Goal: Task Accomplishment & Management: Manage account settings

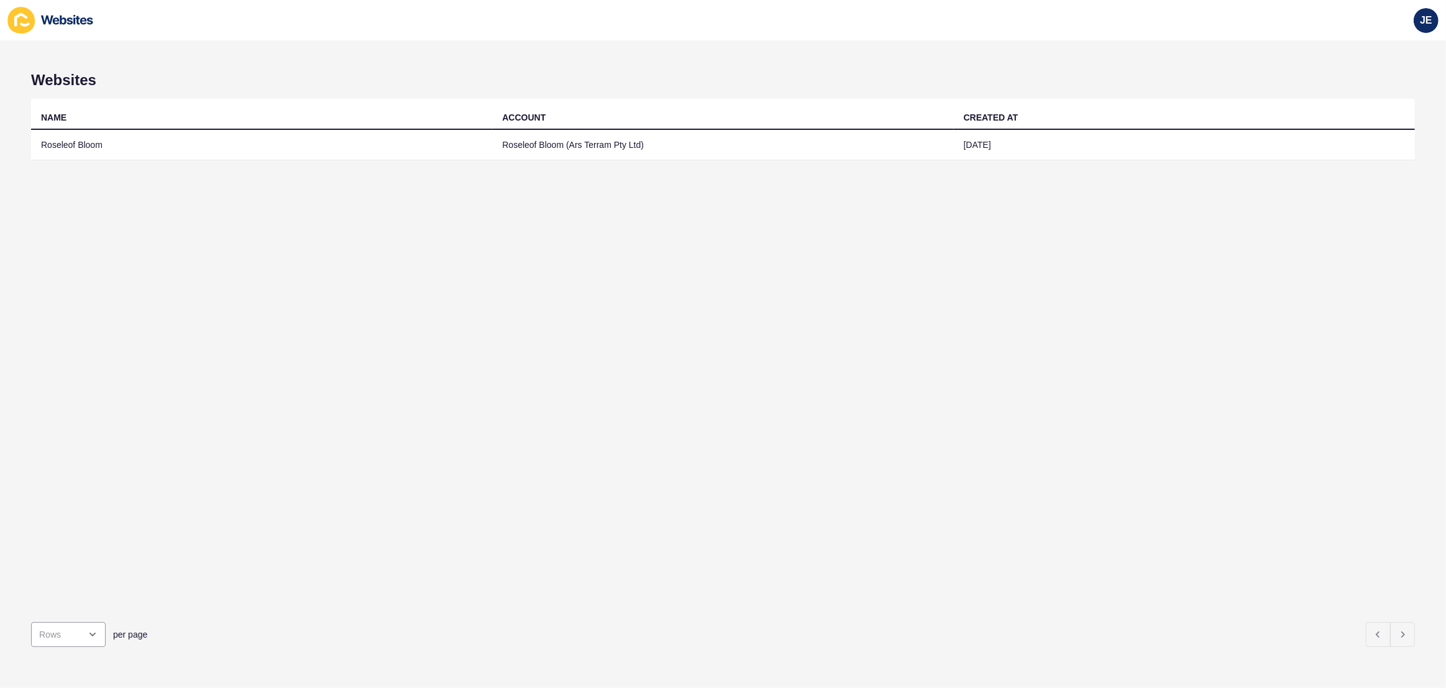
click at [1408, 21] on div "JE" at bounding box center [723, 20] width 1446 height 40
click at [1418, 19] on div "JE" at bounding box center [1426, 20] width 25 height 25
click at [1381, 103] on link "Logout" at bounding box center [1397, 102] width 91 height 27
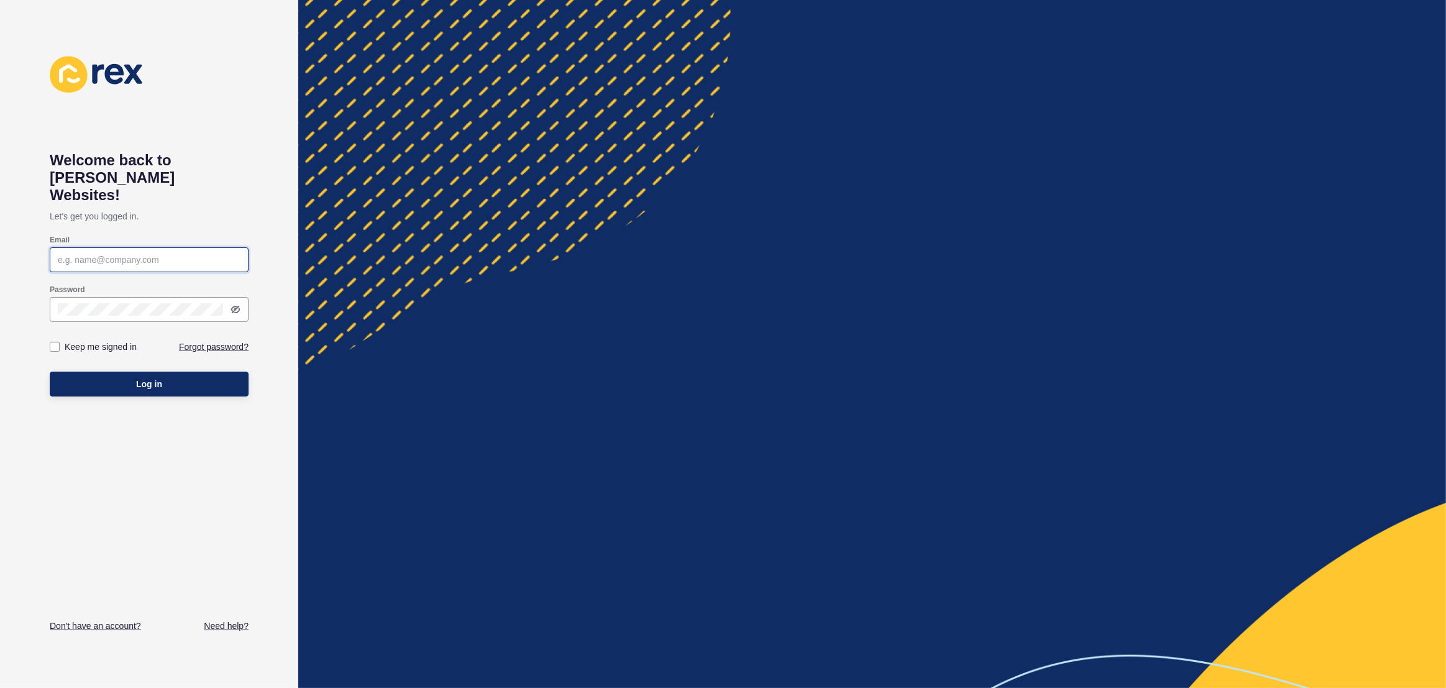
type input "[EMAIL_ADDRESS][PERSON_NAME][DOMAIN_NAME]"
click at [182, 372] on button "Log in" at bounding box center [149, 384] width 199 height 25
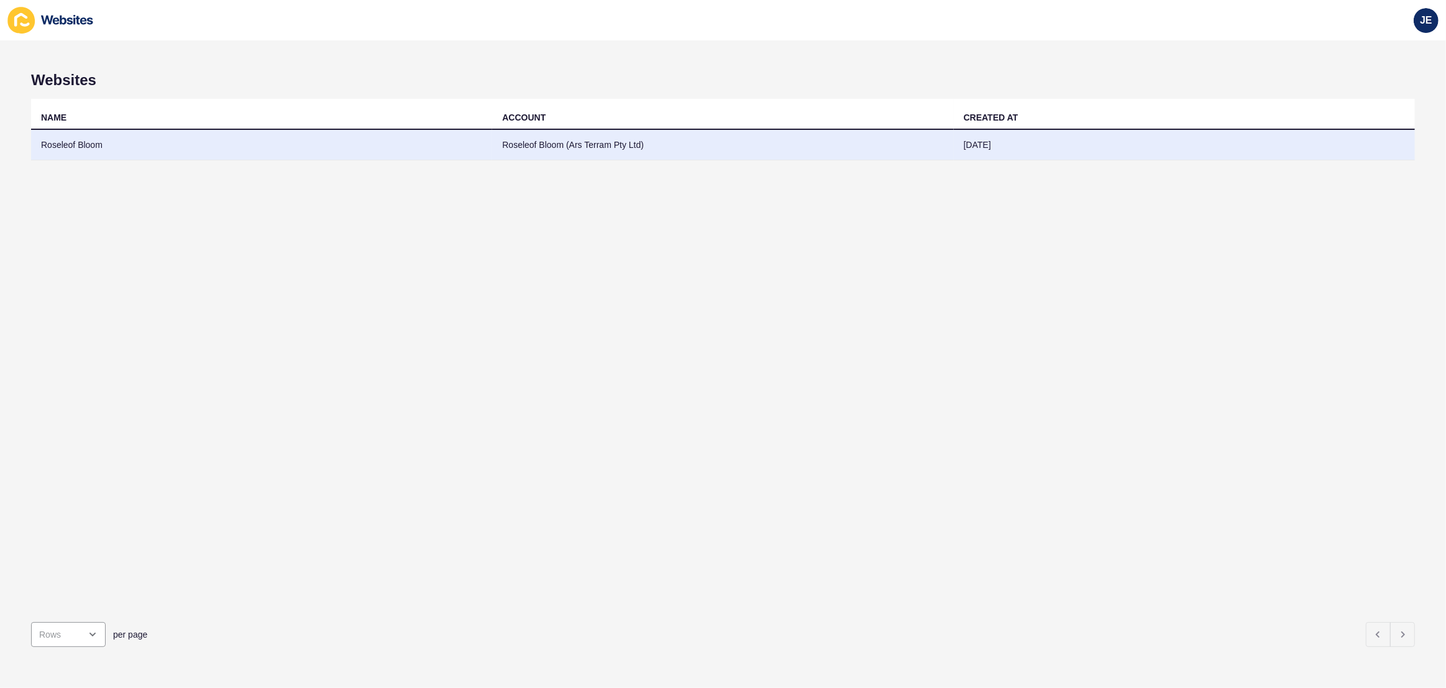
click at [376, 144] on td "Roseleof Bloom" at bounding box center [261, 145] width 461 height 30
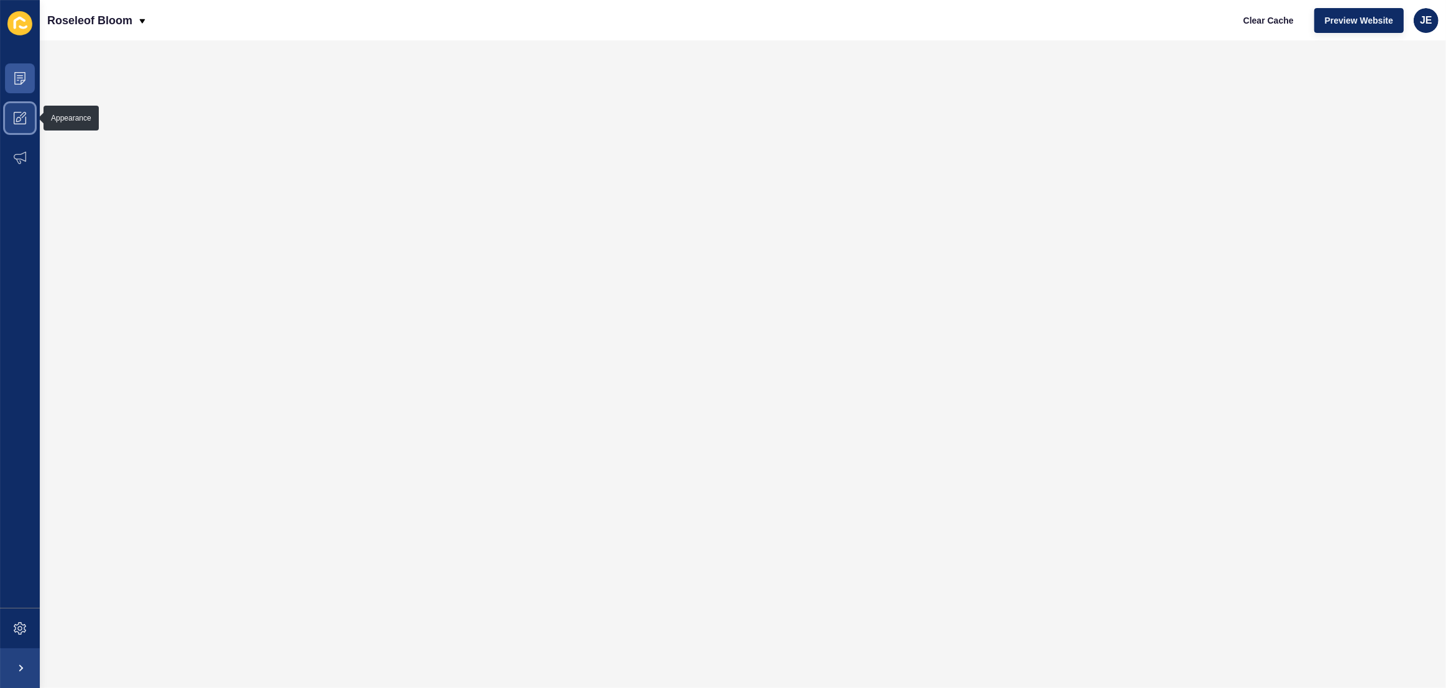
click at [6, 117] on span at bounding box center [20, 118] width 40 height 40
click at [9, 126] on span at bounding box center [20, 118] width 40 height 40
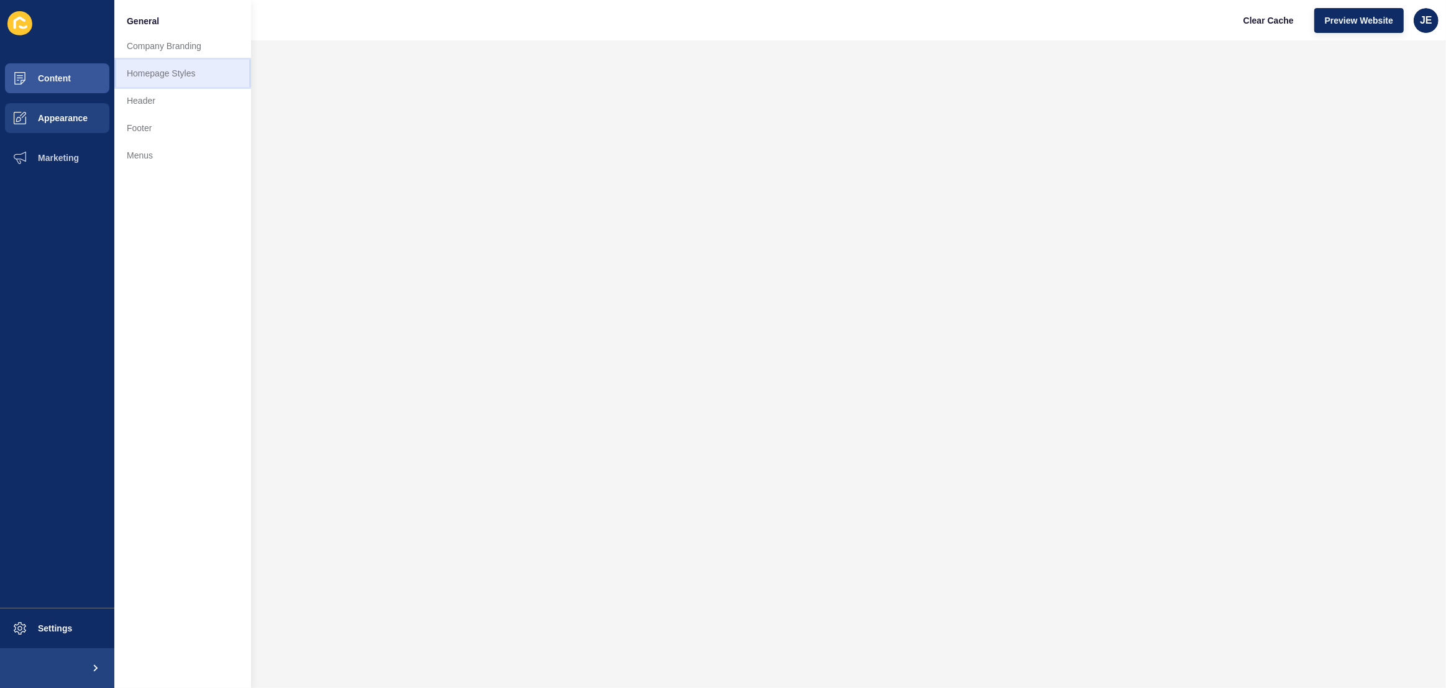
click at [191, 69] on link "Homepage Styles" at bounding box center [182, 73] width 137 height 27
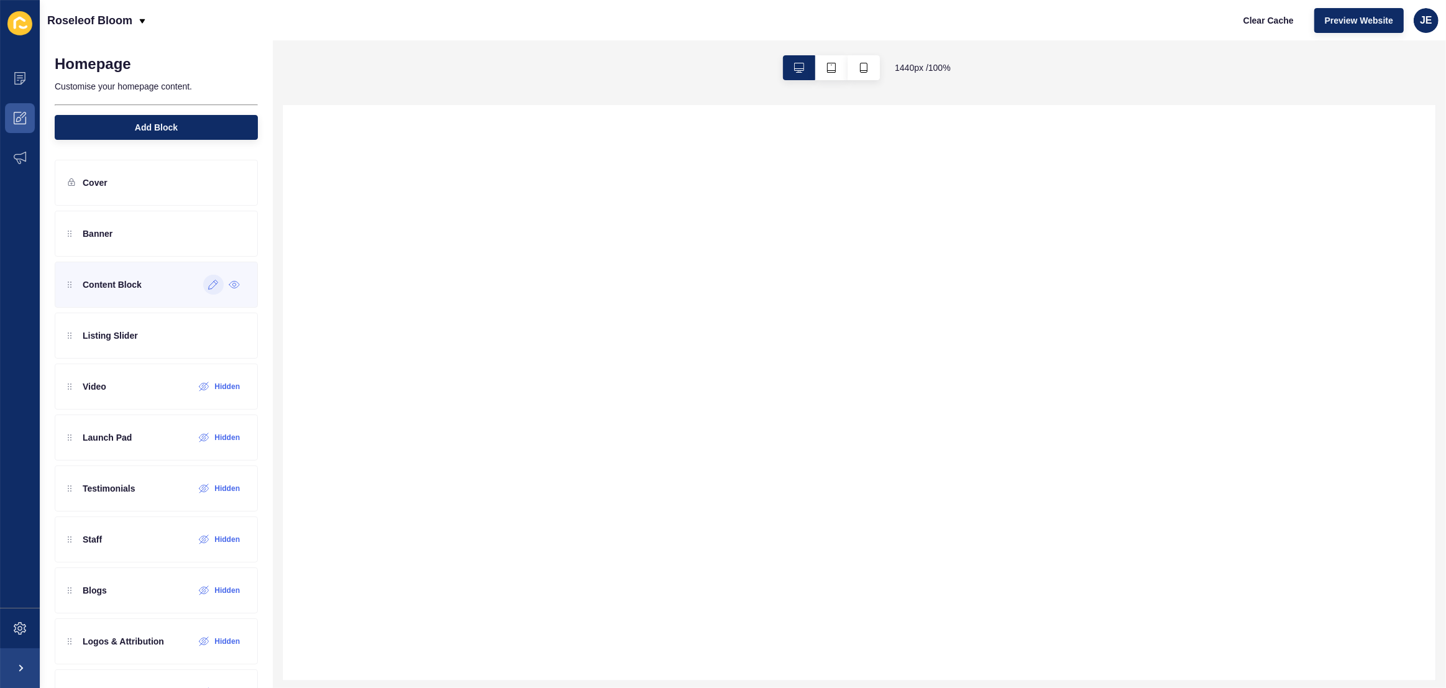
click at [204, 293] on div at bounding box center [213, 285] width 21 height 20
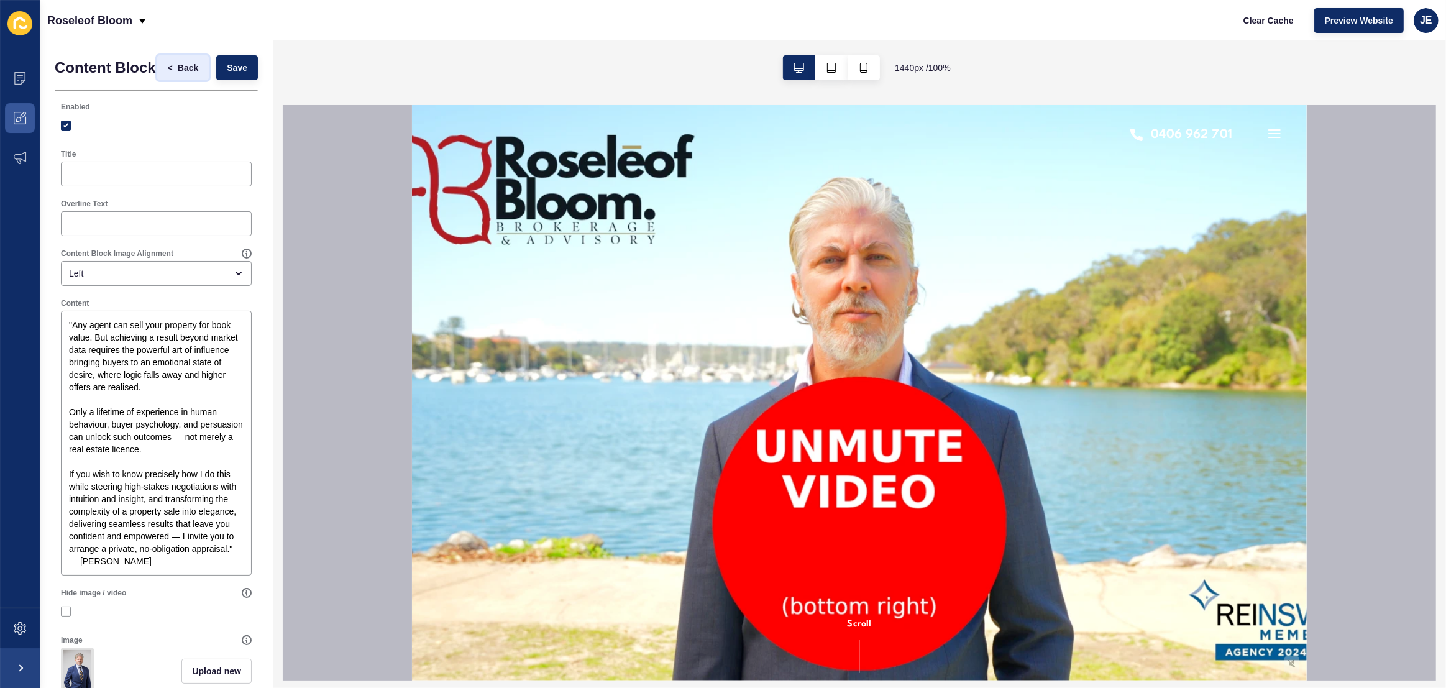
click at [178, 73] on span "Back" at bounding box center [188, 68] width 21 height 12
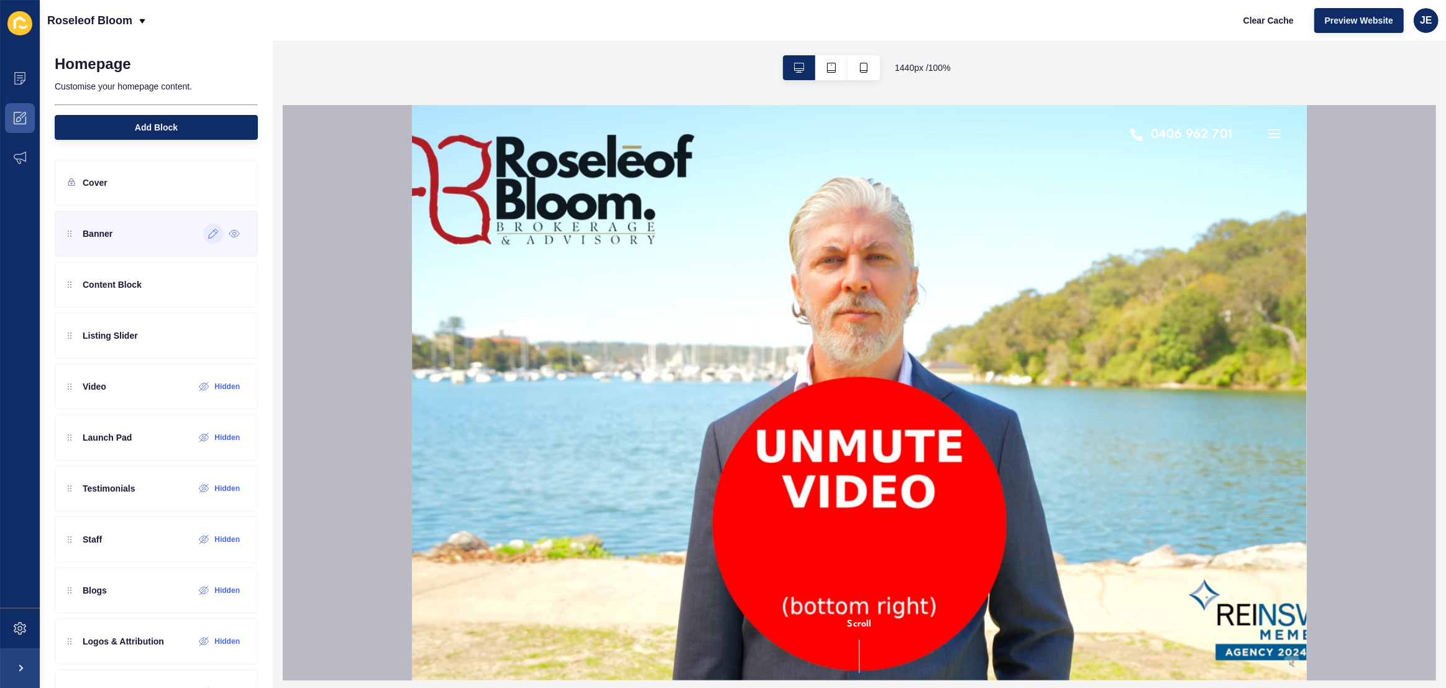
click at [208, 233] on icon at bounding box center [213, 234] width 11 height 10
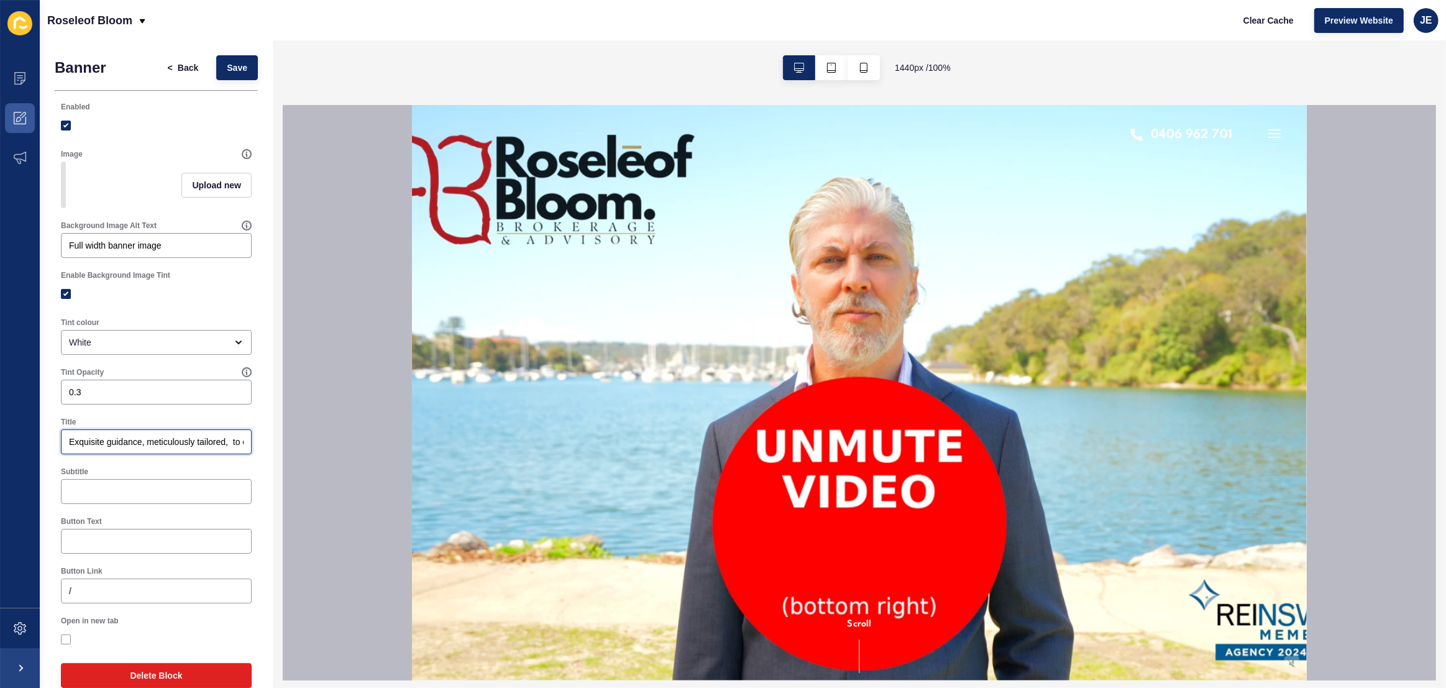
scroll to position [0, 91]
drag, startPoint x: 185, startPoint y: 450, endPoint x: 211, endPoint y: 457, distance: 27.6
click at [257, 452] on div "Banner < Back Save Enabled Image Upload new Background Image Alt Text Full widt…" at bounding box center [156, 374] width 233 height 669
click at [167, 448] on input "Exquisite guidance, meticulously tailored, to elevating realisations." at bounding box center [156, 442] width 175 height 12
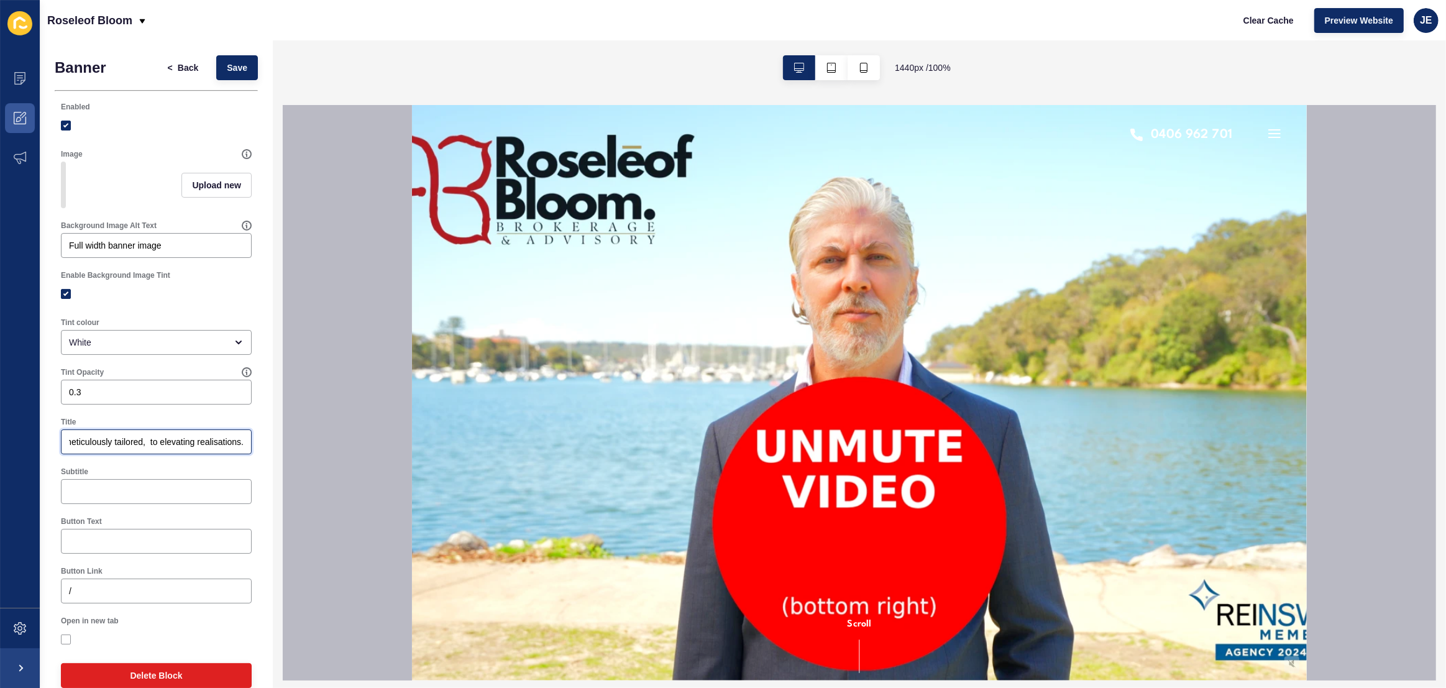
drag, startPoint x: 196, startPoint y: 452, endPoint x: 231, endPoint y: 452, distance: 35.4
click at [303, 449] on div "Banner < Back Save Enabled Image Upload new Background Image Alt Text Full widt…" at bounding box center [743, 364] width 1406 height 648
click at [180, 448] on input "Exquisite guidance, meticulously tailored, to elevating realisations." at bounding box center [156, 442] width 175 height 12
paste input "e"
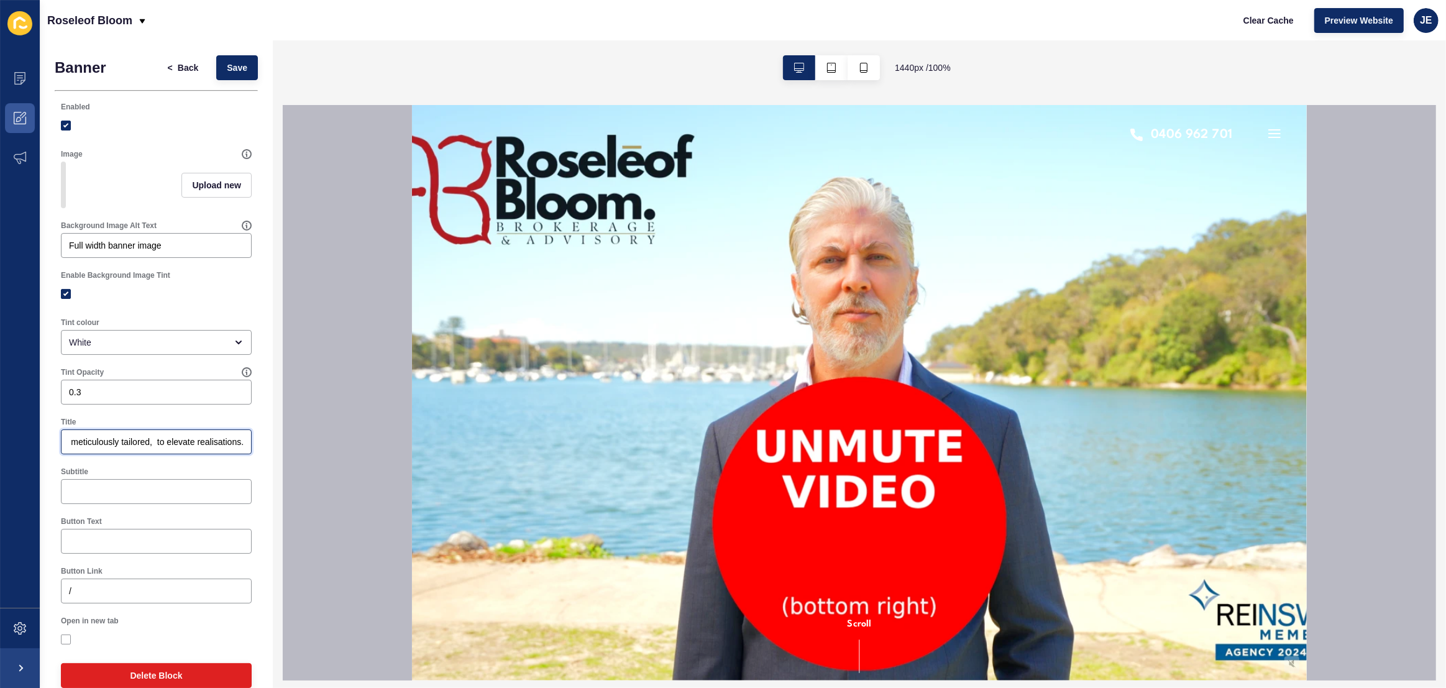
scroll to position [0, 56]
click at [177, 448] on input "Exquisite guidance, meticulously tailored, to elevate realisations." at bounding box center [156, 442] width 175 height 12
drag, startPoint x: 217, startPoint y: 453, endPoint x: 246, endPoint y: 454, distance: 29.2
click at [246, 454] on div "Title Exquisite guidance, meticulously tailored, to elevate realisations." at bounding box center [156, 436] width 203 height 50
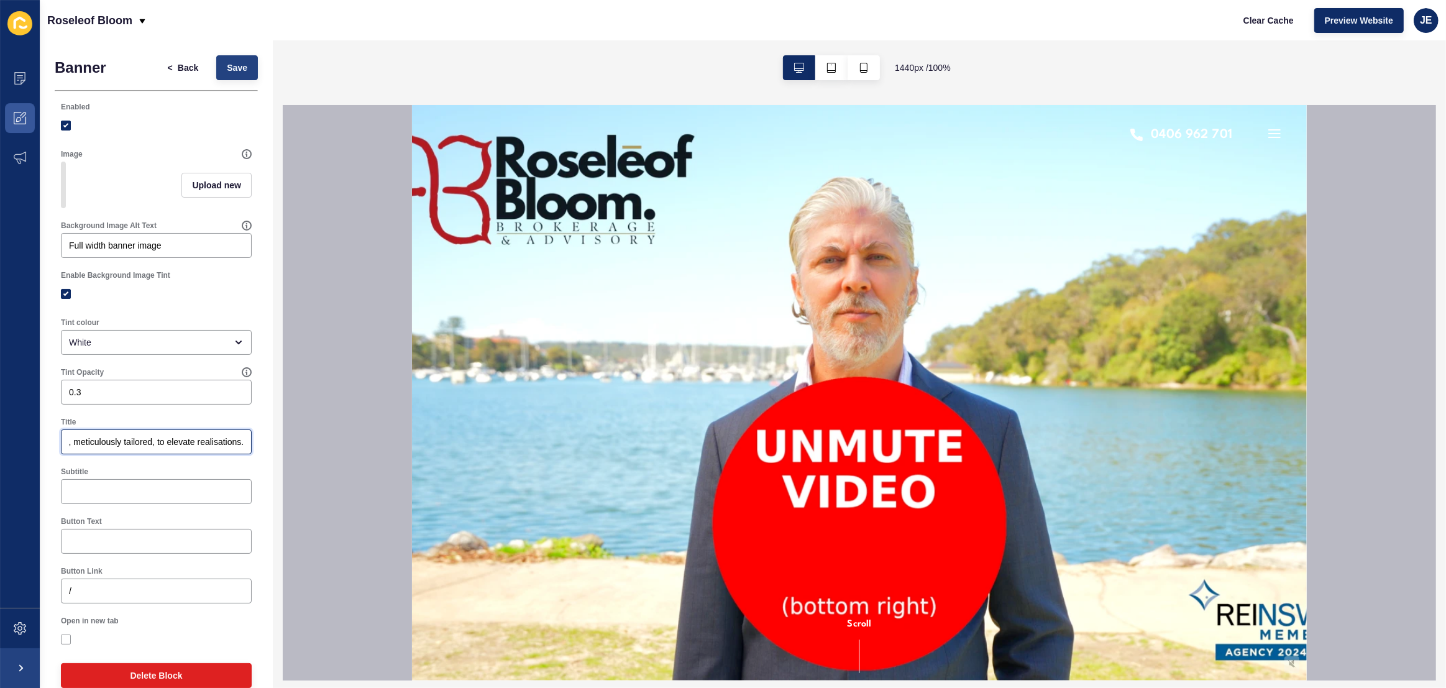
type input "Exquisite guidance, meticulously tailored, to elevate realisations."
click at [232, 68] on span "Save" at bounding box center [237, 68] width 21 height 12
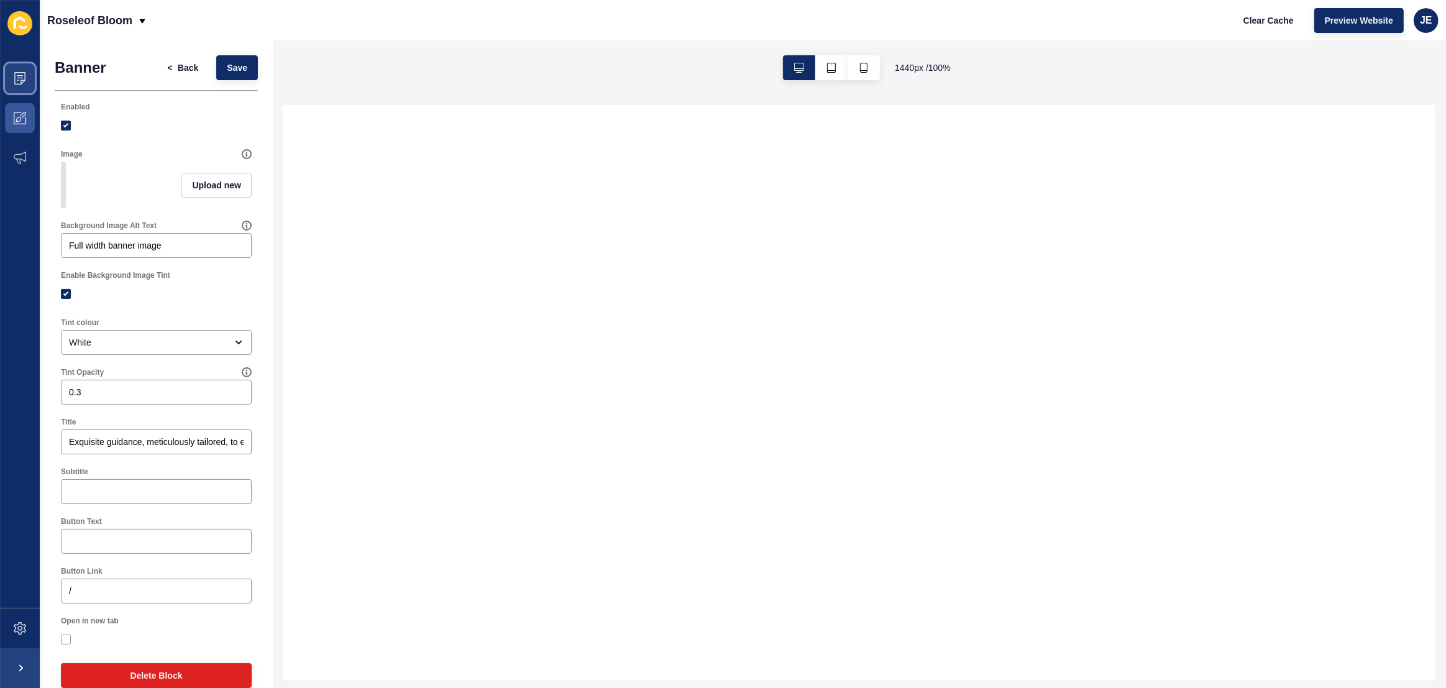
click at [19, 80] on icon at bounding box center [20, 78] width 12 height 12
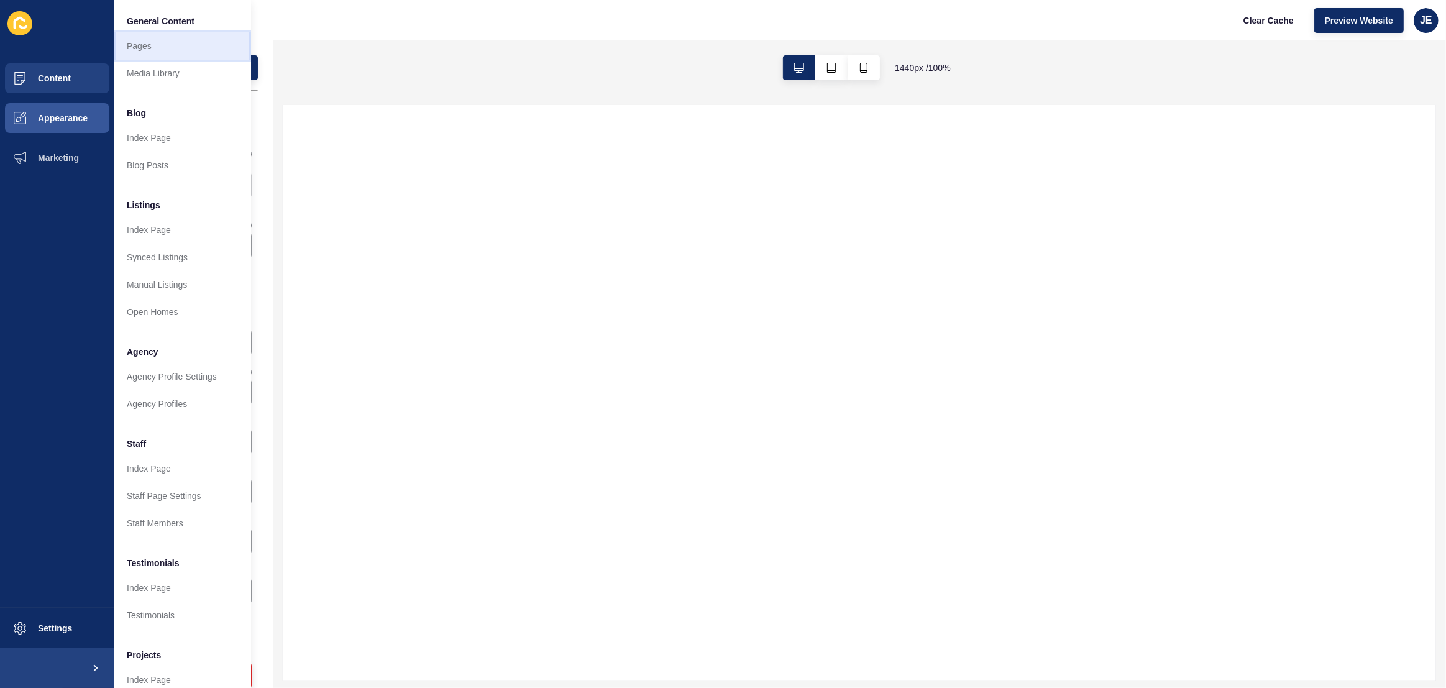
click at [161, 56] on link "Pages" at bounding box center [182, 45] width 137 height 27
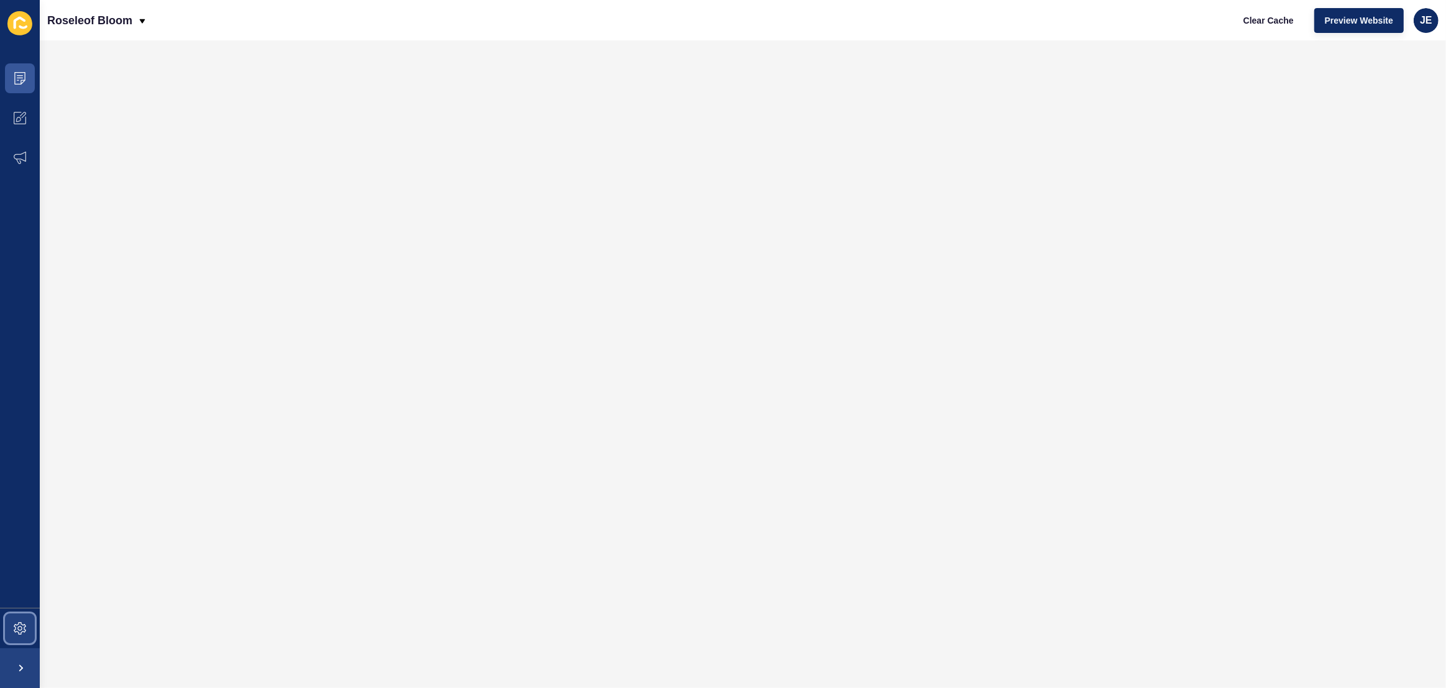
click at [17, 635] on span at bounding box center [20, 628] width 40 height 40
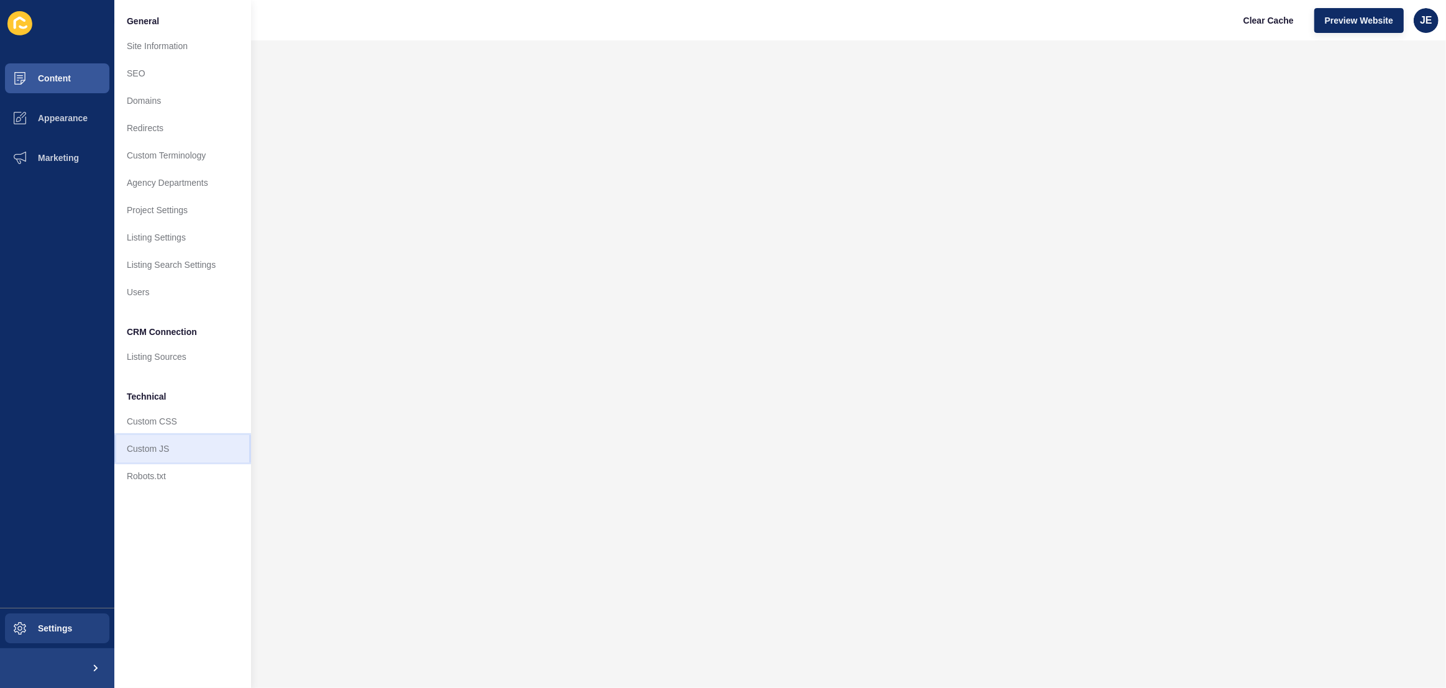
click at [155, 441] on link "Custom JS" at bounding box center [182, 448] width 137 height 27
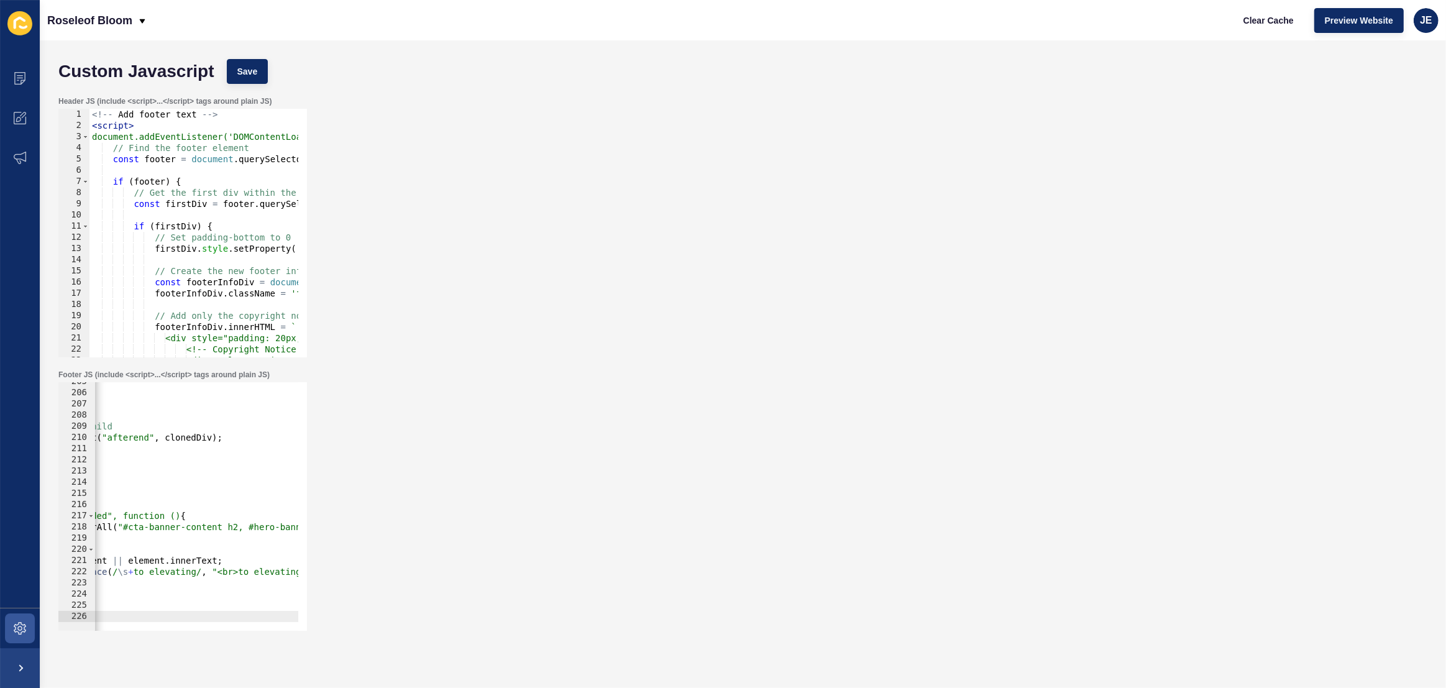
scroll to position [0, 200]
click at [190, 574] on div "}) ; clonedDiv . appendChild ( p ) ; // insert cloned div after first child fir…" at bounding box center [183, 507] width 579 height 262
click at [170, 573] on div "}) ; clonedDiv . appendChild ( p ) ; // insert cloned div after first child fir…" at bounding box center [183, 507] width 579 height 262
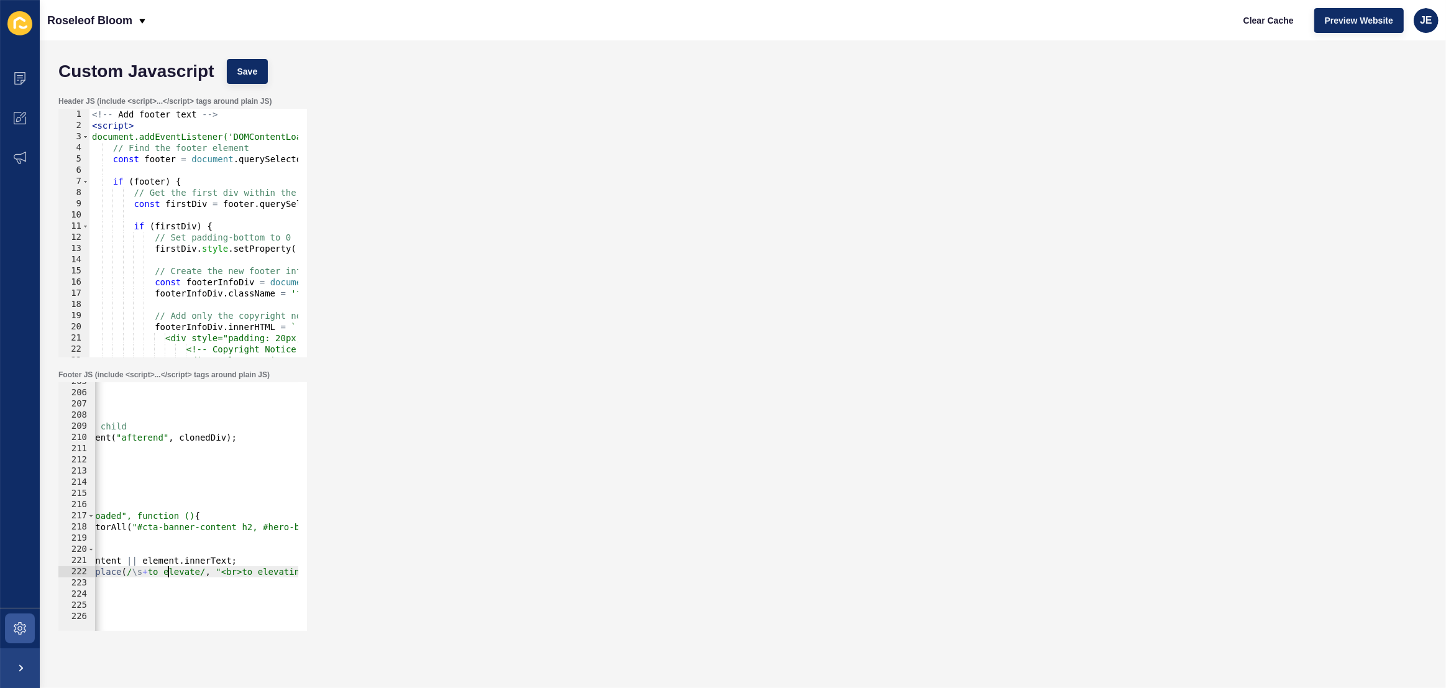
click at [170, 573] on div "}) ; clonedDiv . appendChild ( p ) ; // insert cloned div after first child fir…" at bounding box center [183, 507] width 579 height 262
click at [257, 569] on div "}) ; clonedDiv . appendChild ( p ) ; // insert cloned div after first child fir…" at bounding box center [168, 507] width 579 height 262
paste textarea "e"
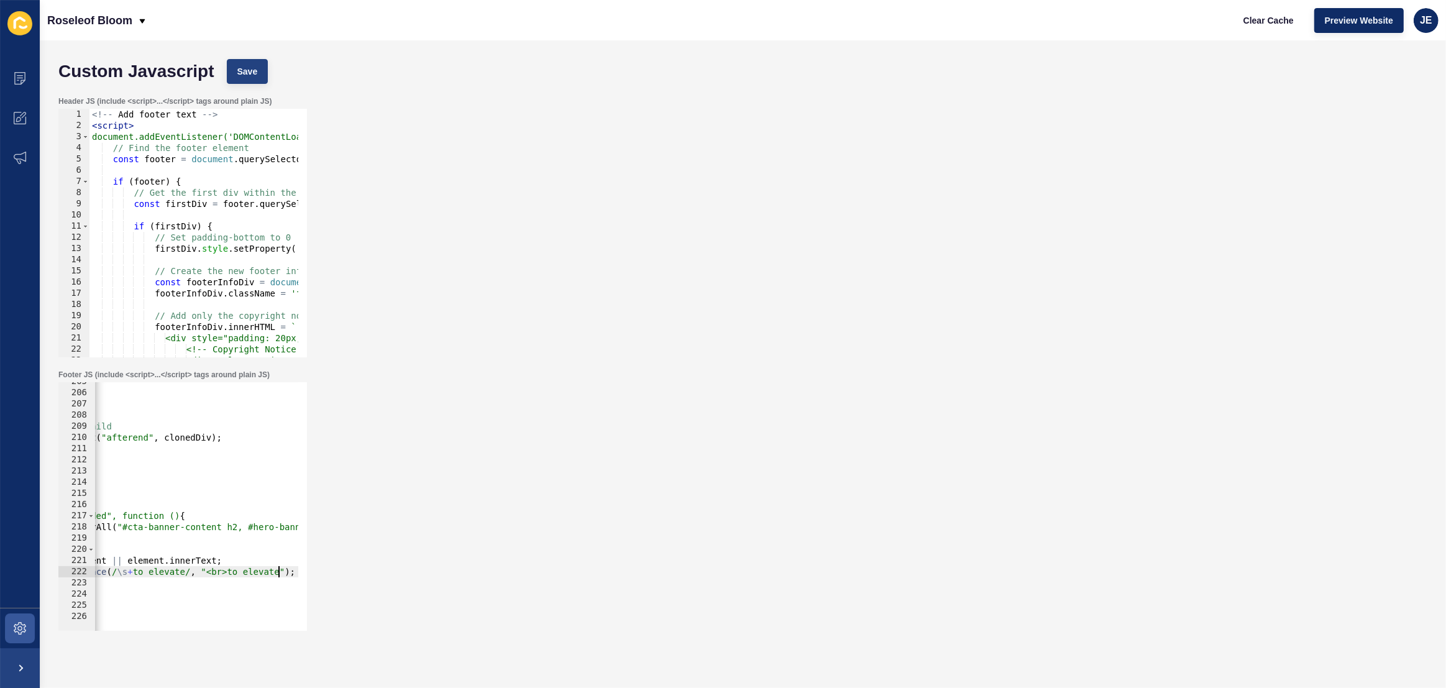
type textarea "const updatedText = currentText.replace(/\s+to elevate/, "<br>to elevate");"
click at [245, 76] on span "Save" at bounding box center [247, 71] width 21 height 12
click at [1253, 16] on span "Clear Cache" at bounding box center [1269, 20] width 50 height 12
click at [1363, 20] on span "Preview Website" at bounding box center [1359, 20] width 68 height 12
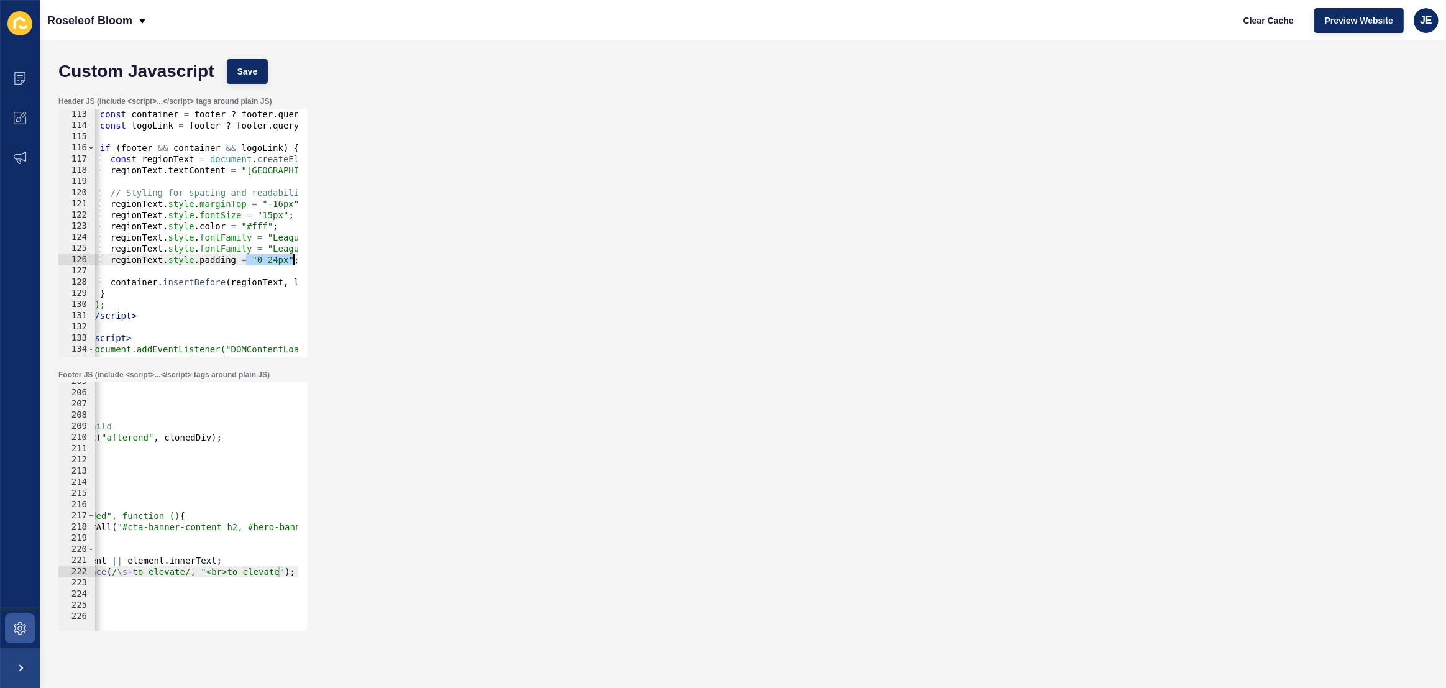
scroll to position [0, 18]
drag, startPoint x: 254, startPoint y: 262, endPoint x: 299, endPoint y: 257, distance: 45.0
click at [299, 257] on div "regionText.style.padding = "0 24px"; 113 114 115 116 117 118 119 120 121 122 12…" at bounding box center [182, 233] width 249 height 249
click at [293, 241] on div "const container = footer ? footer . querySelector ( "#desktop-logo" ) : null ; …" at bounding box center [820, 240] width 1488 height 262
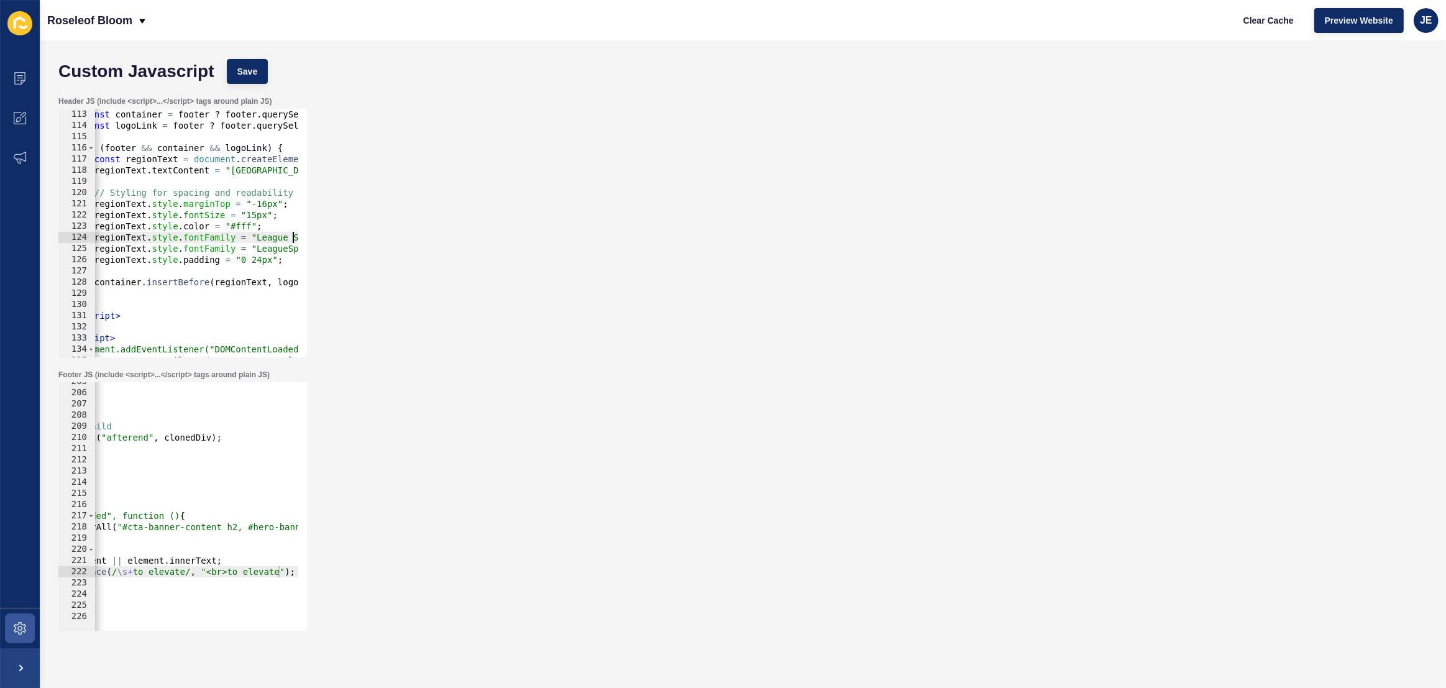
scroll to position [0, 24]
click at [286, 250] on div "const container = footer ? footer . querySelector ( "#desktop-logo" ) : null ; …" at bounding box center [815, 240] width 1488 height 262
click at [219, 246] on div "const container = footer ? footer . querySelector ( "#desktop-logo" ) : null ; …" at bounding box center [815, 240] width 1488 height 262
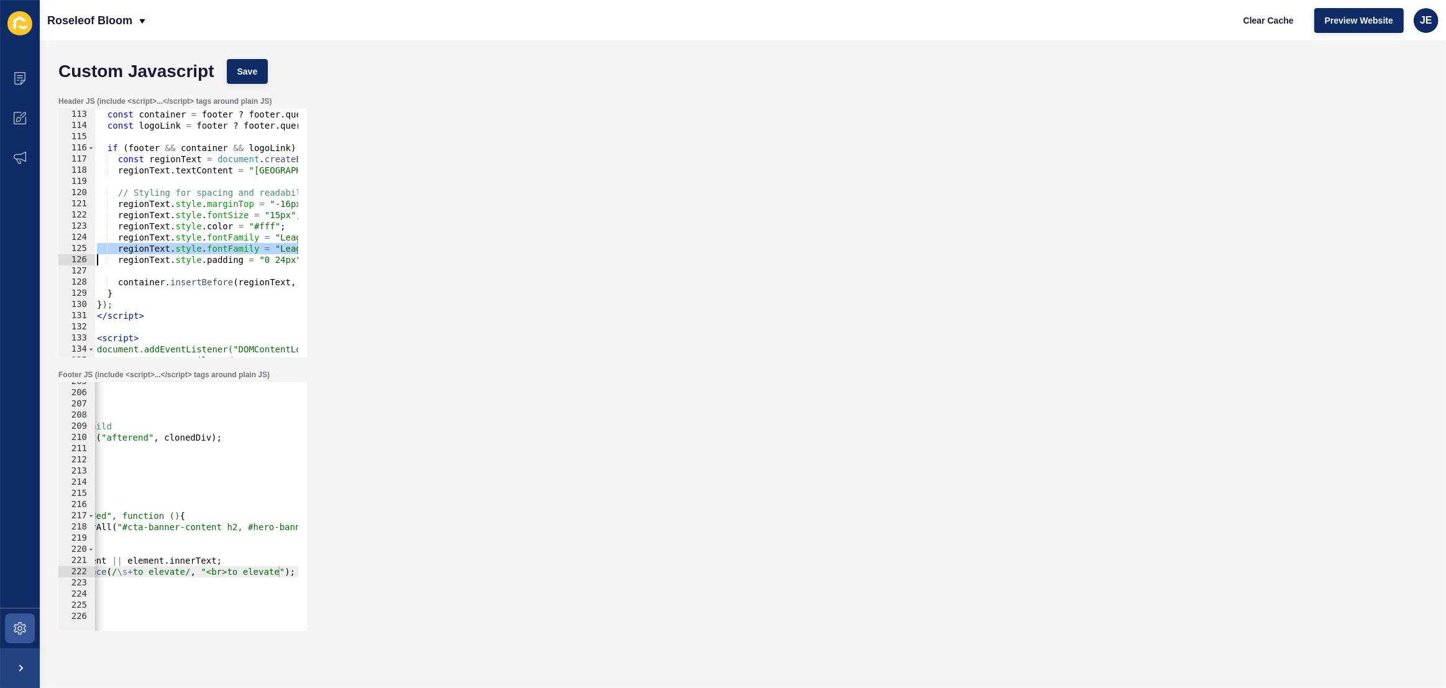
scroll to position [0, 0]
click at [219, 246] on div "const container = footer ? footer . querySelector ( "#desktop-logo" ) : null ; …" at bounding box center [838, 240] width 1488 height 262
click at [255, 67] on span "Save" at bounding box center [247, 71] width 21 height 12
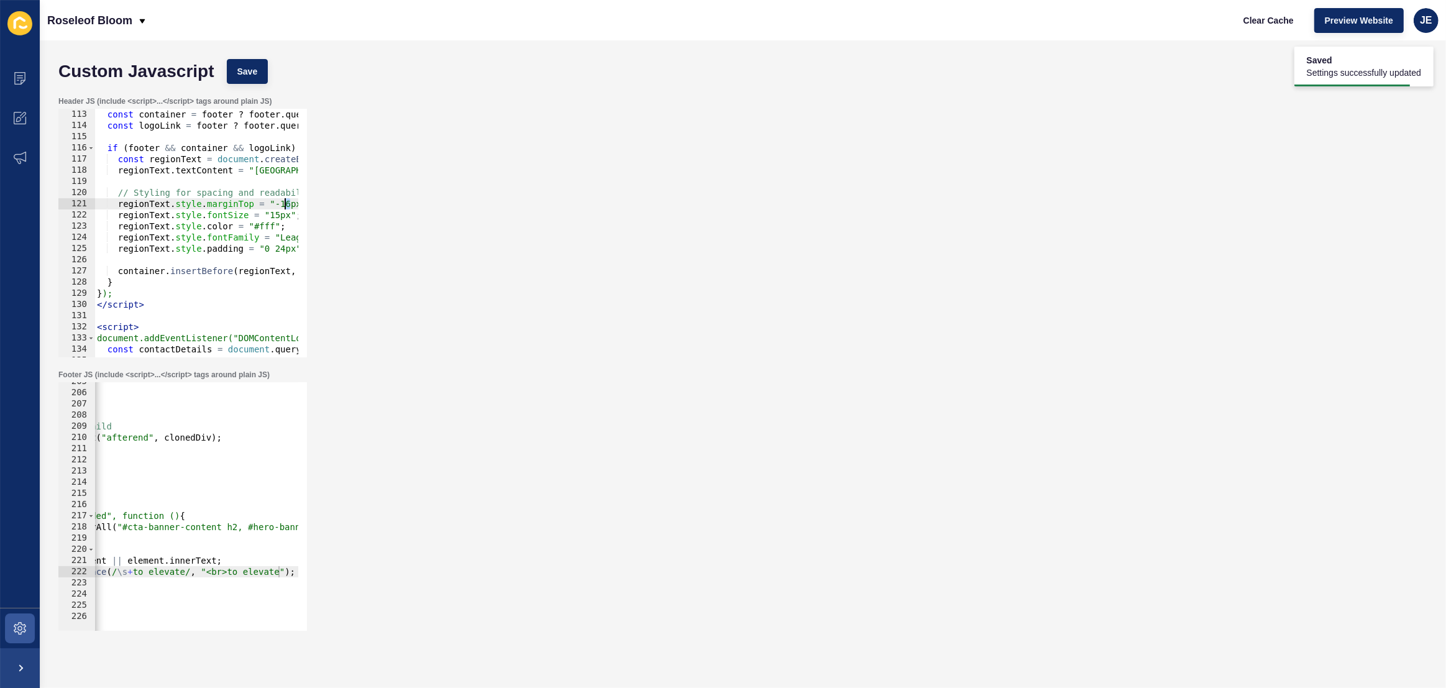
click at [285, 204] on div "const container = footer ? footer . querySelector ( "#desktop-logo" ) : null ; …" at bounding box center [838, 240] width 1488 height 262
type textarea "regionText.style.marginTop = "-20px";"
click at [257, 83] on button "Save" at bounding box center [248, 71] width 42 height 25
click at [1271, 22] on span "Clear Cache" at bounding box center [1269, 20] width 50 height 12
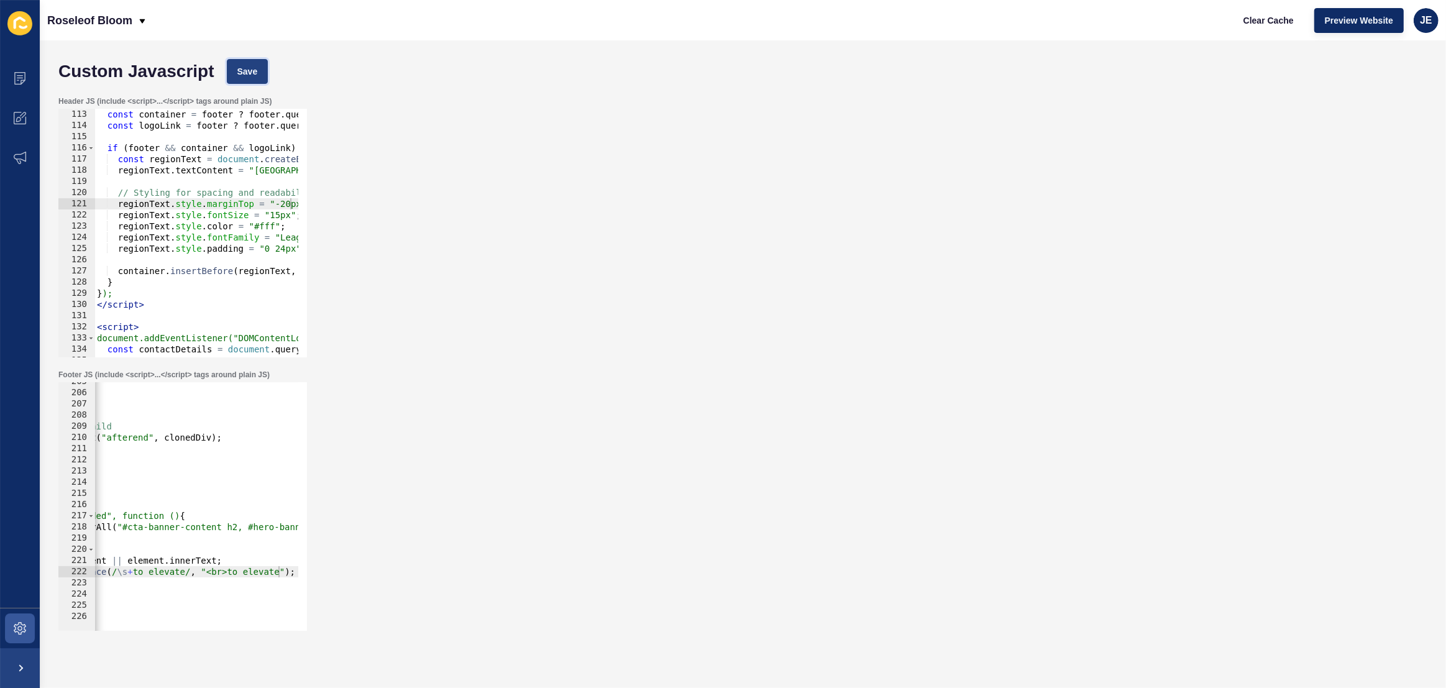
click at [251, 70] on span "Save" at bounding box center [247, 71] width 21 height 12
click at [1283, 19] on span "Clear Cache" at bounding box center [1269, 20] width 50 height 12
click at [27, 635] on span at bounding box center [20, 628] width 40 height 40
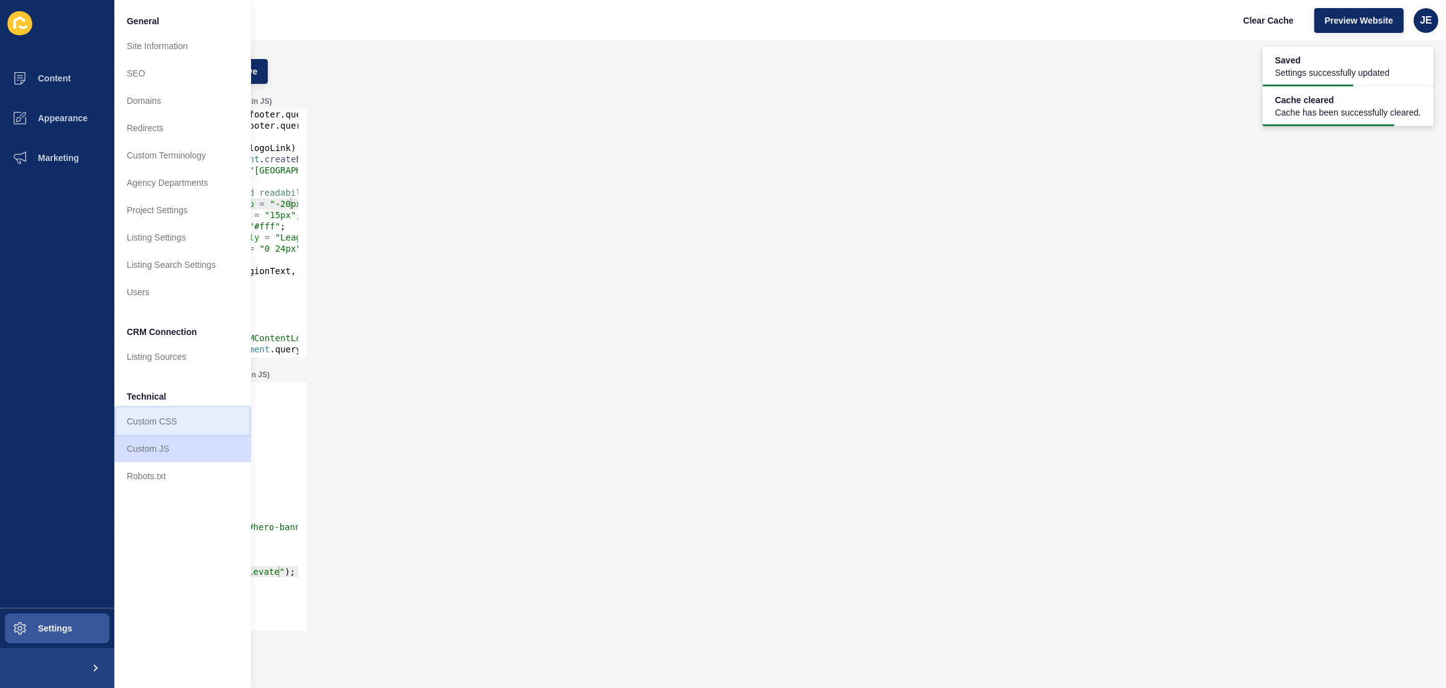
click at [157, 429] on link "Custom CSS" at bounding box center [182, 421] width 137 height 27
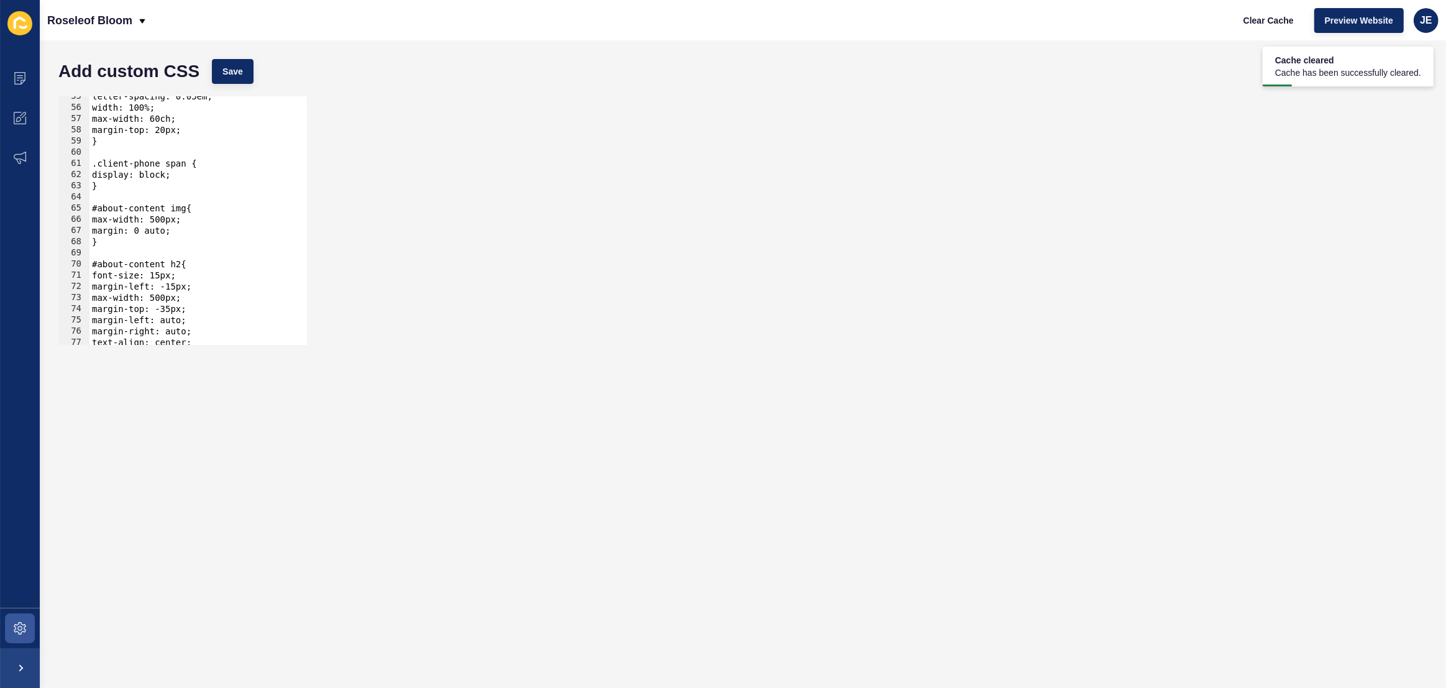
scroll to position [474, 0]
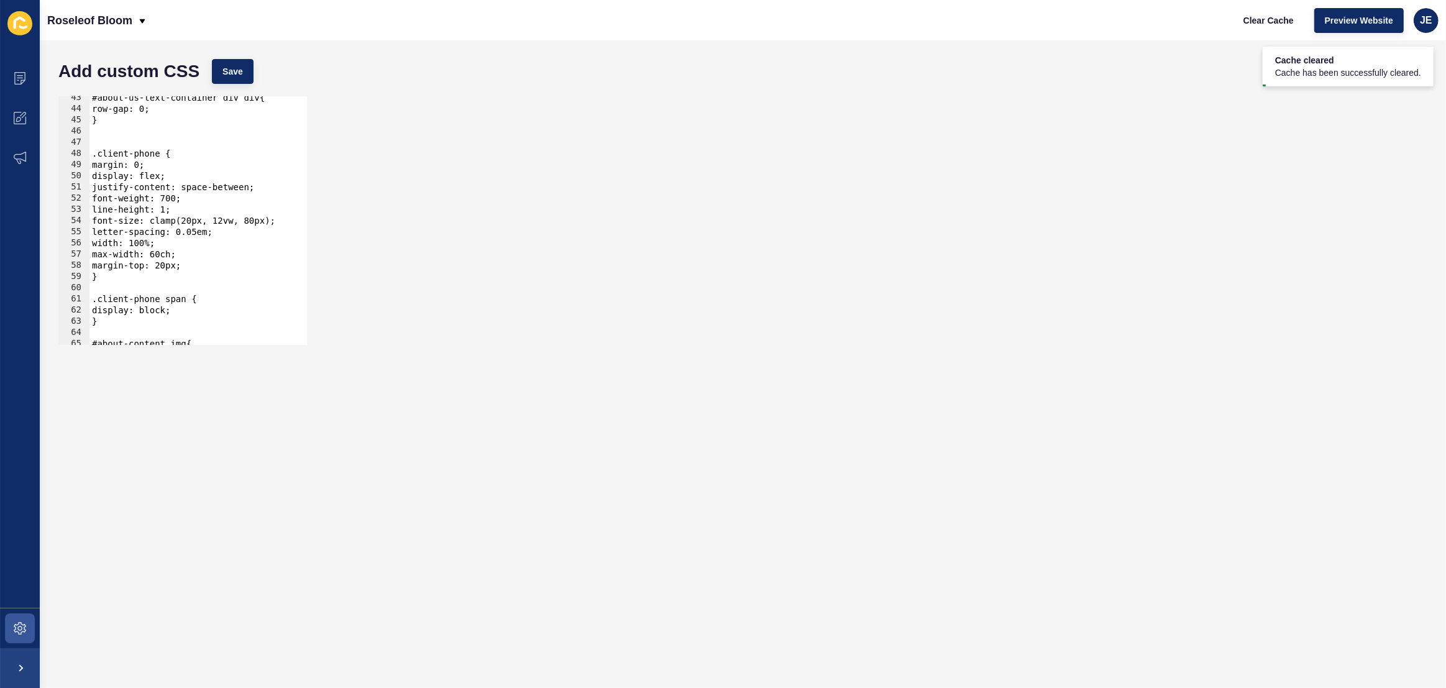
click at [142, 136] on div "#about-us-text-container div div{ row-gap: 0; } .client-phone { margin: 0; disp…" at bounding box center [347, 223] width 516 height 262
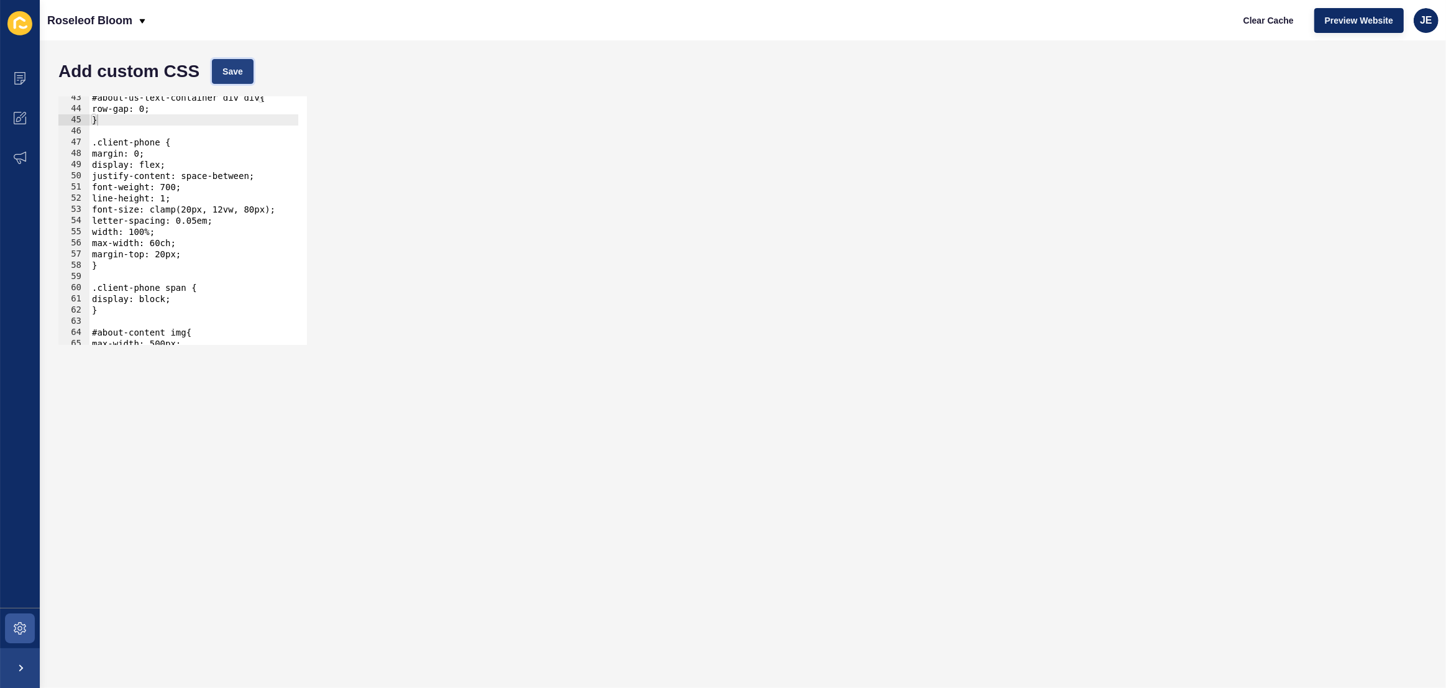
click at [225, 78] on button "Save" at bounding box center [233, 71] width 42 height 25
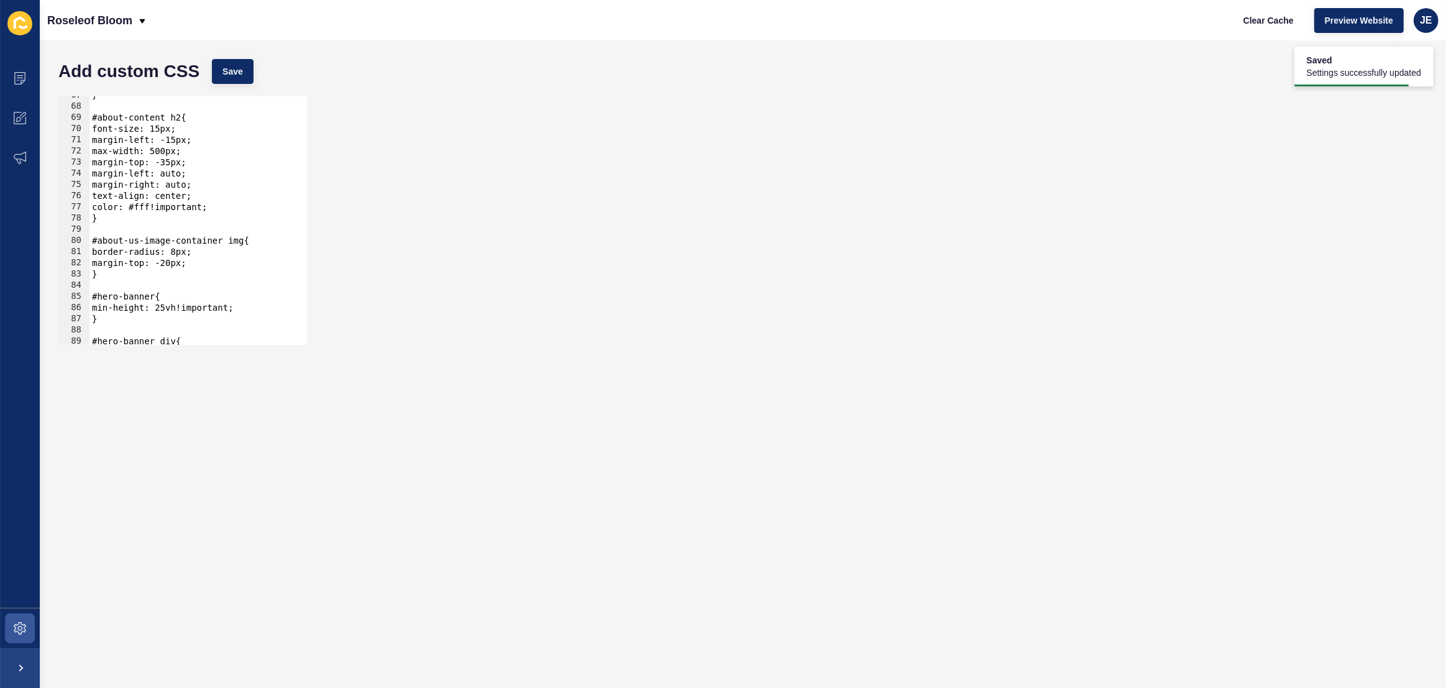
scroll to position [677, 0]
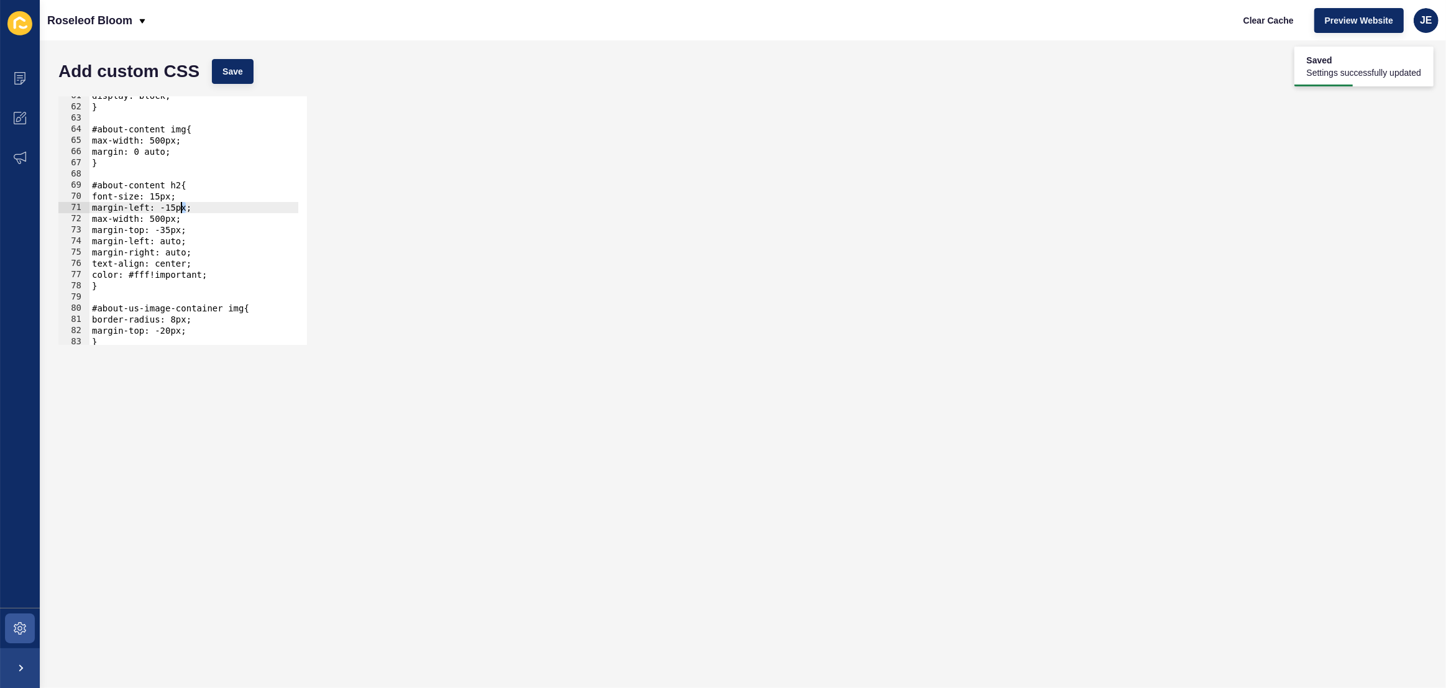
click at [181, 208] on div "display: block; } #about-content img{ max-width: 500px; margin: 0 auto; } #abou…" at bounding box center [347, 221] width 516 height 262
click at [234, 75] on span "Save" at bounding box center [232, 71] width 21 height 12
click at [1224, 19] on div "Roseleof Bloom Clear Cache Preview Website JE" at bounding box center [743, 20] width 1406 height 40
click at [1233, 19] on button "Clear Cache" at bounding box center [1268, 20] width 71 height 25
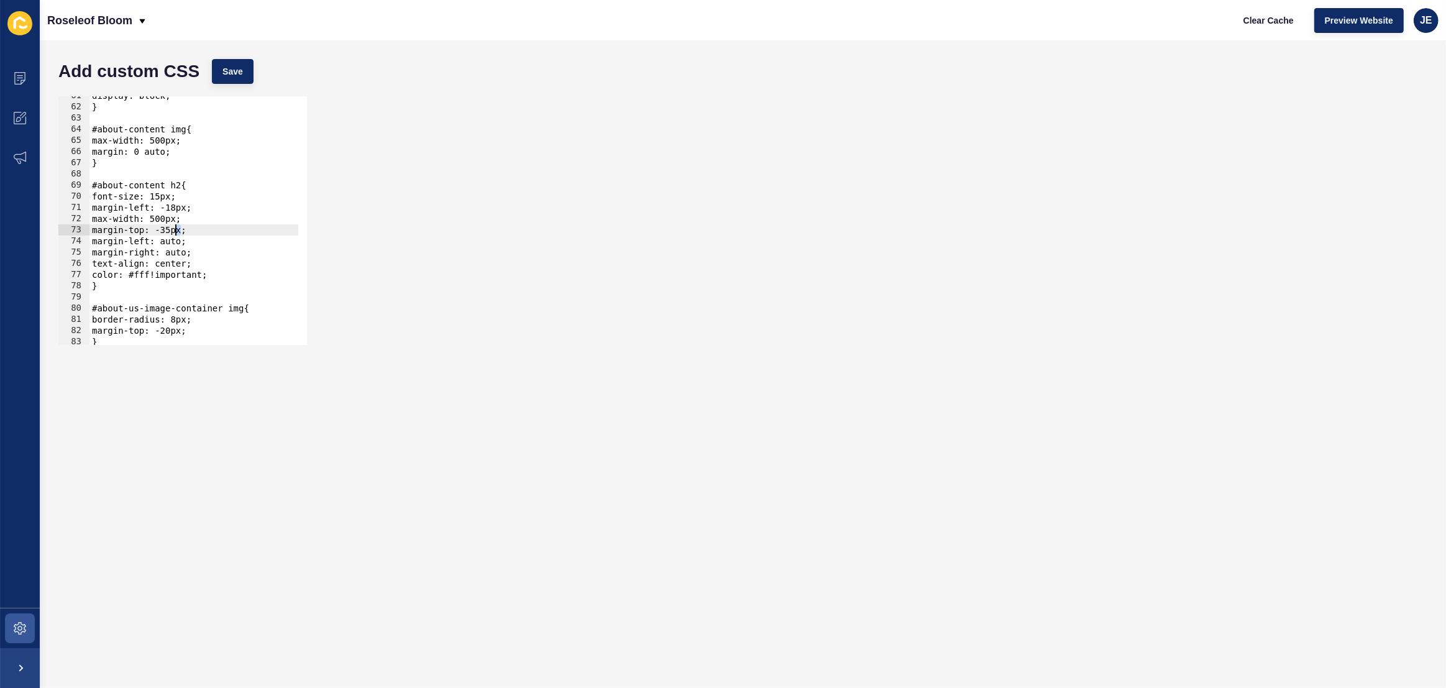
click at [175, 230] on div "display: block; } #about-content img{ max-width: 500px; margin: 0 auto; } #abou…" at bounding box center [347, 221] width 516 height 262
click at [223, 66] on span "Save" at bounding box center [232, 71] width 21 height 12
click at [1257, 11] on button "Clear Cache" at bounding box center [1268, 20] width 71 height 25
drag, startPoint x: 180, startPoint y: 226, endPoint x: 172, endPoint y: 227, distance: 7.6
click at [172, 227] on div "display: block; } #about-content img{ max-width: 500px; margin: 0 auto; } #abou…" at bounding box center [347, 221] width 516 height 262
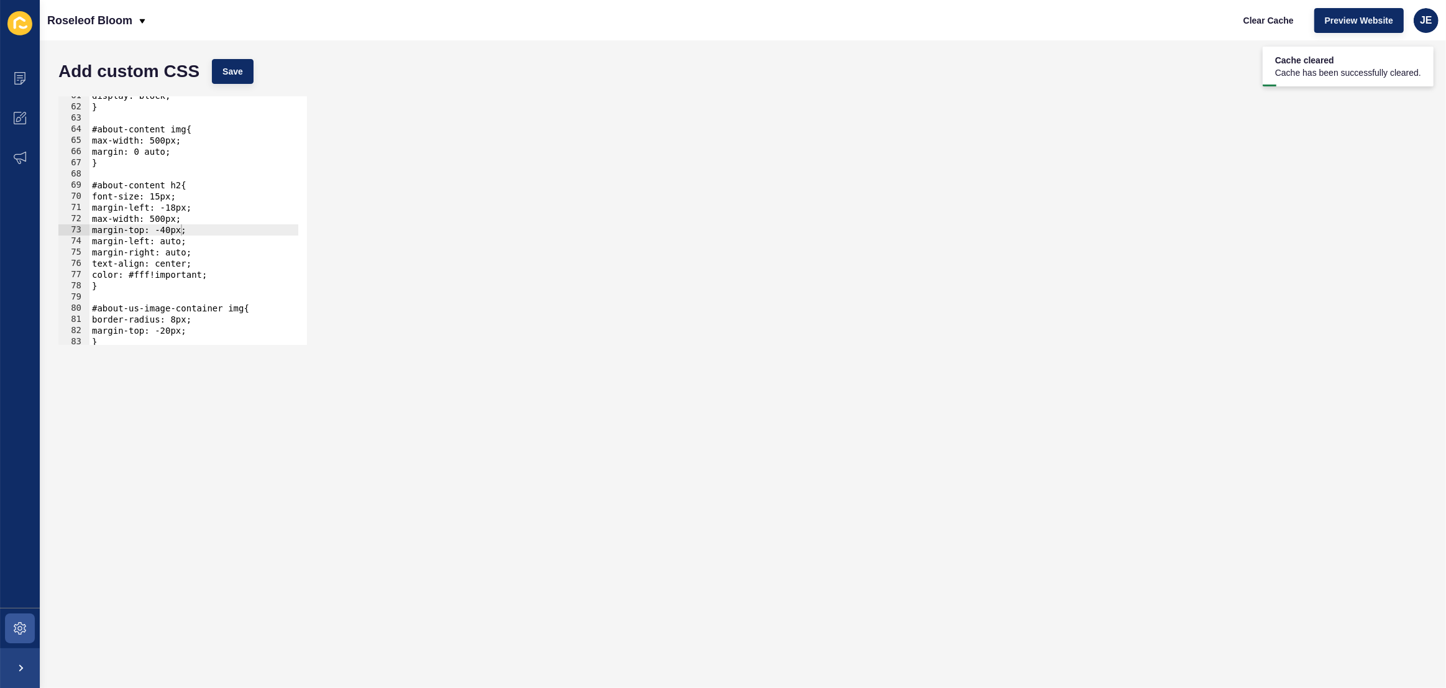
click at [264, 79] on div "Add custom CSS Save" at bounding box center [742, 71] width 1381 height 37
click at [245, 73] on button "Save" at bounding box center [233, 71] width 42 height 25
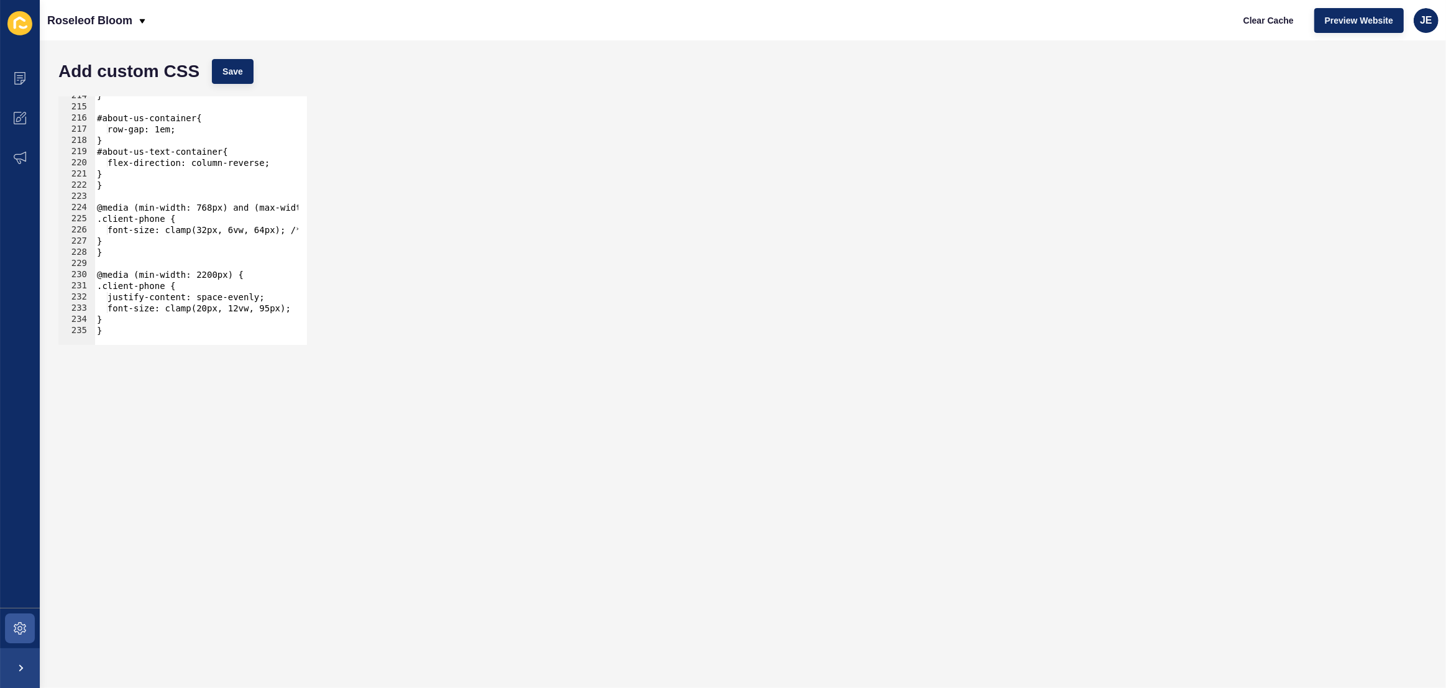
scroll to position [2388, 0]
drag, startPoint x: 134, startPoint y: 173, endPoint x: 89, endPoint y: 153, distance: 49.2
click at [89, 153] on div "} 214 215 216 217 218 219 220 221 222 223 224 225 226 227 228 229 230 231 232 2…" at bounding box center [182, 220] width 249 height 249
type textarea "#about-us-text-container{ flex-direction: column-reverse;"
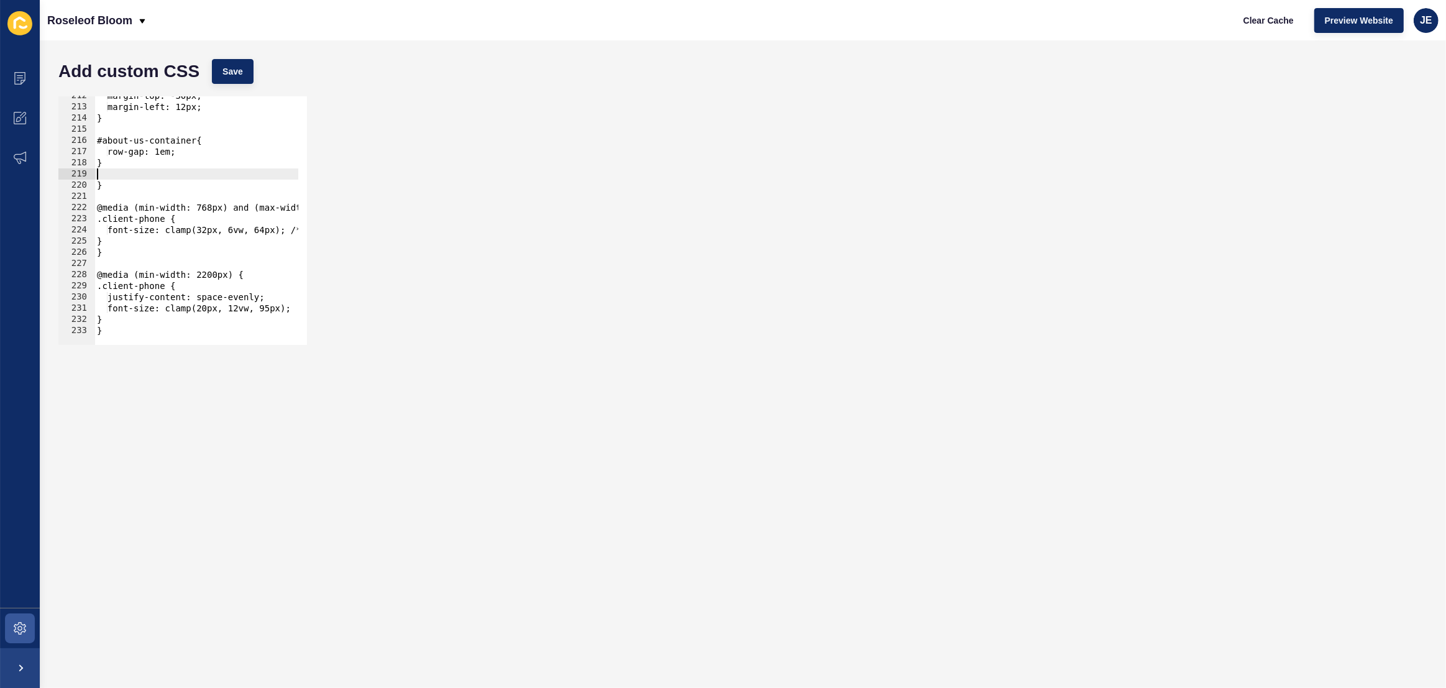
type textarea "}"
click at [222, 78] on button "Save" at bounding box center [233, 71] width 42 height 25
click at [1272, 21] on span "Clear Cache" at bounding box center [1269, 20] width 50 height 12
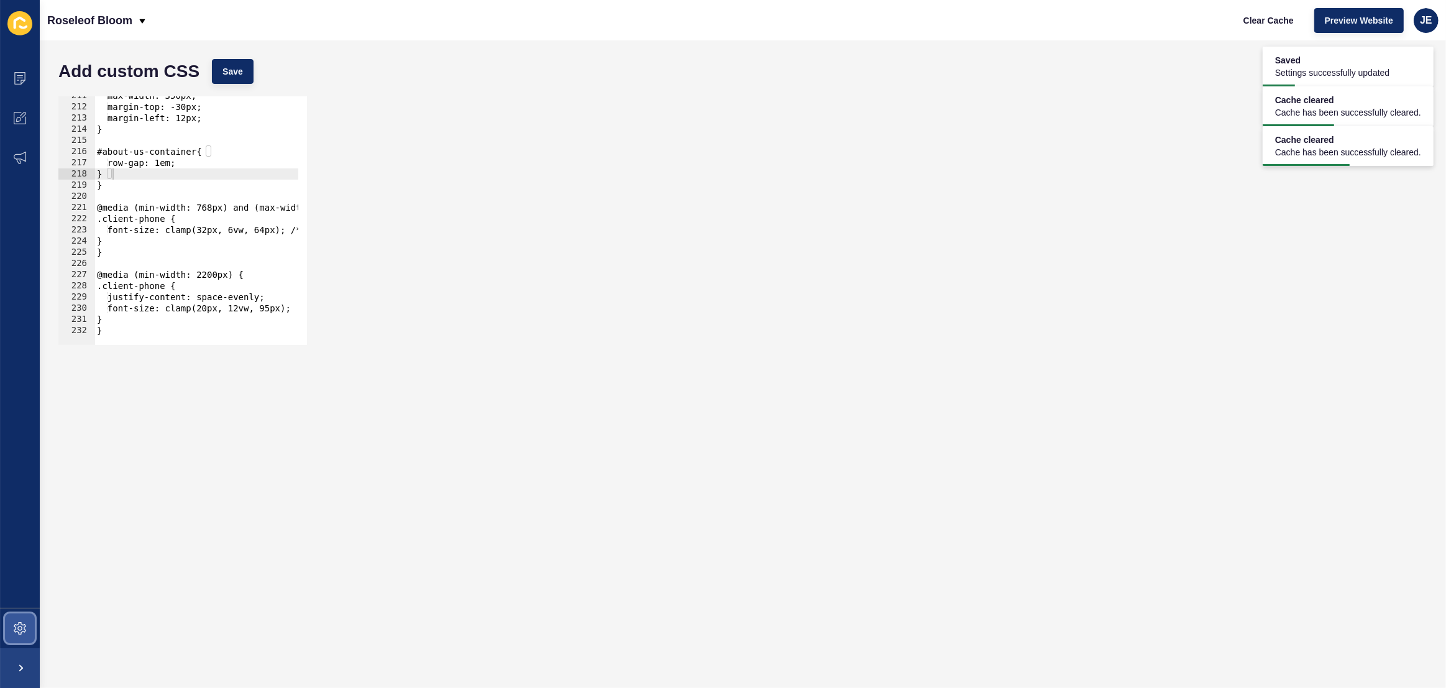
click at [8, 629] on span at bounding box center [20, 628] width 40 height 40
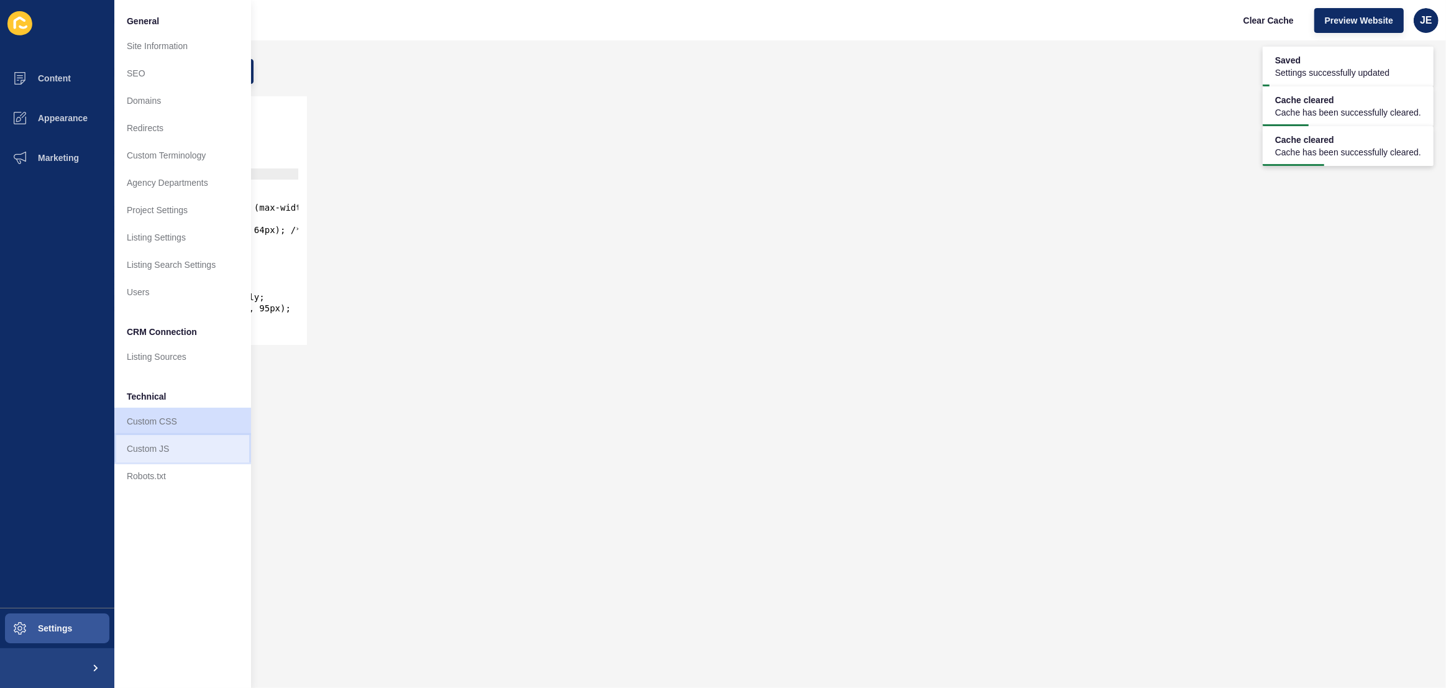
click at [151, 454] on link "Custom JS" at bounding box center [182, 448] width 137 height 27
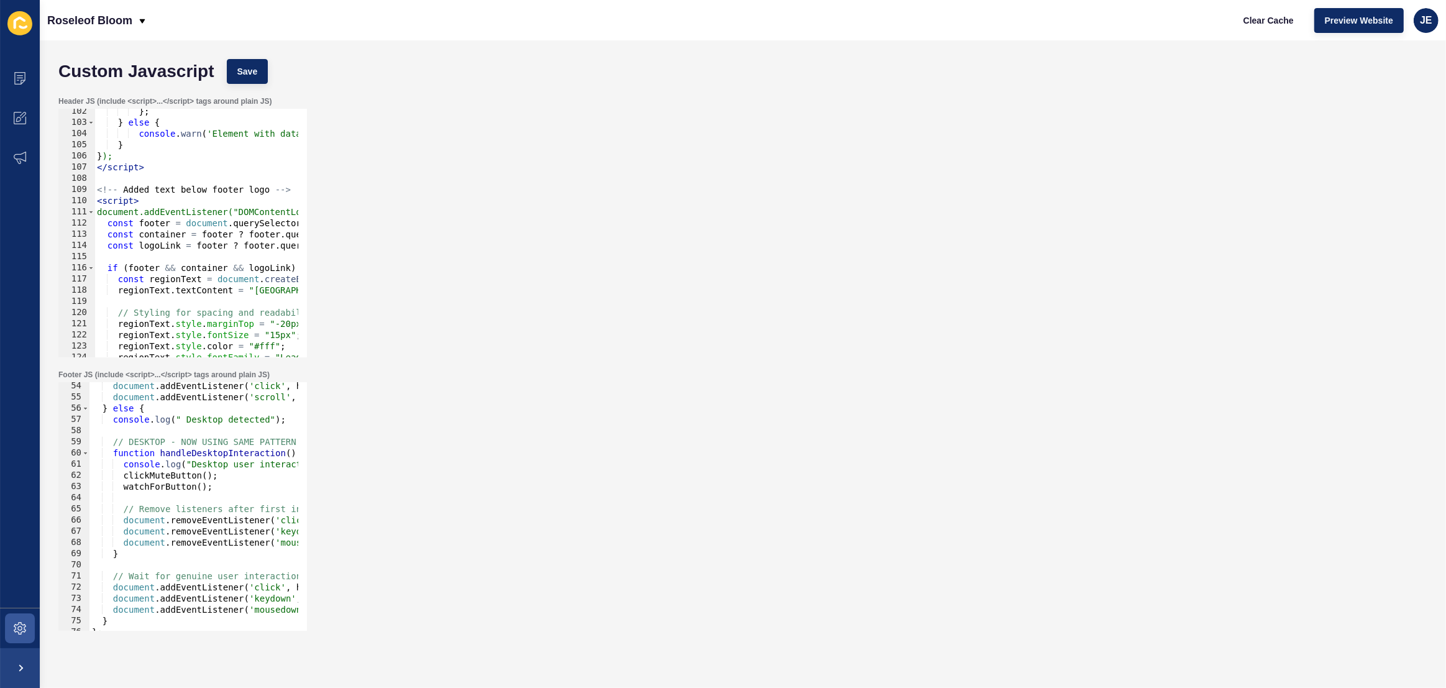
scroll to position [1201, 0]
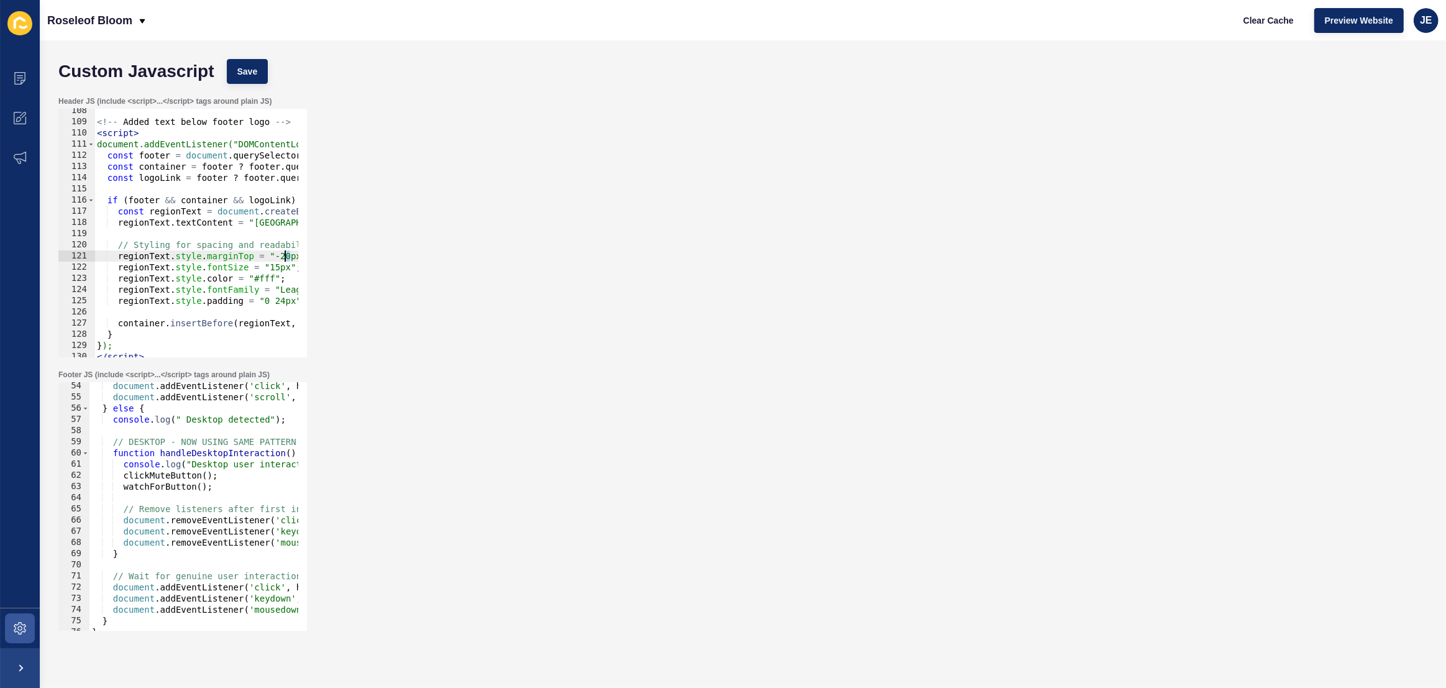
click at [284, 254] on div "<!-- Added text below footer logo --> < script > document.addEventListener("DOM…" at bounding box center [838, 236] width 1488 height 262
click at [245, 71] on span "Save" at bounding box center [247, 71] width 21 height 12
click at [1262, 34] on div "Clear Cache Preview Website JE" at bounding box center [1336, 20] width 216 height 35
click at [1263, 25] on span "Clear Cache" at bounding box center [1269, 20] width 50 height 12
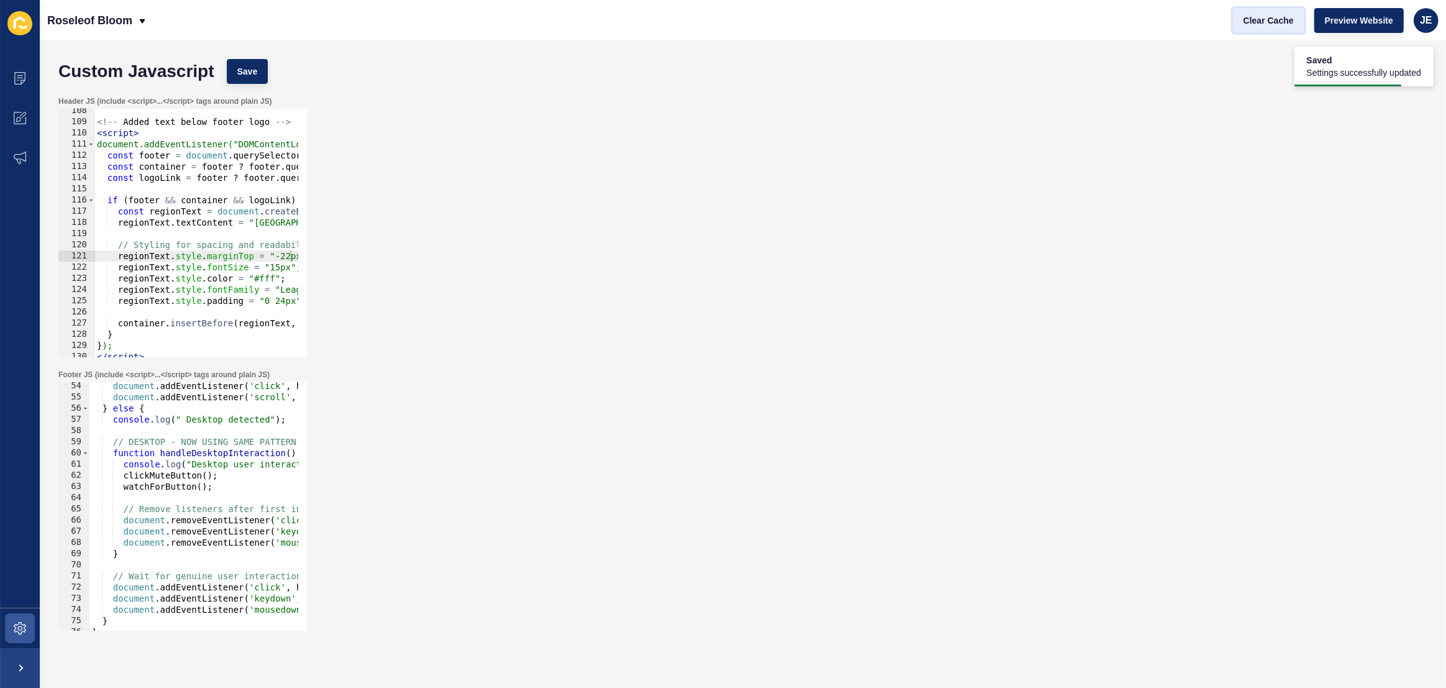
click at [1263, 25] on span "Clear Cache" at bounding box center [1269, 20] width 50 height 12
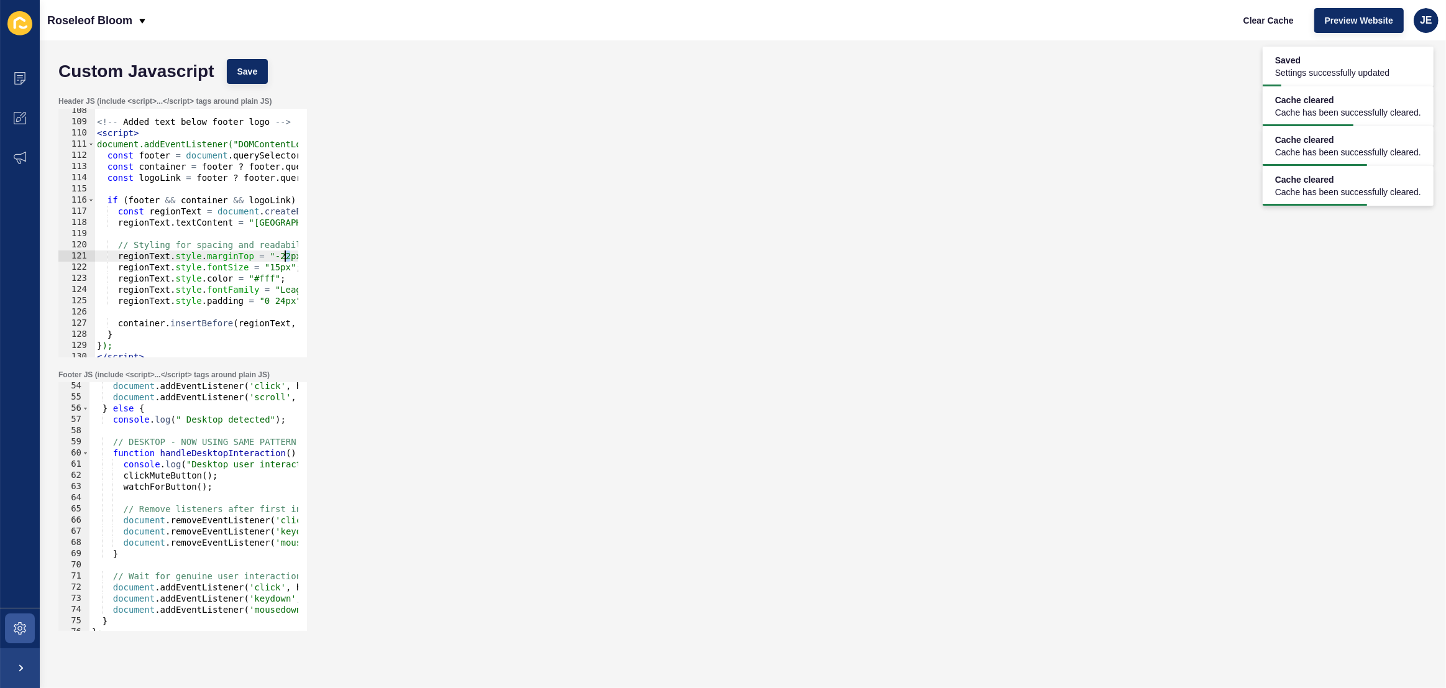
click at [285, 254] on div "<!-- Added text below footer logo --> < script > document.addEventListener("DOM…" at bounding box center [838, 236] width 1488 height 262
click at [240, 73] on span "Save" at bounding box center [247, 71] width 21 height 12
click at [1259, 17] on span "Clear Cache" at bounding box center [1269, 20] width 50 height 12
click at [218, 268] on div "<!-- Added text below footer logo --> < script > document.addEventListener("DOM…" at bounding box center [838, 236] width 1488 height 262
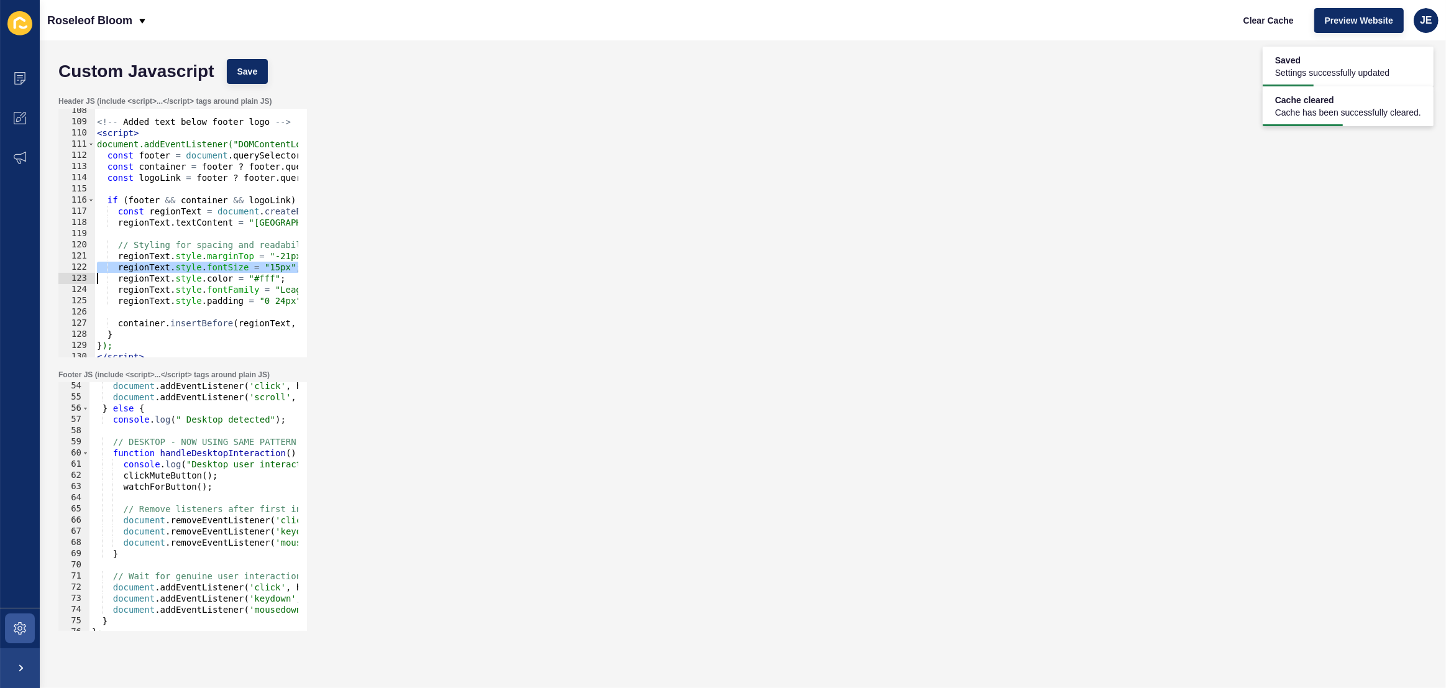
click at [218, 268] on div "<!-- Added text below footer logo --> < script > document.addEventListener("DOM…" at bounding box center [838, 236] width 1488 height 262
click at [117, 282] on div "<!-- Added text below footer logo --> < script > document.addEventListener("DOM…" at bounding box center [838, 236] width 1488 height 262
type textarea "regionText.style.color = "#fff";"
click at [125, 277] on div "<!-- Added text below footer logo --> < script > document.addEventListener("DOM…" at bounding box center [838, 236] width 1488 height 262
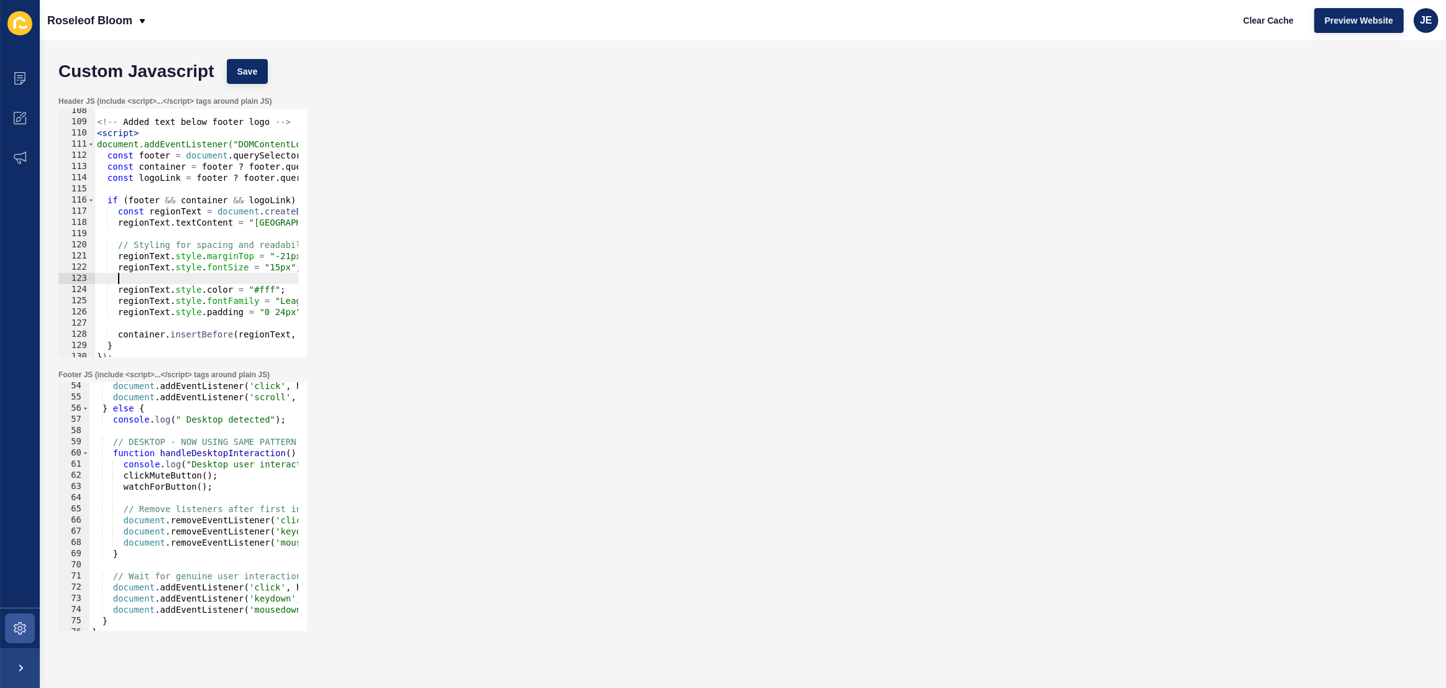
paste textarea
paste textarea "regionText.style.fontSize = "15px";"
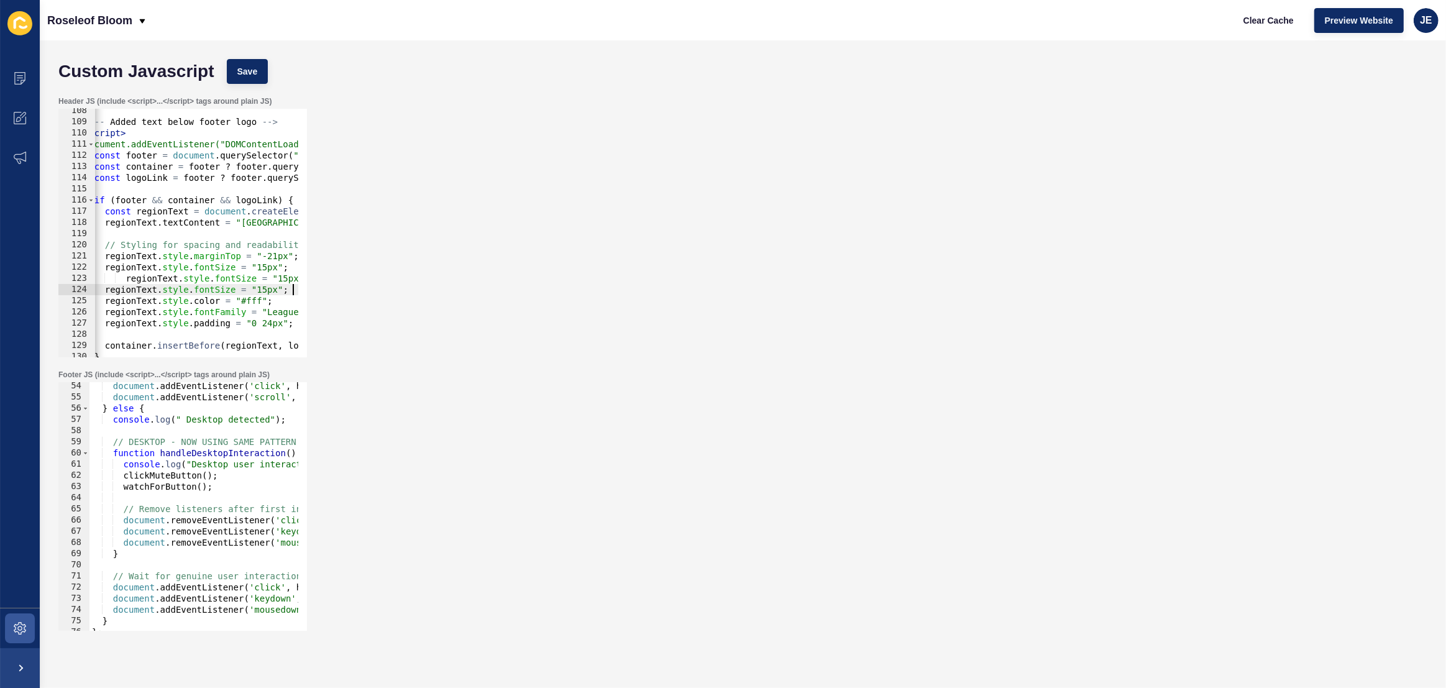
scroll to position [0, 12]
click at [161, 290] on div "<!-- Added text below footer logo --> < script > document.addEventListener("DOM…" at bounding box center [825, 236] width 1488 height 262
click at [160, 290] on div "<!-- Added text below footer logo --> < script > document.addEventListener("DOM…" at bounding box center [825, 236] width 1488 height 262
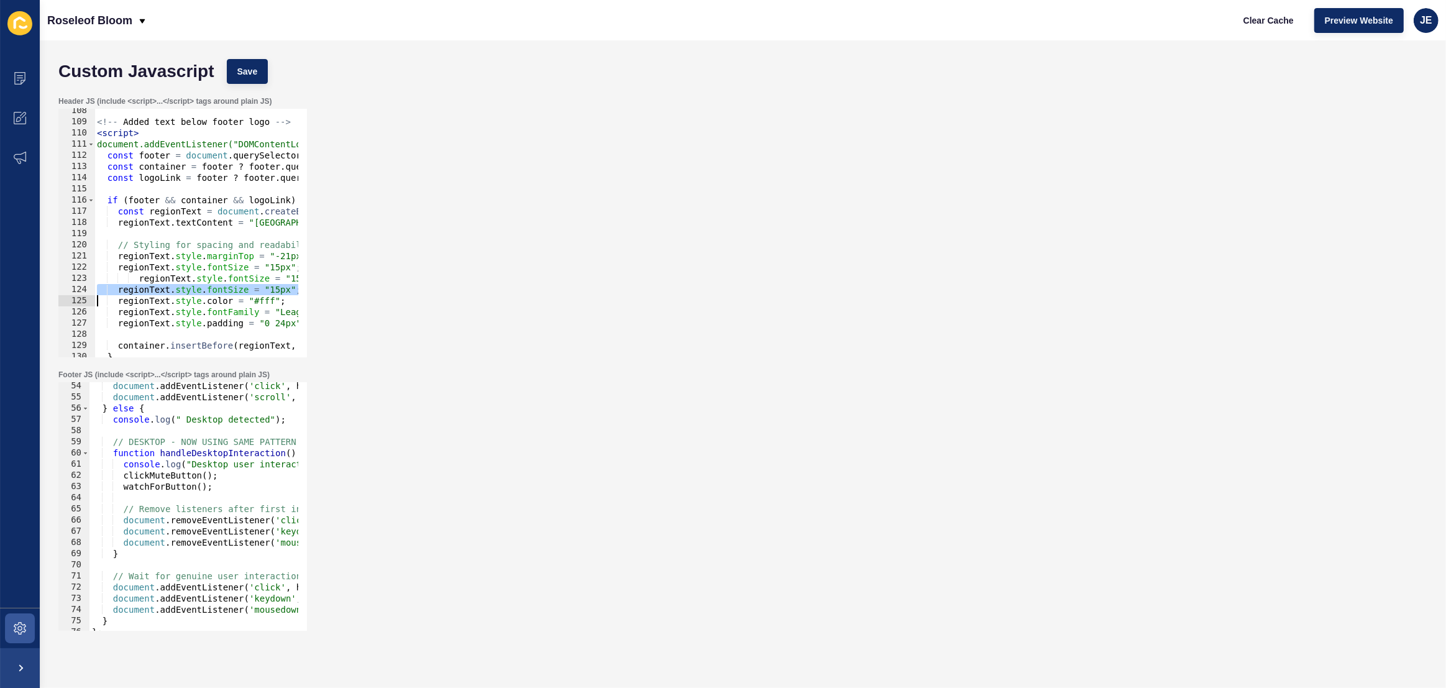
scroll to position [0, 0]
click at [160, 290] on div "<!-- Added text below footer logo --> < script > document.addEventListener("DOM…" at bounding box center [838, 236] width 1488 height 262
click at [137, 279] on div "<!-- Added text below footer logo --> < script > document.addEventListener("DOM…" at bounding box center [838, 236] width 1488 height 262
click at [218, 279] on div "<!-- Added text below footer logo --> < script > document.addEventListener("DOM…" at bounding box center [838, 236] width 1488 height 262
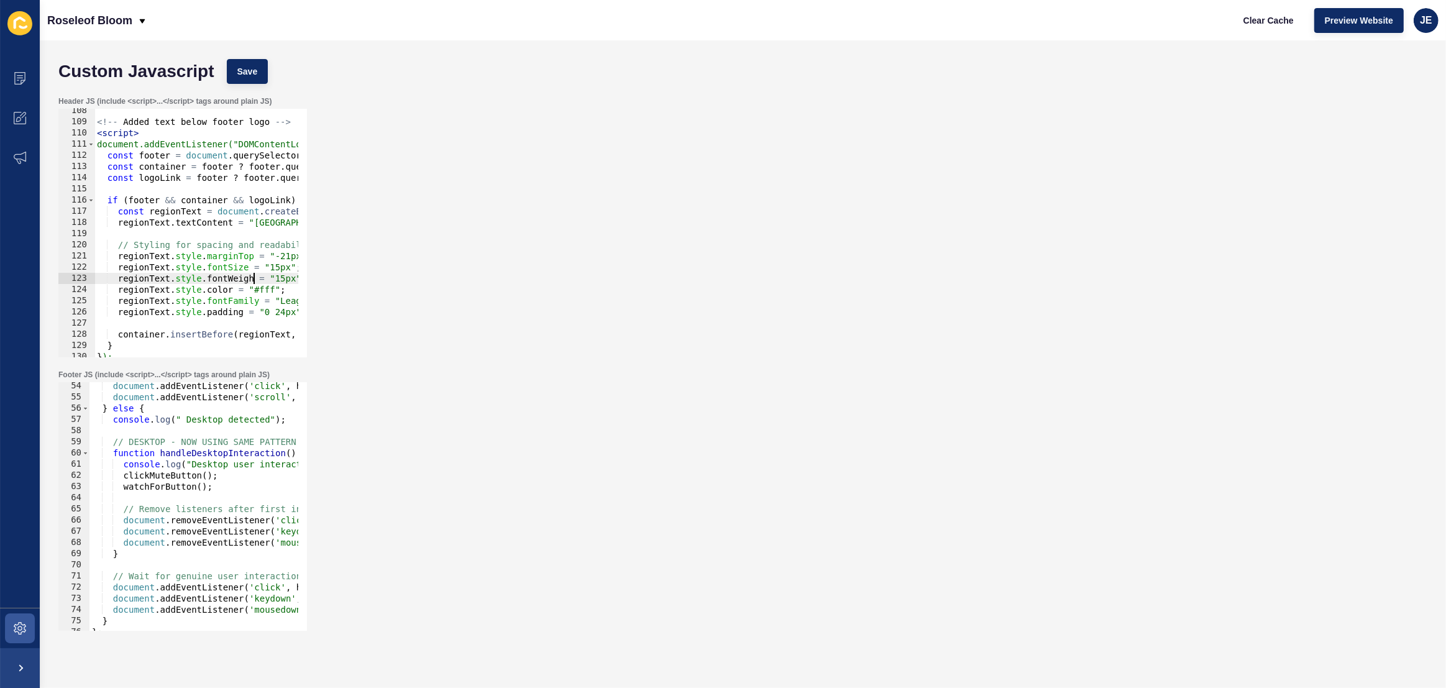
scroll to position [0, 11]
click at [288, 277] on div "<!-- Added text below footer logo --> < script > document.addEventListener("DOM…" at bounding box center [838, 236] width 1488 height 262
type textarea "regionText.style.fontWeight = "700";"
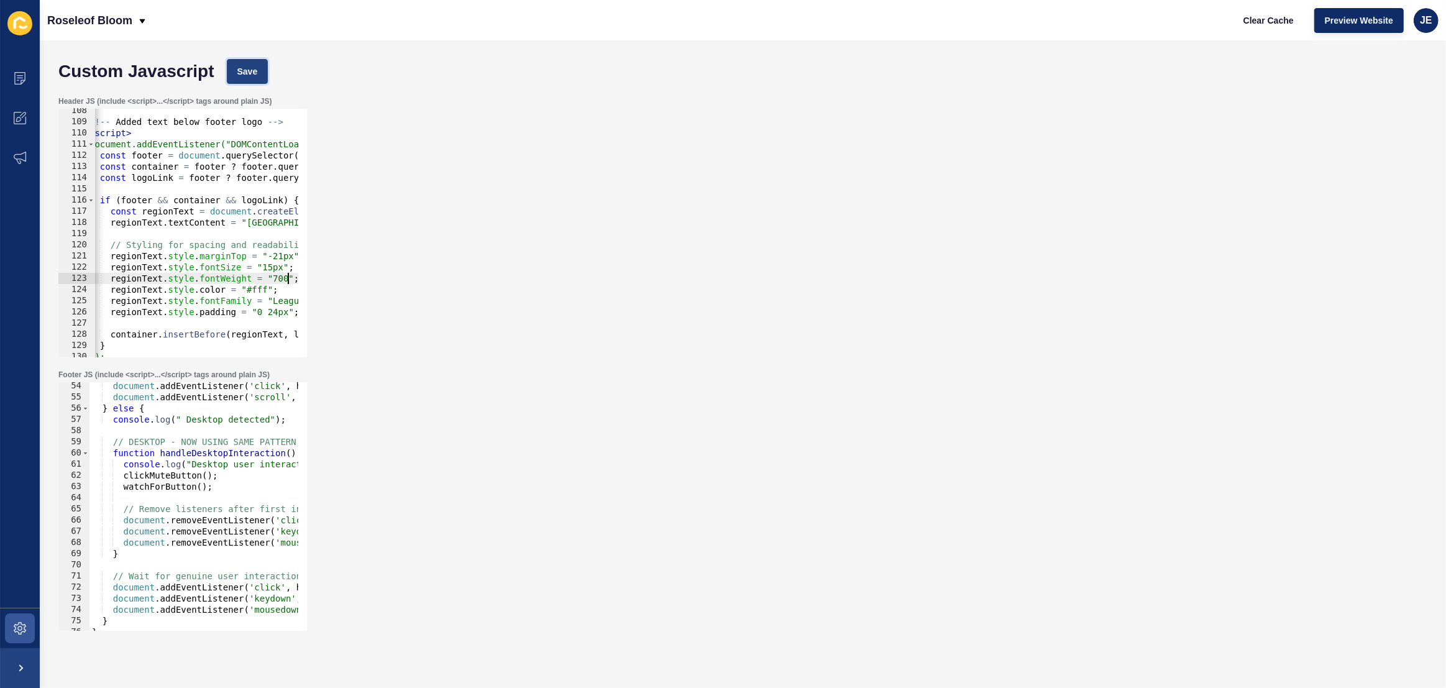
click at [259, 77] on button "Save" at bounding box center [248, 71] width 42 height 25
click at [1273, 22] on span "Clear Cache" at bounding box center [1269, 20] width 50 height 12
click at [19, 615] on span at bounding box center [20, 628] width 40 height 40
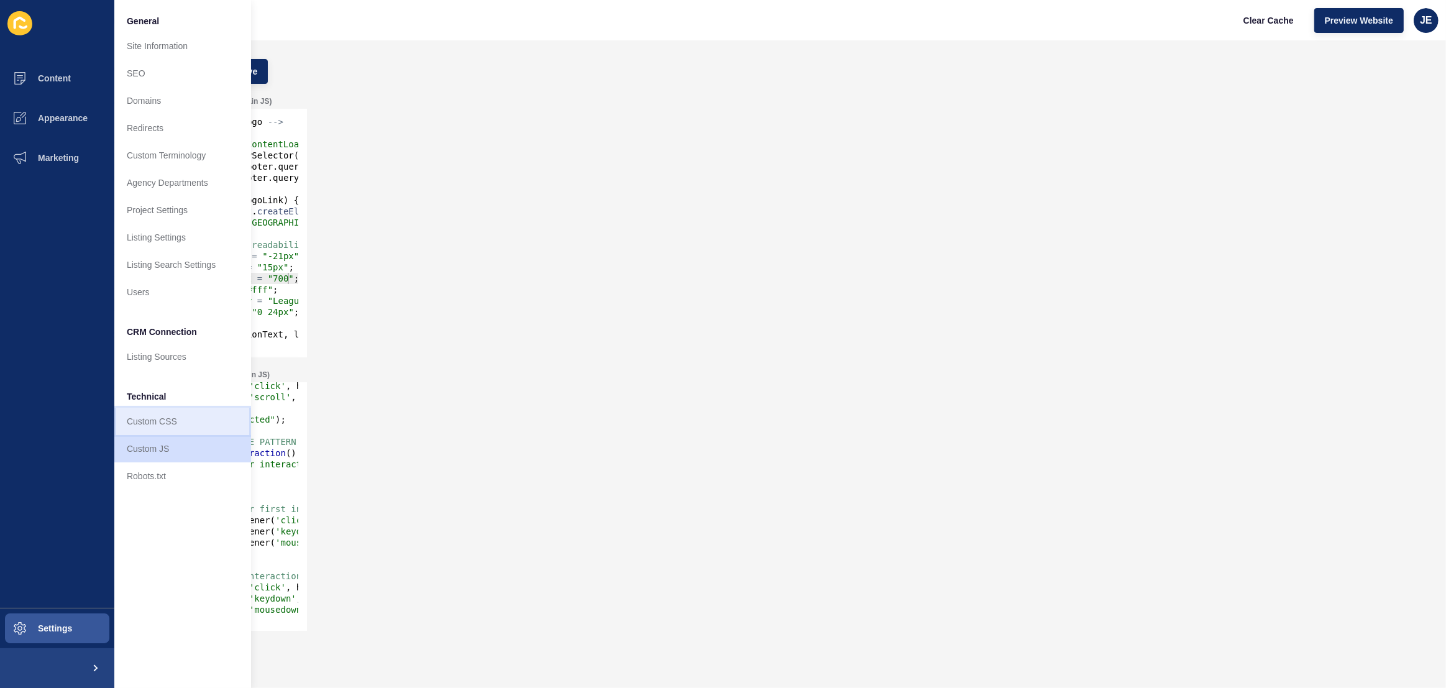
click at [147, 423] on link "Custom CSS" at bounding box center [182, 421] width 137 height 27
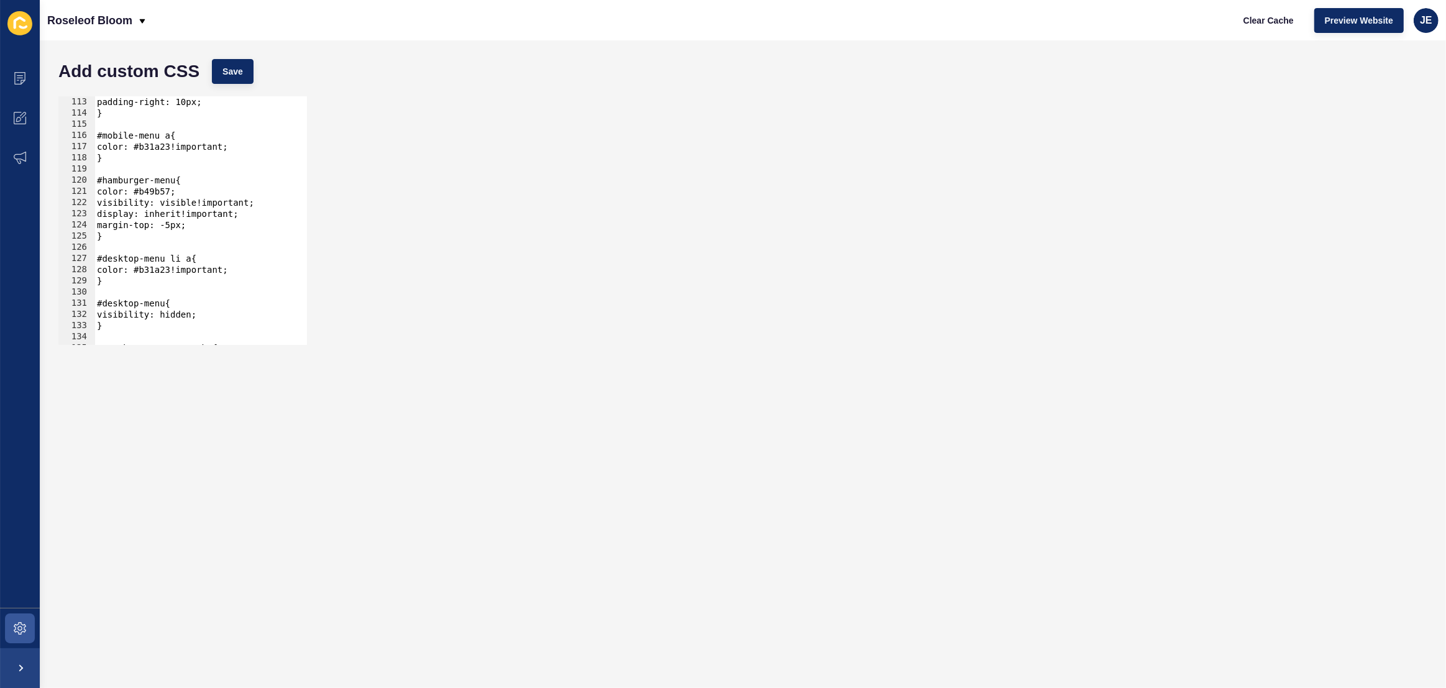
scroll to position [1219, 0]
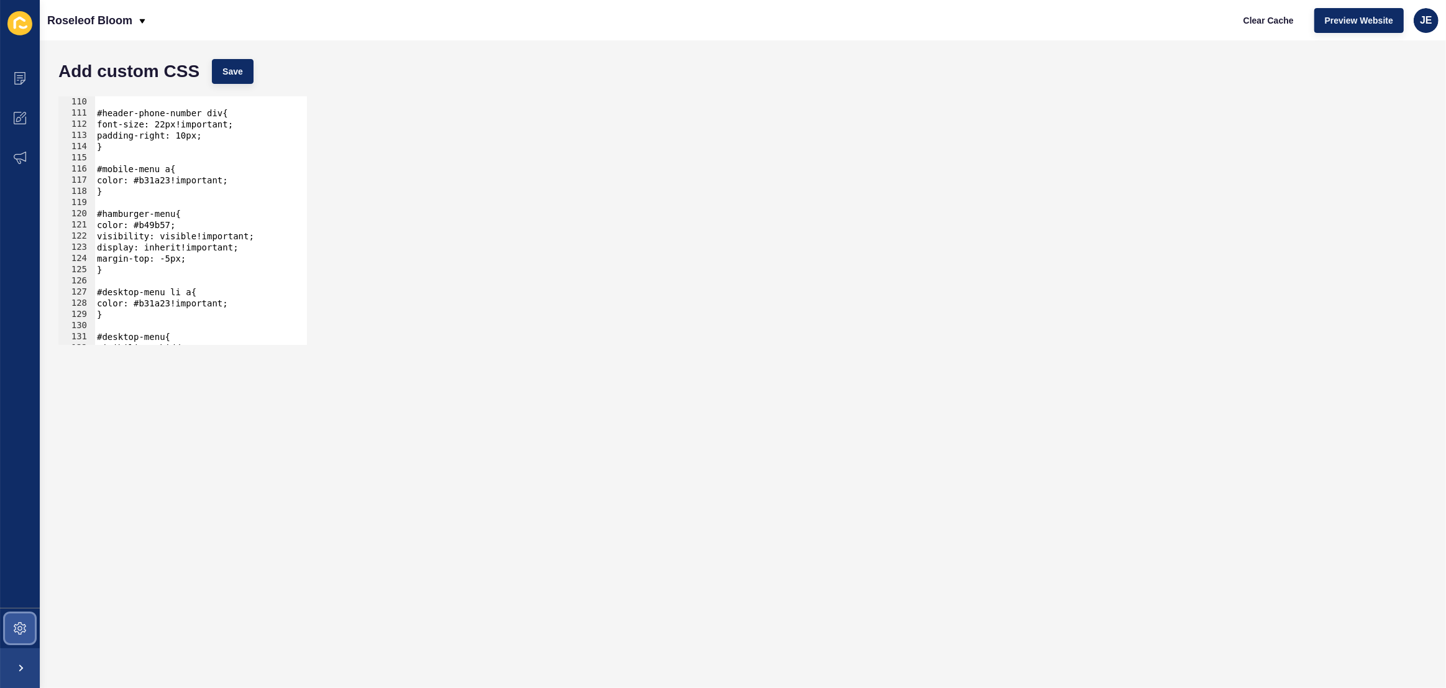
click at [11, 636] on span at bounding box center [20, 628] width 40 height 40
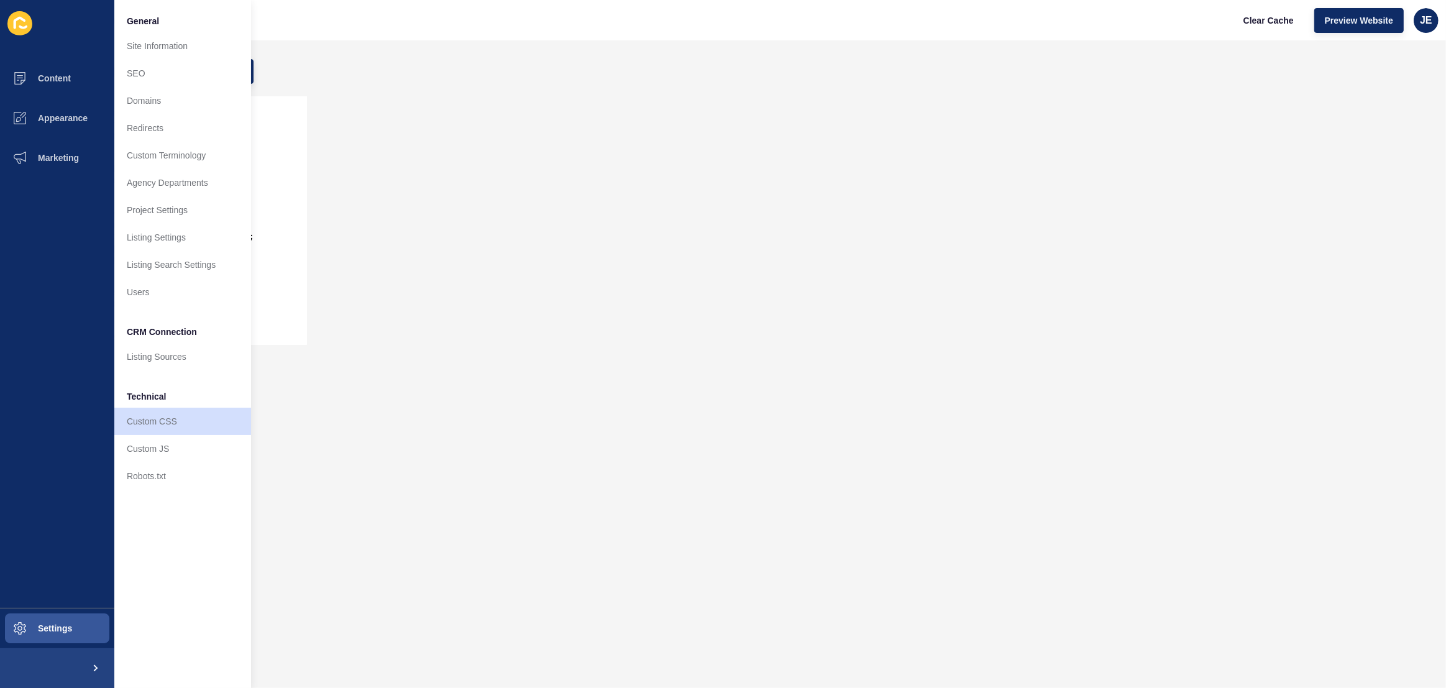
click at [740, 53] on div "Add custom CSS Save" at bounding box center [742, 71] width 1381 height 37
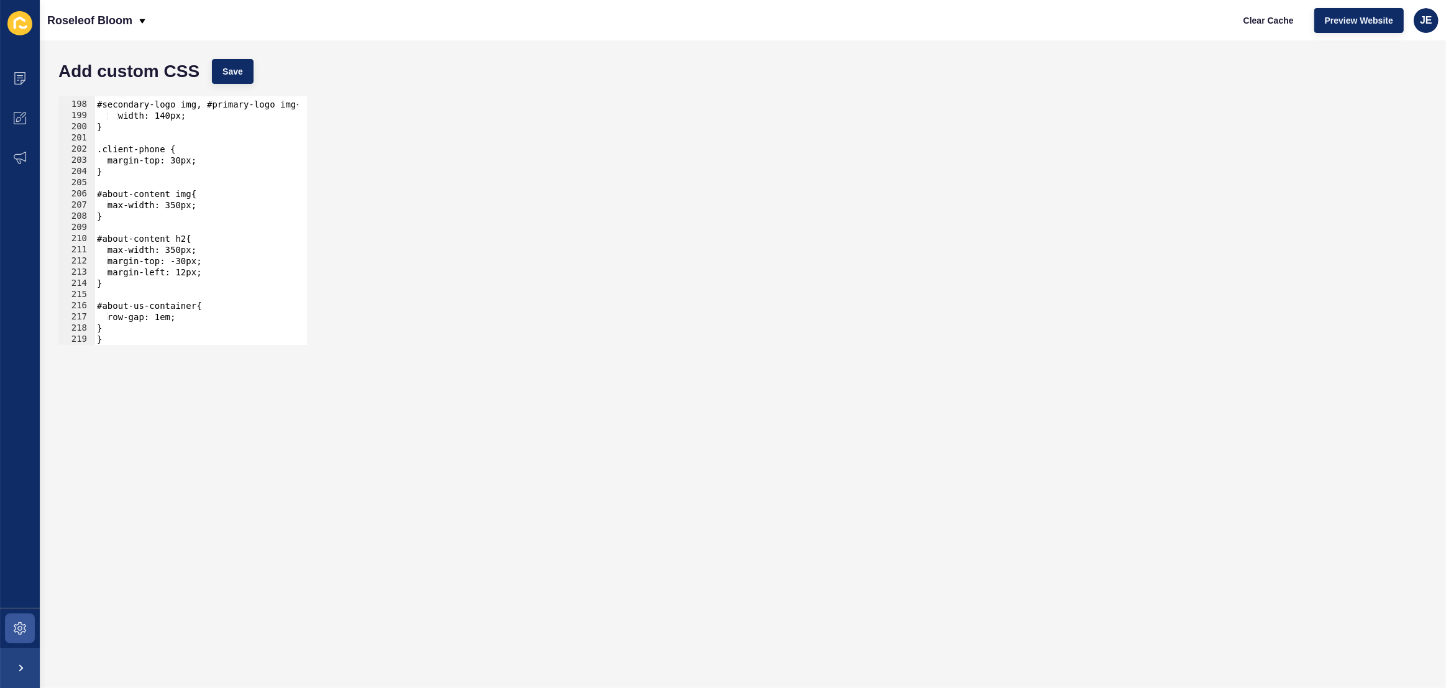
scroll to position [2355, 0]
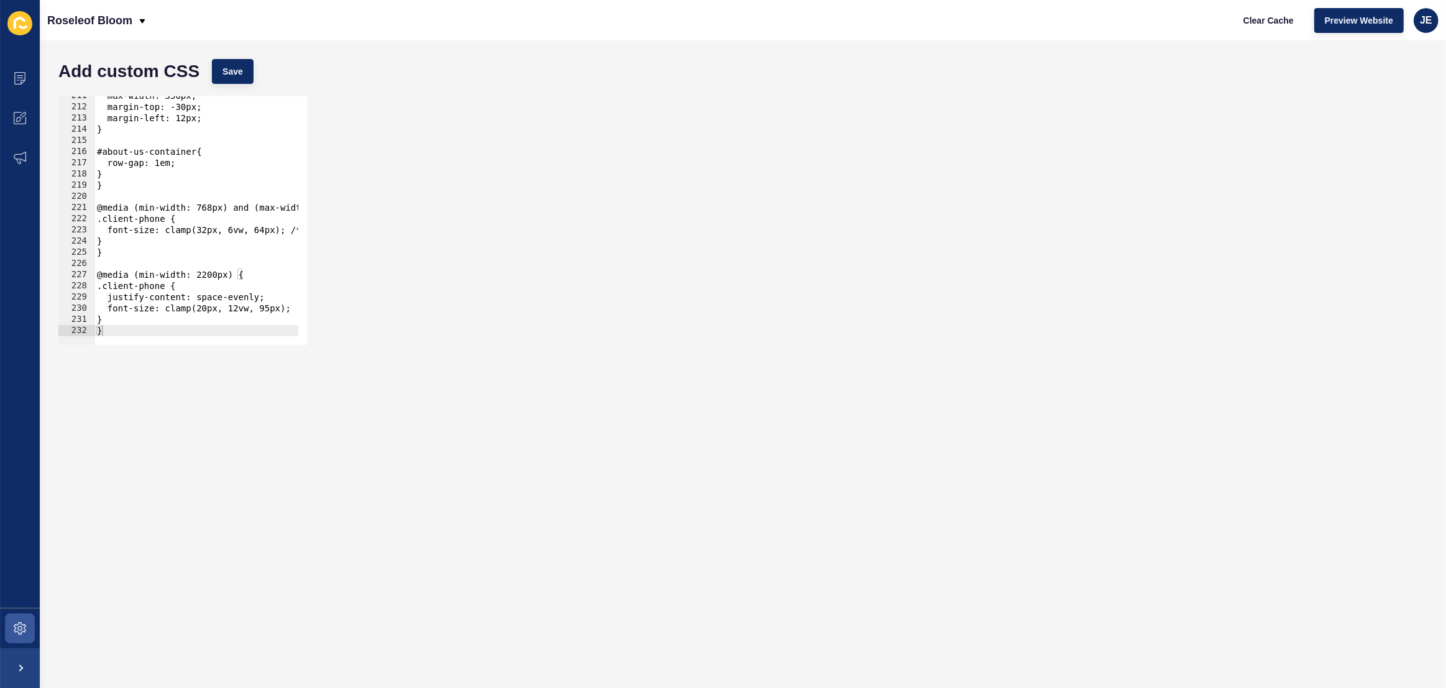
type textarea "}"
click at [144, 327] on div "max-width: 350px; margin-top: -30px; margin-left: 12px; } #about-us-container{ …" at bounding box center [352, 221] width 516 height 262
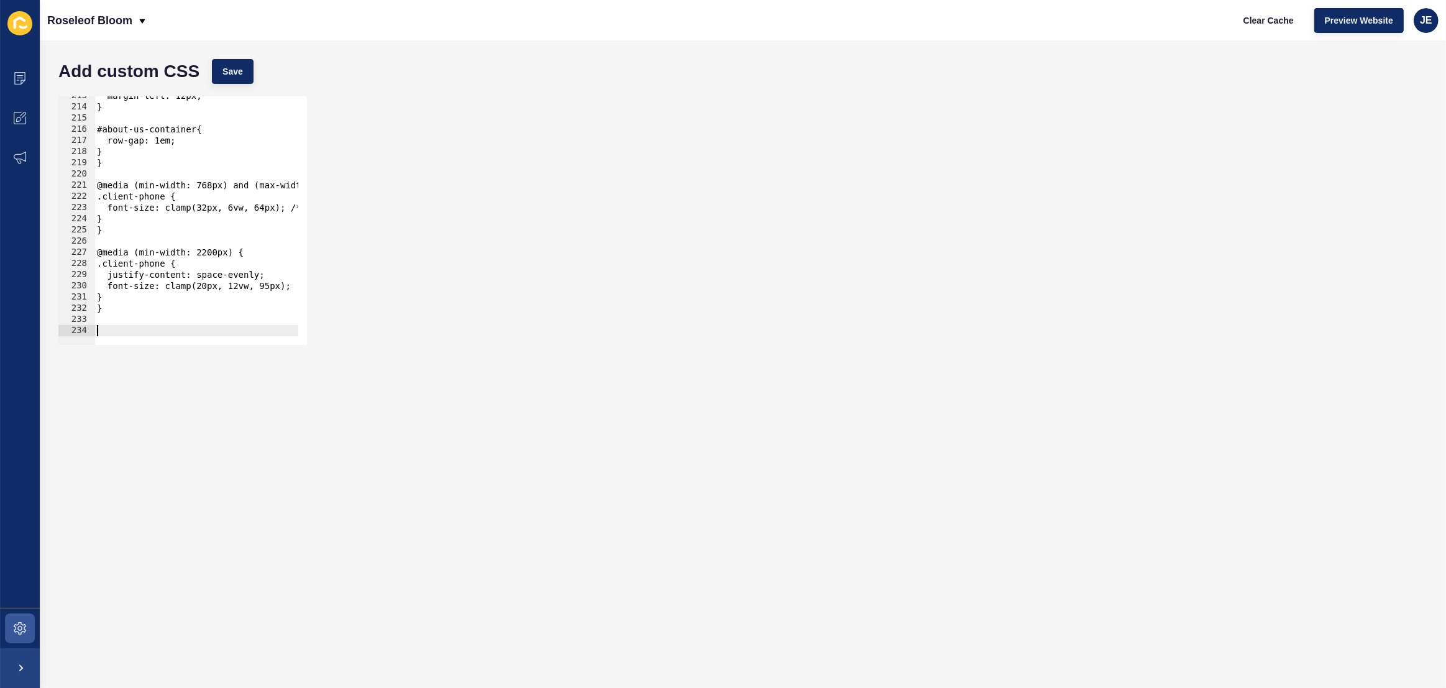
paste textarea "}"
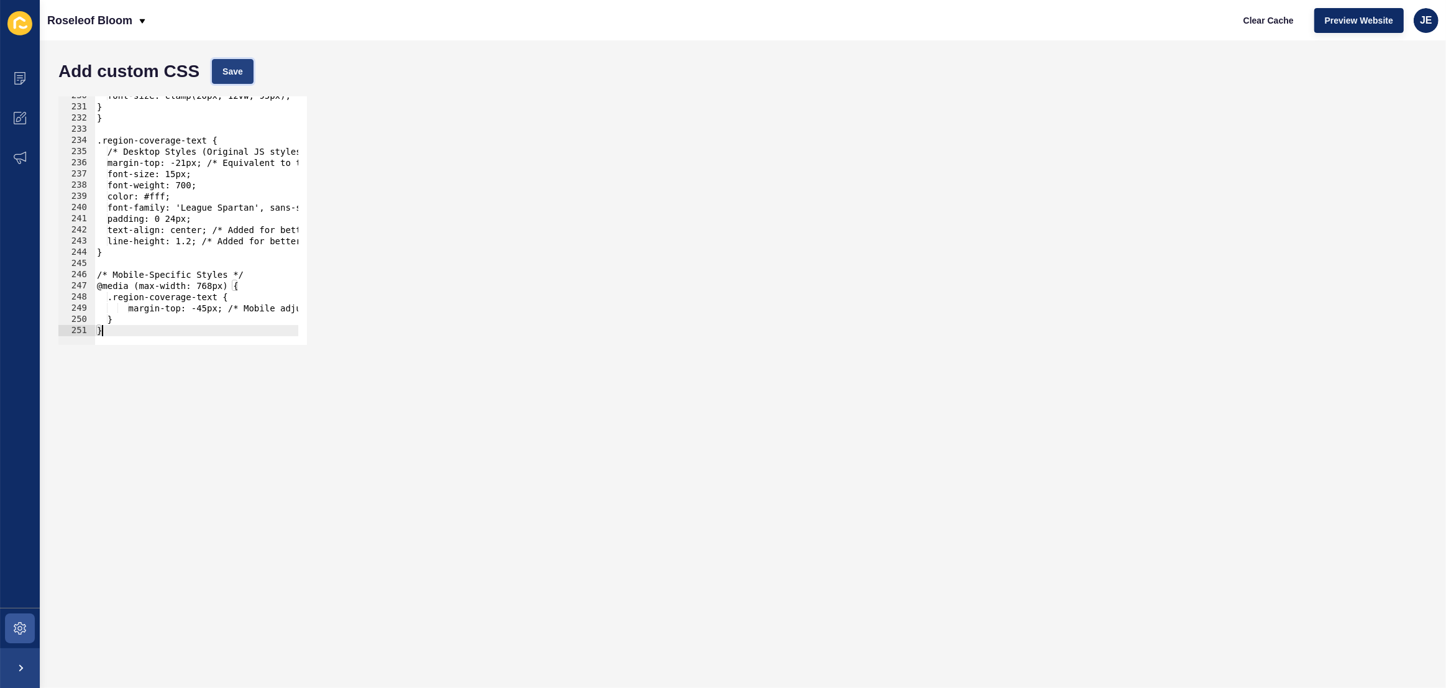
click at [245, 72] on button "Save" at bounding box center [233, 71] width 42 height 25
click at [1285, 21] on span "Clear Cache" at bounding box center [1269, 20] width 50 height 12
drag, startPoint x: 216, startPoint y: 309, endPoint x: 207, endPoint y: 306, distance: 9.8
click at [207, 306] on div "font-size: clamp(20px, 12vw, 95px); } } .region-coverage-text { /* Desktop Styl…" at bounding box center [352, 221] width 516 height 262
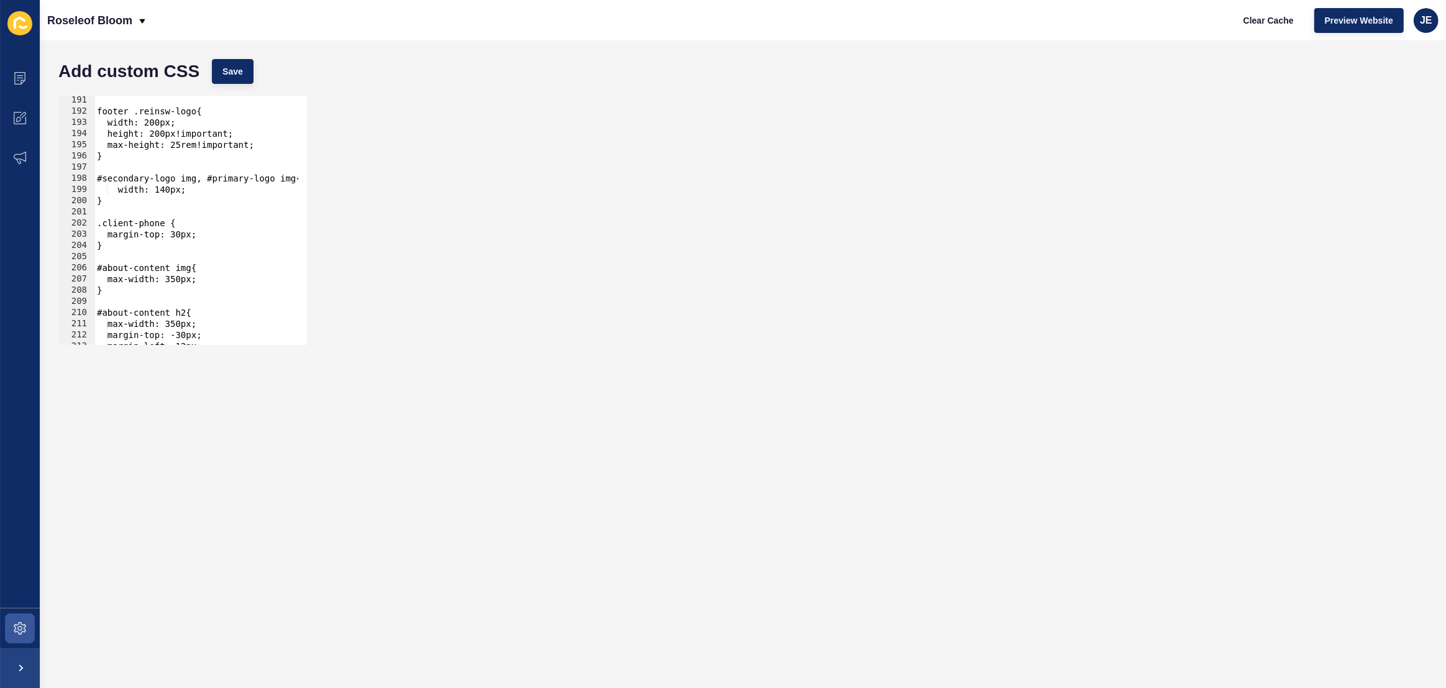
scroll to position [2263, 0]
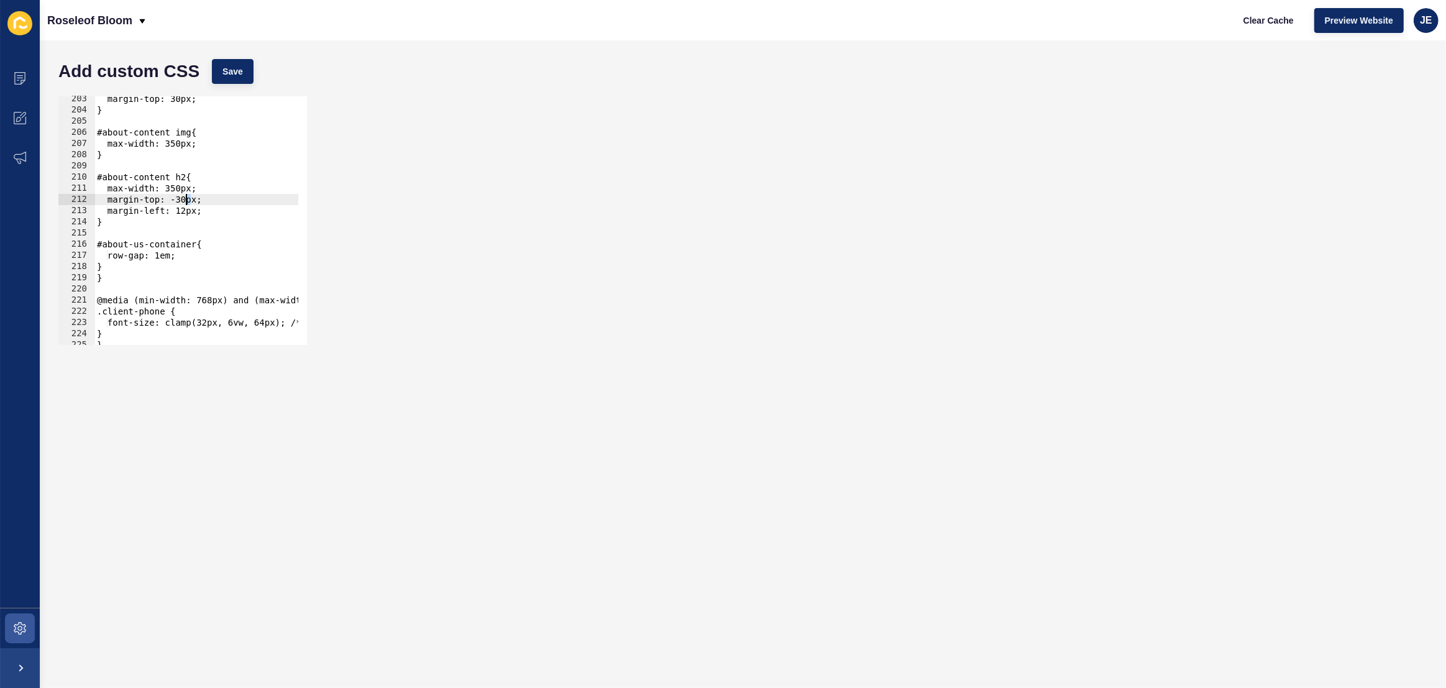
click at [186, 200] on div "margin-top: 30px; } #about-content img{ max-width: 350px; } #about-content h2{ …" at bounding box center [352, 224] width 516 height 262
click at [191, 190] on div "margin-top: 30px; } #about-content img{ max-width: 350px; } #about-content h2{ …" at bounding box center [352, 224] width 516 height 262
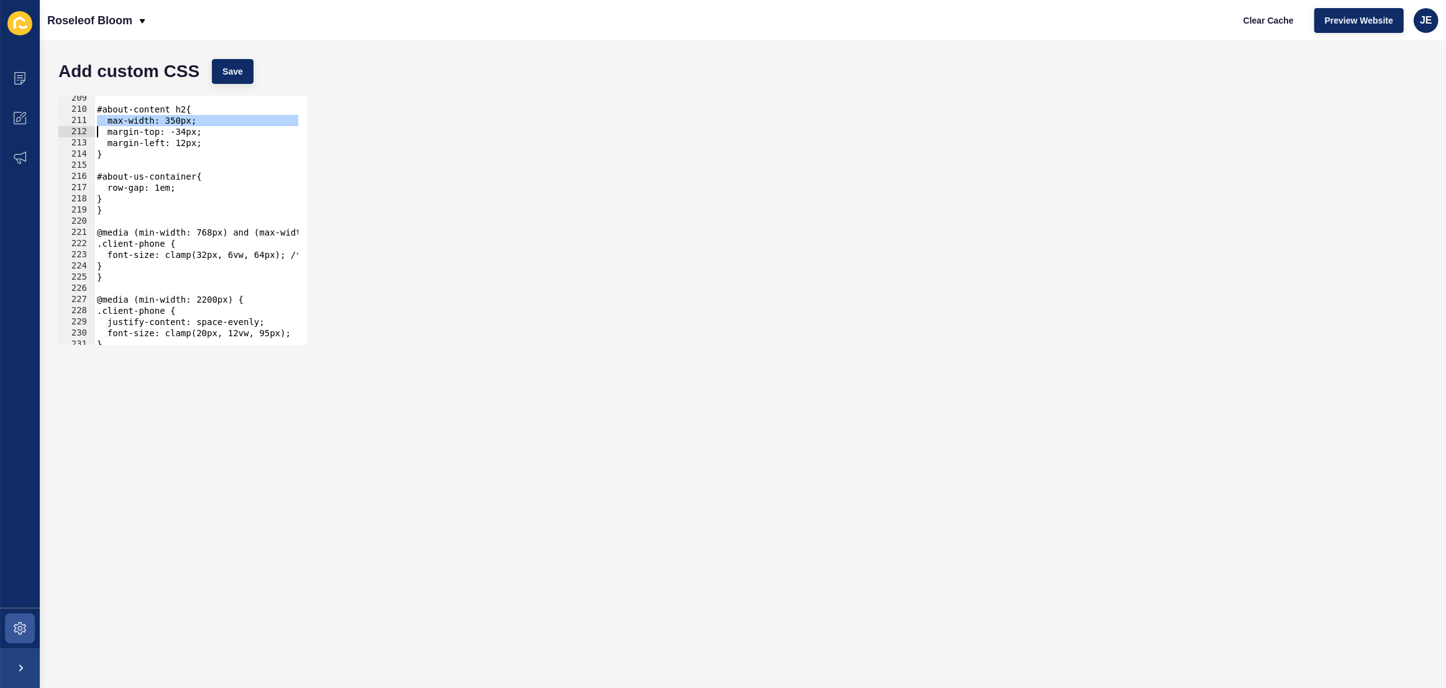
scroll to position [2567, 0]
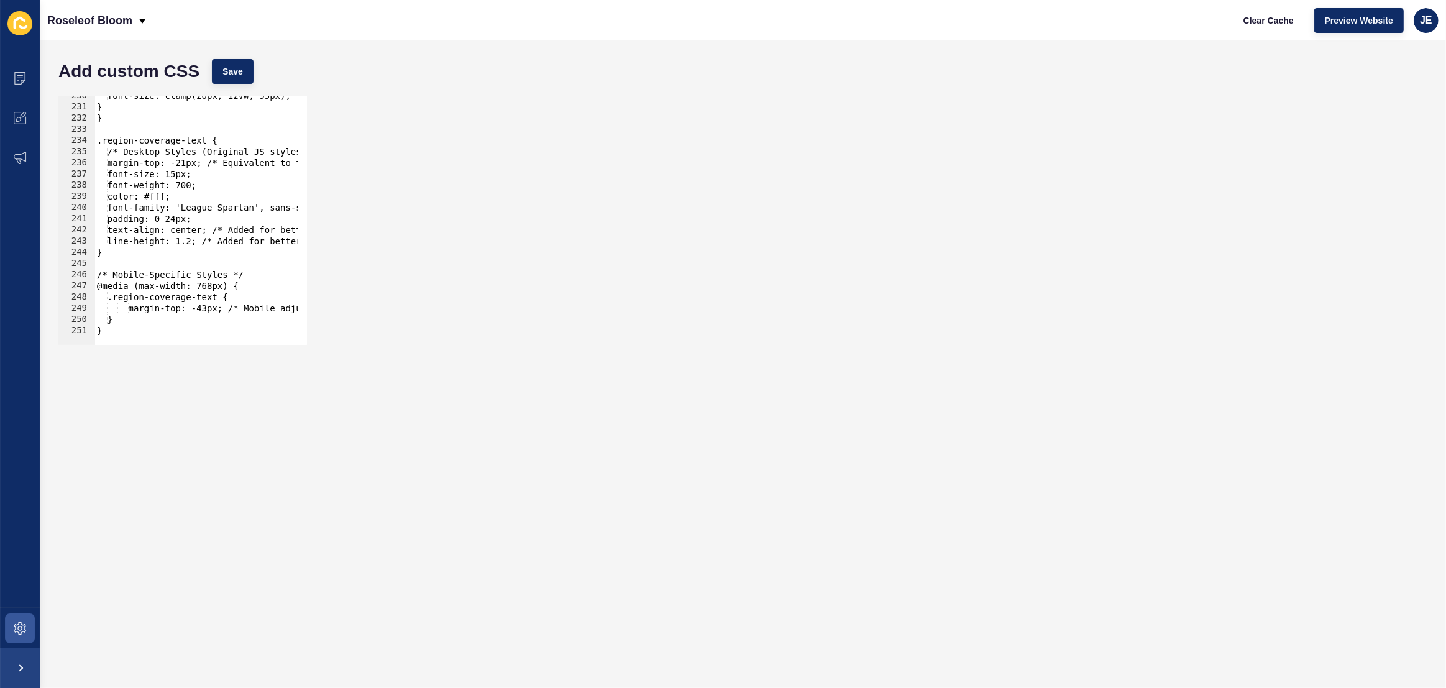
click at [118, 320] on div "font-size: clamp(20px, 12vw, 95px); } } .region-coverage-text { /* Desktop Styl…" at bounding box center [352, 221] width 516 height 262
type textarea "}"
click at [117, 319] on div "font-size: clamp(20px, 12vw, 95px); } } .region-coverage-text { /* Desktop Styl…" at bounding box center [352, 221] width 516 height 262
paste textarea
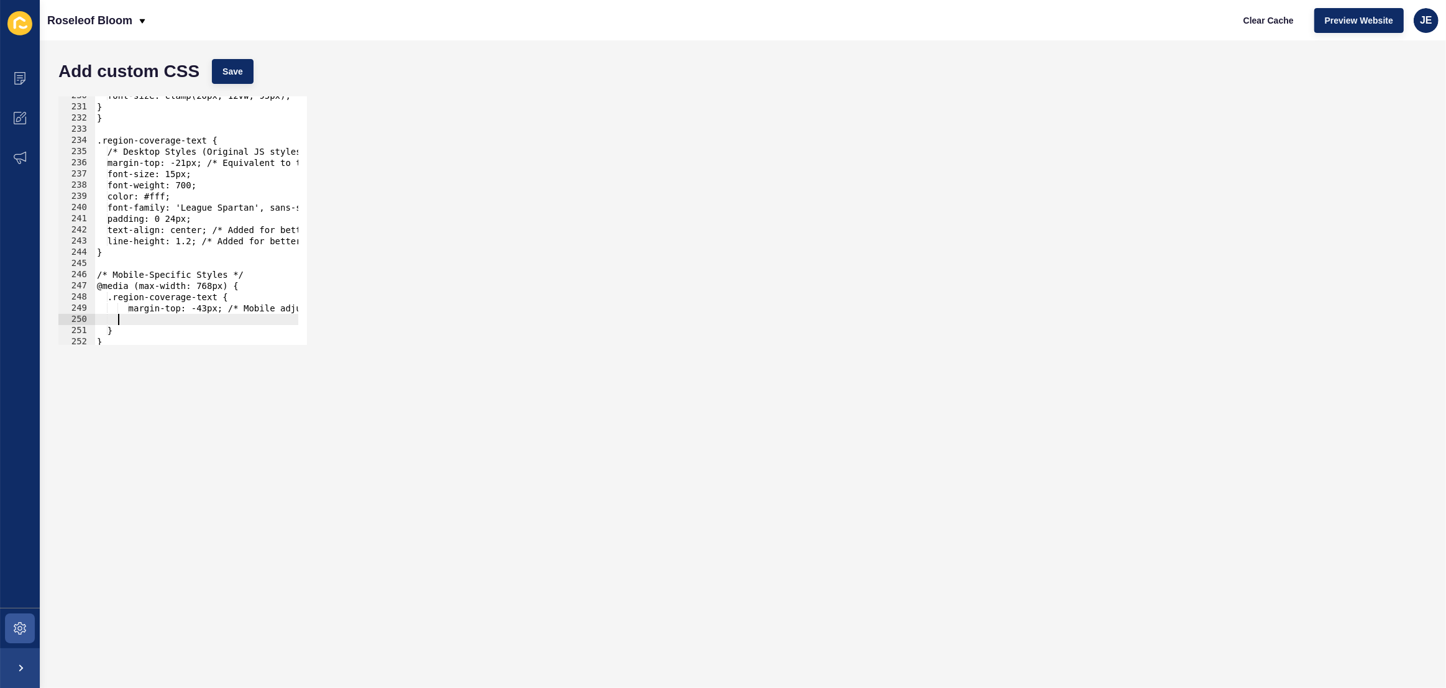
scroll to position [0, 0]
click at [135, 321] on div "font-size: clamp(20px, 12vw, 95px); } } .region-coverage-text { /* Desktop Styl…" at bounding box center [352, 221] width 516 height 262
type textarea "max-width: 350px;"
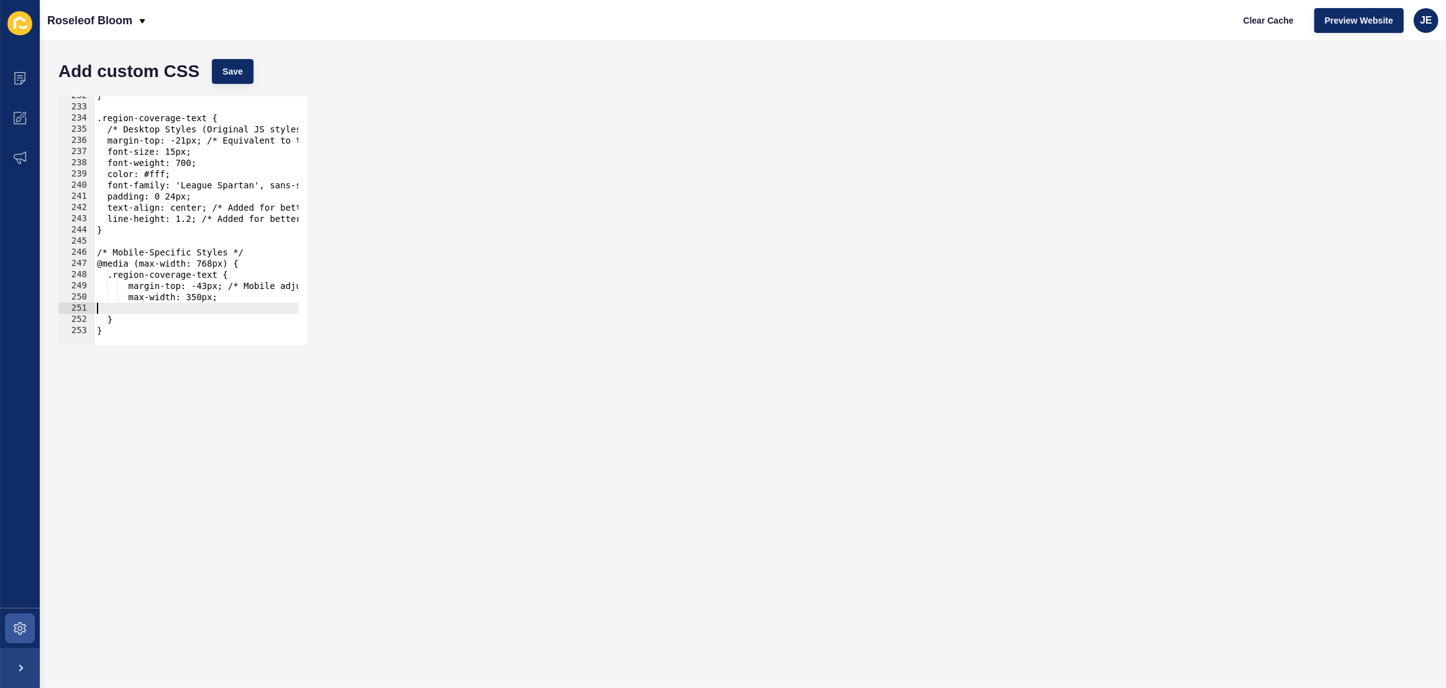
click at [140, 312] on div "} .region-coverage-text { /* Desktop Styles (Original JS styles converted) */ m…" at bounding box center [352, 221] width 516 height 262
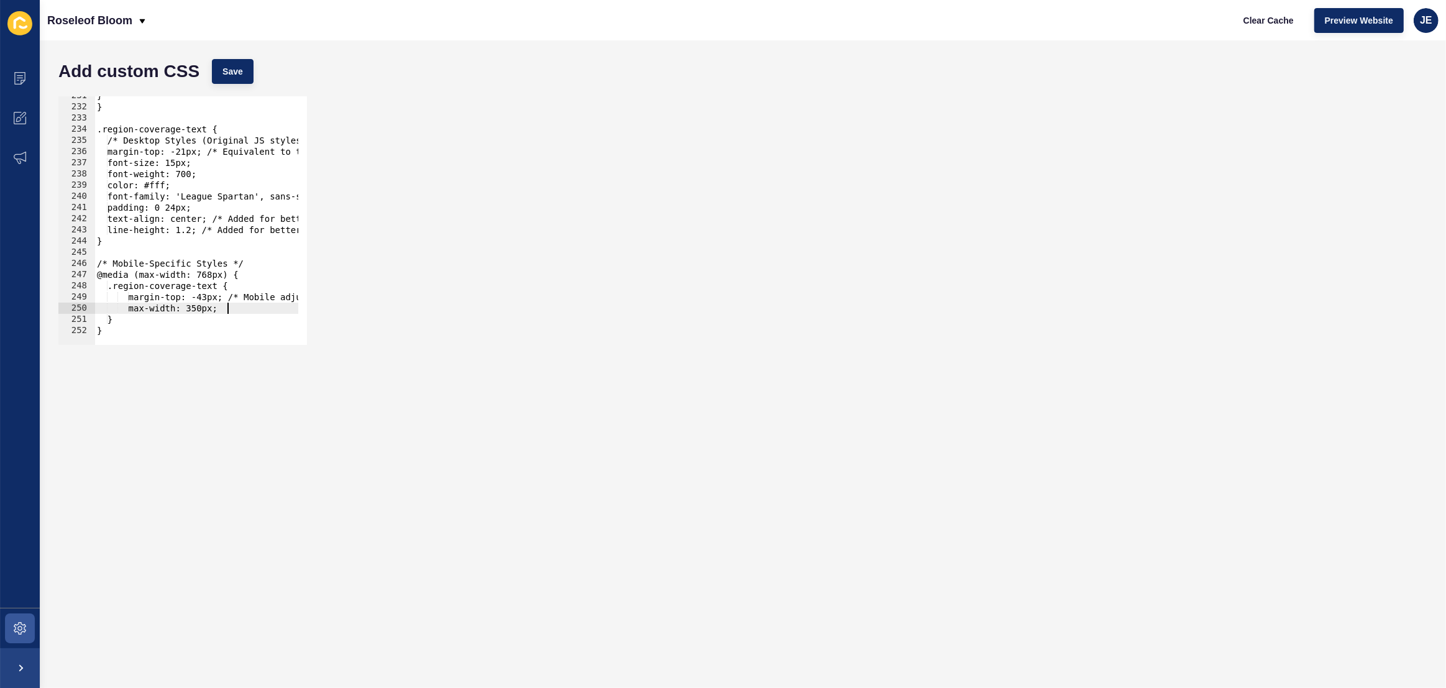
scroll to position [2579, 0]
click at [237, 68] on span "Save" at bounding box center [232, 71] width 21 height 12
click at [1262, 25] on span "Clear Cache" at bounding box center [1269, 20] width 50 height 12
click at [212, 296] on div "} } .region-coverage-text { /* Desktop Styles (Original JS styles converted) */…" at bounding box center [352, 221] width 516 height 262
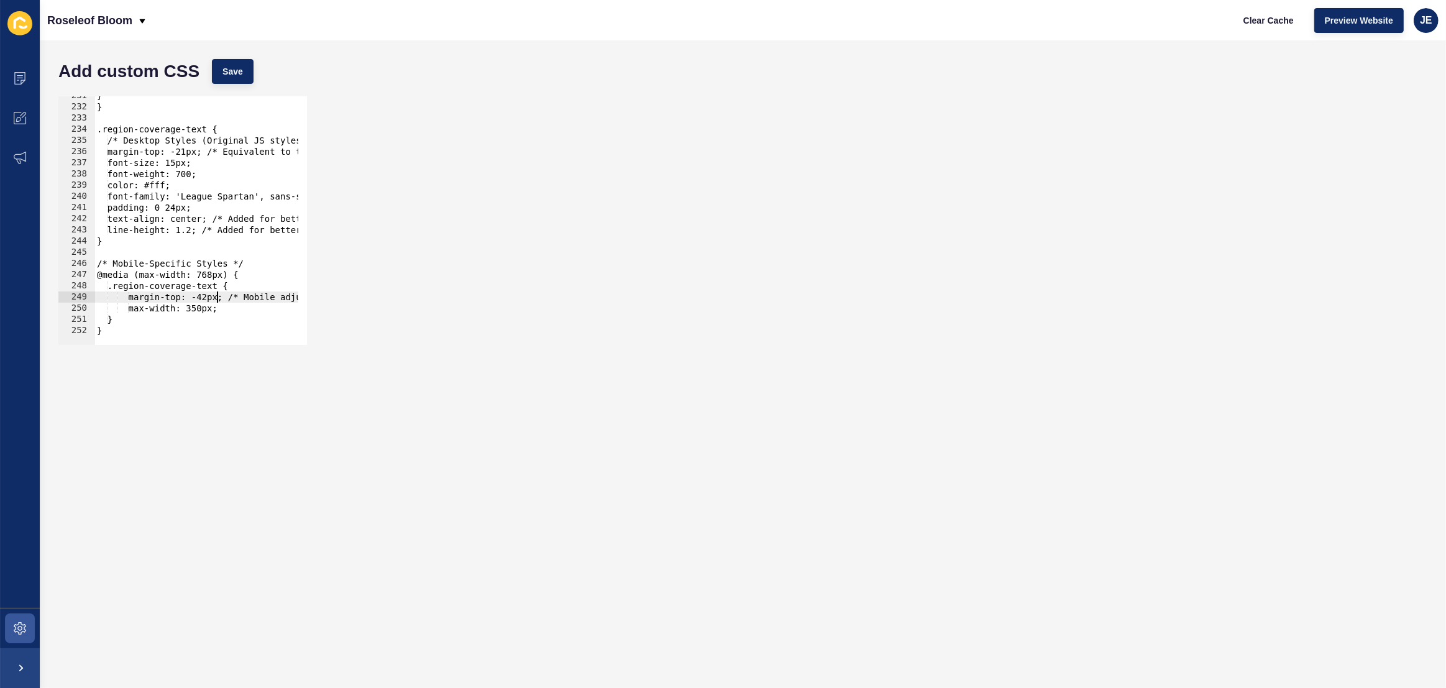
click at [239, 308] on div "} } .region-coverage-text { /* Desktop Styles (Original JS styles converted) */…" at bounding box center [352, 221] width 516 height 262
type textarea "max-width: 350px;"
click at [218, 80] on button "Save" at bounding box center [233, 71] width 42 height 25
click at [1268, 16] on span "Clear Cache" at bounding box center [1269, 20] width 50 height 12
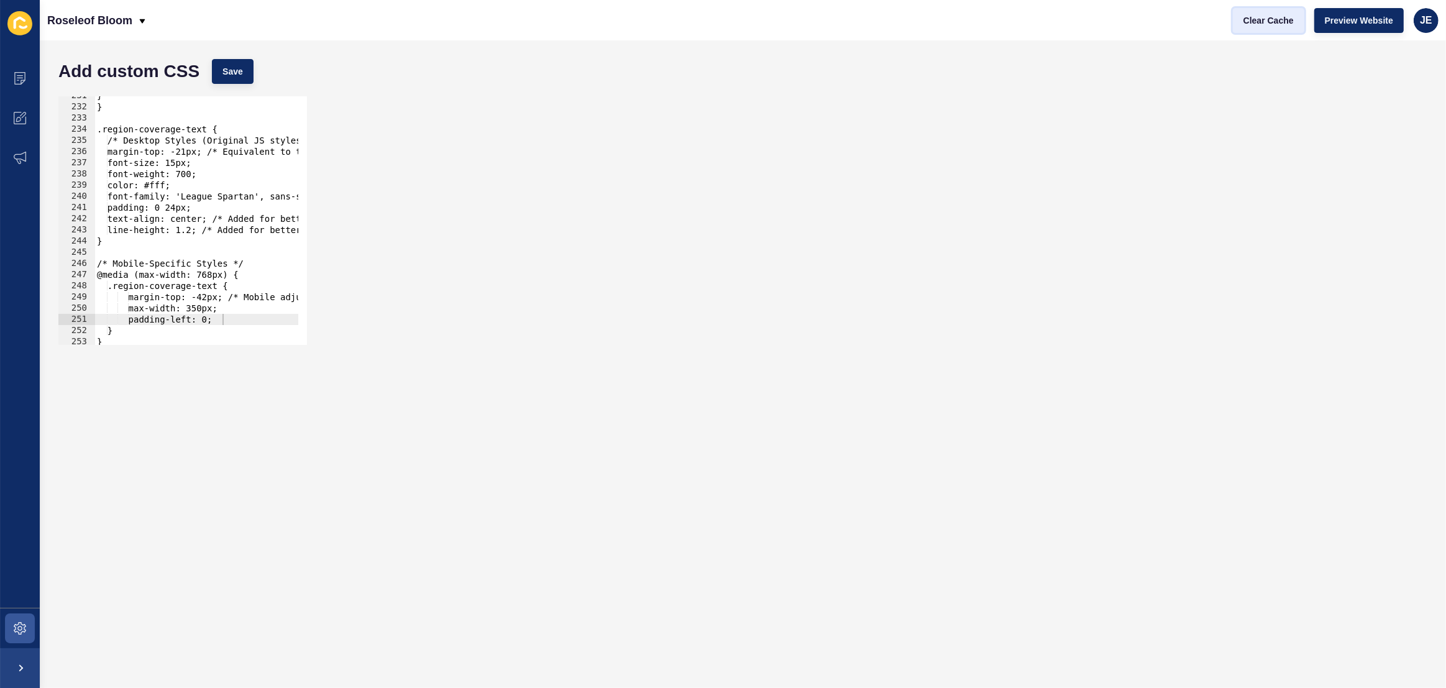
click at [1268, 16] on span "Clear Cache" at bounding box center [1269, 20] width 50 height 12
drag, startPoint x: 244, startPoint y: 262, endPoint x: 65, endPoint y: 257, distance: 179.0
click at [65, 257] on div "/* Mobile-Specific Styles */ 231 232 233 234 235 236 237 238 239 240 241 242 24…" at bounding box center [182, 220] width 249 height 249
type textarea "/* Mobile-Specific Styles */"
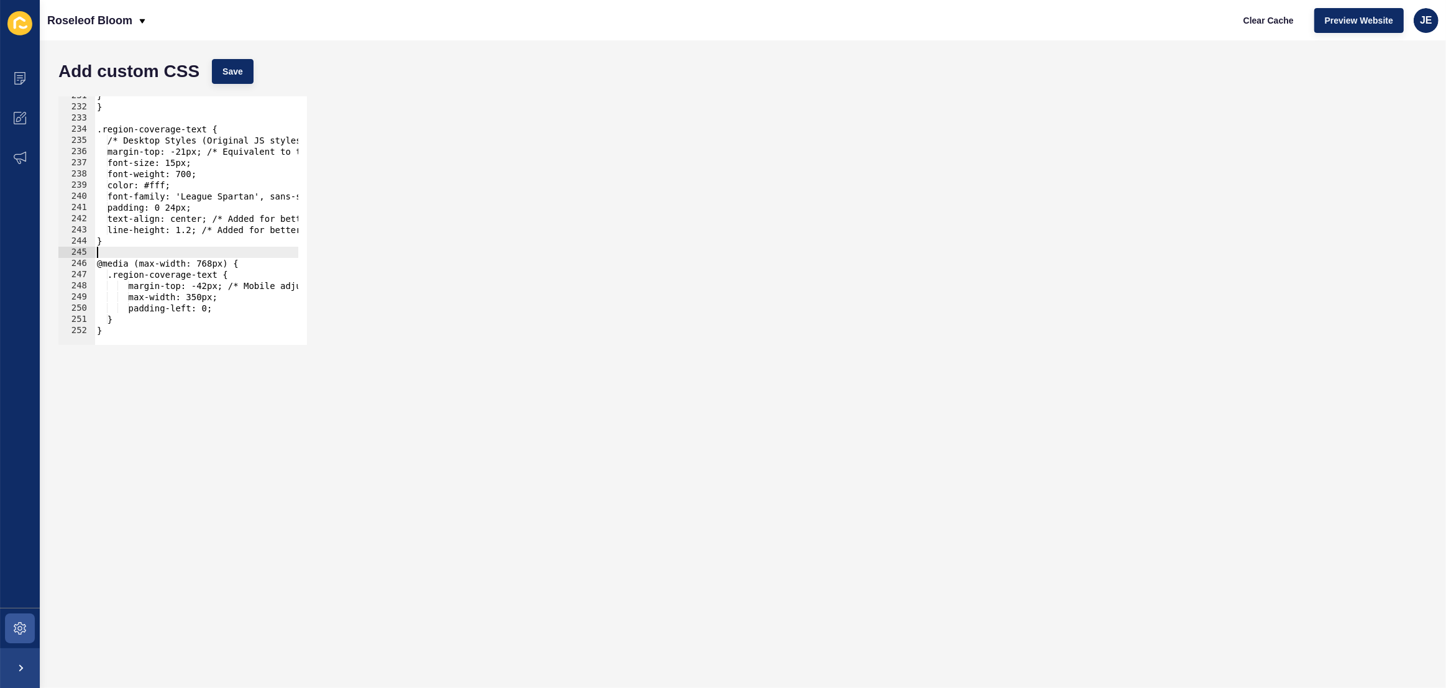
click at [209, 143] on div "} } .region-coverage-text { /* Desktop Styles (Original JS styles converted) */…" at bounding box center [352, 221] width 516 height 262
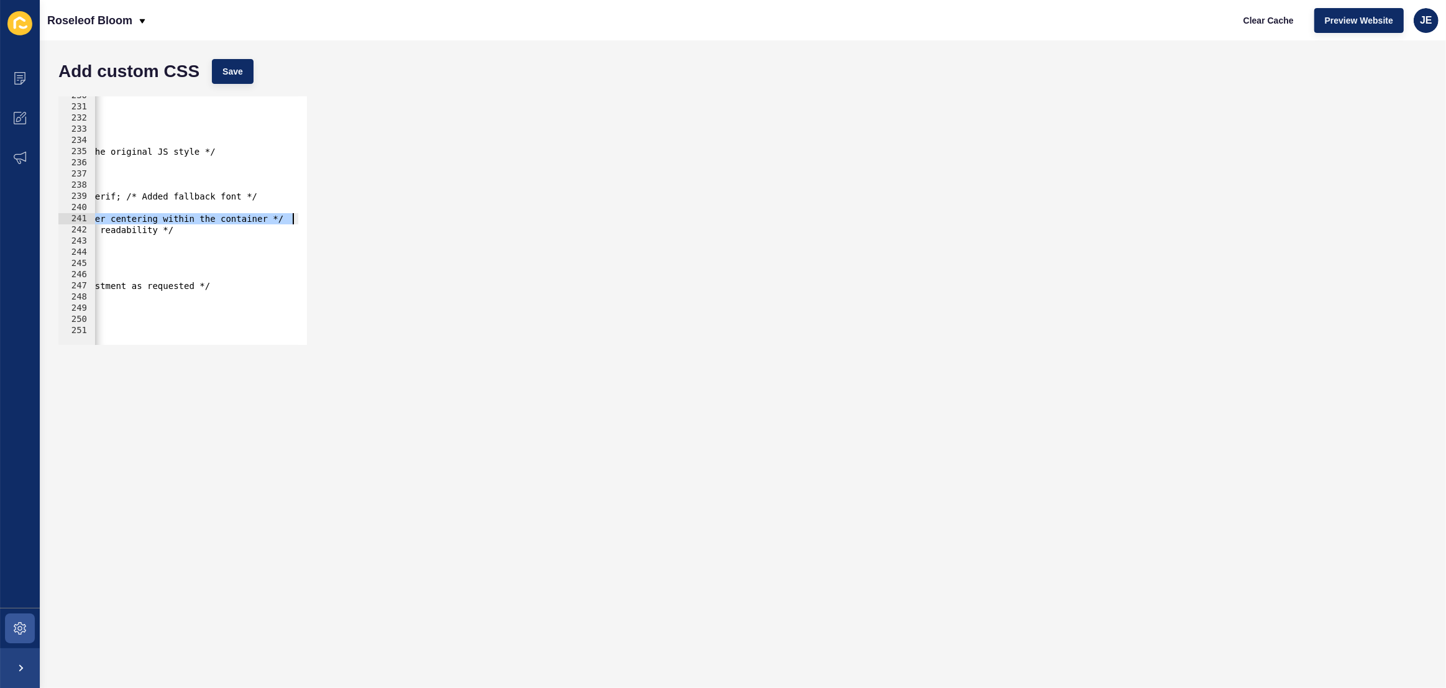
drag, startPoint x: 222, startPoint y: 216, endPoint x: 325, endPoint y: 218, distance: 102.6
click at [325, 218] on div "margin-top: -21px; /* Equivalent to the original JS style */ 230 231 232 233 23…" at bounding box center [742, 220] width 1381 height 261
drag, startPoint x: 225, startPoint y: 195, endPoint x: 314, endPoint y: 194, distance: 88.9
click at [314, 194] on div "text-align: center; 230 231 232 233 234 235 236 237 238 239 240 241 242 243 244…" at bounding box center [742, 220] width 1381 height 261
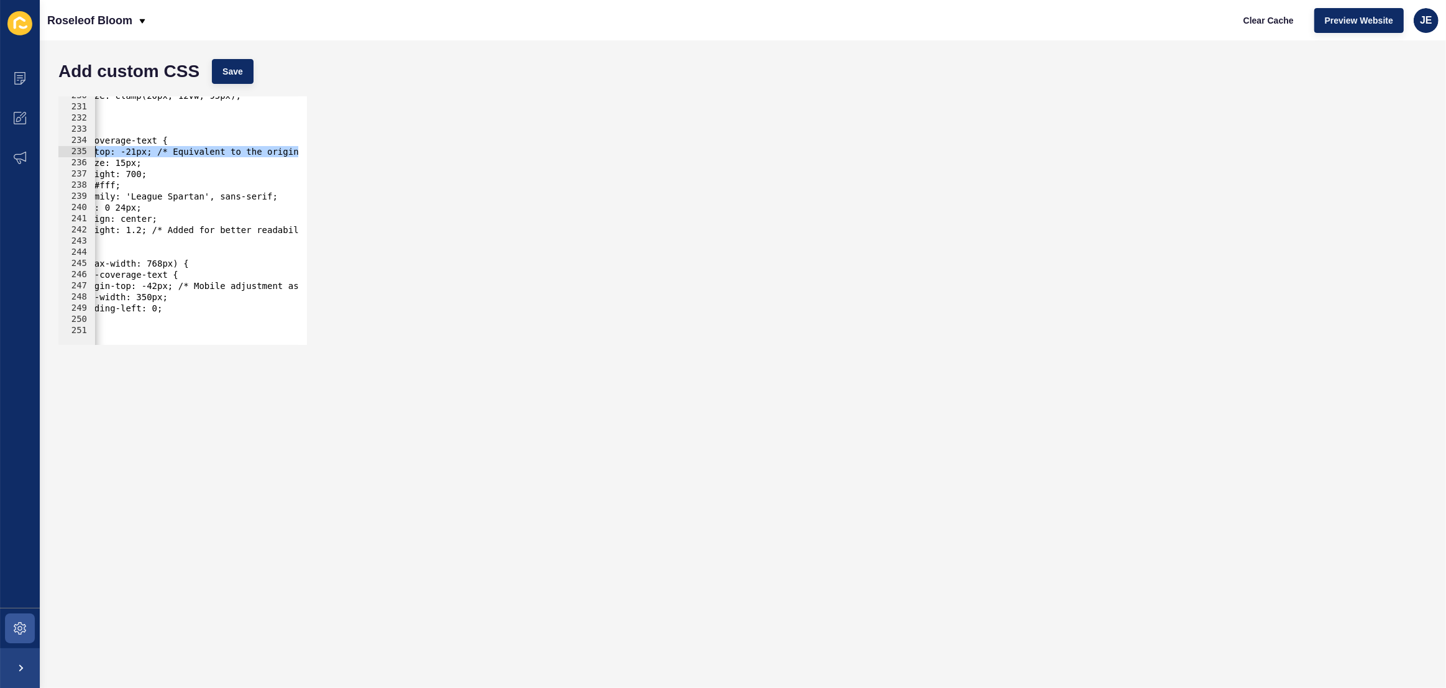
scroll to position [0, 0]
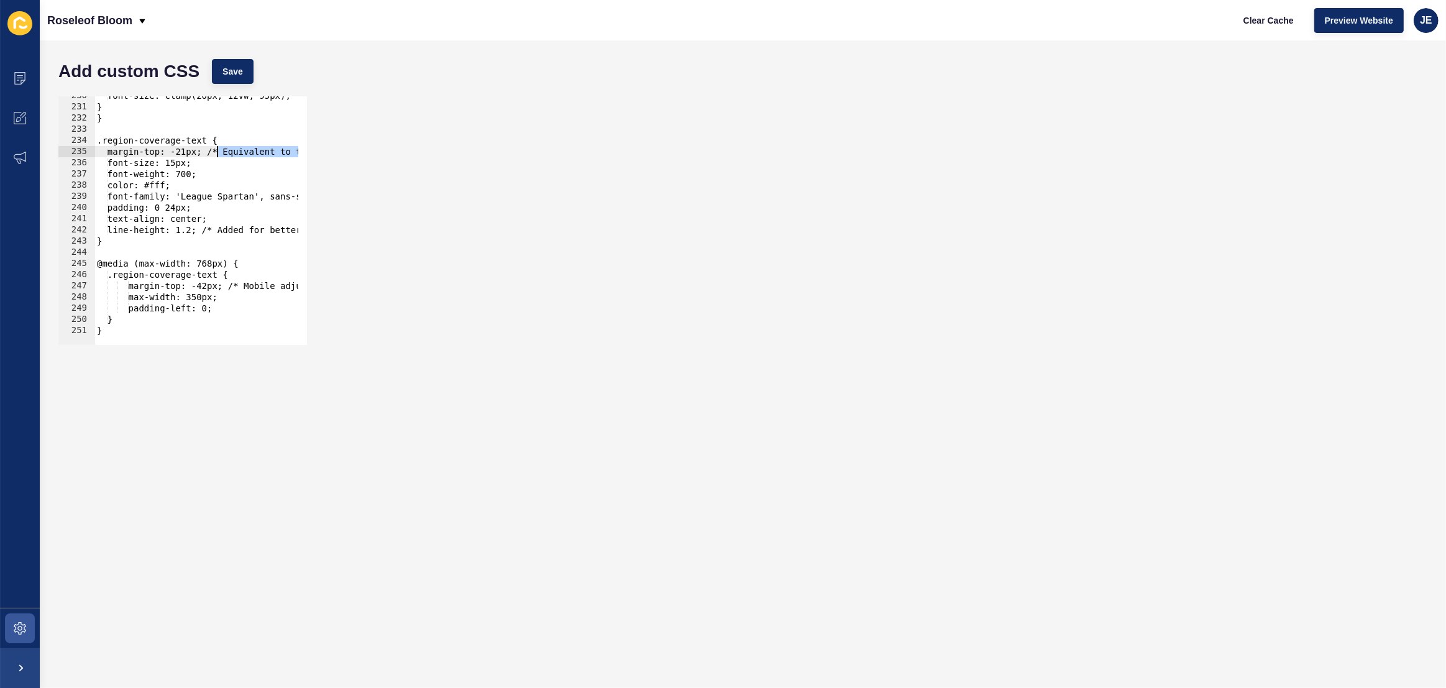
drag, startPoint x: 256, startPoint y: 150, endPoint x: 219, endPoint y: 153, distance: 36.8
click at [218, 151] on div "font-size: clamp(20px, 12vw, 95px); } } .region-coverage-text { margin-top: -21…" at bounding box center [352, 221] width 516 height 262
drag, startPoint x: 186, startPoint y: 191, endPoint x: 206, endPoint y: 206, distance: 24.9
click at [187, 191] on div "font-size: clamp(20px, 12vw, 95px); } } .region-coverage-text { margin-top: -21…" at bounding box center [352, 221] width 516 height 262
click at [252, 242] on div "font-size: clamp(20px, 12vw, 95px); } } .region-coverage-text { margin-top: -21…" at bounding box center [352, 221] width 516 height 262
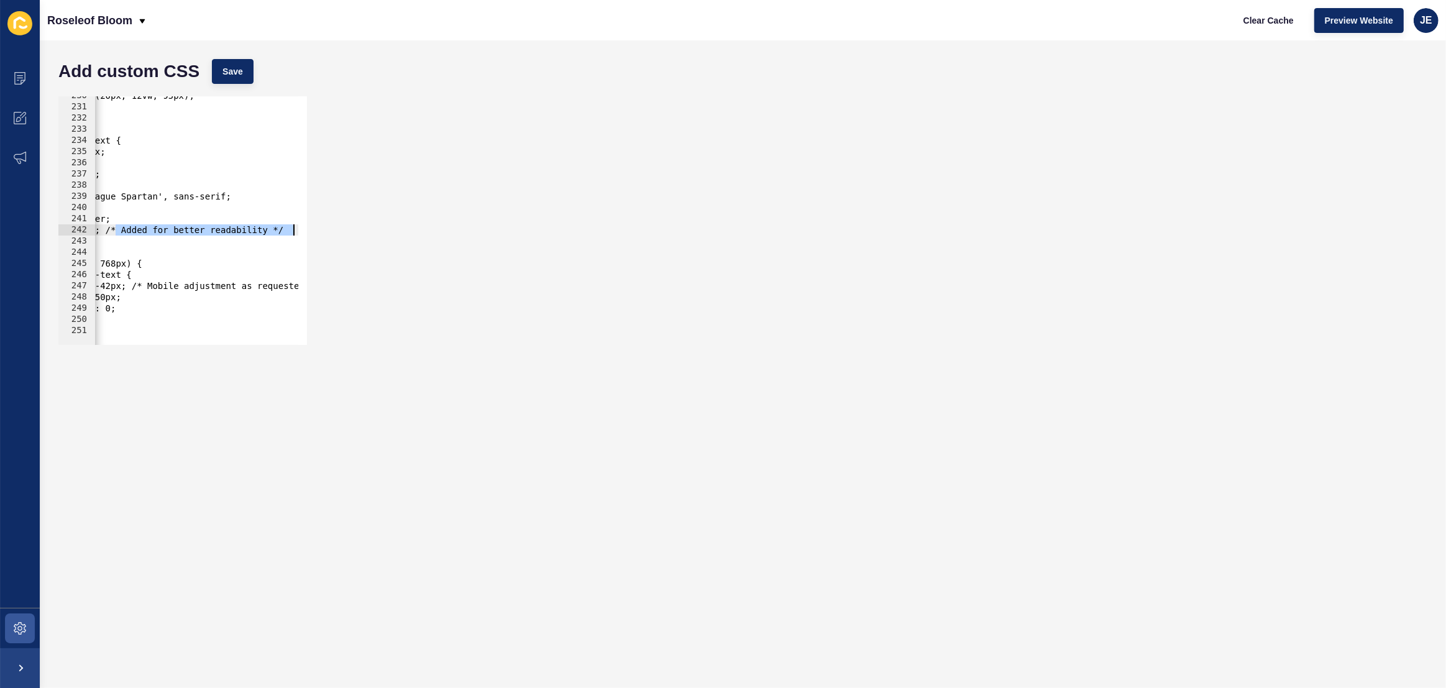
scroll to position [0, 96]
drag, startPoint x: 213, startPoint y: 229, endPoint x: 326, endPoint y: 225, distance: 112.6
click at [326, 225] on div "} 230 231 232 233 234 235 236 237 238 239 240 241 242 243 244 245 246 247 248 2…" at bounding box center [742, 220] width 1381 height 261
click at [227, 88] on div "Add custom CSS Save" at bounding box center [742, 71] width 1381 height 37
click at [233, 71] on span "Save" at bounding box center [232, 71] width 21 height 12
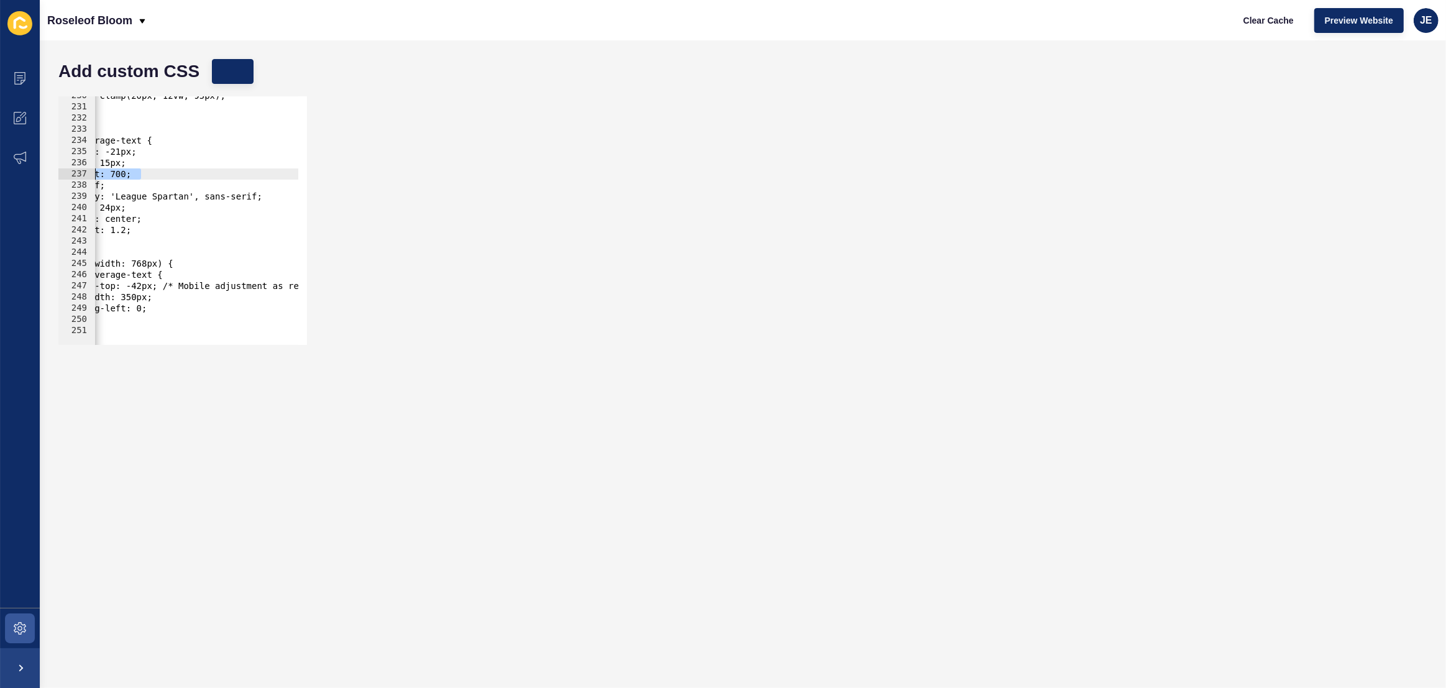
scroll to position [0, 0]
drag, startPoint x: 176, startPoint y: 174, endPoint x: 58, endPoint y: 168, distance: 118.2
click at [58, 168] on div "font-weight: 700; 230 231 232 233 234 235 236 237 238 239 240 241 242 243 244 2…" at bounding box center [182, 220] width 249 height 249
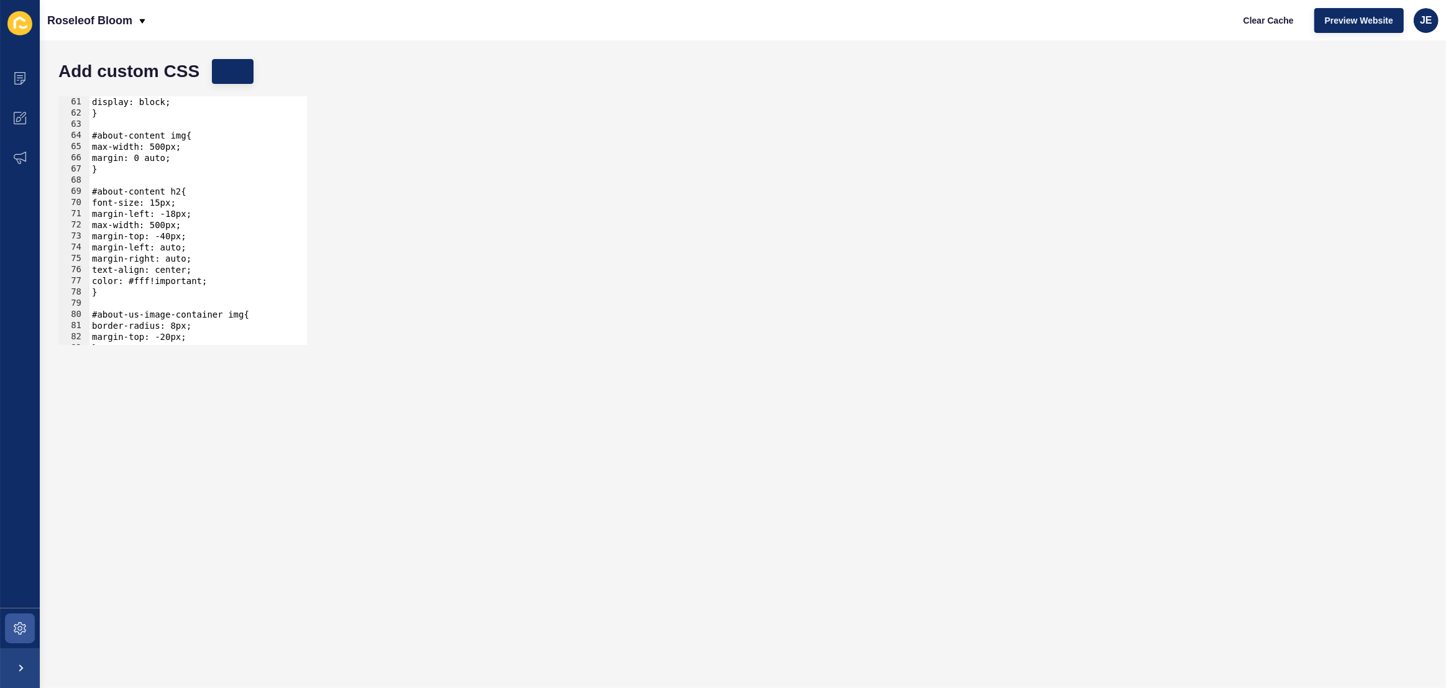
scroll to position [671, 0]
click at [222, 280] on div "display: block; } #about-content img{ max-width: 500px; margin: 0 auto; } #abou…" at bounding box center [347, 227] width 516 height 262
type textarea "color: #fff!important;"
paste textarea "translateX(-1%)"
type textarea "translateX(-1%)"
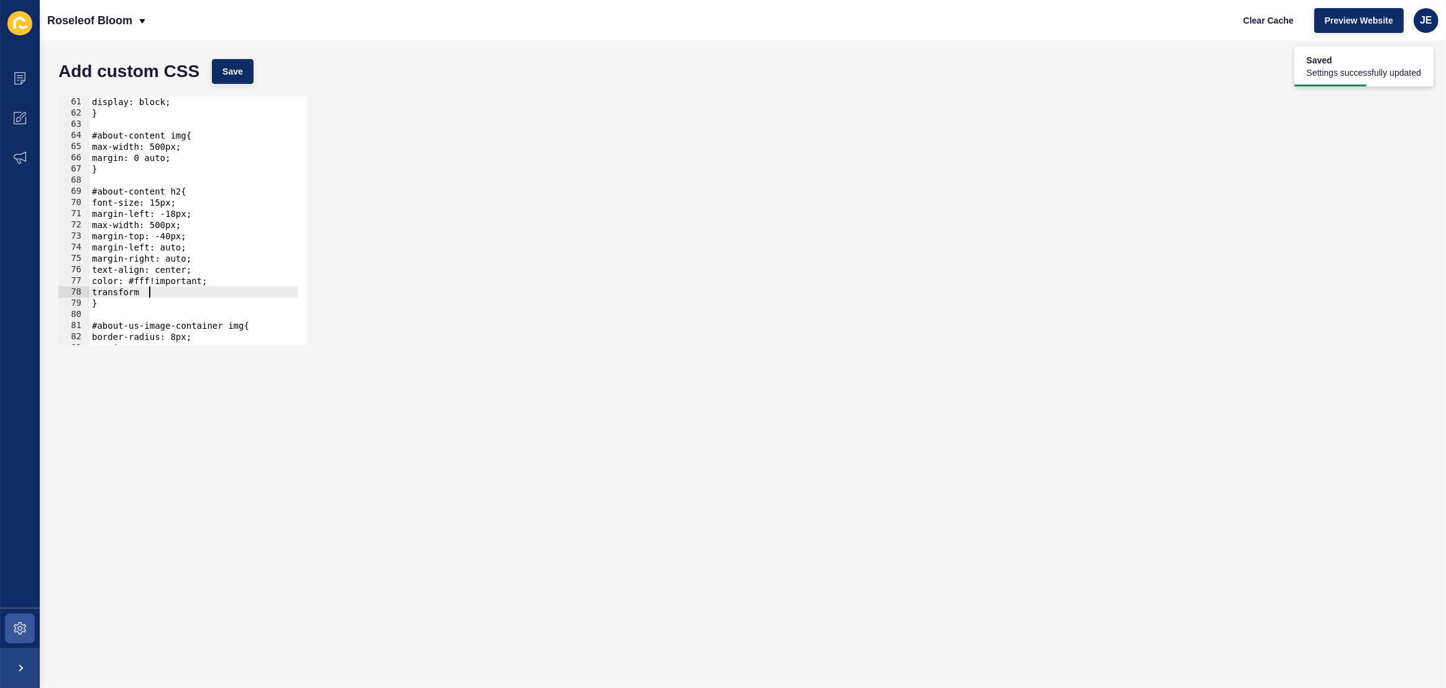
scroll to position [0, 4]
paste textarea "translateX(-1%)"
click at [232, 73] on span "Save" at bounding box center [232, 71] width 21 height 12
click at [1277, 23] on span "Clear Cache" at bounding box center [1269, 20] width 50 height 12
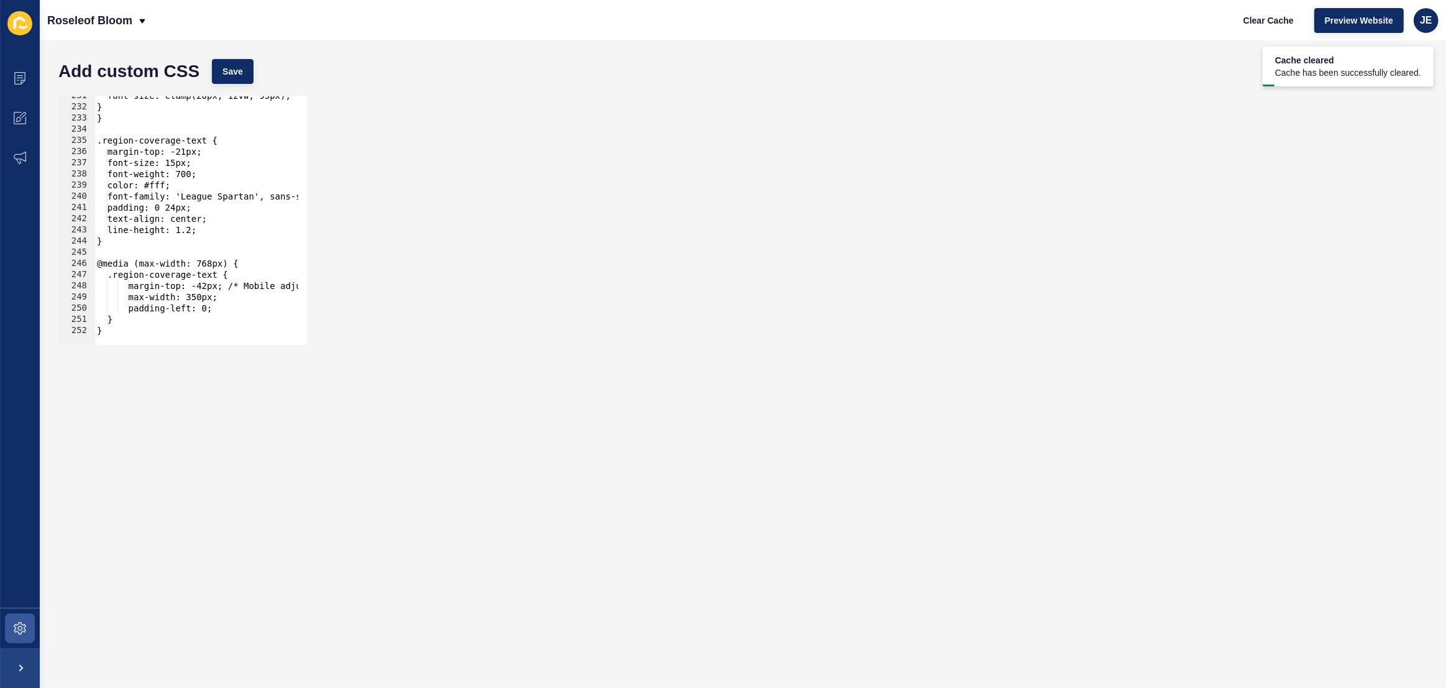
scroll to position [0, 7]
click at [192, 153] on div "font-size: clamp(20px, 12vw, 95px); } } .region-coverage-text { margin-top: -21…" at bounding box center [352, 221] width 516 height 262
click at [236, 68] on span "Save" at bounding box center [232, 71] width 21 height 12
click at [1253, 16] on span "Clear Cache" at bounding box center [1269, 20] width 50 height 12
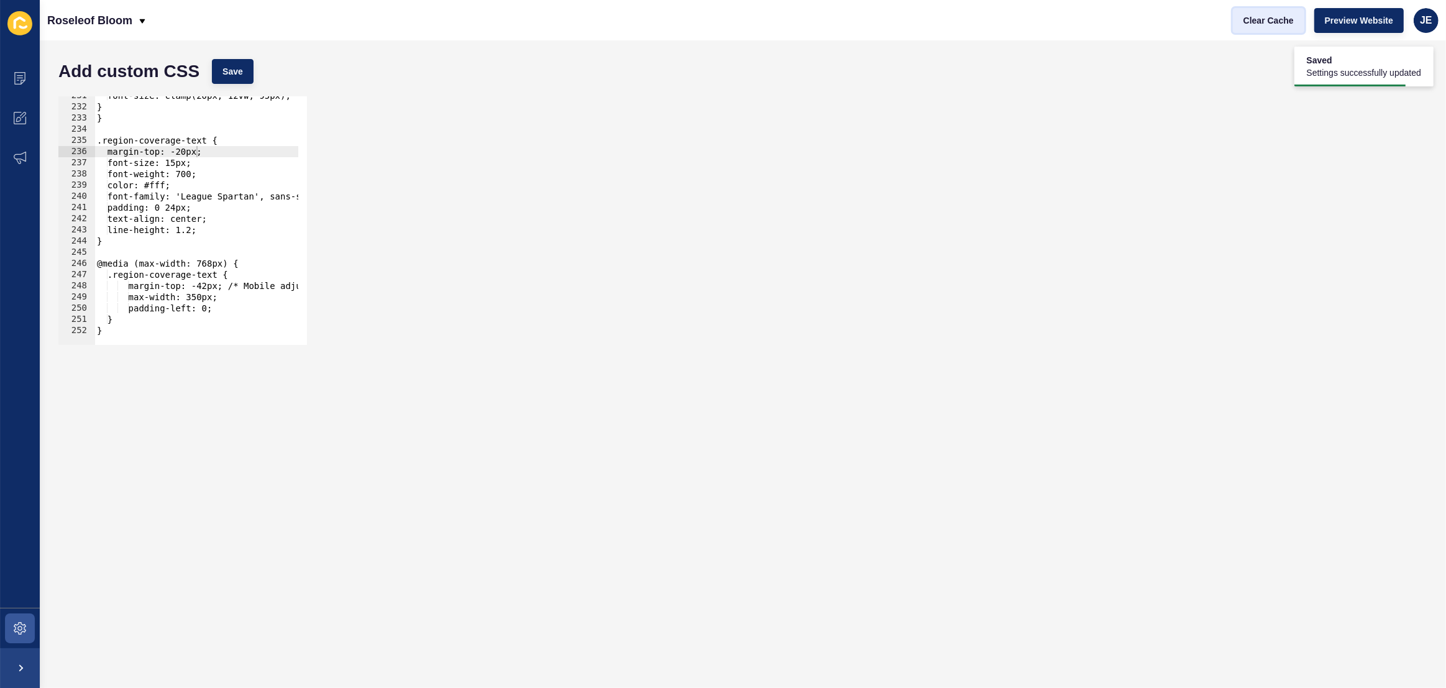
click at [1253, 16] on span "Clear Cache" at bounding box center [1269, 20] width 50 height 12
drag, startPoint x: 195, startPoint y: 153, endPoint x: 186, endPoint y: 153, distance: 8.7
click at [186, 153] on div "font-size: clamp(20px, 12vw, 95px); } } .region-coverage-text { margin-top: -20…" at bounding box center [352, 221] width 516 height 262
type textarea "margin-top: -18px;"
click at [250, 50] on div "Add custom CSS Save margin-top: -18px; 231 232 233 234 235 236 237 238 239 240 …" at bounding box center [743, 364] width 1406 height 648
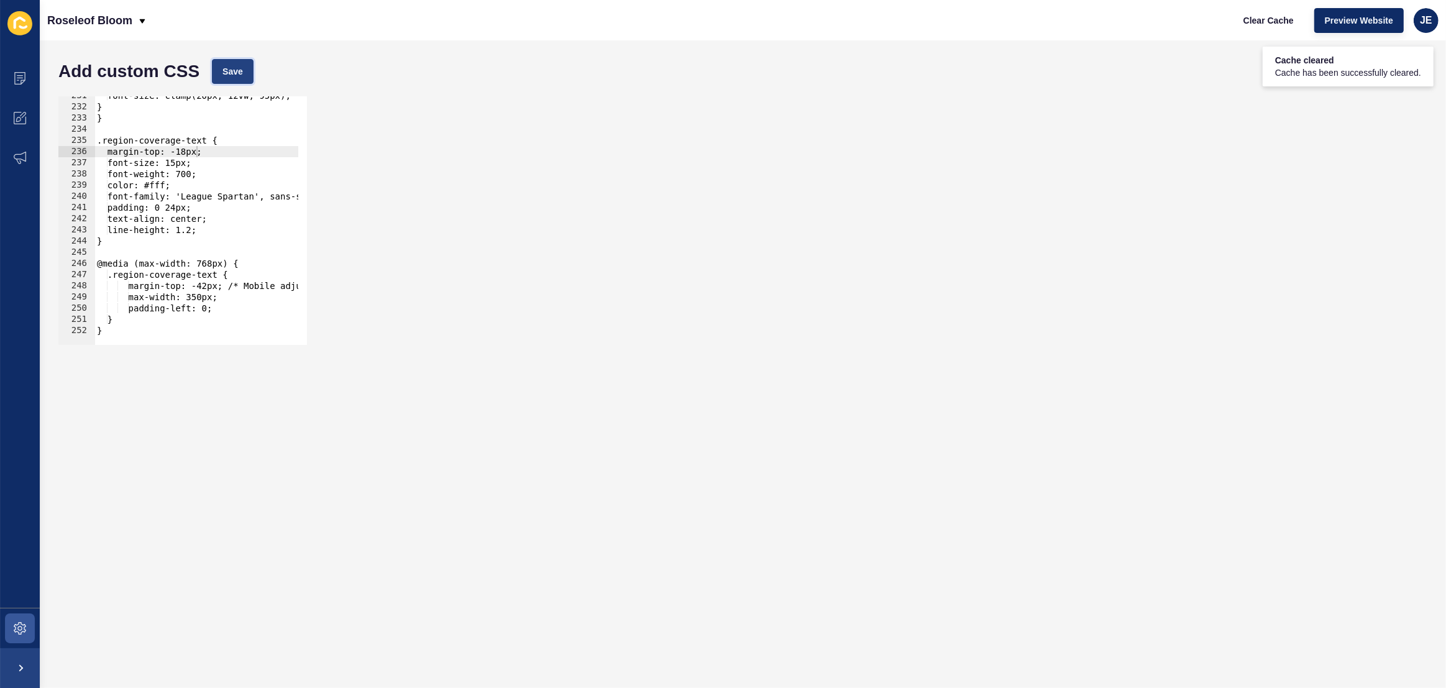
click at [243, 63] on button "Save" at bounding box center [233, 71] width 42 height 25
click at [1286, 27] on button "Clear Cache" at bounding box center [1268, 20] width 71 height 25
click at [1235, 18] on button "Clear Cache" at bounding box center [1268, 20] width 71 height 25
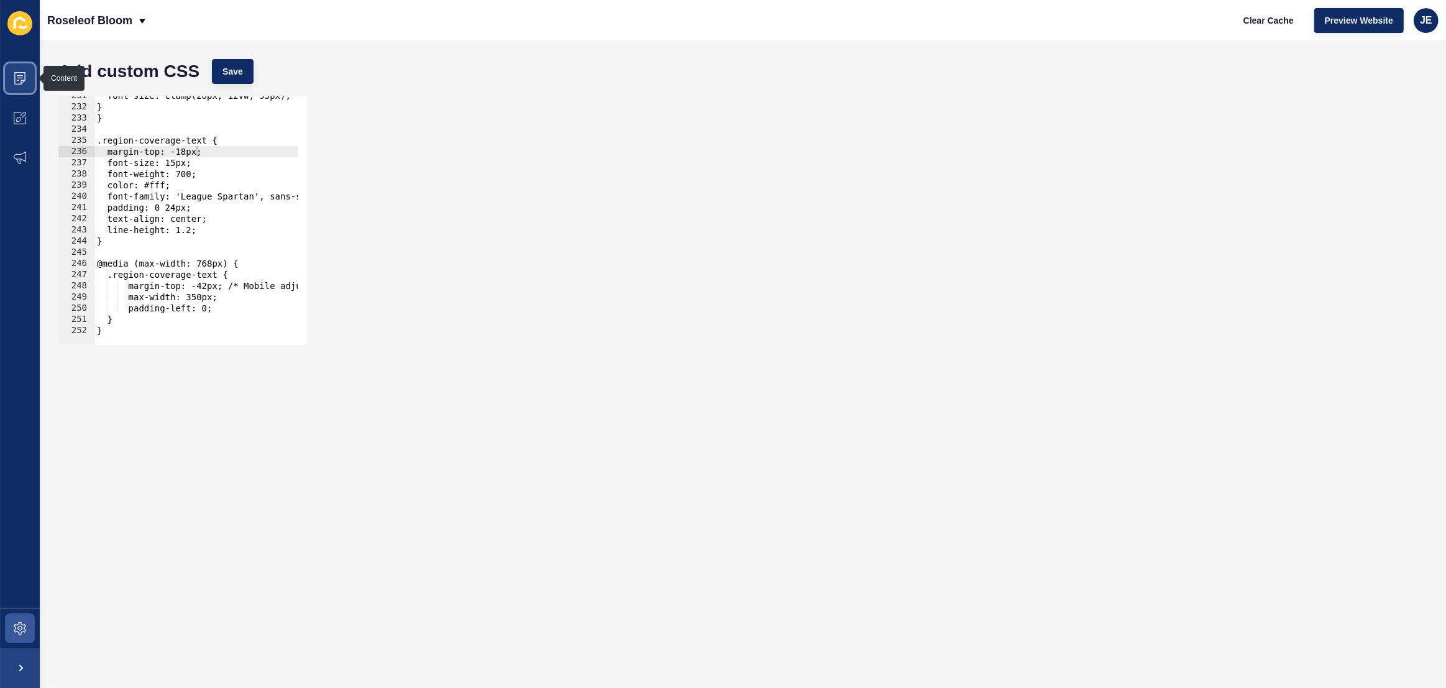
click at [25, 75] on icon at bounding box center [19, 78] width 11 height 12
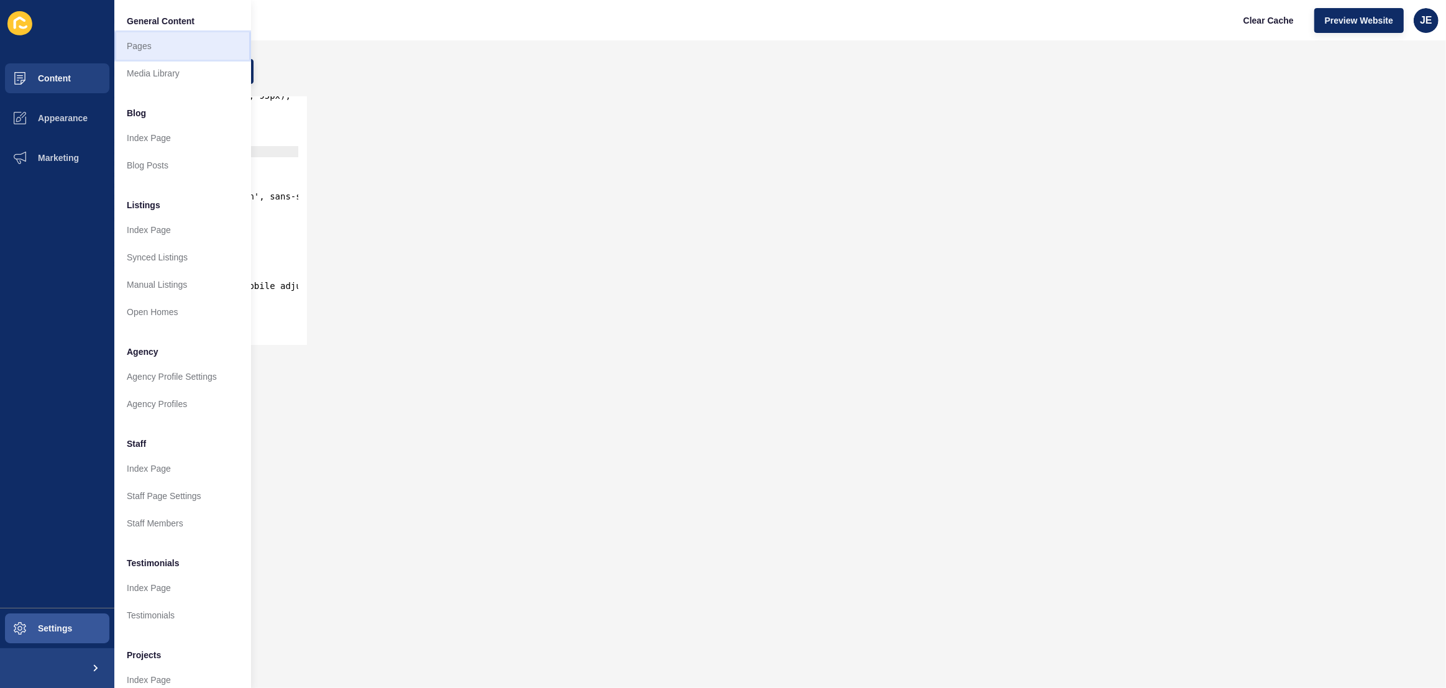
click at [150, 47] on link "Pages" at bounding box center [182, 45] width 137 height 27
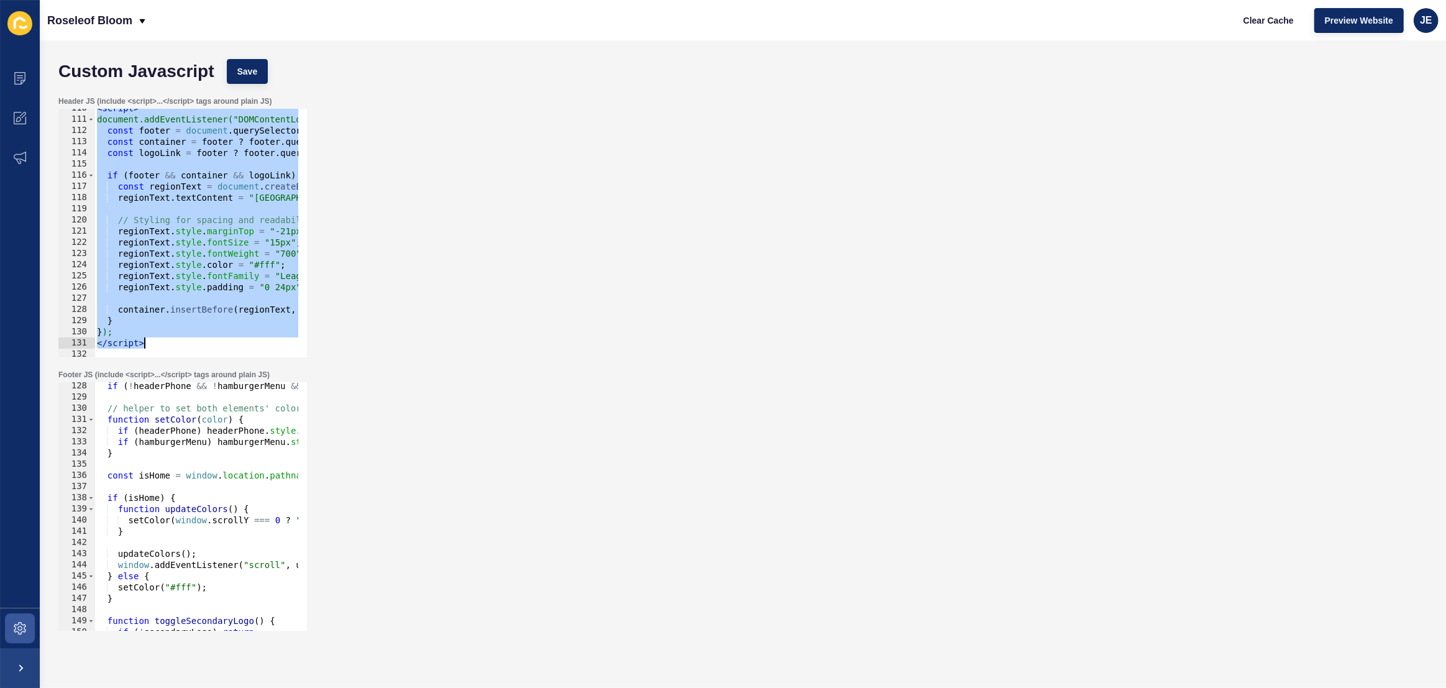
scroll to position [1304, 0]
drag, startPoint x: 97, startPoint y: 119, endPoint x: 185, endPoint y: 349, distance: 246.3
click at [185, 349] on div "<script> 110 111 112 113 114 115 116 117 118 119 120 121 122 123 124 125 126 12…" at bounding box center [182, 233] width 249 height 249
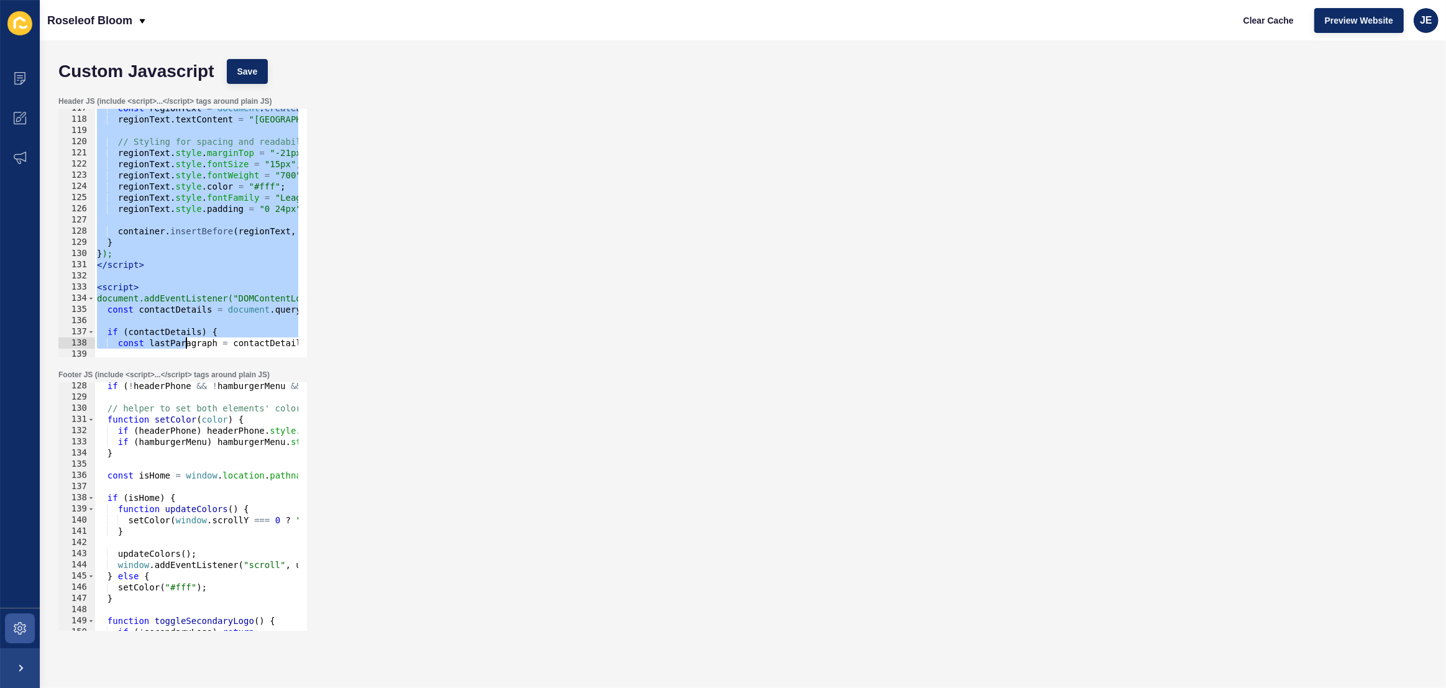
click at [159, 261] on div "const regionText = document . createElement ( "div" ) ; regionText . textConten…" at bounding box center [838, 234] width 1488 height 262
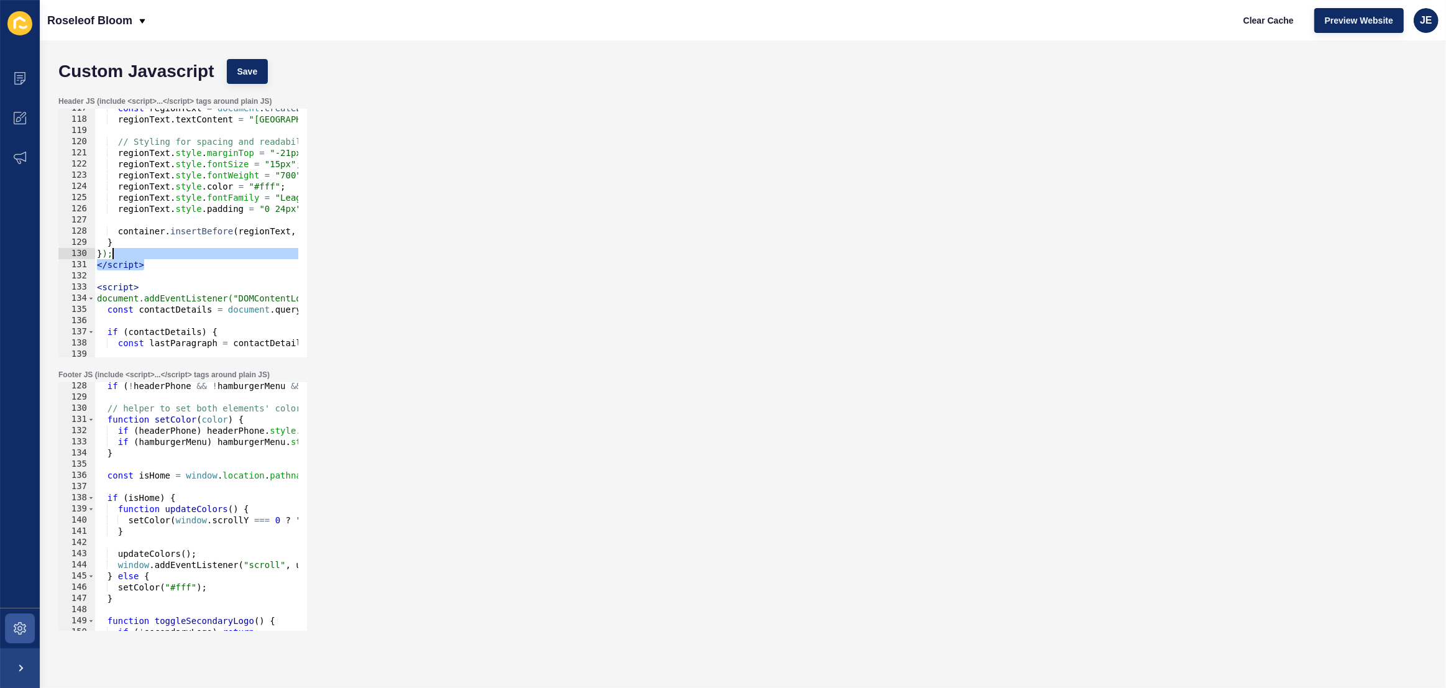
scroll to position [999, 0]
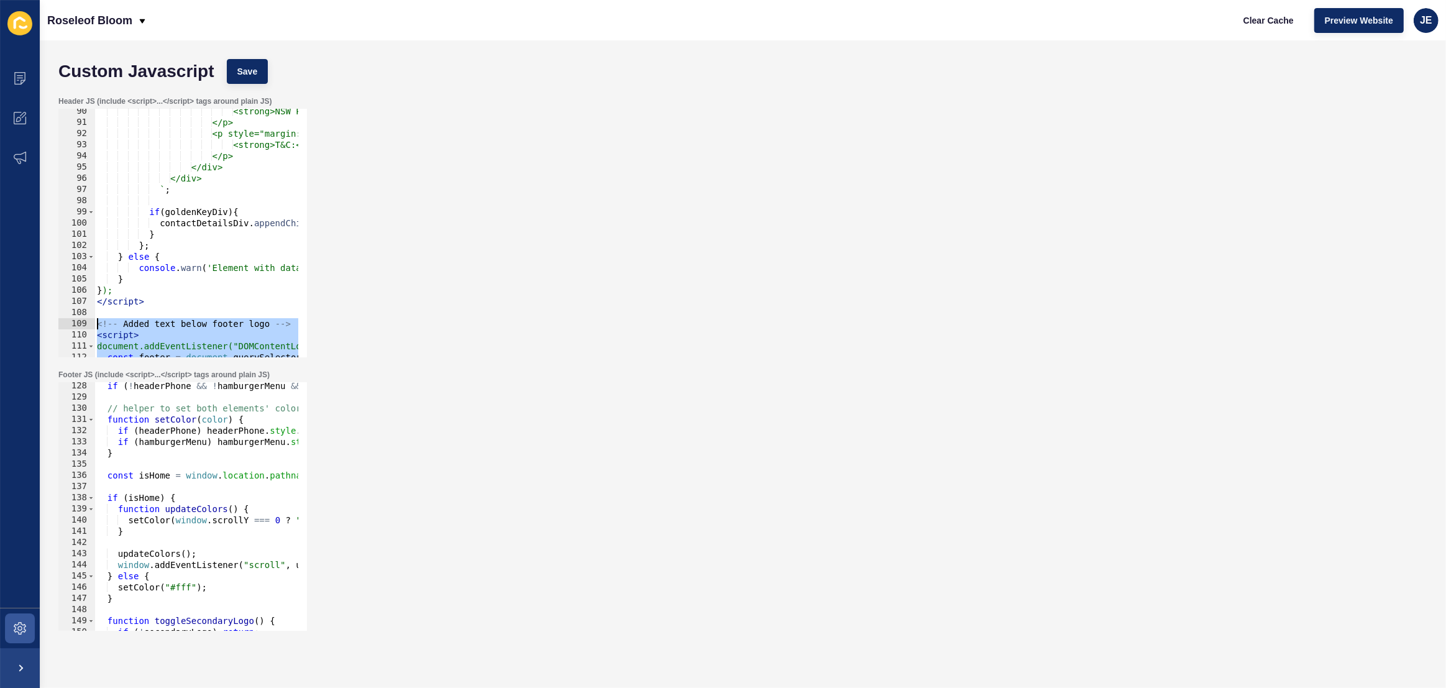
drag, startPoint x: 167, startPoint y: 264, endPoint x: 89, endPoint y: 319, distance: 94.9
click at [89, 319] on div "</script> 90 91 92 93 94 95 96 97 98 99 100 101 102 103 104 105 106 107 108 109…" at bounding box center [182, 233] width 249 height 249
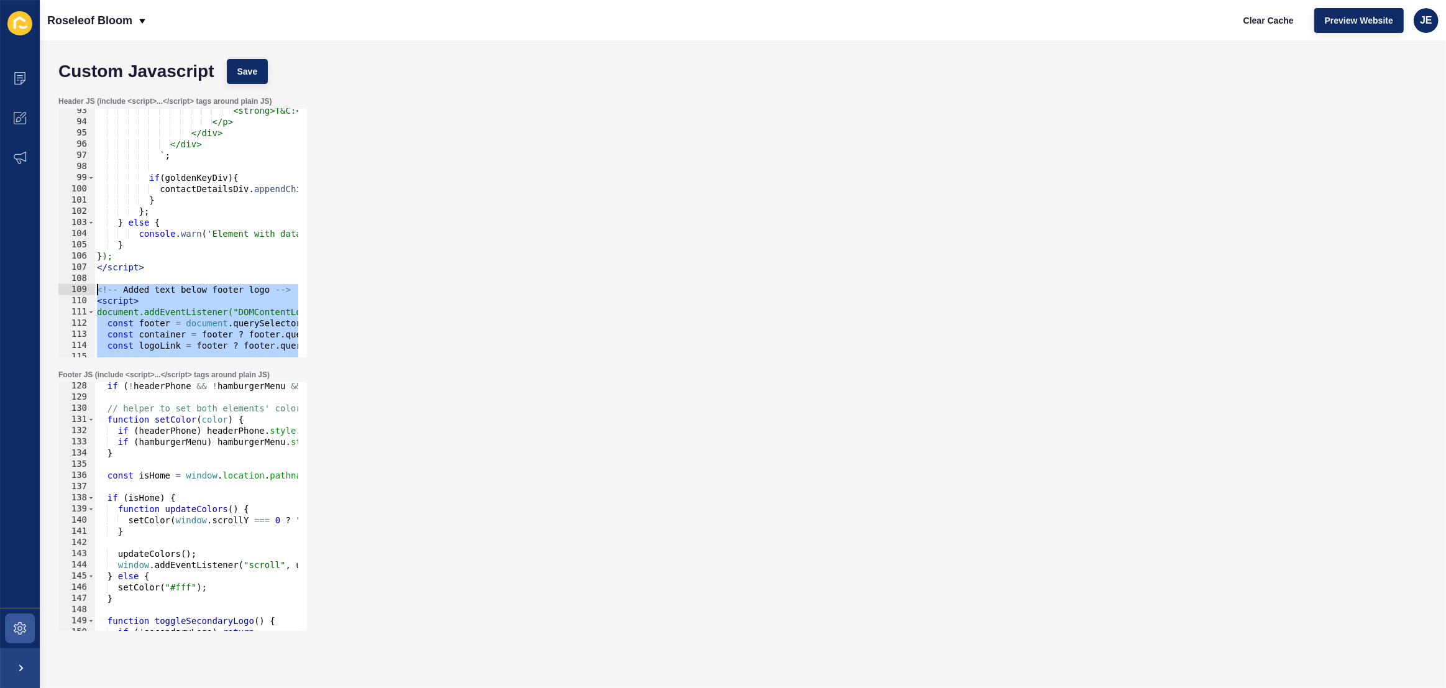
scroll to position [1066, 0]
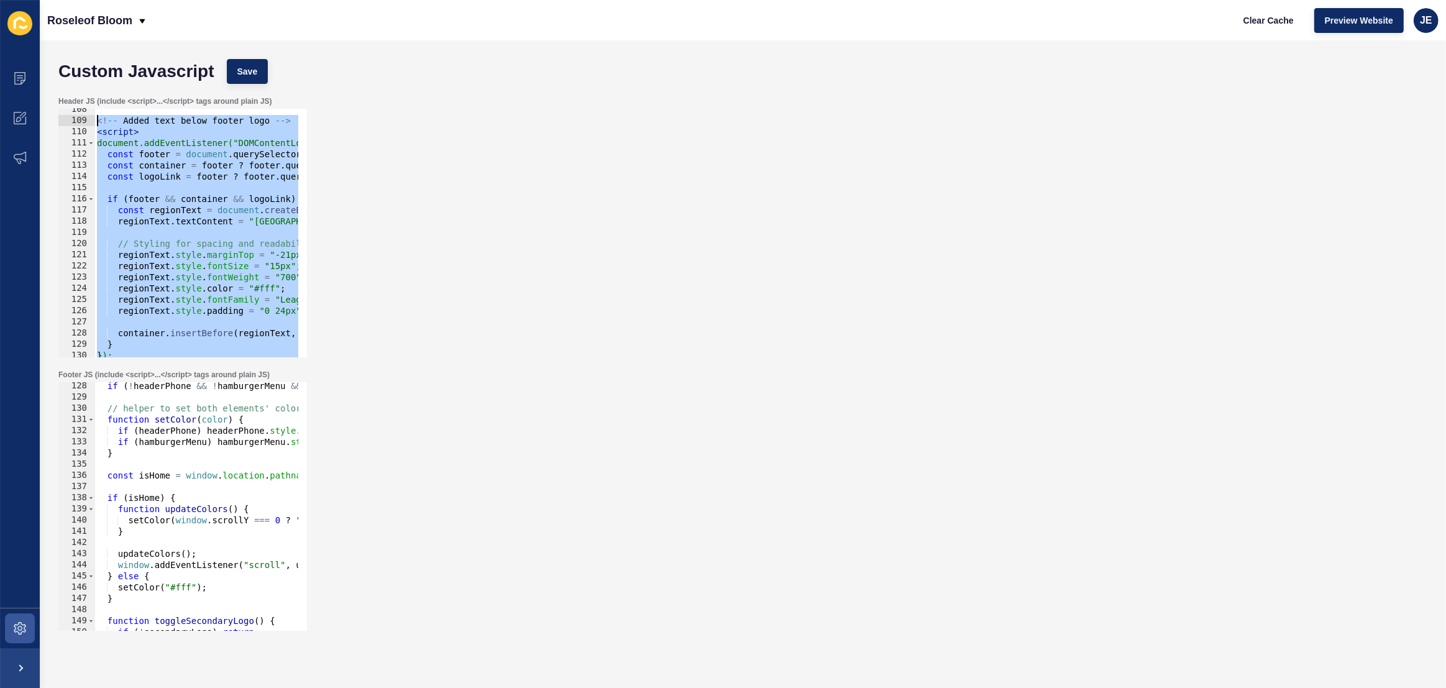
paste textarea "/"
type textarea "</script>"
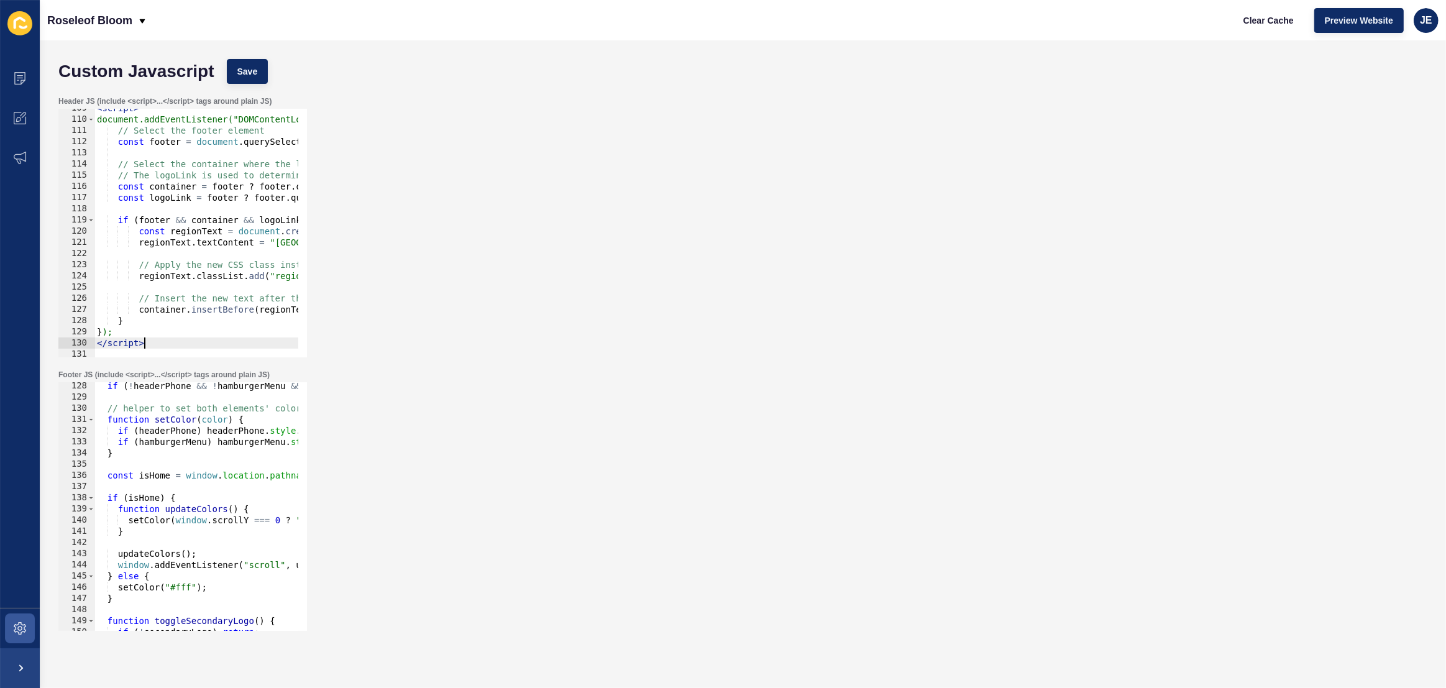
scroll to position [1214, 0]
click at [255, 73] on span "Save" at bounding box center [247, 71] width 21 height 12
click at [1265, 25] on span "Clear Cache" at bounding box center [1269, 20] width 50 height 12
click at [1185, 168] on div "Header JS (include <script>...</script> tags around plain JS) </script> 109 110…" at bounding box center [742, 226] width 1381 height 273
click at [27, 631] on span at bounding box center [20, 628] width 40 height 40
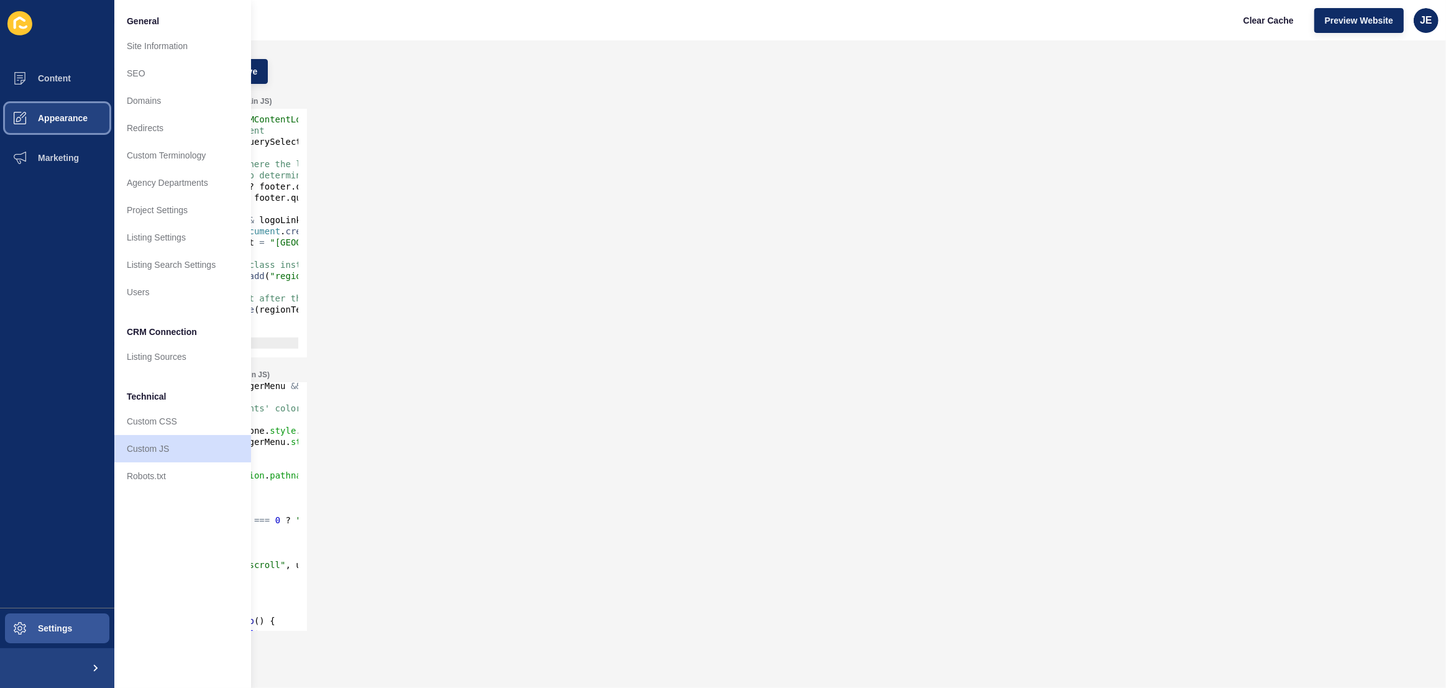
click at [65, 129] on button "Appearance" at bounding box center [57, 118] width 114 height 40
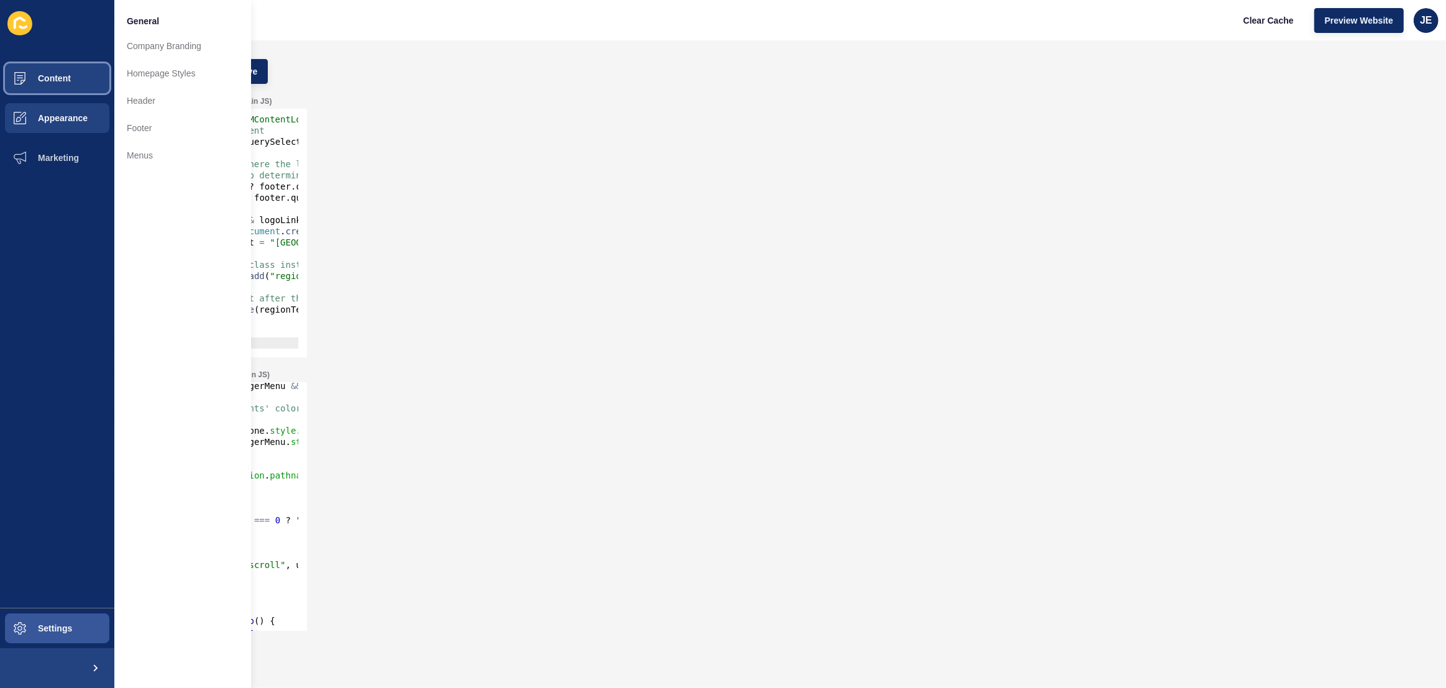
click at [4, 85] on span at bounding box center [20, 78] width 40 height 40
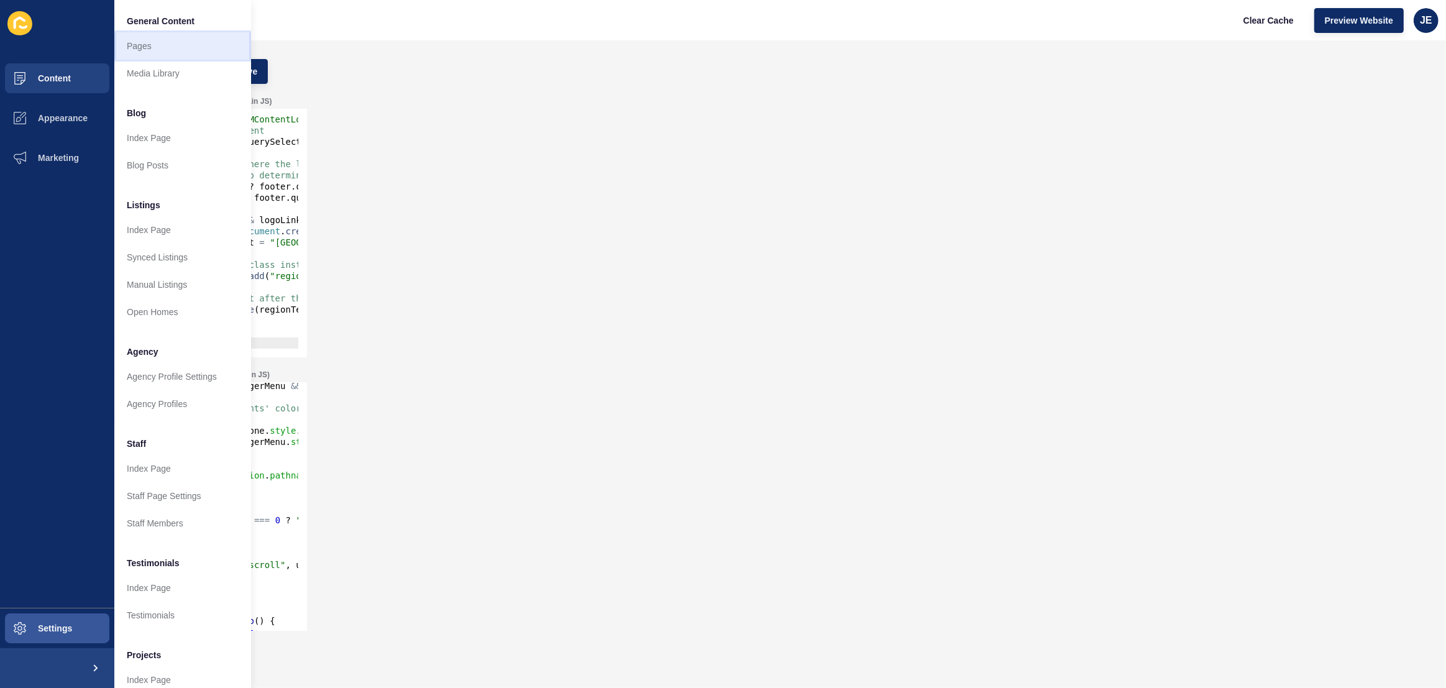
click at [155, 47] on link "Pages" at bounding box center [182, 45] width 137 height 27
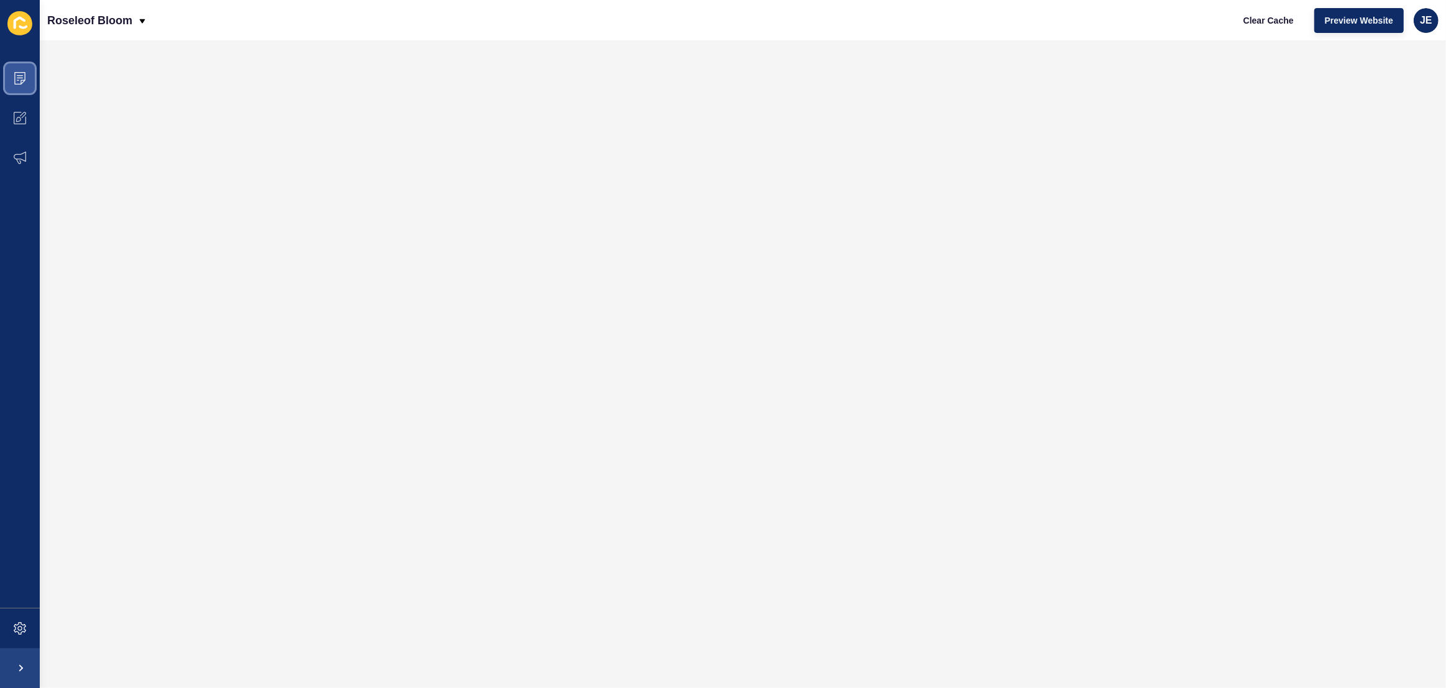
click at [25, 78] on icon at bounding box center [19, 78] width 11 height 12
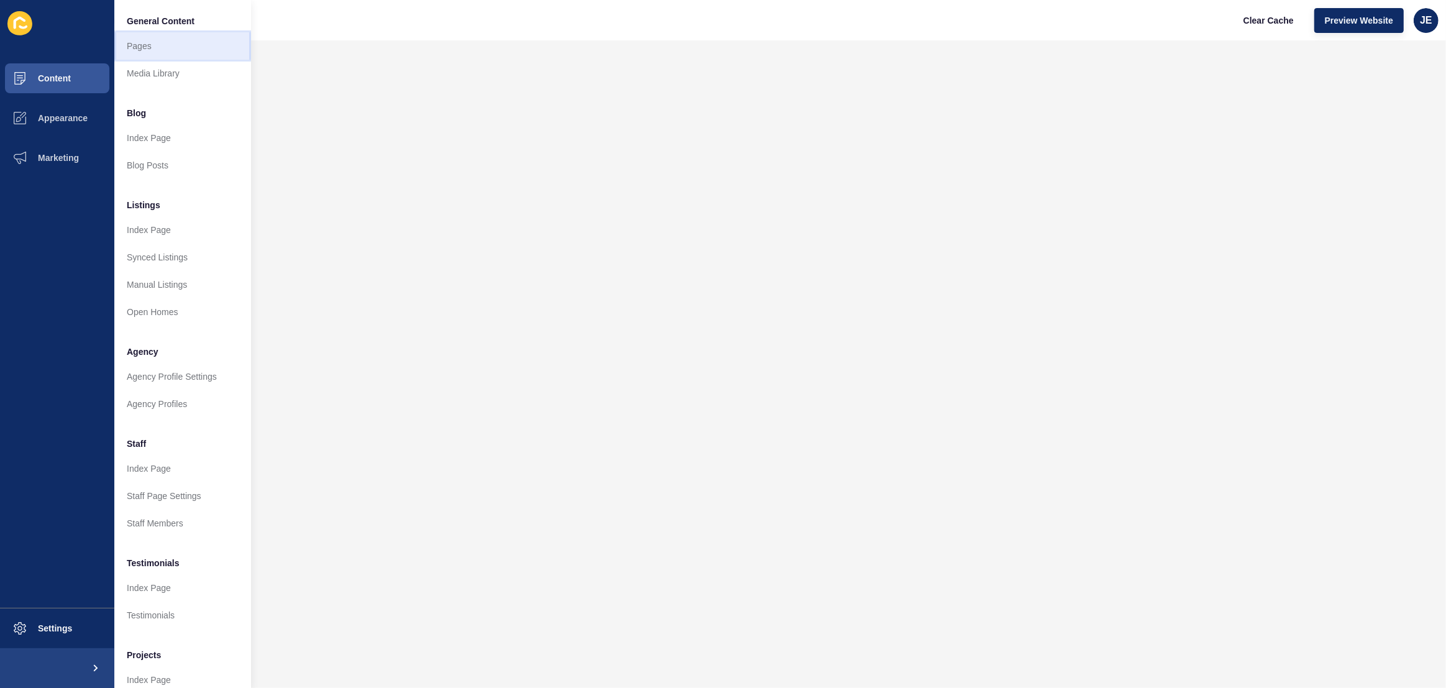
click at [158, 50] on link "Pages" at bounding box center [182, 45] width 137 height 27
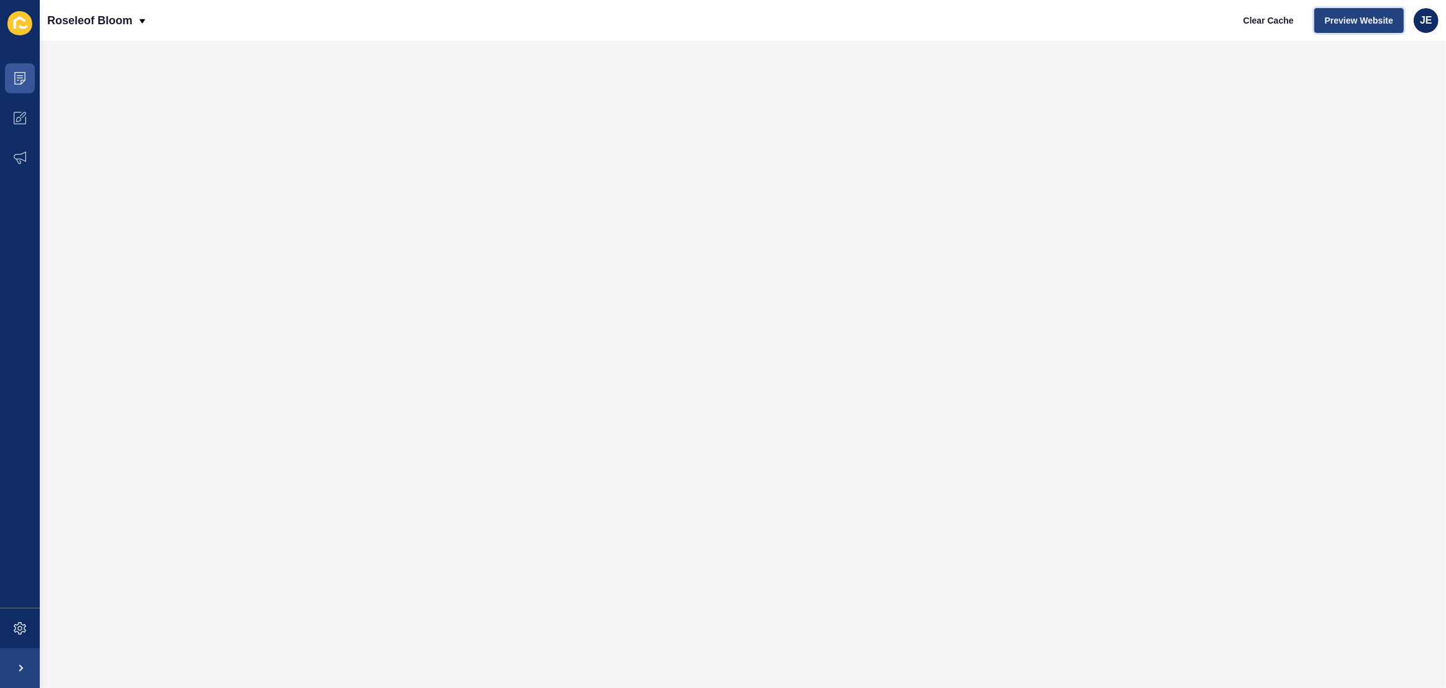
click at [1378, 24] on span "Preview Website" at bounding box center [1359, 20] width 68 height 12
click at [1260, 21] on span "Clear Cache" at bounding box center [1269, 20] width 50 height 12
click at [1263, 23] on span "Clear Cache" at bounding box center [1269, 20] width 50 height 12
click at [9, 638] on span at bounding box center [20, 628] width 40 height 40
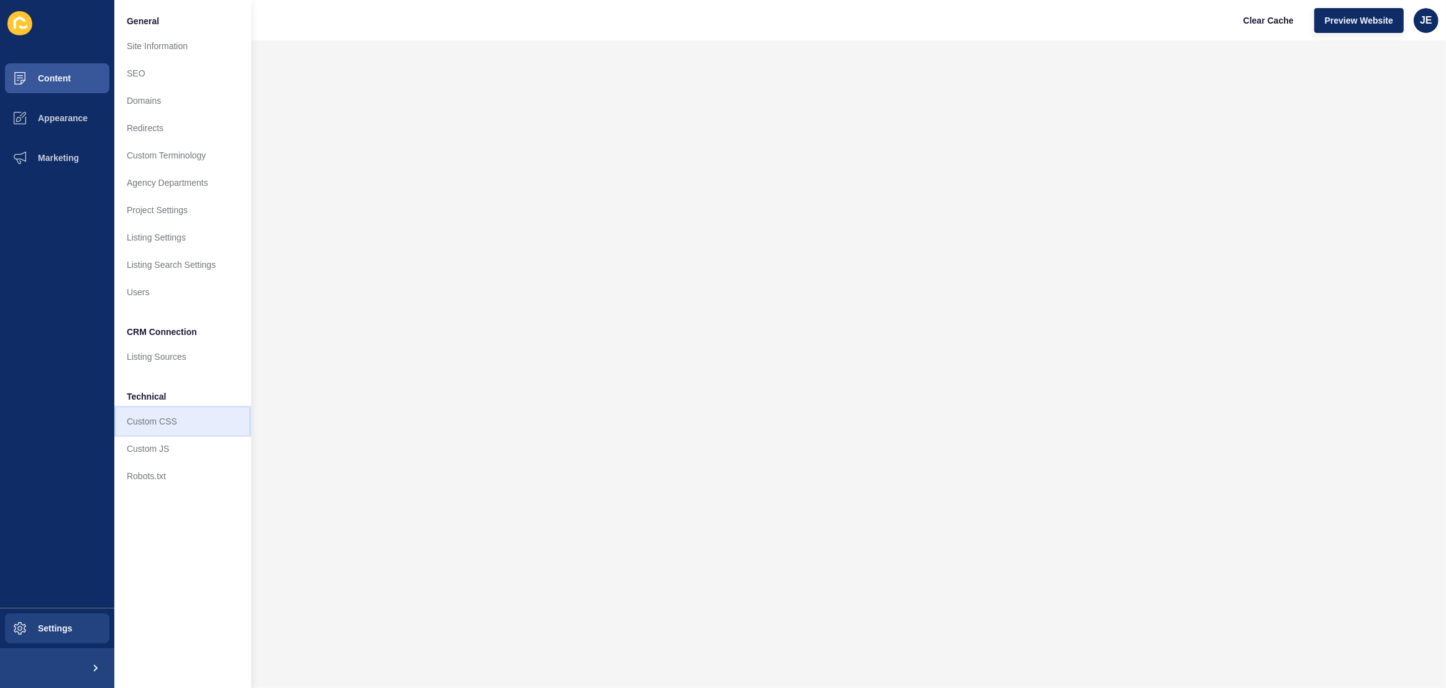
click at [153, 429] on link "Custom CSS" at bounding box center [182, 421] width 137 height 27
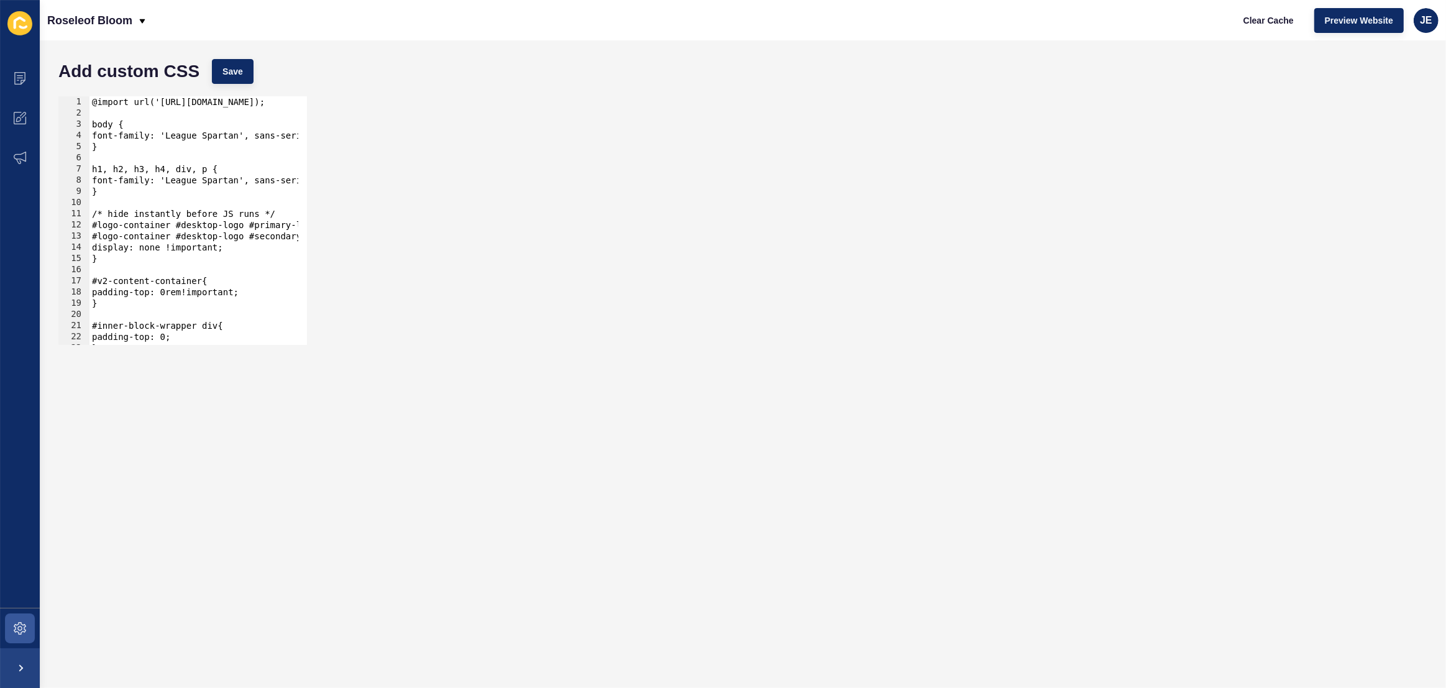
click at [155, 211] on div "@import url('[URL][DOMAIN_NAME]); body { font-family: 'League Spartan', sans-se…" at bounding box center [347, 227] width 516 height 262
type textarea "/* hide instantly before JS runs */ #logo-container #desktop-logo #primary-logo,"
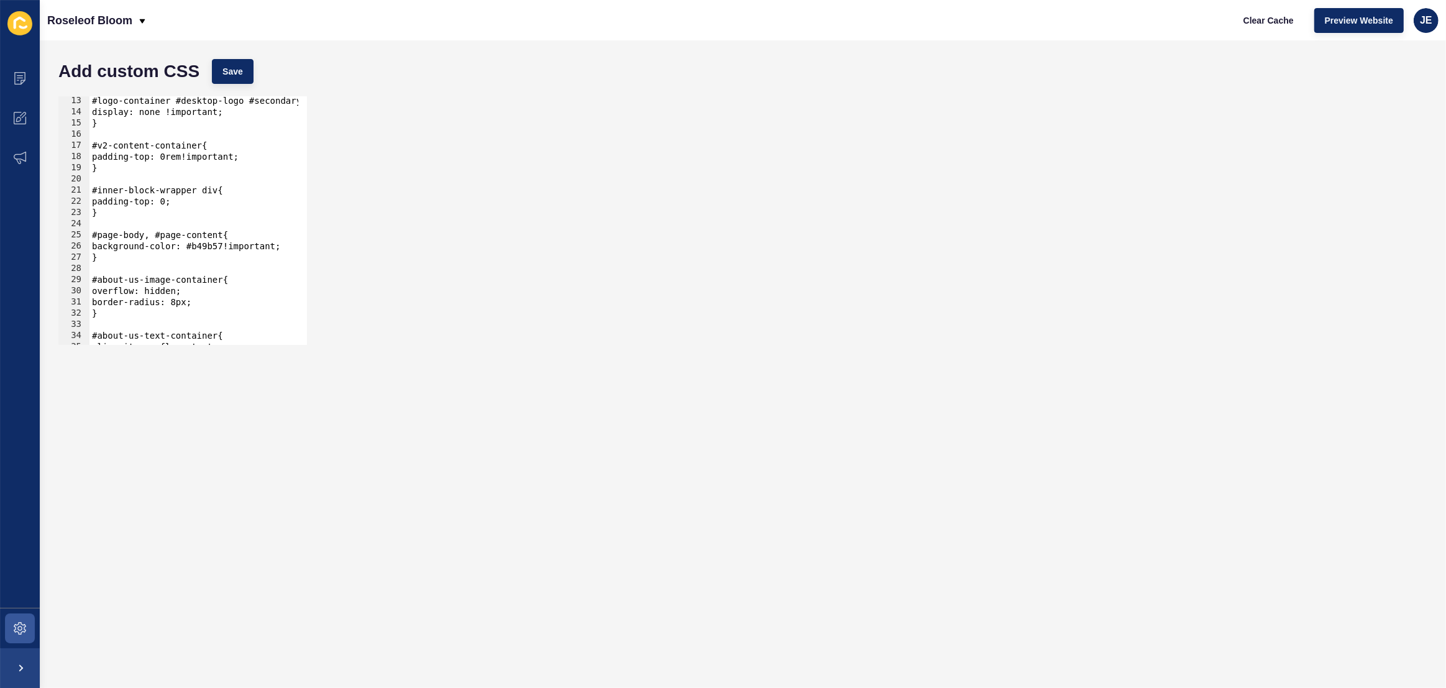
scroll to position [203, 0]
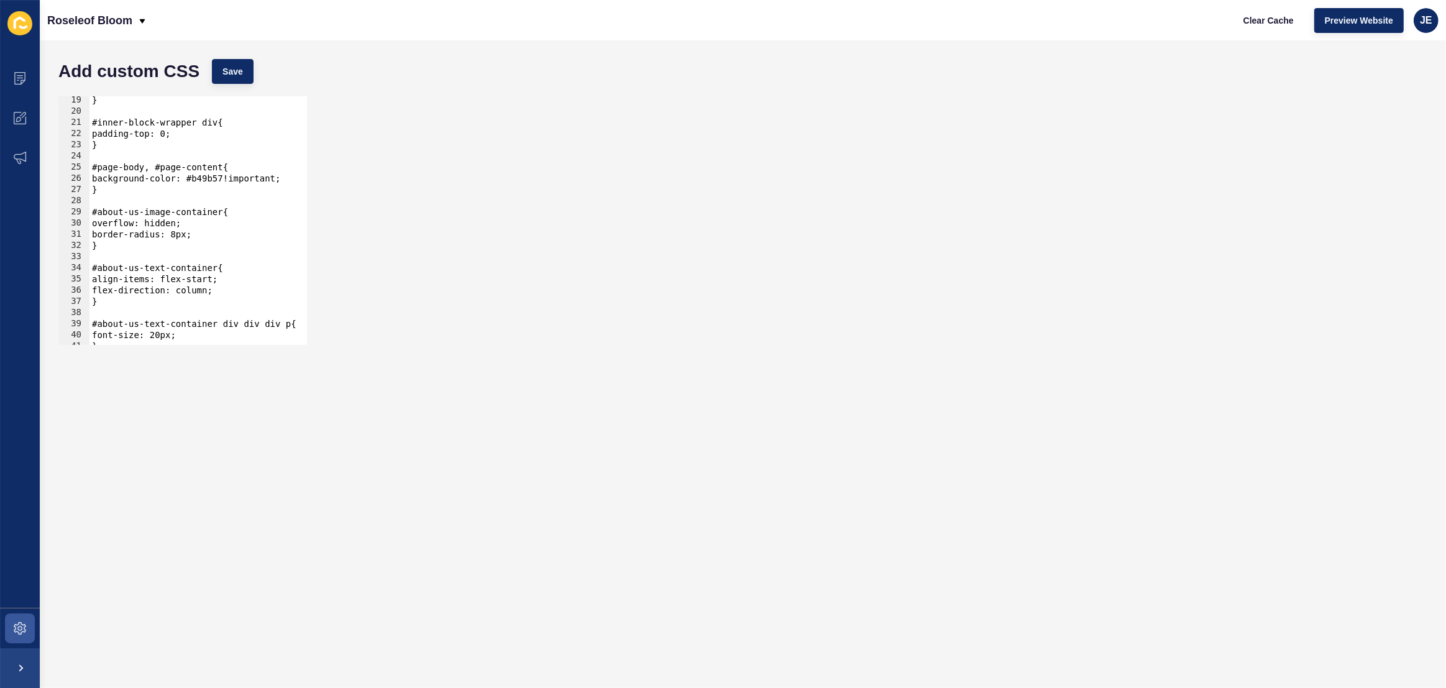
click at [198, 254] on div "} #inner-block-wrapper div{ padding-top: 0; } #page-body, #page-content{ backgr…" at bounding box center [347, 225] width 516 height 262
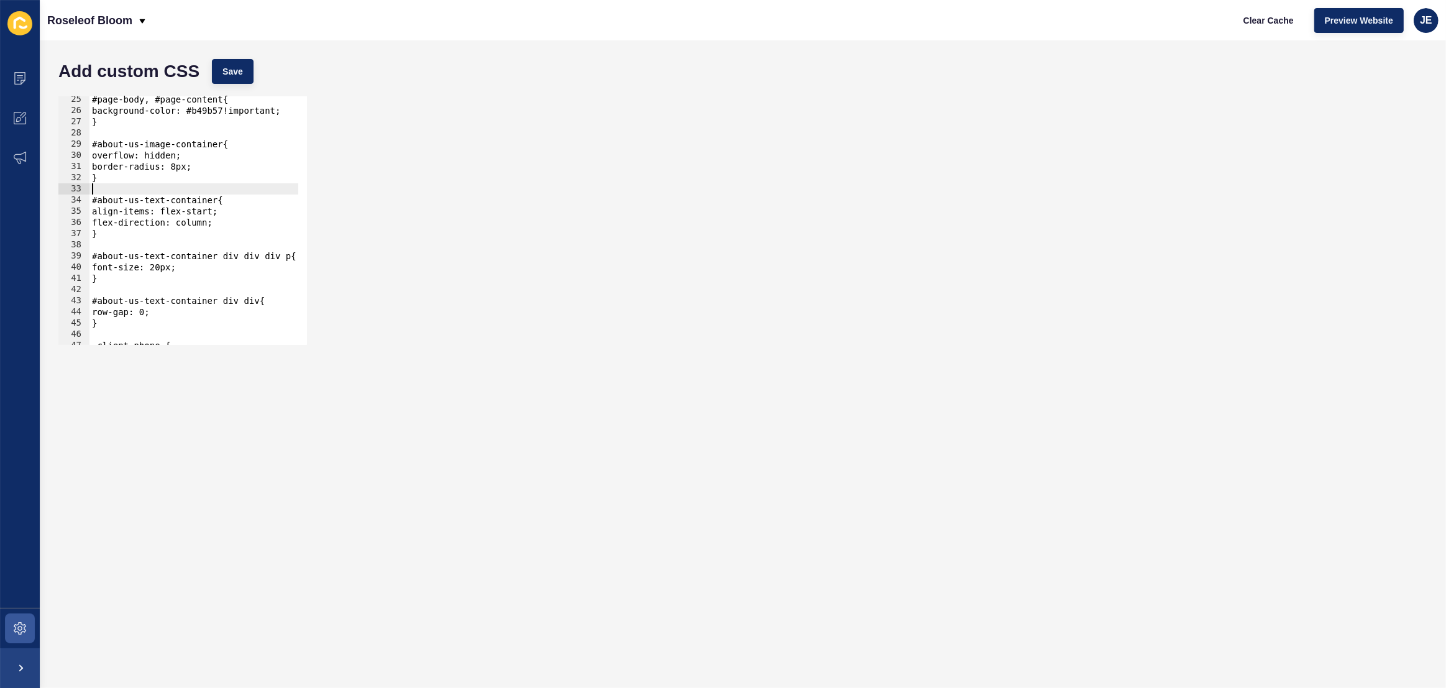
click at [190, 268] on div "#page-body, #page-content{ background-color: #b49b57!important; } #about-us-ima…" at bounding box center [347, 225] width 516 height 262
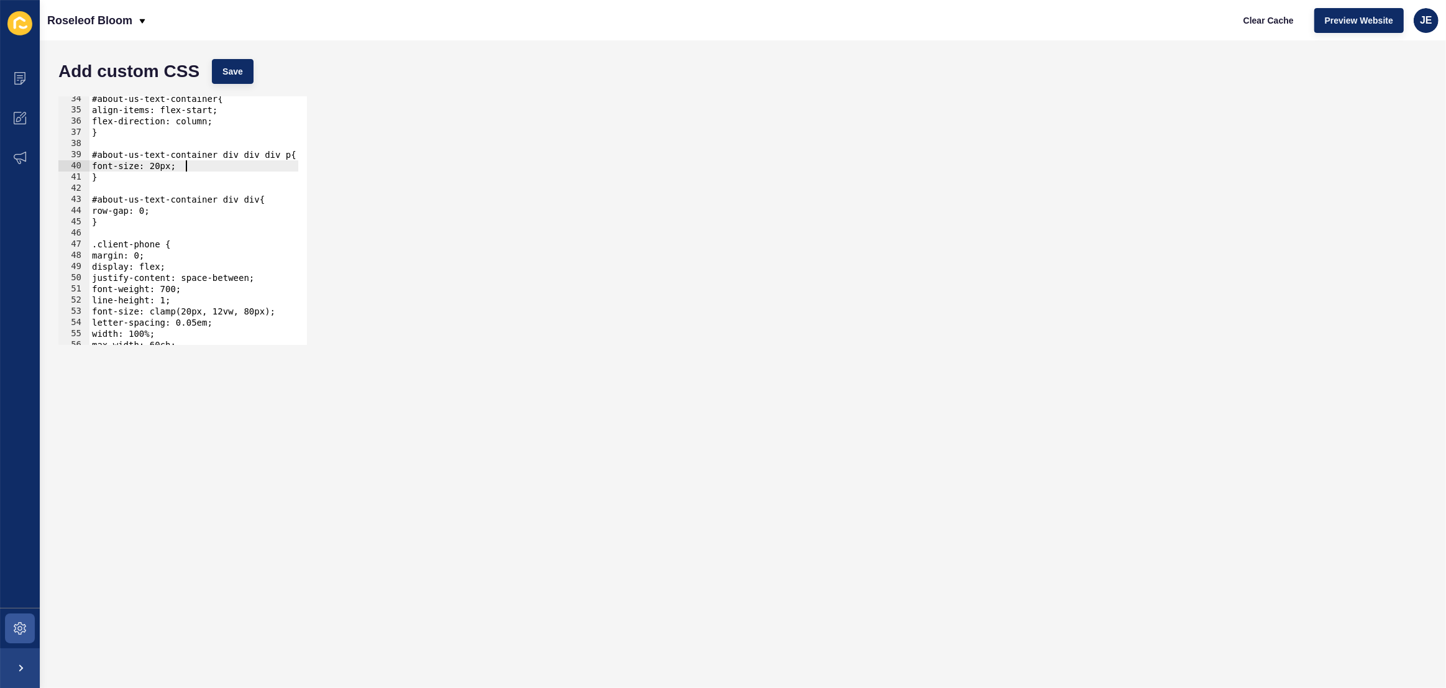
scroll to position [440, 0]
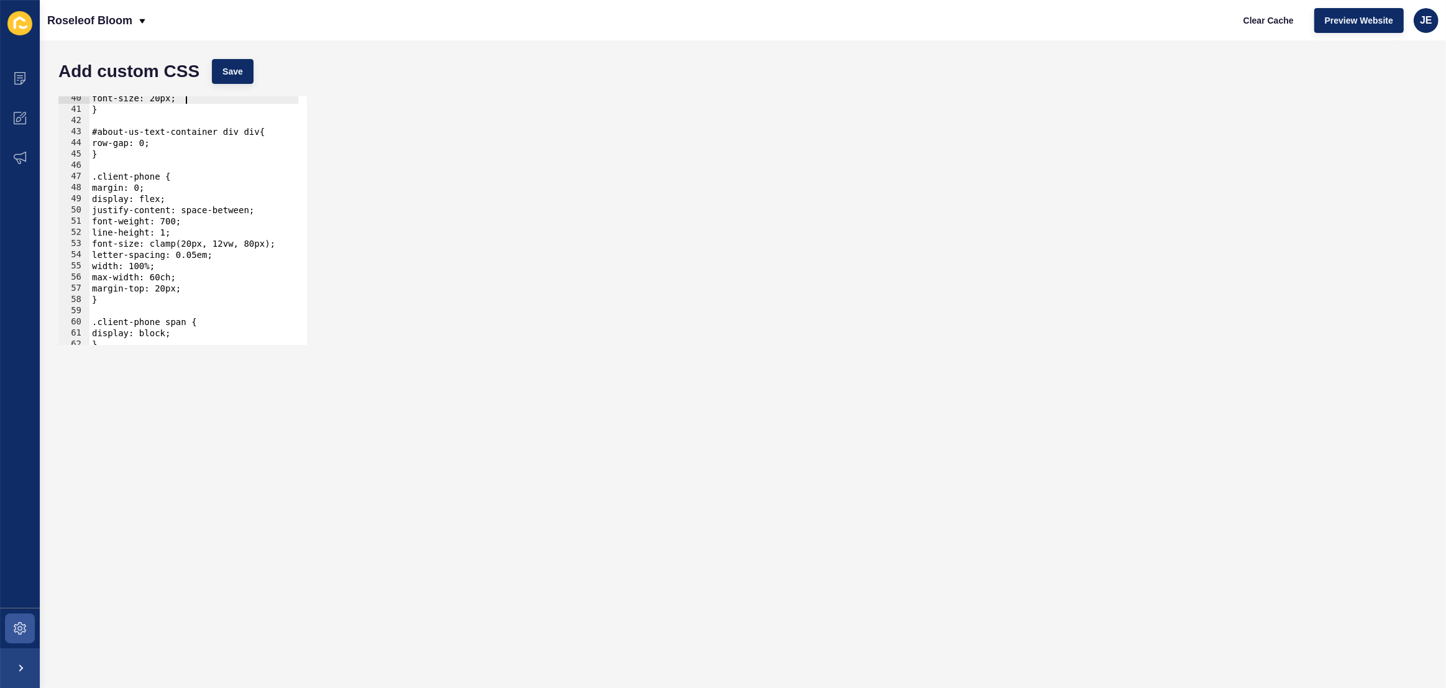
click at [204, 290] on div "font-size: 20px; } #about-us-text-container div div{ row-gap: 0; } .client-phon…" at bounding box center [347, 224] width 516 height 262
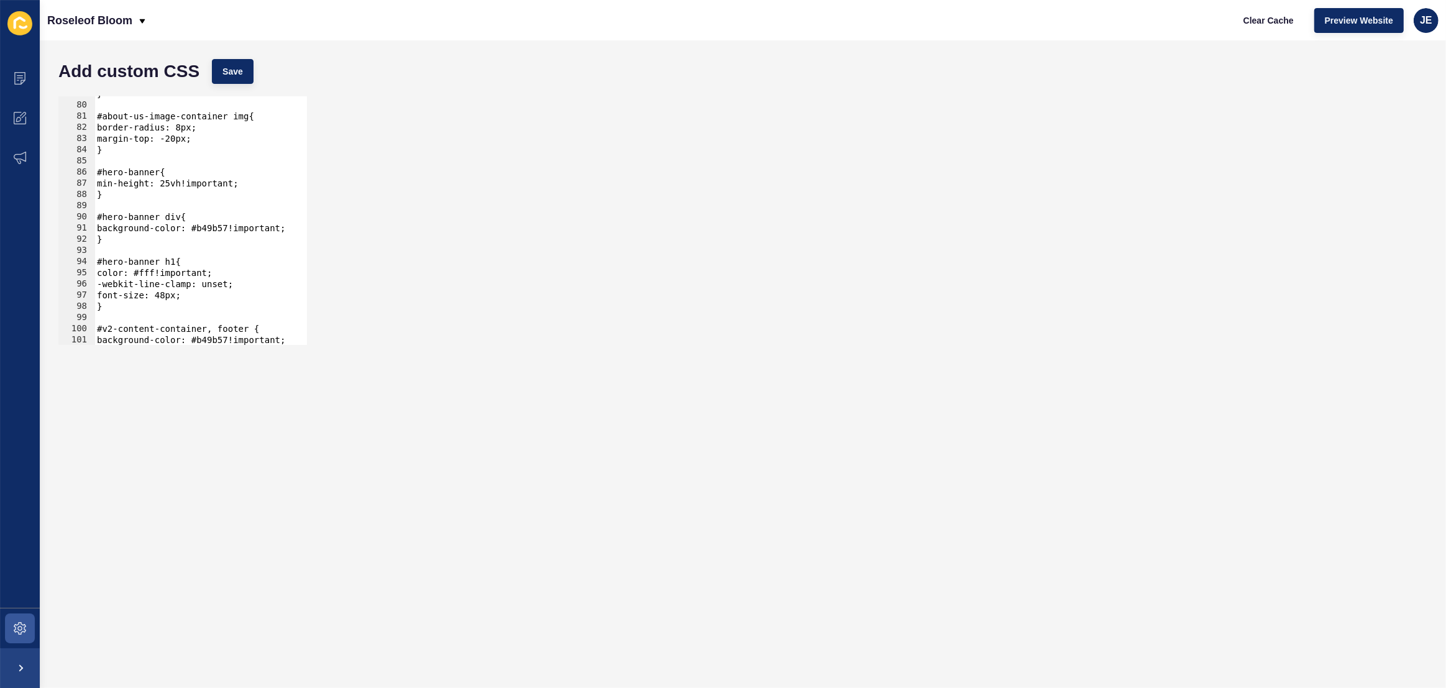
scroll to position [914, 0]
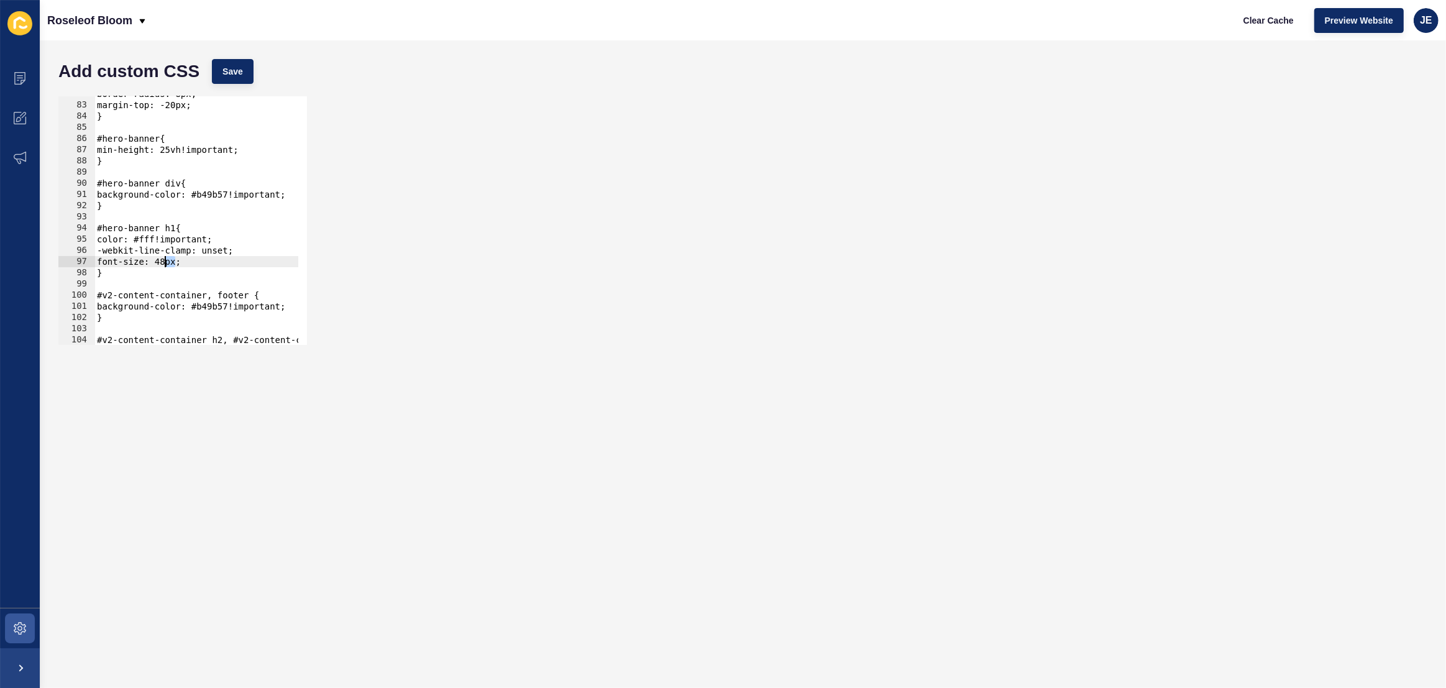
drag, startPoint x: 173, startPoint y: 263, endPoint x: 165, endPoint y: 263, distance: 8.7
click at [165, 263] on div "border-radius: 8px; margin-top: -20px; } #hero-banner{ min-height: 25vh!importa…" at bounding box center [352, 219] width 516 height 262
click at [231, 77] on span "Save" at bounding box center [232, 71] width 21 height 12
click at [1174, 24] on div "Roseleof Bloom Clear Cache Preview Website JE" at bounding box center [743, 20] width 1406 height 40
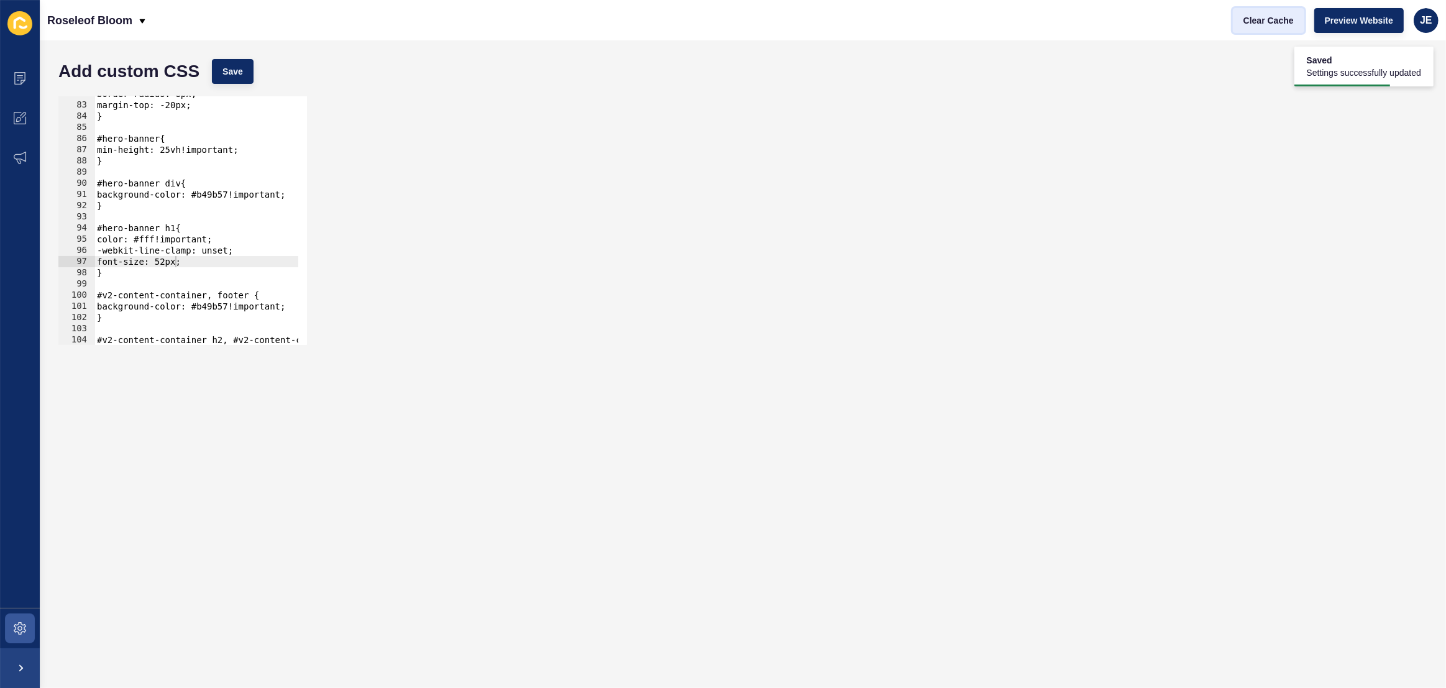
click at [1285, 17] on span "Clear Cache" at bounding box center [1269, 20] width 50 height 12
click at [1321, 16] on button "Preview Website" at bounding box center [1358, 20] width 89 height 25
click at [181, 256] on div "border-radius: 8px; margin-top: -20px; } #hero-banner{ min-height: 25vh!importa…" at bounding box center [352, 219] width 516 height 262
click at [170, 260] on div "border-radius: 8px; margin-top: -20px; } #hero-banner{ min-height: 25vh!importa…" at bounding box center [352, 219] width 516 height 262
type textarea "font-size: 55px;"
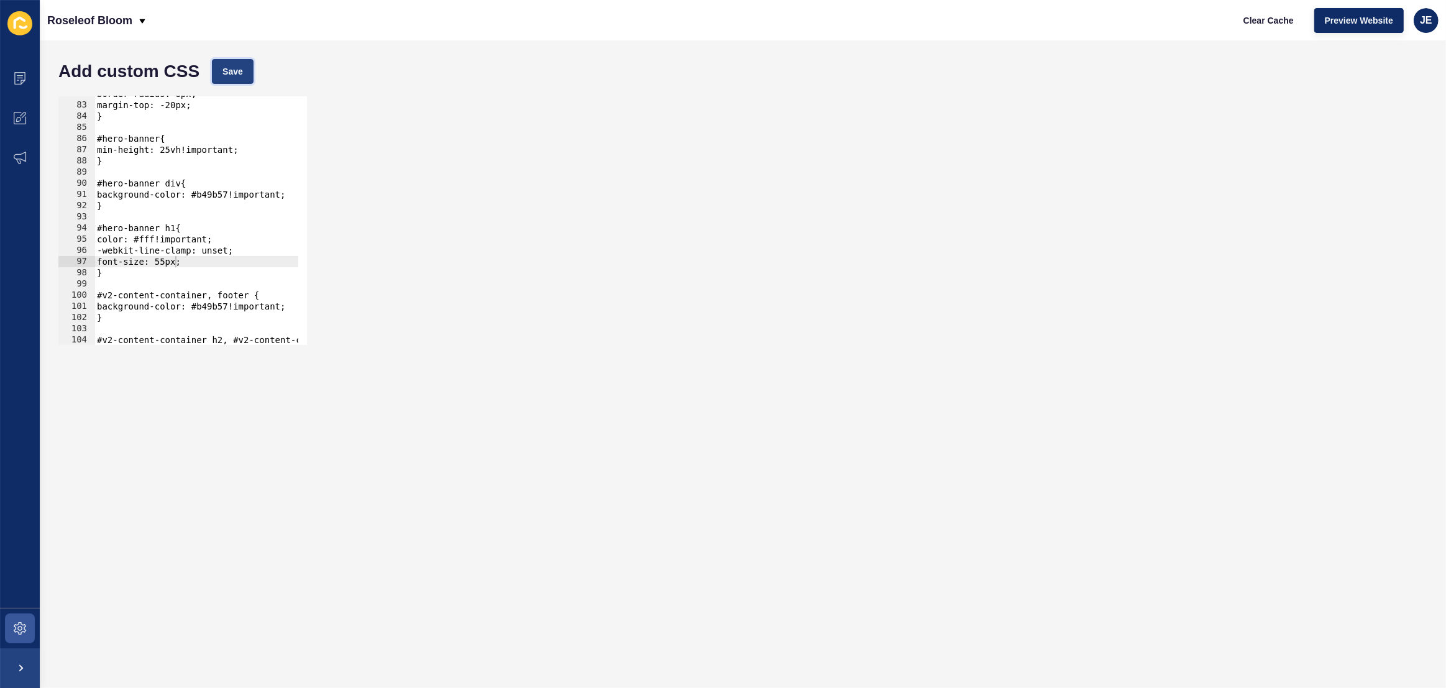
click at [226, 80] on button "Save" at bounding box center [233, 71] width 42 height 25
click at [1259, 21] on span "Clear Cache" at bounding box center [1269, 20] width 50 height 12
click at [19, 79] on icon at bounding box center [20, 78] width 12 height 12
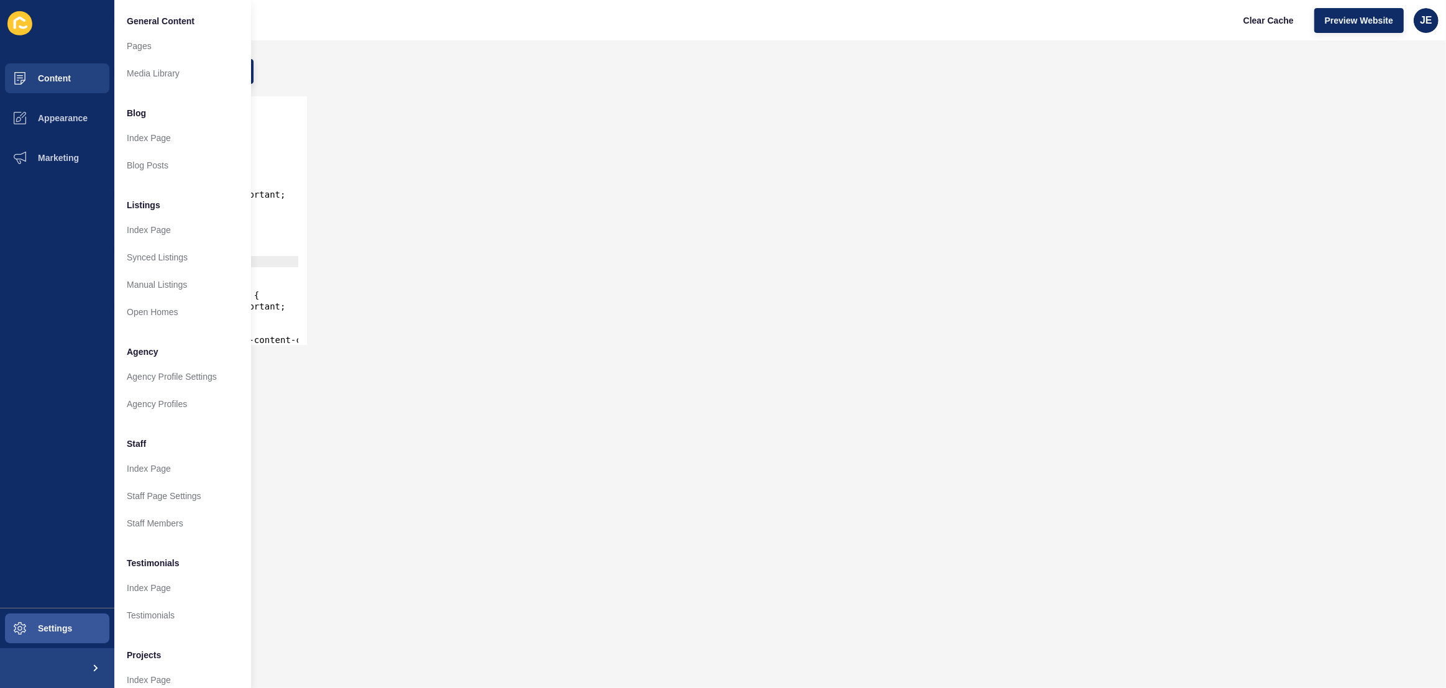
click at [416, 242] on div "font-size: 55px; 82 83 84 85 86 87 88 89 90 91 92 93 94 95 96 97 98 99 100 101 …" at bounding box center [742, 220] width 1381 height 261
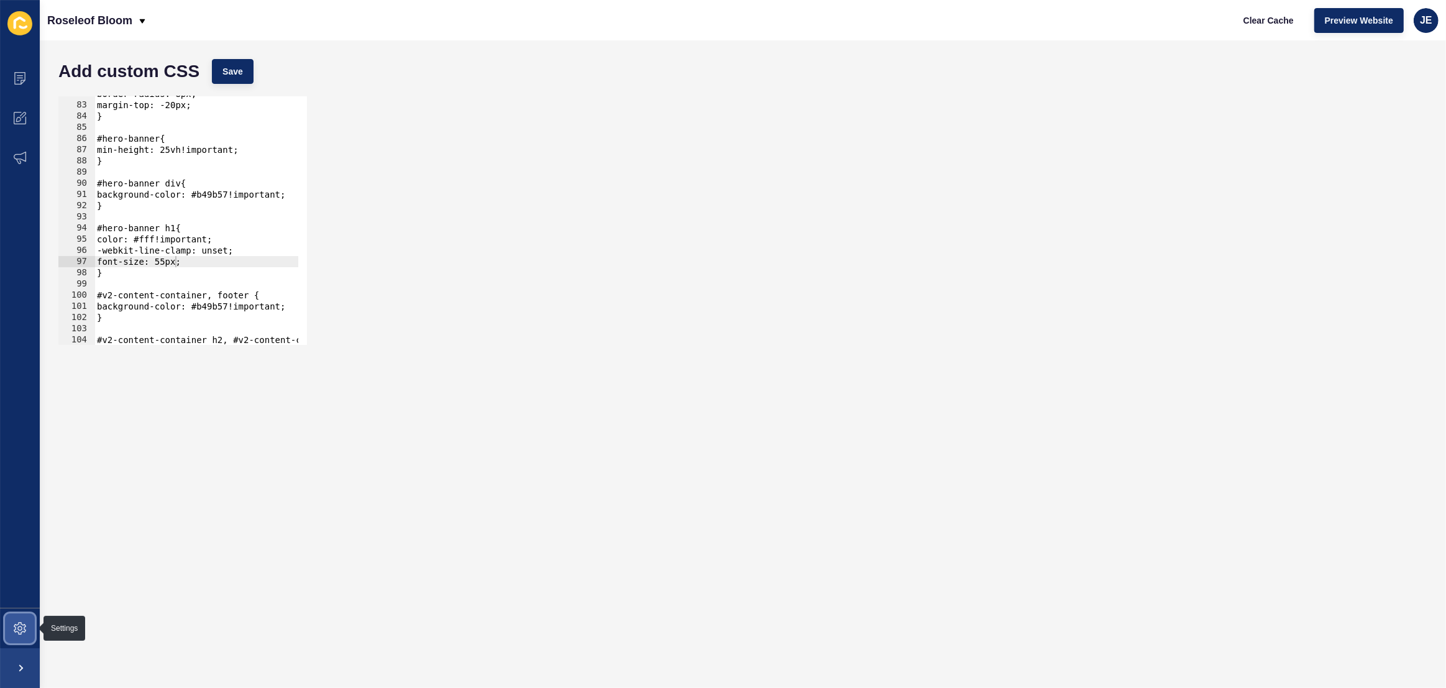
click at [19, 623] on icon at bounding box center [20, 628] width 12 height 12
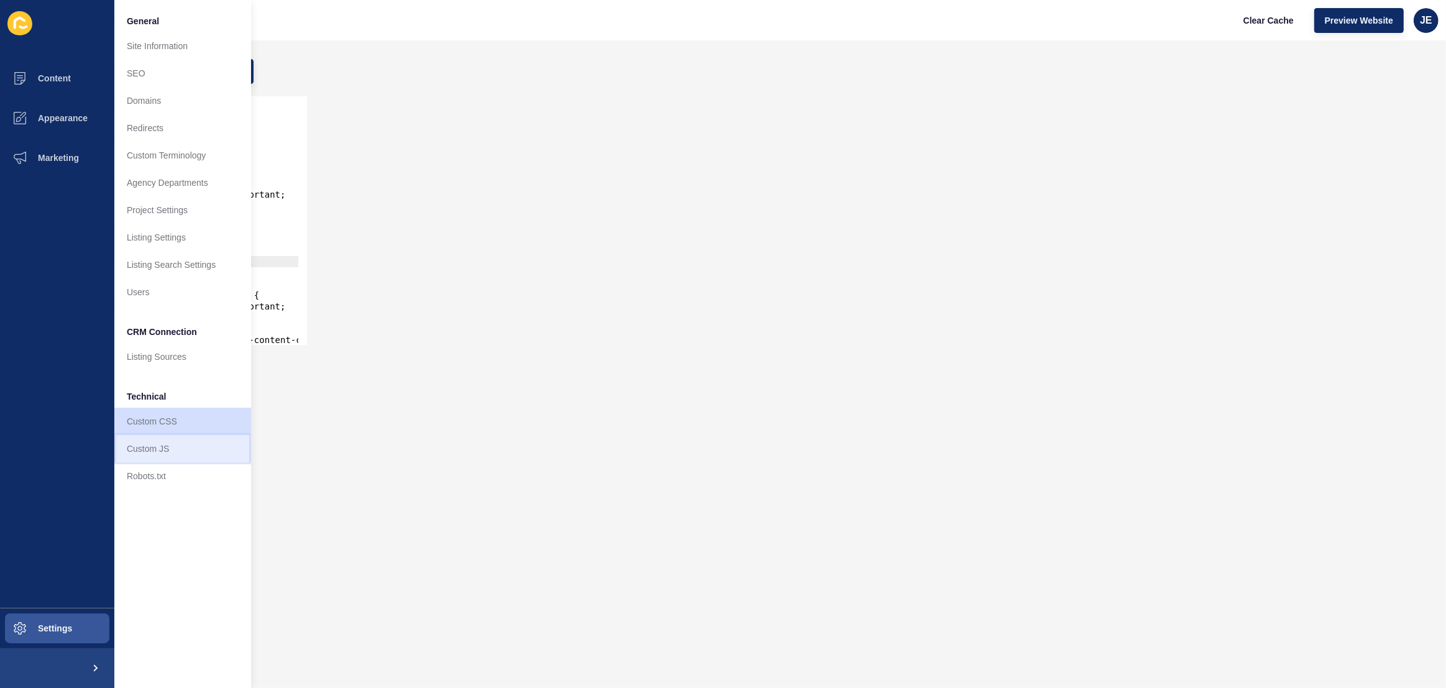
click at [157, 447] on link "Custom JS" at bounding box center [182, 448] width 137 height 27
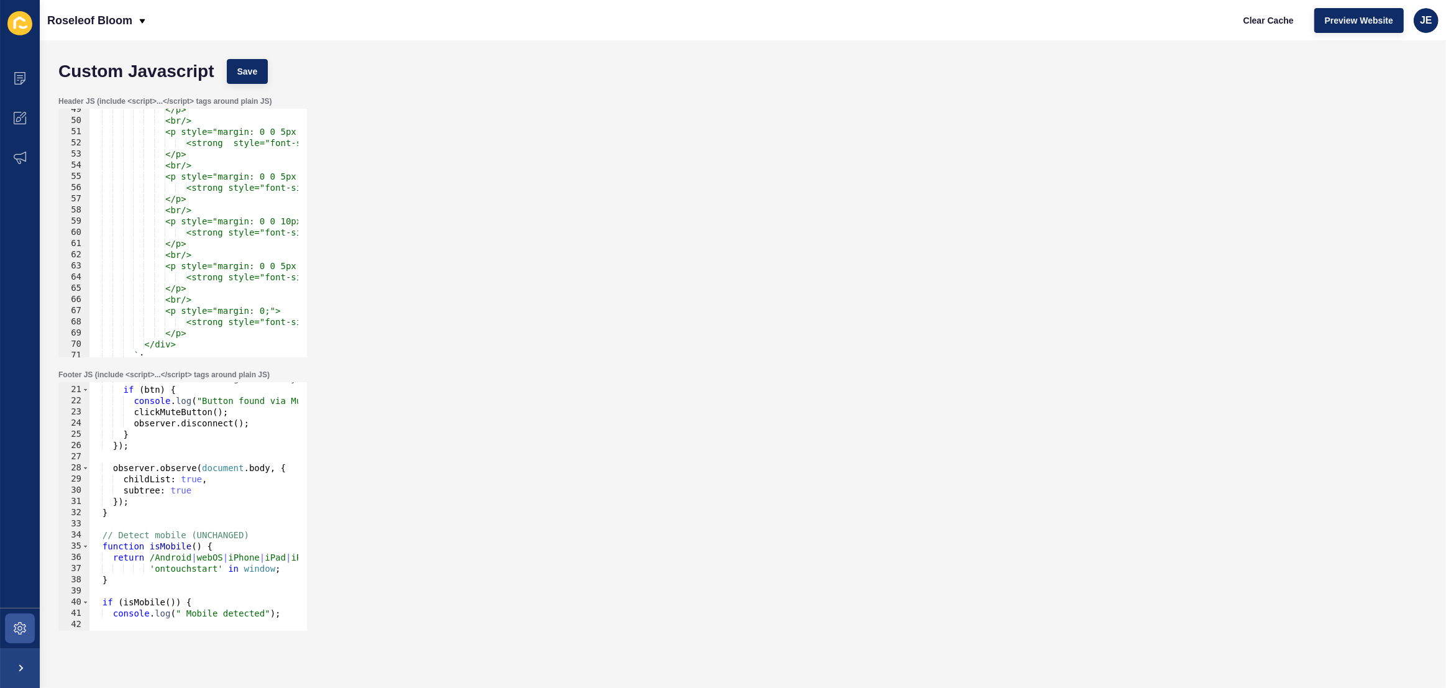
scroll to position [406, 0]
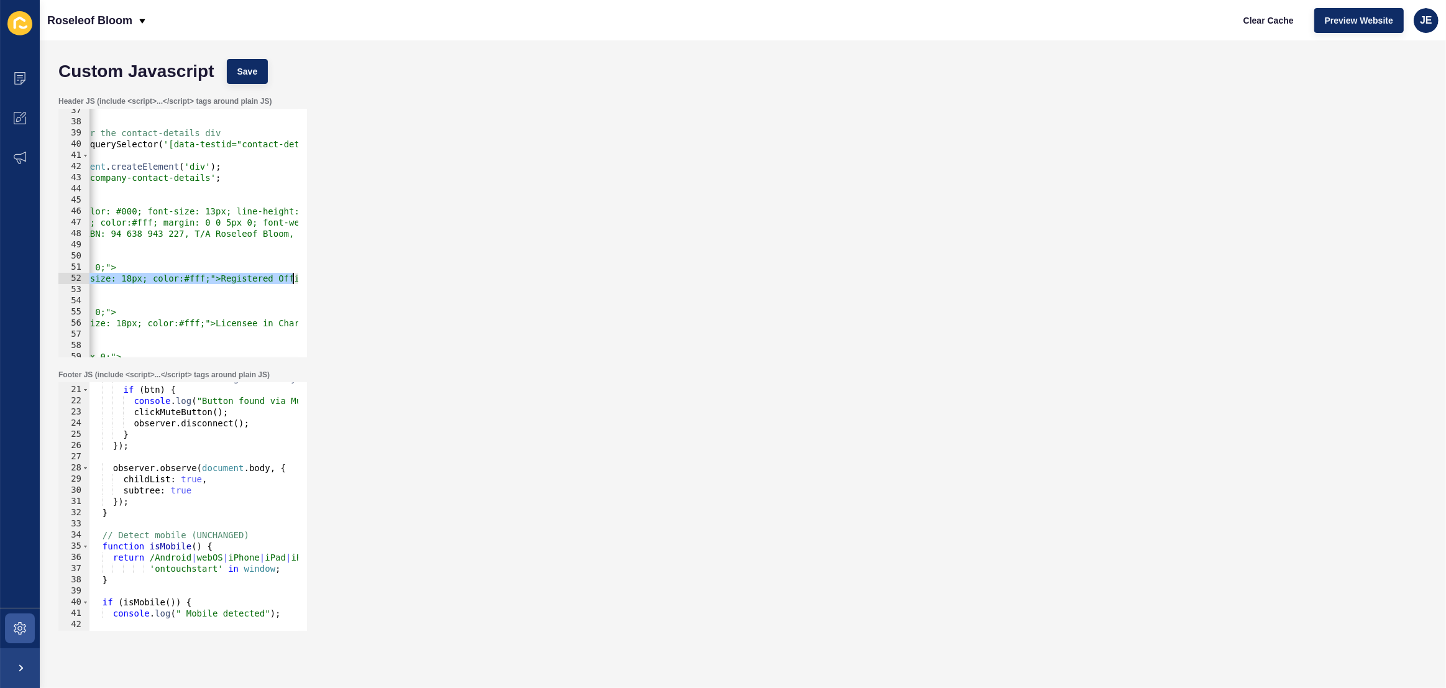
drag, startPoint x: 270, startPoint y: 278, endPoint x: 301, endPoint y: 276, distance: 31.2
click at [301, 276] on div "<strong style="font-size: 18px; color:#fff;">Registered Office:</strong> Level …" at bounding box center [182, 233] width 249 height 249
click at [231, 276] on div "} // Add company/contact details under the contact-details div const contactDet…" at bounding box center [601, 236] width 1488 height 262
click at [204, 277] on div "} // Add company/contact details under the contact-details div const contactDet…" at bounding box center [601, 236] width 1488 height 262
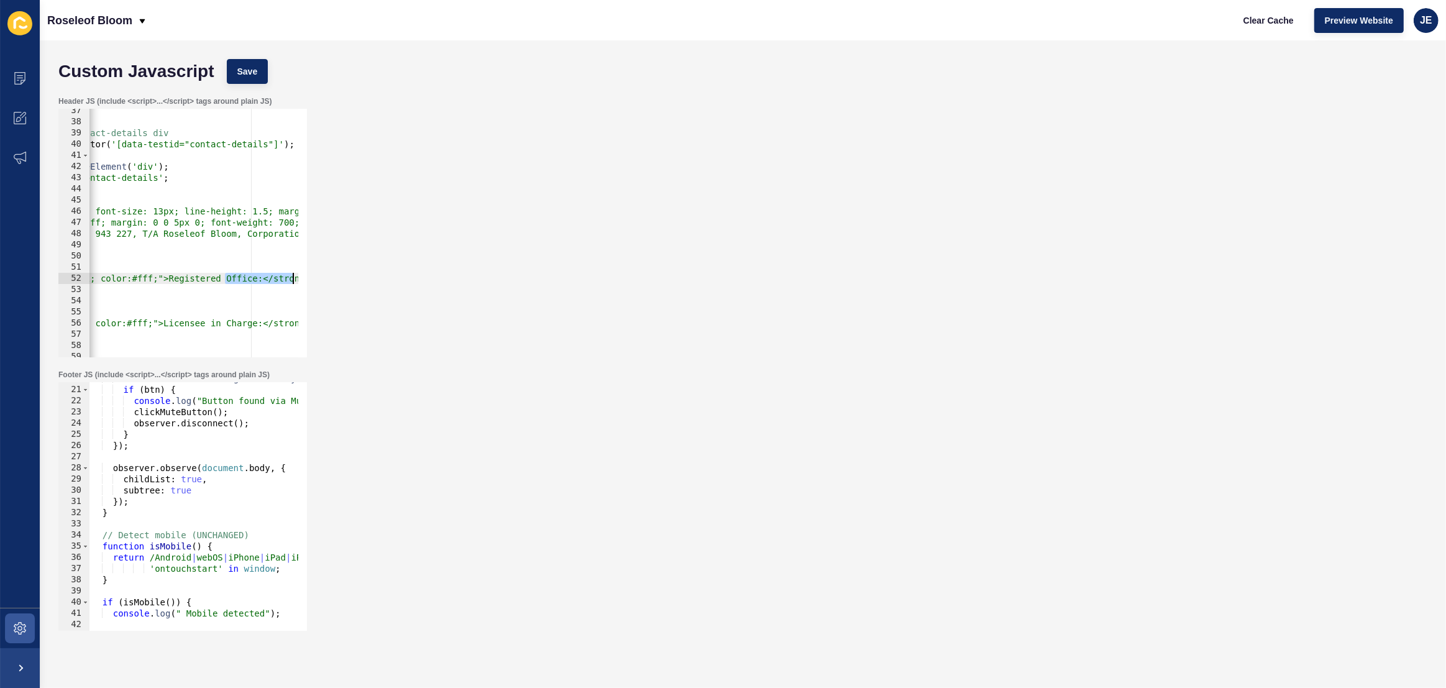
scroll to position [0, 294]
drag, startPoint x: 249, startPoint y: 277, endPoint x: 275, endPoint y: 280, distance: 26.3
click at [300, 281] on div "<strong style="font-size: 18px; color:#fff;">Registered Office:</strong> Level …" at bounding box center [182, 233] width 249 height 249
click at [281, 281] on div "} // Add company/contact details under the contact-details div const contactDet…" at bounding box center [539, 236] width 1488 height 262
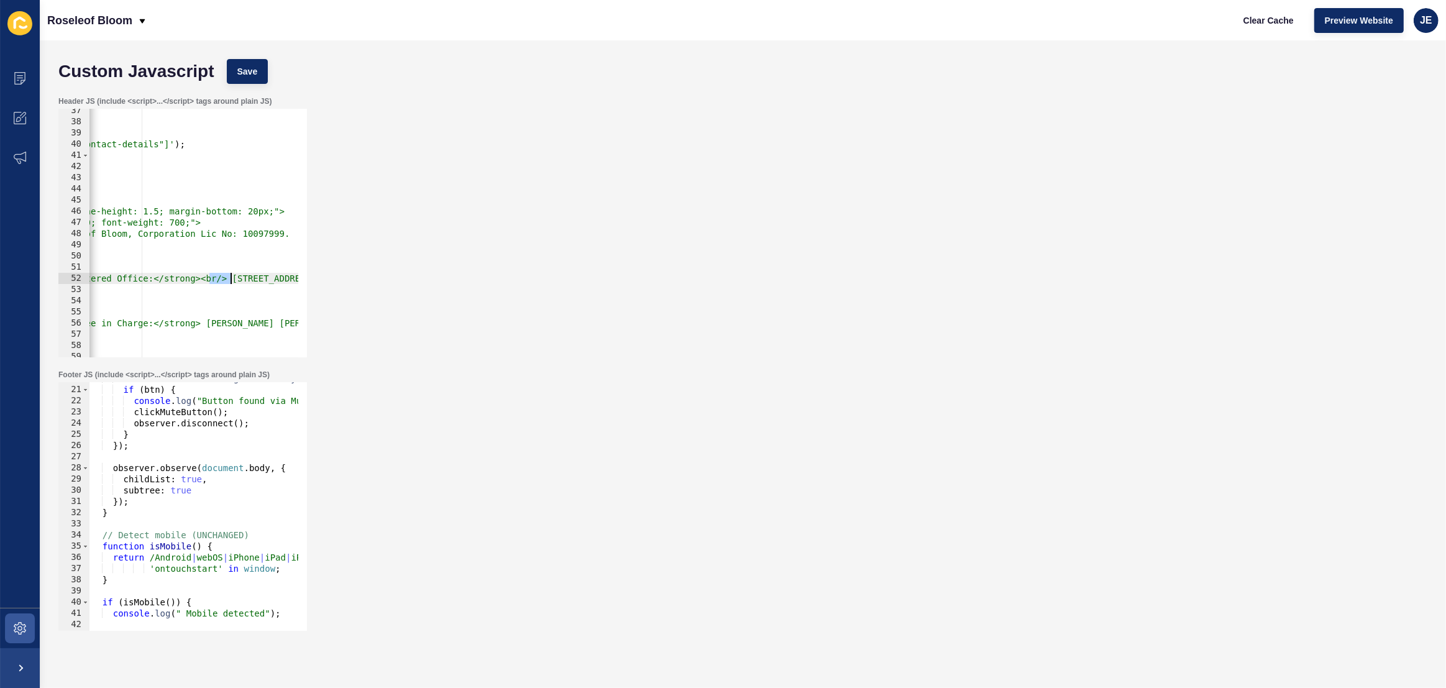
drag, startPoint x: 273, startPoint y: 281, endPoint x: 234, endPoint y: 282, distance: 39.2
click at [234, 282] on div "} // Add company/contact details under the contact-details div const contactDet…" at bounding box center [466, 236] width 1488 height 262
click at [212, 321] on div "} // Add company/contact details under the contact-details div const contactDet…" at bounding box center [466, 236] width 1488 height 262
paste textarea "<br/>"
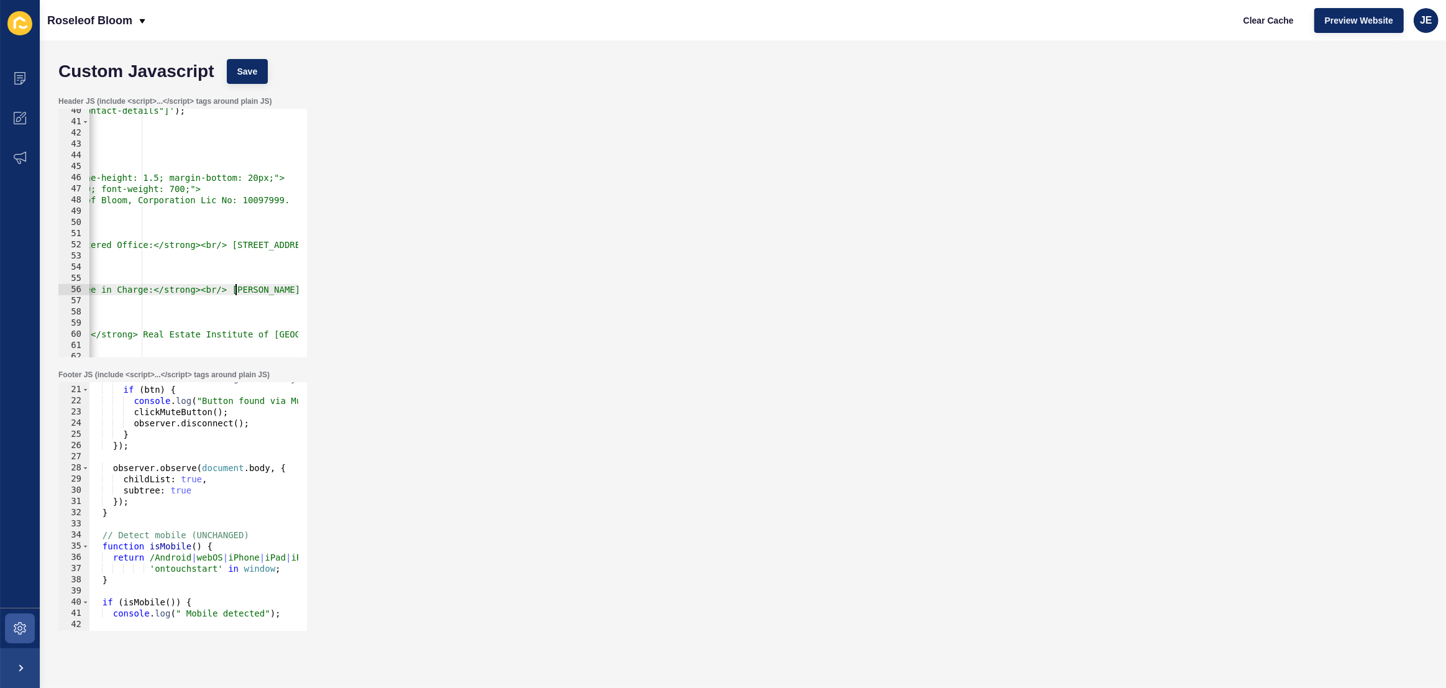
scroll to position [474, 0]
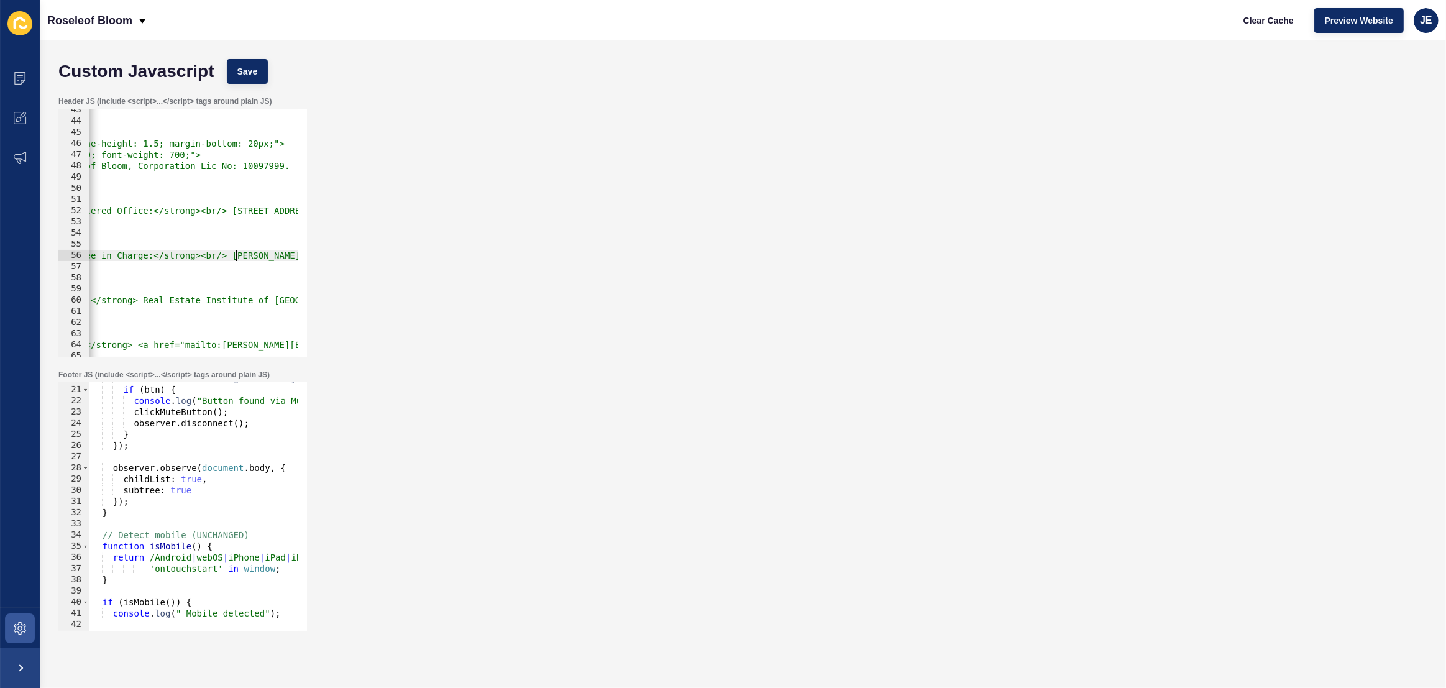
click at [147, 301] on div "companyDetailsDiv . className = 'company-contact-details' ; companyDetailsDiv .…" at bounding box center [466, 235] width 1488 height 262
paste textarea "<br/>"
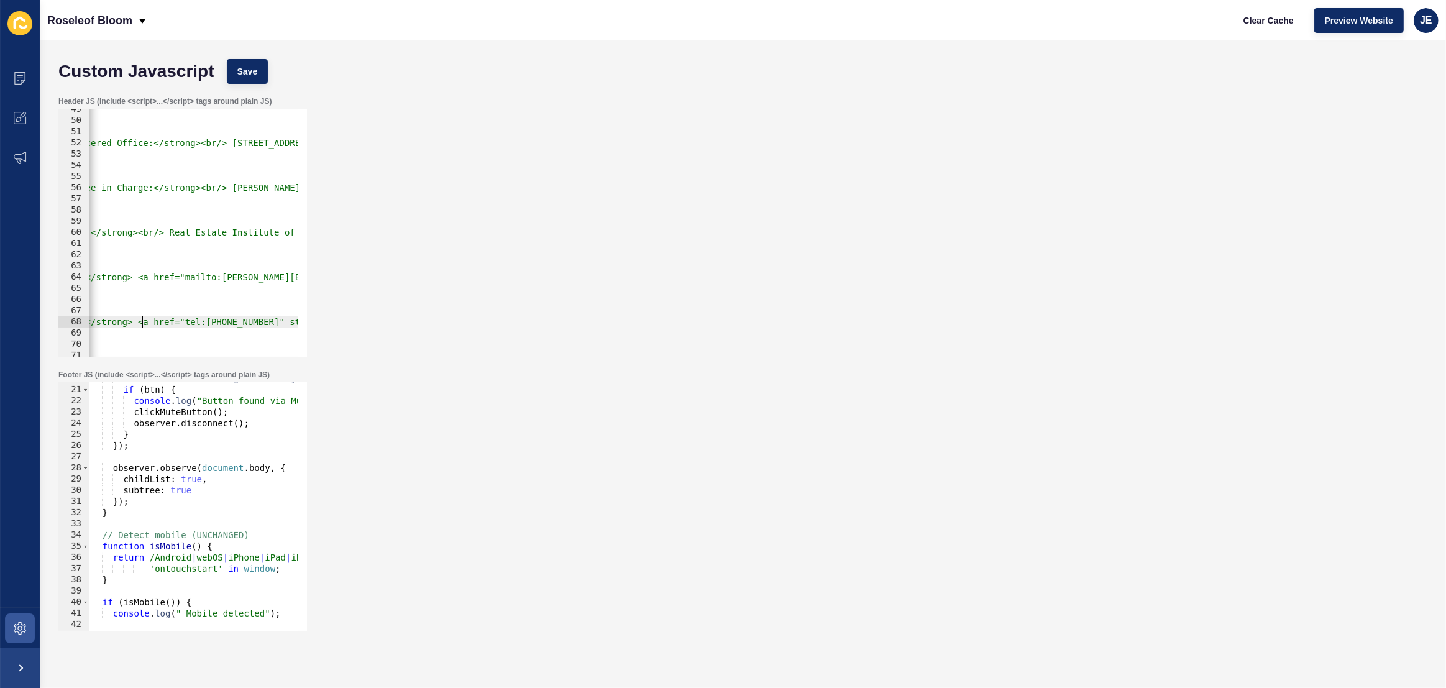
click at [143, 321] on div "</p> <br/> <p style="margin: 0 0 5px 0;"> <strong style="font-size: 18px; color…" at bounding box center [466, 235] width 1488 height 262
paste textarea "<br/>"
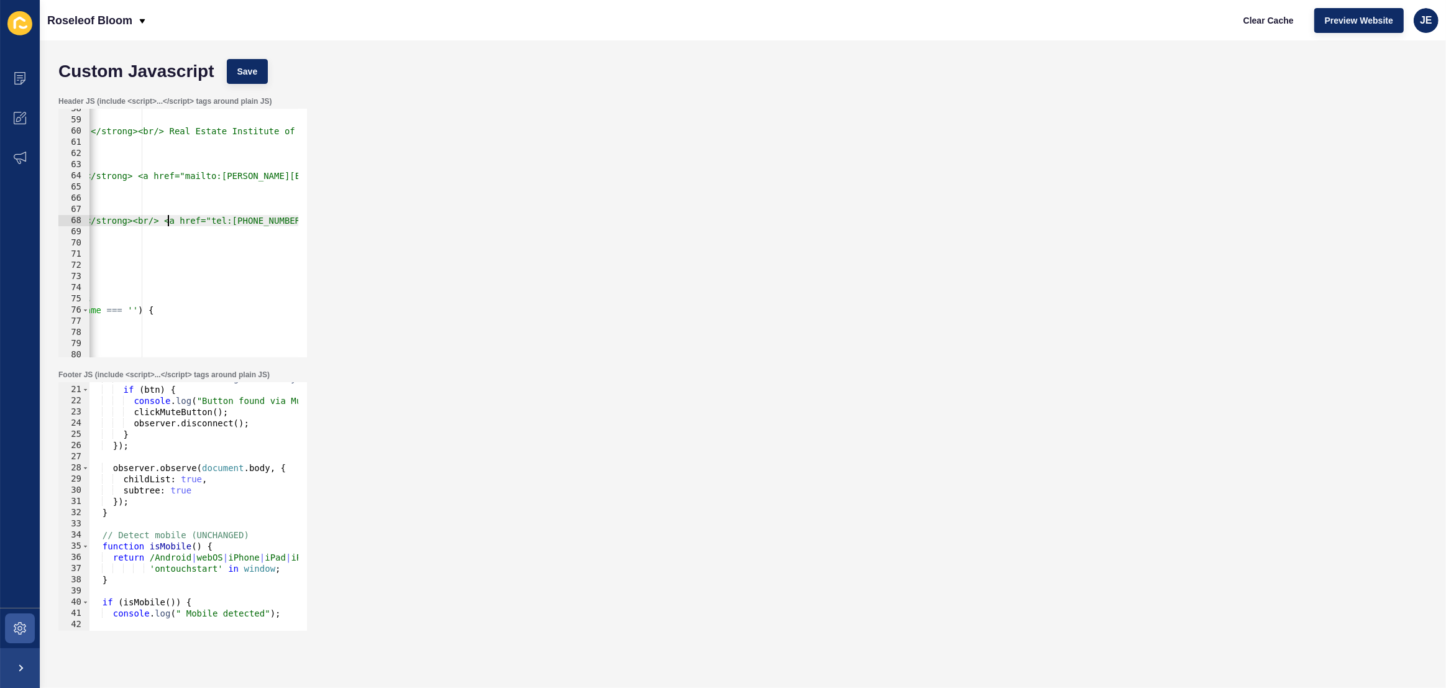
scroll to position [0, 44]
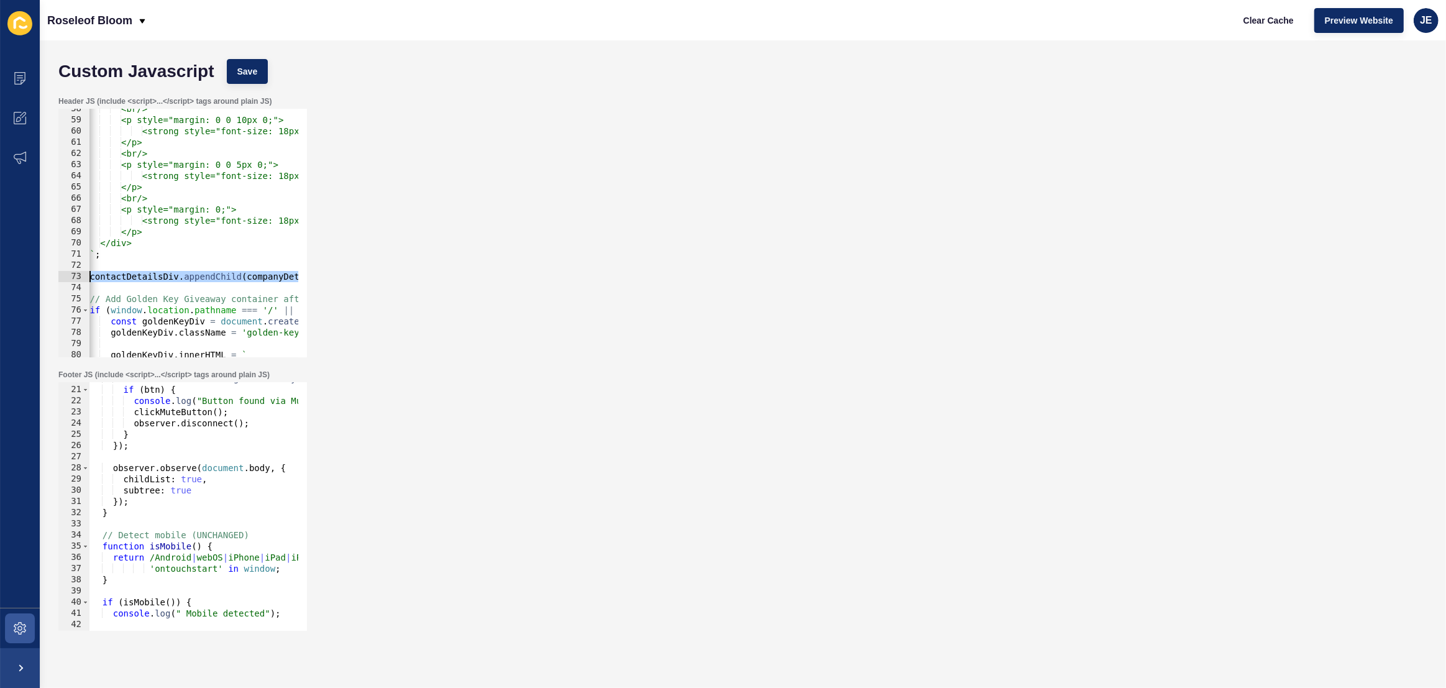
drag, startPoint x: 135, startPoint y: 286, endPoint x: 90, endPoint y: 282, distance: 45.6
click at [90, 282] on div "<br/> <p style="margin: 0 0 10px 0;"> <strong style="font-size: 18px; color:#ff…" at bounding box center [789, 234] width 1488 height 262
click at [250, 83] on button "Save" at bounding box center [248, 71] width 42 height 25
click at [1250, 24] on span "Clear Cache" at bounding box center [1269, 20] width 50 height 12
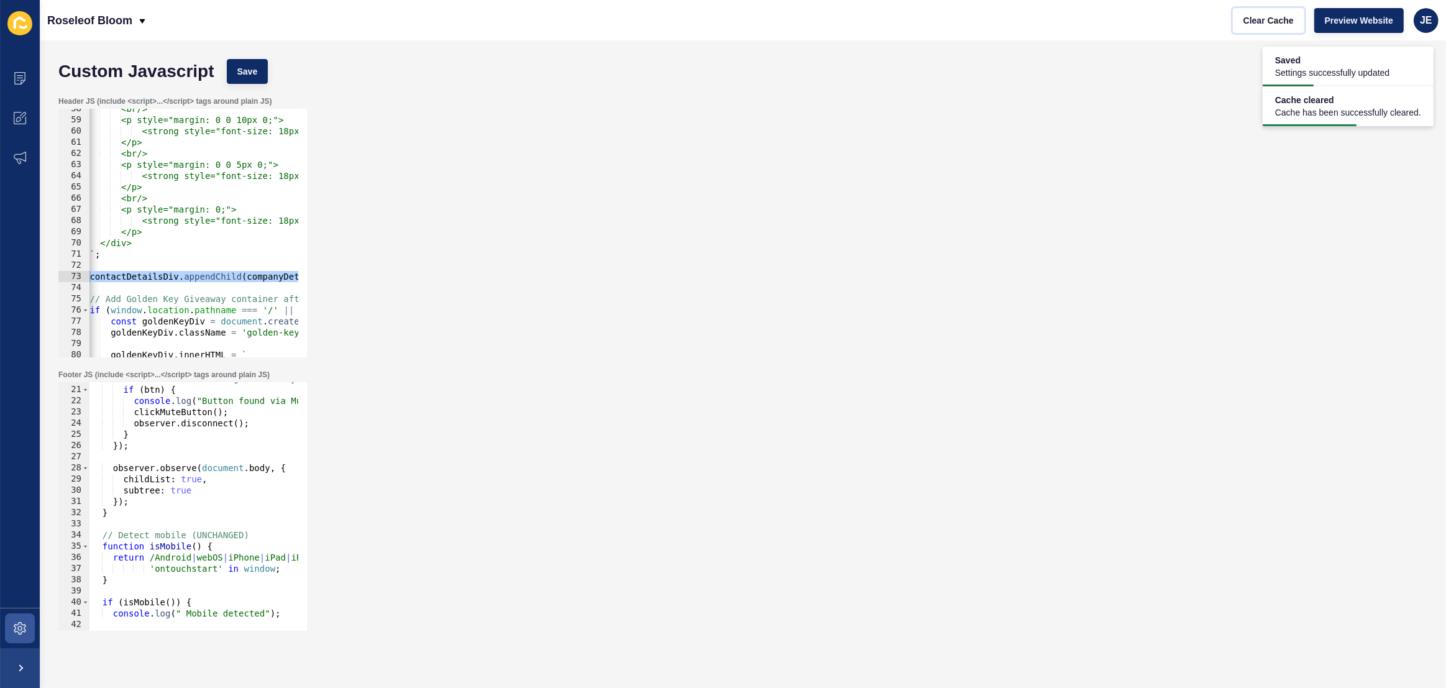
scroll to position [609, 0]
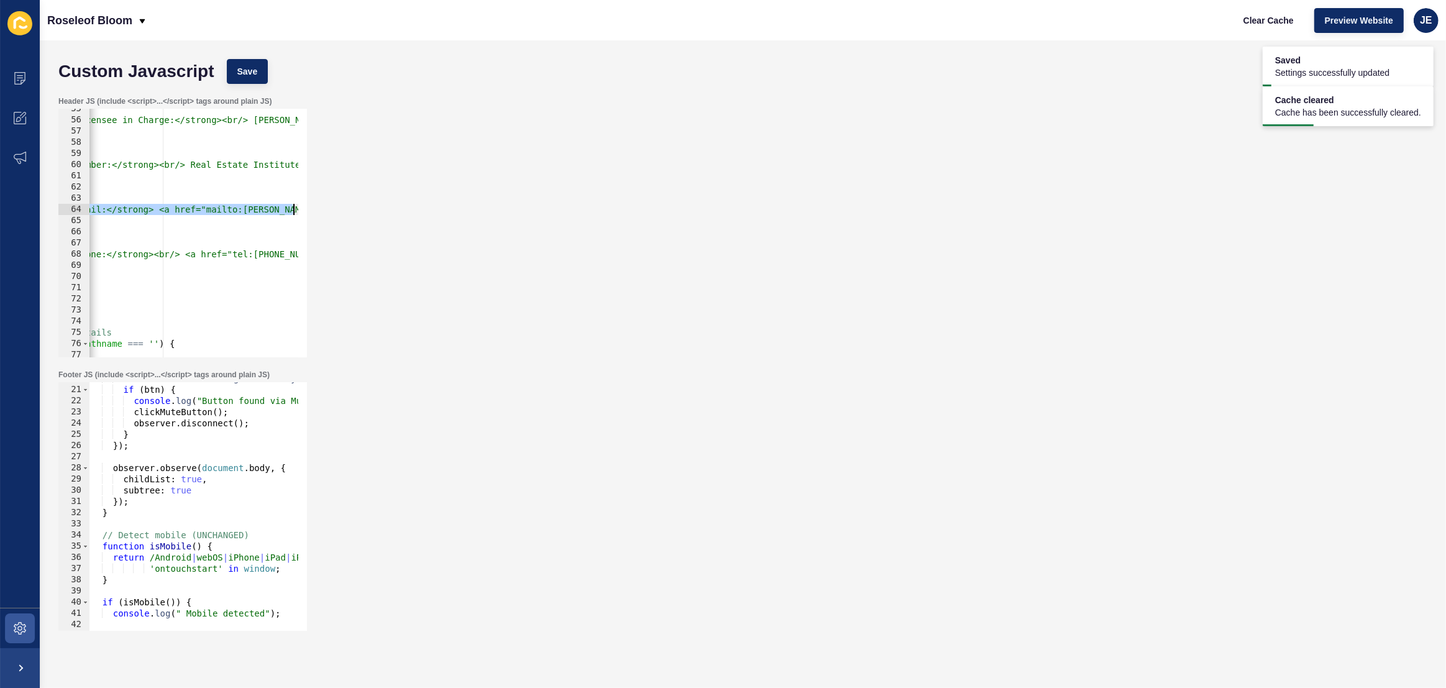
drag, startPoint x: 273, startPoint y: 209, endPoint x: 328, endPoint y: 205, distance: 54.2
click at [328, 205] on div "Header JS (include <script>...</script> tags around plain JS) <strong style="fo…" at bounding box center [742, 226] width 1381 height 273
click at [169, 210] on div "<p style="margin: 0 0 5px 0;"> <strong style="font-size: 18px; color:#fff;">Lic…" at bounding box center [495, 234] width 1488 height 262
click at [171, 213] on div "<p style="margin: 0 0 5px 0;"> <strong style="font-size: 18px; color:#fff;">Lic…" at bounding box center [495, 234] width 1488 height 262
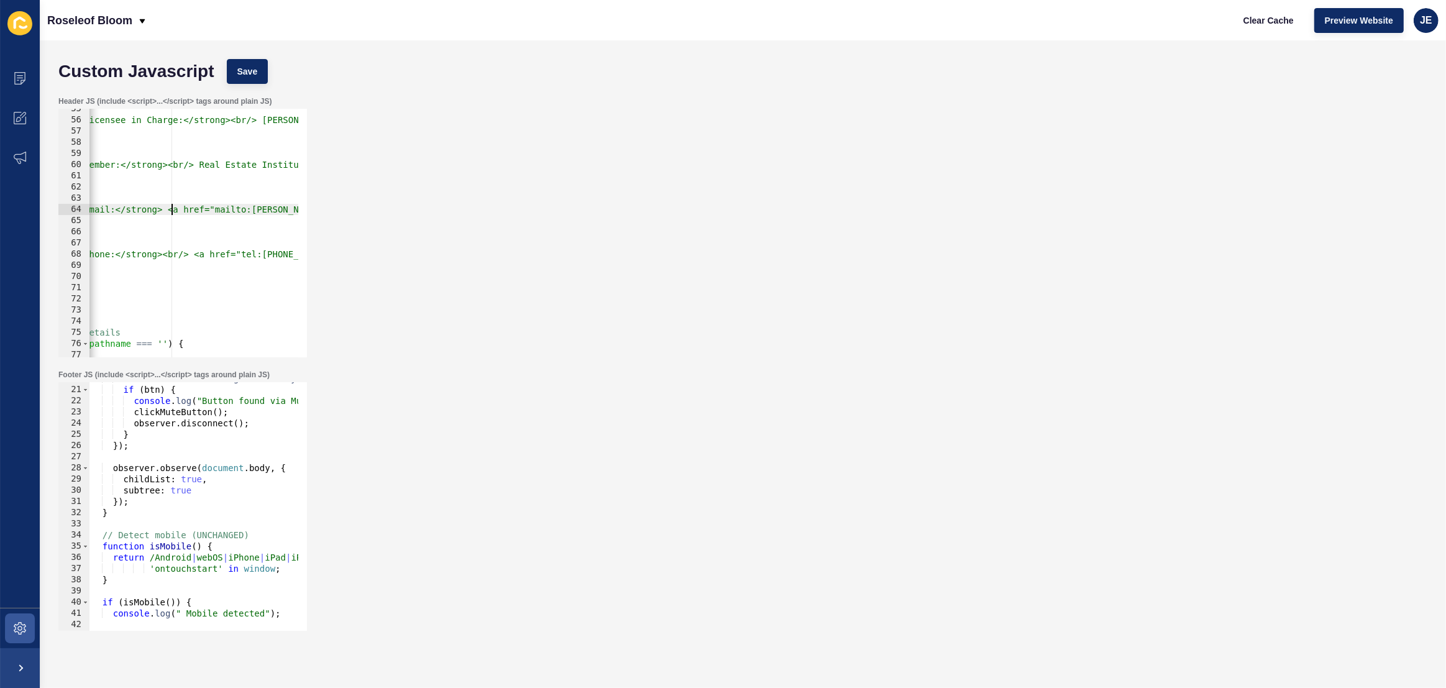
paste textarea "<br/>"
click at [250, 76] on span "Save" at bounding box center [247, 71] width 21 height 12
click at [1257, 24] on span "Clear Cache" at bounding box center [1269, 20] width 50 height 12
type textarea "</div>"
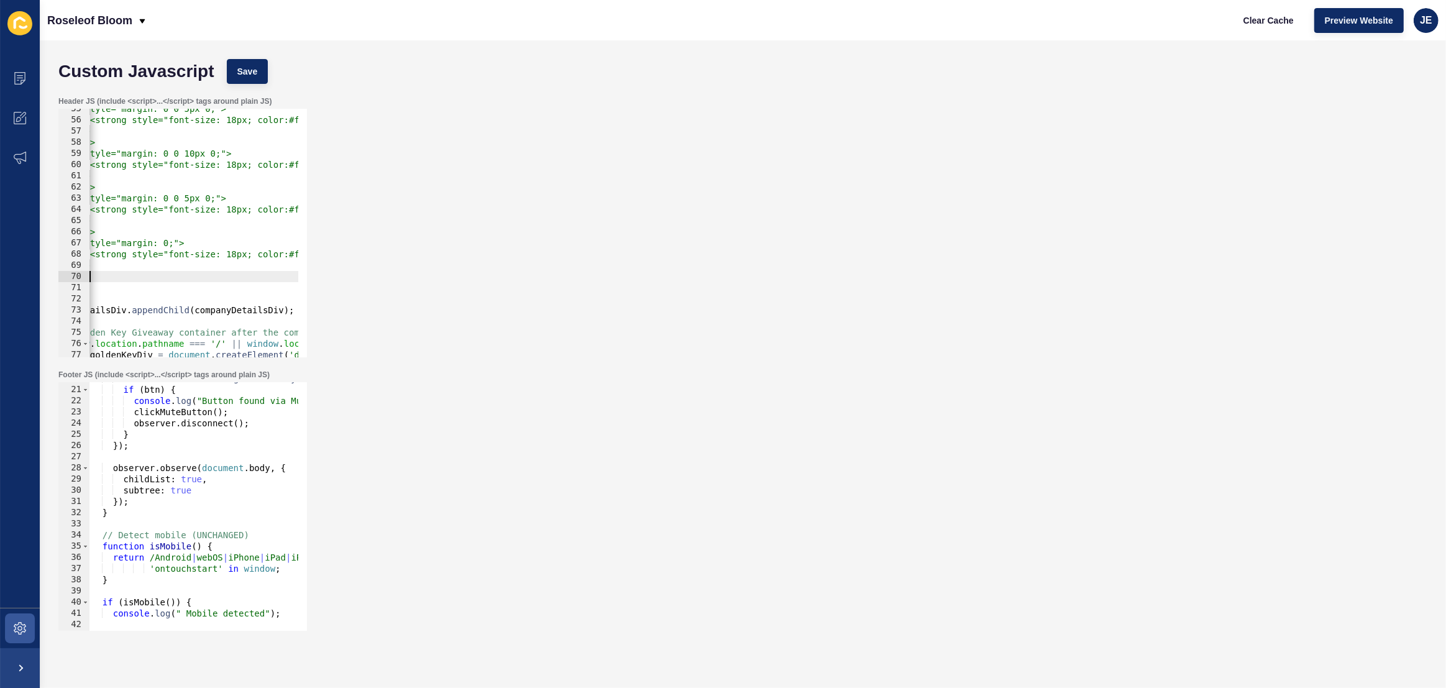
scroll to position [0, 96]
drag, startPoint x: 123, startPoint y: 276, endPoint x: 99, endPoint y: 278, distance: 24.4
click at [99, 278] on div "<p style="margin: 0 0 5px 0;"> <strong style="font-size: 18px; color:#fff;">Lic…" at bounding box center [737, 234] width 1488 height 262
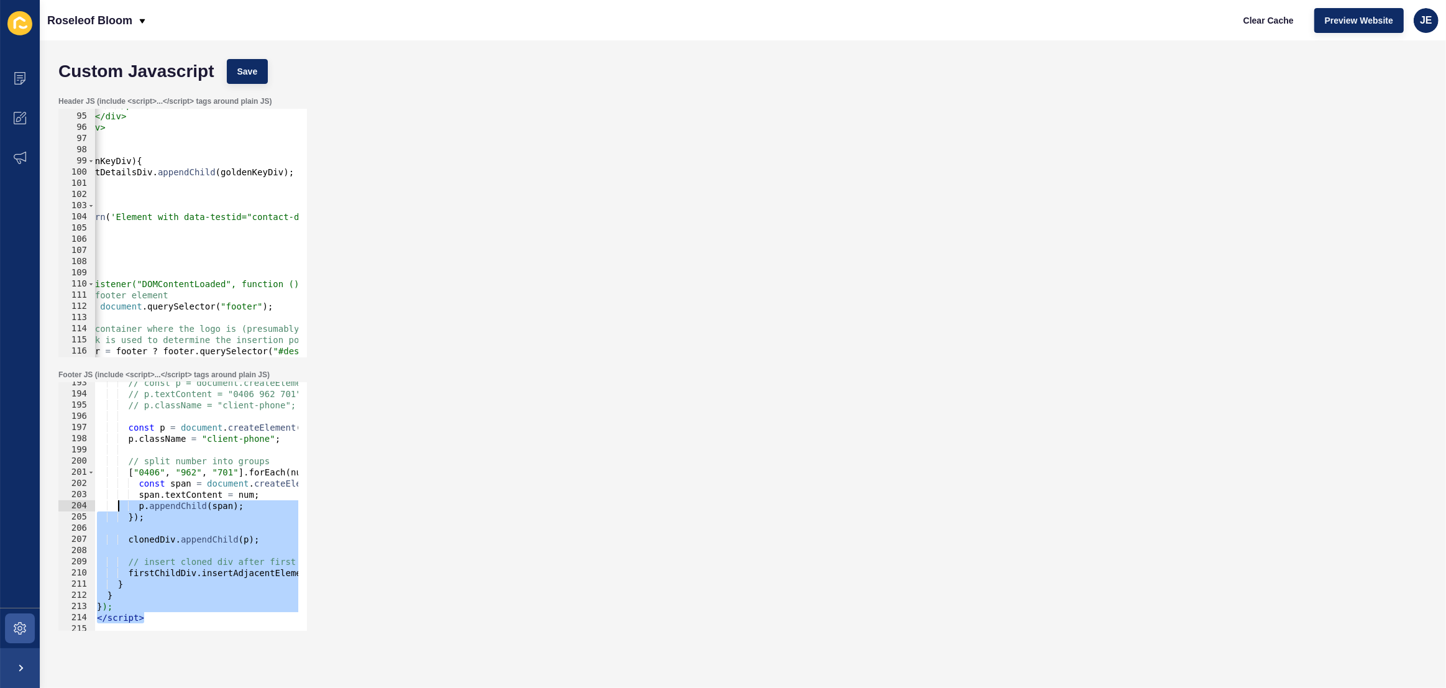
scroll to position [1983, 0]
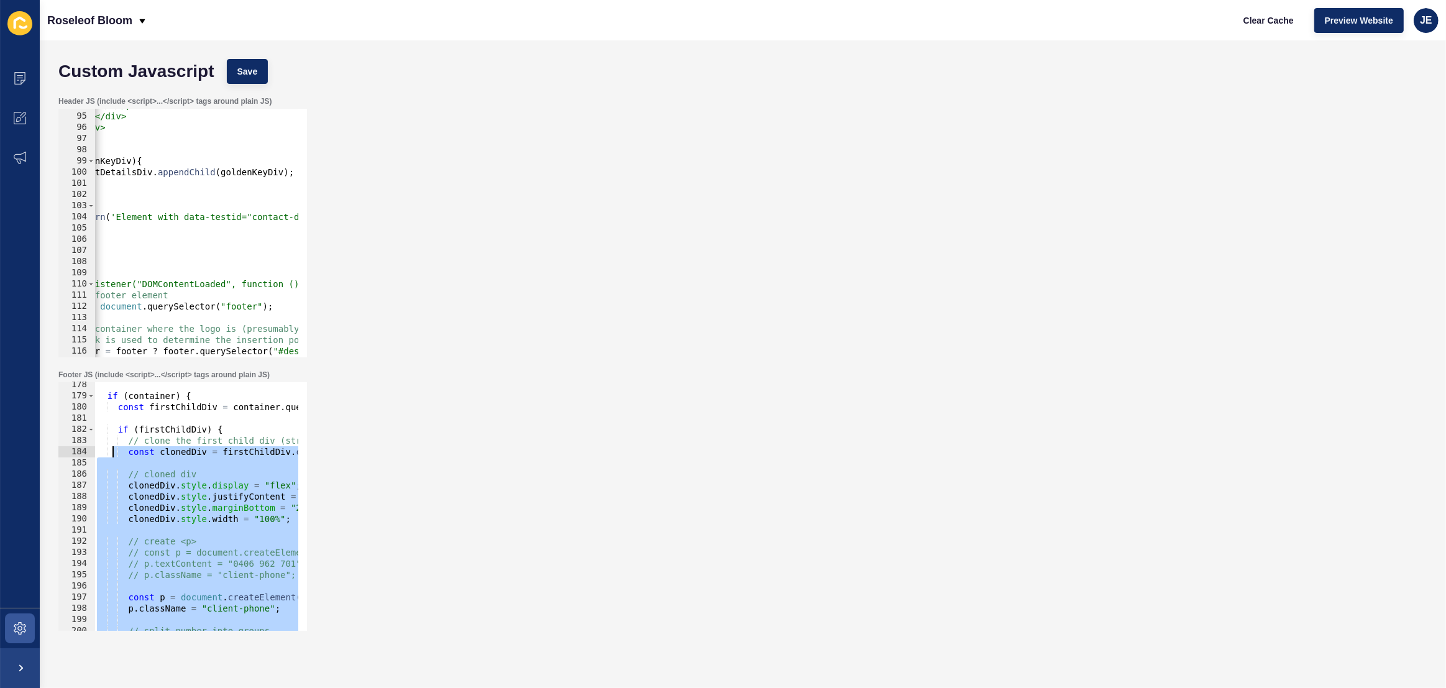
drag, startPoint x: 152, startPoint y: 548, endPoint x: 112, endPoint y: 446, distance: 109.6
click at [112, 446] on div "if ( container ) { const firstChildDiv = container . querySelector ( "div:first…" at bounding box center [383, 510] width 579 height 262
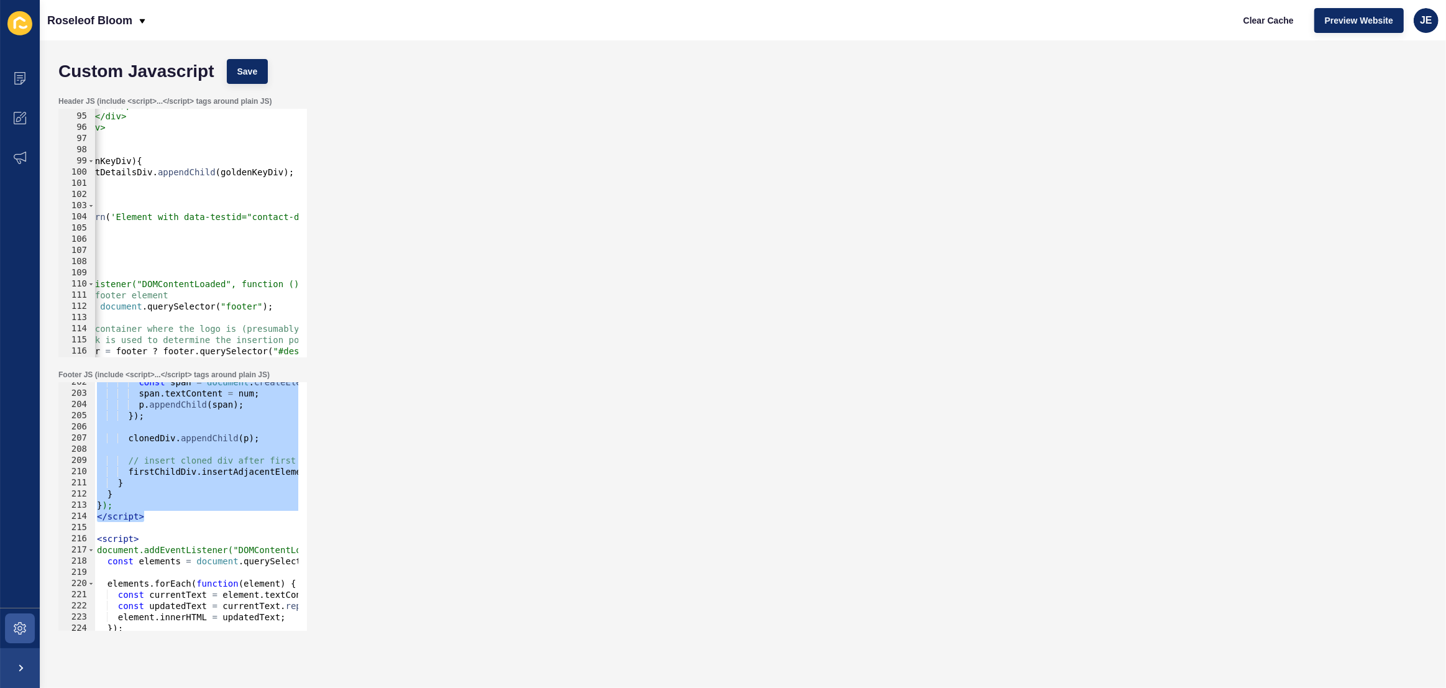
click at [180, 469] on div "const span = document . createElement ( "span" ) ; span . textContent = num ; p…" at bounding box center [383, 508] width 579 height 262
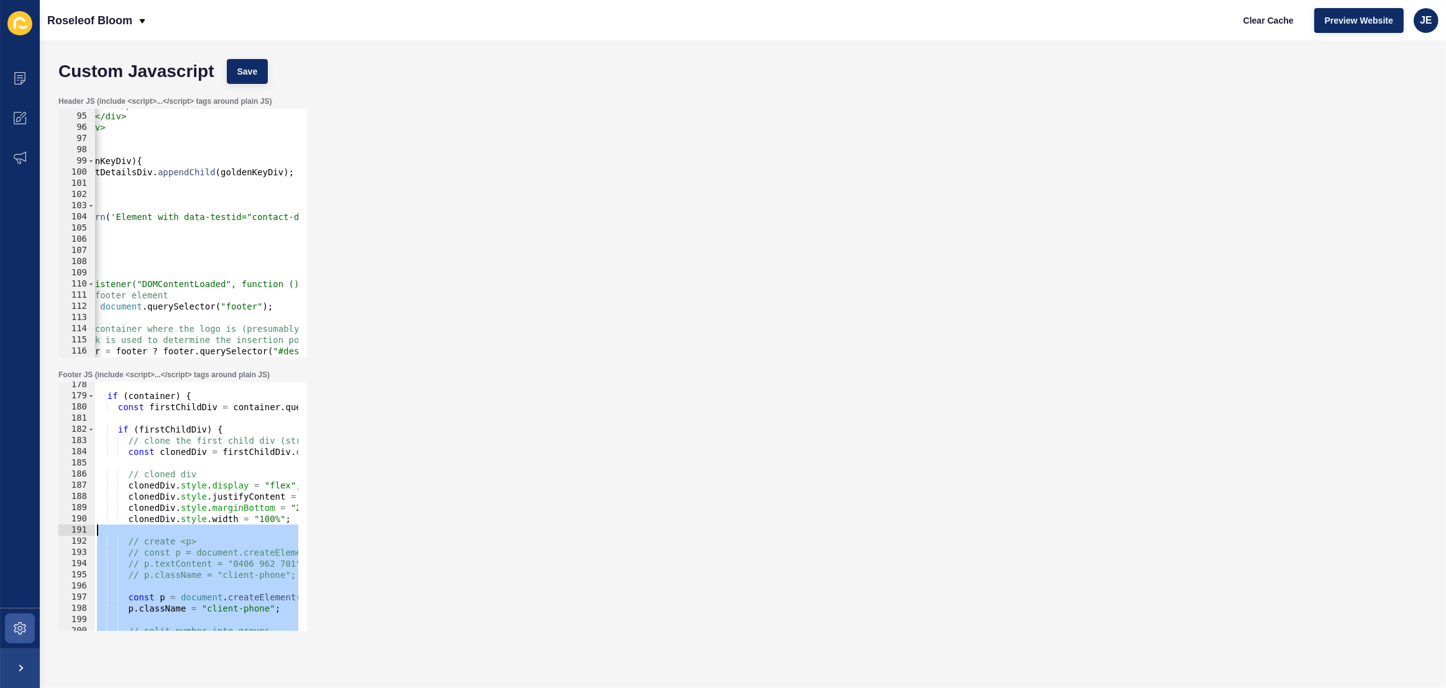
drag, startPoint x: 151, startPoint y: 586, endPoint x: 128, endPoint y: 524, distance: 66.3
click at [128, 524] on div "if ( container ) { const firstChildDiv = container . querySelector ( "div:first…" at bounding box center [383, 510] width 579 height 262
click at [196, 517] on div "if ( container ) { const firstChildDiv = container . querySelector ( "div:first…" at bounding box center [383, 510] width 579 height 262
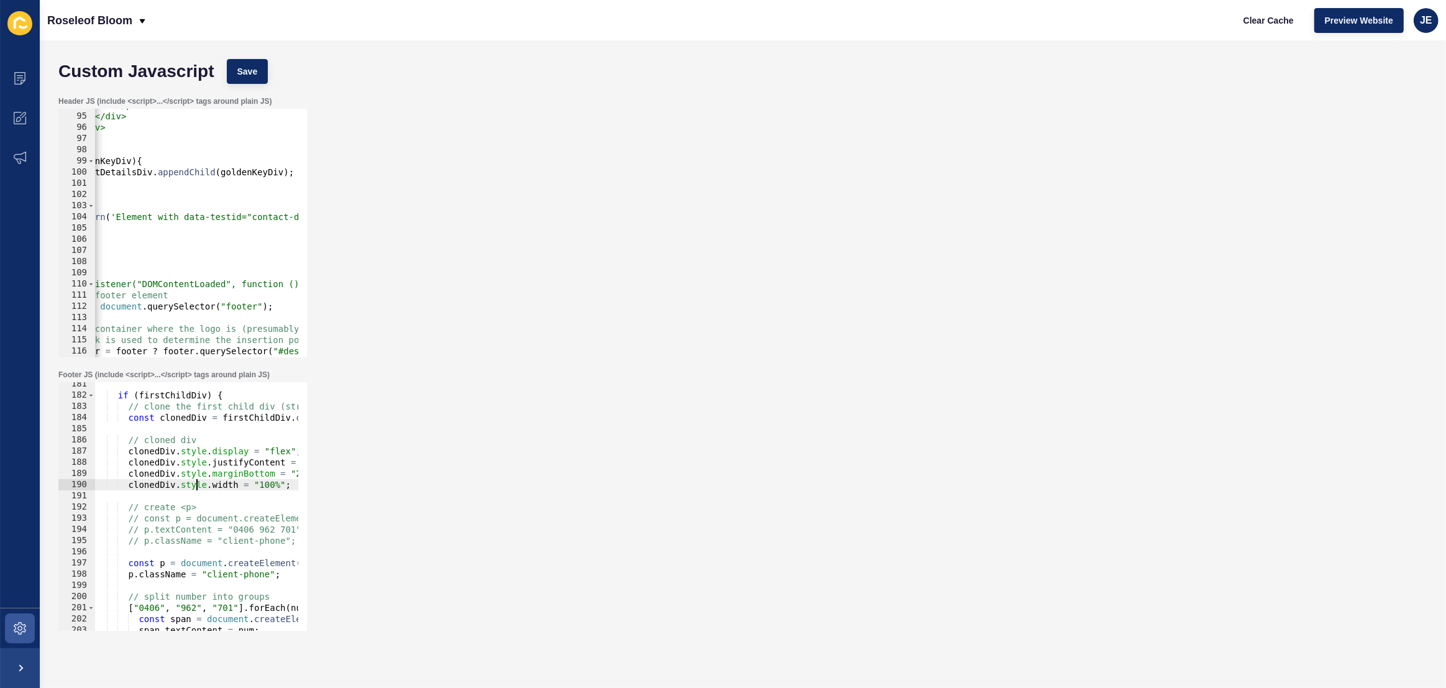
scroll to position [2051, 0]
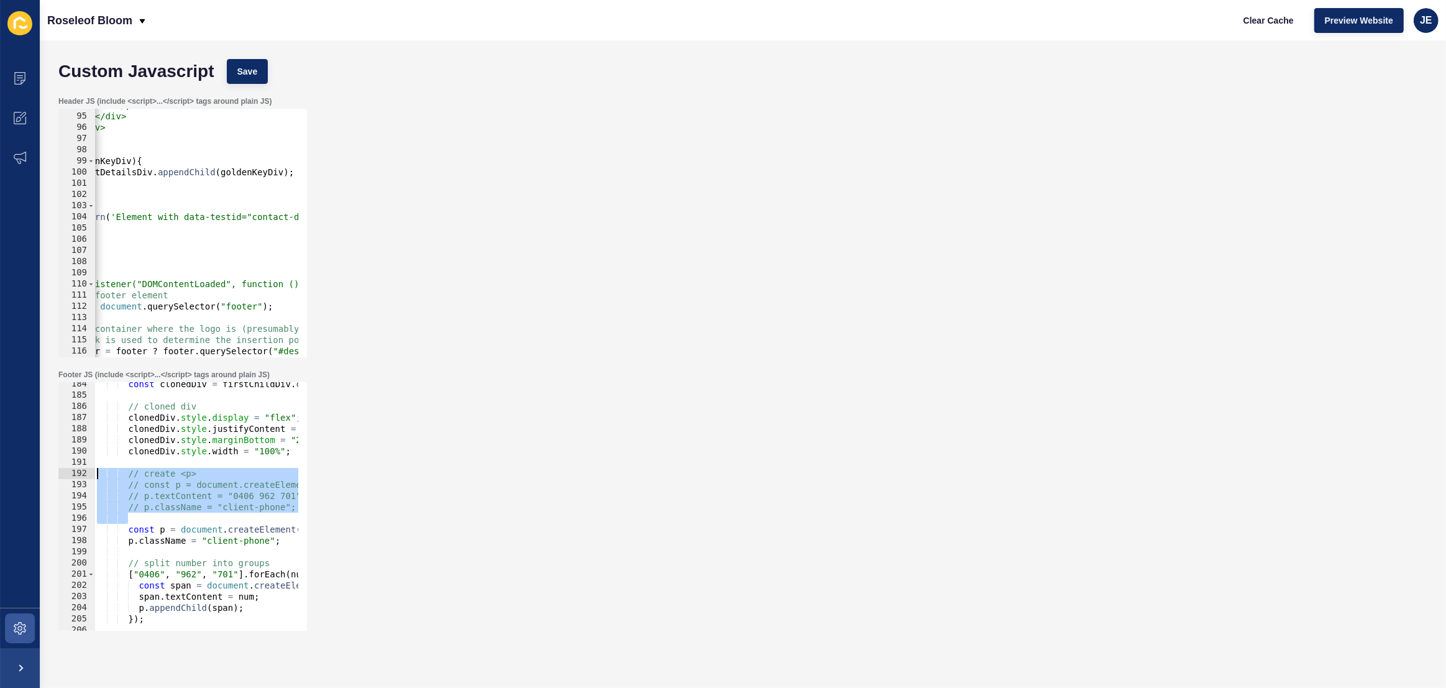
drag, startPoint x: 191, startPoint y: 519, endPoint x: 88, endPoint y: 475, distance: 112.5
click at [88, 475] on div "clonedDiv.style.width = "100%"; 184 185 186 187 188 189 190 191 192 193 194 195…" at bounding box center [182, 506] width 249 height 249
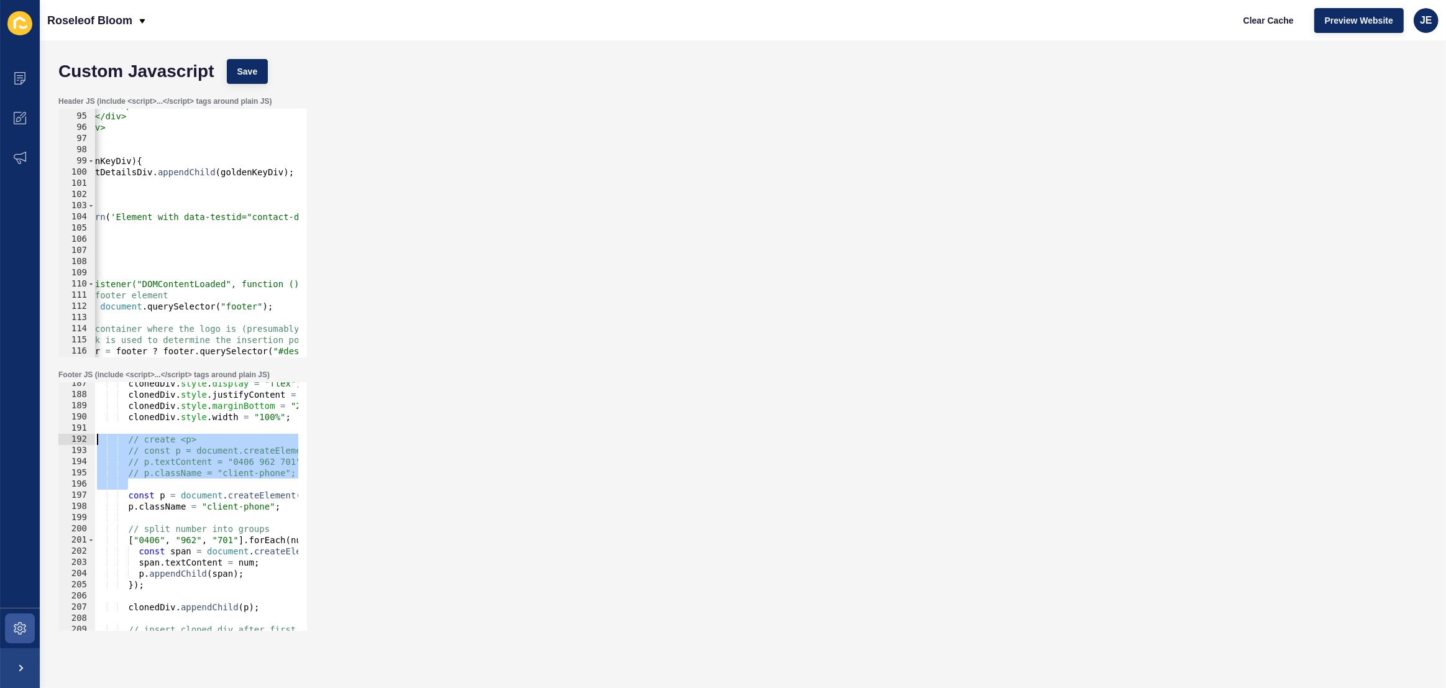
scroll to position [2119, 0]
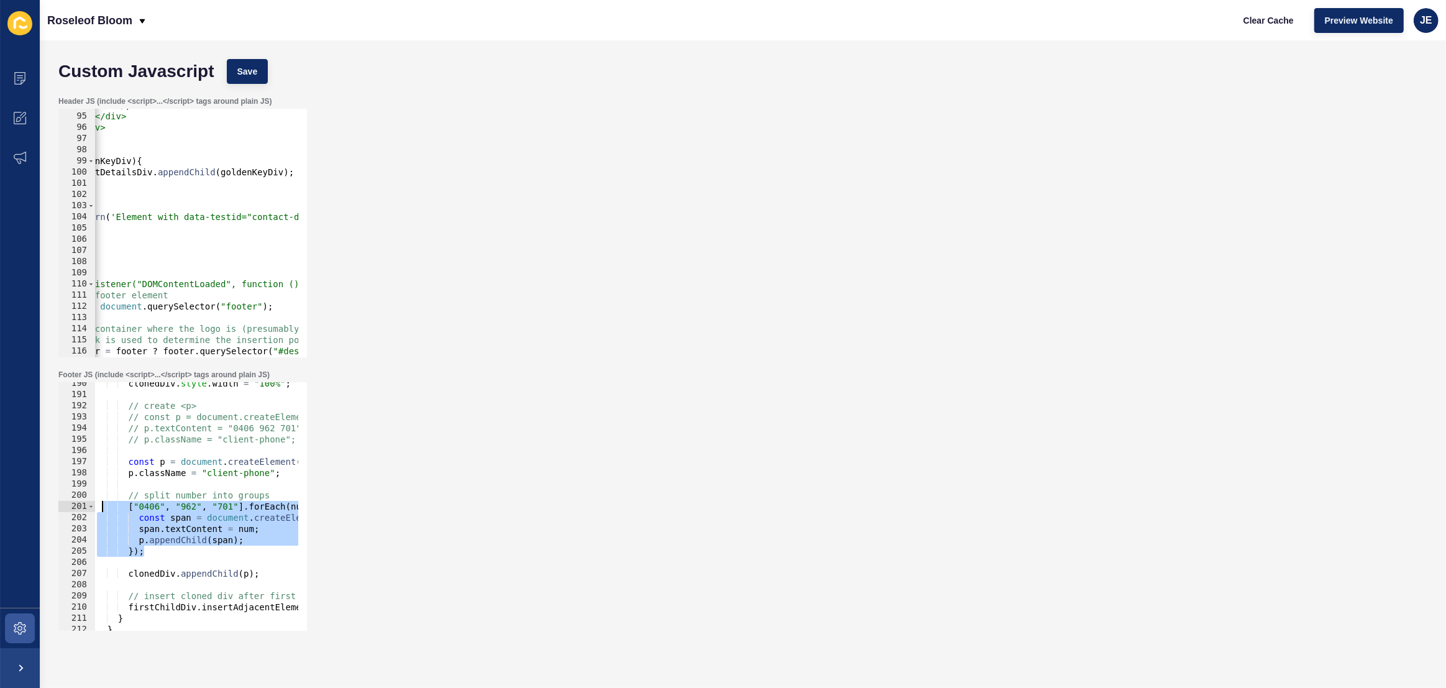
drag, startPoint x: 163, startPoint y: 548, endPoint x: 103, endPoint y: 504, distance: 75.2
click at [103, 504] on div "clonedDiv . style . width = "100%" ; // create <p> // const p = document.create…" at bounding box center [383, 509] width 579 height 262
type textarea "["0406", "962", "701"].forEach(num => { const span = document.createElement("sp…"
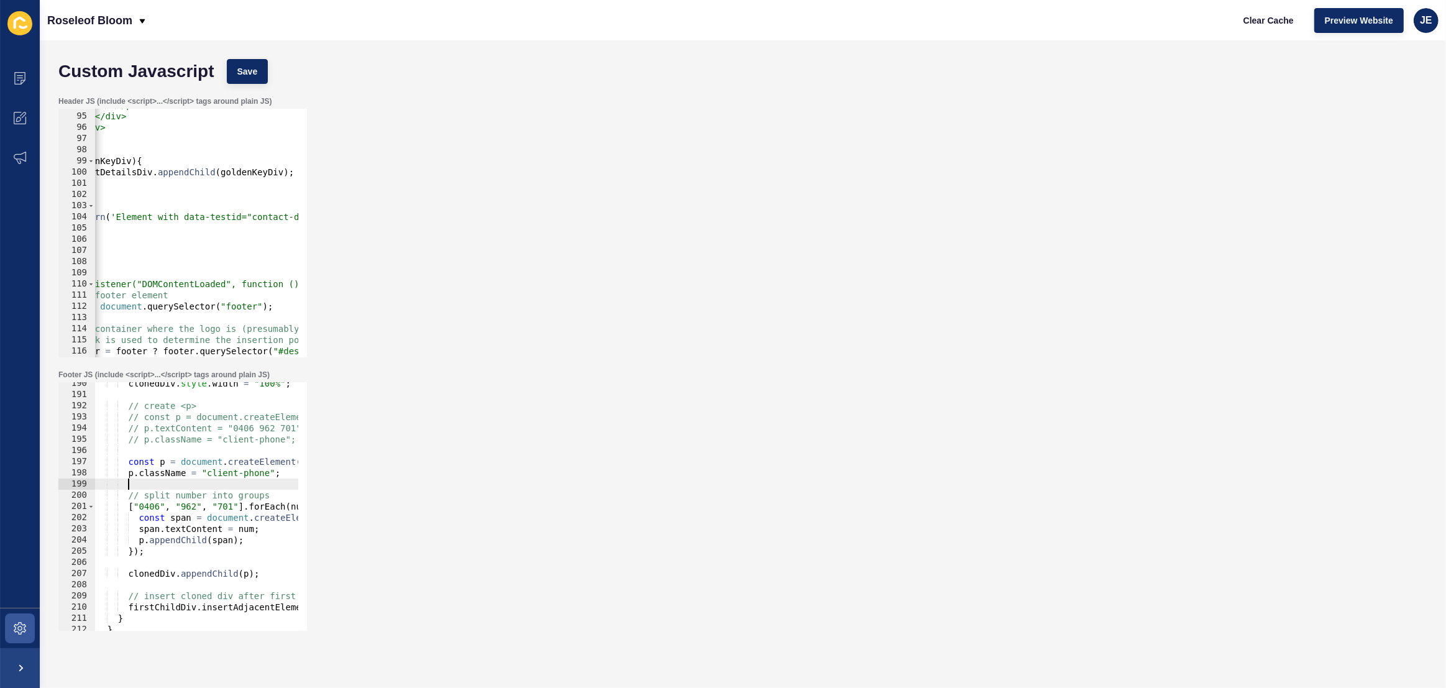
click at [197, 483] on div "clonedDiv . style . width = "100%" ; // create <p> // const p = document.create…" at bounding box center [383, 509] width 579 height 262
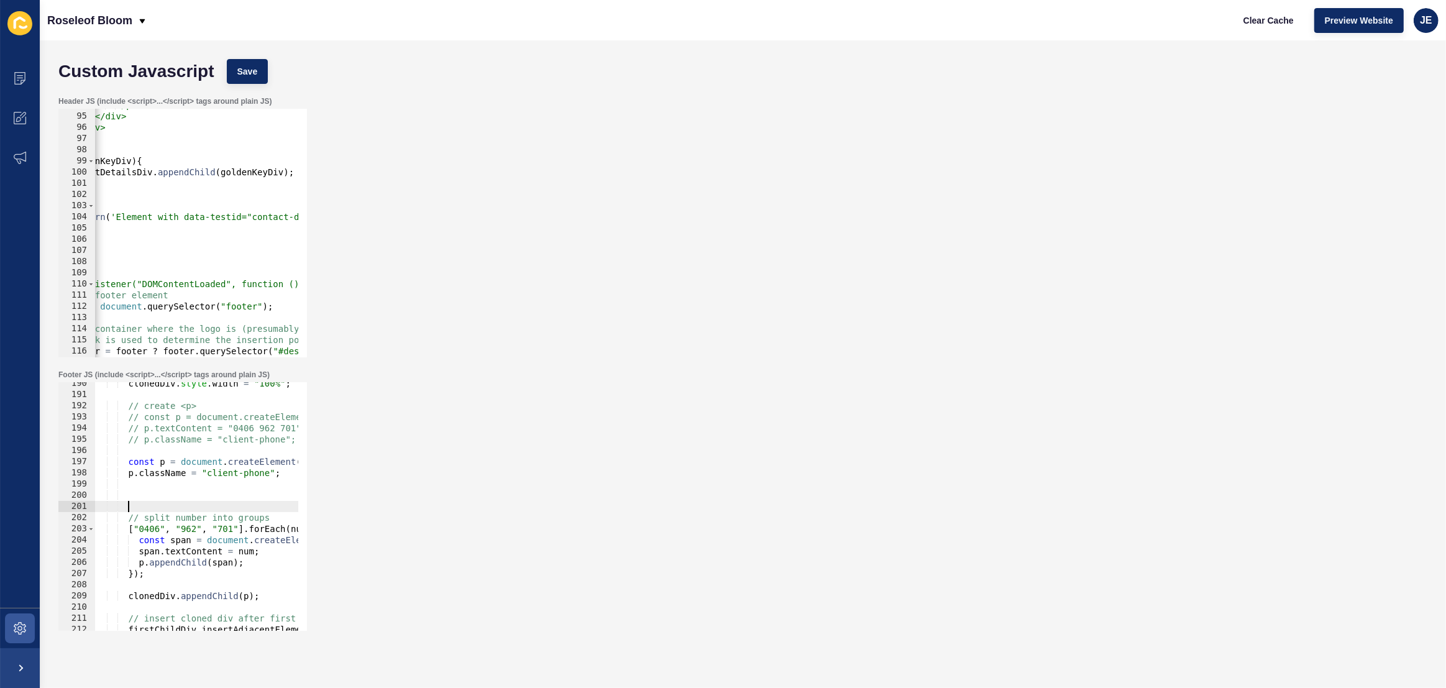
paste textarea "p.innerHTML = svgSource + p.innerHTML;"
type textarea "p.innerHTML = svgSource + p.innerHTML;"
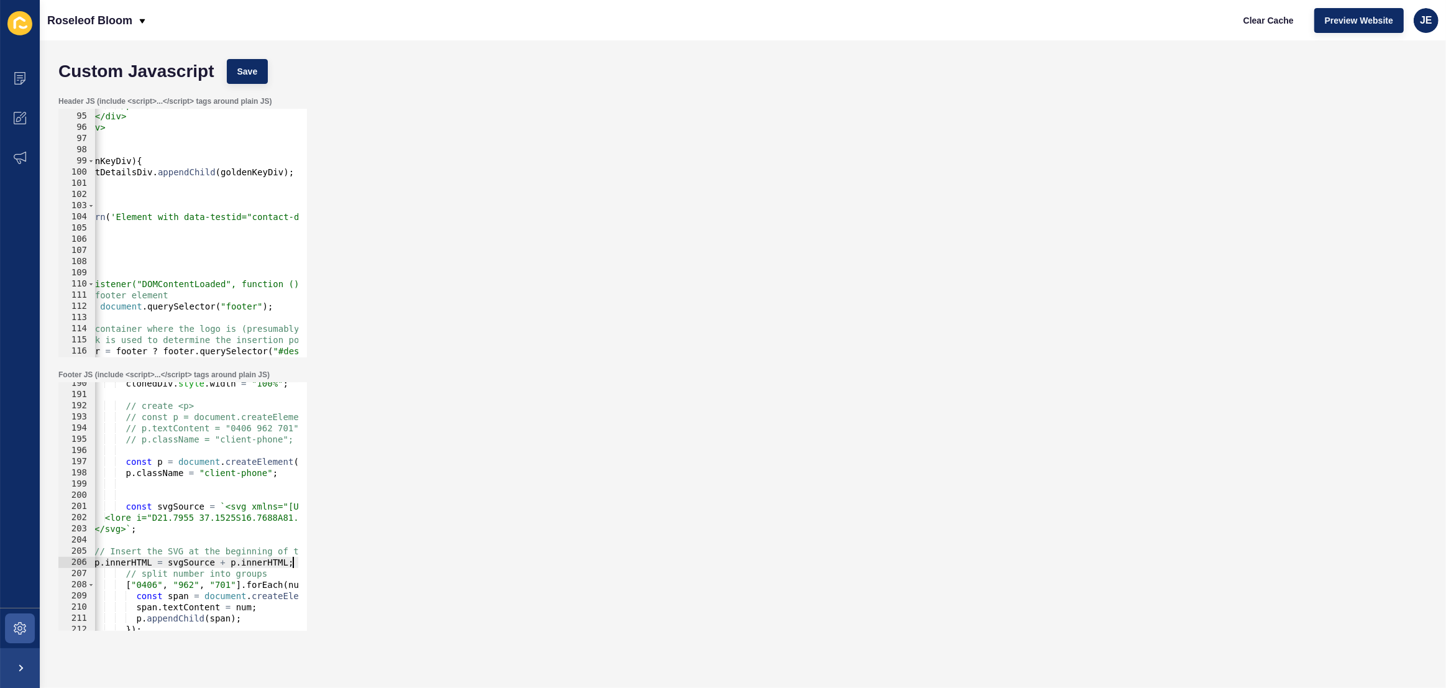
scroll to position [0, 0]
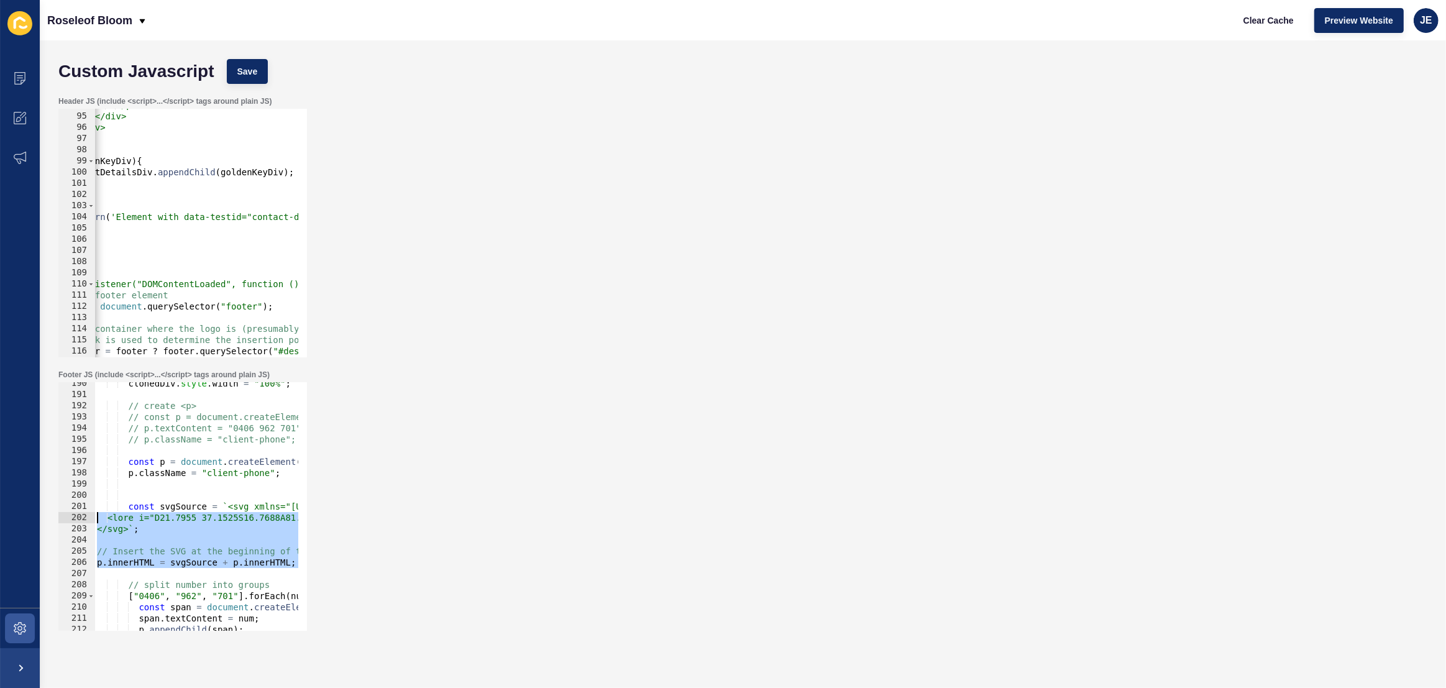
drag, startPoint x: 109, startPoint y: 572, endPoint x: 86, endPoint y: 520, distance: 57.0
click at [86, 520] on div "190 191 192 193 194 195 196 197 198 199 200 201 202 203 204 205 206 207 208 209…" at bounding box center [182, 506] width 249 height 249
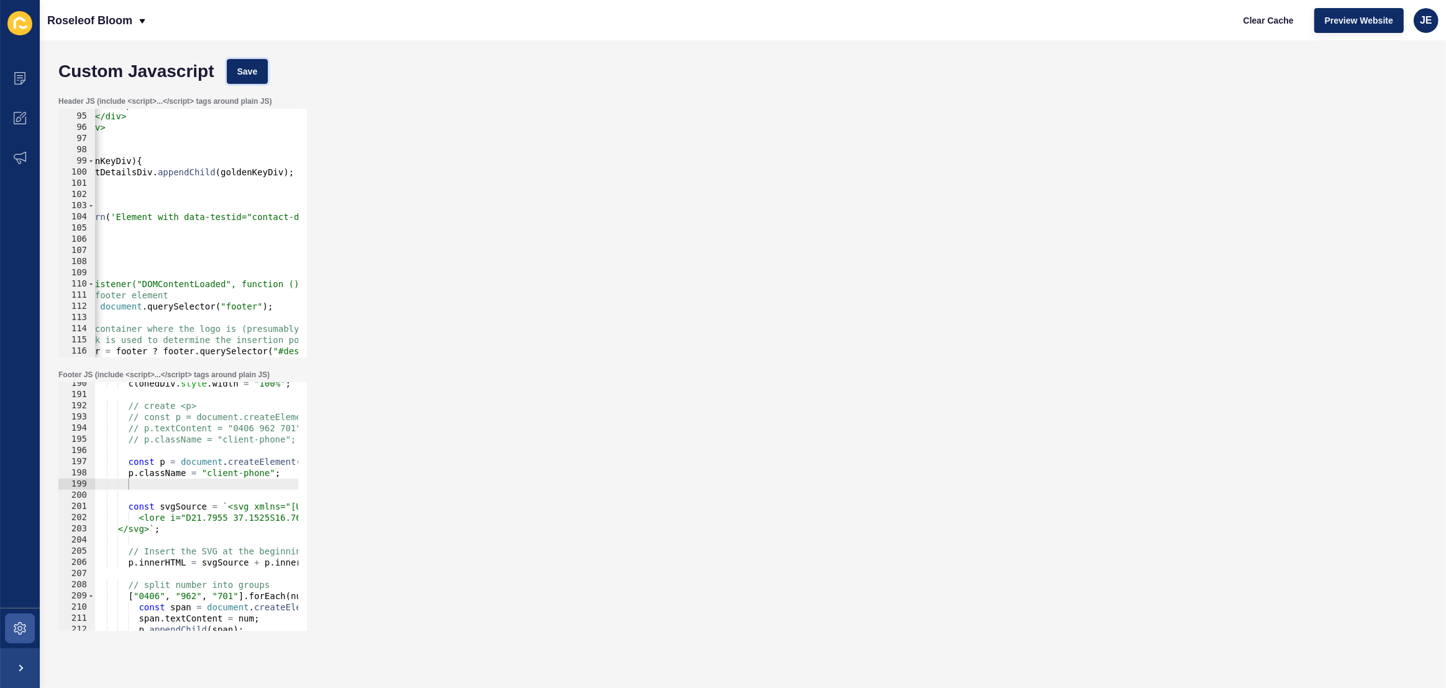
drag, startPoint x: 242, startPoint y: 64, endPoint x: 293, endPoint y: 79, distance: 53.7
click at [241, 64] on button "Save" at bounding box center [248, 71] width 42 height 25
click at [1245, 18] on span "Clear Cache" at bounding box center [1269, 20] width 50 height 12
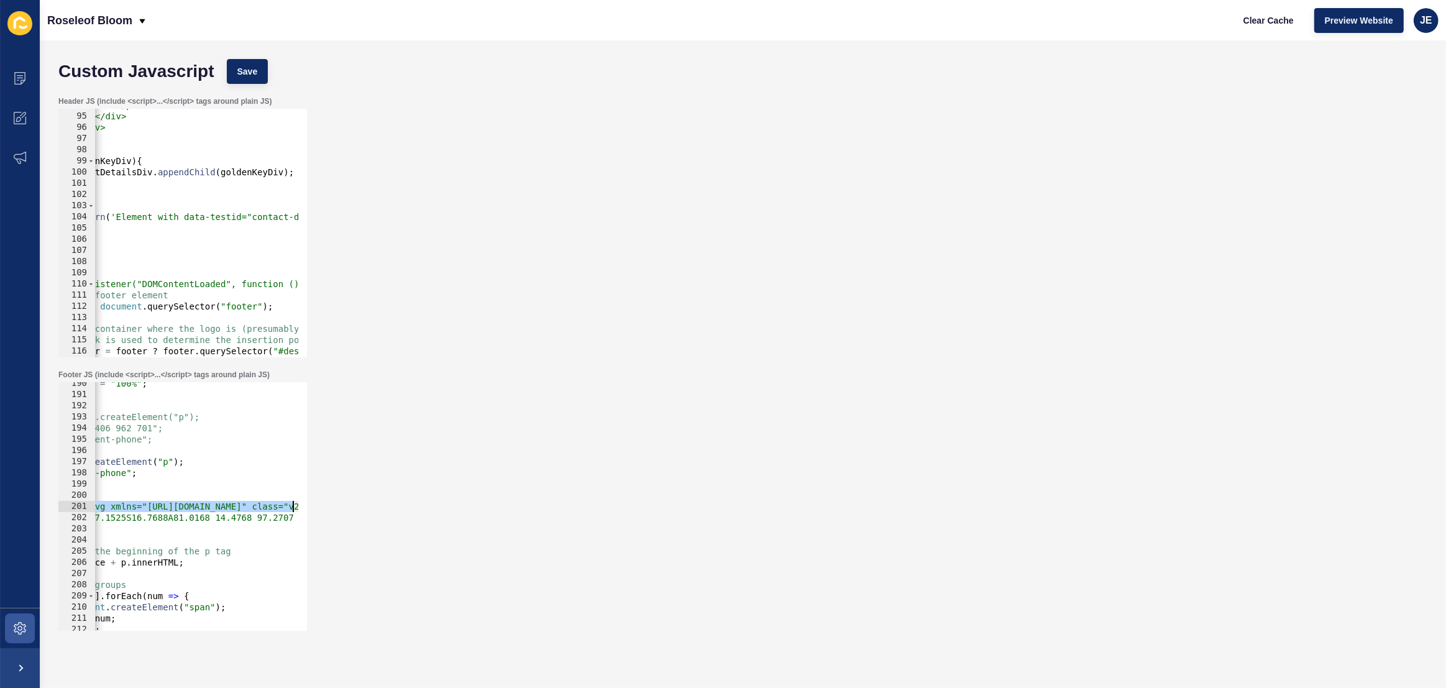
scroll to position [0, 216]
drag, startPoint x: 249, startPoint y: 505, endPoint x: 288, endPoint y: 505, distance: 39.8
click at [301, 503] on div "const svgSource = `<svg xmlns="http://www.w3.org/2000/svg" class="v2-w-5 v2-h-5…" at bounding box center [182, 506] width 249 height 249
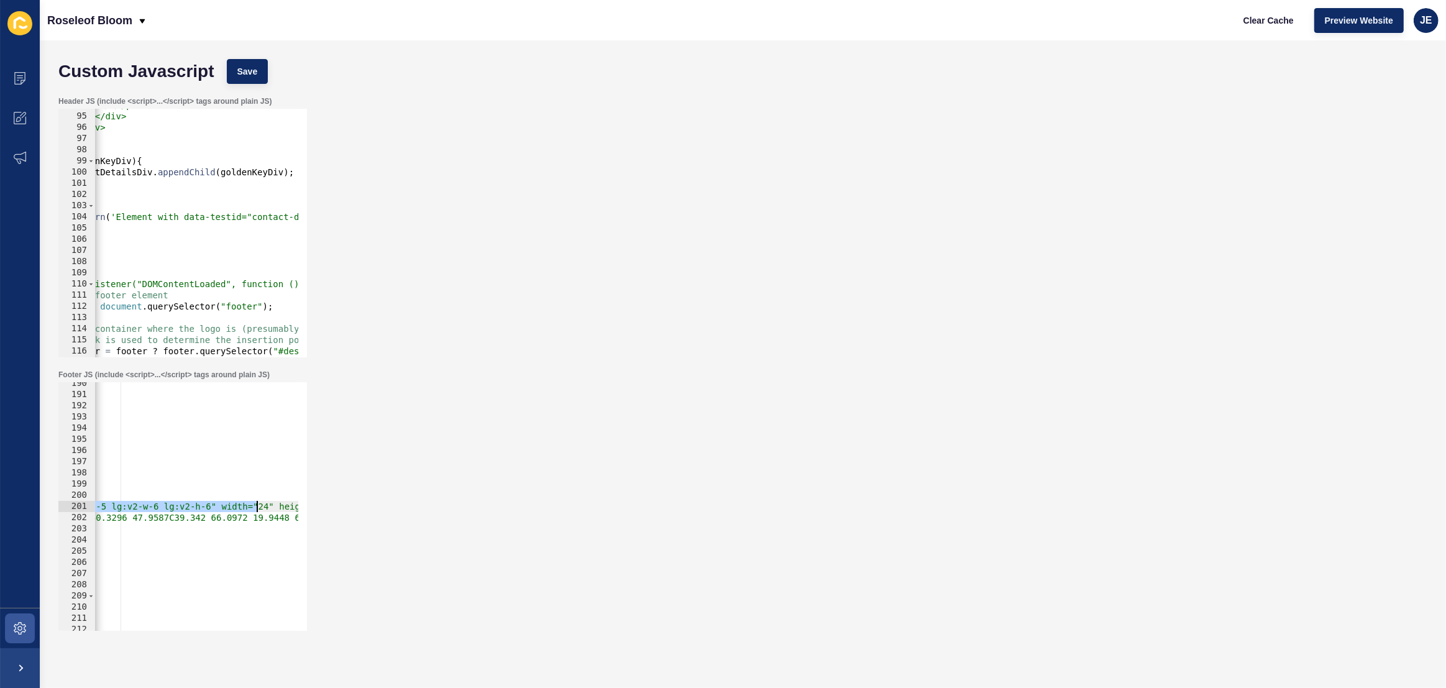
drag, startPoint x: 224, startPoint y: 509, endPoint x: 256, endPoint y: 509, distance: 32.3
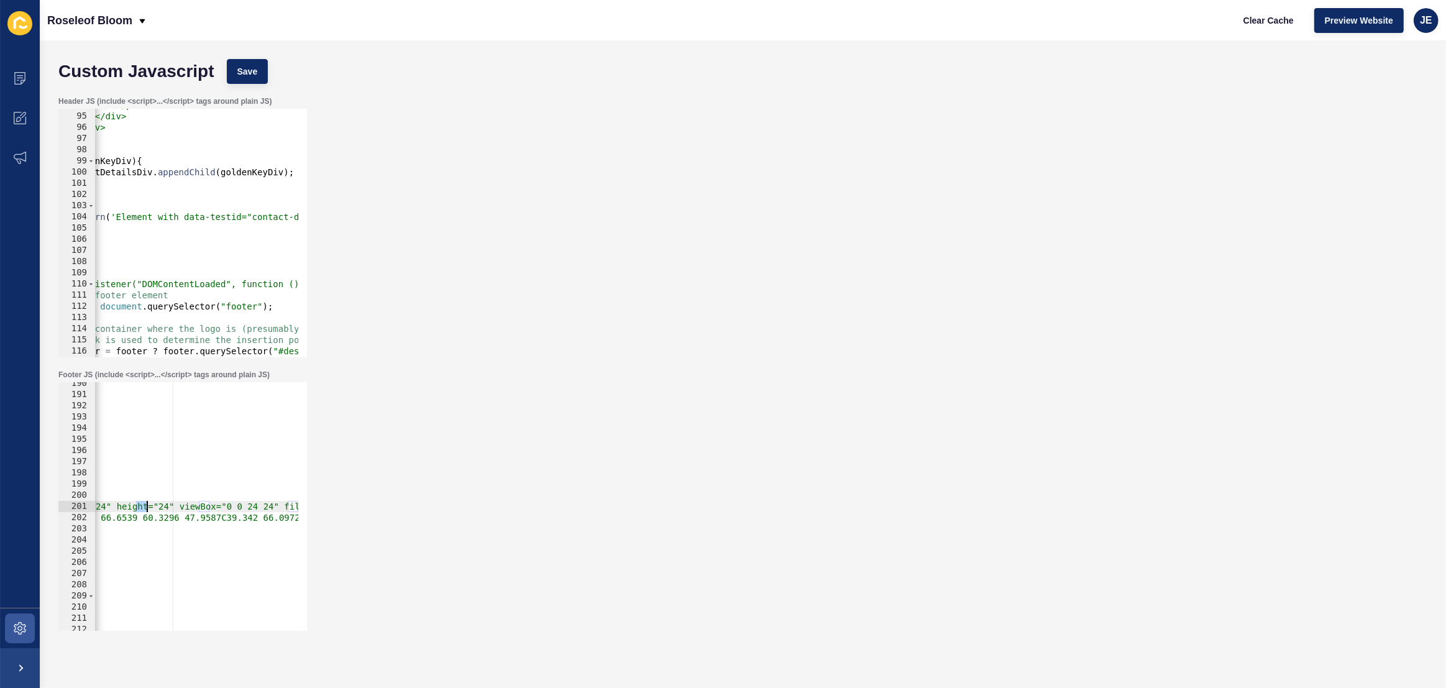
scroll to position [0, 357]
drag, startPoint x: 265, startPoint y: 508, endPoint x: 298, endPoint y: 505, distance: 33.7
click at [298, 505] on div "const svgSource = `<svg xmlns="http://www.w3.org/2000/svg" class="v2-w-5 v2-h-5…" at bounding box center [182, 506] width 249 height 249
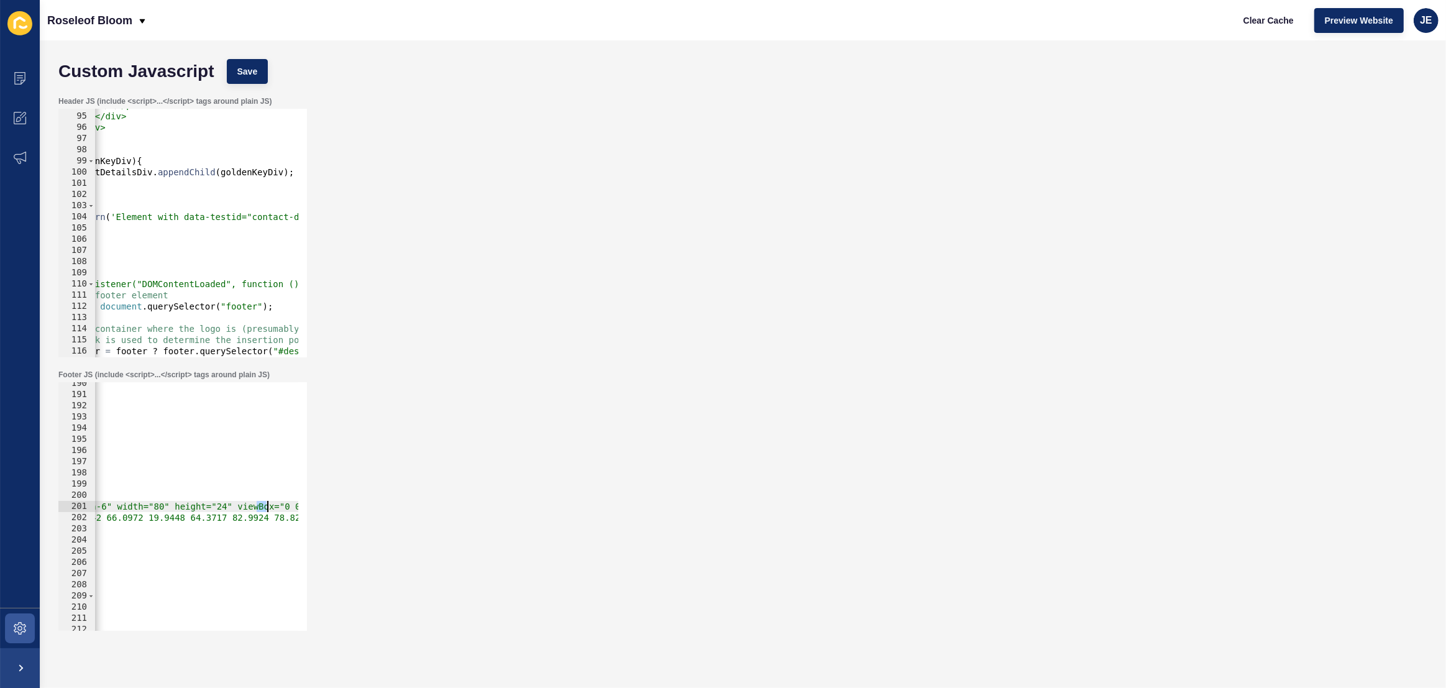
click at [255, 76] on span "Save" at bounding box center [247, 71] width 21 height 12
click at [1267, 24] on span "Clear Cache" at bounding box center [1269, 20] width 50 height 12
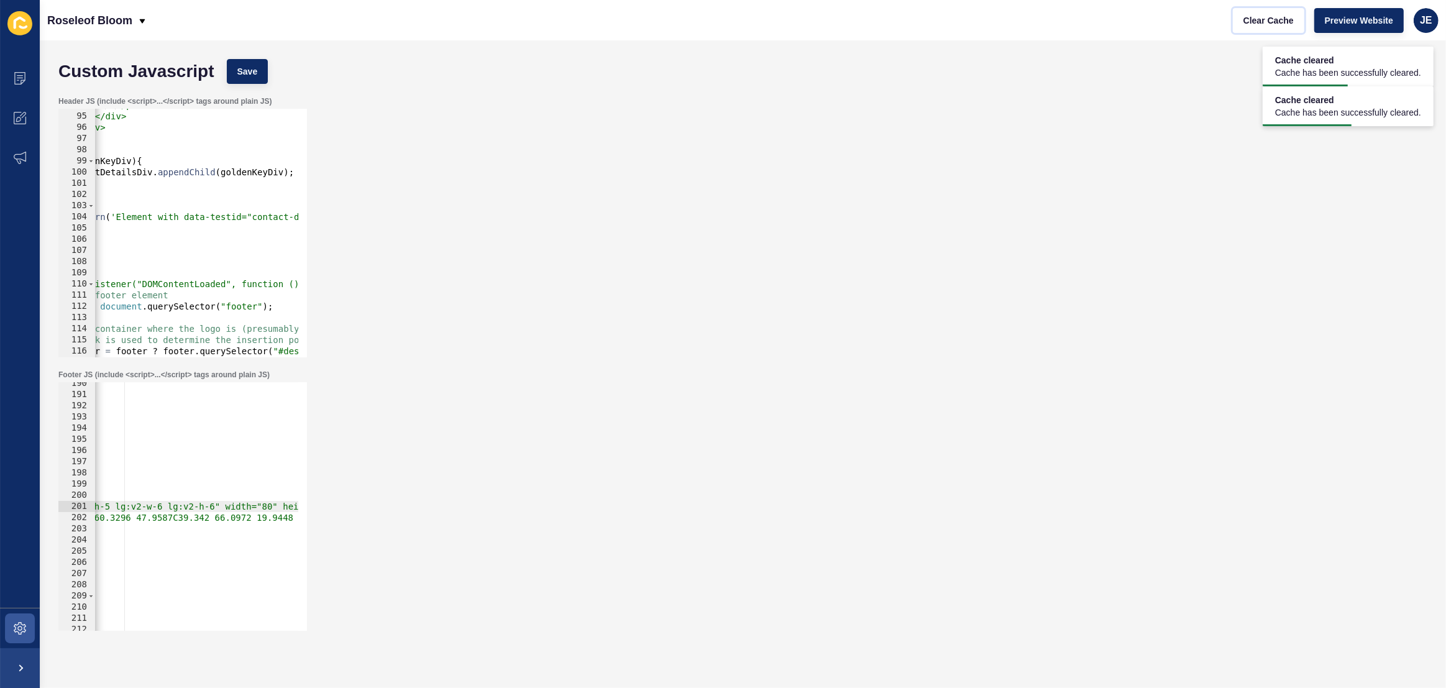
scroll to position [0, 373]
drag, startPoint x: 173, startPoint y: 509, endPoint x: 270, endPoint y: 511, distance: 97.0
click at [249, 70] on span "Save" at bounding box center [247, 71] width 21 height 12
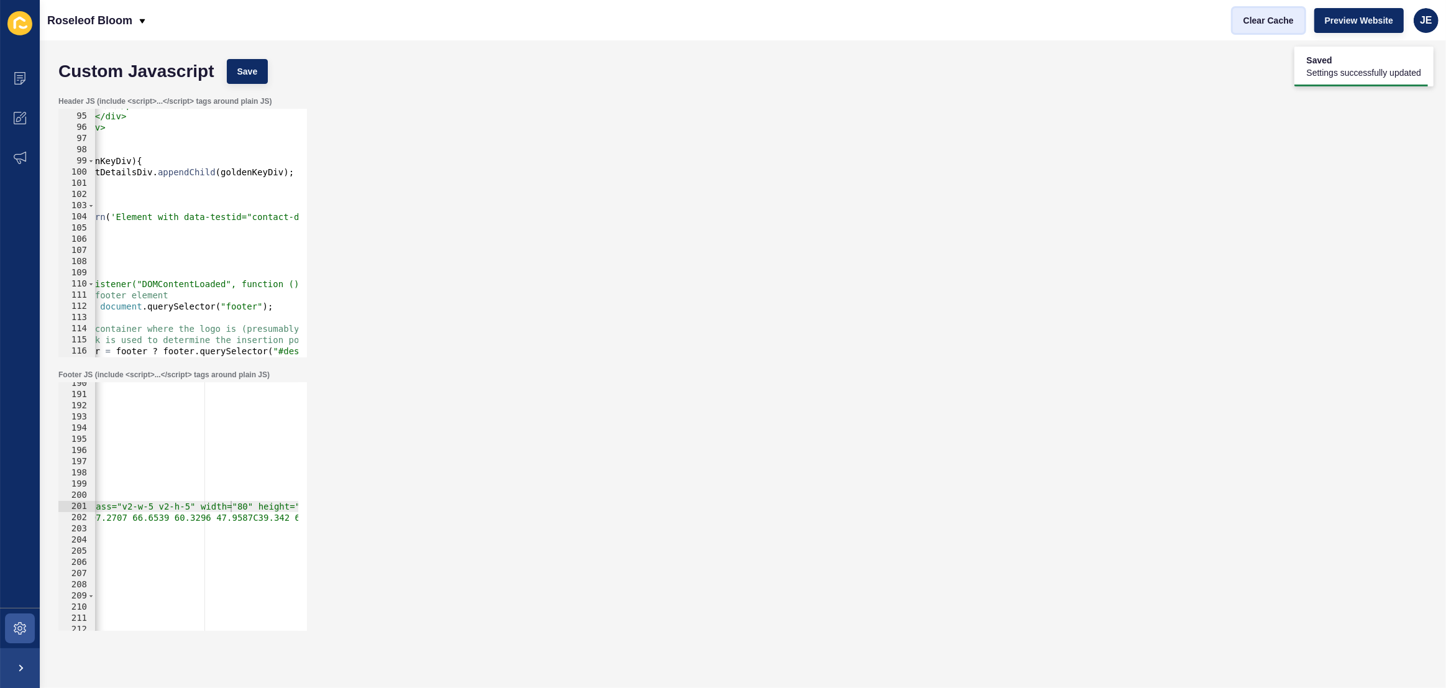
click at [1258, 19] on span "Clear Cache" at bounding box center [1269, 20] width 50 height 12
drag, startPoint x: 235, startPoint y: 520, endPoint x: 332, endPoint y: 658, distance: 169.0
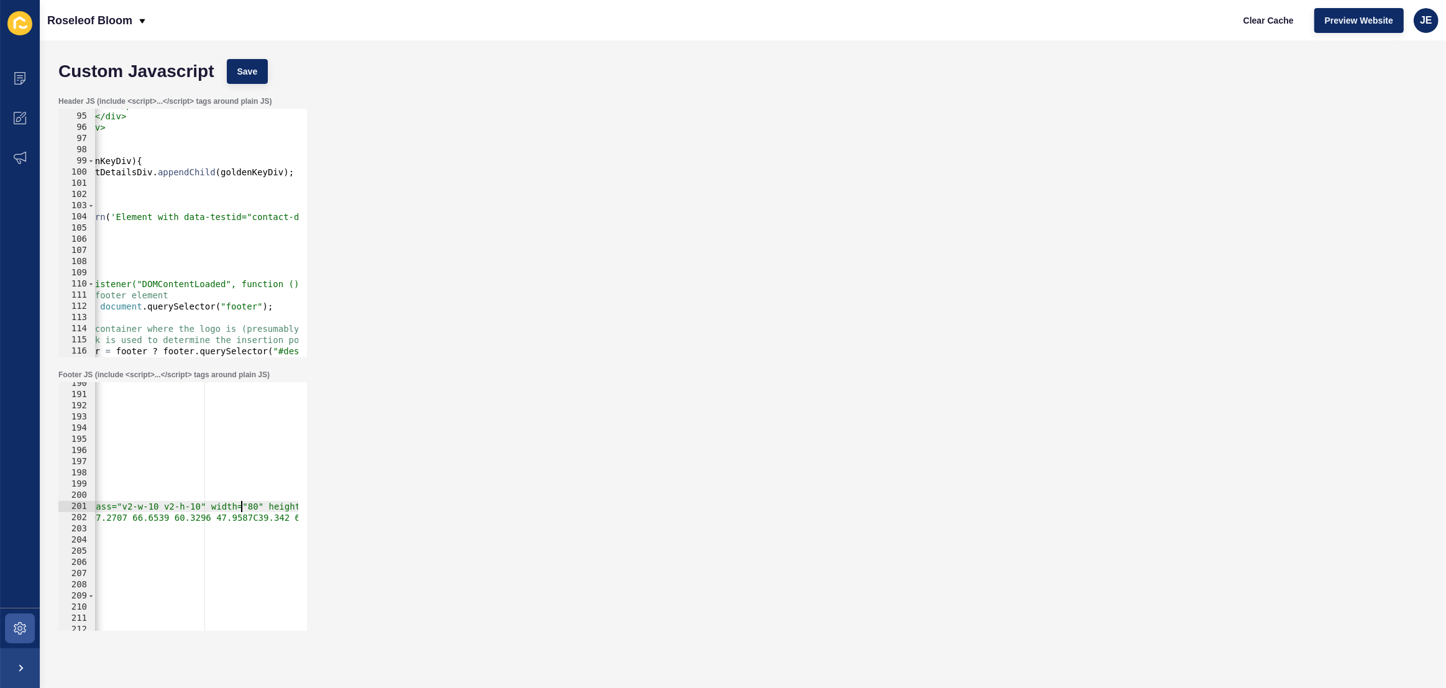
click at [316, 656] on div "Custom Javascript Save Header JS (include <script>...</script> tags around plai…" at bounding box center [743, 364] width 1406 height 648
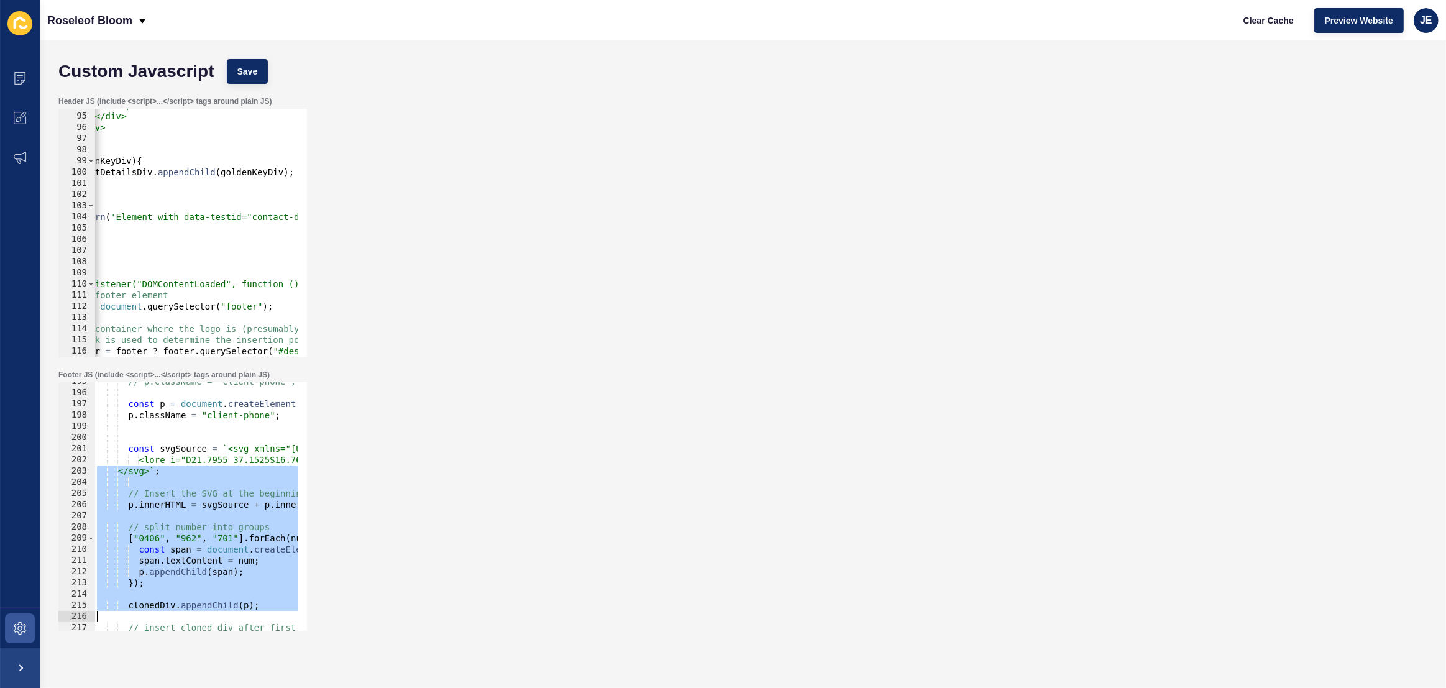
click at [463, 270] on div "Header JS (include <script>...</script> tags around plain JS) </div> 94 95 96 9…" at bounding box center [742, 226] width 1381 height 273
click at [250, 77] on button "Save" at bounding box center [248, 71] width 42 height 25
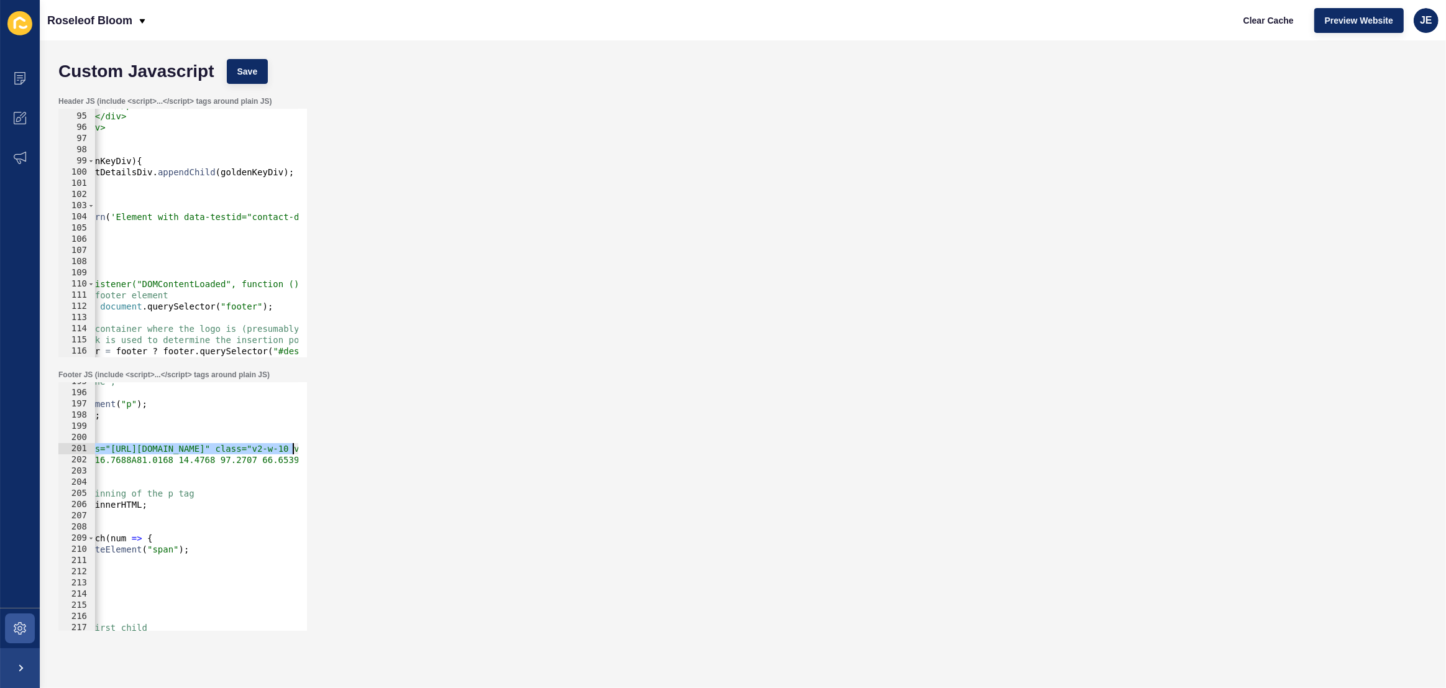
scroll to position [0, 222]
drag, startPoint x: 259, startPoint y: 449, endPoint x: 250, endPoint y: 445, distance: 8.9
click at [303, 446] on div "p.innerHTML = svgSource + p.innerHTML; 195 196 197 198 199 200 201 202 203 204 …" at bounding box center [182, 506] width 249 height 249
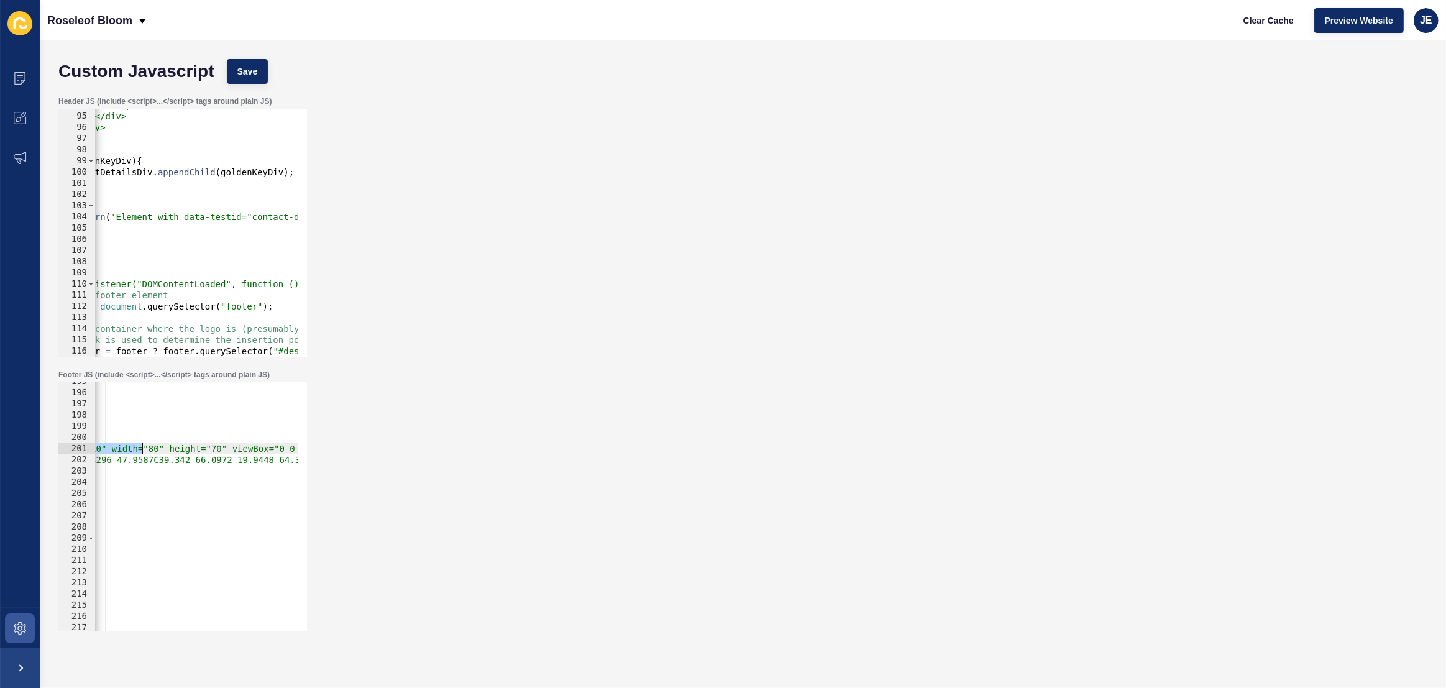
drag, startPoint x: 251, startPoint y: 449, endPoint x: 140, endPoint y: 451, distance: 110.6
paste textarea "20 v2-h-17"
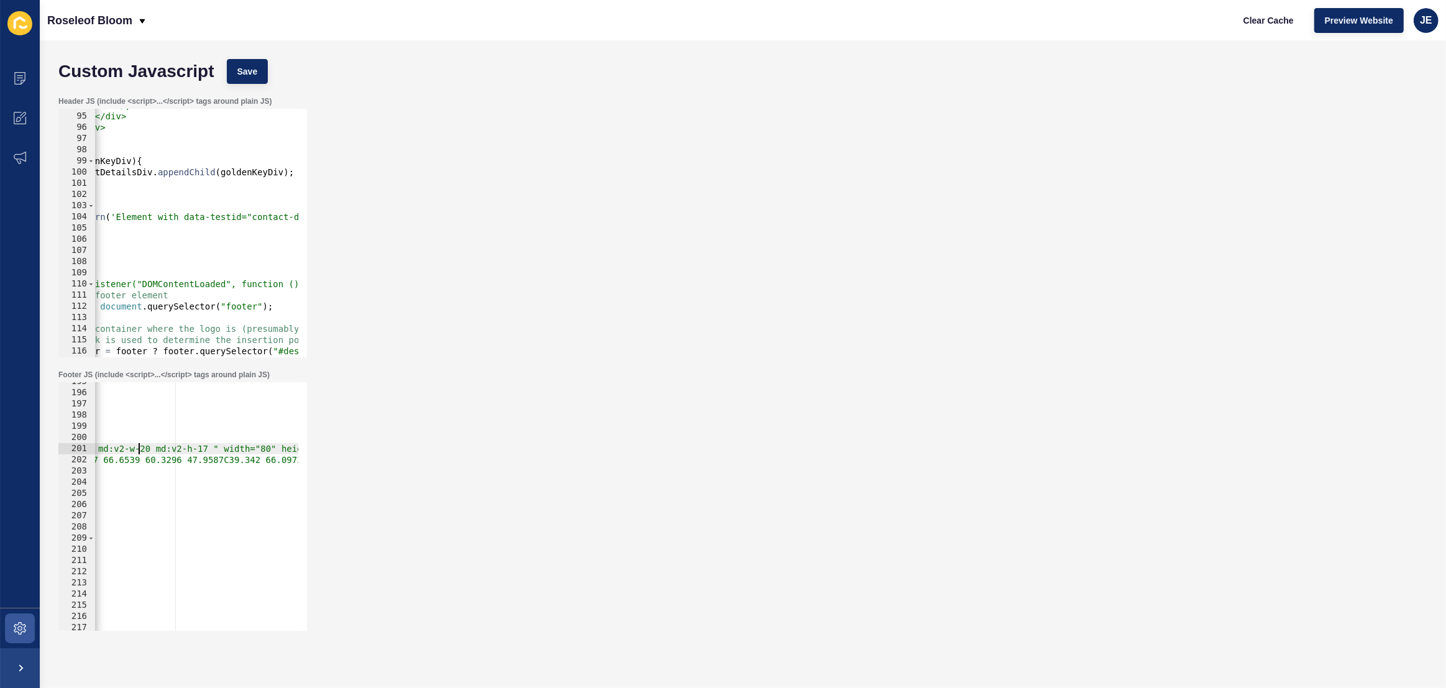
scroll to position [0, 27]
drag, startPoint x: 248, startPoint y: 448, endPoint x: 137, endPoint y: 450, distance: 110.6
paste textarea "md:v2-w-20 md:v2-h-17"
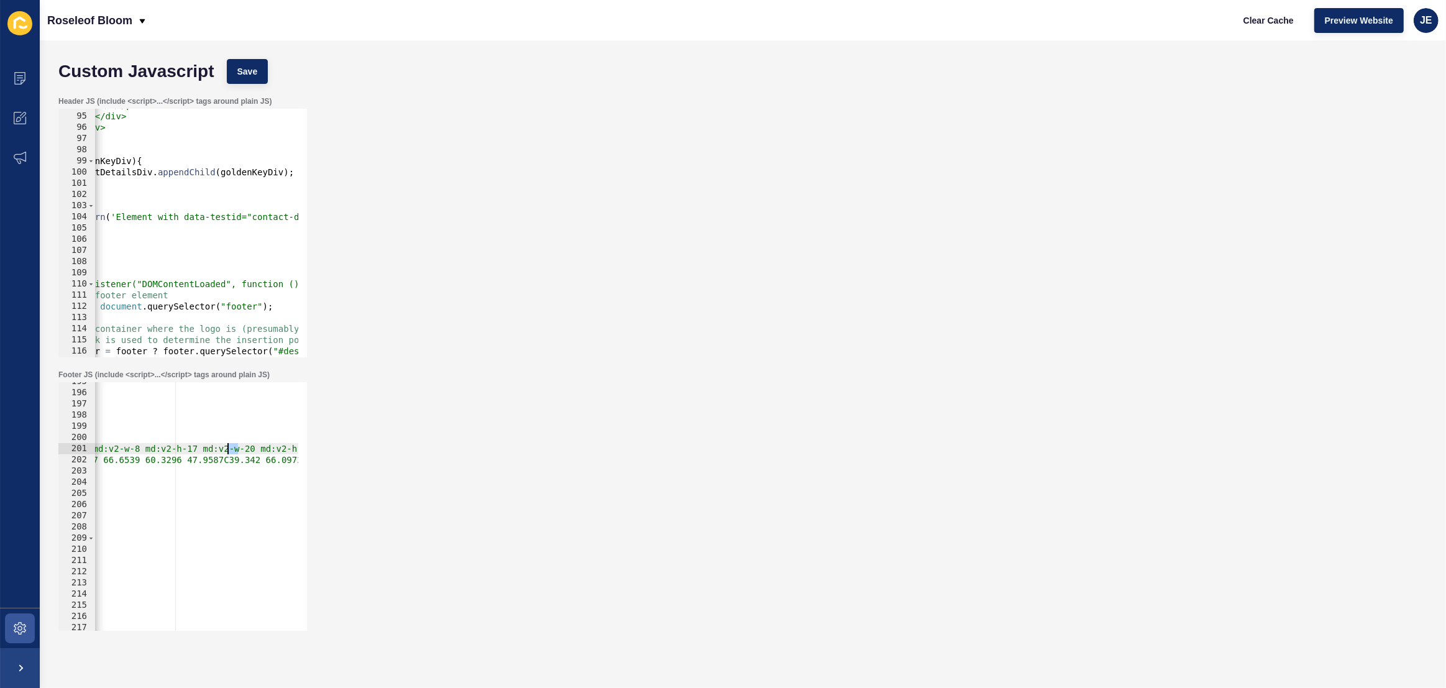
scroll to position [0, 34]
click at [241, 77] on span "Save" at bounding box center [247, 71] width 21 height 12
click at [1247, 21] on span "Clear Cache" at bounding box center [1269, 20] width 50 height 12
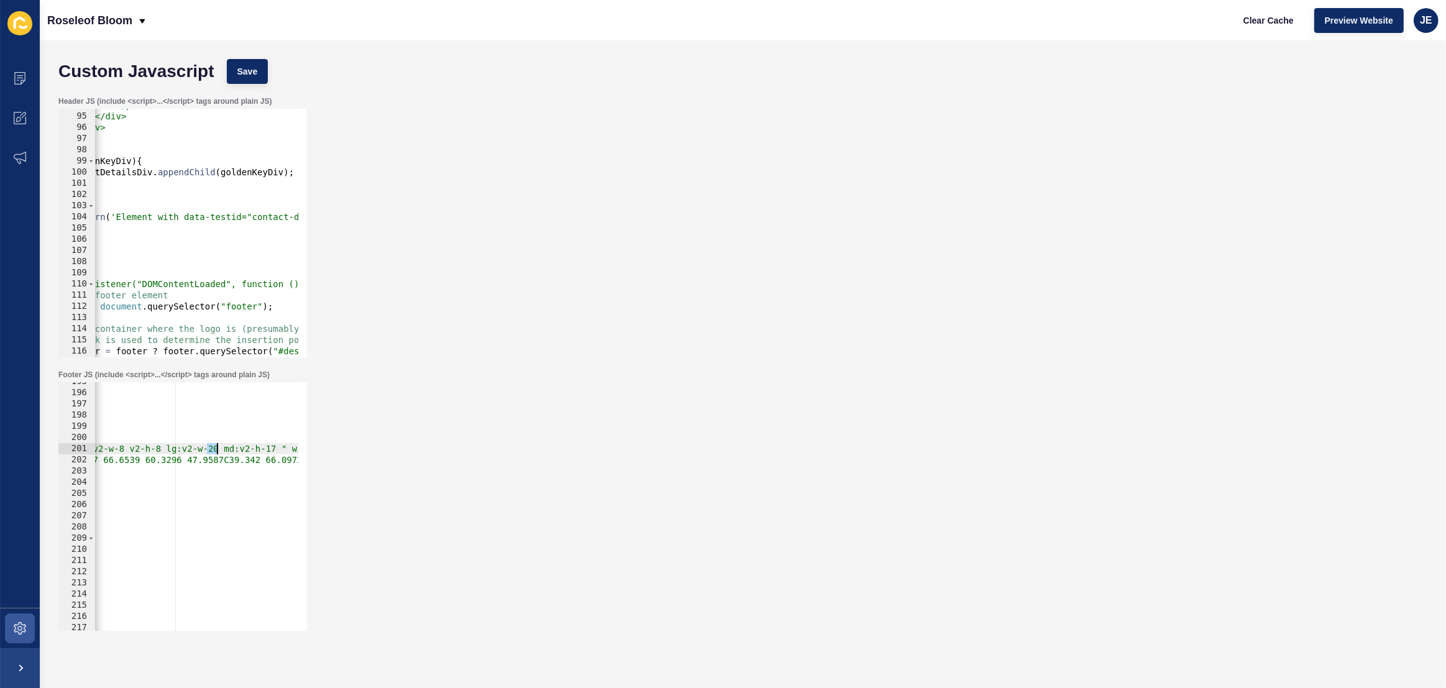
paste textarea "lg"
click at [263, 76] on button "Save" at bounding box center [248, 71] width 42 height 25
click at [1248, 25] on span "Clear Cache" at bounding box center [1269, 20] width 50 height 12
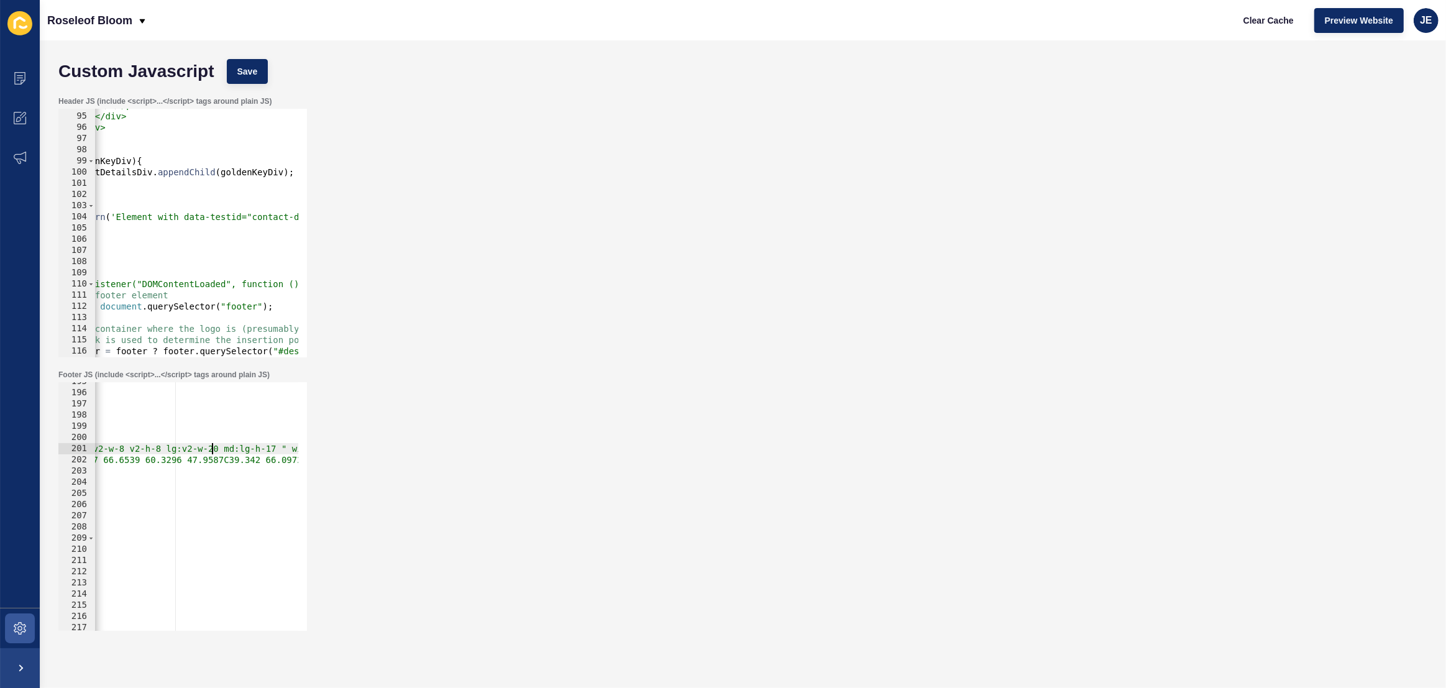
paste textarea "lg"
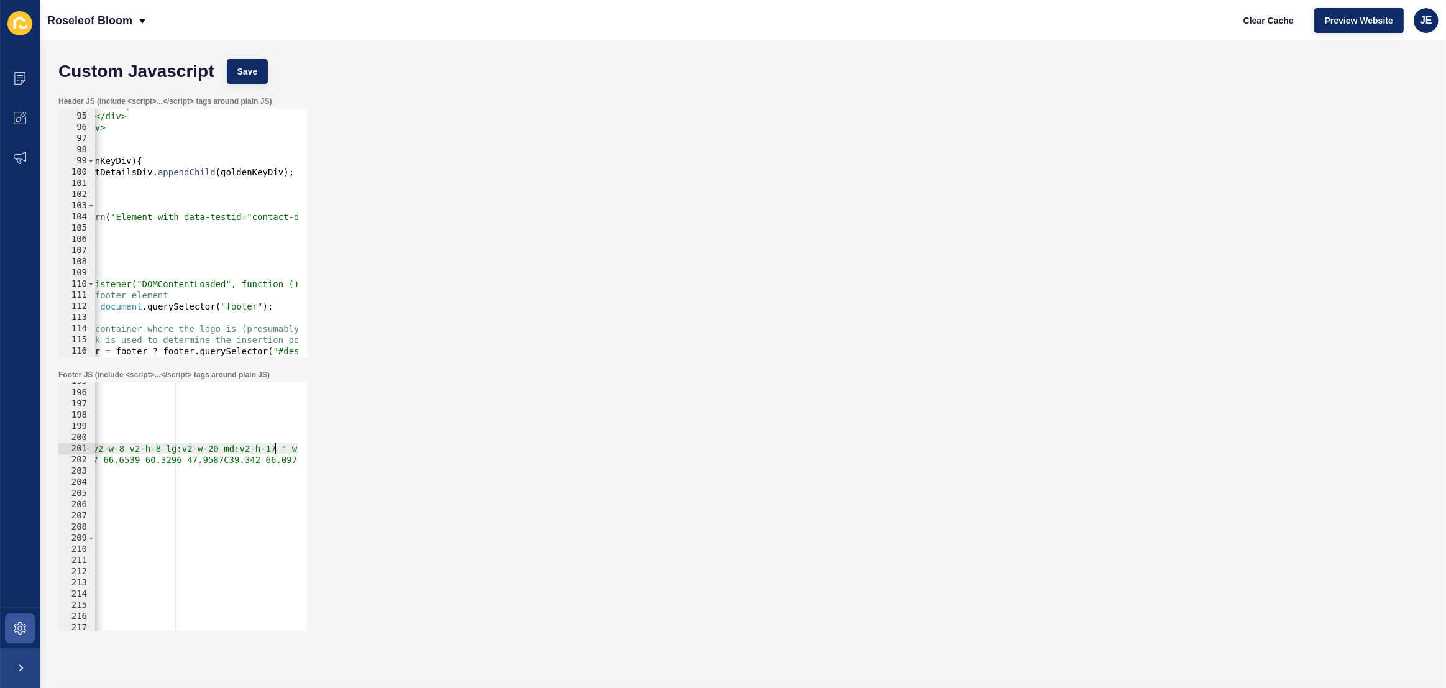
paste textarea "lg"
click at [259, 79] on button "Save" at bounding box center [248, 71] width 42 height 25
click at [1257, 22] on span "Clear Cache" at bounding box center [1269, 20] width 50 height 12
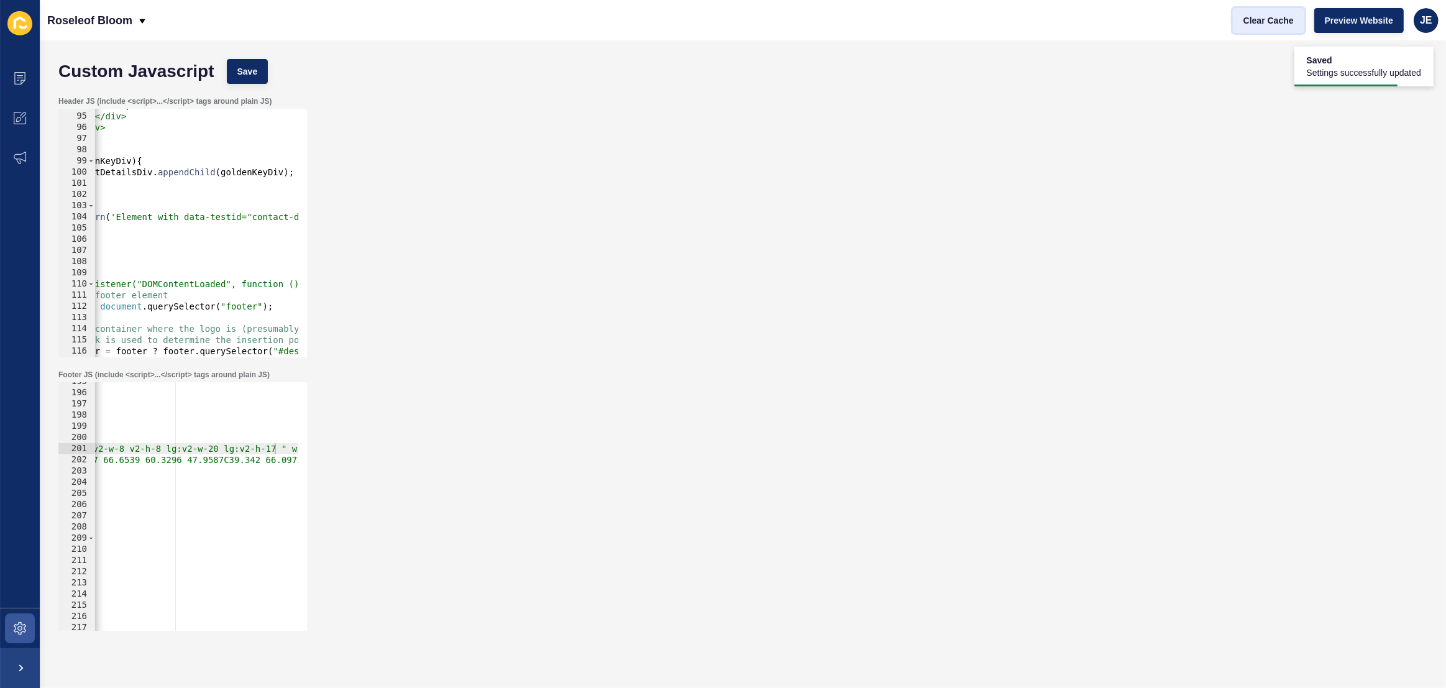
click at [1270, 22] on span "Clear Cache" at bounding box center [1269, 20] width 50 height 12
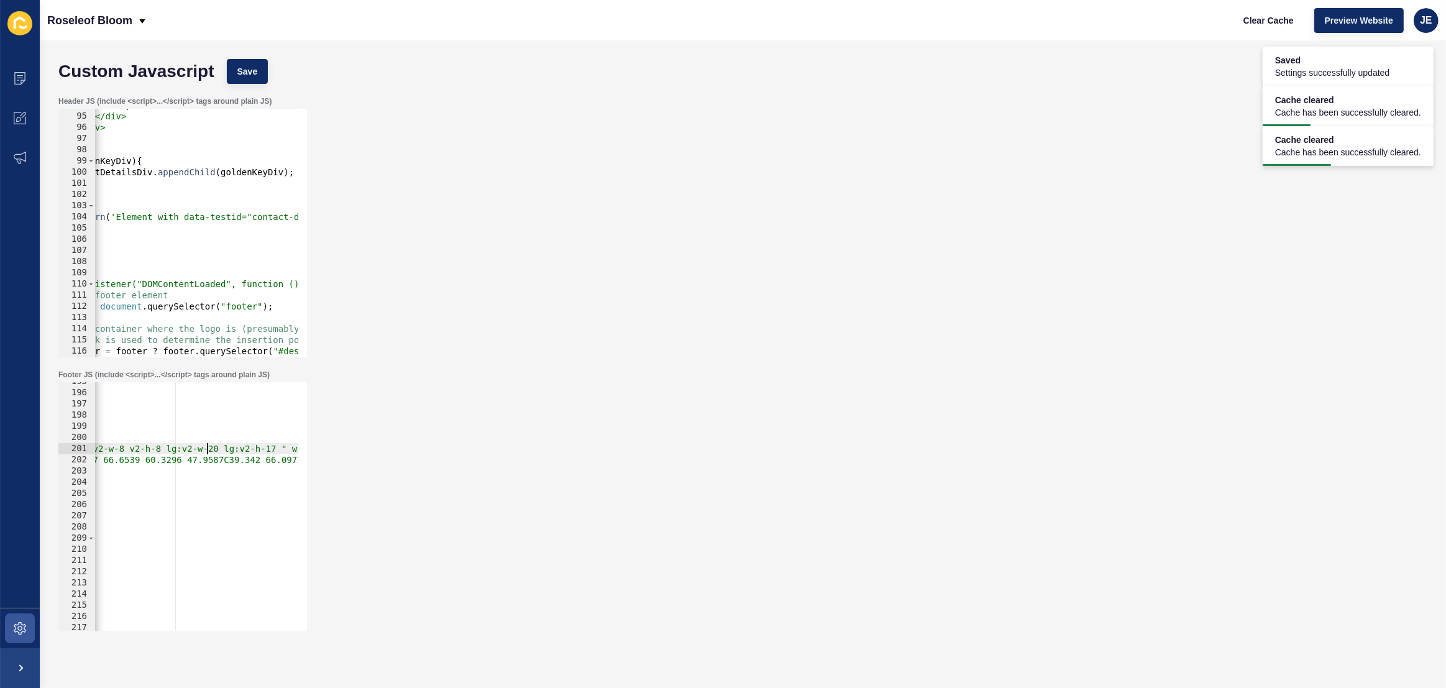
drag, startPoint x: 204, startPoint y: 450, endPoint x: 135, endPoint y: 449, distance: 69.0
click at [267, 78] on button "Save" at bounding box center [248, 71] width 42 height 25
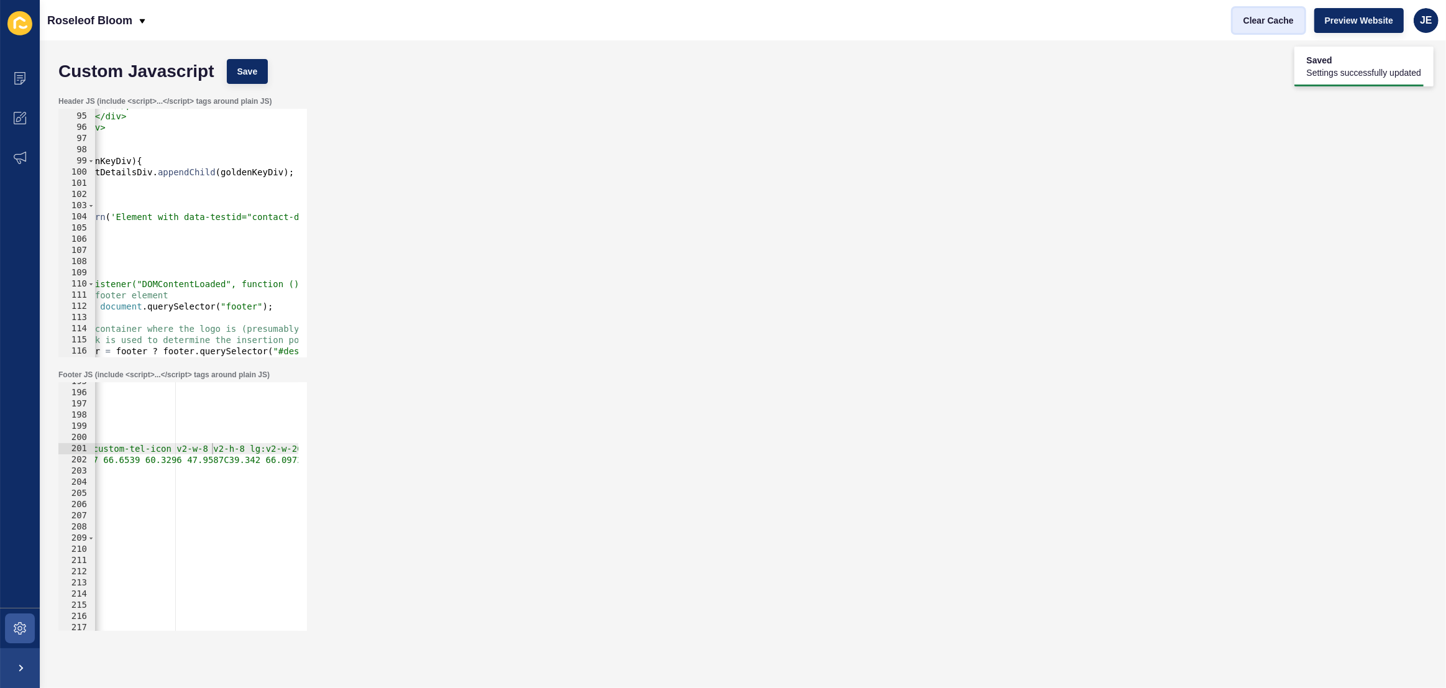
click at [1248, 21] on span "Clear Cache" at bounding box center [1269, 20] width 50 height 12
drag, startPoint x: 216, startPoint y: 450, endPoint x: 284, endPoint y: 453, distance: 67.8
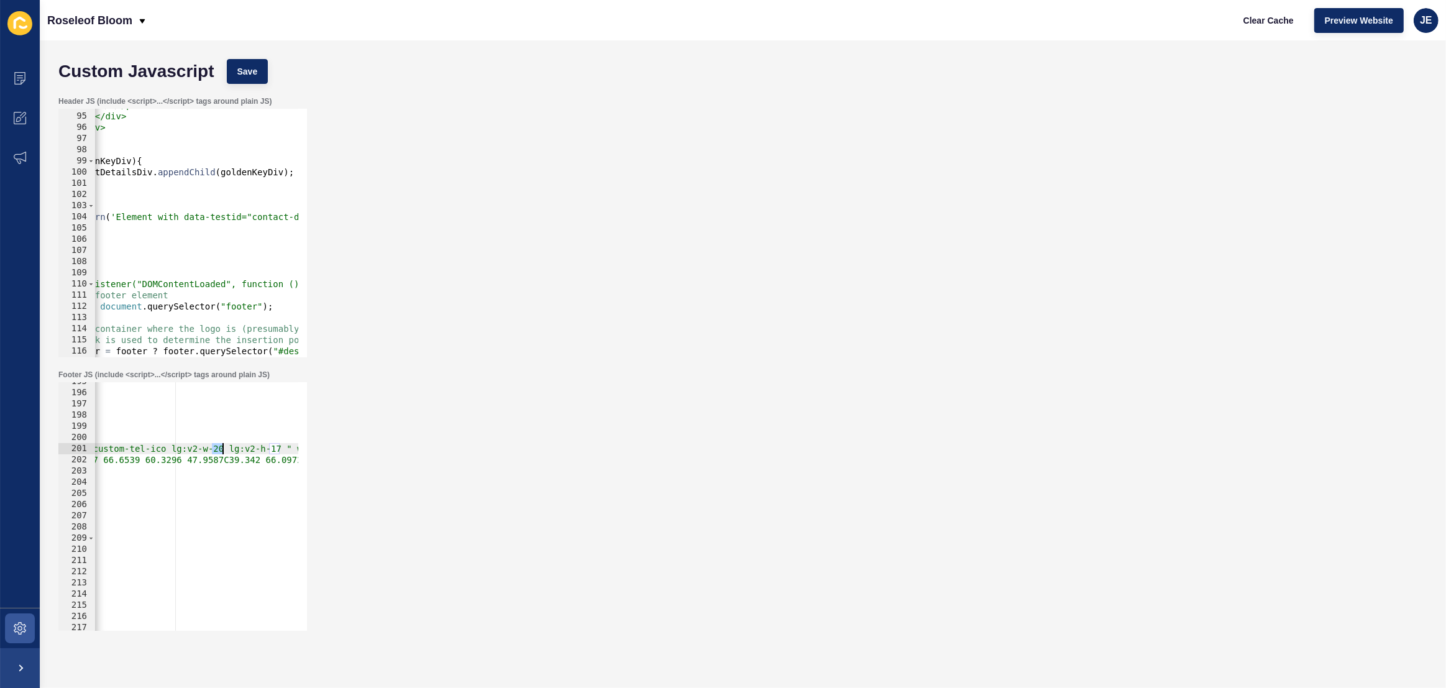
drag, startPoint x: 227, startPoint y: 452, endPoint x: 213, endPoint y: 452, distance: 14.3
click at [237, 75] on button "Save" at bounding box center [248, 71] width 42 height 25
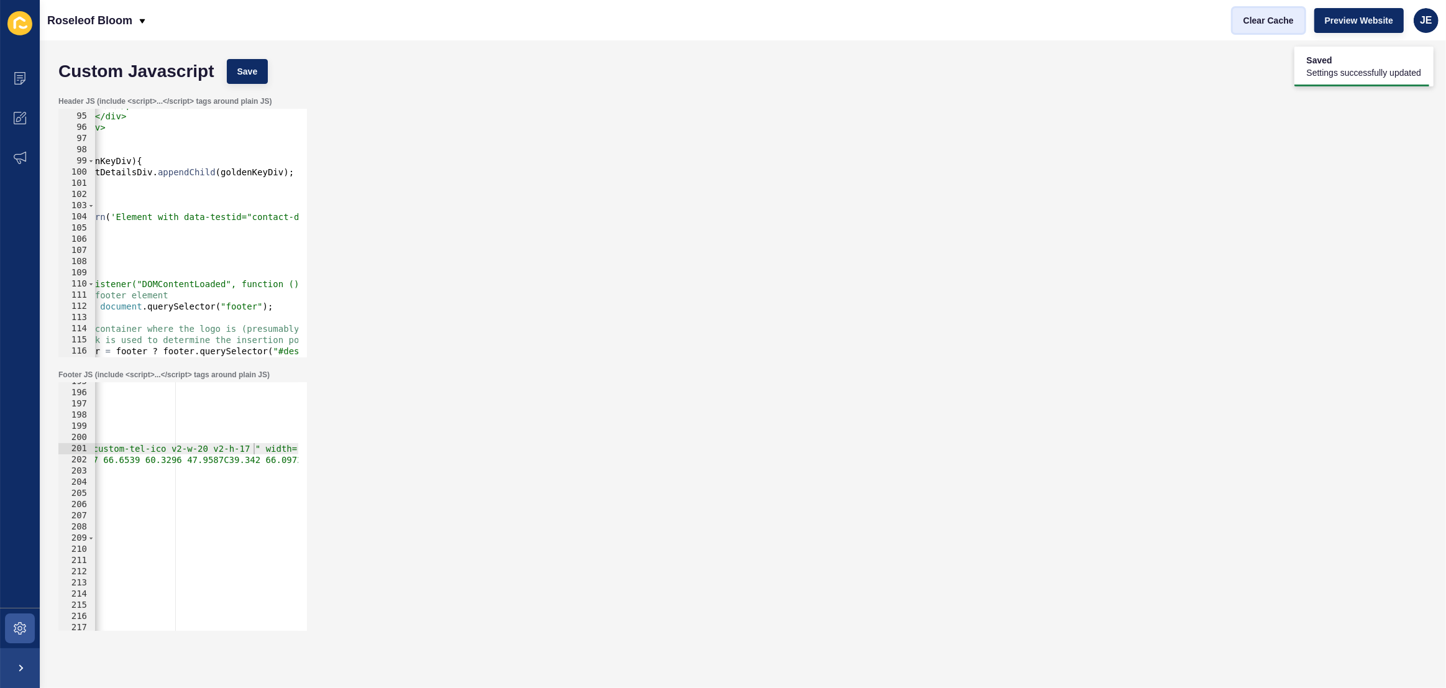
click at [1278, 25] on span "Clear Cache" at bounding box center [1269, 20] width 50 height 12
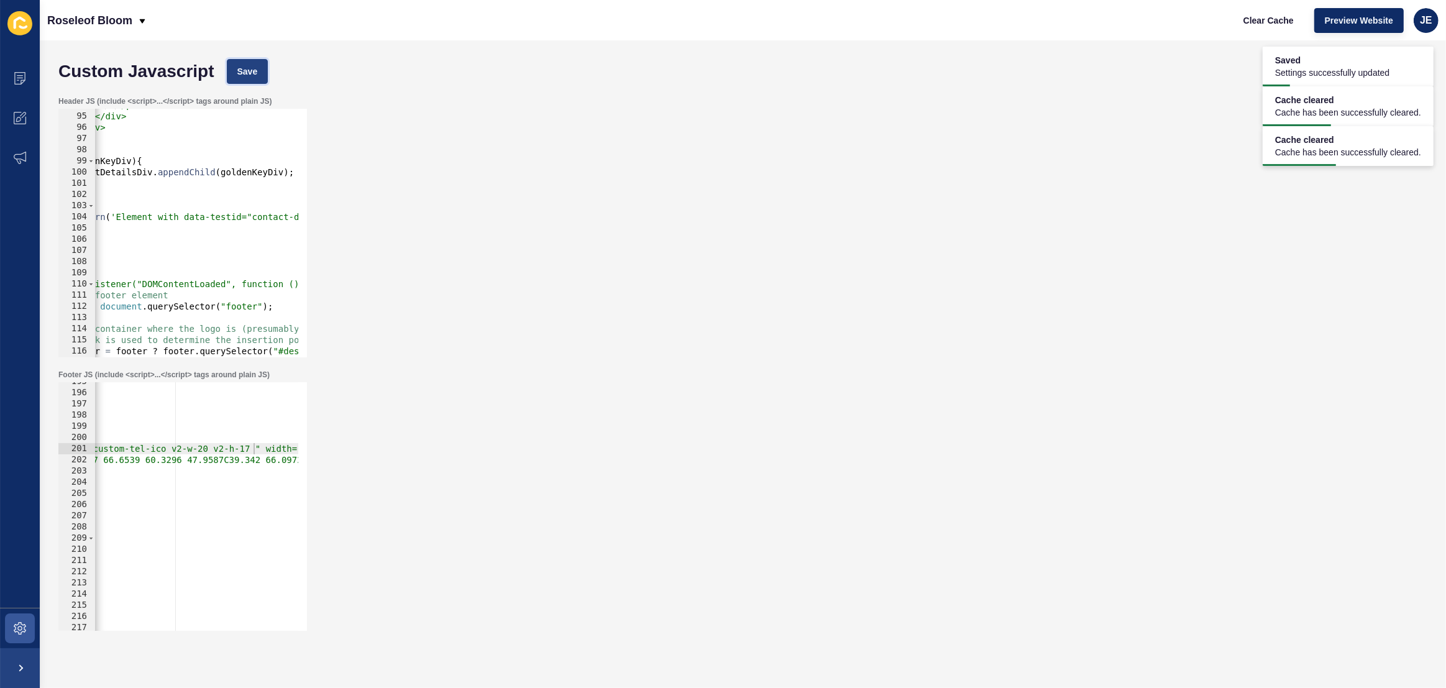
click at [247, 77] on span "Save" at bounding box center [247, 71] width 21 height 12
click at [1270, 23] on span "Clear Cache" at bounding box center [1269, 20] width 50 height 12
click at [1328, 22] on span "Preview Website" at bounding box center [1359, 20] width 68 height 12
drag, startPoint x: 208, startPoint y: 451, endPoint x: 292, endPoint y: 448, distance: 84.6
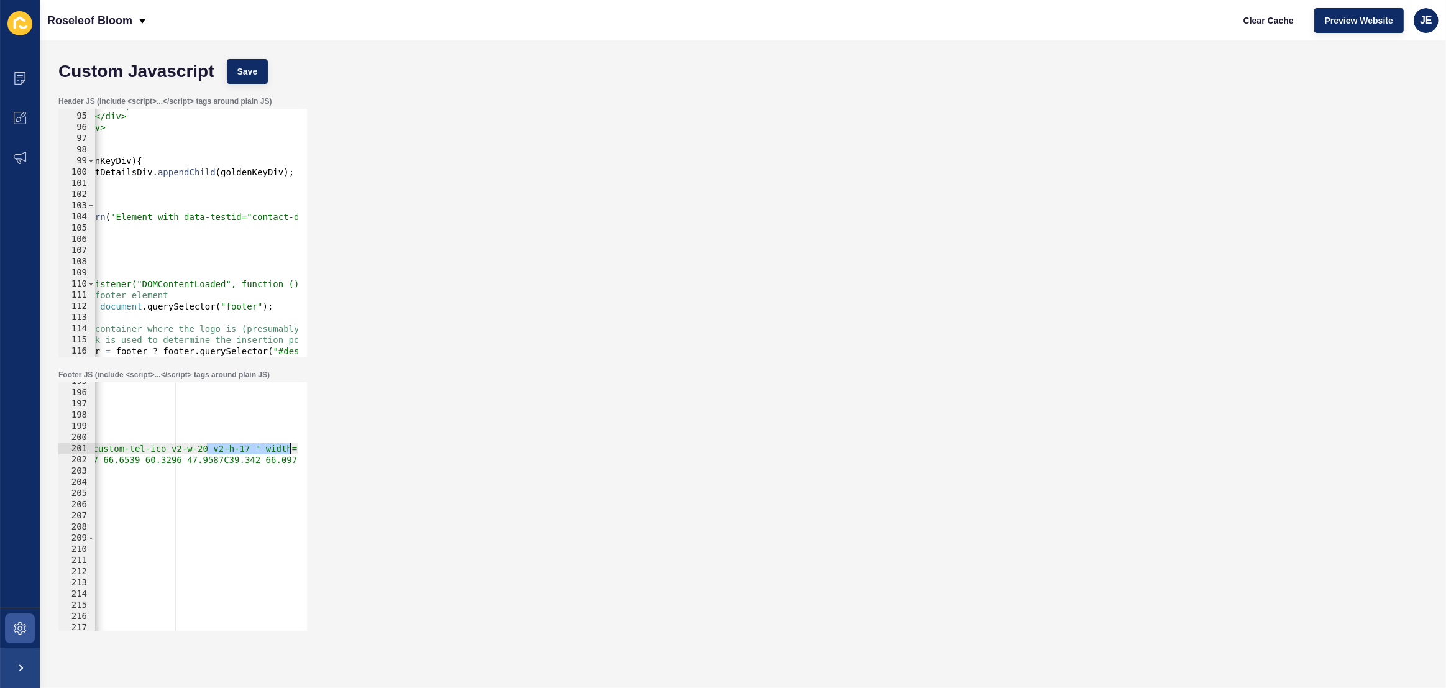
click at [254, 78] on button "Save" at bounding box center [248, 71] width 42 height 25
click at [224, 68] on div "Custom Javascript Save" at bounding box center [742, 71] width 1381 height 37
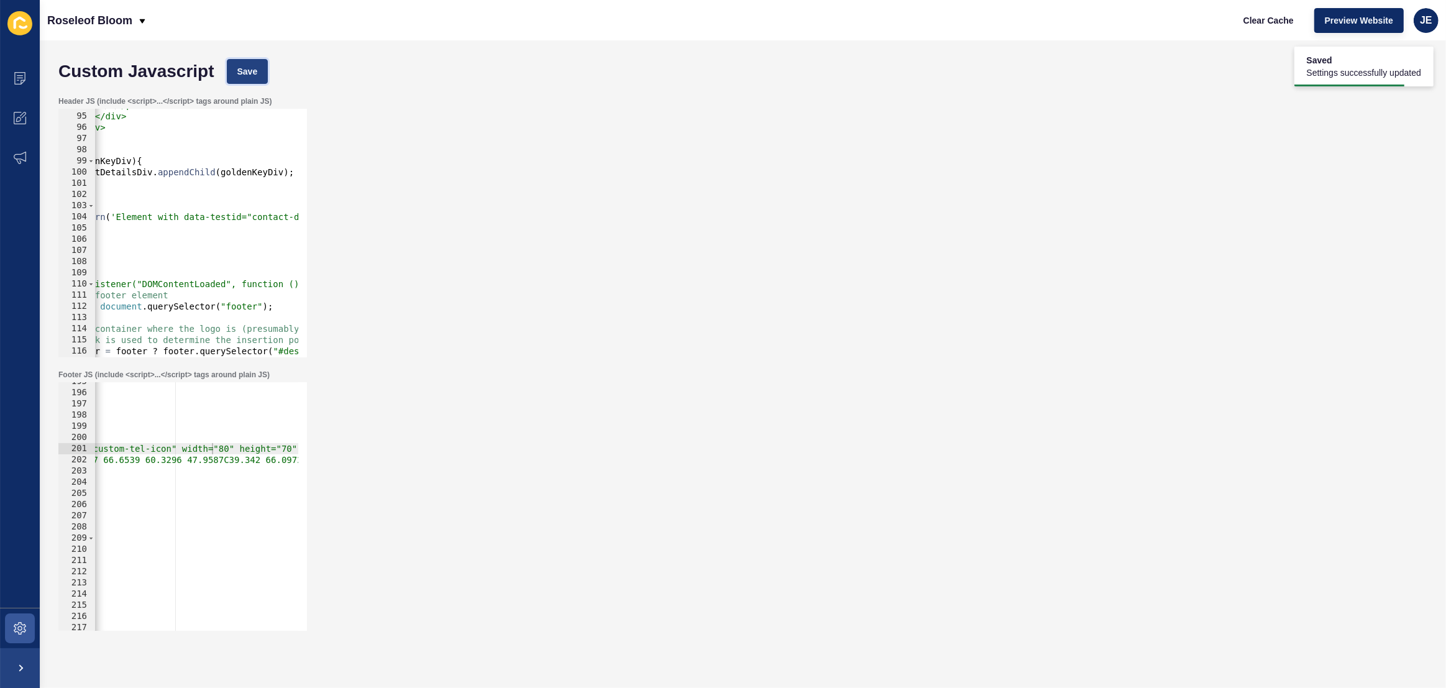
click at [237, 70] on span "Save" at bounding box center [247, 71] width 21 height 12
click at [1269, 23] on span "Clear Cache" at bounding box center [1269, 20] width 50 height 12
click at [15, 623] on icon at bounding box center [20, 628] width 12 height 12
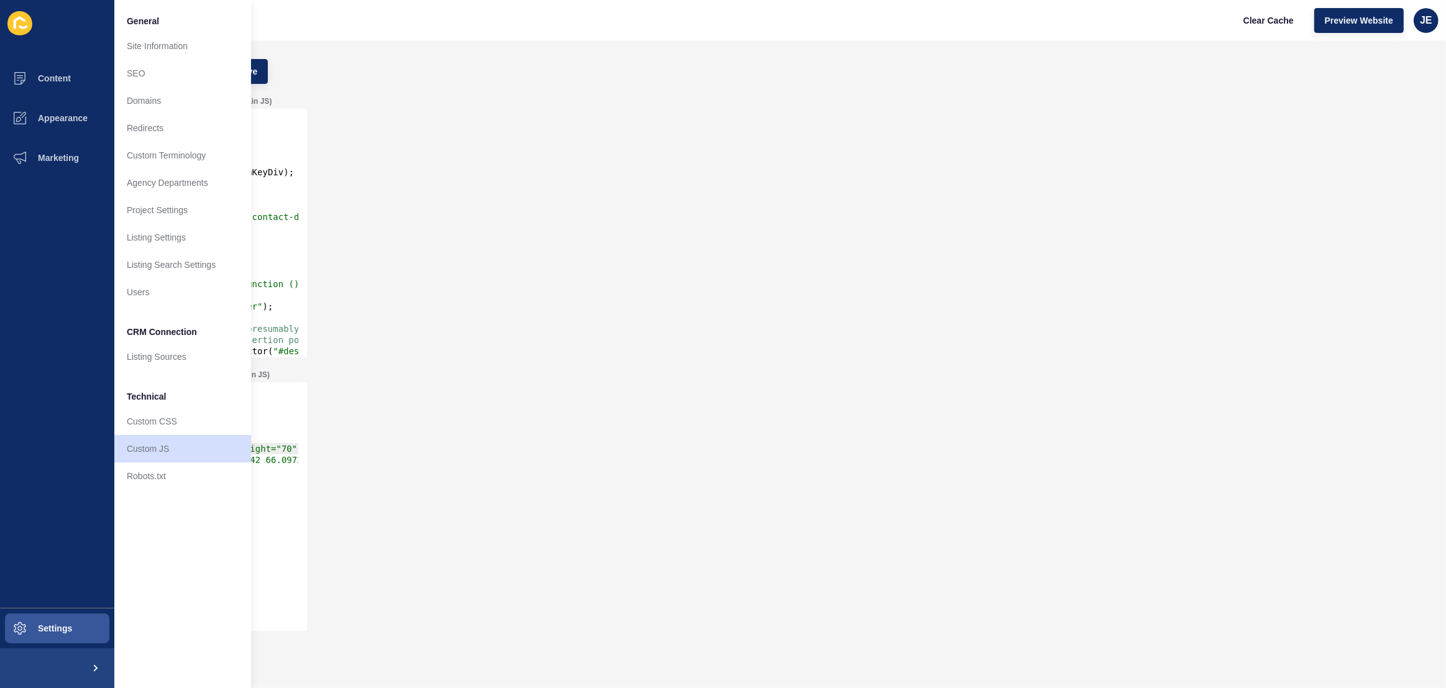
scroll to position [0, 201]
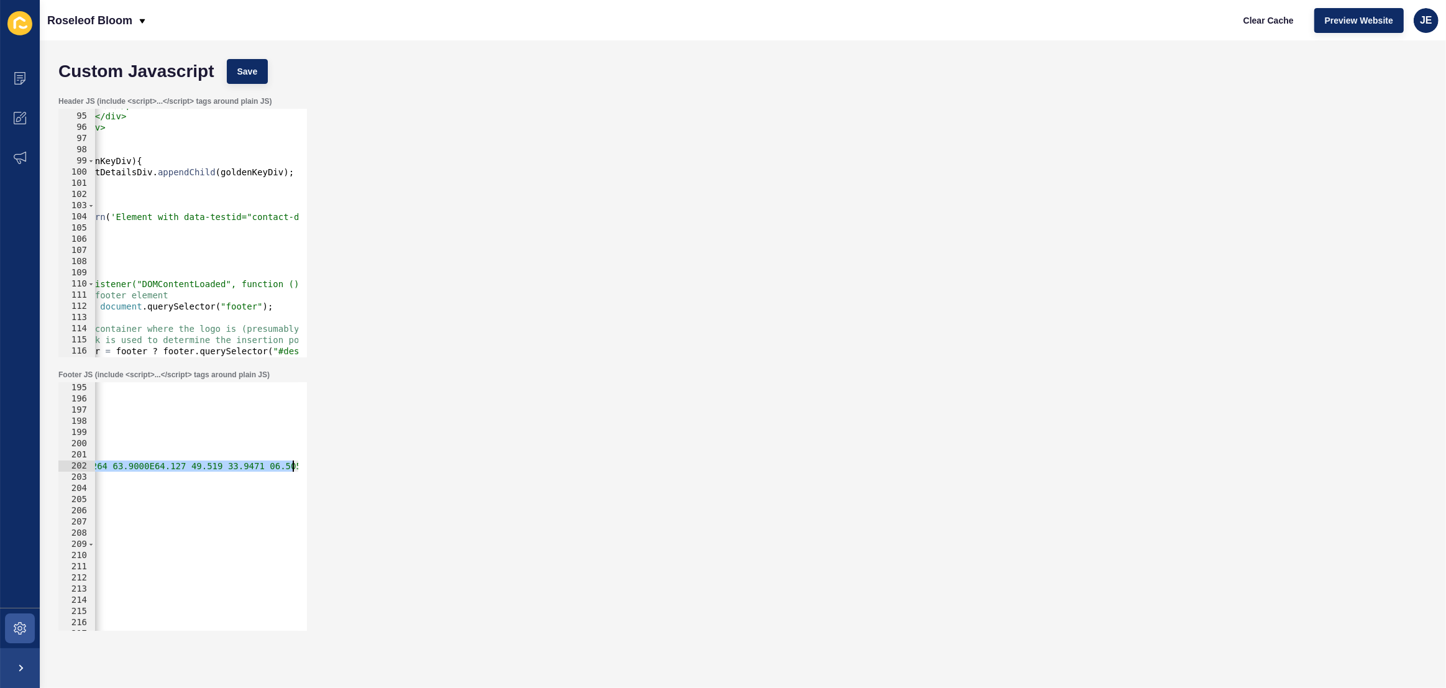
drag, startPoint x: 222, startPoint y: 467, endPoint x: 253, endPoint y: 464, distance: 31.2
click at [337, 463] on div "Footer JS (include <script>...</script> tags around plain JS) // p.className = …" at bounding box center [742, 500] width 1381 height 273
type textarea "<path d="M22.0001 16.9201V19.9201C22.0012 20.1986 21.9441 20.4743 21.8326 20.72…"
drag, startPoint x: 175, startPoint y: 465, endPoint x: 83, endPoint y: 469, distance: 92.1
click at [78, 470] on div "<path d="M22.0001 16.9201V19.9201C22.0012 20.1986 21.9441 20.4743 21.8326 20.72…" at bounding box center [182, 506] width 249 height 249
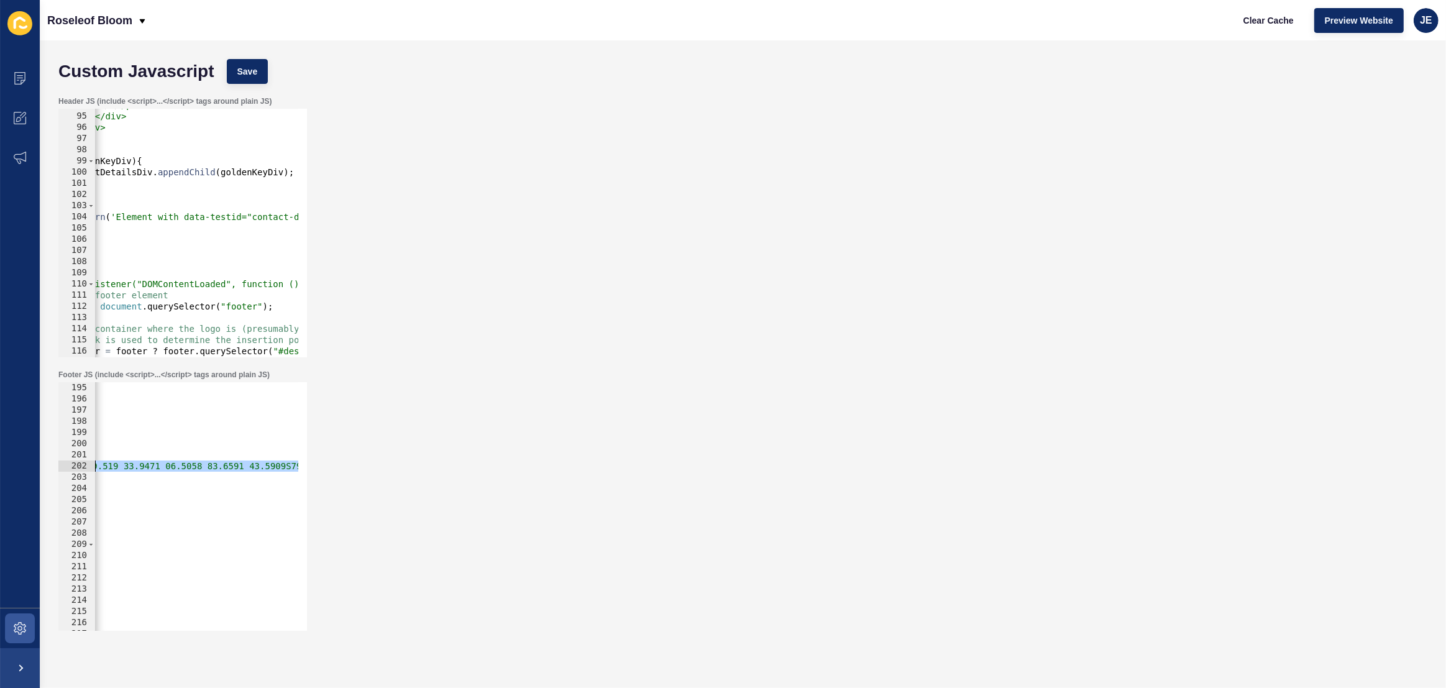
scroll to position [0, 0]
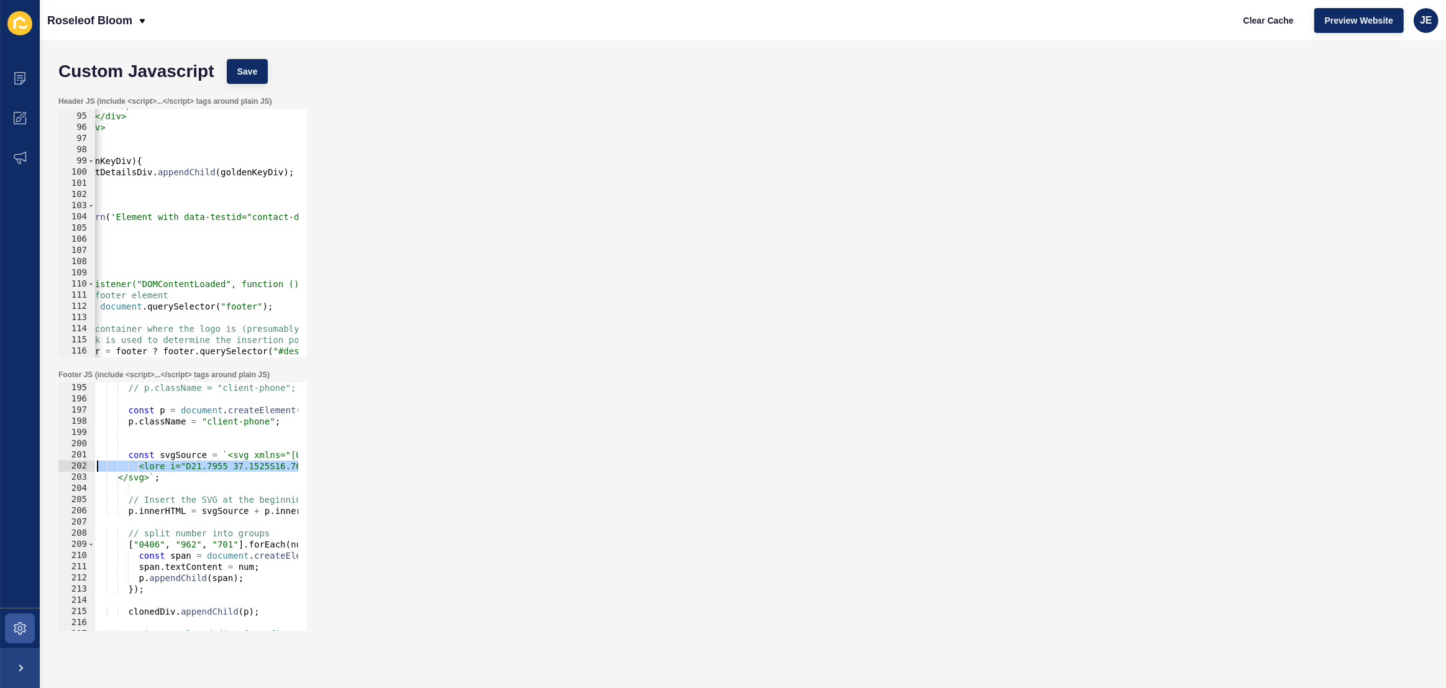
click at [82, 469] on div "202" at bounding box center [76, 465] width 37 height 11
drag, startPoint x: 258, startPoint y: 449, endPoint x: 322, endPoint y: 449, distance: 64.0
click at [325, 447] on div "Footer JS (include <script>...</script> tags around plain JS) 195 196 197 198 1…" at bounding box center [742, 500] width 1381 height 273
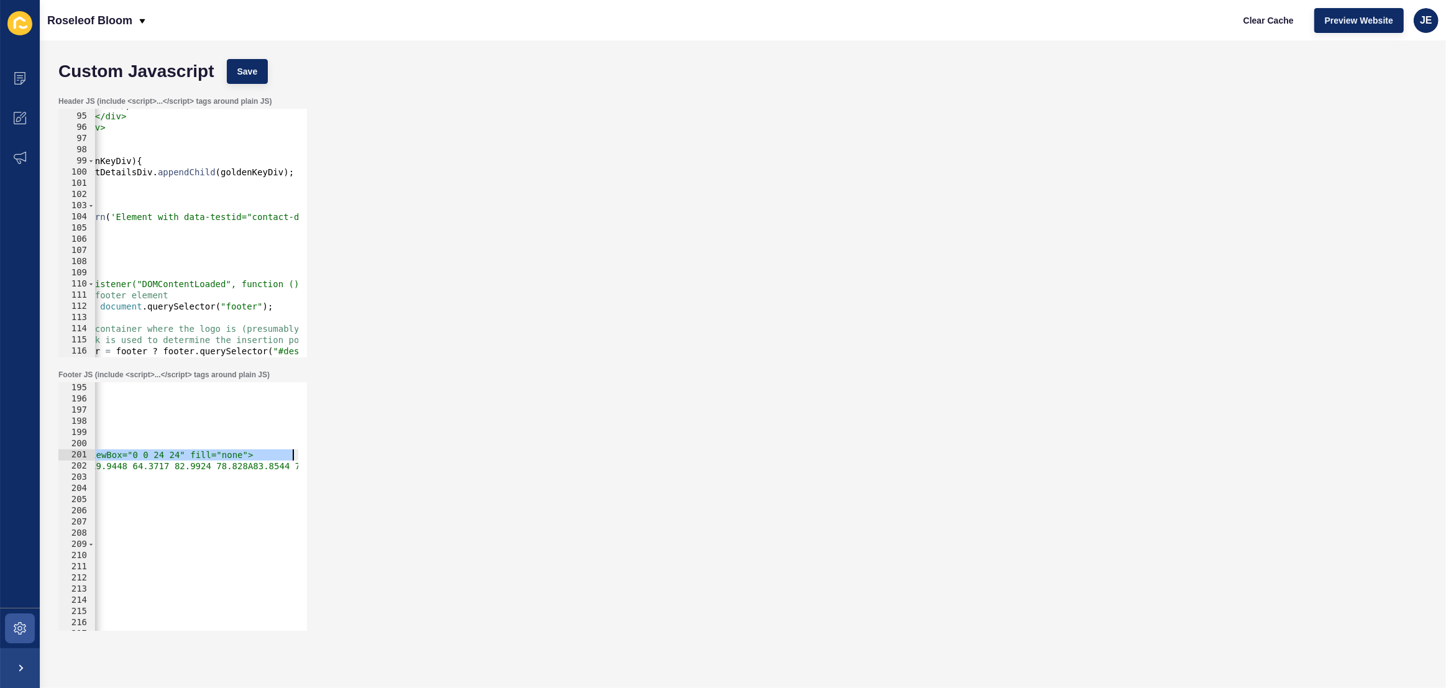
scroll to position [0, 556]
drag, startPoint x: 288, startPoint y: 455, endPoint x: 331, endPoint y: 452, distance: 43.0
click at [331, 452] on div "Footer JS (include <script>...</script> tags around plain JS) 195 196 197 198 1…" at bounding box center [742, 500] width 1381 height 273
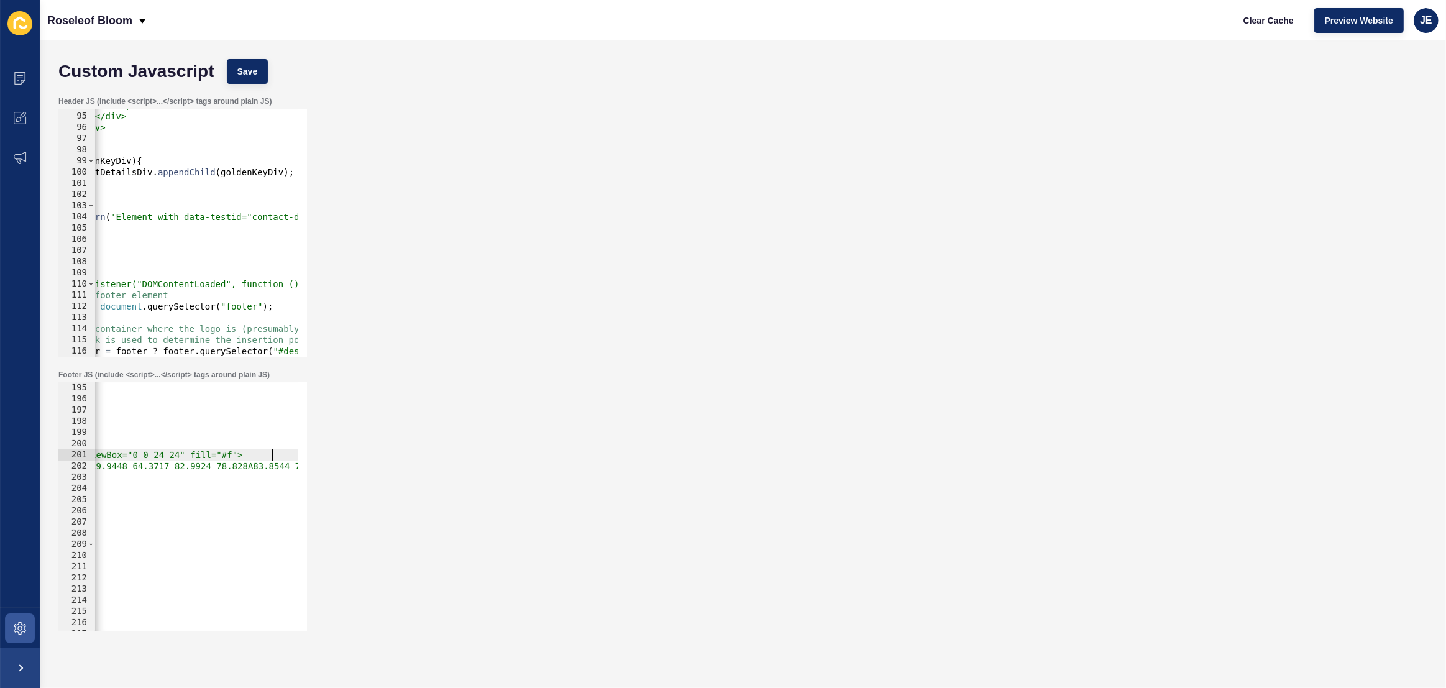
scroll to position [0, 53]
click at [252, 73] on span "Save" at bounding box center [247, 71] width 21 height 12
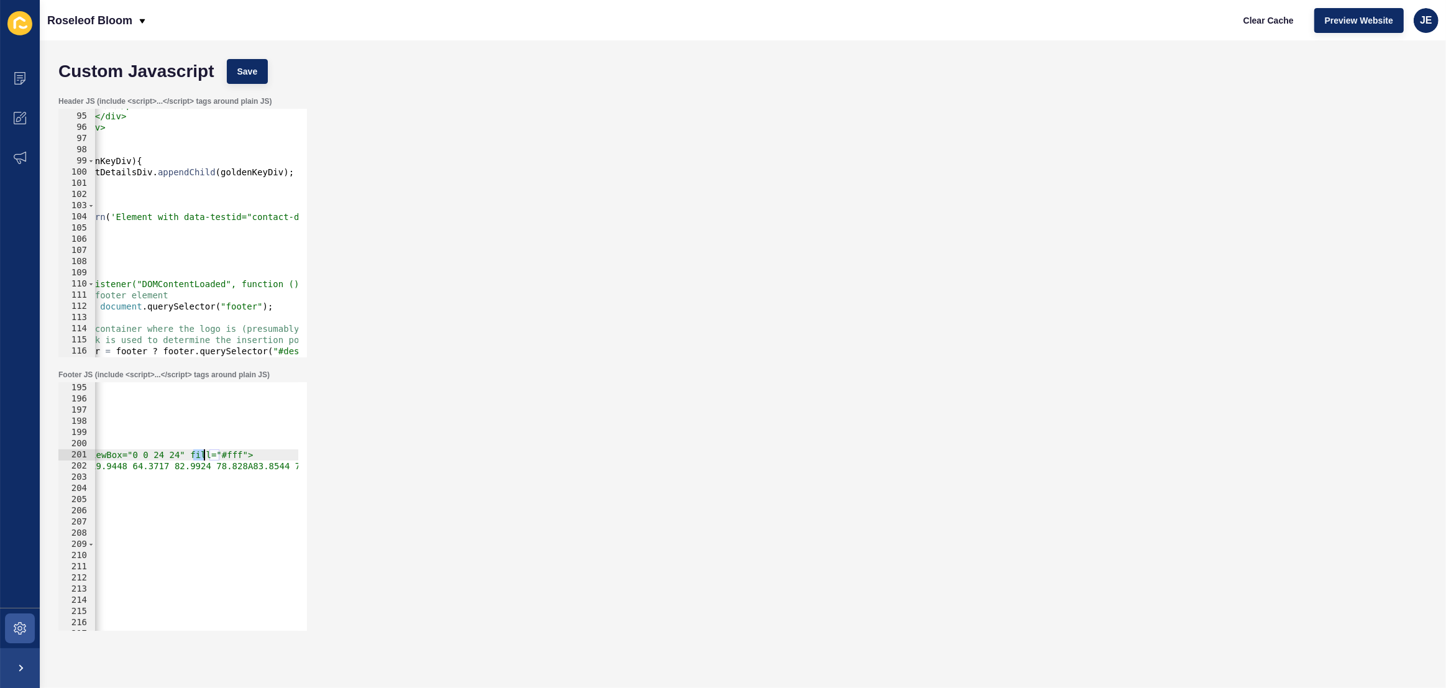
type textarea "const svgSource = `<svg xmlns="http://www.w3.org/2000/svg" class="custom-tel-ic…"
click at [252, 71] on span "Save" at bounding box center [247, 71] width 21 height 12
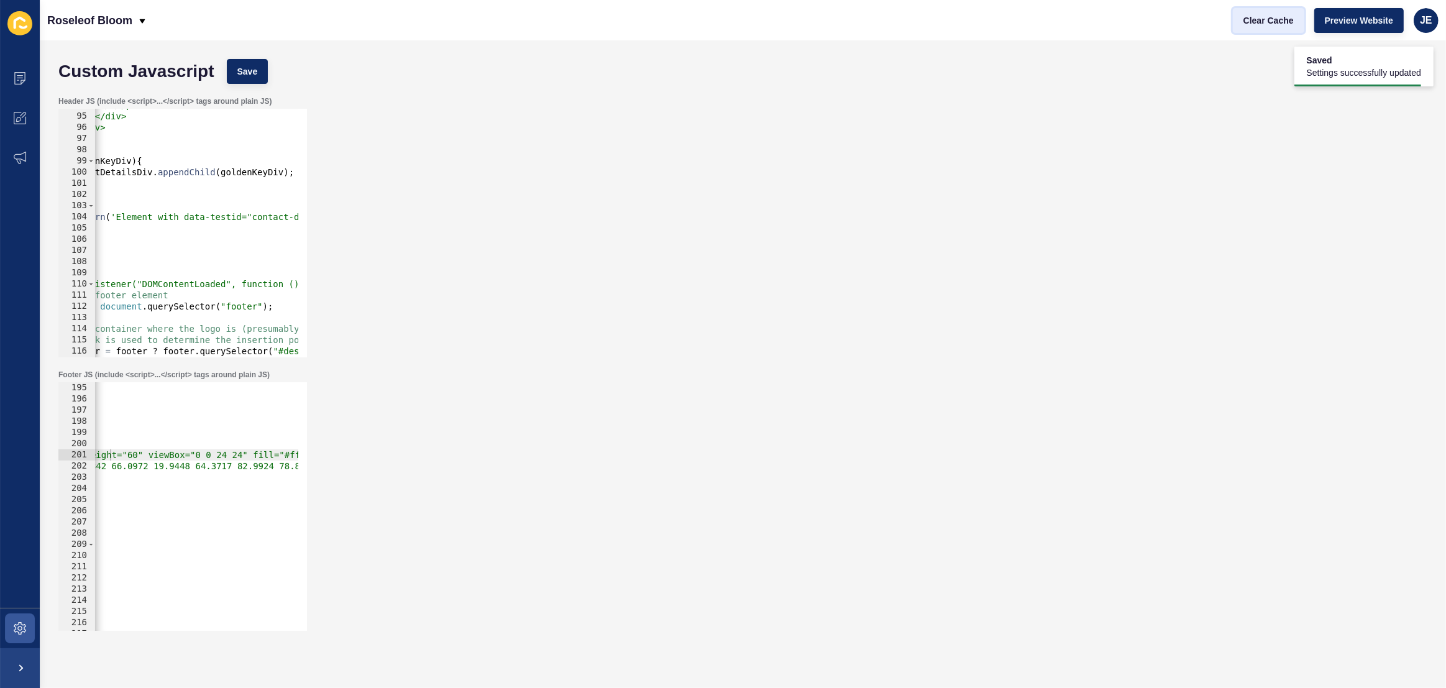
click at [1273, 24] on span "Clear Cache" at bounding box center [1269, 20] width 50 height 12
type textarea "const footer = document.querySelector("footer");"
click at [142, 305] on div "</p> </div> </div> ` ; if ( goldenKeyDiv ) { contactDetailsDiv . appendChild ( …" at bounding box center [742, 230] width 1488 height 262
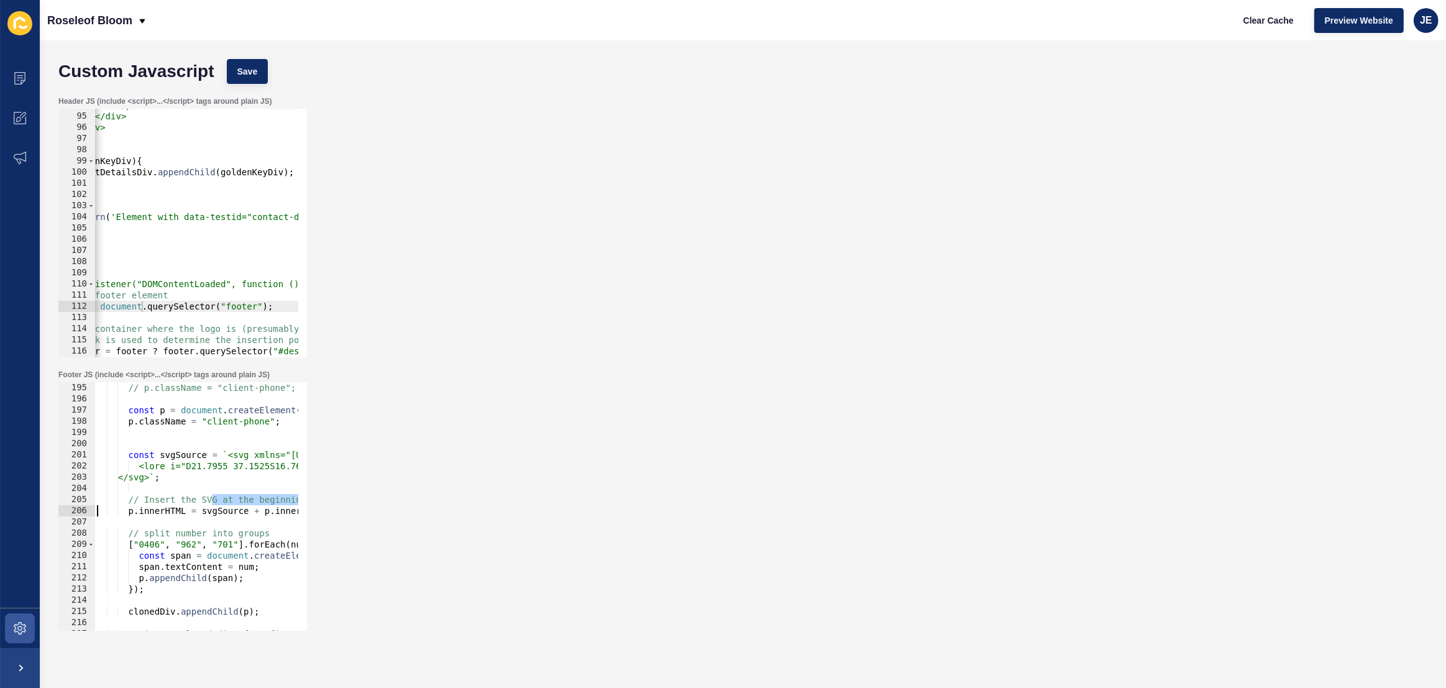
drag, startPoint x: 137, startPoint y: 503, endPoint x: 74, endPoint y: 505, distance: 63.4
click at [74, 505] on div "</svg>`; 195 196 197 198 199 200 201 202 203 204 205 206 207 208 209 210 211 21…" at bounding box center [182, 506] width 249 height 249
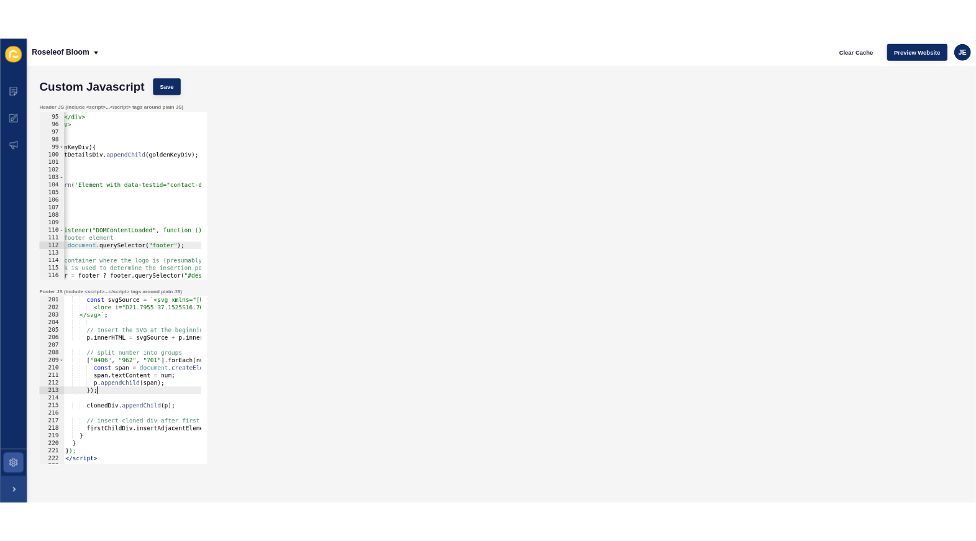
scroll to position [2169, 0]
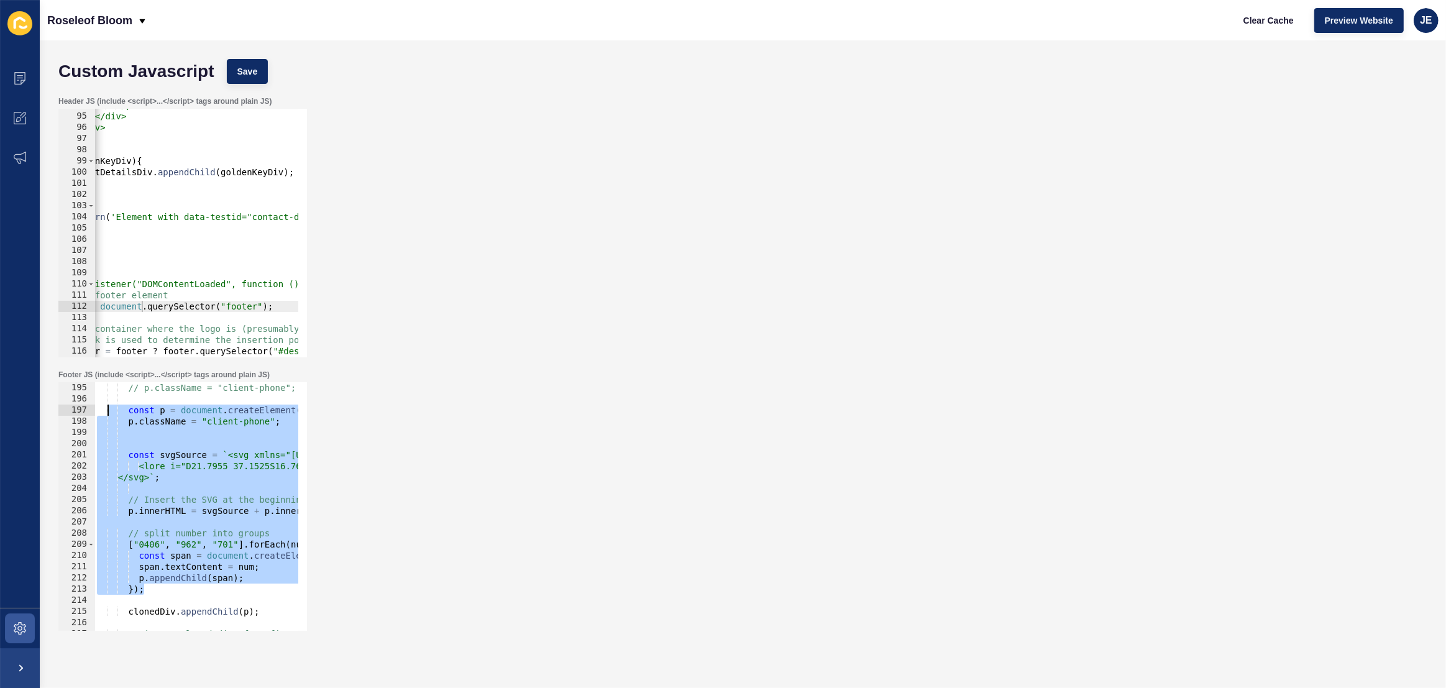
drag, startPoint x: 188, startPoint y: 525, endPoint x: 106, endPoint y: 408, distance: 142.4
type textarea "const p = document.createElement("p"); p.className = "client-phone";"
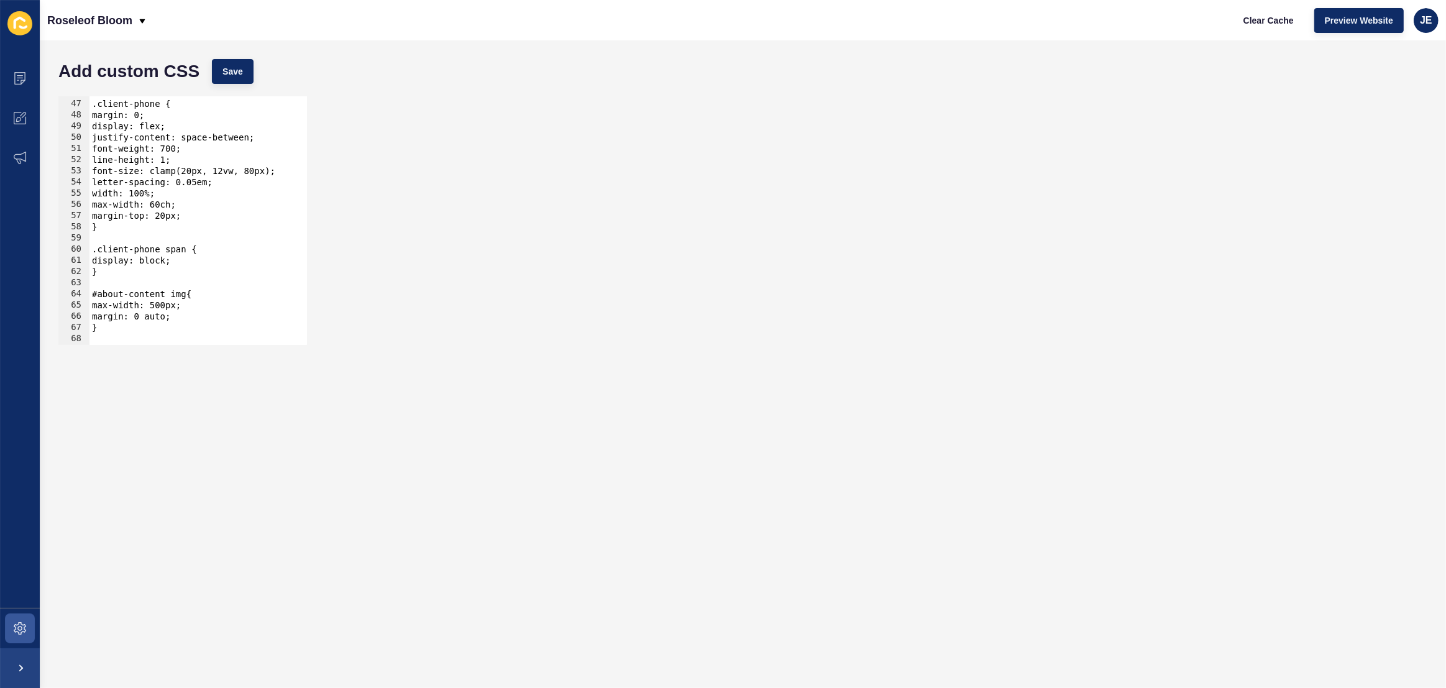
scroll to position [479, 0]
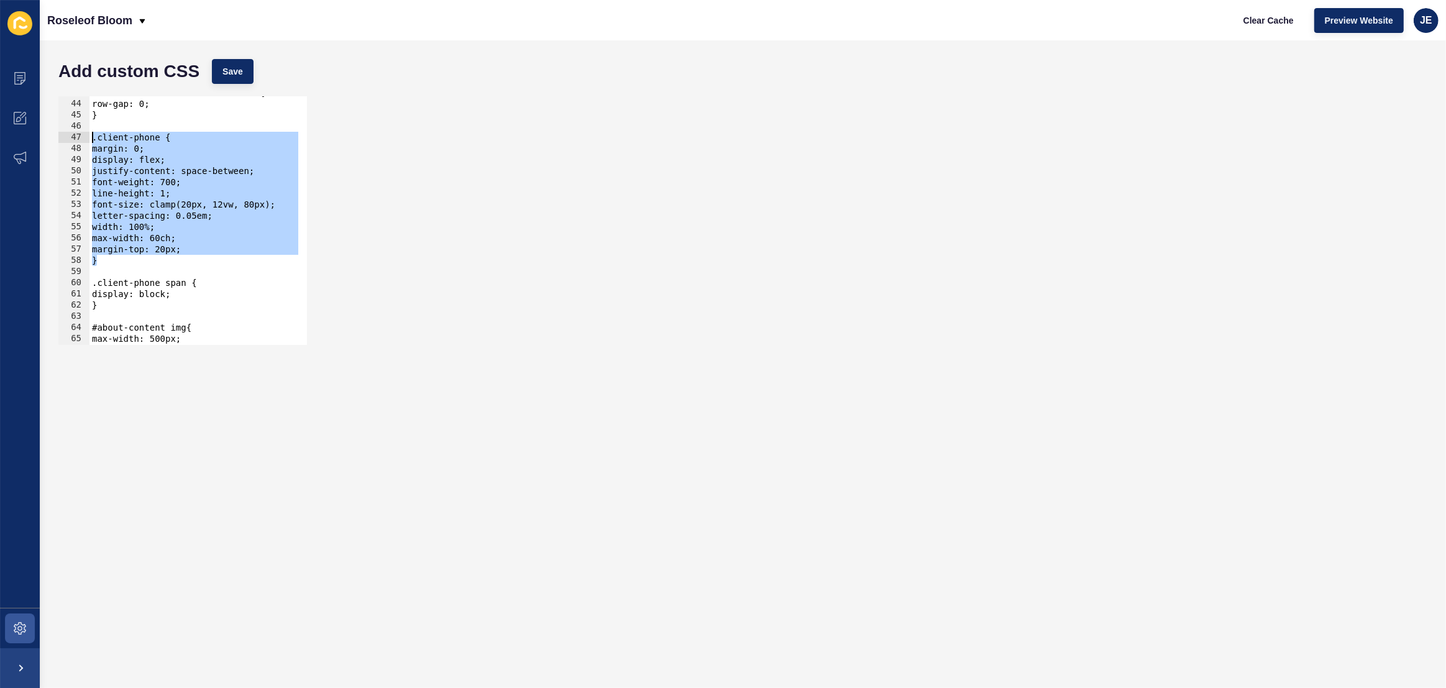
drag, startPoint x: 118, startPoint y: 259, endPoint x: 88, endPoint y: 135, distance: 127.4
click at [88, 135] on div "} 43 44 45 46 47 48 49 50 51 52 53 54 55 56 57 58 59 60 61 62 63 64 65 66 67 #a…" at bounding box center [182, 220] width 249 height 249
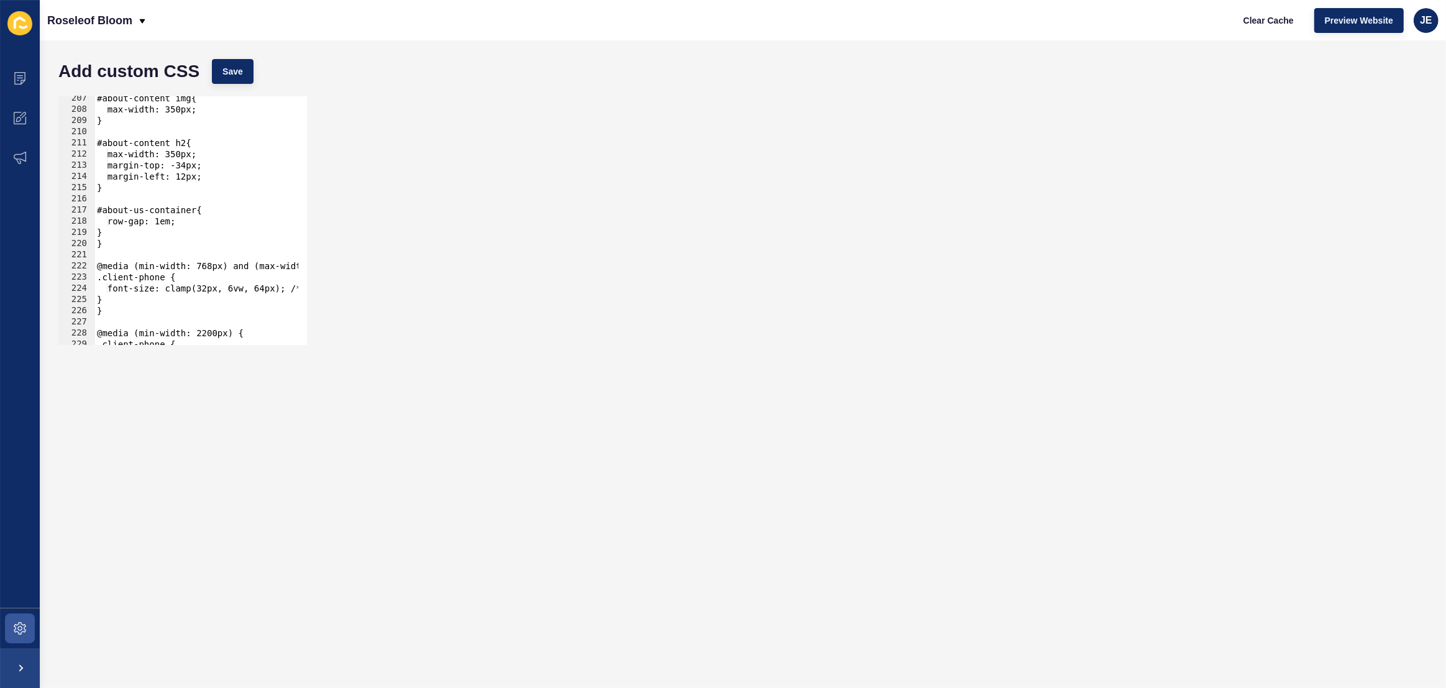
scroll to position [2579, 0]
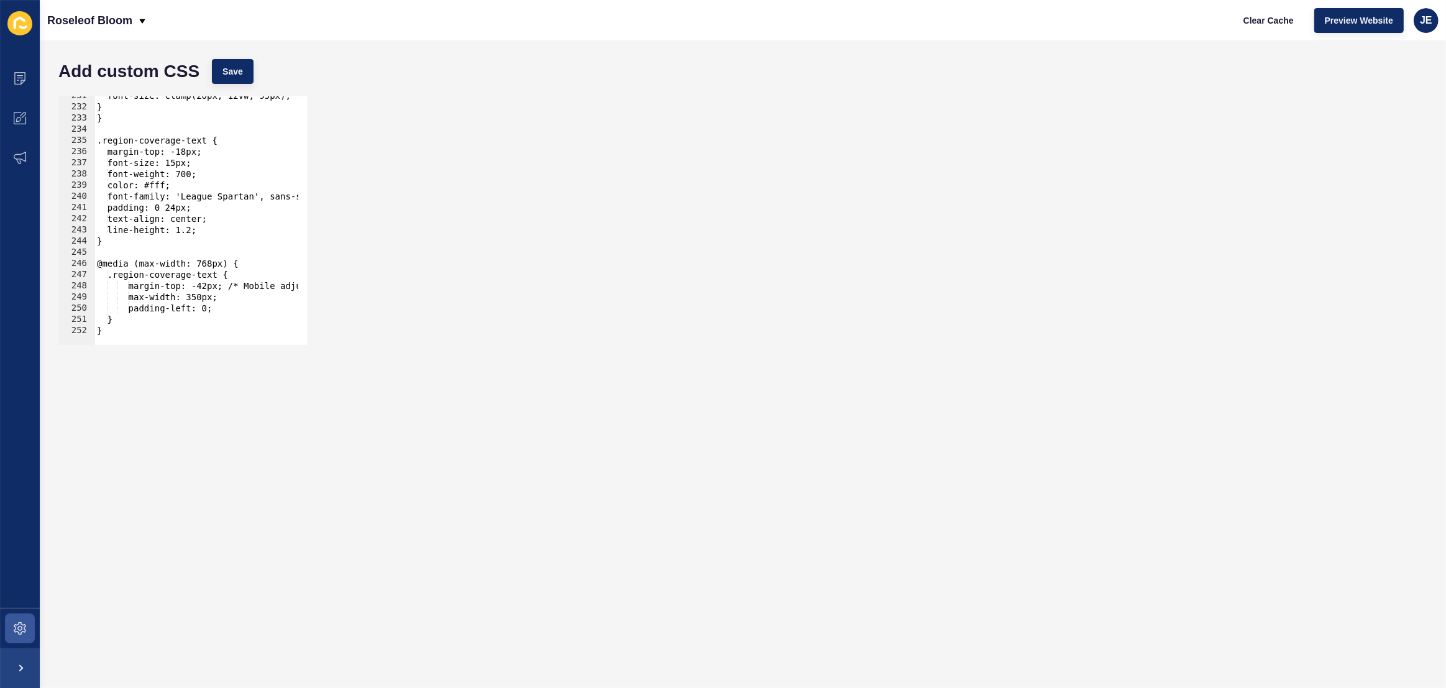
click at [163, 331] on div "font-size: clamp(20px, 12vw, 95px); } } .region-coverage-text { margin-top: -18…" at bounding box center [352, 221] width 516 height 262
type textarea "}"
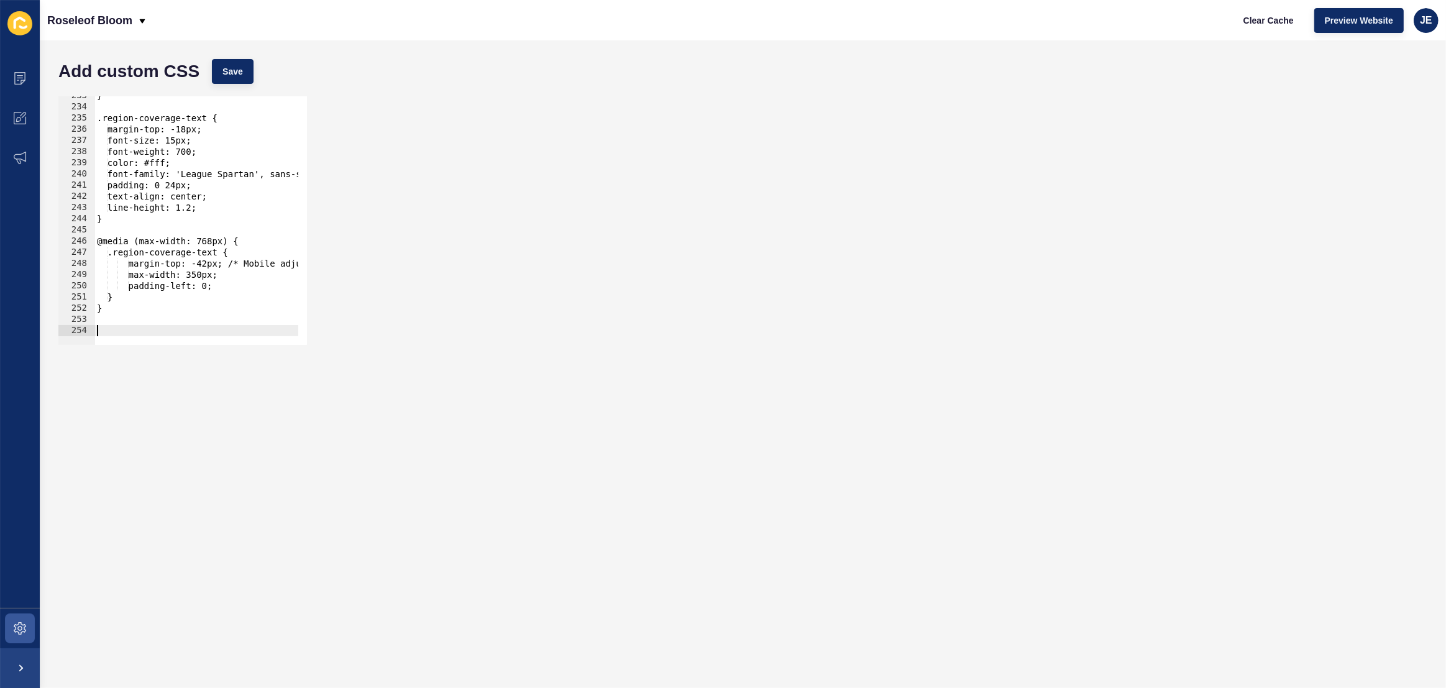
paste textarea "}"
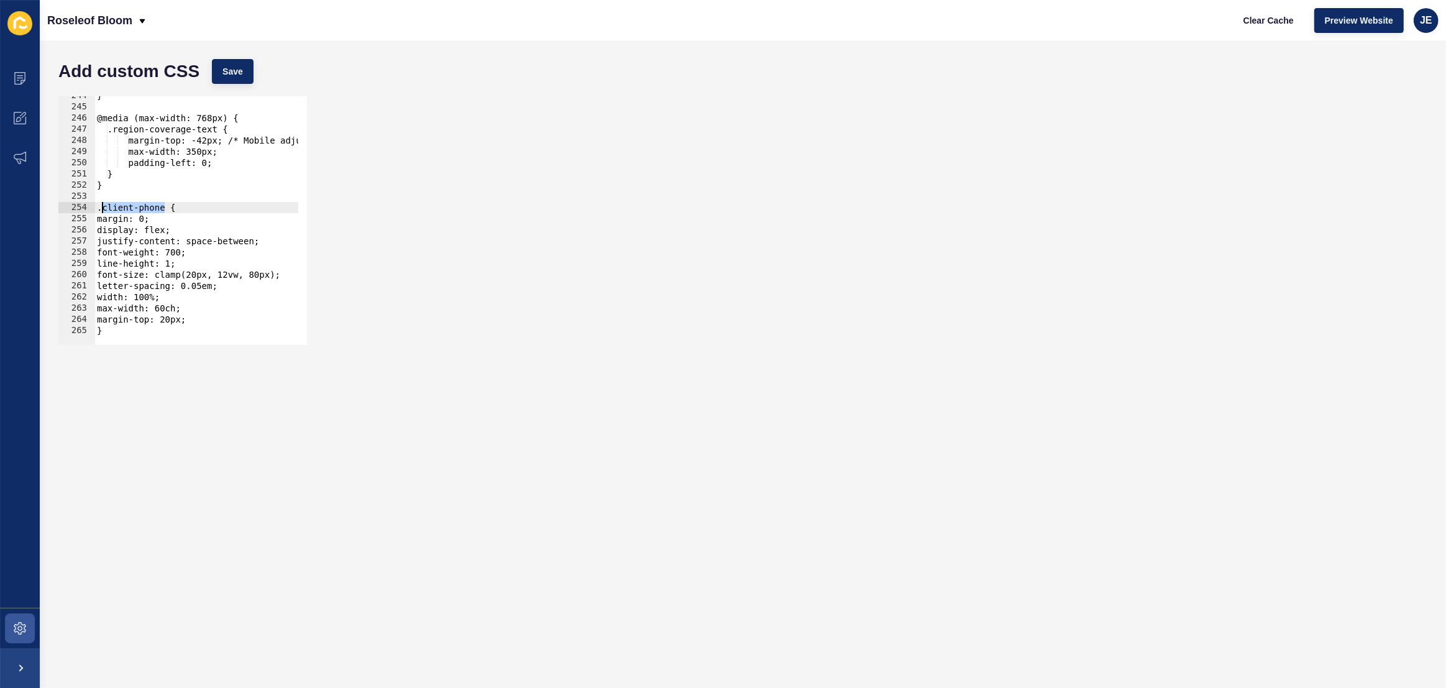
drag, startPoint x: 164, startPoint y: 206, endPoint x: 102, endPoint y: 204, distance: 62.2
click at [102, 204] on div "} @media (max-width: 768px) { .region-coverage-text { margin-top: -42px; /* Mob…" at bounding box center [352, 221] width 516 height 262
click at [235, 65] on span "Save" at bounding box center [232, 71] width 21 height 12
click at [1264, 21] on span "Clear Cache" at bounding box center [1269, 20] width 50 height 12
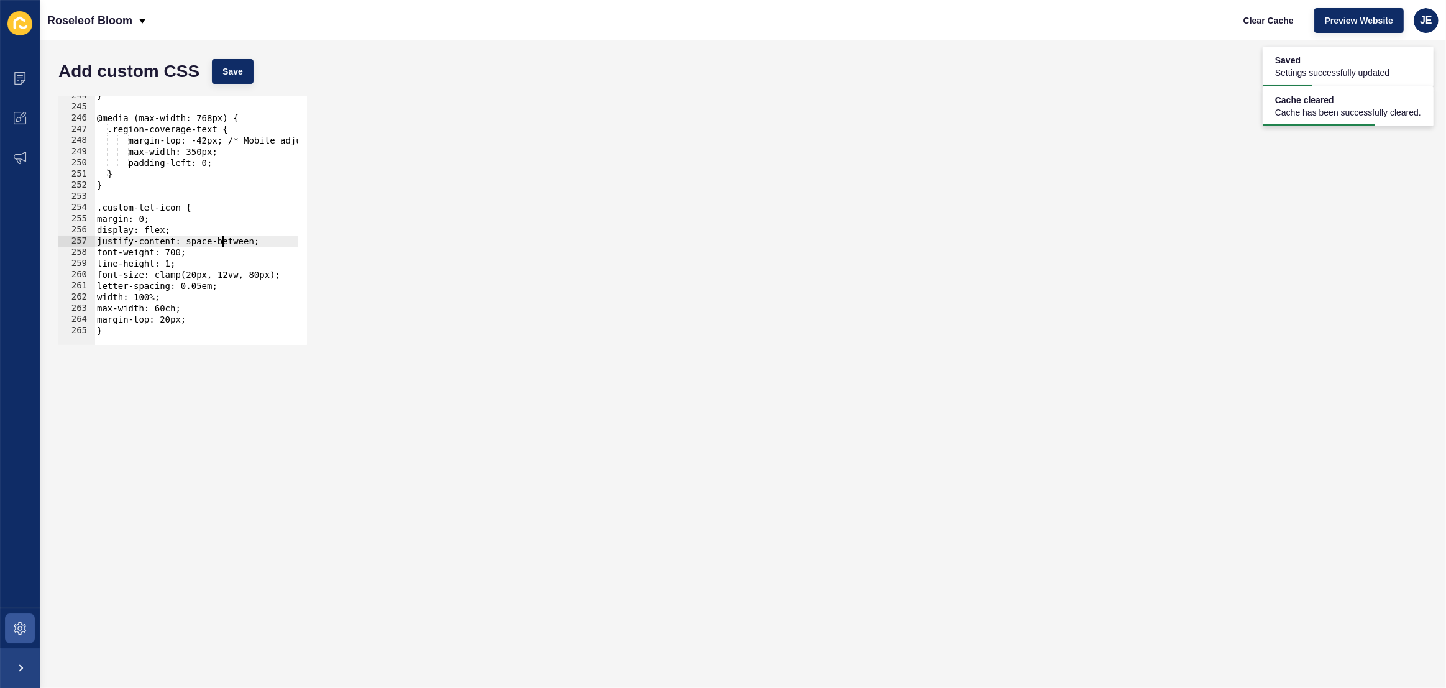
click at [223, 236] on div "} @media (max-width: 768px) { .region-coverage-text { margin-top: -42px; /* Mob…" at bounding box center [352, 221] width 516 height 262
click at [228, 239] on div "} @media (max-width: 768px) { .region-coverage-text { margin-top: -42px; /* Mob…" at bounding box center [352, 221] width 516 height 262
drag, startPoint x: 270, startPoint y: 241, endPoint x: 83, endPoint y: 229, distance: 187.4
click at [83, 229] on div "justify-content: space-between; 244 245 246 247 248 249 250 251 252 253 254 255…" at bounding box center [182, 220] width 249 height 249
type textarea "display: flex; justify-content: space-between;"
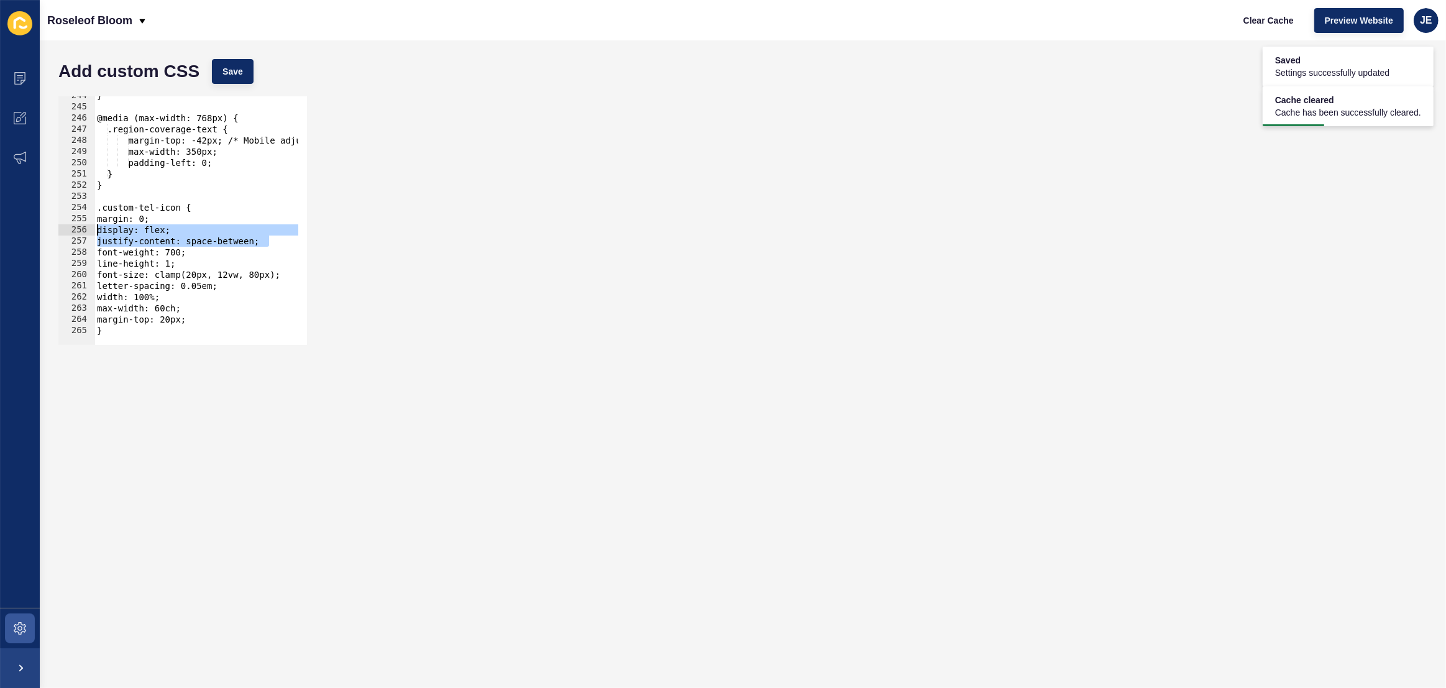
scroll to position [2713, 0]
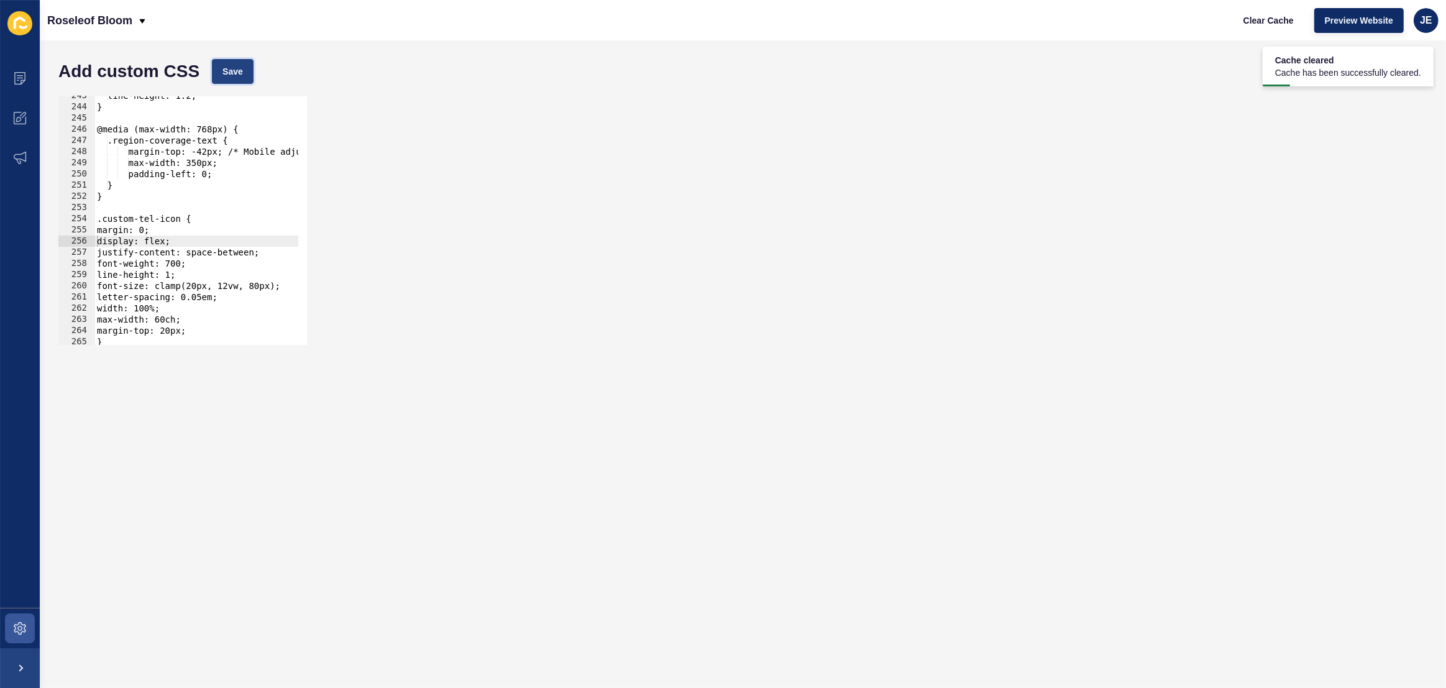
click at [232, 71] on span "Save" at bounding box center [232, 71] width 21 height 12
click at [1263, 12] on button "Clear Cache" at bounding box center [1268, 20] width 71 height 25
click at [217, 257] on div "line-height: 1.2; } @media (max-width: 768px) { .region-coverage-text { margin-…" at bounding box center [352, 221] width 516 height 262
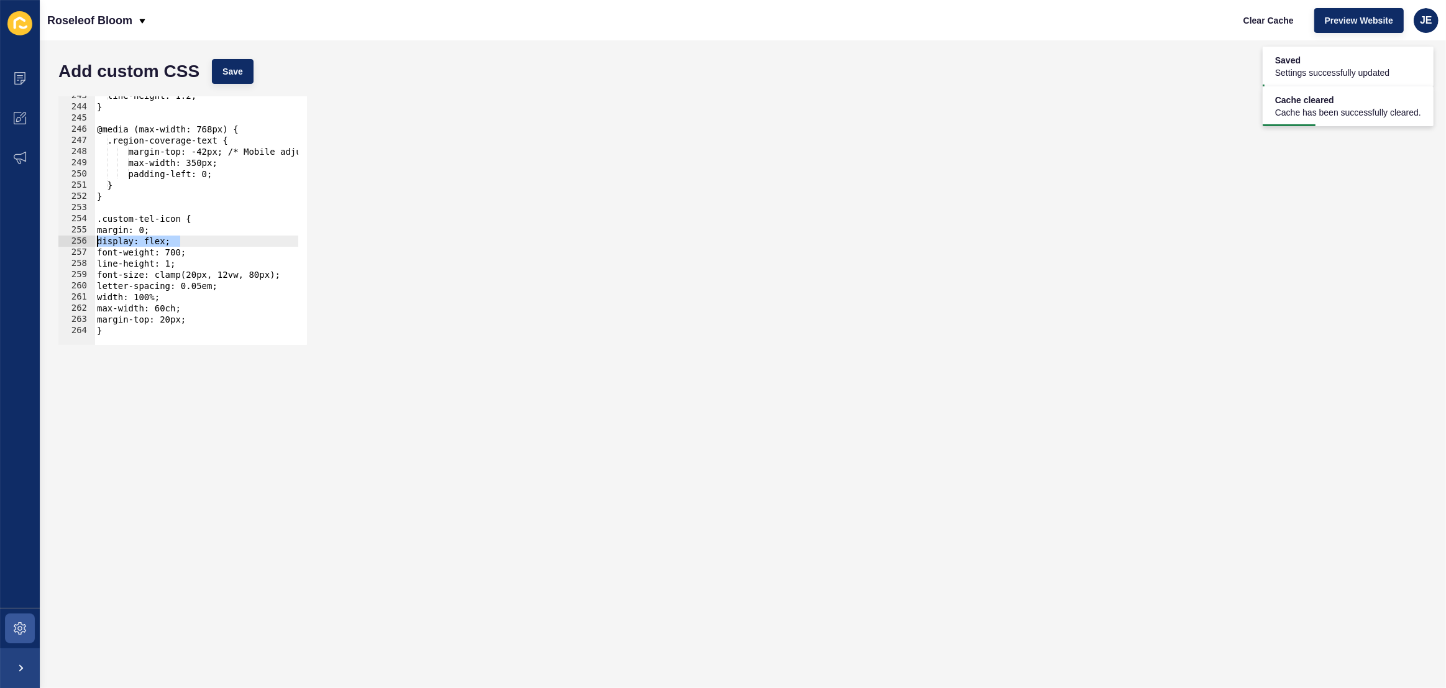
drag, startPoint x: 204, startPoint y: 242, endPoint x: 76, endPoint y: 241, distance: 128.0
click at [76, 241] on div "font-weight: 700; 243 244 245 246 247 248 249 250 251 252 253 254 255 256 257 2…" at bounding box center [182, 220] width 249 height 249
type textarea "display: flex;"
click at [234, 69] on span "Save" at bounding box center [232, 71] width 21 height 12
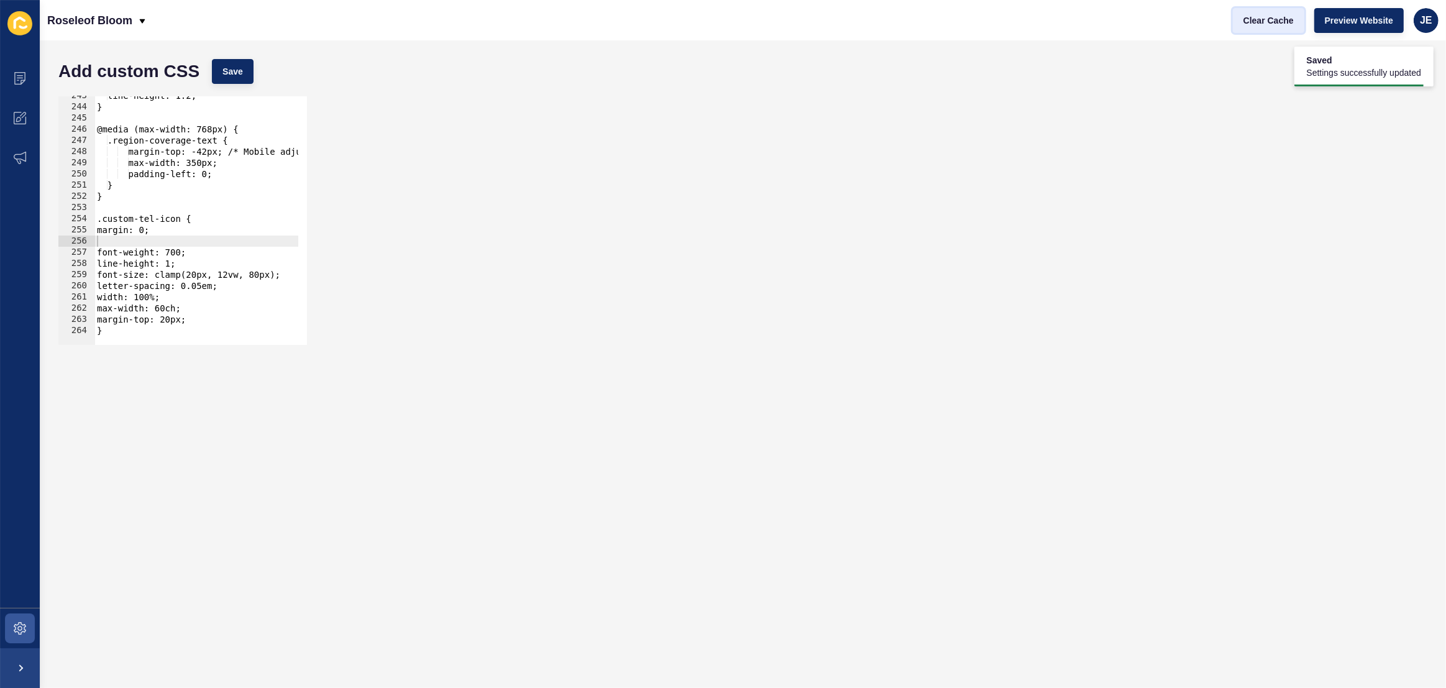
click at [1235, 14] on button "Clear Cache" at bounding box center [1268, 20] width 71 height 25
type textarea "font-weight: 700;"
click at [144, 249] on div "line-height: 1.2; } @media (max-width: 768px) { .region-coverage-text { margin-…" at bounding box center [352, 221] width 516 height 262
click at [144, 242] on div "line-height: 1.2; } @media (max-width: 768px) { .region-coverage-text { margin-…" at bounding box center [352, 221] width 516 height 262
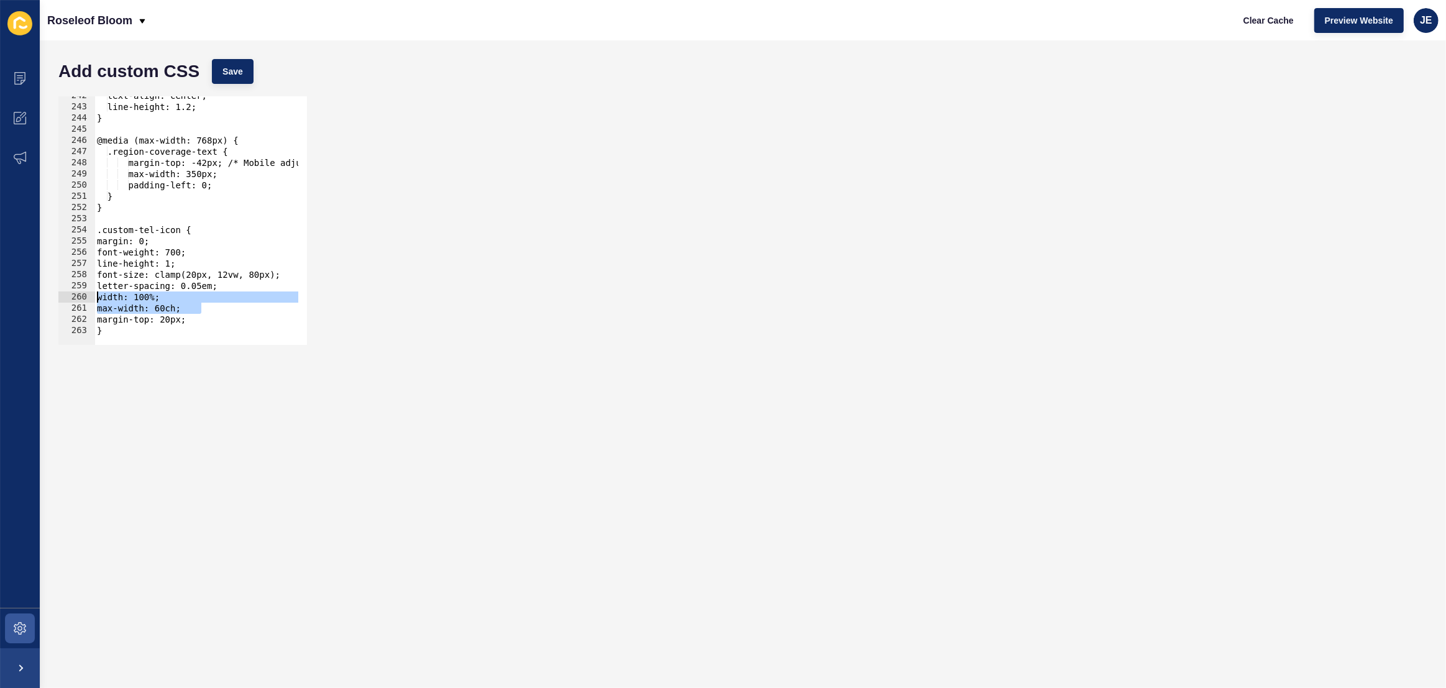
drag, startPoint x: 112, startPoint y: 306, endPoint x: 71, endPoint y: 308, distance: 41.1
click at [56, 310] on div "margin: 0; 242 243 244 245 246 247 248 249 250 251 252 253 254 255 256 257 258 …" at bounding box center [742, 220] width 1381 height 261
drag, startPoint x: 195, startPoint y: 318, endPoint x: 83, endPoint y: 293, distance: 114.5
click at [83, 293] on div "max-width: 60ch; 242 243 244 245 246 247 248 249 250 251 252 253 254 255 256 25…" at bounding box center [182, 220] width 249 height 249
type textarea "width: 100%; max-width: 60ch;"
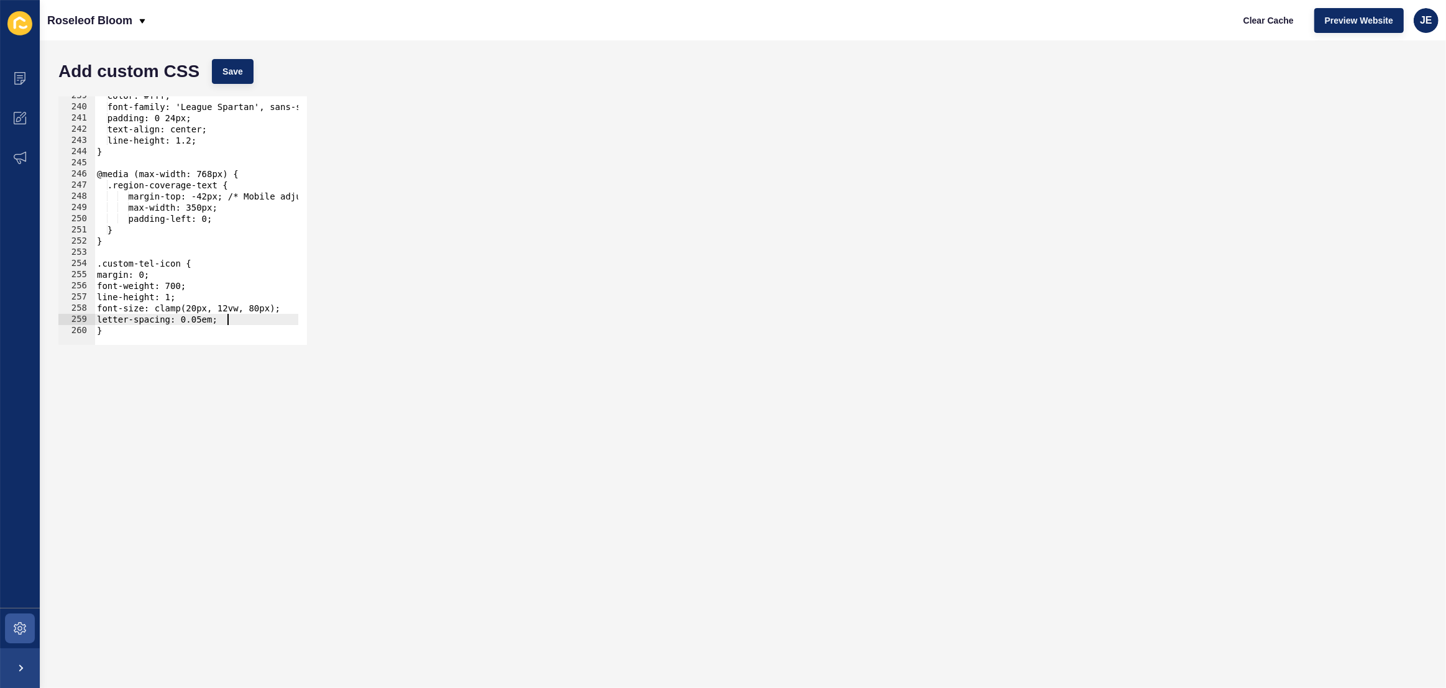
click at [137, 318] on div "color: #fff; font-family: 'League Spartan', sans-serif; padding: 0 24px; text-a…" at bounding box center [352, 221] width 516 height 262
click at [137, 312] on div "font-weight: 700; color: #fff; font-family: 'League Spartan', sans-serif; paddi…" at bounding box center [352, 221] width 516 height 262
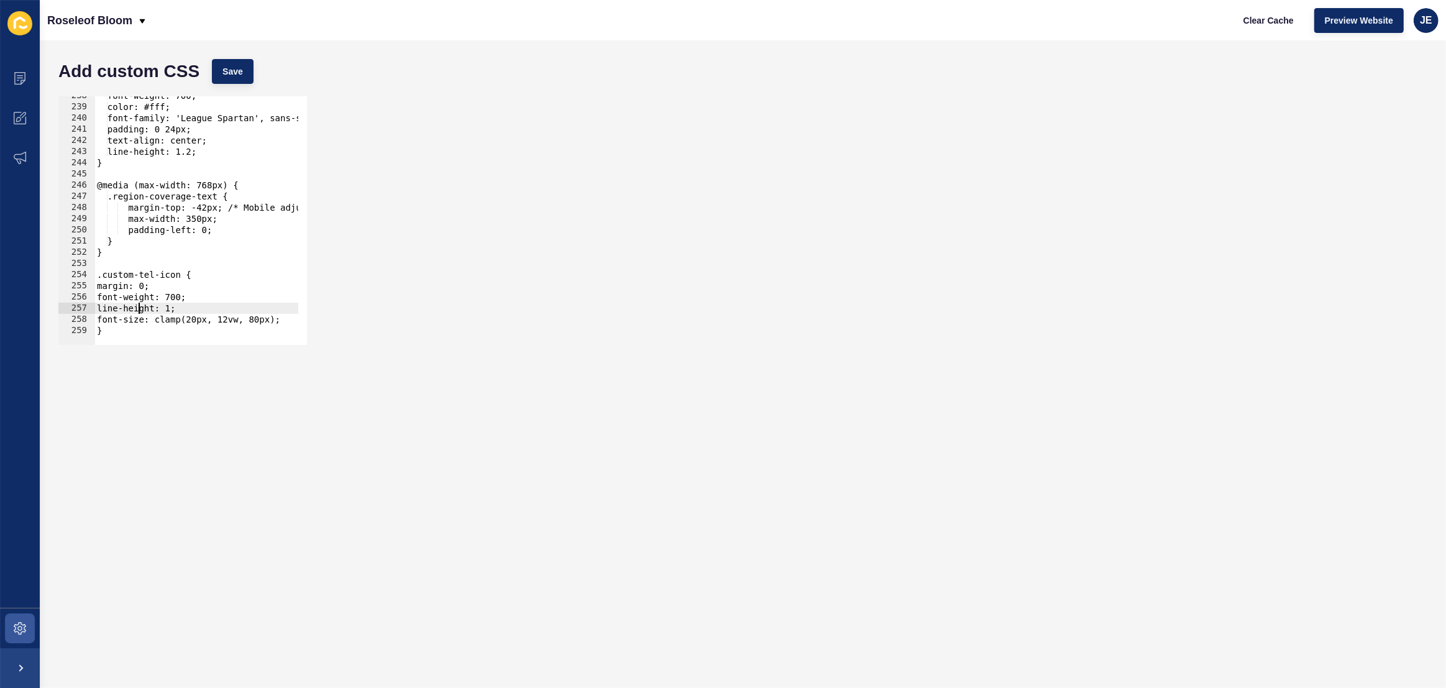
click at [137, 311] on div "font-weight: 700; color: #fff; font-family: 'League Spartan', sans-serif; paddi…" at bounding box center [352, 221] width 516 height 262
click at [140, 300] on div "font-weight: 700; color: #fff; font-family: 'League Spartan', sans-serif; paddi…" at bounding box center [352, 221] width 516 height 262
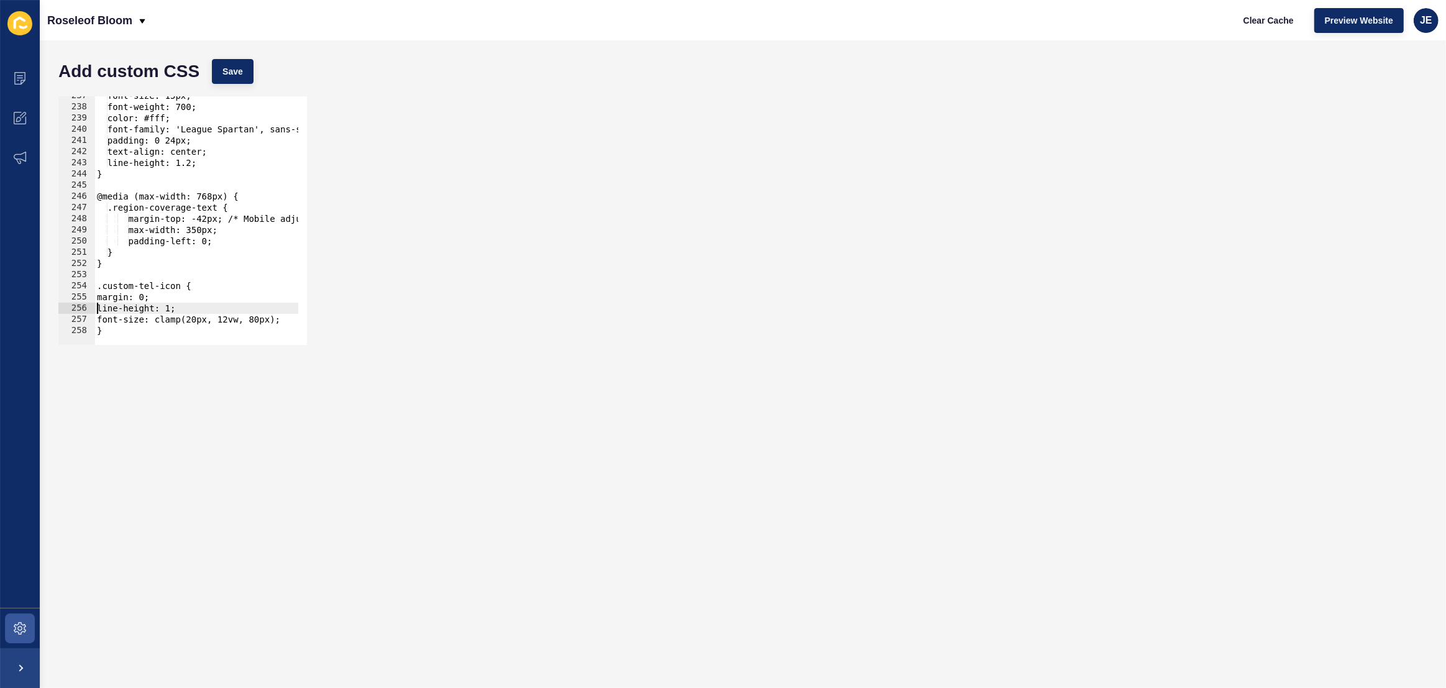
click at [134, 296] on div "font-size: 15px; font-weight: 700; color: #fff; font-family: 'League Spartan', …" at bounding box center [352, 221] width 516 height 262
type textarea "line-height: 1;"
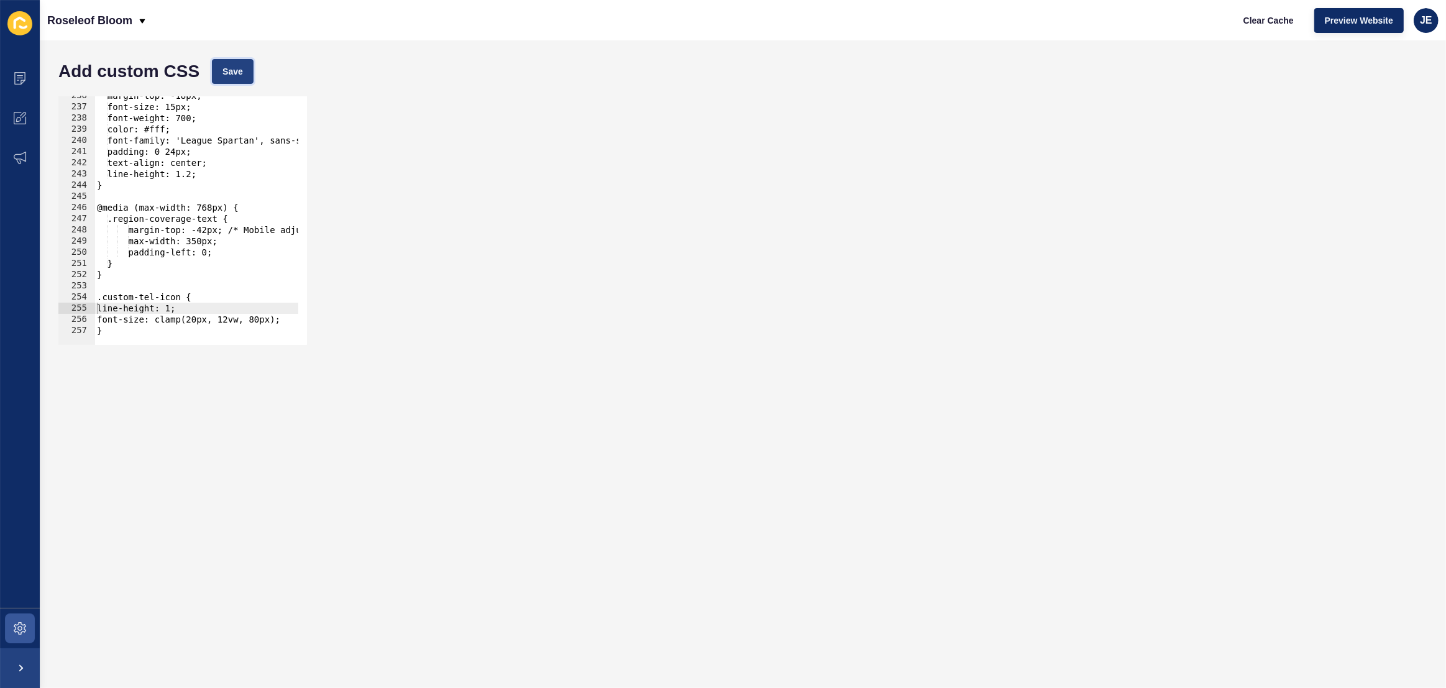
click at [246, 67] on button "Save" at bounding box center [233, 71] width 42 height 25
click at [1274, 21] on span "Clear Cache" at bounding box center [1269, 20] width 50 height 12
drag, startPoint x: 291, startPoint y: 319, endPoint x: 106, endPoint y: 321, distance: 185.8
click at [106, 321] on div "margin-top: -18px; font-size: 15px; font-weight: 700; color: #fff; font-family:…" at bounding box center [352, 221] width 516 height 262
click at [127, 329] on div "margin-top: -18px; font-size: 15px; font-weight: 700; color: #fff; font-family:…" at bounding box center [352, 221] width 516 height 262
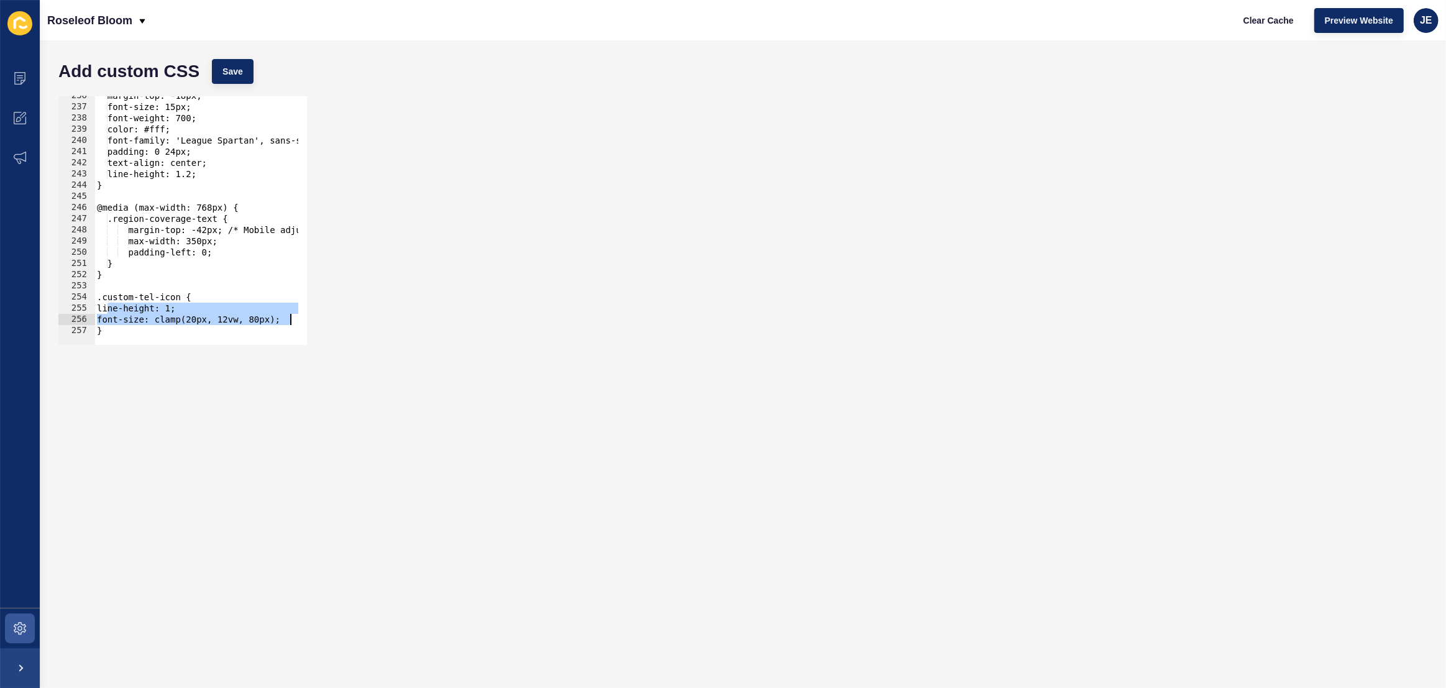
drag, startPoint x: 109, startPoint y: 310, endPoint x: 299, endPoint y: 317, distance: 190.3
click at [299, 317] on div "} 236 237 238 239 240 241 242 243 244 245 246 247 248 249 250 251 252 253 254 2…" at bounding box center [182, 220] width 249 height 249
paste textarea "}"
click at [134, 331] on div "margin-top: -18px; font-size: 15px; font-weight: 700; color: #fff; font-family:…" at bounding box center [352, 221] width 516 height 262
type textarea "}"
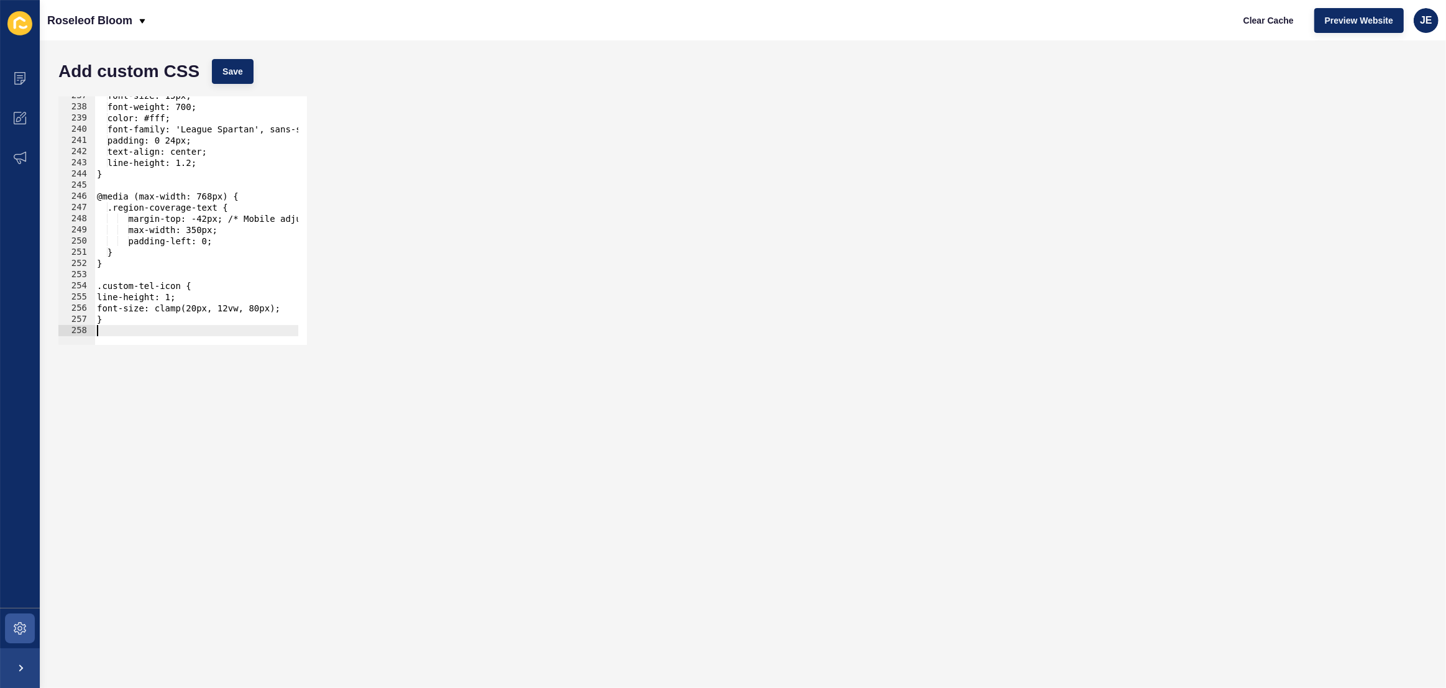
paste textarea "}"
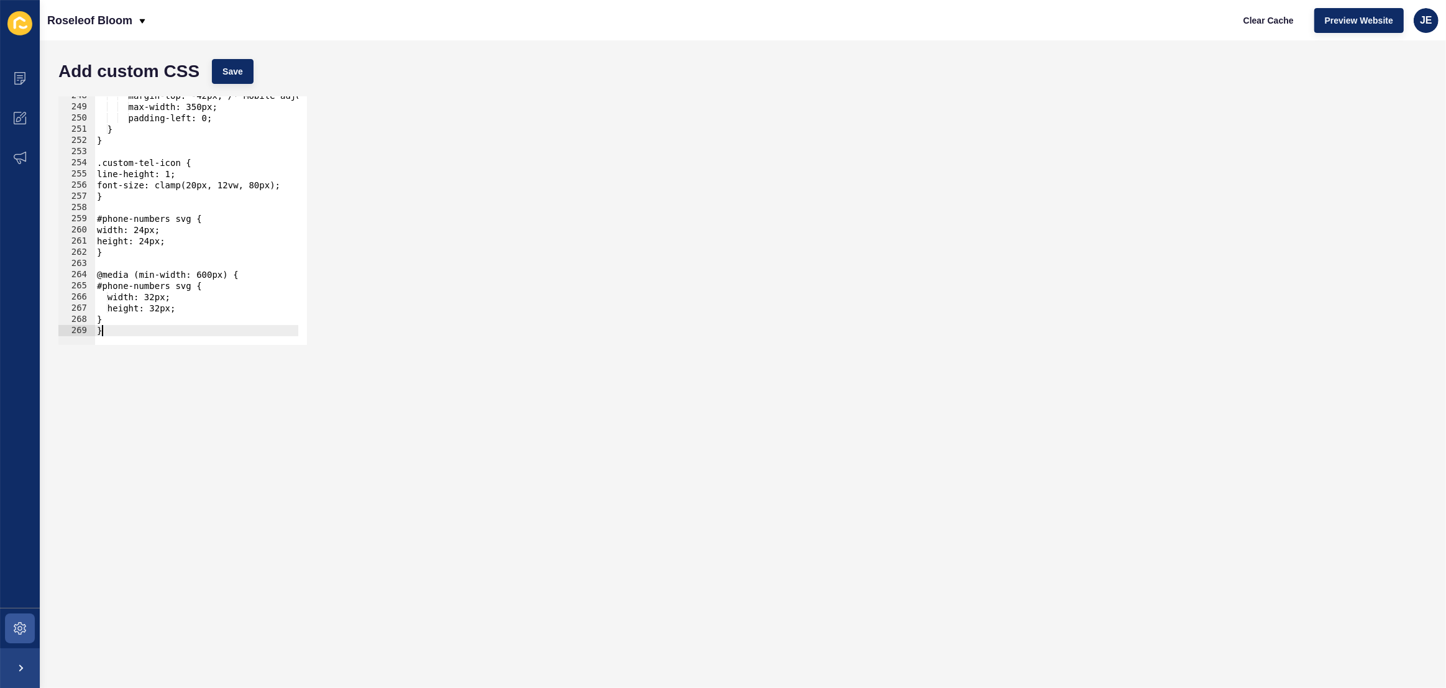
scroll to position [2769, 0]
click at [112, 199] on div "margin-top: -42px; /* Mobile adjustment as requested */ max-width: 350px; paddi…" at bounding box center [352, 221] width 516 height 262
click at [183, 234] on div "margin-top: -42px; /* Mobile adjustment as requested */ max-width: 350px; paddi…" at bounding box center [352, 221] width 516 height 262
drag, startPoint x: 183, startPoint y: 242, endPoint x: 83, endPoint y: 232, distance: 101.2
click at [83, 232] on div "width: 24px; 248 249 250 251 252 253 254 255 256 257 258 259 260 261 262 263 26…" at bounding box center [182, 220] width 249 height 249
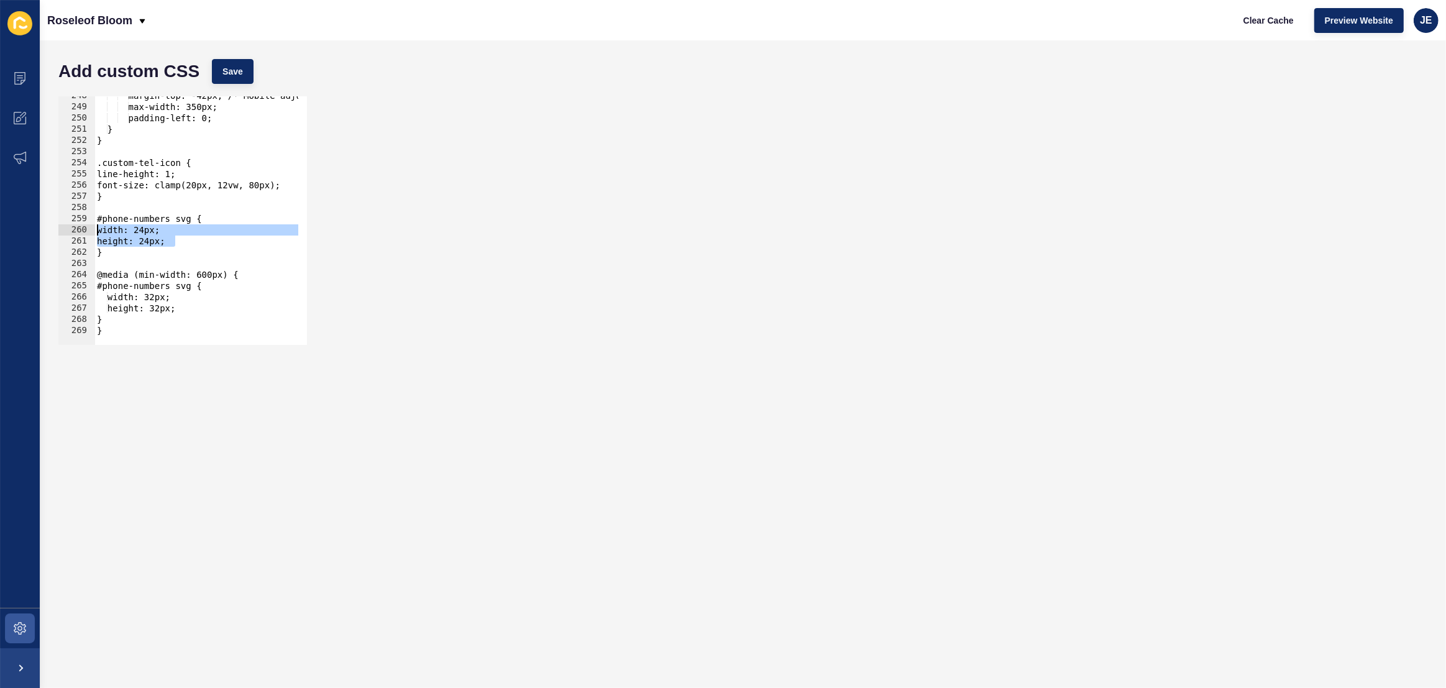
type textarea "width: 24px; height: 24px;"
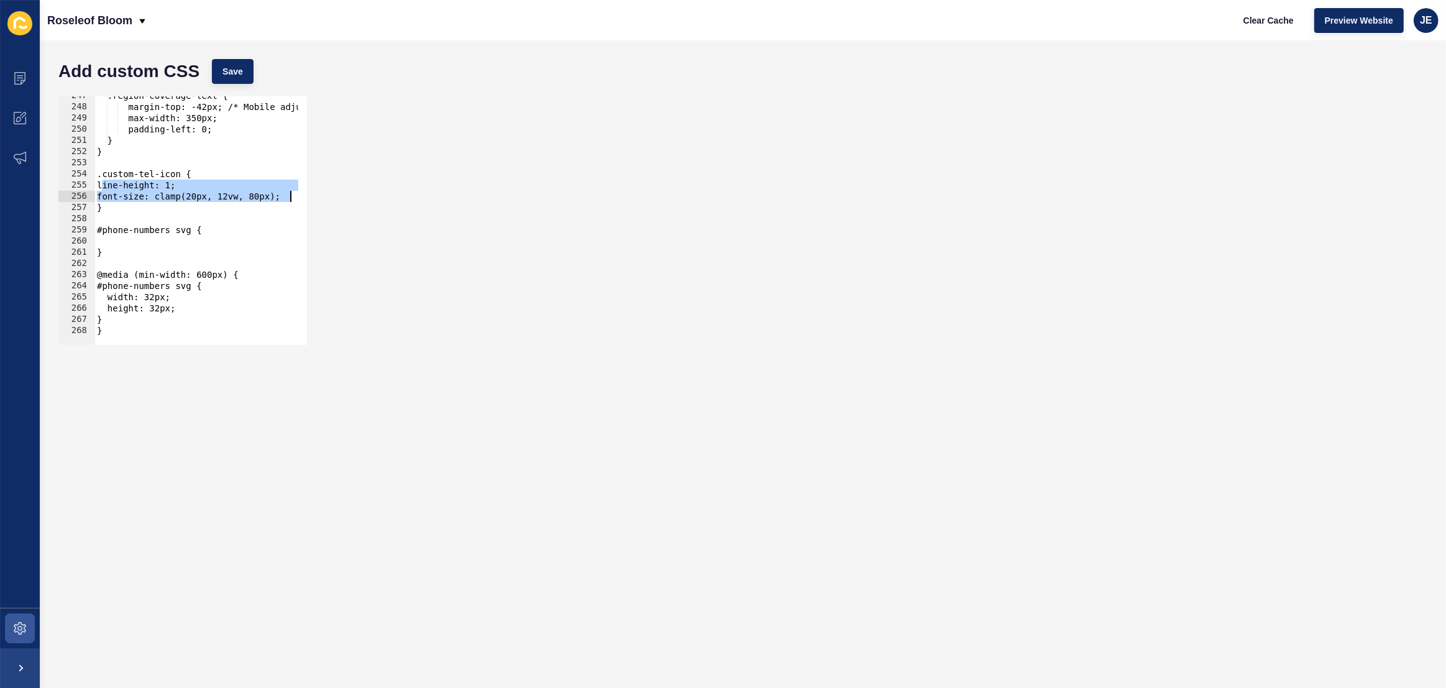
drag, startPoint x: 104, startPoint y: 186, endPoint x: 296, endPoint y: 198, distance: 192.4
click at [296, 198] on div "247 248 249 250 251 252 253 254 255 256 257 258 259 260 261 262 263 264 265 266…" at bounding box center [182, 220] width 249 height 249
paste textarea "height: 24px"
drag, startPoint x: 159, startPoint y: 186, endPoint x: 151, endPoint y: 183, distance: 8.5
click at [151, 183] on div ".region-coverage-text { margin-top: -42px; /* Mobile adjustment as requested */…" at bounding box center [352, 221] width 516 height 262
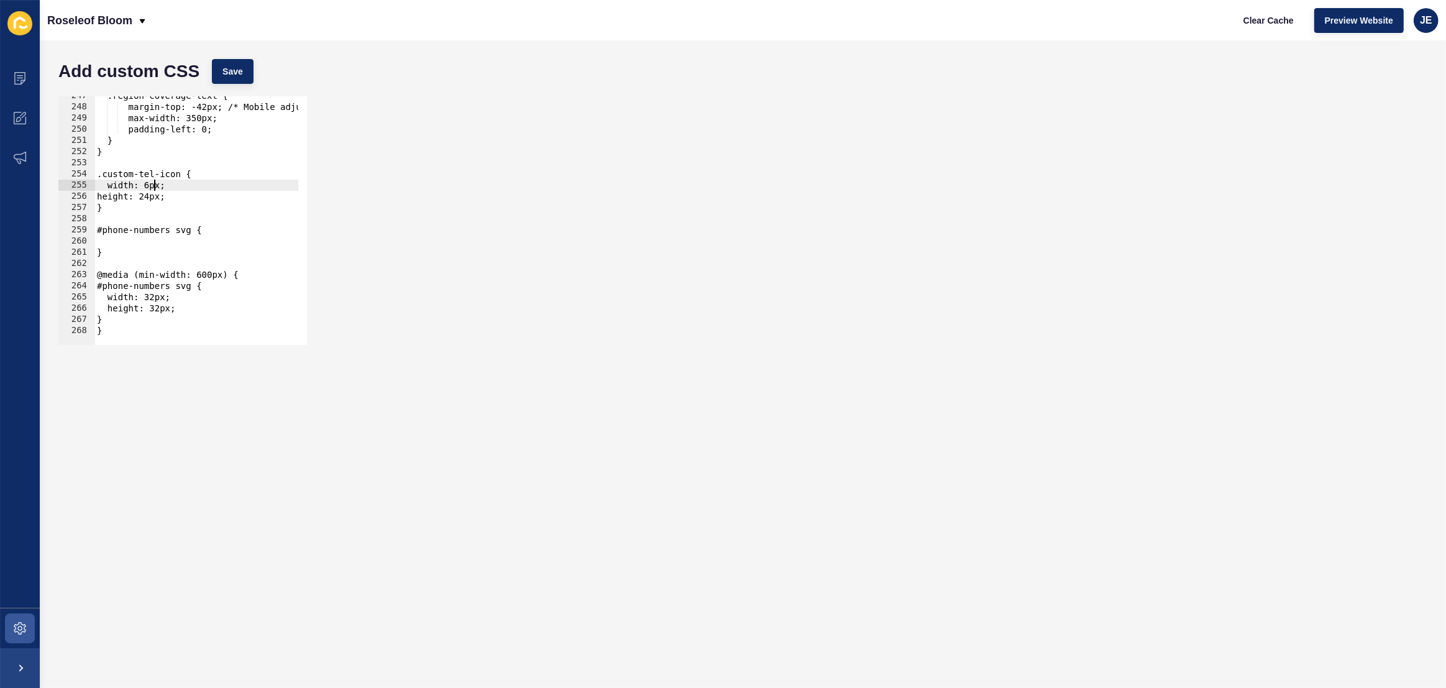
scroll to position [0, 4]
click at [151, 276] on div ".region-coverage-text { margin-top: -42px; /* Mobile adjustment as requested */…" at bounding box center [352, 221] width 516 height 262
click at [152, 276] on div ".region-coverage-text { margin-top: -42px; /* Mobile adjustment as requested */…" at bounding box center [352, 221] width 516 height 262
click at [195, 277] on div ".region-coverage-text { margin-top: -42px; /* Mobile adjustment as requested */…" at bounding box center [352, 221] width 516 height 262
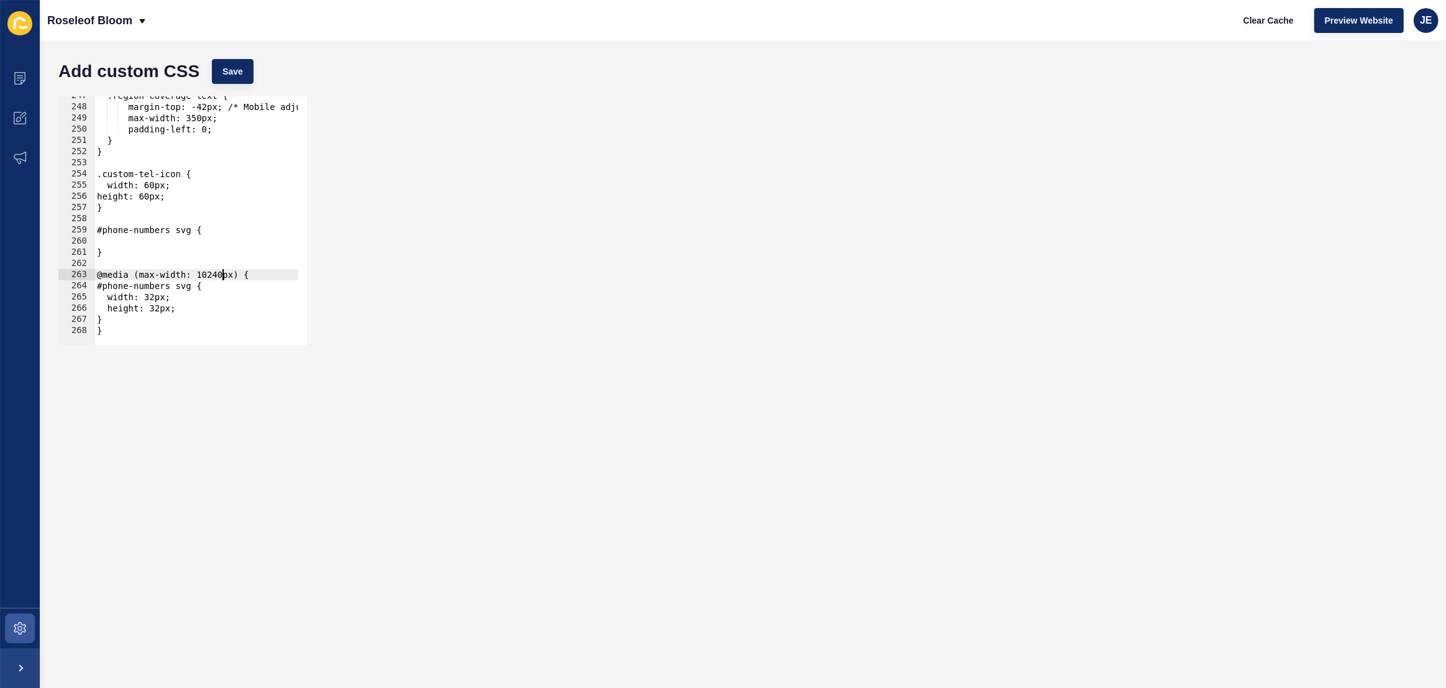
click at [220, 276] on div ".region-coverage-text { margin-top: -42px; /* Mobile adjustment as requested */…" at bounding box center [352, 221] width 516 height 262
click at [229, 80] on button "Save" at bounding box center [233, 71] width 42 height 25
click at [1271, 19] on span "Clear Cache" at bounding box center [1269, 20] width 50 height 12
click at [150, 188] on div ".region-coverage-text { margin-top: -42px; /* Mobile adjustment as requested */…" at bounding box center [352, 221] width 516 height 262
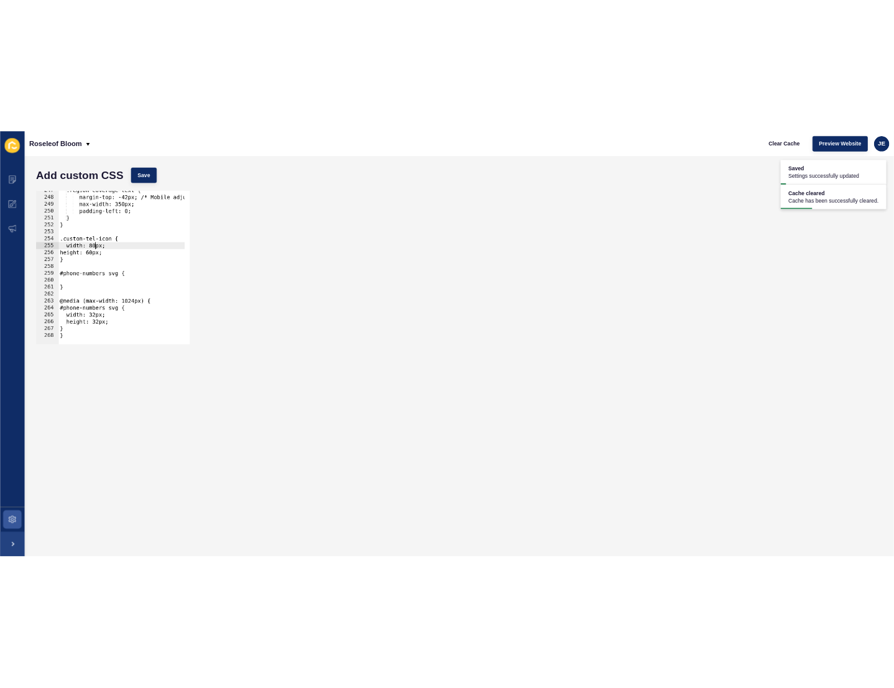
scroll to position [0, 4]
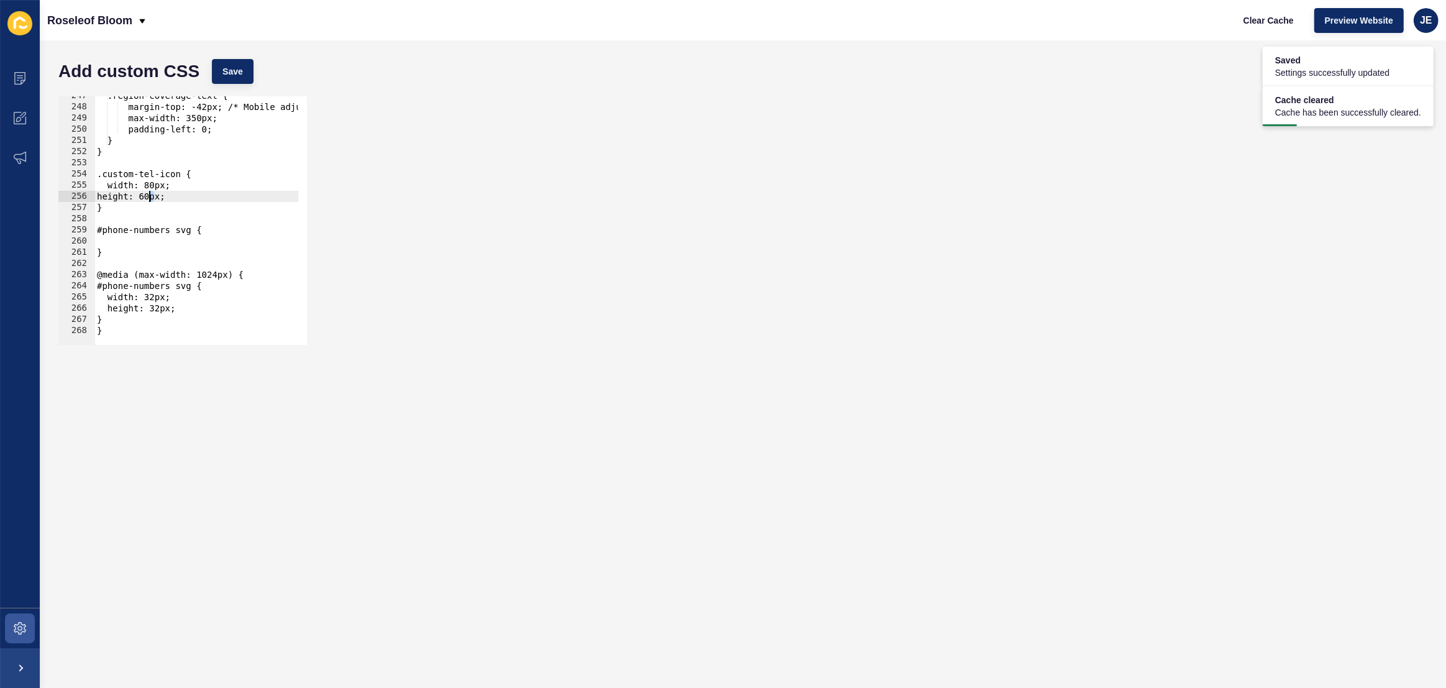
click at [149, 199] on div ".region-coverage-text { margin-top: -42px; /* Mobile adjustment as requested */…" at bounding box center [352, 221] width 516 height 262
click at [237, 80] on button "Save" at bounding box center [233, 71] width 42 height 25
click at [1248, 18] on span "Clear Cache" at bounding box center [1269, 20] width 50 height 12
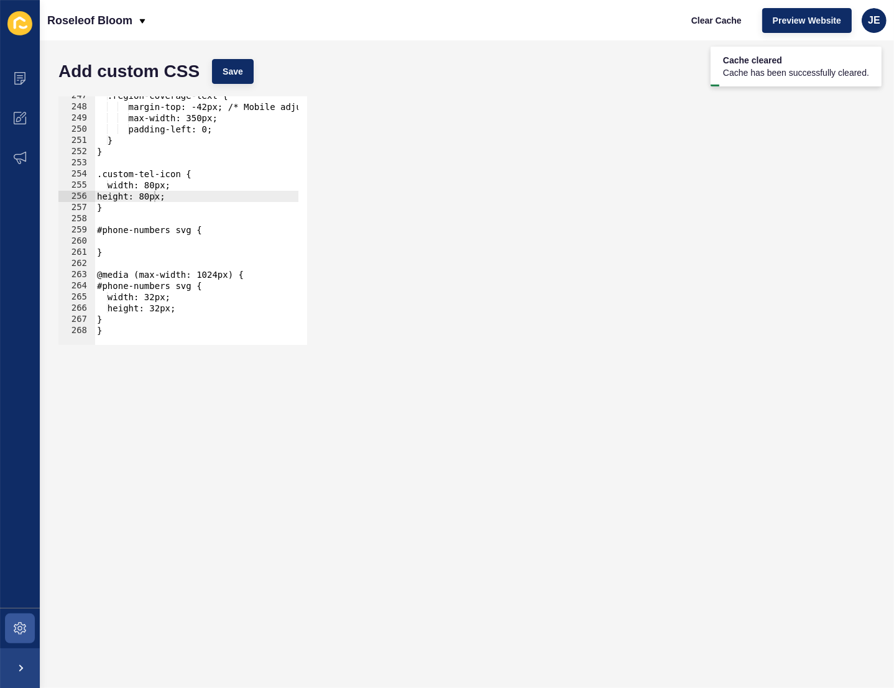
scroll to position [0, 0]
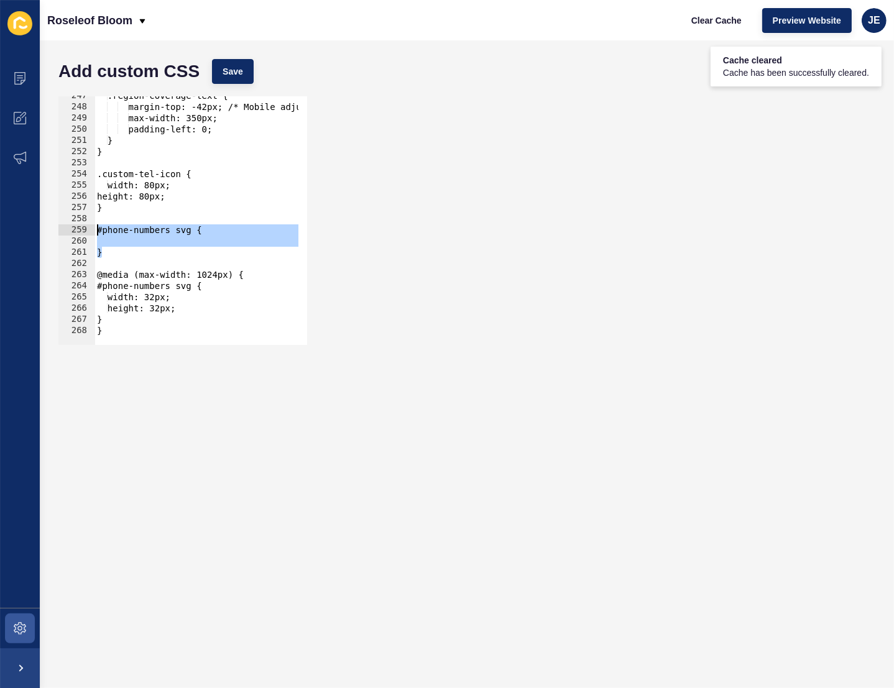
drag, startPoint x: 120, startPoint y: 247, endPoint x: 79, endPoint y: 225, distance: 46.7
click at [78, 225] on div "} 247 248 249 250 251 252 253 254 255 256 257 258 259 260 261 262 263 264 265 2…" at bounding box center [182, 220] width 249 height 249
type textarea "#phone-numbers svg {"
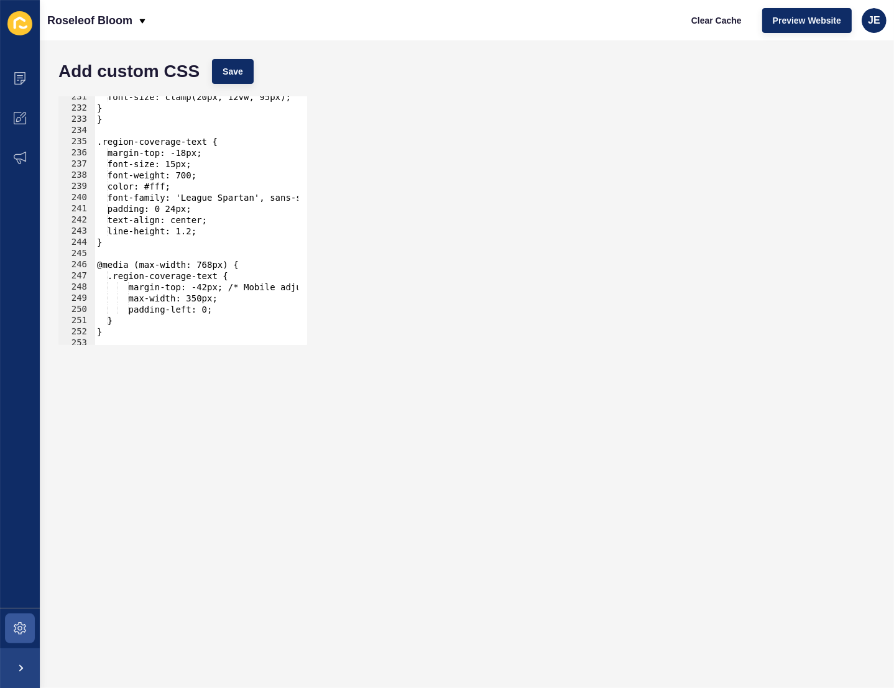
scroll to position [2713, 0]
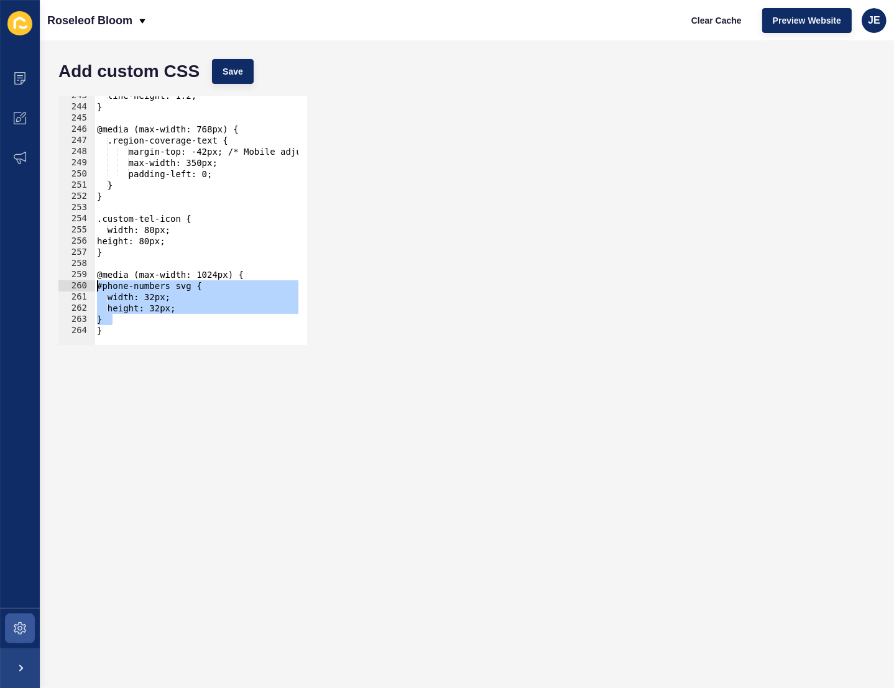
drag, startPoint x: 117, startPoint y: 318, endPoint x: 98, endPoint y: 290, distance: 33.1
click at [98, 290] on div "line-height: 1.2; } @media (max-width: 768px) { .region-coverage-text { margin-…" at bounding box center [352, 221] width 516 height 262
type textarea "#phone-numbers svg { width: 32px;"
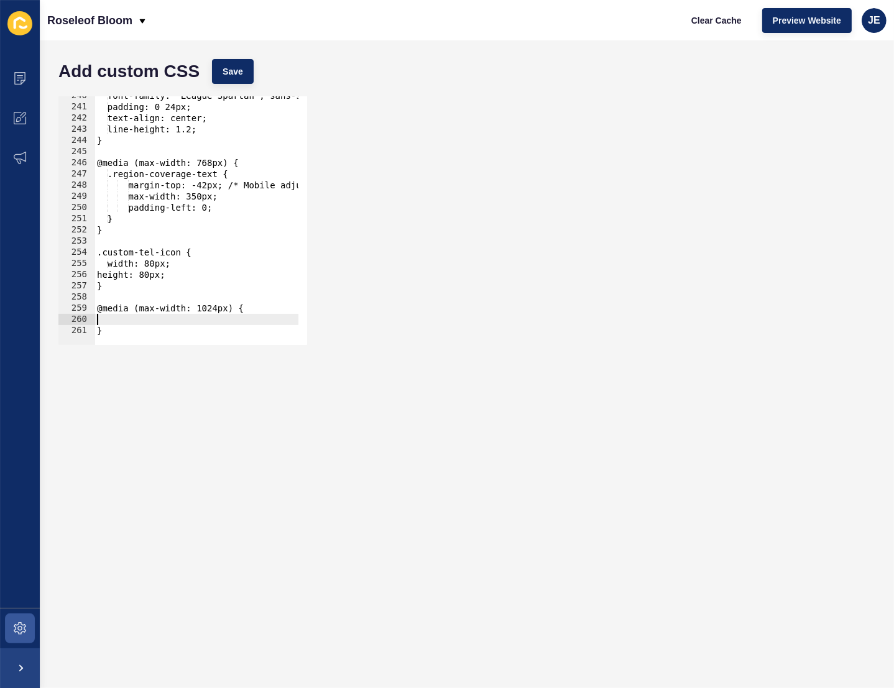
click at [149, 221] on div "font-family: 'League Spartan', sans-serif; padding: 0 24px; text-align: center;…" at bounding box center [352, 221] width 516 height 262
type textarea "}"
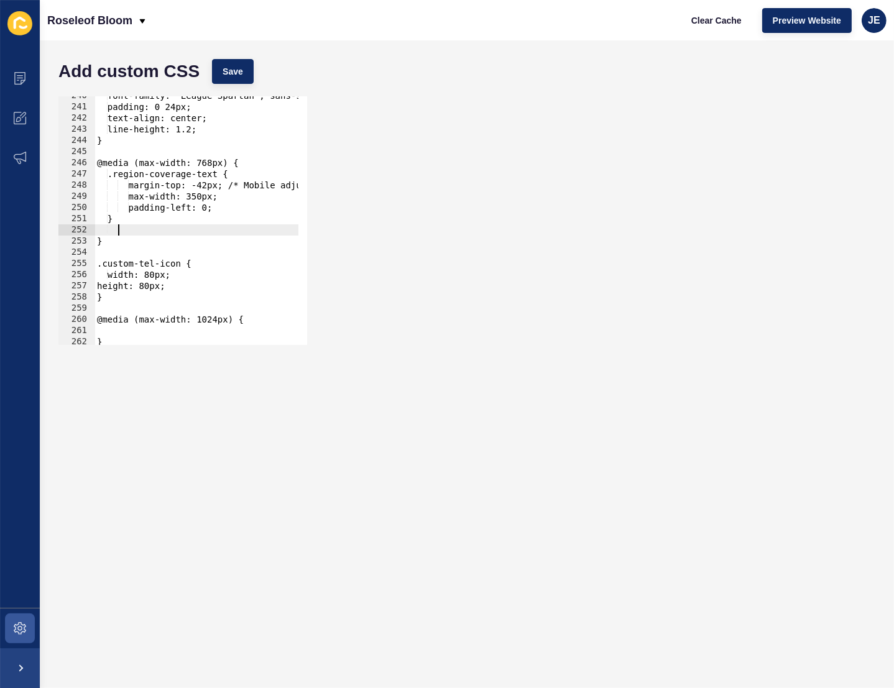
paste textarea "}"
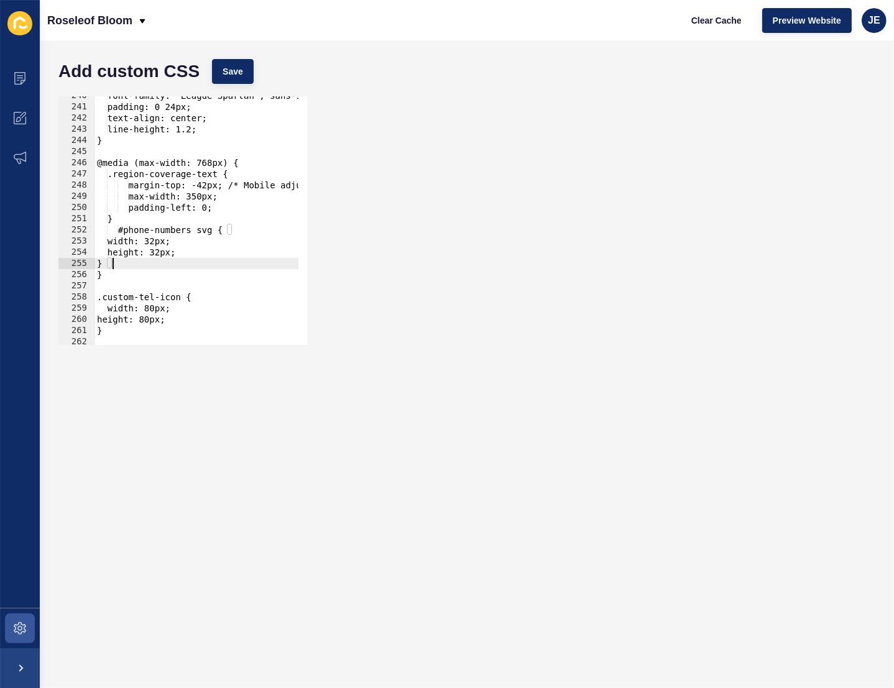
click at [128, 232] on div "font-family: 'League Spartan', sans-serif; padding: 0 24px; text-align: center;…" at bounding box center [352, 221] width 516 height 262
click at [111, 260] on div "font-family: 'League Spartan', sans-serif; padding: 0 24px; text-align: center;…" at bounding box center [352, 221] width 516 height 262
click at [106, 259] on div "font-family: 'League Spartan', sans-serif; padding: 0 24px; text-align: center;…" at bounding box center [352, 221] width 516 height 262
drag, startPoint x: 114, startPoint y: 240, endPoint x: 129, endPoint y: 251, distance: 18.6
click at [129, 251] on div "font-family: 'League Spartan', sans-serif; padding: 0 24px; text-align: center;…" at bounding box center [352, 221] width 516 height 262
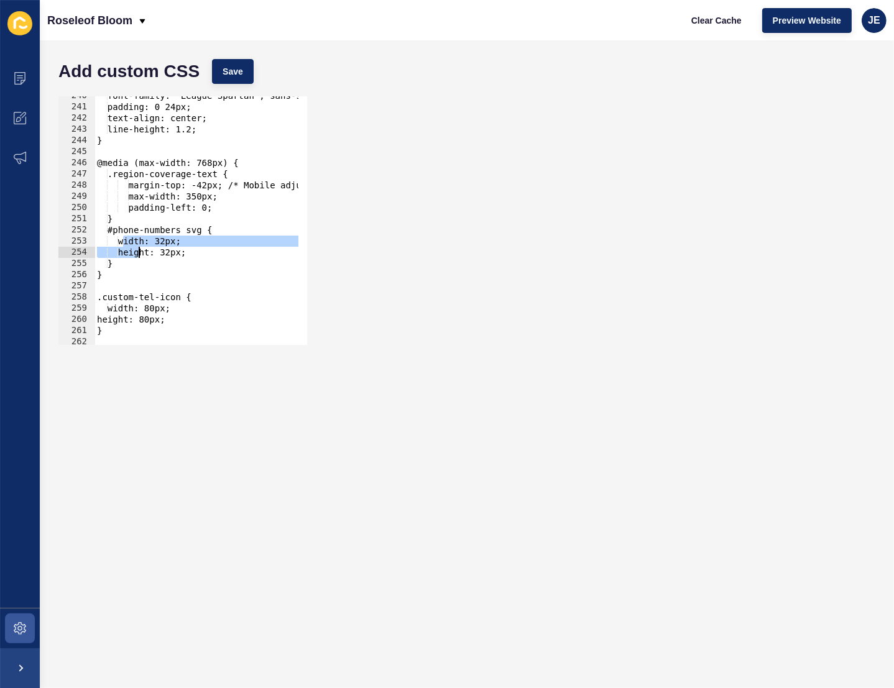
scroll to position [2724, 0]
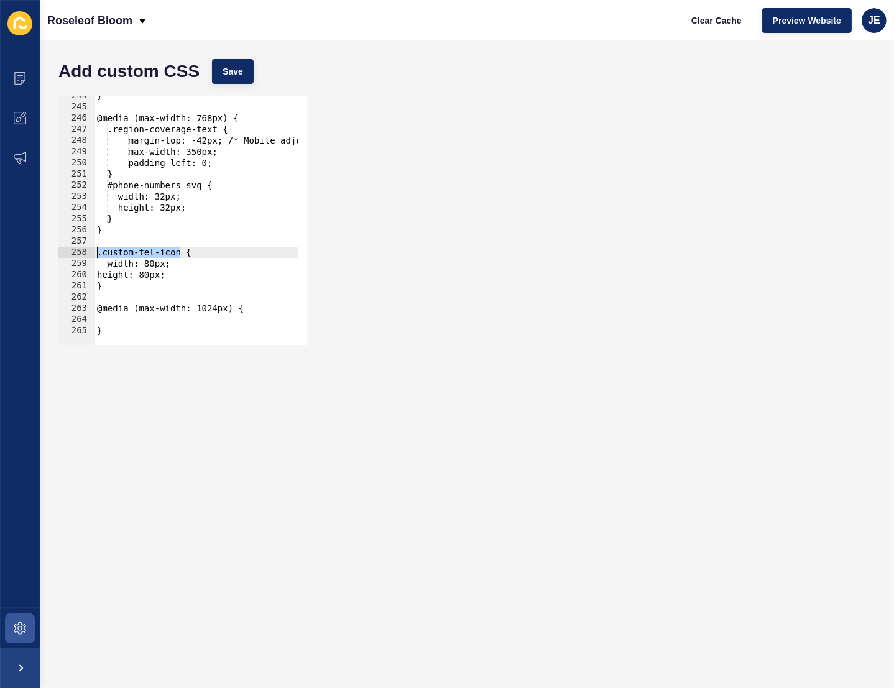
drag, startPoint x: 181, startPoint y: 255, endPoint x: 86, endPoint y: 253, distance: 95.1
click at [86, 253] on div "width: 32px; height: 32px; 244 245 246 247 248 249 250 251 252 253 254 255 256 …" at bounding box center [182, 220] width 249 height 249
drag, startPoint x: 212, startPoint y: 186, endPoint x: 119, endPoint y: 190, distance: 92.7
click at [119, 190] on div "} @media (max-width: 768px) { .region-coverage-text { margin-top: -42px; /* Mob…" at bounding box center [352, 221] width 516 height 262
paste textarea ".custom-tel-icon"
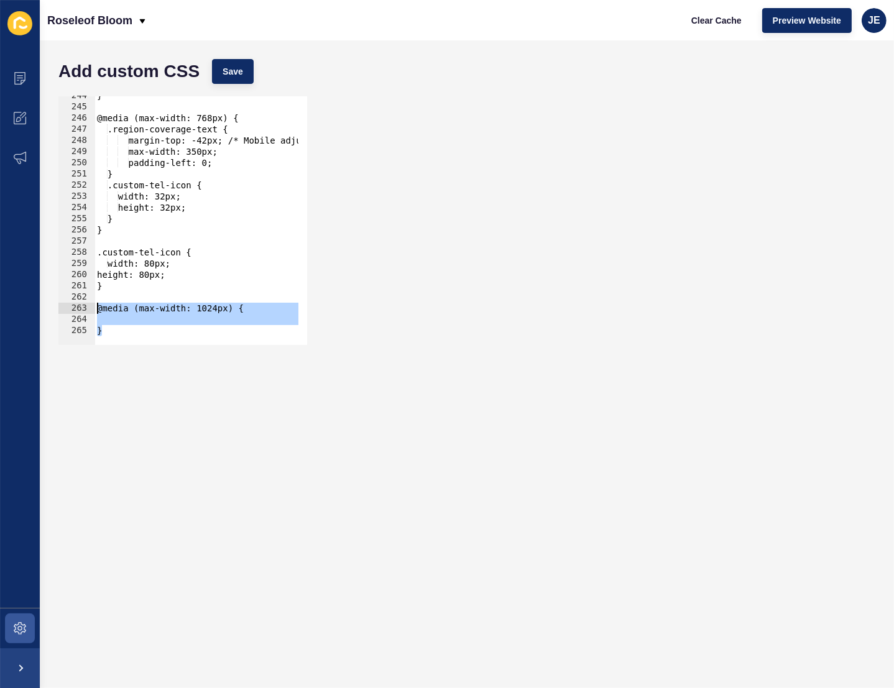
drag, startPoint x: 123, startPoint y: 326, endPoint x: 93, endPoint y: 305, distance: 36.6
click at [93, 305] on div ".custom-tel-icon { [PHONE_NUMBER] [PHONE_NUMBER] [PHONE_NUMBER] [PHONE_NUMBER] …" at bounding box center [182, 220] width 249 height 249
type textarea "@media (max-width: 1024px) {"
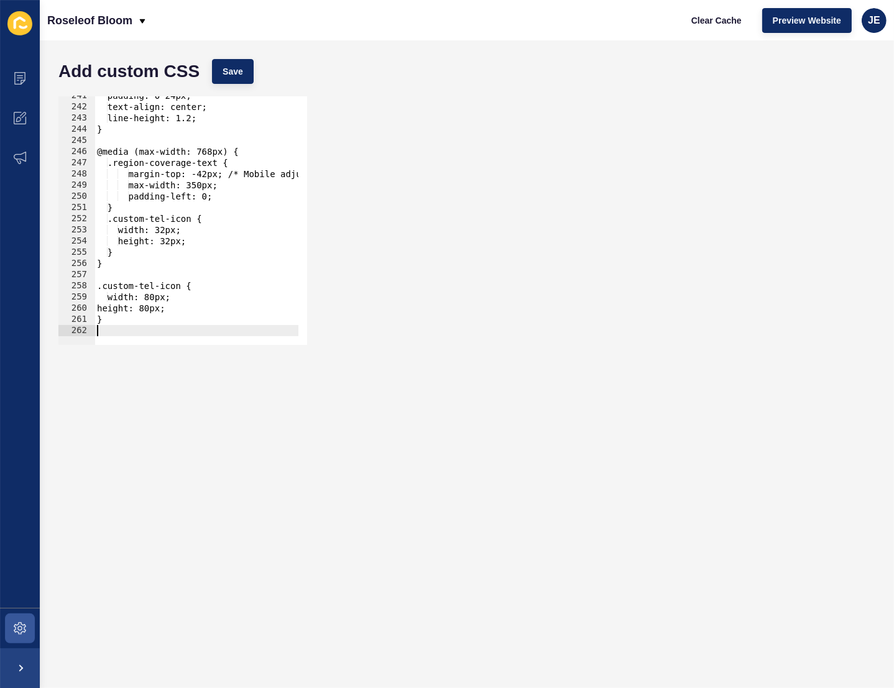
scroll to position [2691, 0]
click at [112, 298] on div "padding: 0 24px; text-align: center; line-height: 1.2; } @media (max-width: 768…" at bounding box center [352, 221] width 516 height 262
type textarea "width: 80px;"
click at [243, 70] on button "Save" at bounding box center [233, 71] width 42 height 25
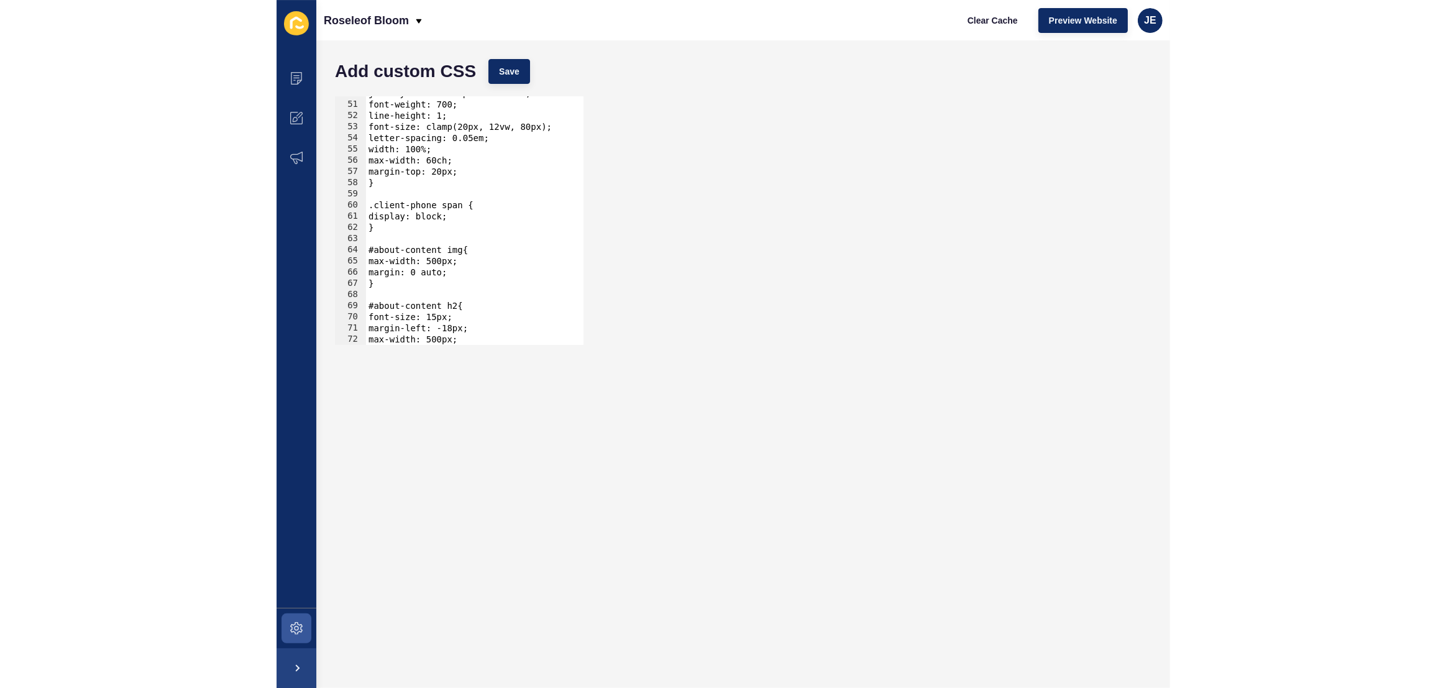
scroll to position [489, 0]
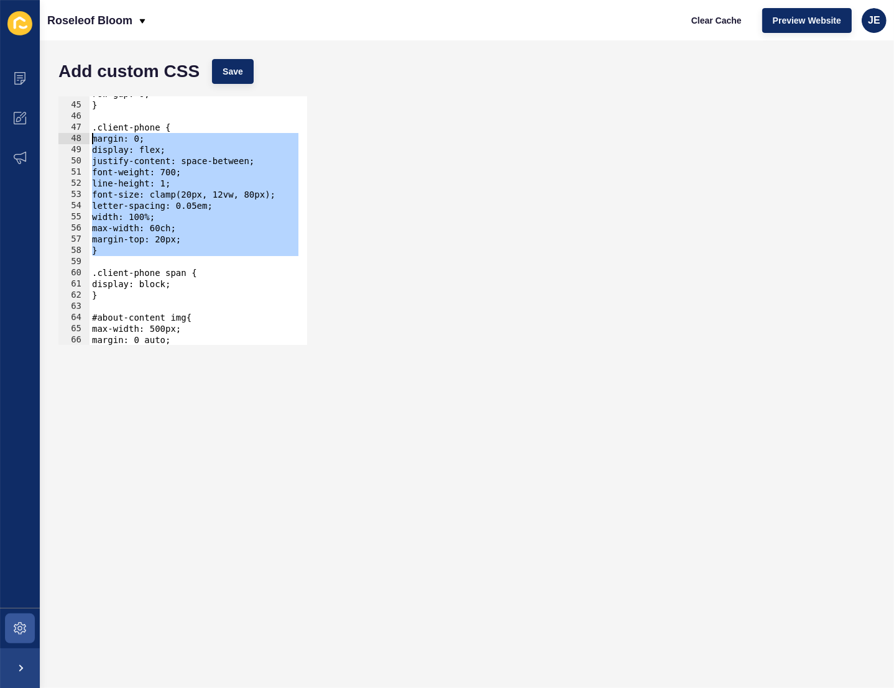
drag, startPoint x: 116, startPoint y: 257, endPoint x: 78, endPoint y: 127, distance: 134.7
click at [78, 127] on div "44 45 46 47 48 49 50 51 52 53 54 55 56 57 58 59 60 61 62 63 64 65 66 67 68 row-…" at bounding box center [182, 220] width 249 height 249
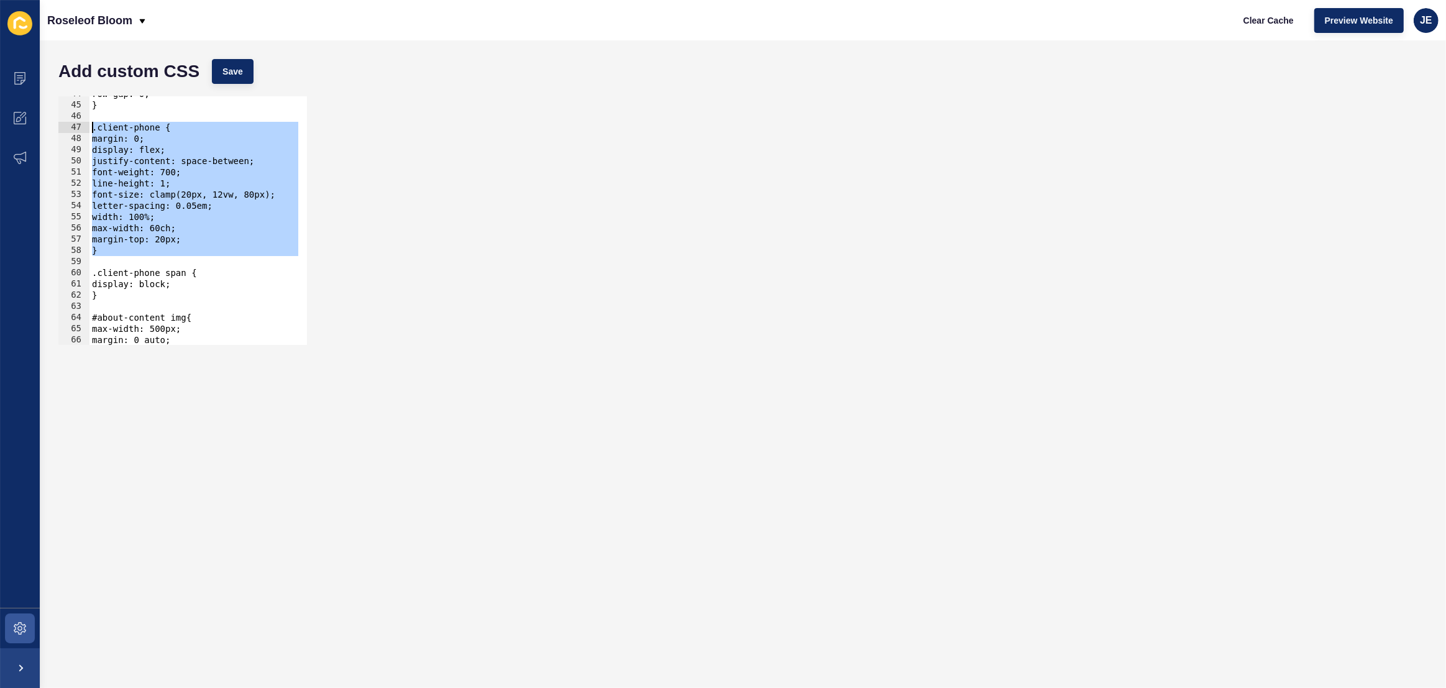
paste textarea "}"
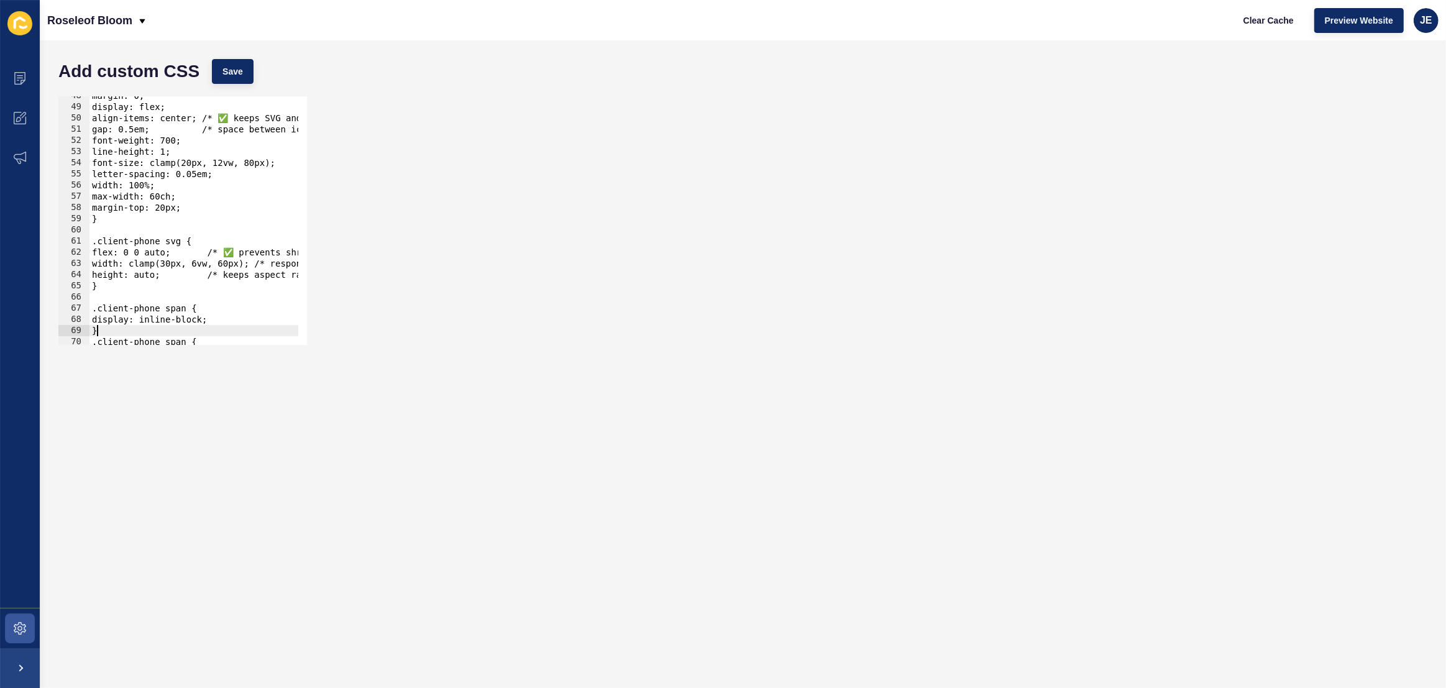
scroll to position [532, 0]
click at [224, 68] on span "Save" at bounding box center [232, 71] width 21 height 12
click at [1258, 25] on span "Clear Cache" at bounding box center [1269, 20] width 50 height 12
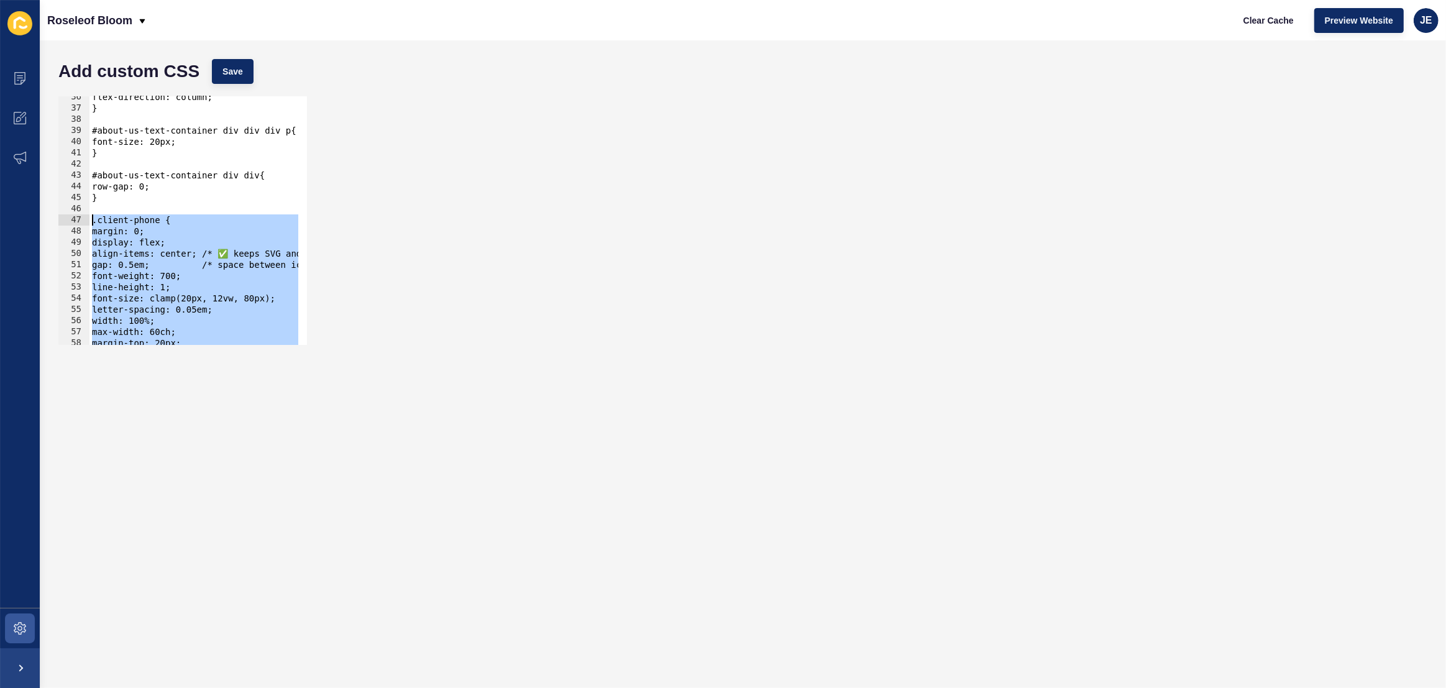
drag, startPoint x: 102, startPoint y: 329, endPoint x: 80, endPoint y: 223, distance: 108.5
click at [80, 223] on div "} 36 37 38 39 40 41 42 43 44 45 46 47 48 49 50 51 52 53 54 55 56 57 58 59 60 fl…" at bounding box center [182, 220] width 249 height 249
type textarea ".client-phone { margin: 0;"
paste textarea
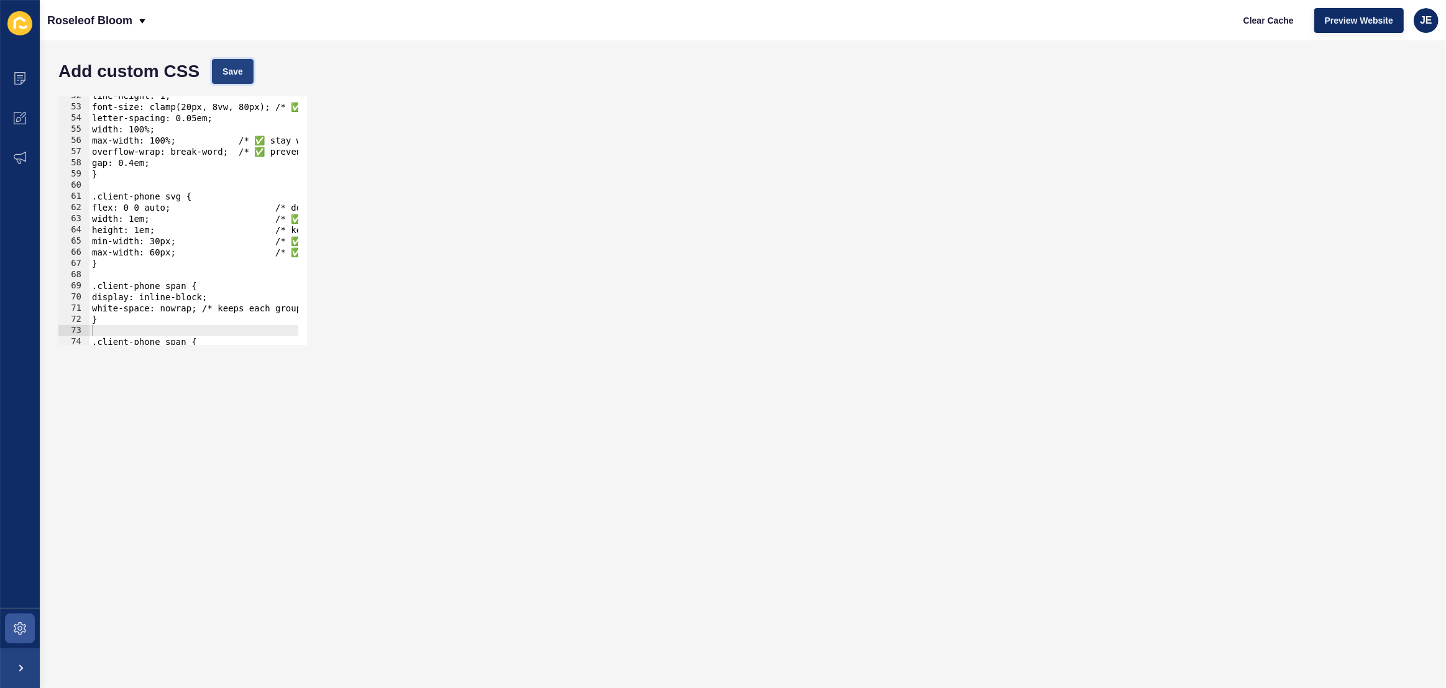
click at [226, 82] on button "Save" at bounding box center [233, 71] width 42 height 25
click at [1260, 24] on span "Clear Cache" at bounding box center [1269, 20] width 50 height 12
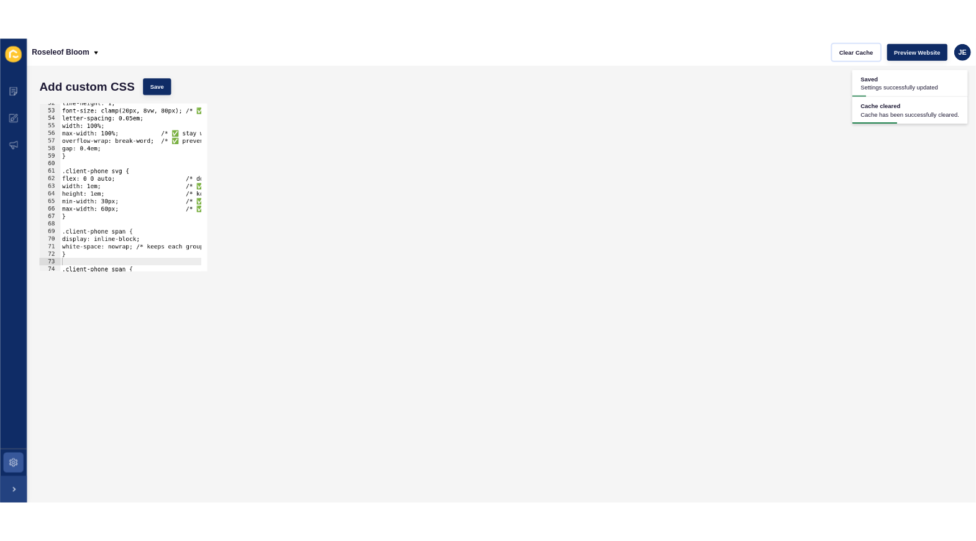
scroll to position [509, 0]
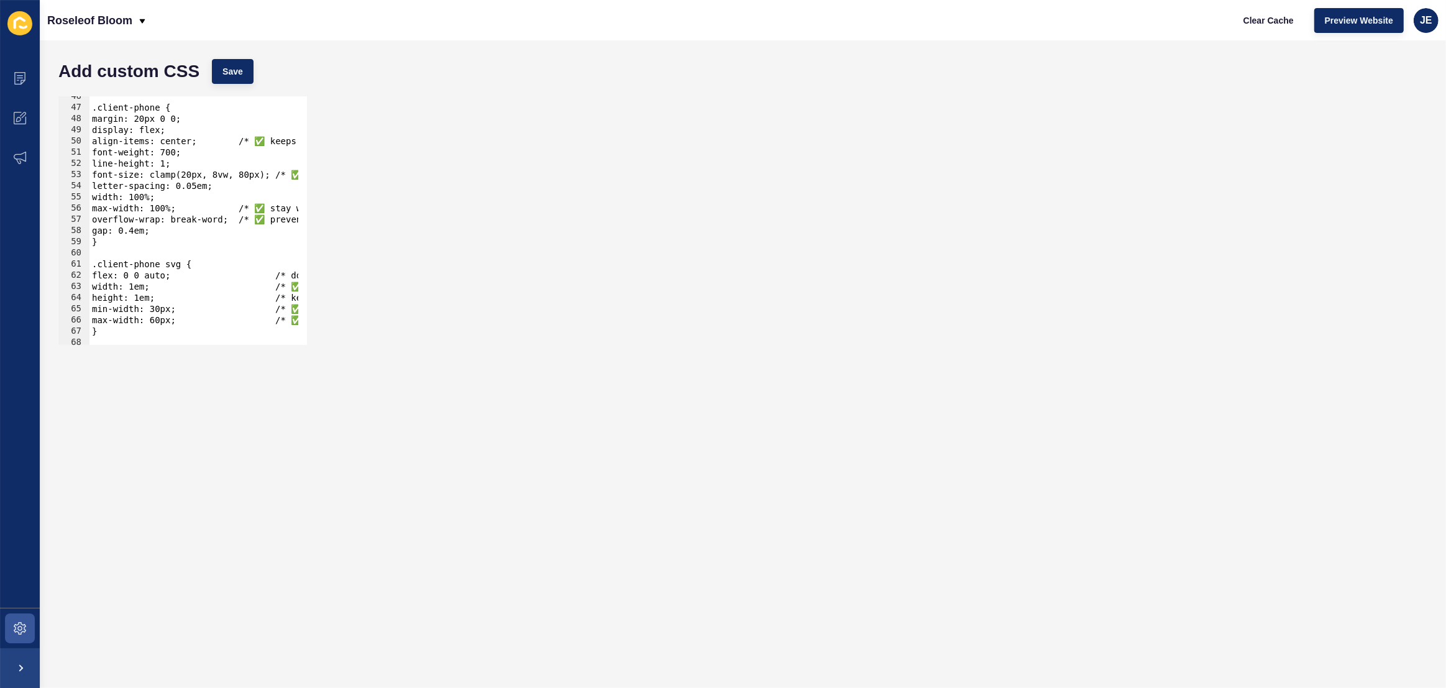
click at [245, 170] on div ".client-phone { margin: 20px 0 0; display: flex; align-items: center; /* ✅ keep…" at bounding box center [347, 222] width 516 height 262
paste textarea "font-size: clamp(20px, 12vw, 80px);"
click at [240, 78] on button "Save" at bounding box center [233, 71] width 42 height 25
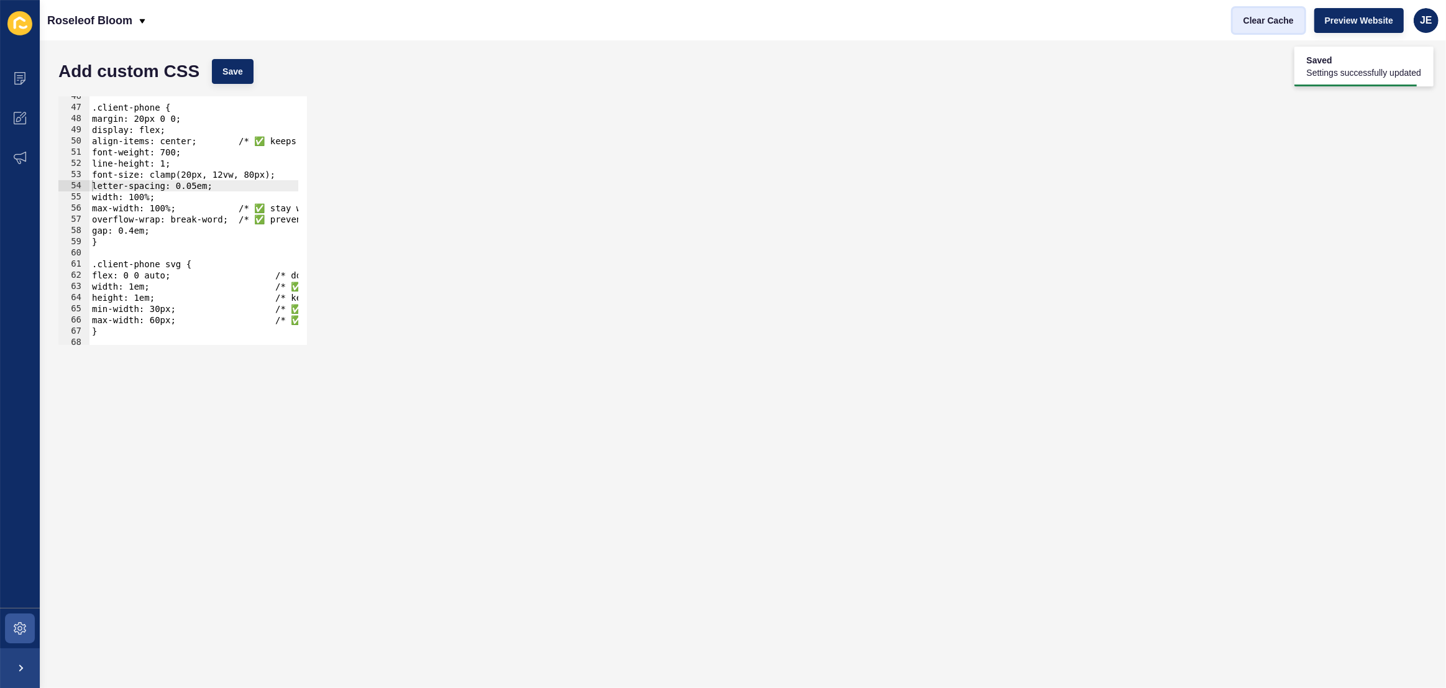
click at [1254, 22] on span "Clear Cache" at bounding box center [1269, 20] width 50 height 12
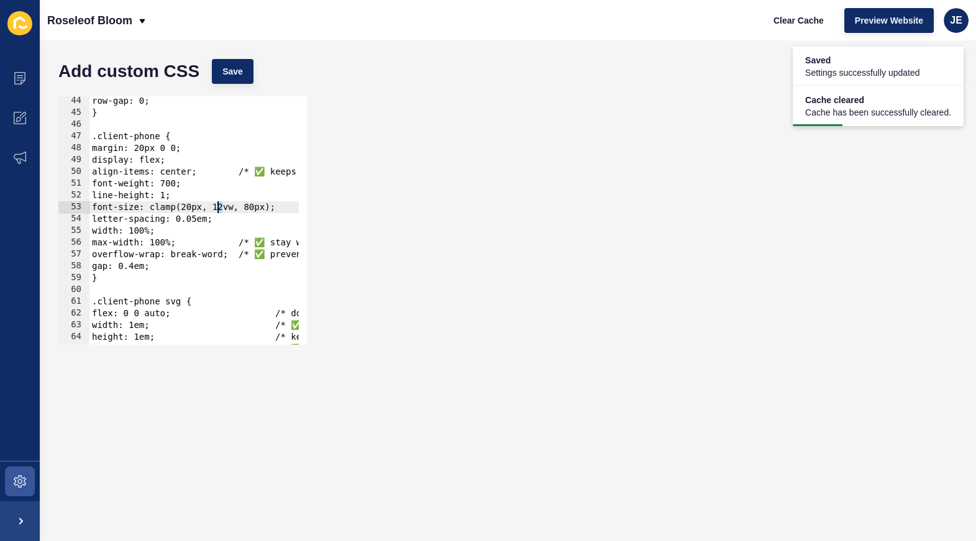
click at [216, 207] on div "row-gap: 0; } .client-phone { margin: 20px 0 0; display: flex; align-items: cen…" at bounding box center [347, 226] width 516 height 263
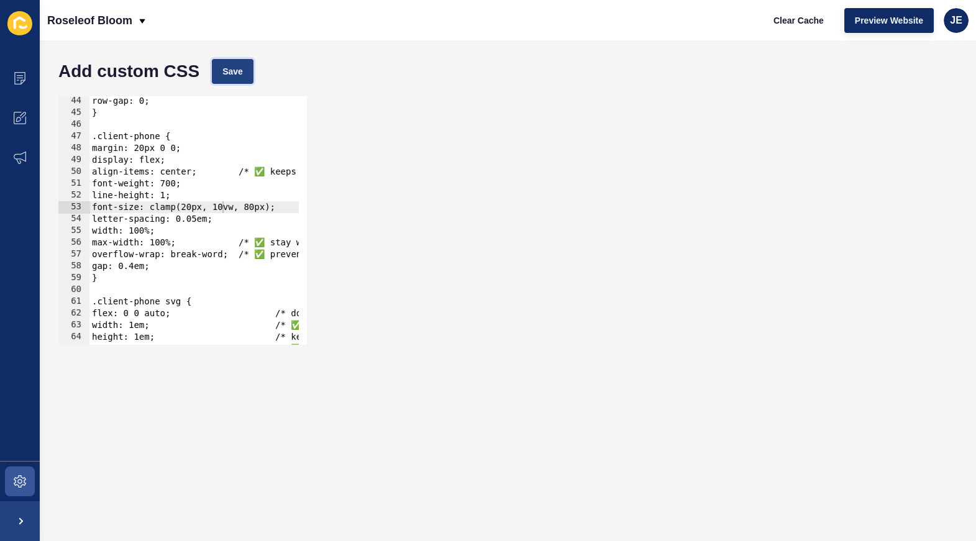
click at [236, 73] on span "Save" at bounding box center [232, 71] width 21 height 12
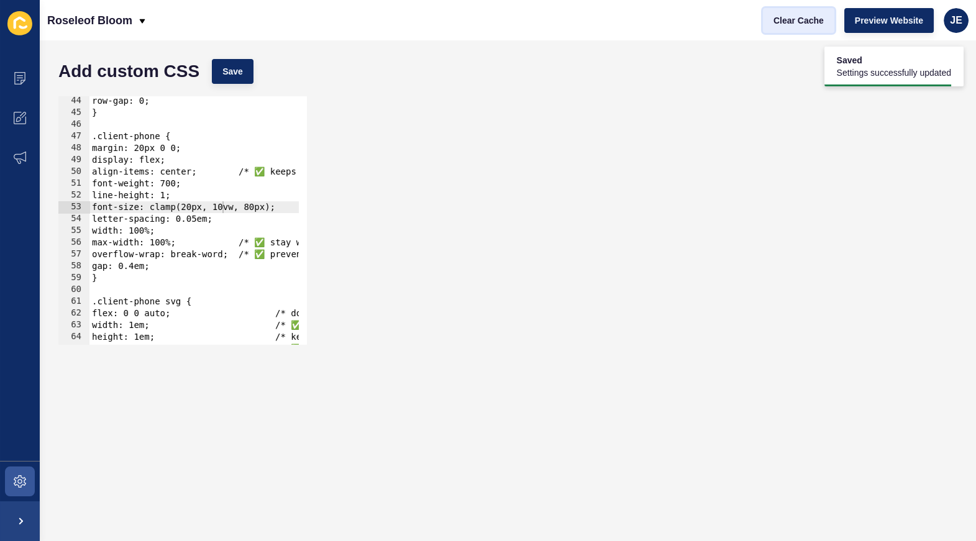
click at [800, 17] on span "Clear Cache" at bounding box center [799, 20] width 50 height 12
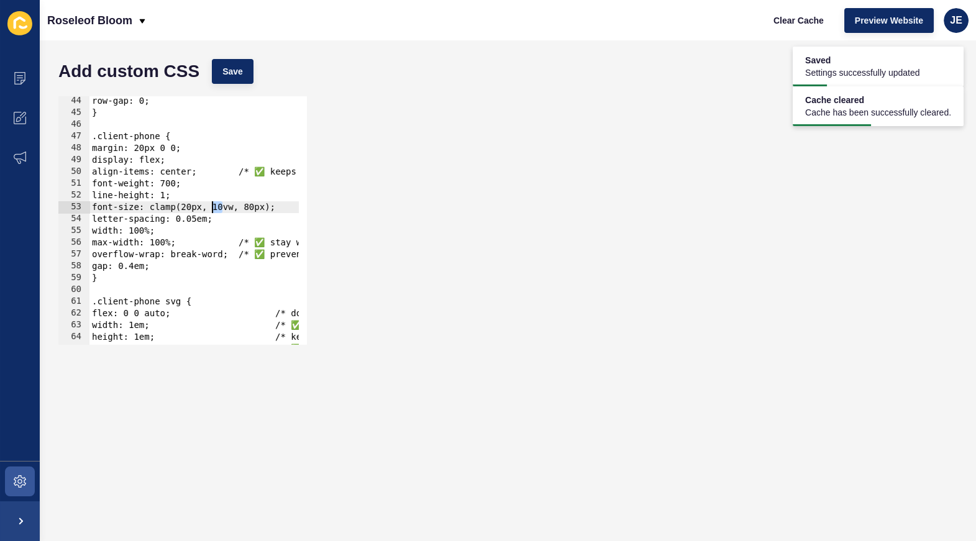
drag, startPoint x: 221, startPoint y: 208, endPoint x: 213, endPoint y: 209, distance: 8.1
click at [213, 209] on div "row-gap: 0; } .client-phone { margin: 20px 0 0; display: flex; align-items: cen…" at bounding box center [347, 226] width 516 height 263
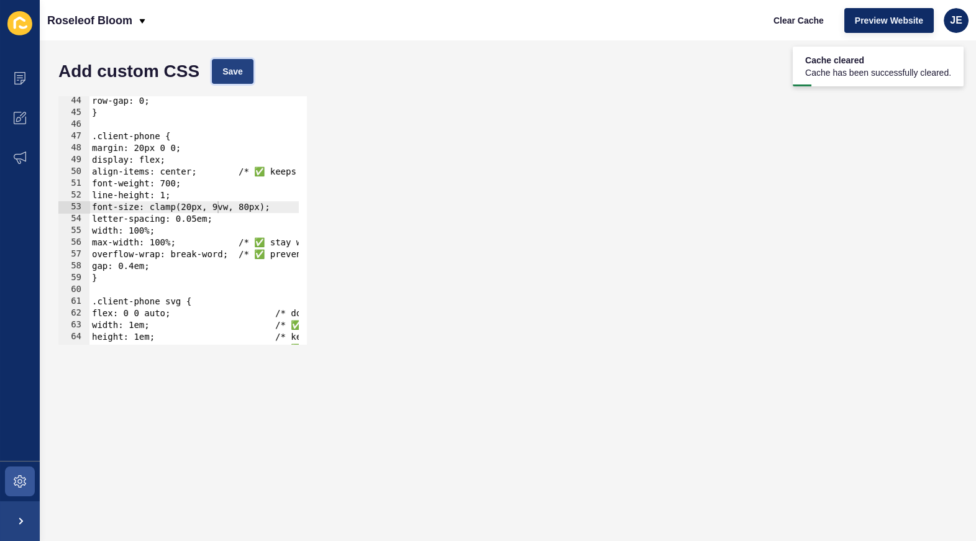
click at [230, 73] on span "Save" at bounding box center [232, 71] width 21 height 12
click at [804, 8] on button "Clear Cache" at bounding box center [798, 20] width 71 height 25
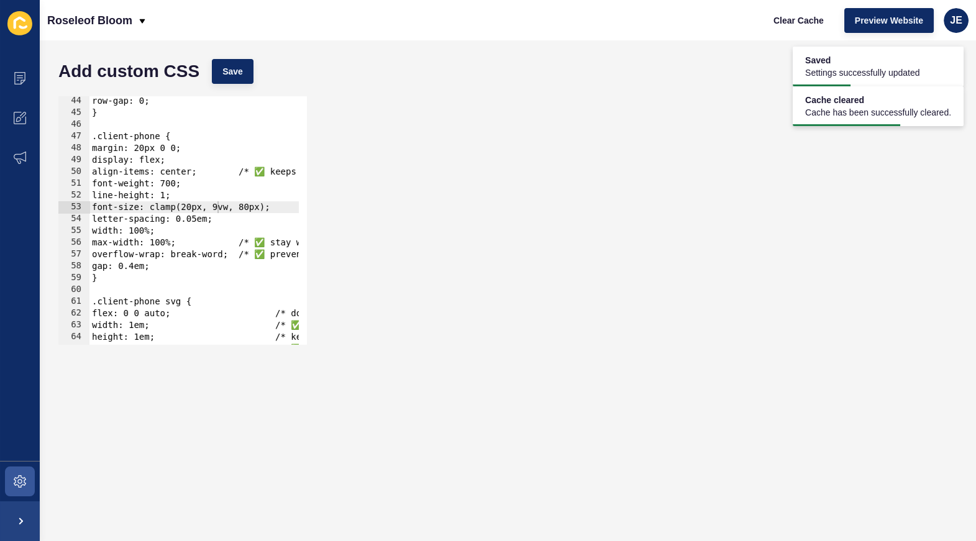
click at [186, 203] on div "row-gap: 0; } .client-phone { margin: 20px 0 0; display: flex; align-items: cen…" at bounding box center [347, 226] width 516 height 263
paste textarea
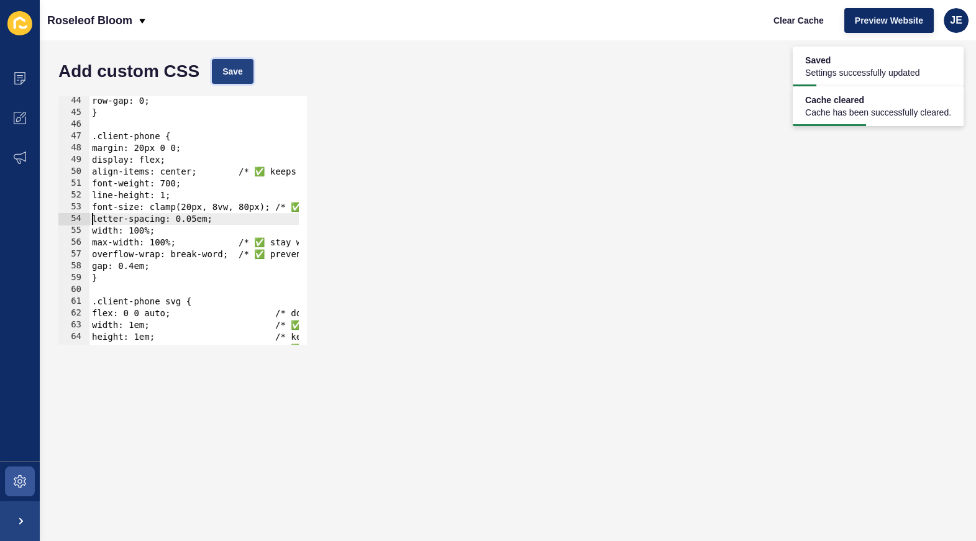
click at [232, 76] on span "Save" at bounding box center [232, 71] width 21 height 12
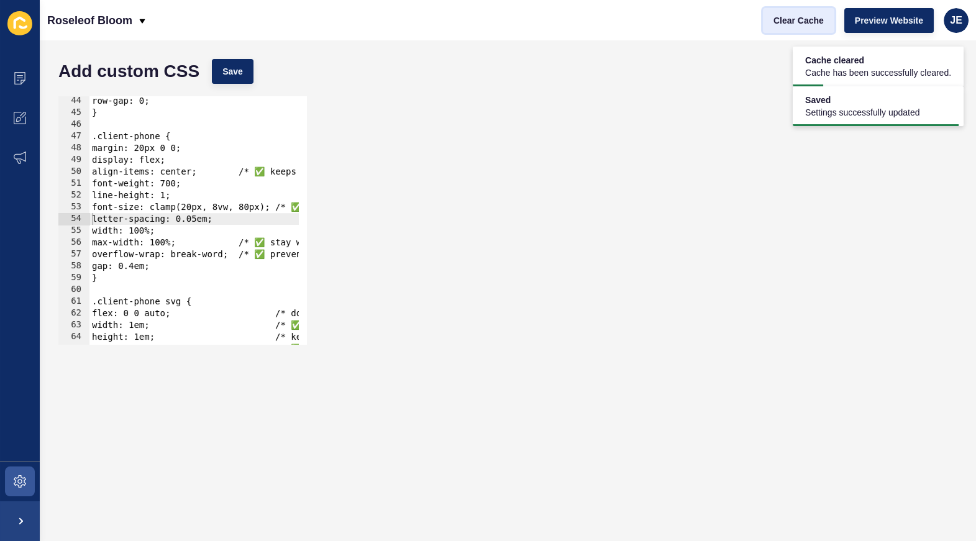
click at [818, 17] on span "Clear Cache" at bounding box center [799, 20] width 50 height 12
click at [96, 222] on div "row-gap: 0; } .client-phone { margin: 20px 0 0; display: flex; align-items: cen…" at bounding box center [347, 226] width 516 height 263
click at [93, 221] on div "row-gap: 0; } .client-phone { margin: 20px 0 0; display: flex; align-items: cen…" at bounding box center [347, 226] width 516 height 263
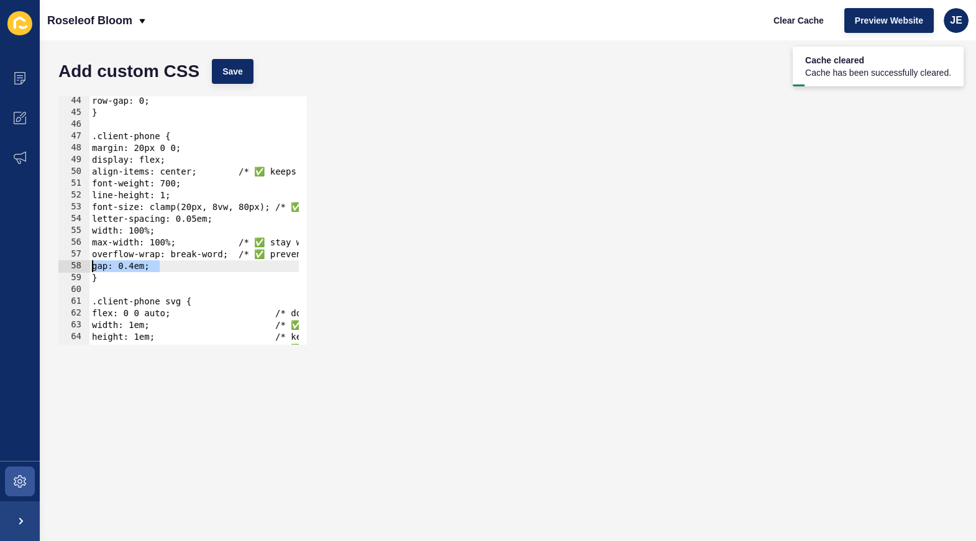
drag, startPoint x: 179, startPoint y: 268, endPoint x: 85, endPoint y: 264, distance: 93.9
click at [85, 264] on div "letter-spacing: 0.05em; 44 45 46 47 48 49 50 51 52 53 54 55 56 57 58 59 60 61 6…" at bounding box center [182, 220] width 249 height 249
type textarea "gap: 0.4em;"
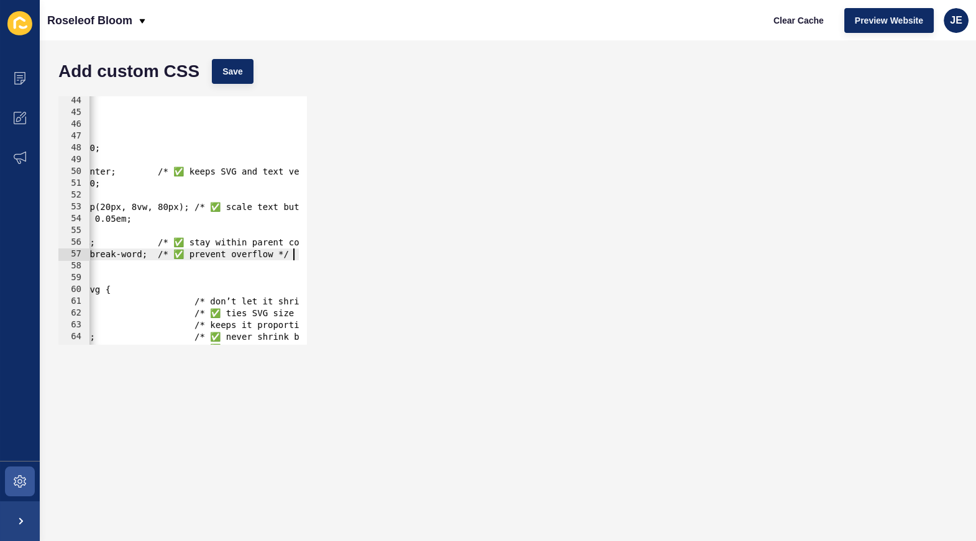
scroll to position [0, 81]
click at [229, 73] on span "Save" at bounding box center [232, 71] width 21 height 12
click at [802, 19] on span "Clear Cache" at bounding box center [799, 20] width 50 height 12
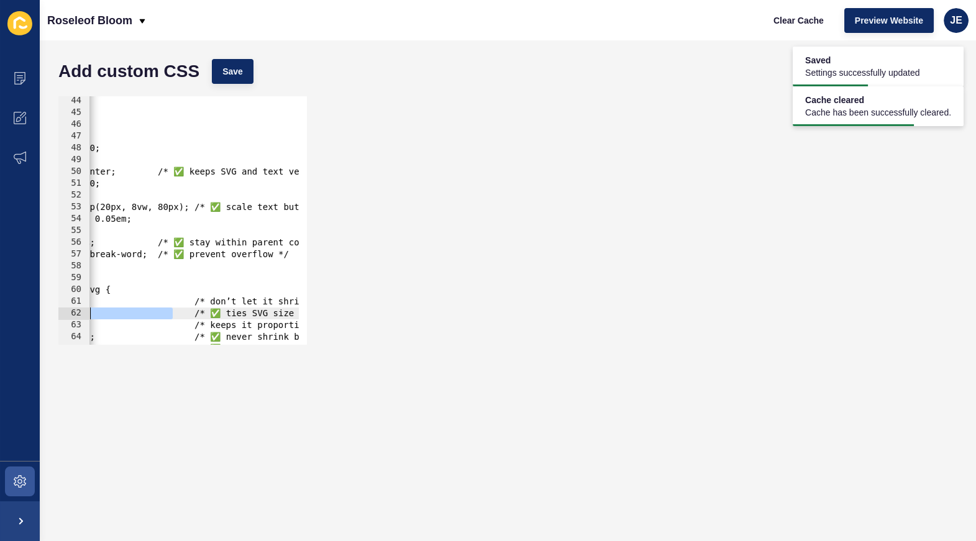
scroll to position [0, 0]
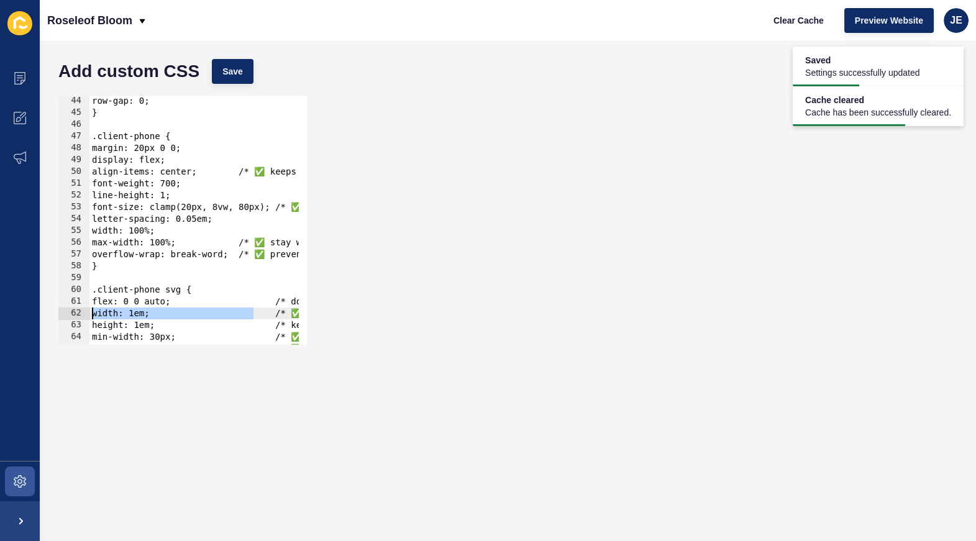
drag, startPoint x: 135, startPoint y: 309, endPoint x: 45, endPoint y: 310, distance: 90.1
click at [45, 310] on div "Add custom CSS Save width: 1em; /* ✅ ties SVG size to font size */ 44 45 46 47 …" at bounding box center [508, 290] width 937 height 501
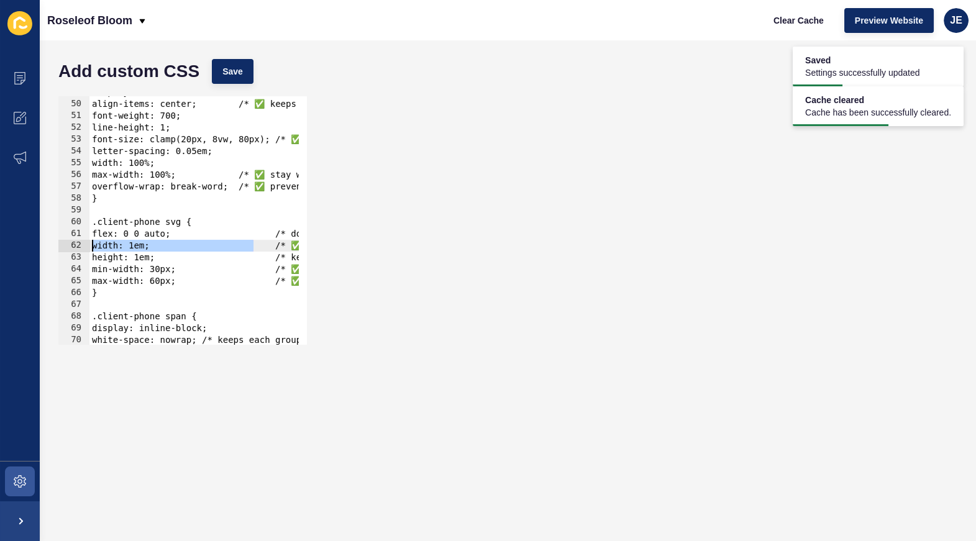
scroll to position [610, 0]
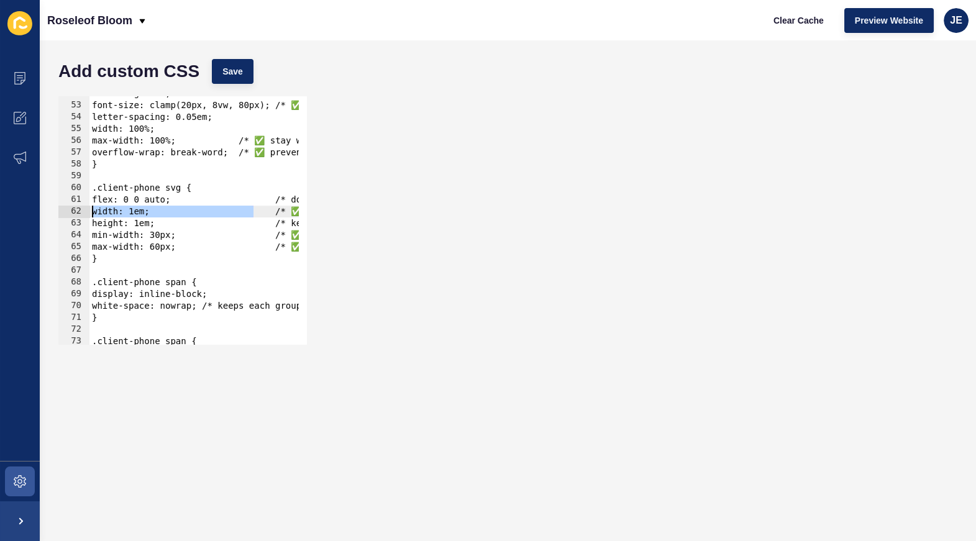
click at [144, 212] on div "line-height: 1; font-size: clamp(20px, 8vw, 80px); /* ✅ scale text but not too …" at bounding box center [347, 219] width 516 height 263
click at [194, 201] on div "line-height: 1; font-size: clamp(20px, 8vw, 80px); /* ✅ scale text but not too …" at bounding box center [347, 219] width 516 height 263
drag, startPoint x: 184, startPoint y: 211, endPoint x: 91, endPoint y: 209, distance: 93.2
click at [91, 209] on div "line-height: 1; font-size: clamp(20px, 8vw, 80px); /* ✅ scale text but not too …" at bounding box center [347, 219] width 516 height 263
click at [237, 87] on div "Add custom CSS Save" at bounding box center [508, 71] width 912 height 37
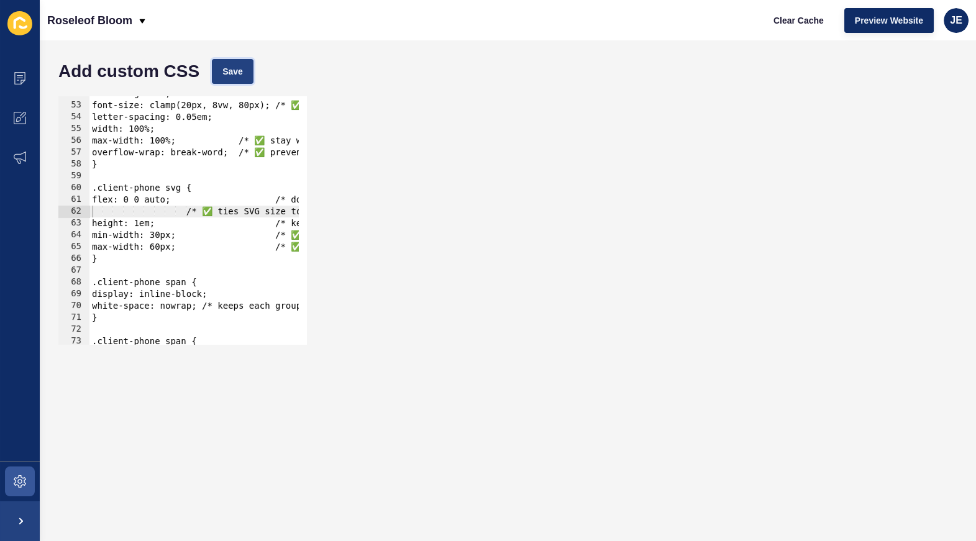
click at [240, 75] on span "Save" at bounding box center [232, 71] width 21 height 12
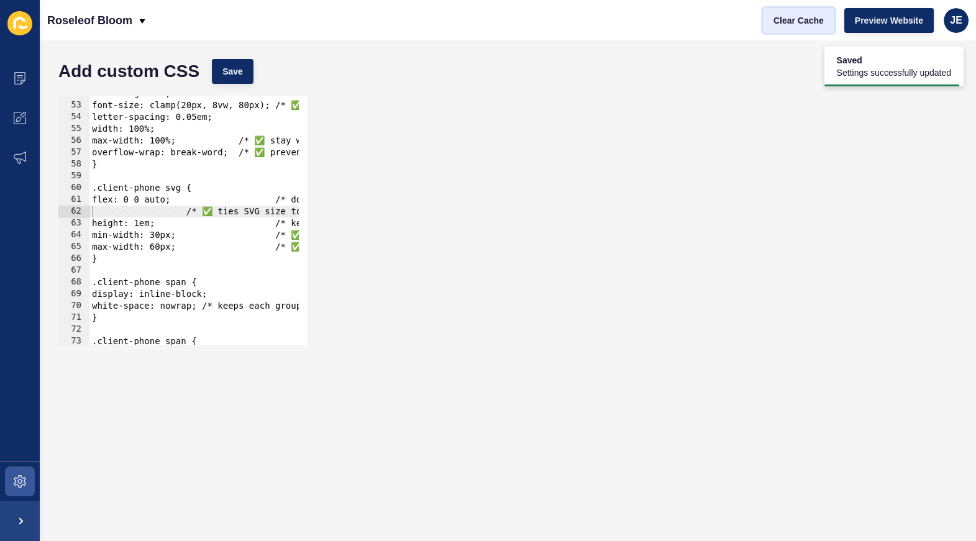
click at [784, 19] on span "Clear Cache" at bounding box center [799, 20] width 50 height 12
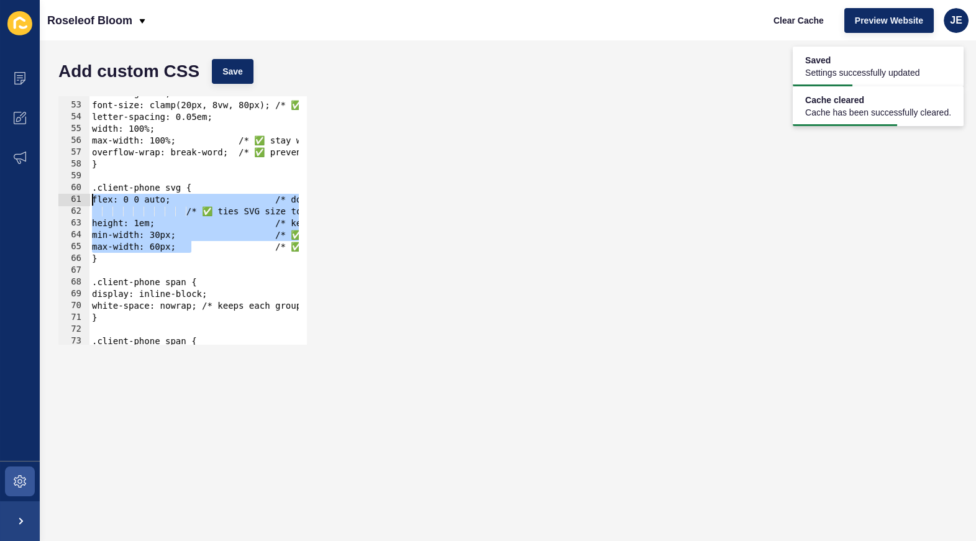
drag, startPoint x: 179, startPoint y: 244, endPoint x: 91, endPoint y: 200, distance: 98.7
click at [91, 200] on div "line-height: 1; font-size: clamp(20px, 8vw, 80px); /* ✅ scale text but not too …" at bounding box center [347, 219] width 516 height 263
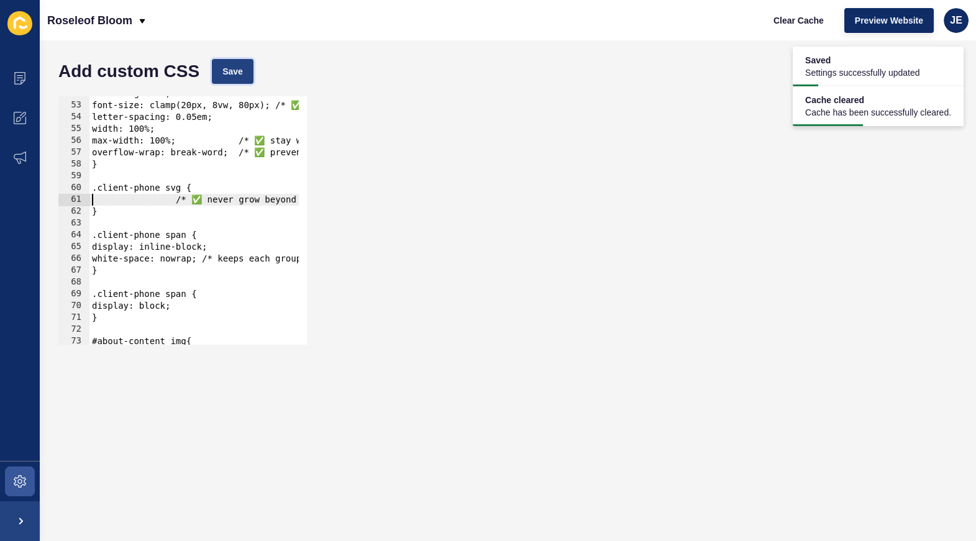
click at [239, 65] on span "Save" at bounding box center [232, 71] width 21 height 12
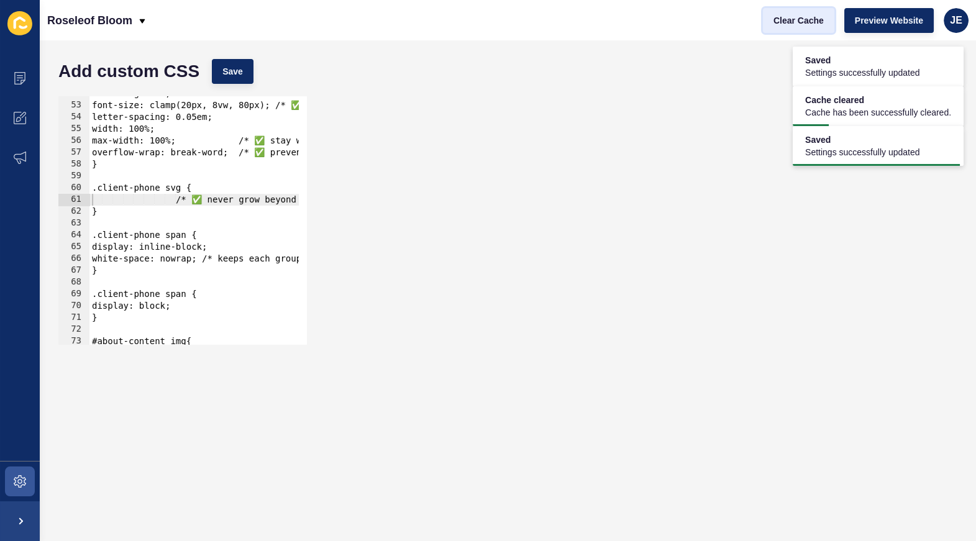
click at [815, 14] on span "Clear Cache" at bounding box center [799, 20] width 50 height 12
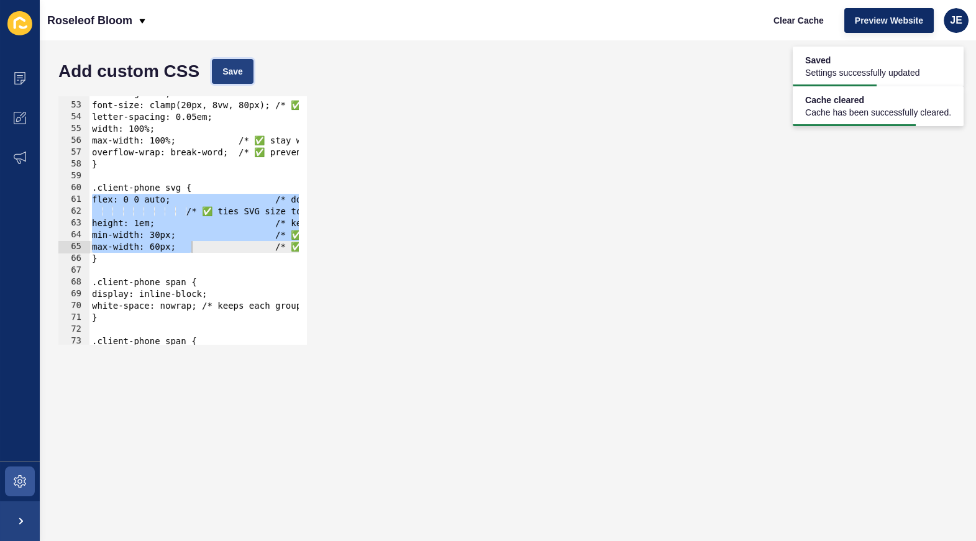
click at [229, 77] on span "Save" at bounding box center [232, 71] width 21 height 12
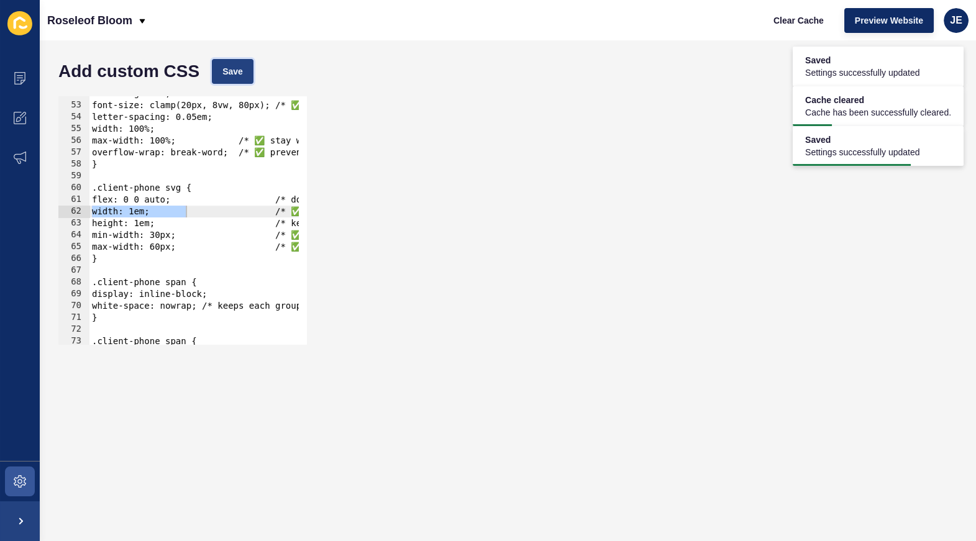
click at [233, 75] on span "Save" at bounding box center [232, 71] width 21 height 12
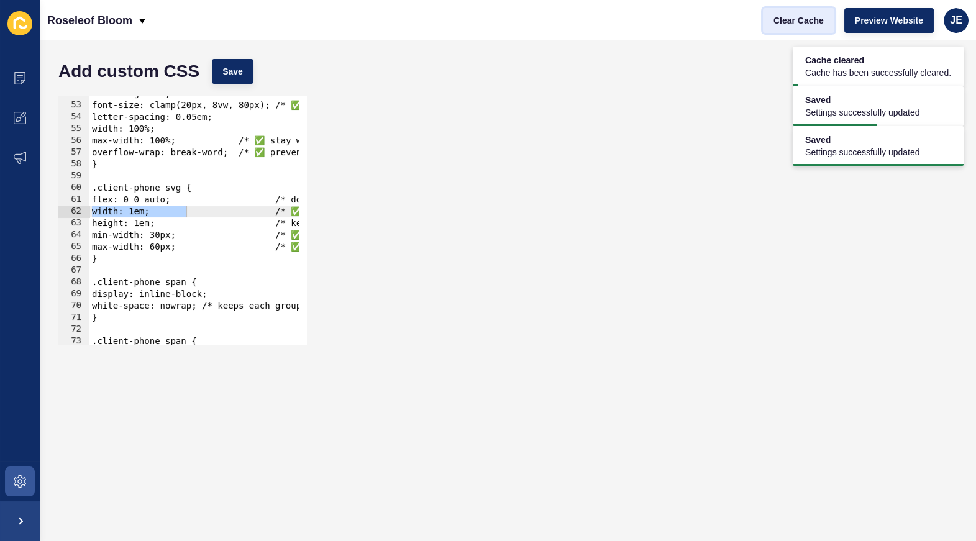
click at [775, 23] on span "Clear Cache" at bounding box center [799, 20] width 50 height 12
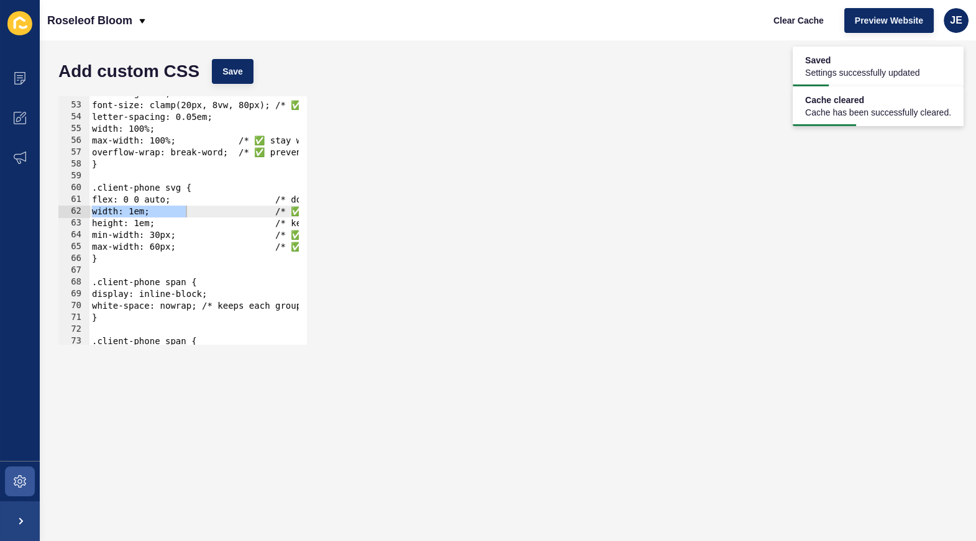
click at [168, 224] on div "line-height: 1; font-size: clamp(20px, 8vw, 80px); /* ✅ scale text but not too …" at bounding box center [347, 219] width 516 height 263
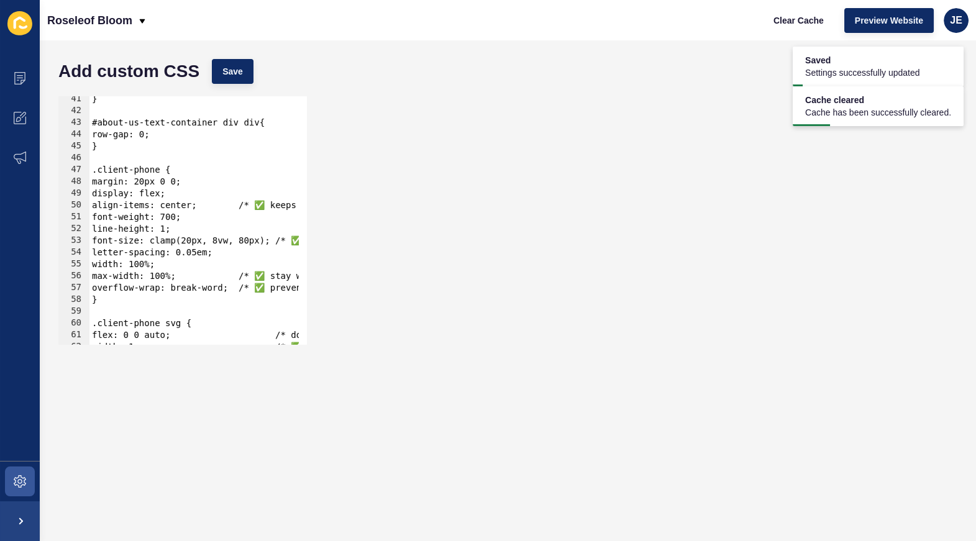
scroll to position [475, 0]
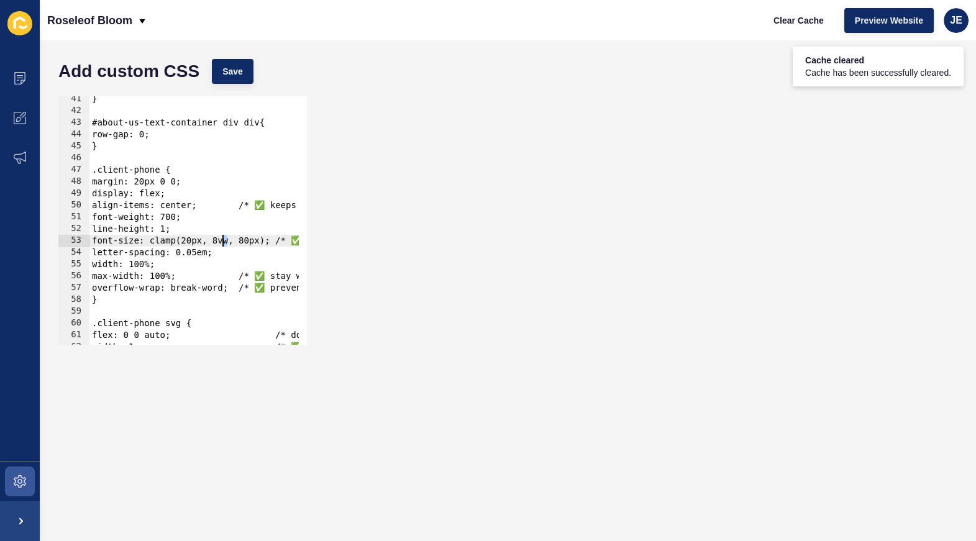
click at [223, 241] on div "} #about-us-text-container div div{ row-gap: 0; } .client-phone { margin: 20px …" at bounding box center [347, 224] width 516 height 263
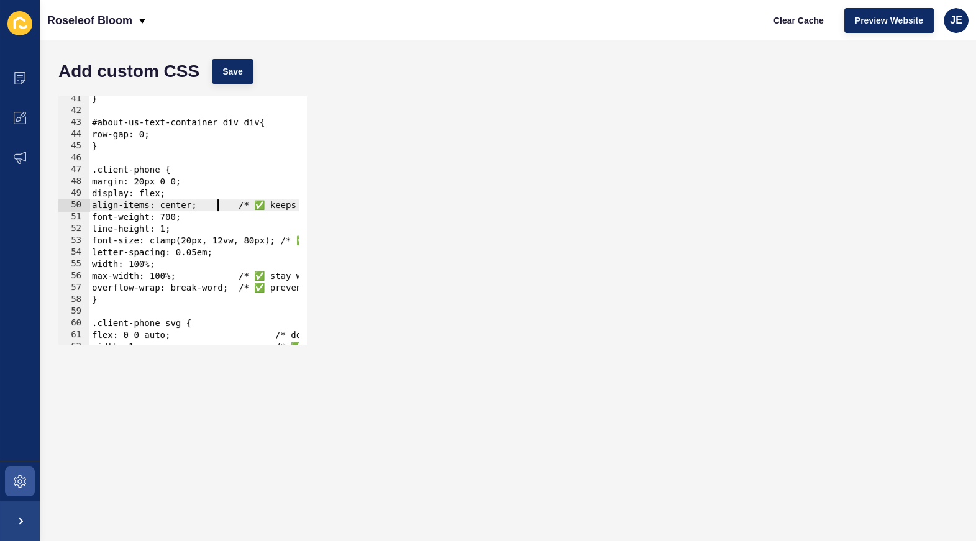
click at [217, 209] on div "} #about-us-text-container div div{ row-gap: 0; } .client-phone { margin: 20px …" at bounding box center [347, 224] width 516 height 263
click at [101, 218] on div "} #about-us-text-container div div{ row-gap: 0; } .client-phone { margin: 20px …" at bounding box center [347, 224] width 516 height 263
type textarea "font-weight: 700;"
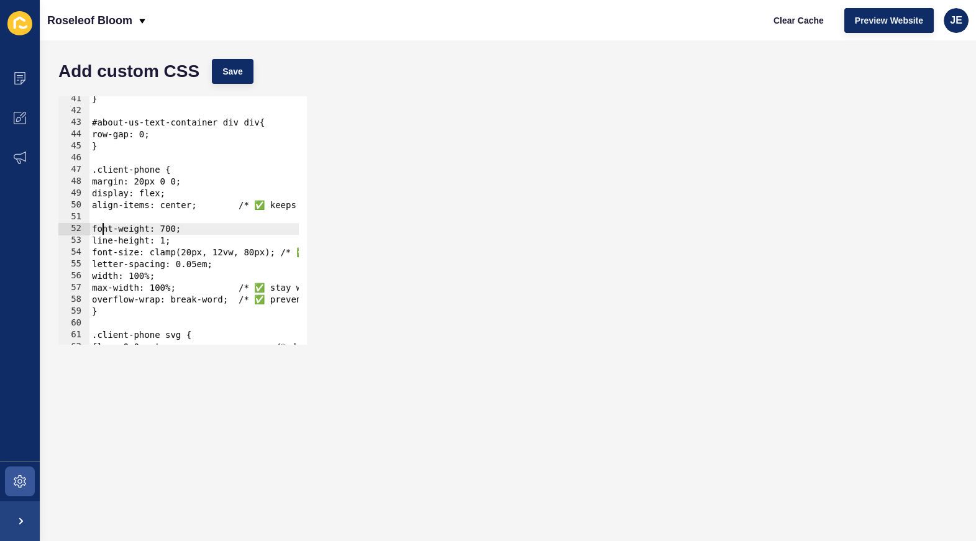
click at [106, 216] on div "} #about-us-text-container div div{ row-gap: 0; } .client-phone { margin: 20px …" at bounding box center [347, 224] width 516 height 263
click at [237, 73] on span "Save" at bounding box center [232, 71] width 21 height 12
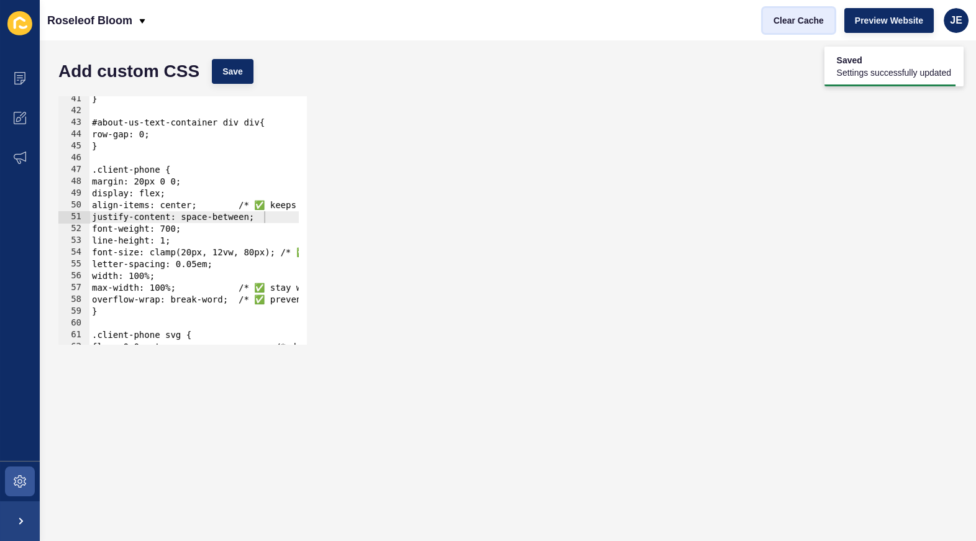
click at [771, 20] on button "Clear Cache" at bounding box center [798, 20] width 71 height 25
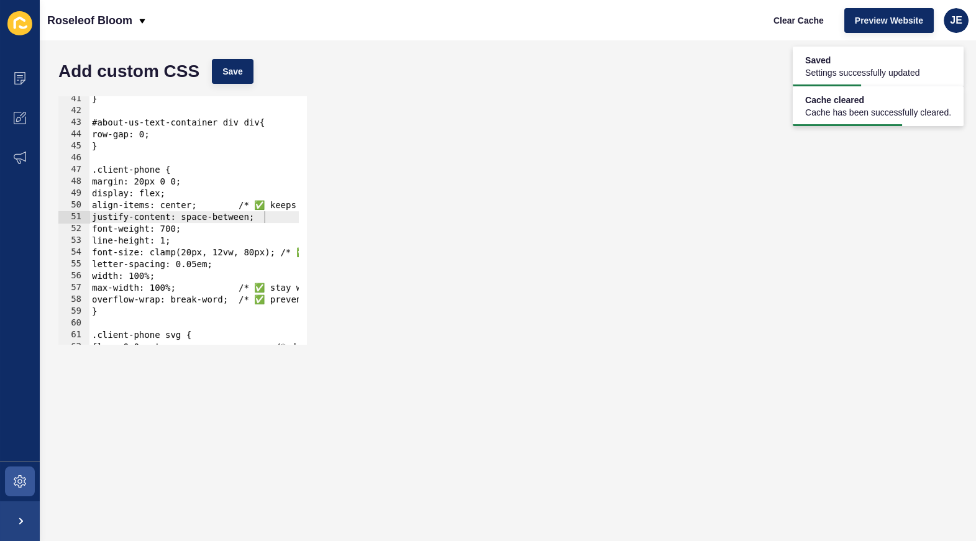
click at [227, 257] on div "} #about-us-text-container div div{ row-gap: 0; } .client-phone { margin: 20px …" at bounding box center [347, 224] width 516 height 263
click at [216, 74] on button "Save" at bounding box center [233, 71] width 42 height 25
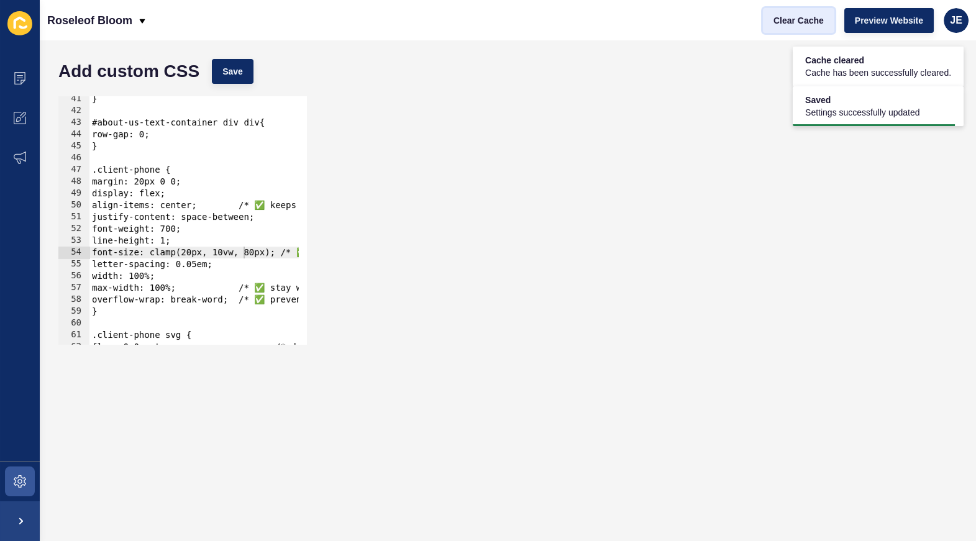
click at [782, 31] on button "Clear Cache" at bounding box center [798, 20] width 71 height 25
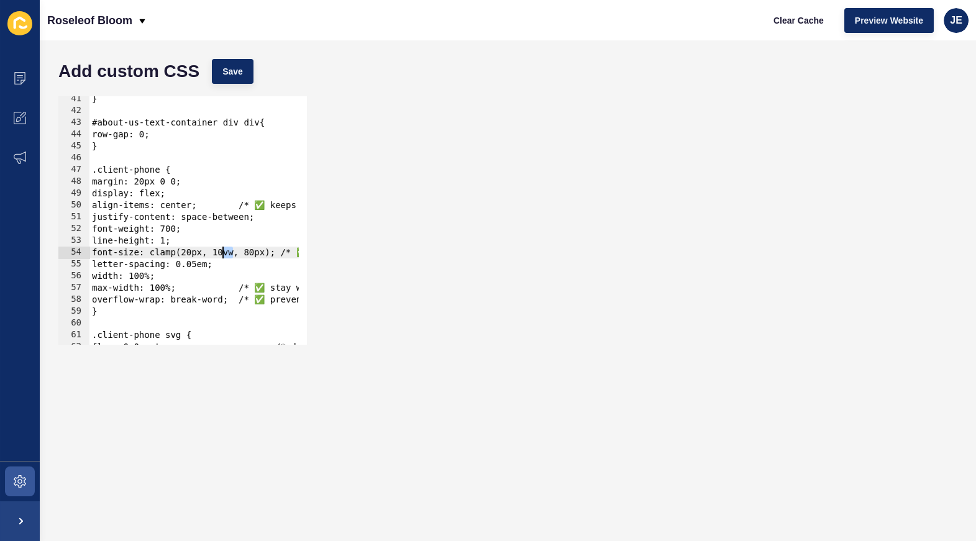
drag, startPoint x: 233, startPoint y: 255, endPoint x: 224, endPoint y: 254, distance: 8.9
click at [224, 254] on div "} #about-us-text-container div div{ row-gap: 0; } .client-phone { margin: 20px …" at bounding box center [347, 224] width 516 height 263
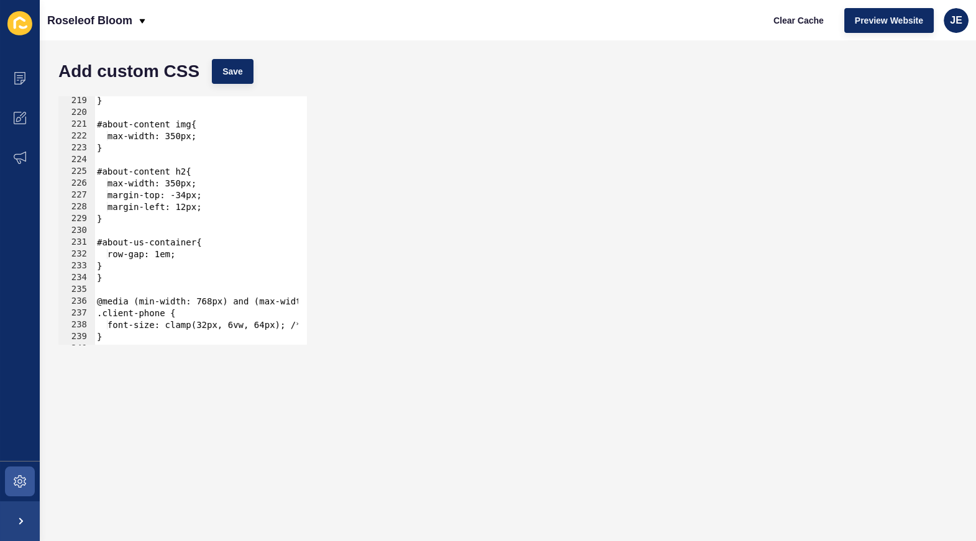
scroll to position [2677, 0]
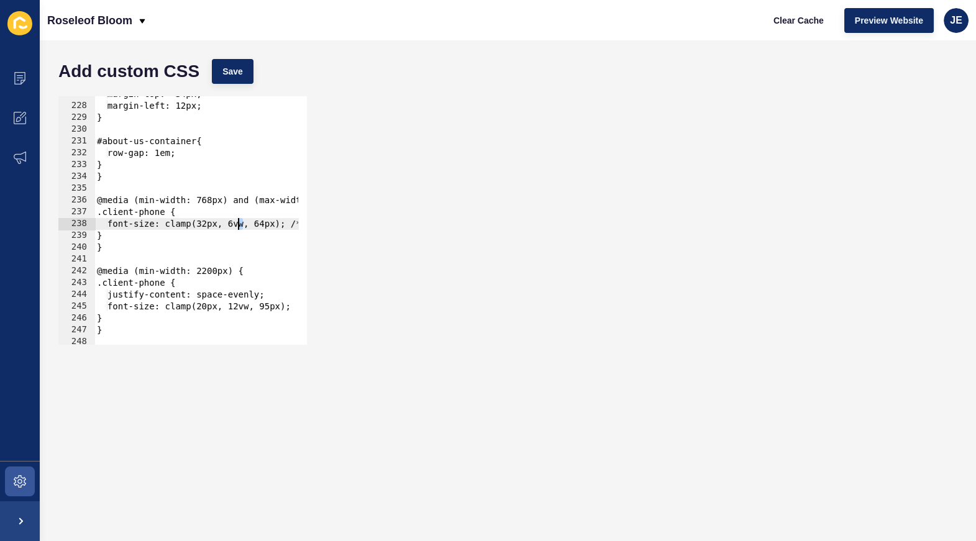
click at [239, 224] on div "margin-top: -34px; margin-left: 12px; } #about-us-container{ row-gap: 1em; } } …" at bounding box center [352, 219] width 516 height 263
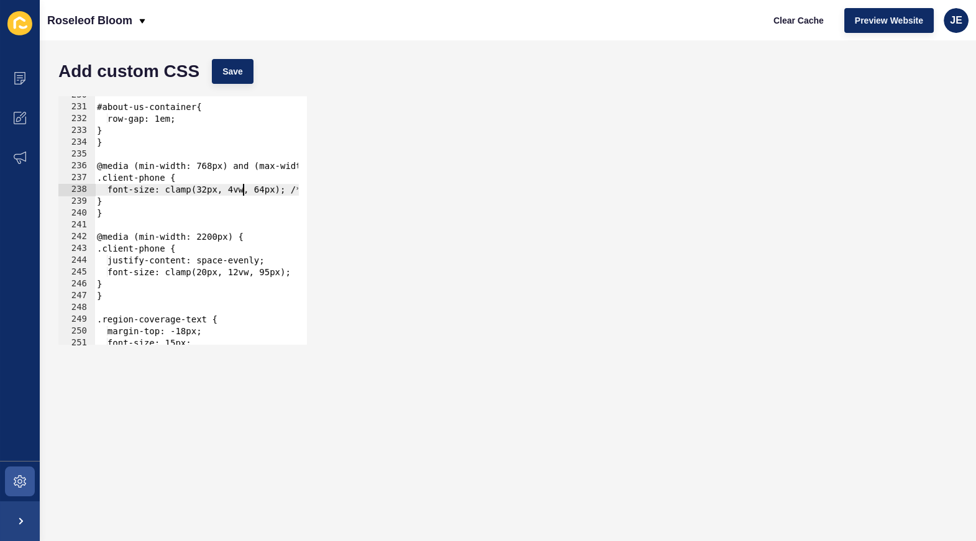
scroll to position [2744, 0]
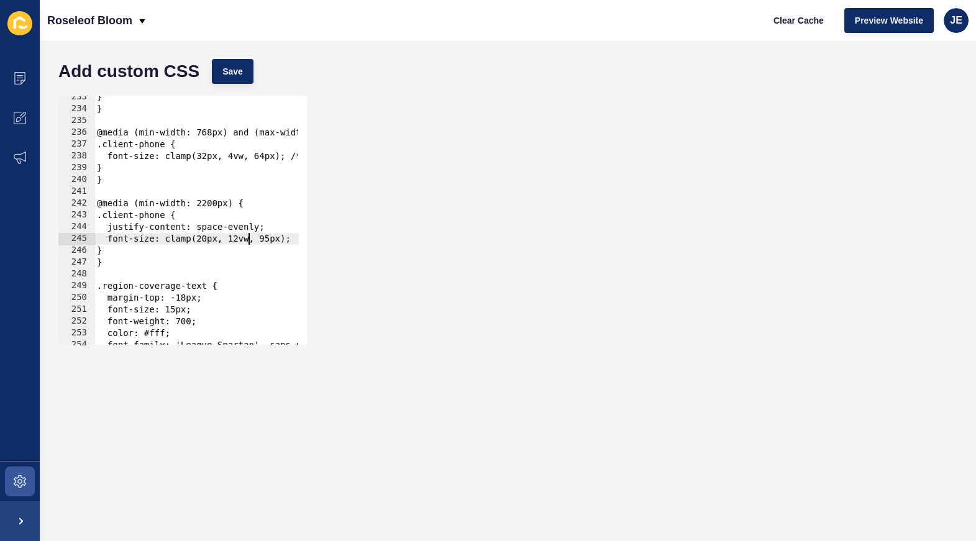
click at [246, 239] on div "} } @media (min-width: 768px) and (max-width: 1200px) { .client-phone { font-si…" at bounding box center [352, 222] width 516 height 263
type textarea "font-size: clamp(20px, 12vw, 95px);"
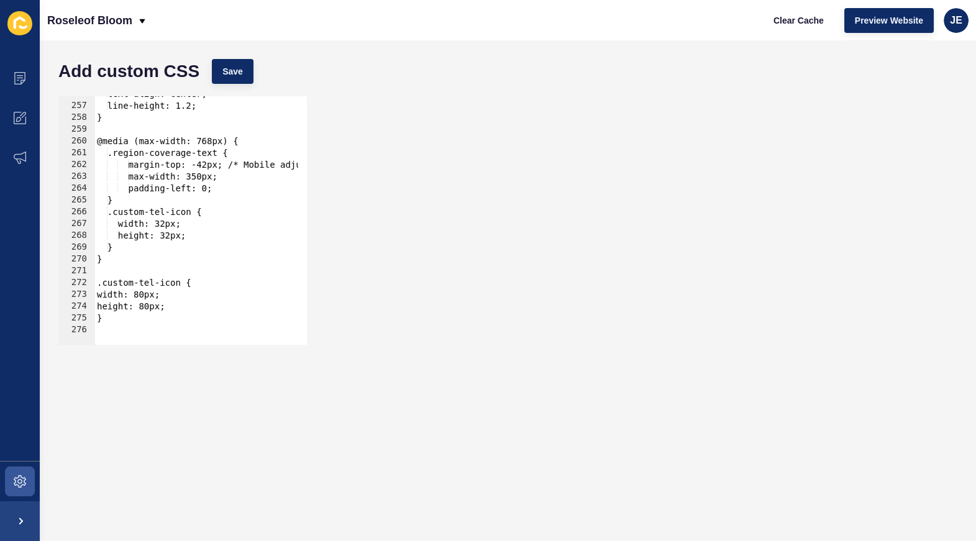
scroll to position [3019, 0]
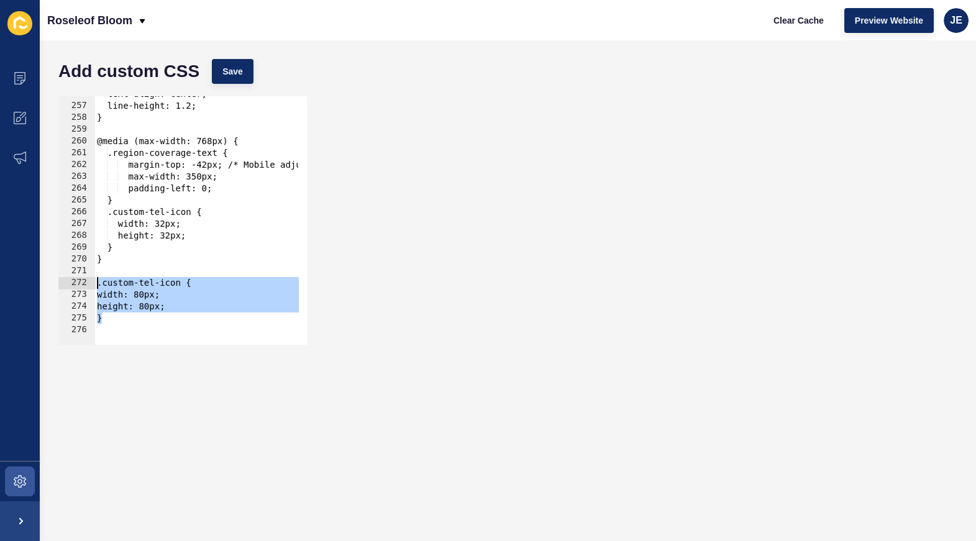
drag, startPoint x: 124, startPoint y: 321, endPoint x: 81, endPoint y: 278, distance: 61.5
click at [81, 278] on div "256 257 258 259 260 261 262 263 264 265 266 267 268 269 270 271 272 273 274 275…" at bounding box center [182, 220] width 249 height 249
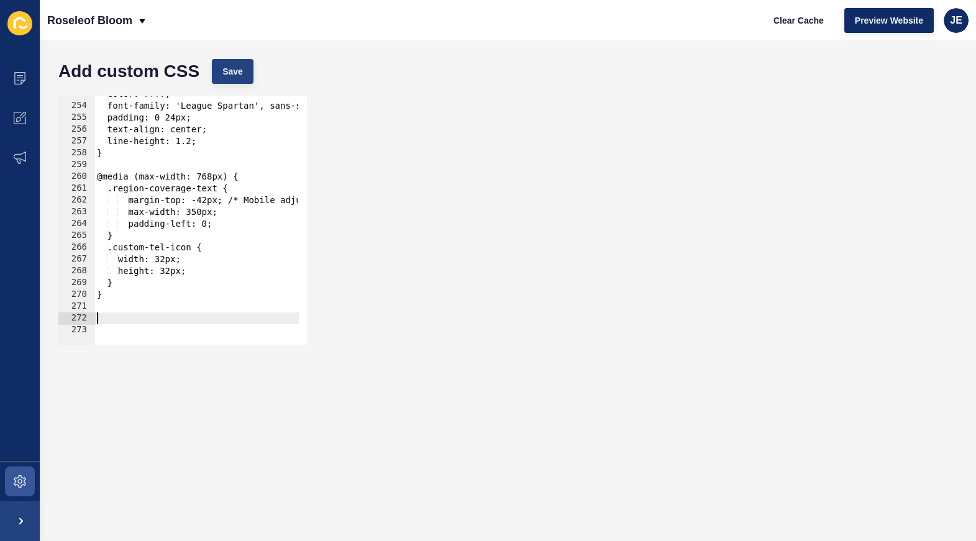
scroll to position [2971, 0]
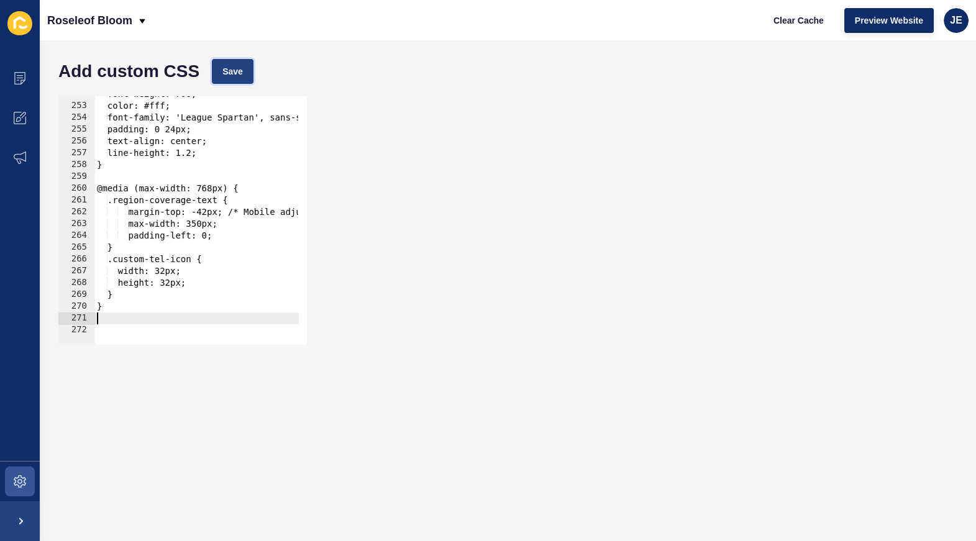
click at [245, 63] on button "Save" at bounding box center [233, 71] width 42 height 25
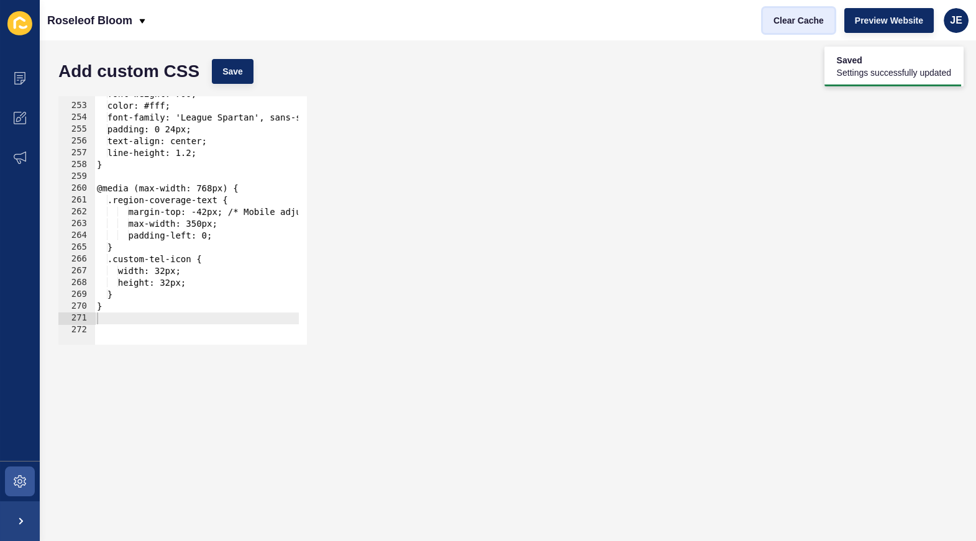
click at [787, 20] on span "Clear Cache" at bounding box center [799, 20] width 50 height 12
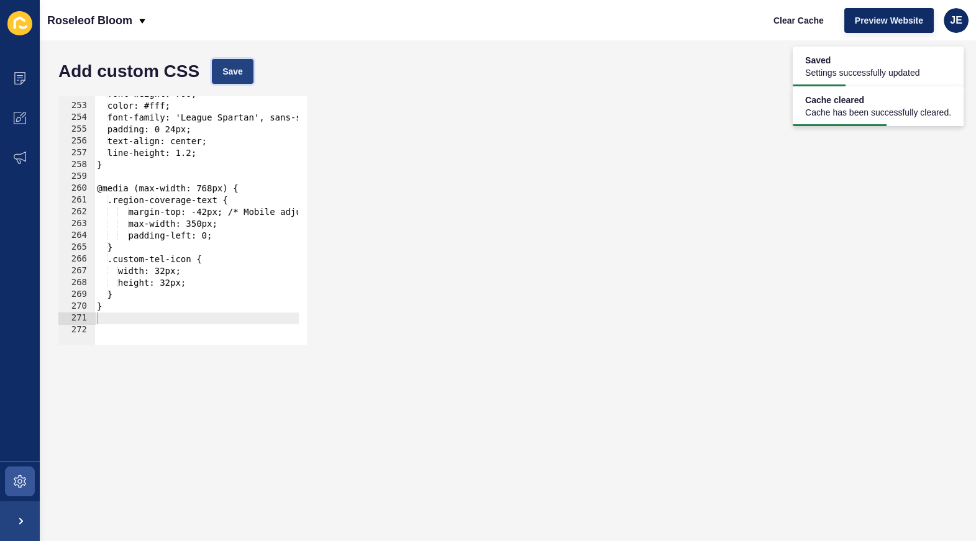
click at [235, 75] on span "Save" at bounding box center [232, 71] width 21 height 12
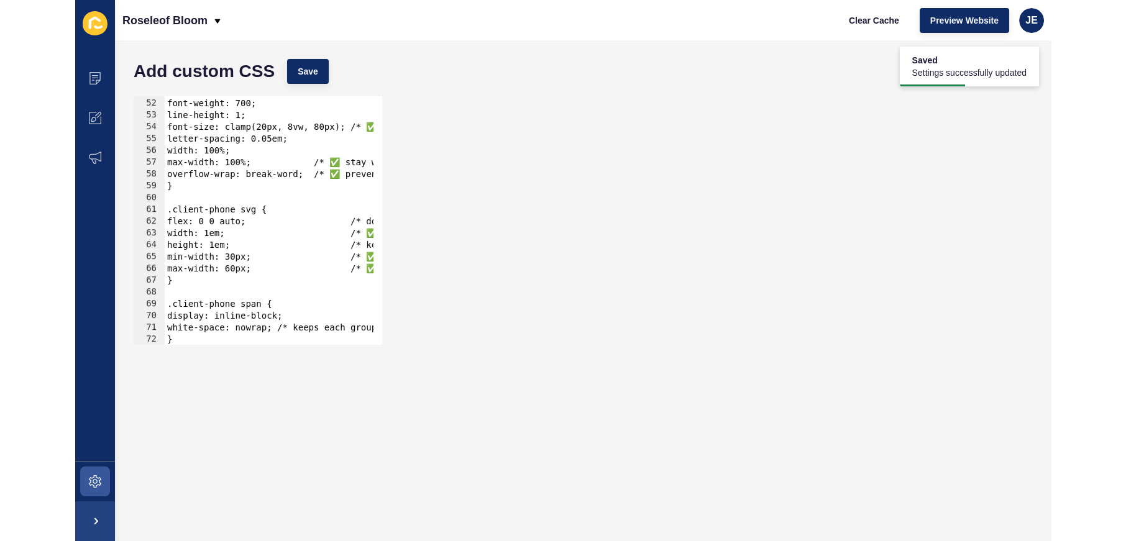
scroll to position [533, 0]
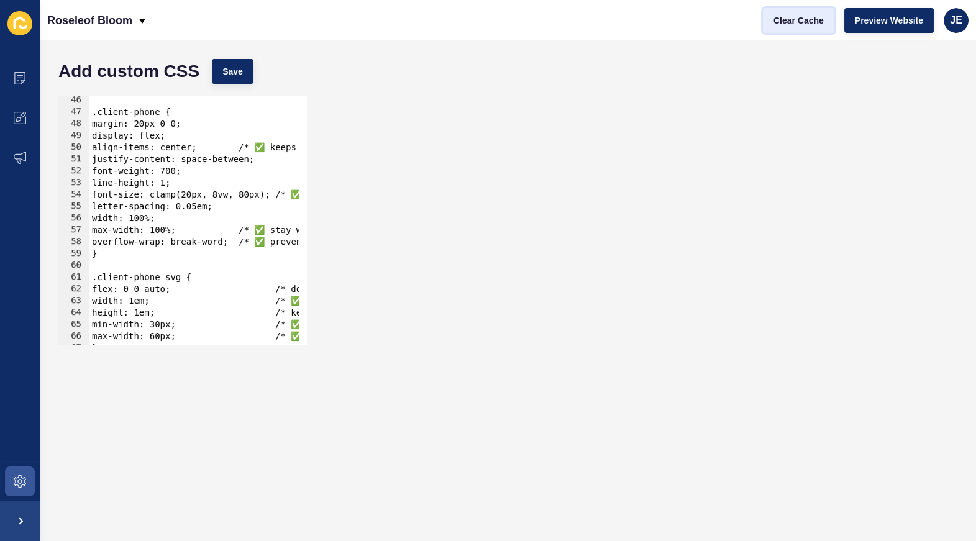
click at [794, 25] on span "Clear Cache" at bounding box center [799, 20] width 50 height 12
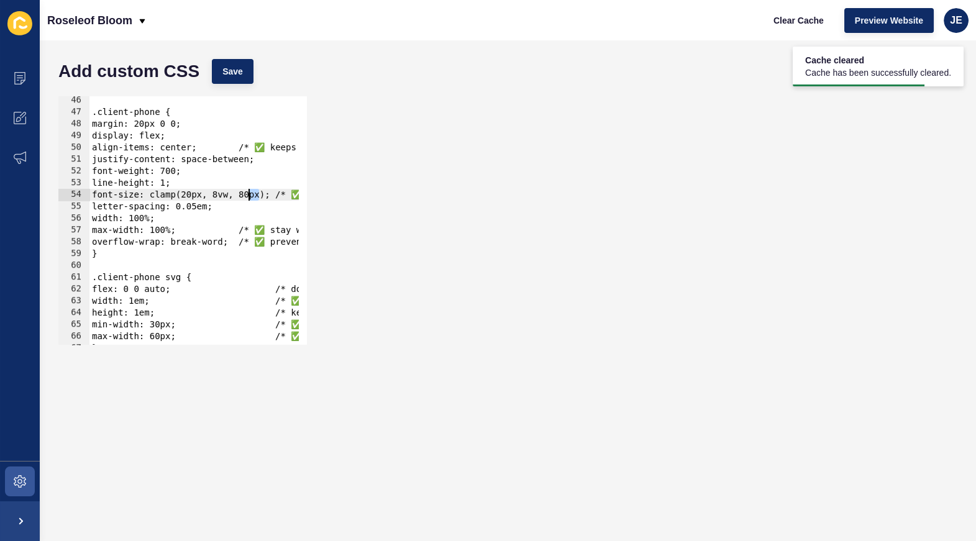
drag, startPoint x: 258, startPoint y: 193, endPoint x: 249, endPoint y: 193, distance: 9.3
click at [249, 193] on div ".client-phone { margin: 20px 0 0; display: flex; align-items: center; /* ✅ keep…" at bounding box center [347, 225] width 516 height 263
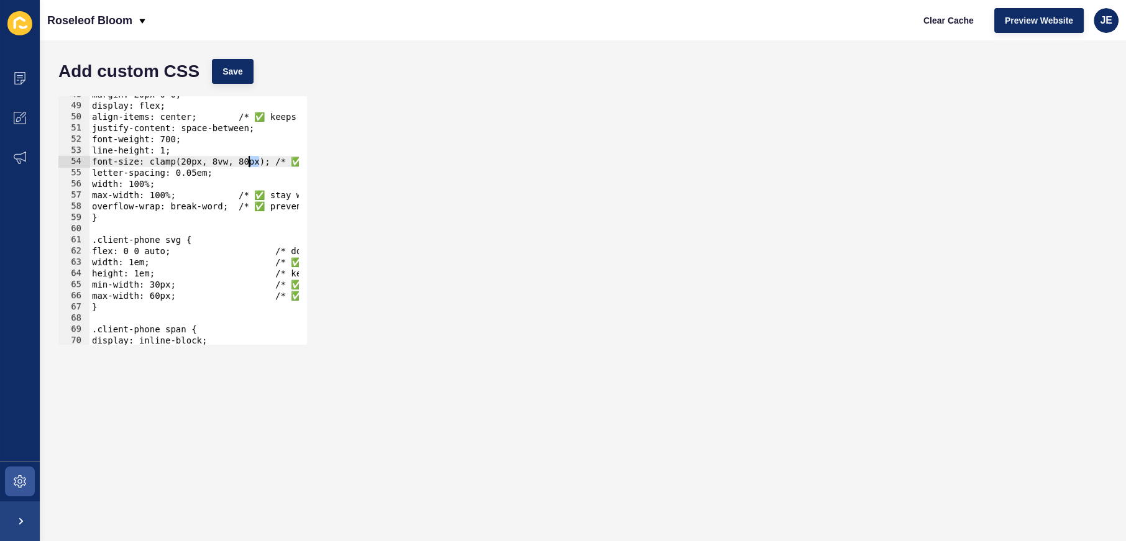
click at [256, 165] on div "margin: 20px 0 0; display: flex; align-items: center; /* ✅ keeps SVG and text v…" at bounding box center [347, 220] width 516 height 262
click at [229, 56] on div "Add custom CSS Save" at bounding box center [582, 71] width 1061 height 37
click at [232, 65] on span "Save" at bounding box center [232, 71] width 21 height 12
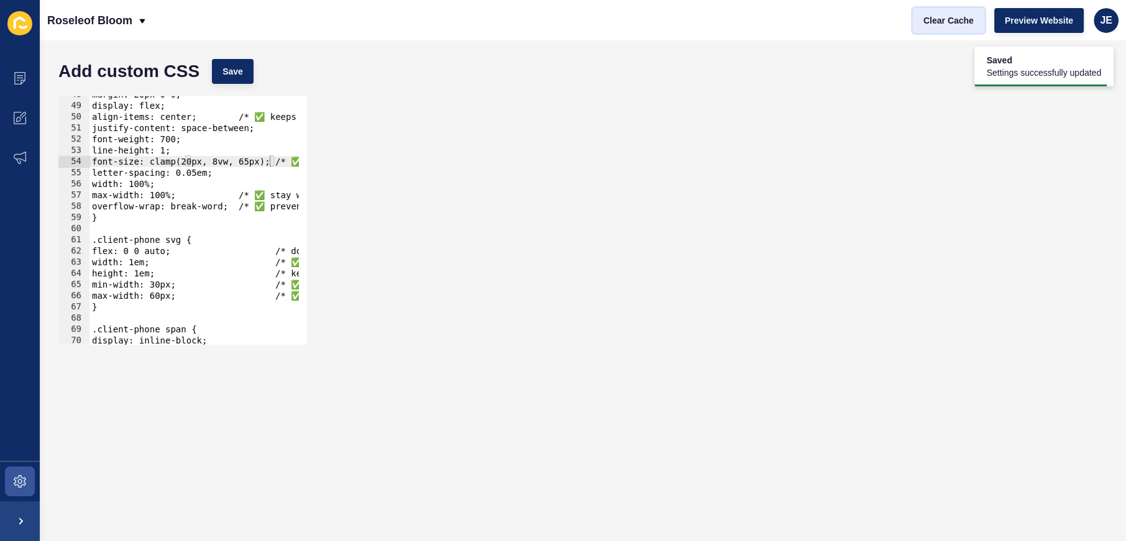
click at [936, 22] on span "Clear Cache" at bounding box center [948, 20] width 50 height 12
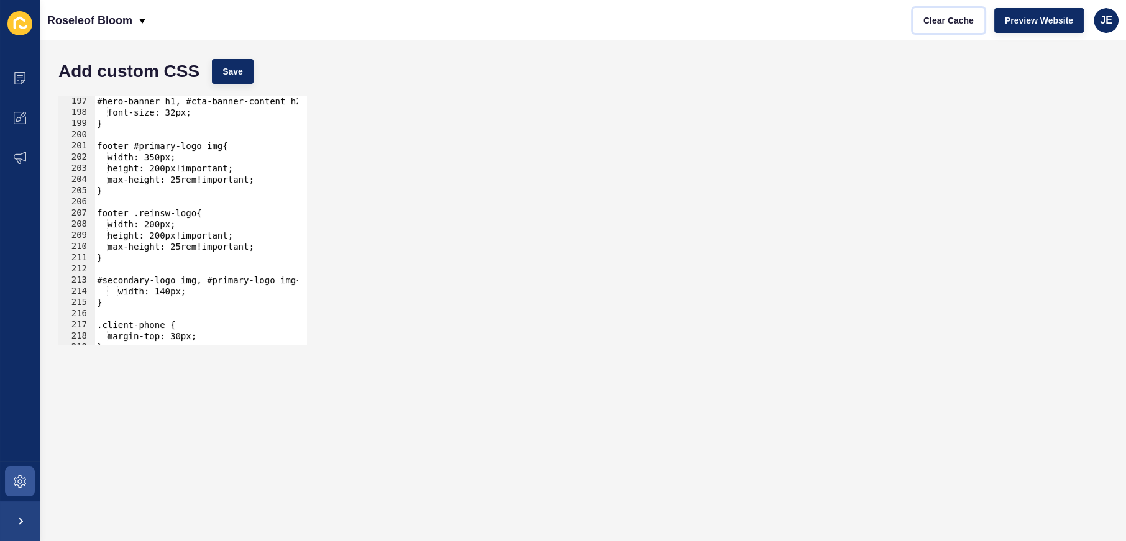
scroll to position [2328, 0]
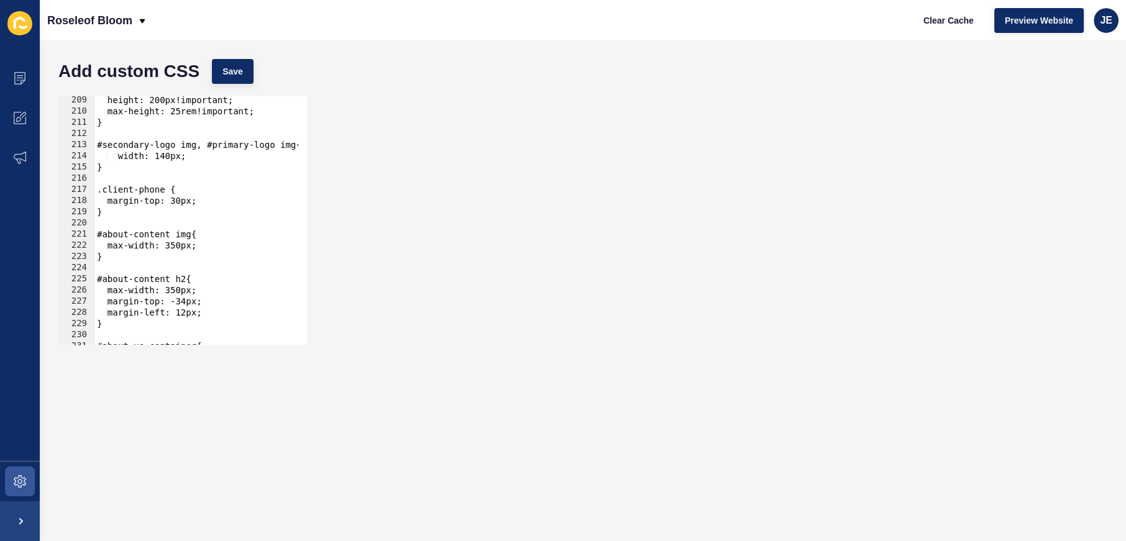
type textarea "margin-top: 30px;"
click at [222, 204] on div "height: 200px!important; max-height: 25rem!important; } #secondary-logo img, #p…" at bounding box center [352, 225] width 516 height 262
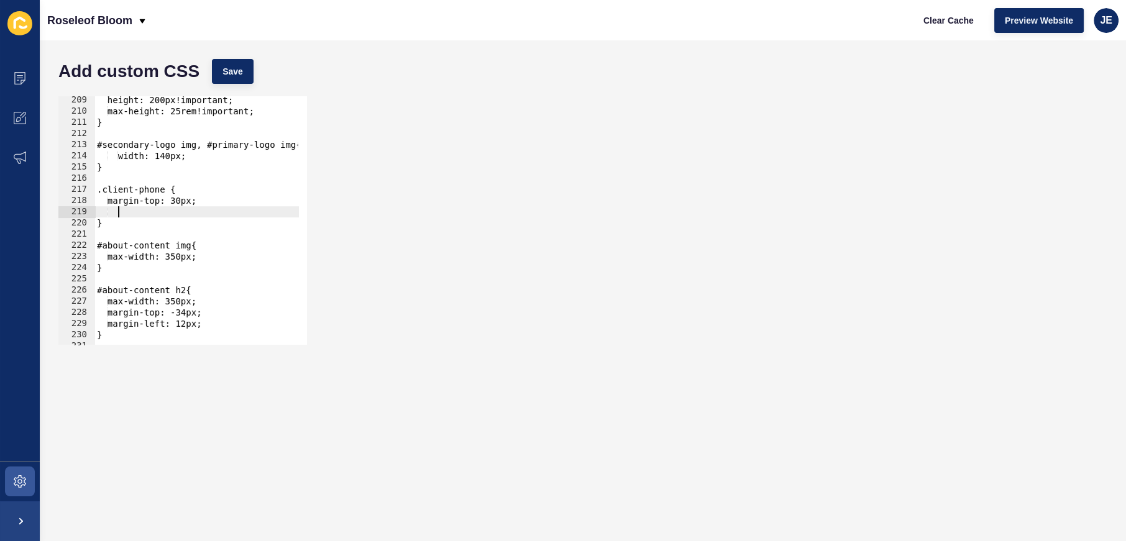
paste textarea "font-size: clamp(20px, 11vw, 65px);"
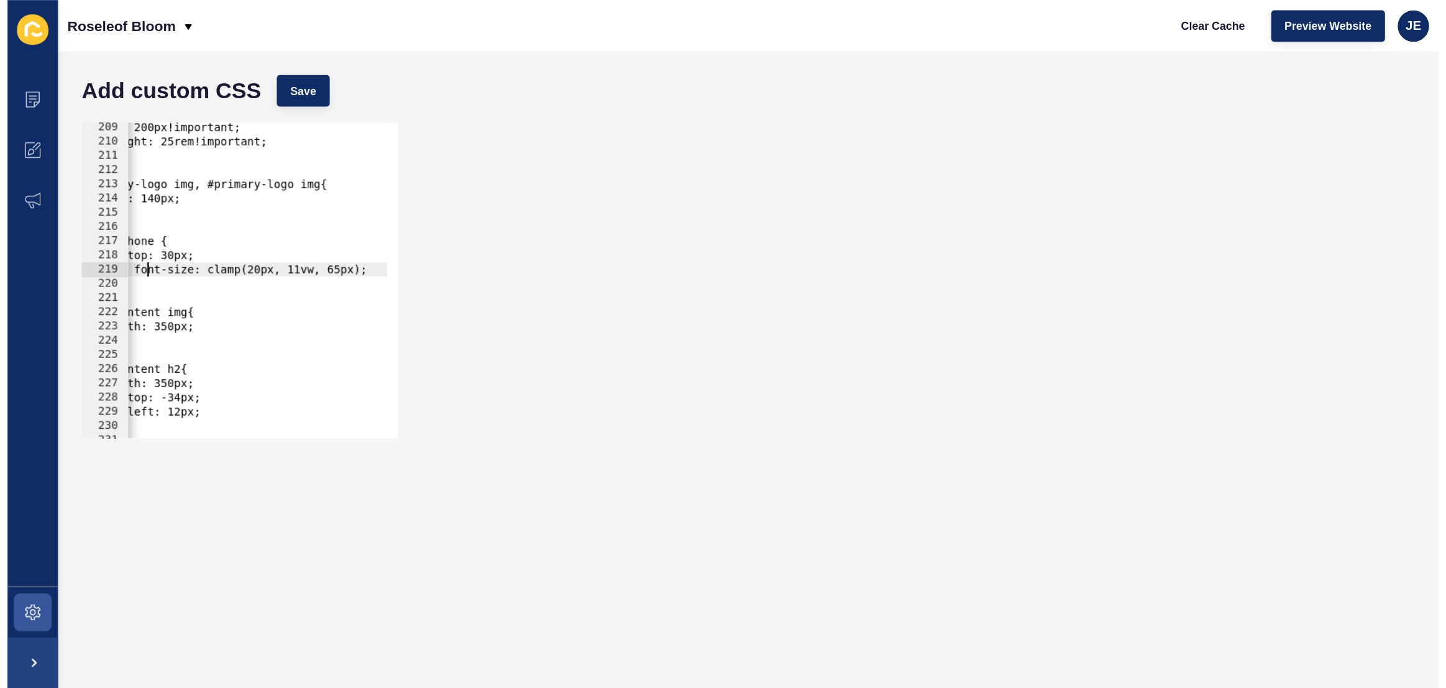
scroll to position [0, 0]
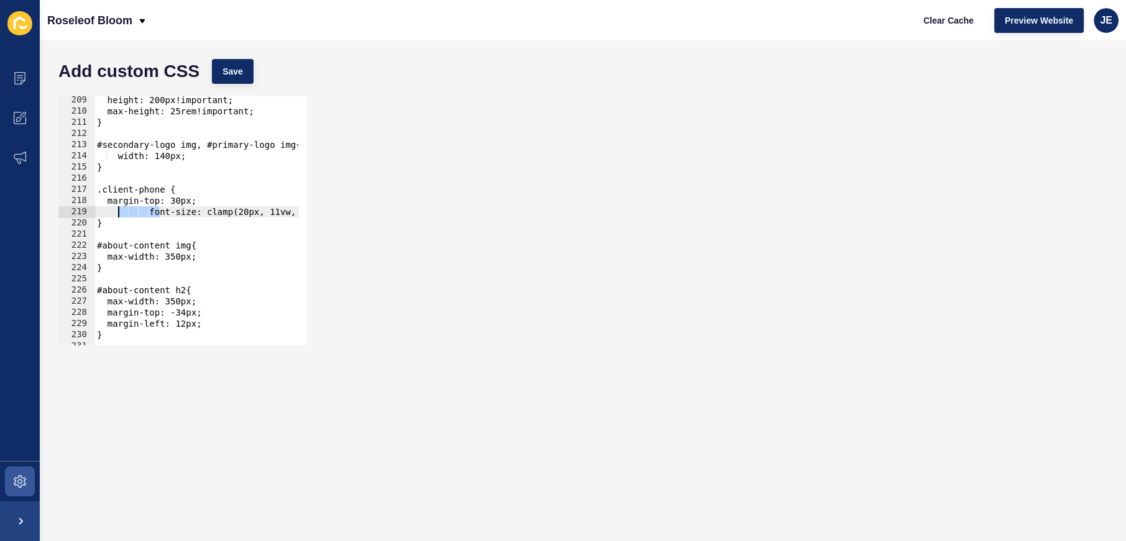
drag, startPoint x: 112, startPoint y: 215, endPoint x: 116, endPoint y: 209, distance: 7.6
click at [116, 209] on div "height: 200px!important; max-height: 25rem!important; } #secondary-logo img, #p…" at bounding box center [352, 225] width 516 height 262
click at [223, 75] on span "Save" at bounding box center [232, 71] width 21 height 12
click at [926, 19] on span "Clear Cache" at bounding box center [948, 20] width 50 height 12
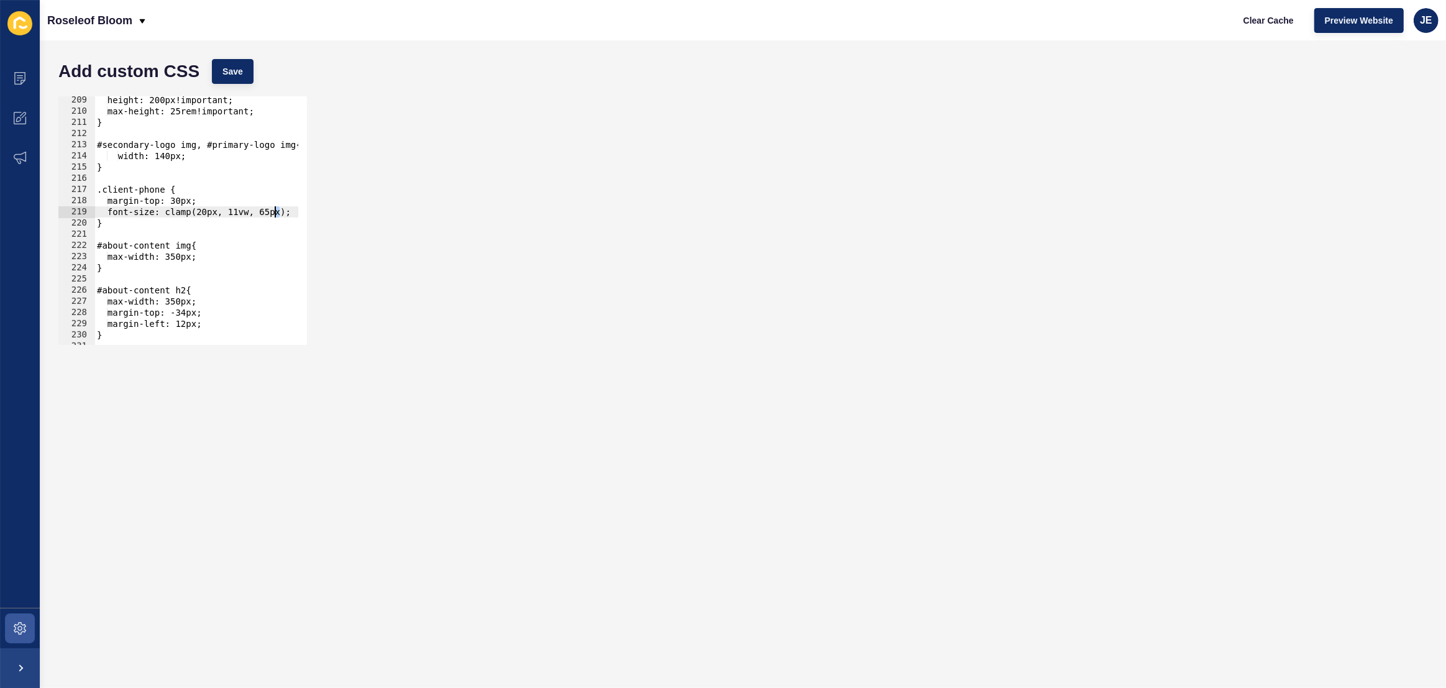
click at [276, 215] on div "height: 200px!important; max-height: 25rem!important; } #secondary-logo img, #p…" at bounding box center [352, 225] width 516 height 262
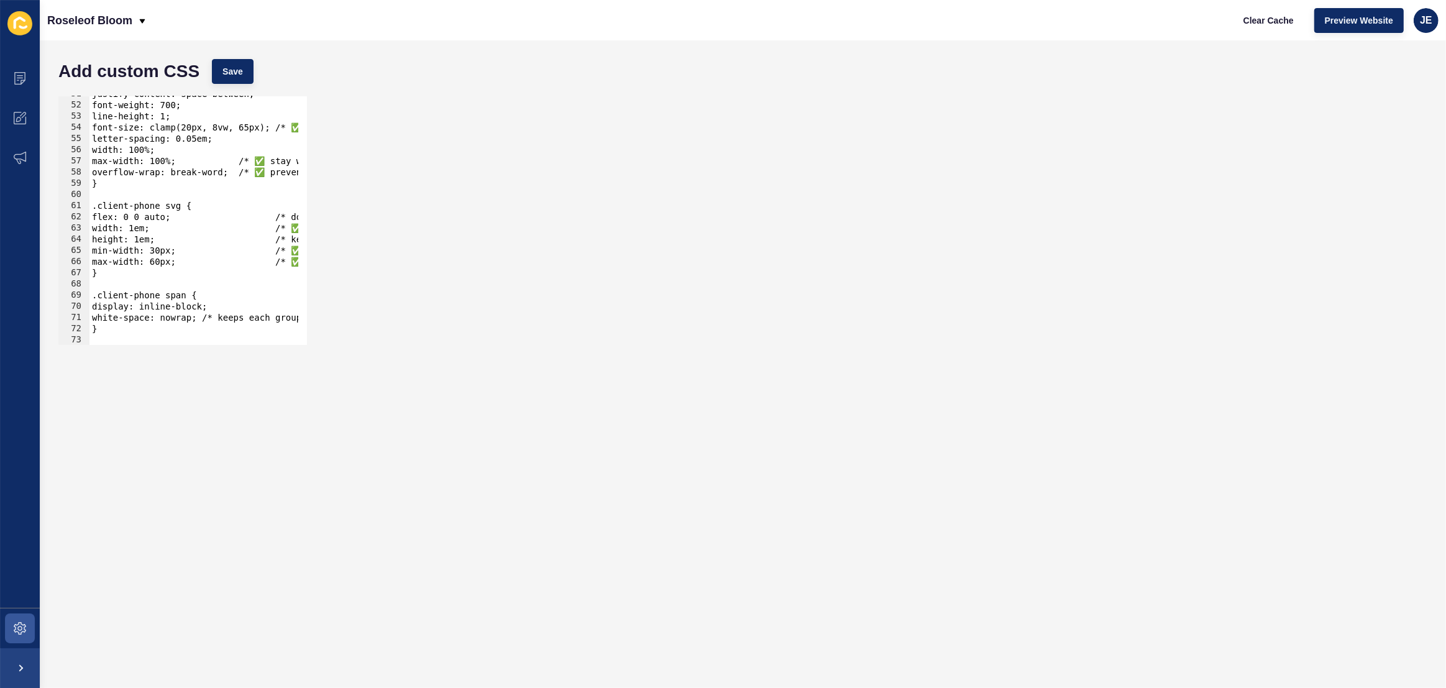
scroll to position [533, 0]
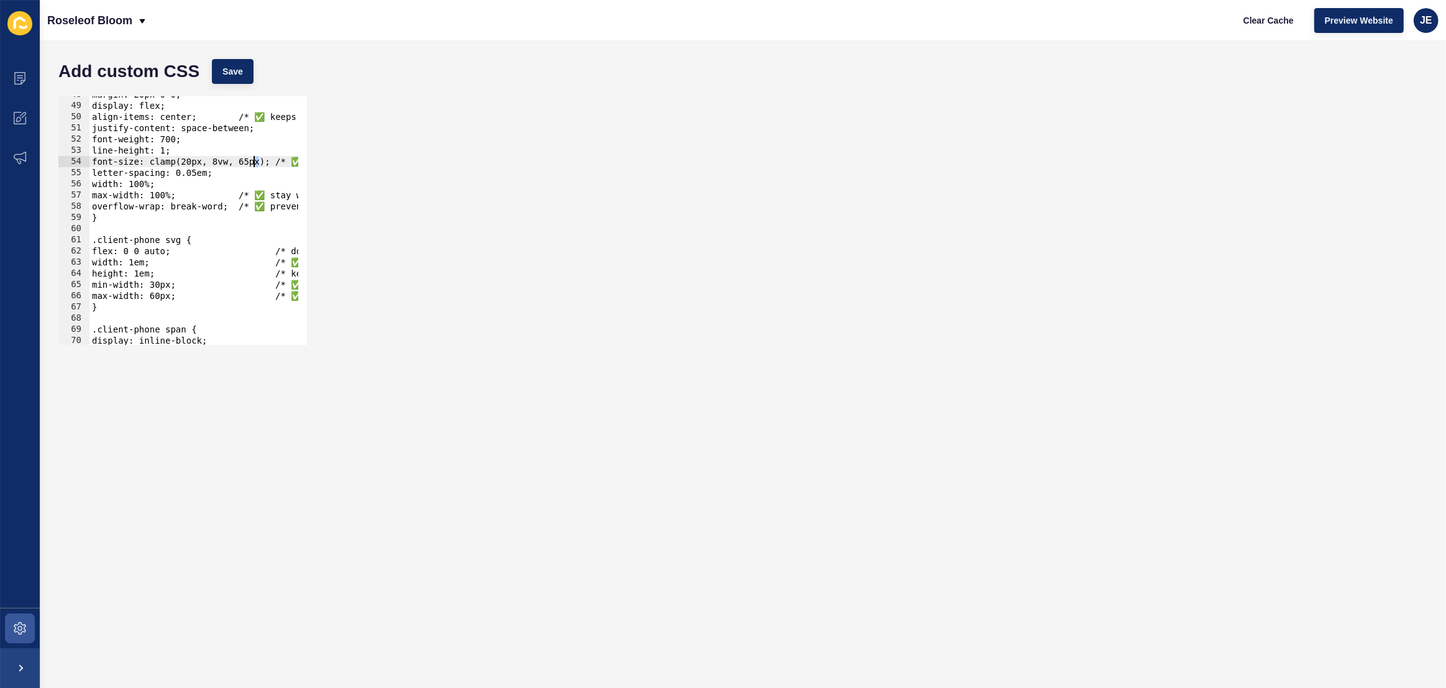
click at [253, 161] on div "margin: 20px 0 0; display: flex; align-items: center; /* ✅ keeps SVG and text v…" at bounding box center [347, 220] width 516 height 262
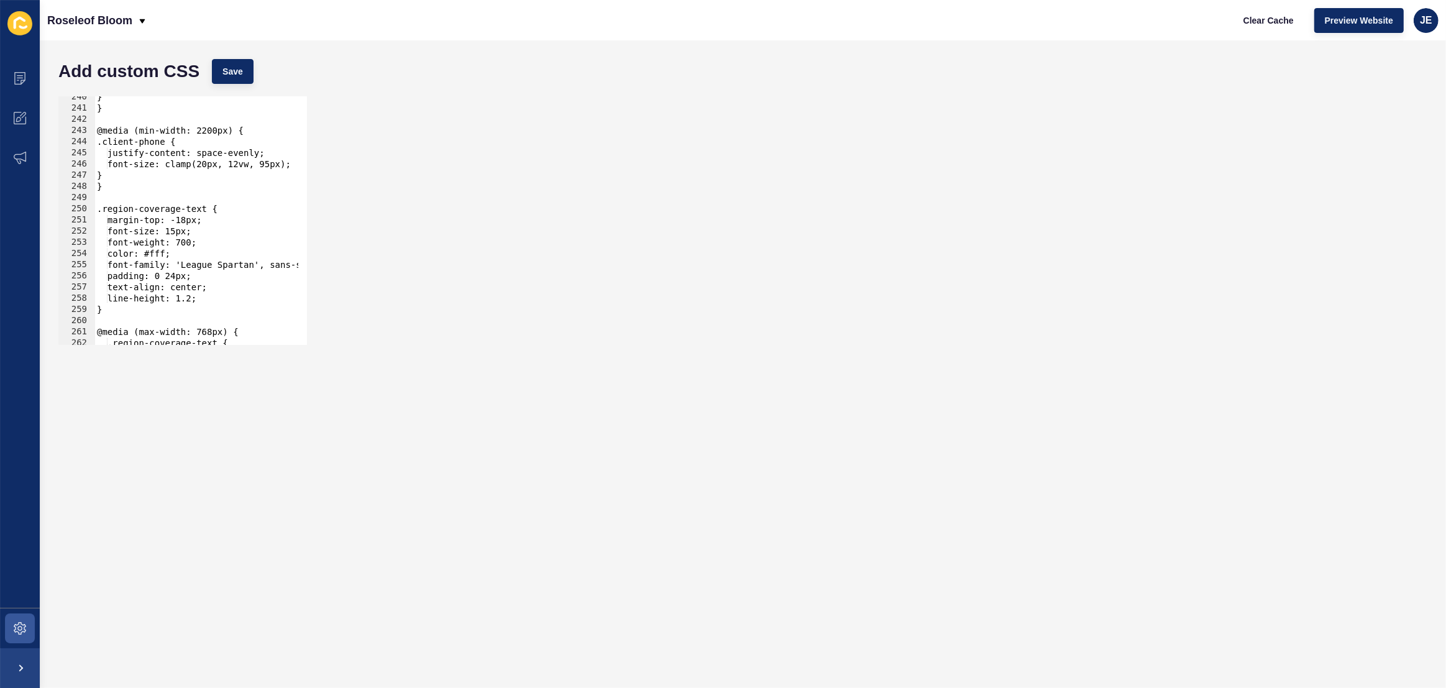
scroll to position [2644, 0]
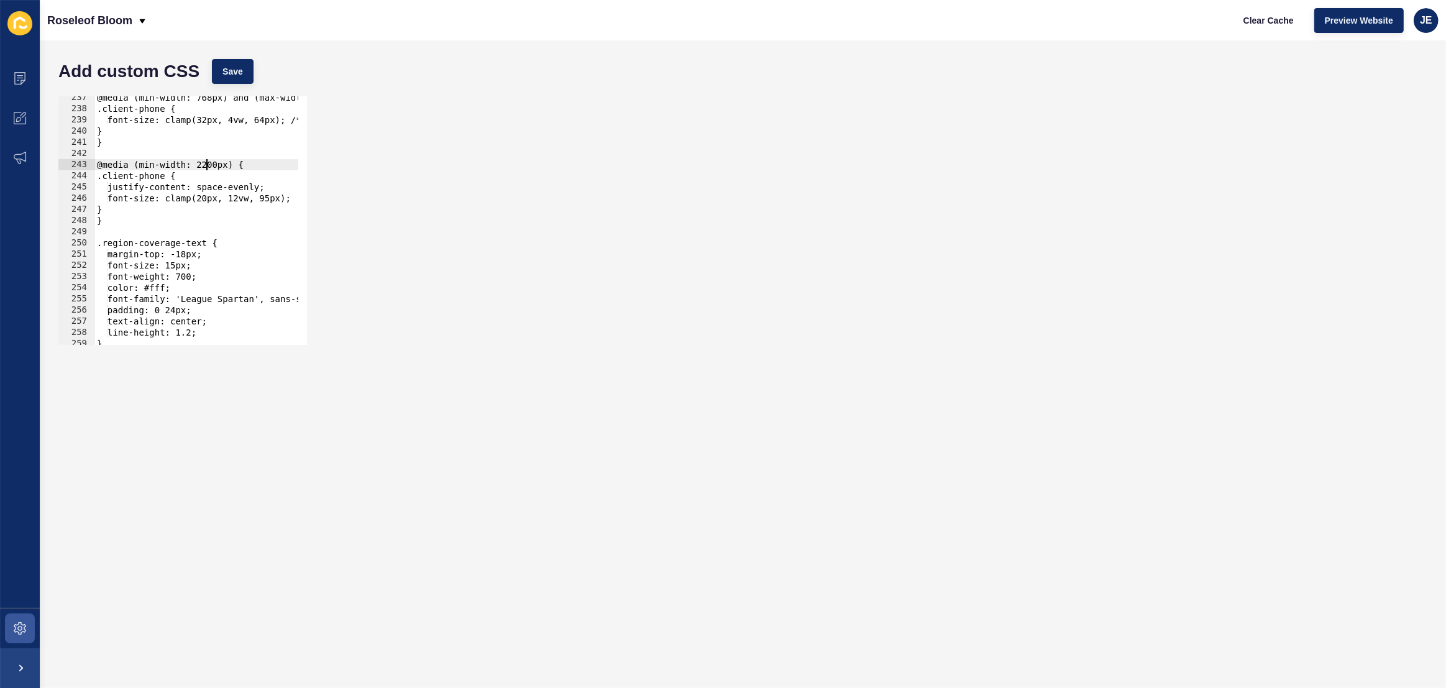
click at [207, 165] on div "@media (min-width: 768px) and (max-width: 1200px) { .client-phone { font-size: …" at bounding box center [352, 223] width 516 height 262
click at [244, 68] on button "Save" at bounding box center [233, 71] width 42 height 25
click at [1295, 25] on button "Clear Cache" at bounding box center [1268, 20] width 71 height 25
click at [206, 168] on div "@media (min-width: 768px) and (max-width: 1200px) { .client-phone { font-size: …" at bounding box center [352, 223] width 516 height 262
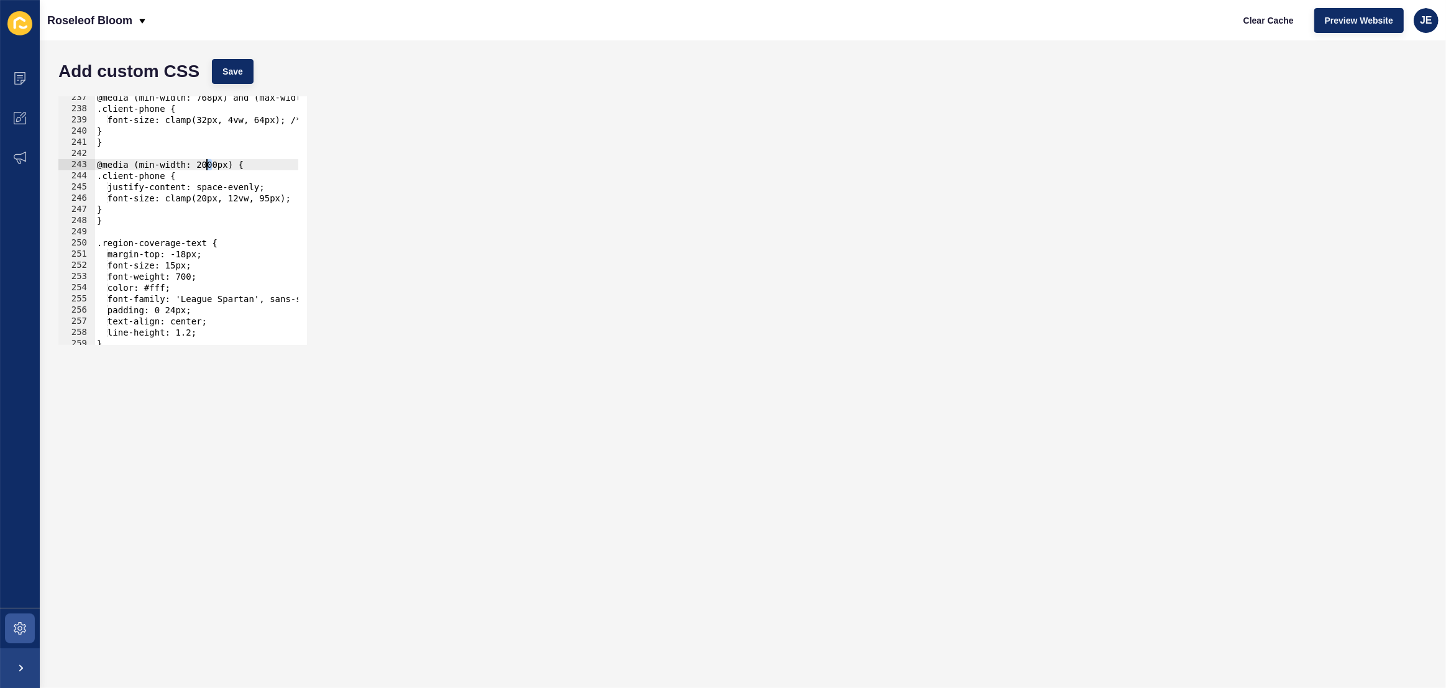
click at [208, 167] on div "@media (min-width: 768px) and (max-width: 1200px) { .client-phone { font-size: …" at bounding box center [352, 223] width 516 height 262
click at [204, 167] on div "@media (min-width: 768px) and (max-width: 1200px) { .client-phone { font-size: …" at bounding box center [352, 223] width 516 height 262
click at [209, 166] on div "@media (min-width: 768px) and (max-width: 1200px) { .client-phone { font-size: …" at bounding box center [352, 223] width 516 height 262
paste textarea "192"
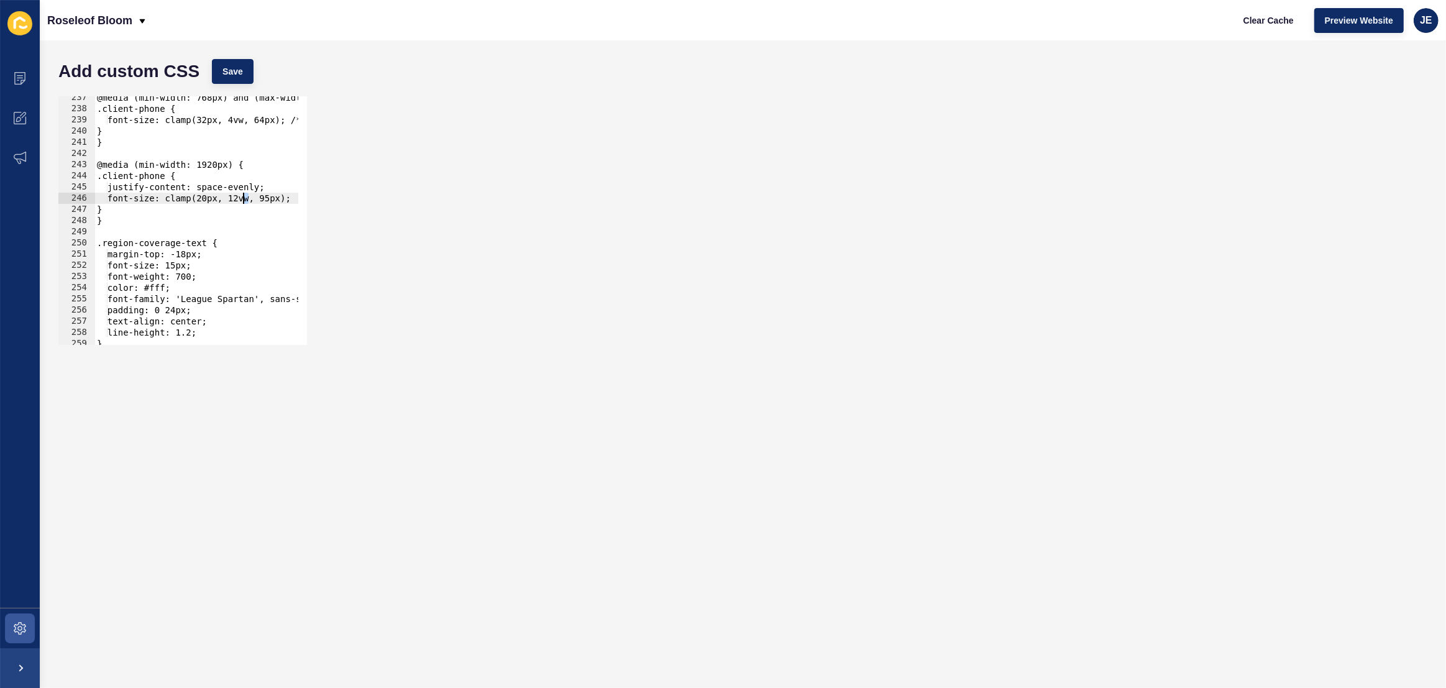
click at [244, 198] on div "@media (min-width: 768px) and (max-width: 1200px) { .client-phone { font-size: …" at bounding box center [352, 223] width 516 height 262
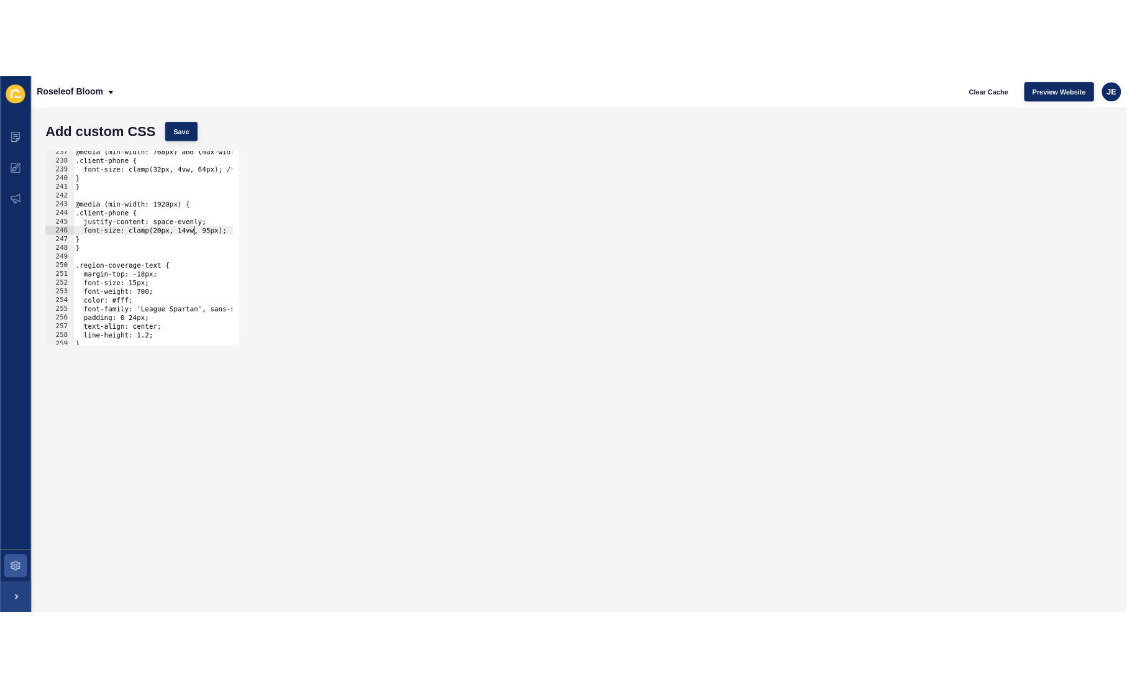
scroll to position [0, 11]
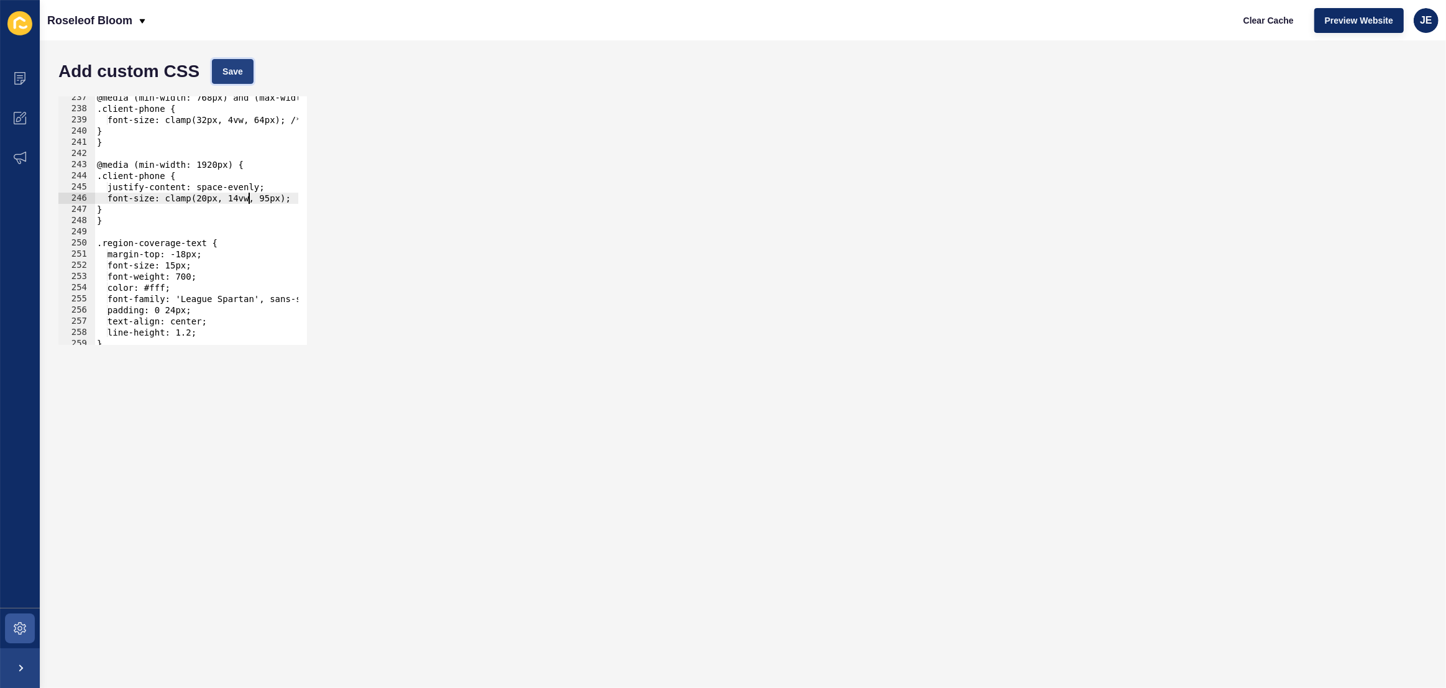
click at [247, 78] on button "Save" at bounding box center [233, 71] width 42 height 25
click at [244, 197] on div "@media (min-width: 768px) and (max-width: 1200px) { .client-phone { font-size: …" at bounding box center [352, 223] width 516 height 262
click at [244, 88] on div "Add custom CSS Save" at bounding box center [742, 71] width 1381 height 37
click at [241, 78] on button "Save" at bounding box center [233, 71] width 42 height 25
click at [1283, 24] on span "Clear Cache" at bounding box center [1269, 20] width 50 height 12
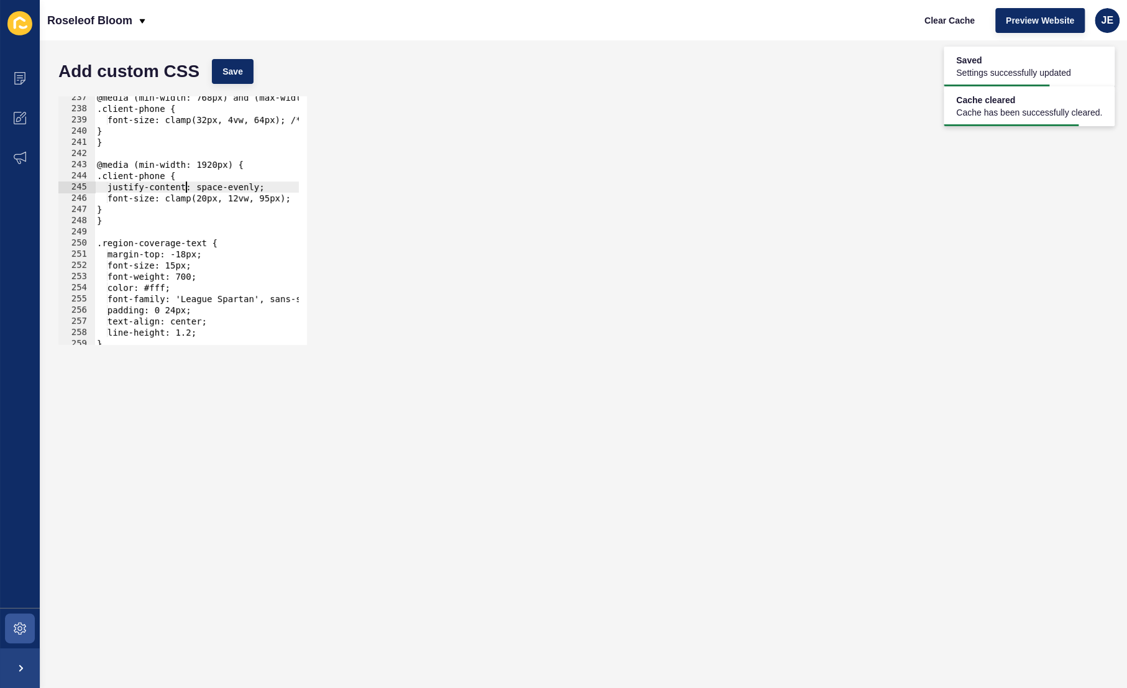
click at [185, 189] on div "@media (min-width: 768px) and (max-width: 1200px) { .client-phone { font-size: …" at bounding box center [352, 223] width 516 height 262
click at [203, 173] on div "@media (min-width: 768px) and (max-width: 1200px) { .client-phone { font-size: …" at bounding box center [352, 223] width 516 height 262
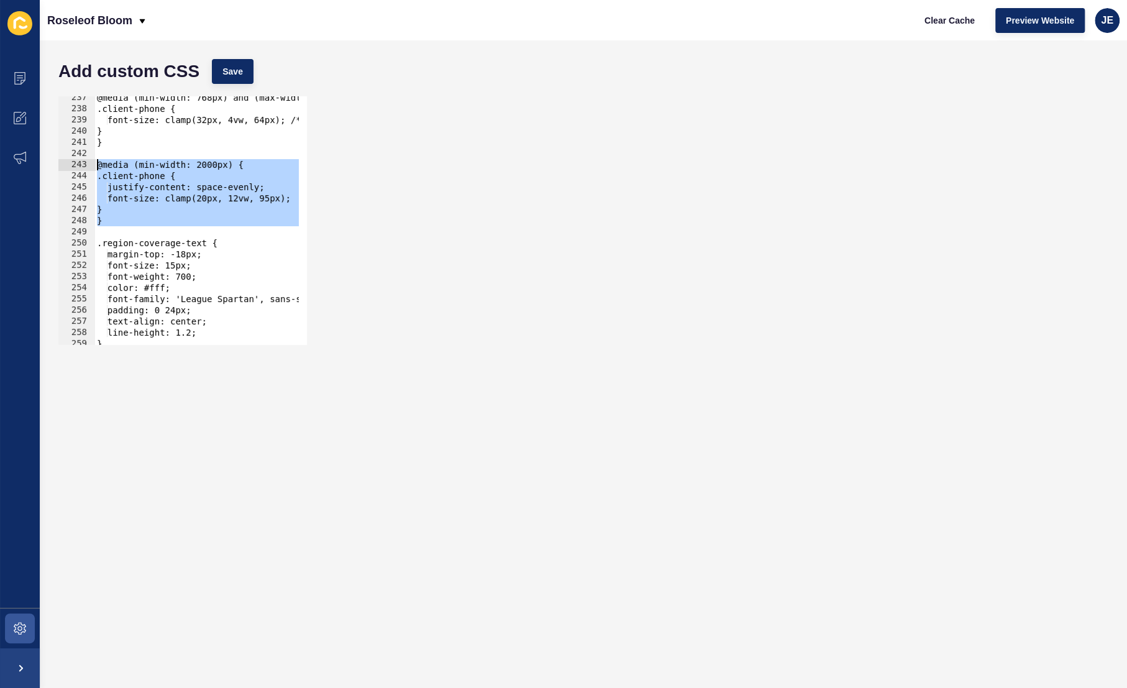
drag, startPoint x: 106, startPoint y: 227, endPoint x: 90, endPoint y: 167, distance: 61.8
click at [90, 167] on div ".client-phone { [PHONE_NUMBER] [PHONE_NUMBER] [PHONE_NUMBER] [PHONE_NUMBER] 261…" at bounding box center [182, 220] width 249 height 249
click at [123, 224] on div "@media (min-width: 768px) and (max-width: 1200px) { .client-phone { font-size: …" at bounding box center [352, 223] width 516 height 262
type textarea "}"
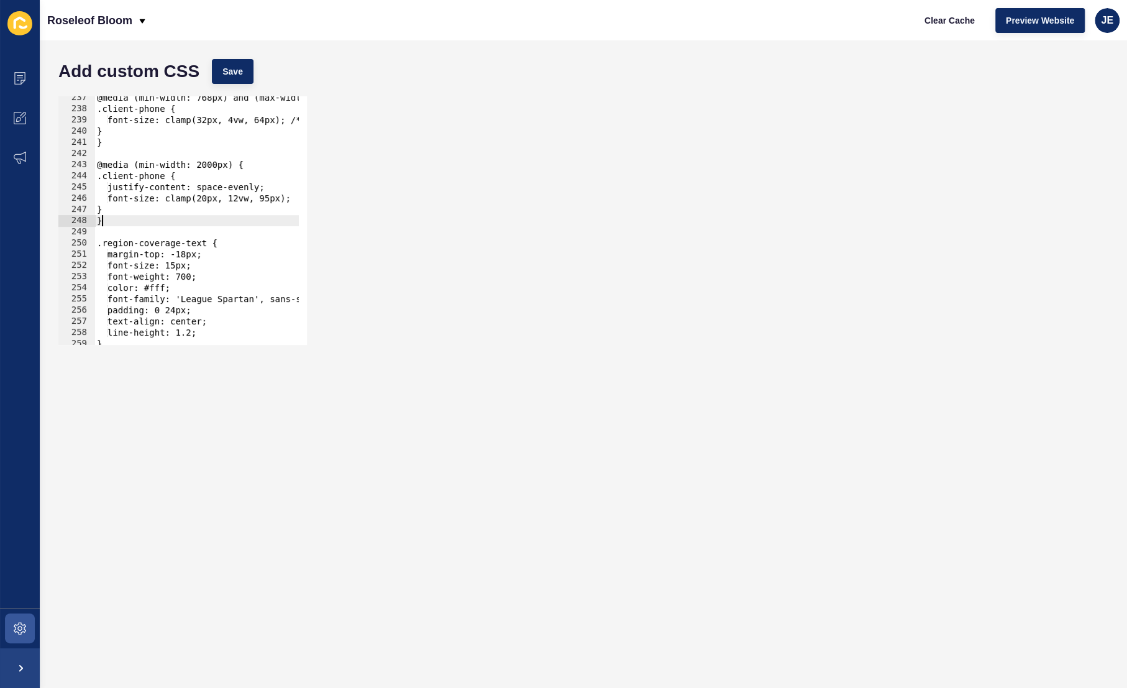
scroll to position [0, 0]
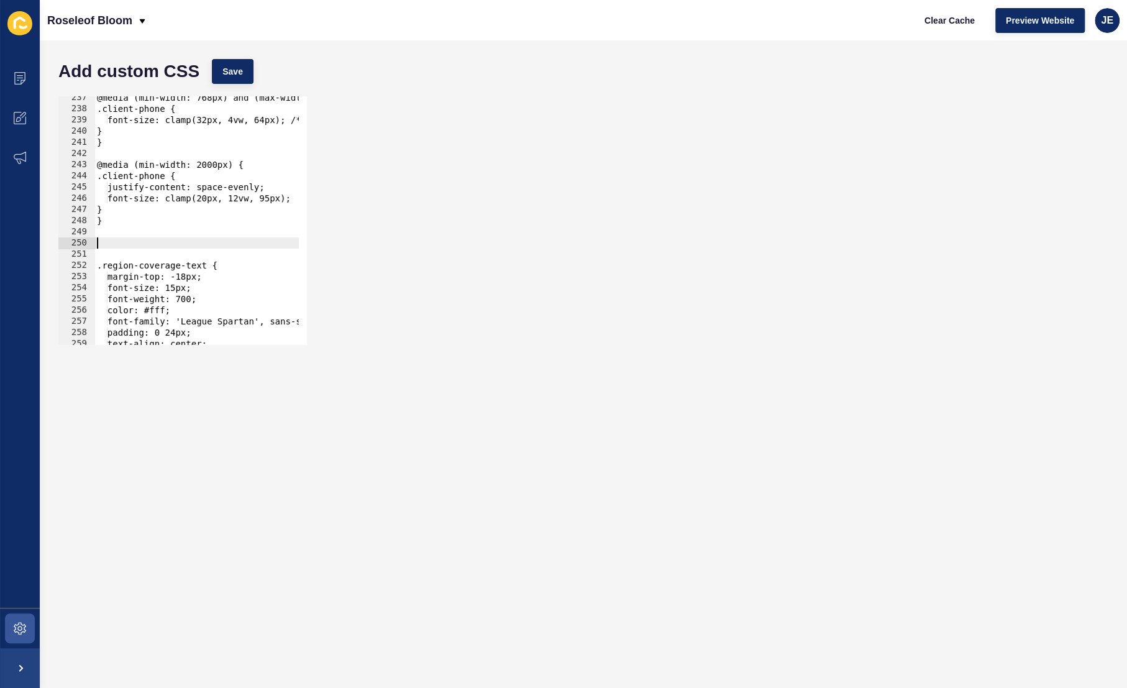
paste textarea "@media (min-width: 2000px) {"
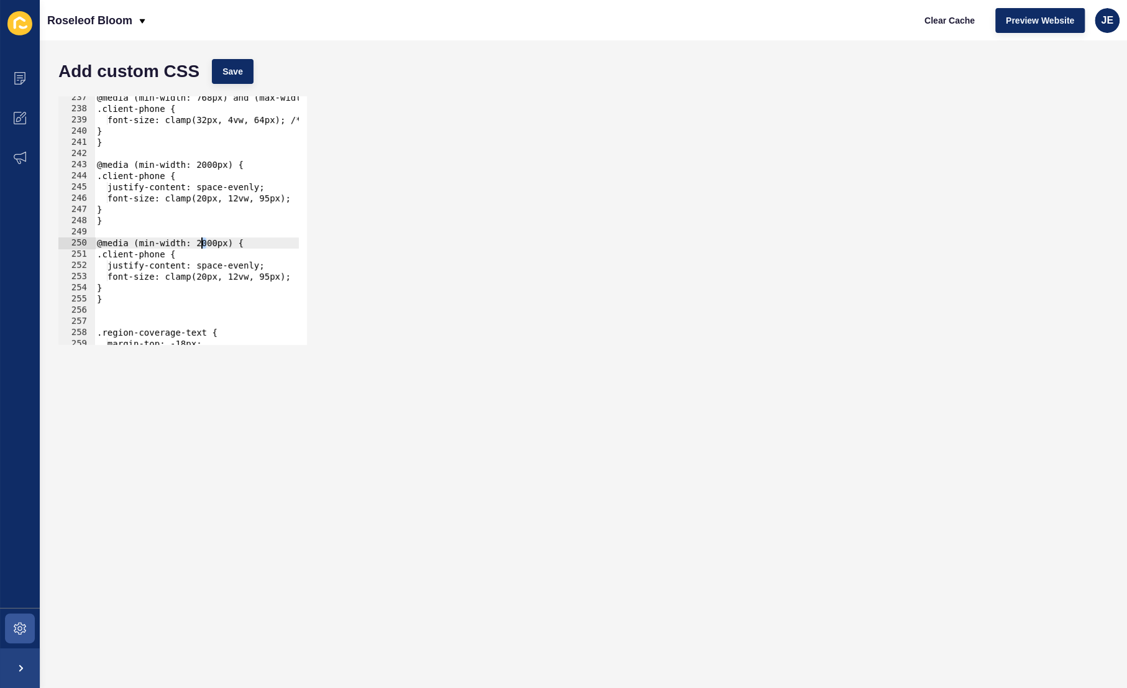
click at [203, 242] on div "@media (min-width: 768px) and (max-width: 1200px) { .client-phone { font-size: …" at bounding box center [352, 223] width 516 height 262
click at [244, 278] on div "@media (min-width: 768px) and (max-width: 1200px) { .client-phone { font-size: …" at bounding box center [352, 223] width 516 height 262
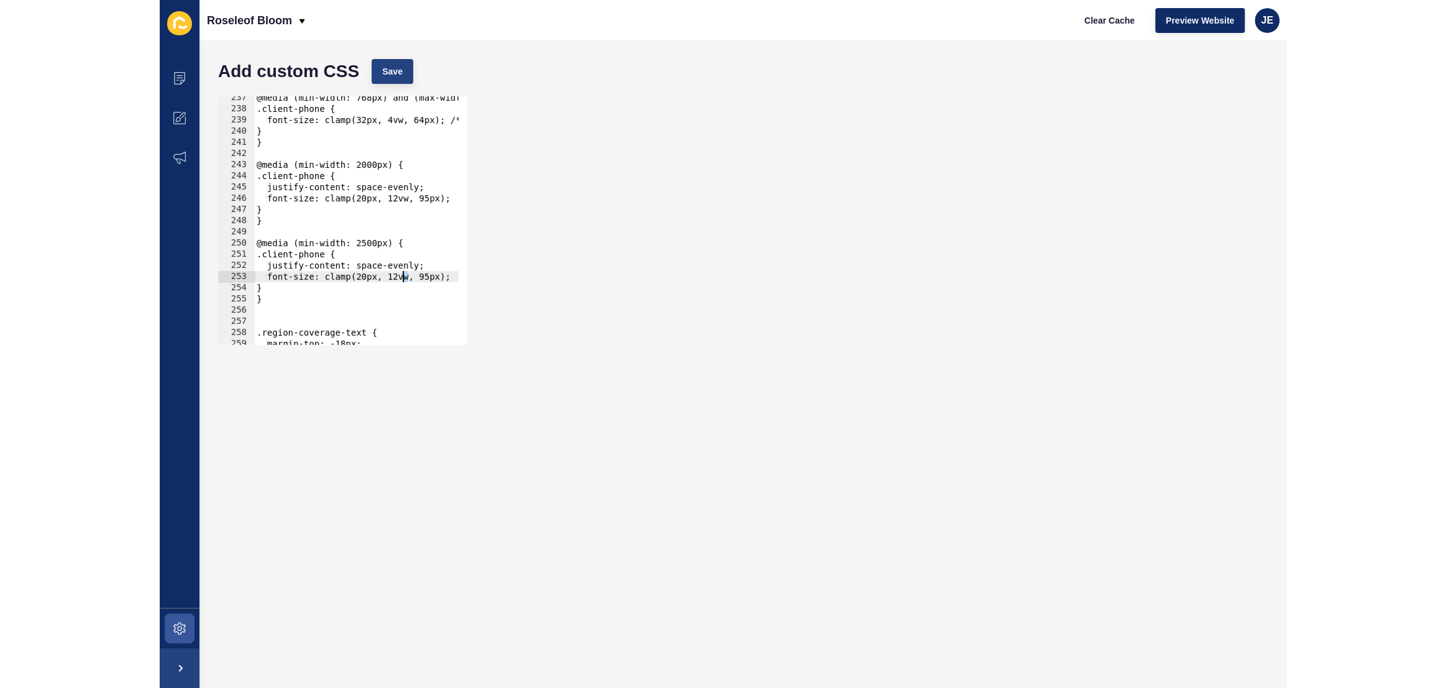
scroll to position [0, 11]
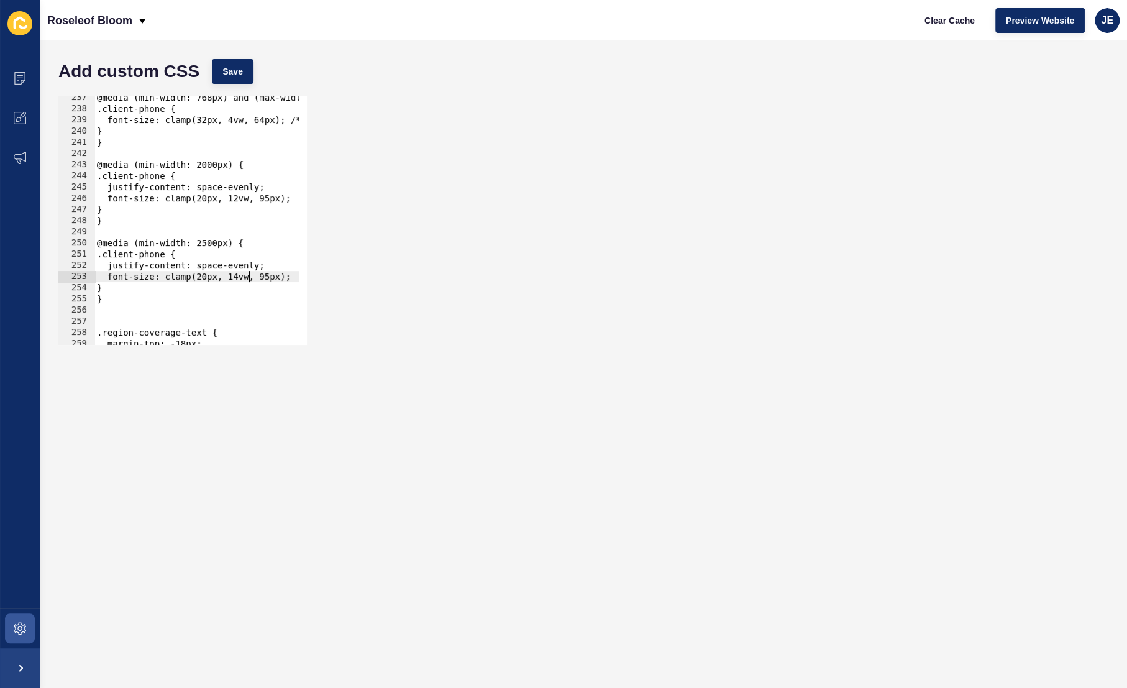
click at [233, 57] on div "Add custom CSS Save" at bounding box center [583, 71] width 1063 height 37
click at [232, 65] on button "Save" at bounding box center [233, 71] width 42 height 25
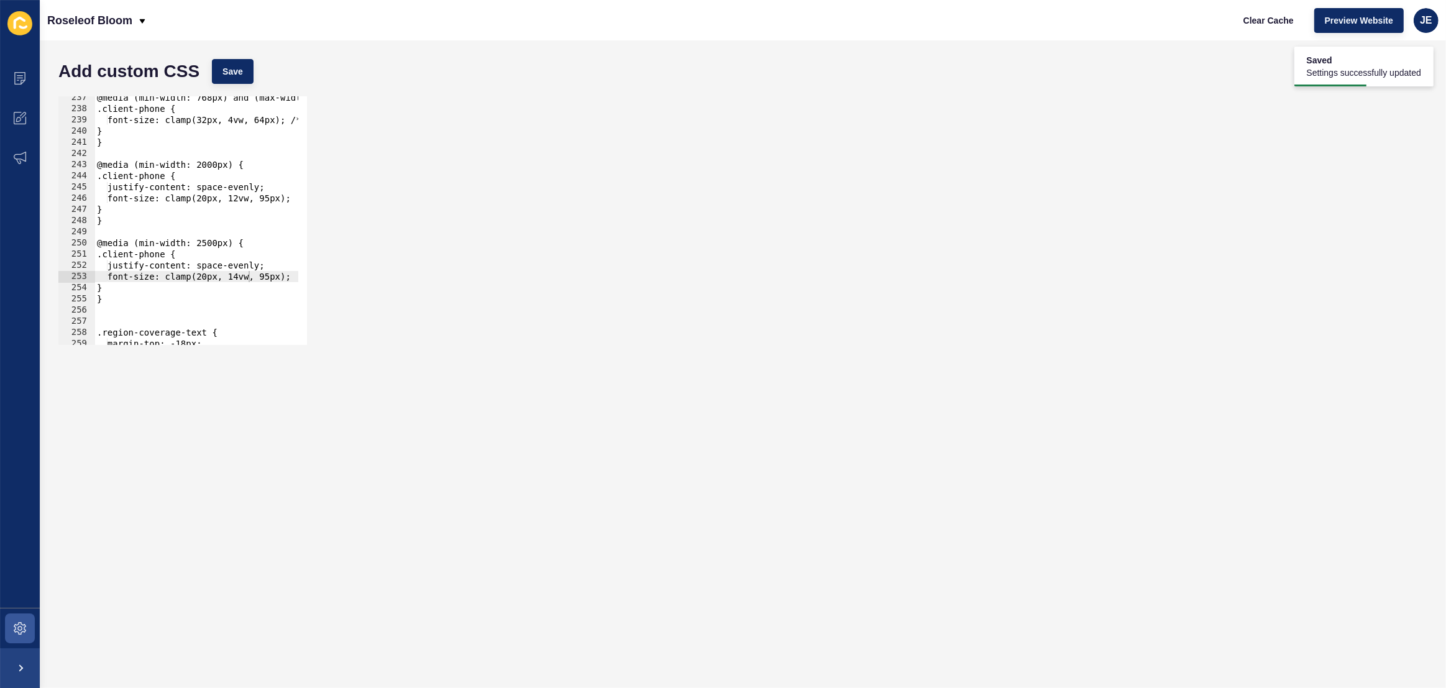
scroll to position [0, 0]
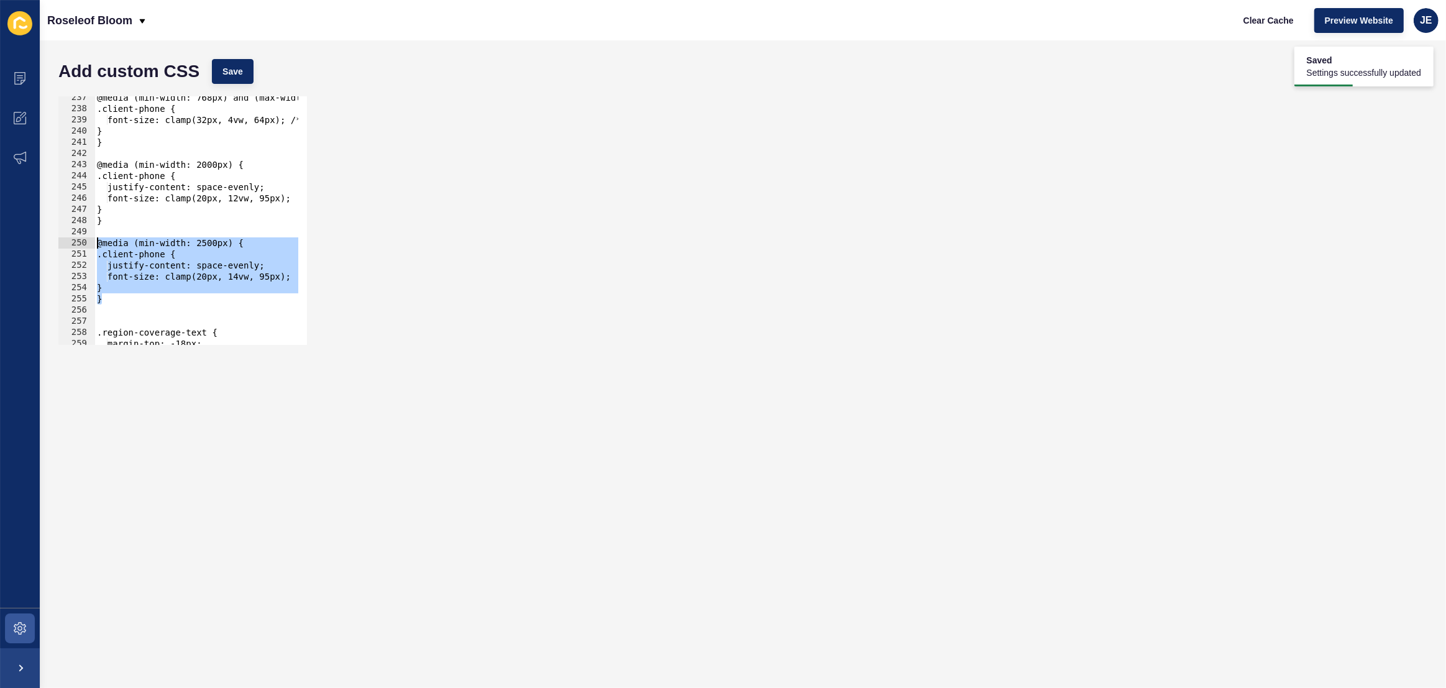
drag, startPoint x: 109, startPoint y: 301, endPoint x: 91, endPoint y: 245, distance: 58.8
click at [91, 245] on div "} 237 238 239 240 241 242 243 244 245 246 247 248 249 250 251 252 253 254 255 2…" at bounding box center [182, 220] width 249 height 249
type textarea "@media (min-width: 2500px) { .client-phone {"
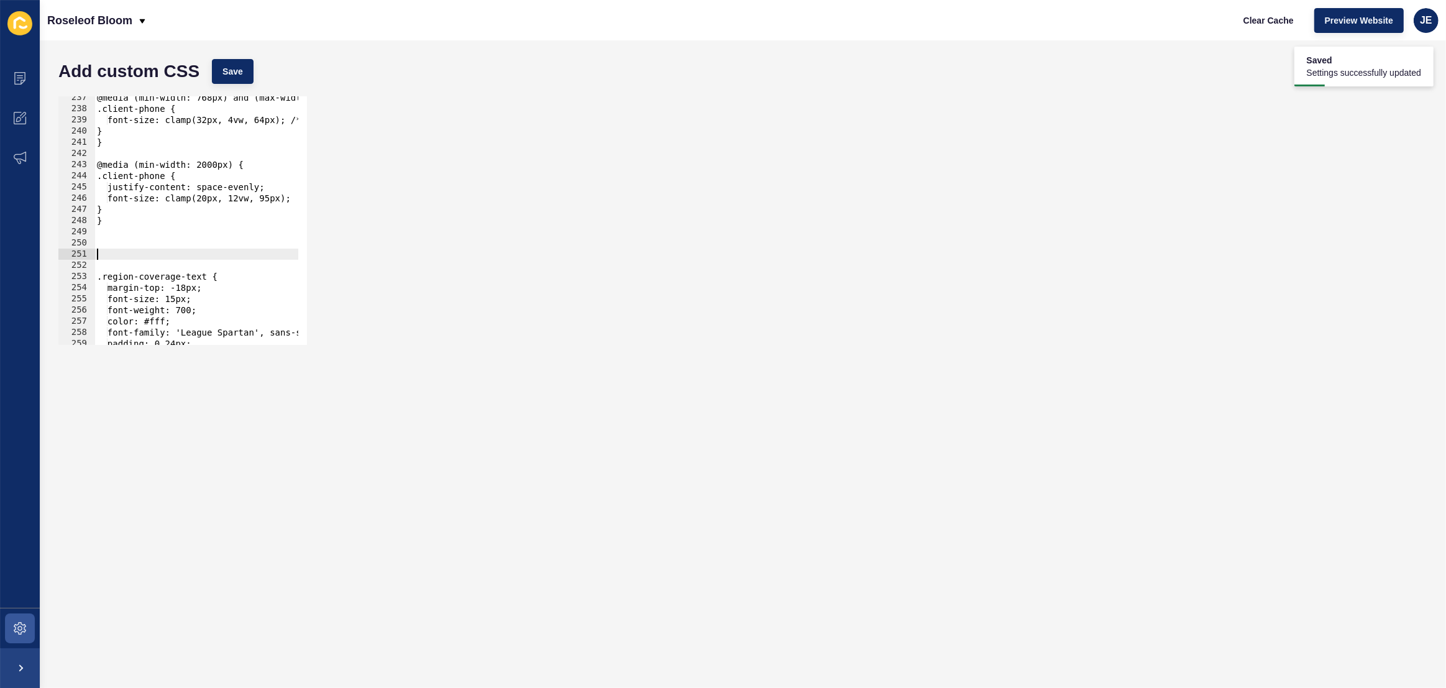
click at [122, 256] on div "@media (min-width: 768px) and (max-width: 1200px) { .client-phone { font-size: …" at bounding box center [352, 223] width 516 height 262
click at [232, 68] on span "Save" at bounding box center [232, 71] width 21 height 12
click at [1274, 24] on span "Clear Cache" at bounding box center [1269, 20] width 50 height 12
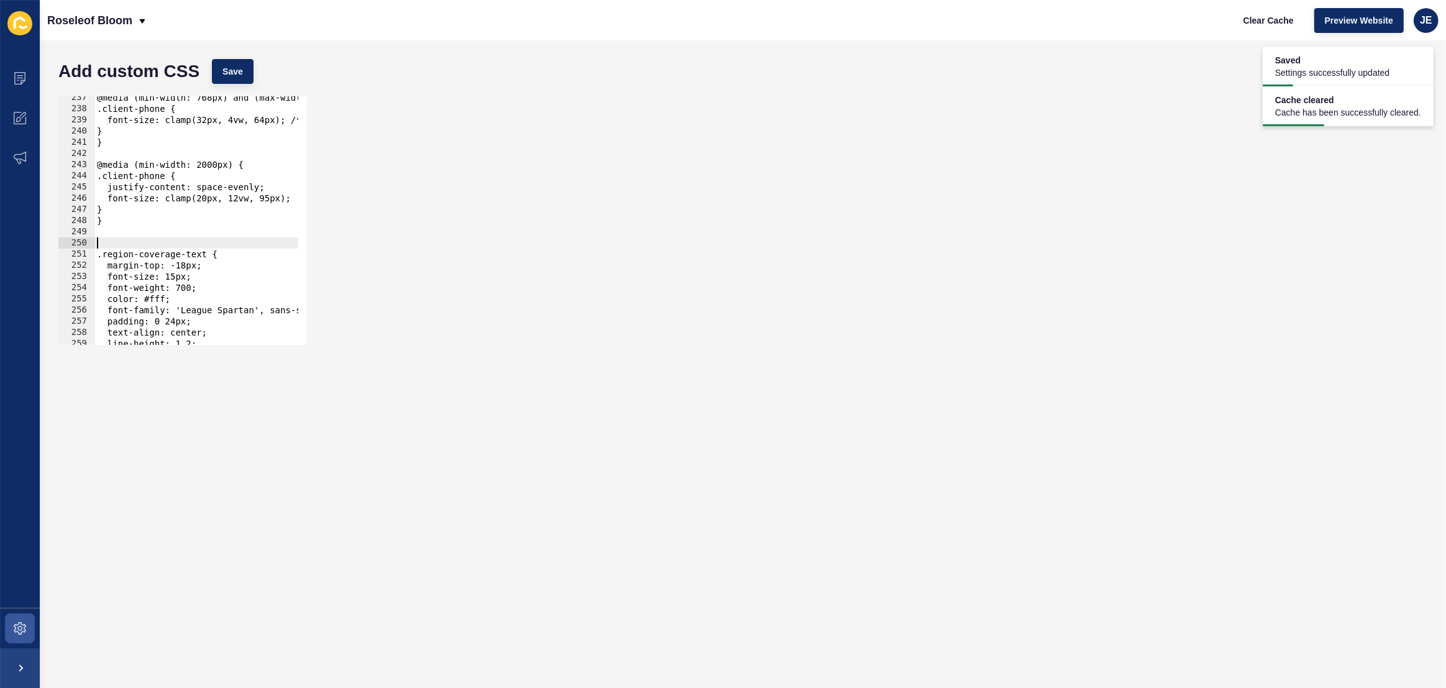
click at [96, 241] on div "@media (min-width: 768px) and (max-width: 1200px) { .client-phone { font-size: …" at bounding box center [352, 223] width 516 height 262
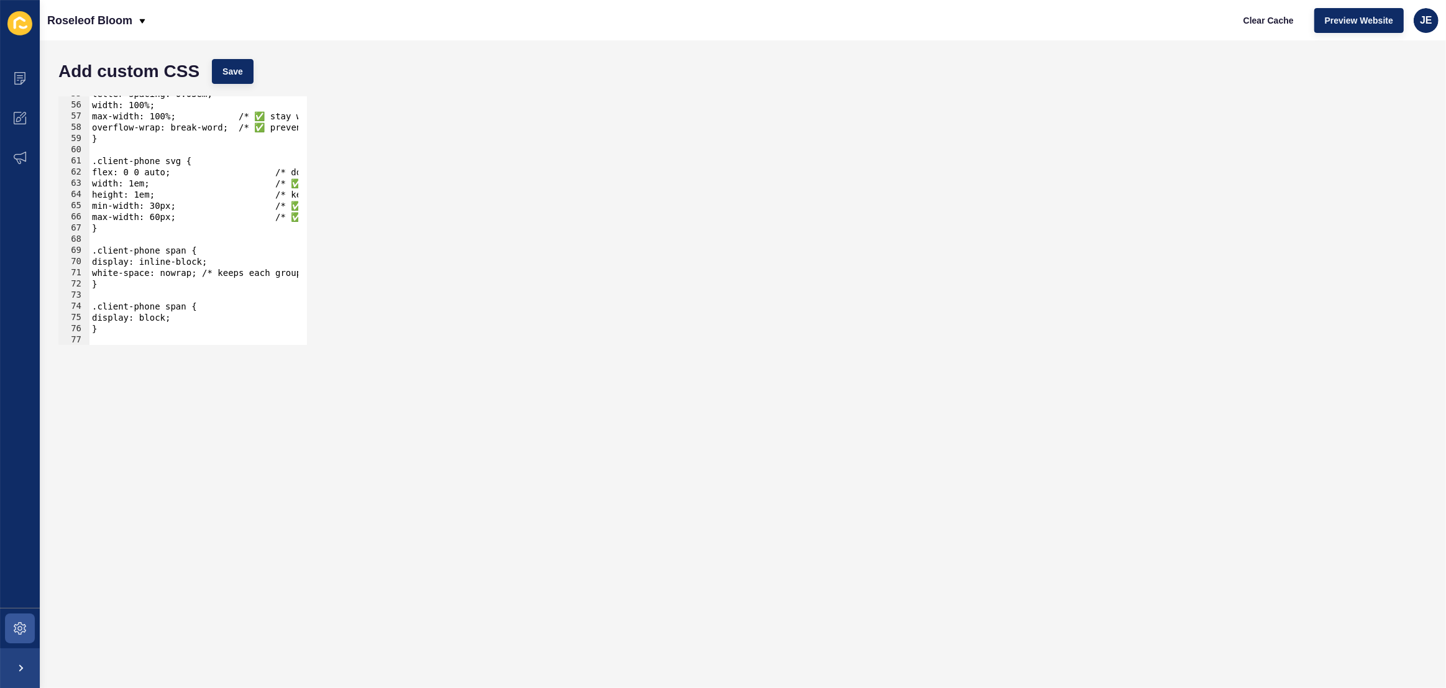
scroll to position [578, 0]
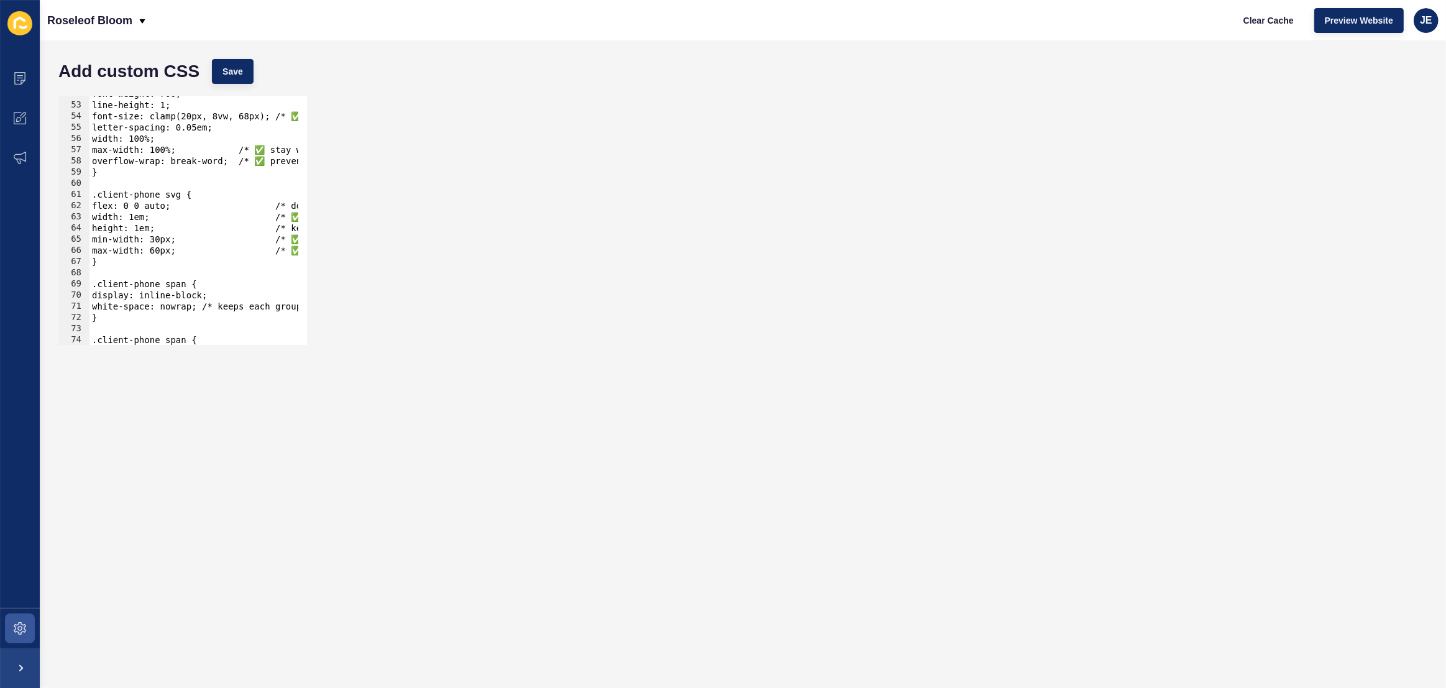
click at [199, 247] on div "font-weight: 700; line-height: 1; font-size: clamp(20px, 8vw, 68px); /* ✅ scale…" at bounding box center [347, 219] width 516 height 262
click at [237, 70] on span "Save" at bounding box center [232, 71] width 21 height 12
click at [185, 260] on div "font-weight: 700; line-height: 1; font-size: clamp(20px, 8vw, 68px); /* ✅ scale…" at bounding box center [347, 219] width 516 height 262
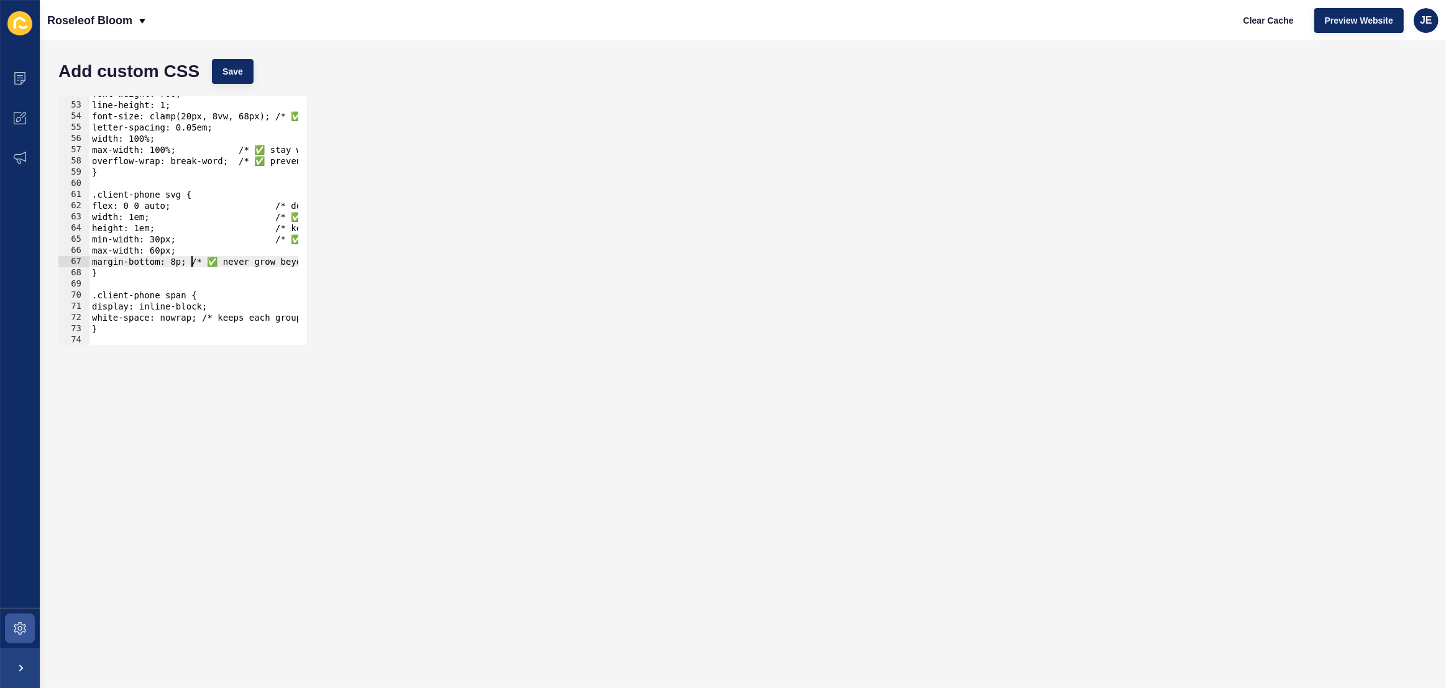
scroll to position [0, 7]
click at [230, 82] on button "Save" at bounding box center [233, 71] width 42 height 25
click at [1259, 25] on span "Clear Cache" at bounding box center [1269, 20] width 50 height 12
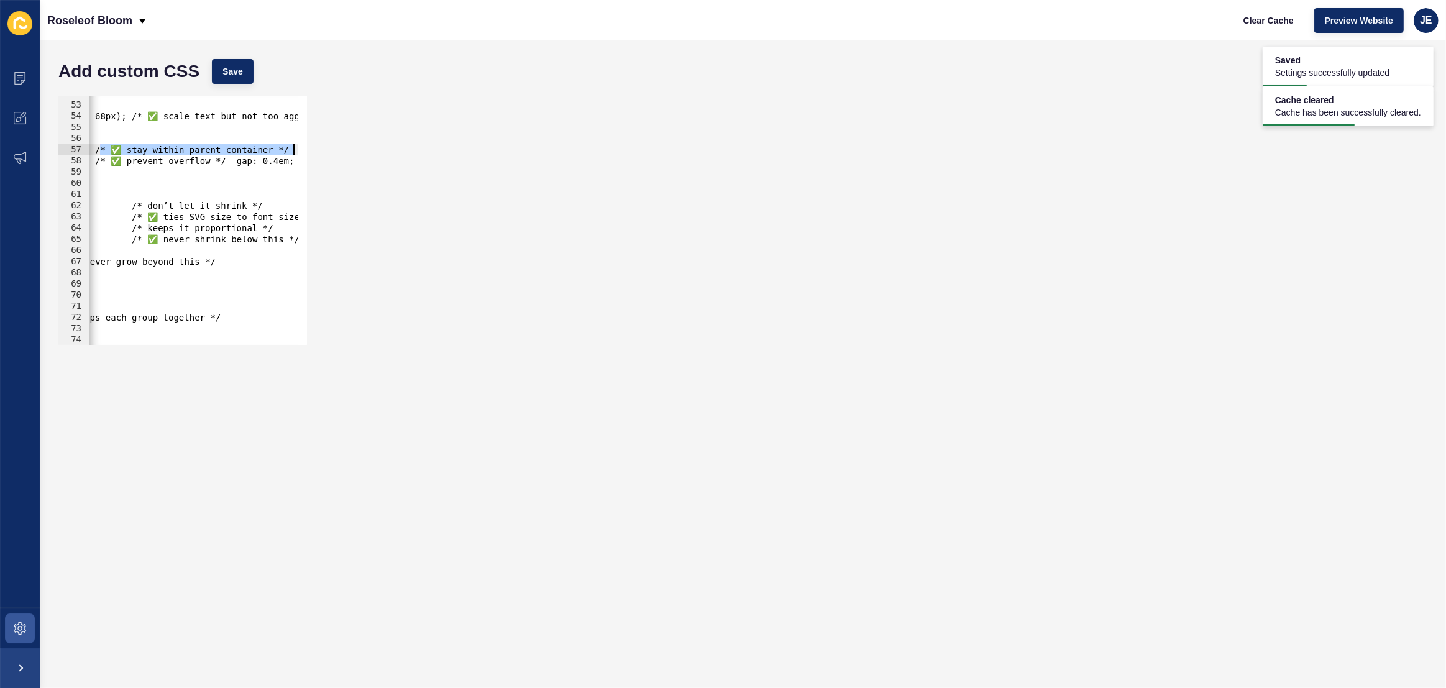
drag, startPoint x: 247, startPoint y: 152, endPoint x: 367, endPoint y: 149, distance: 120.0
click at [367, 149] on div "max-width: 100%; /* ✅ stay within parent container */ 52 53 54 55 56 57 58 59 6…" at bounding box center [742, 220] width 1381 height 261
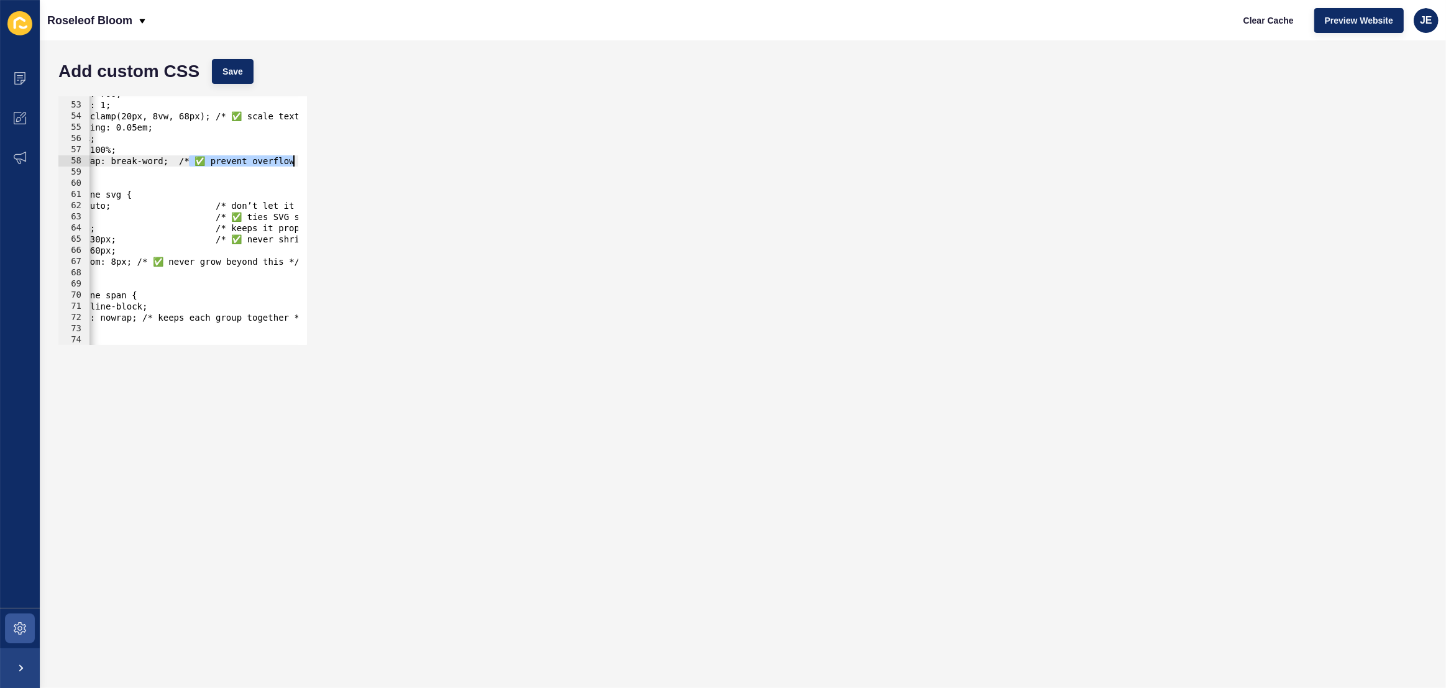
scroll to position [0, 137]
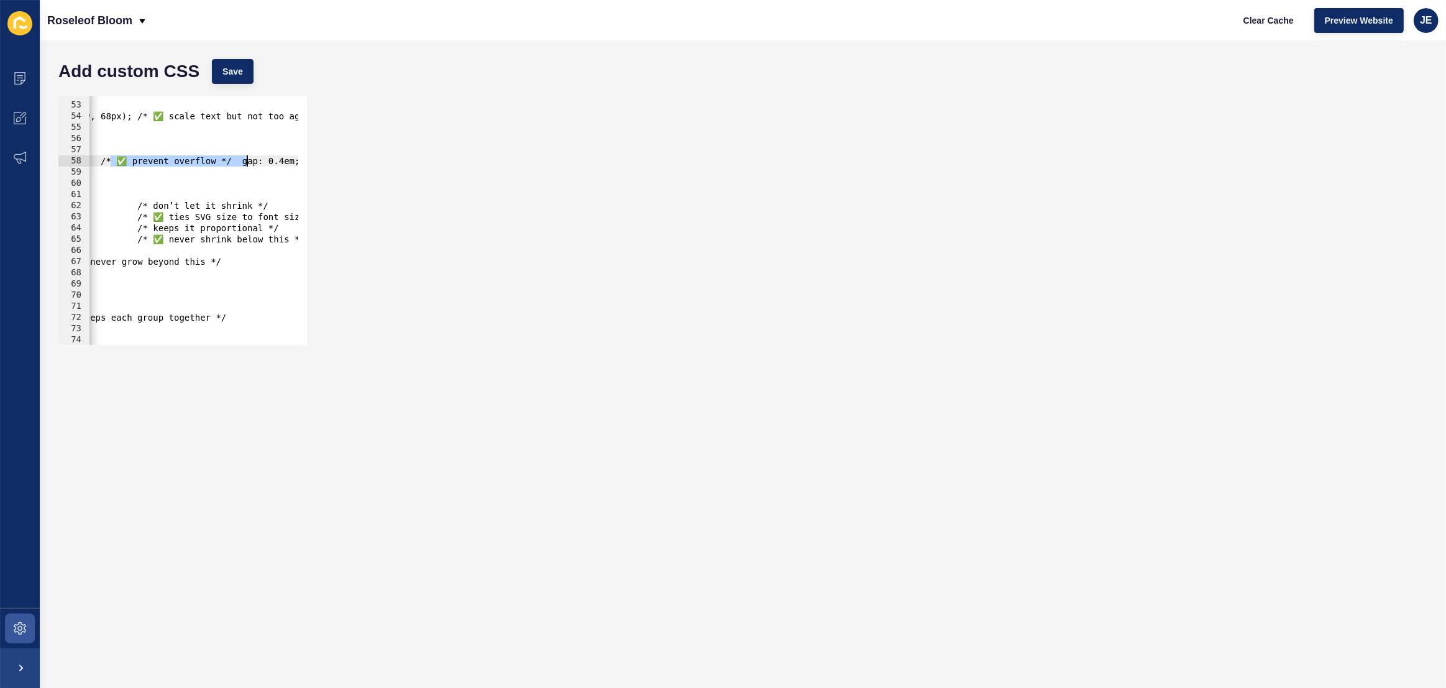
drag, startPoint x: 106, startPoint y: 158, endPoint x: 248, endPoint y: 165, distance: 141.9
click at [248, 165] on div "font-weight: 700; line-height: 1; font-size: clamp(20px, 8vw, 68px); /* ✅ scale…" at bounding box center [210, 219] width 516 height 262
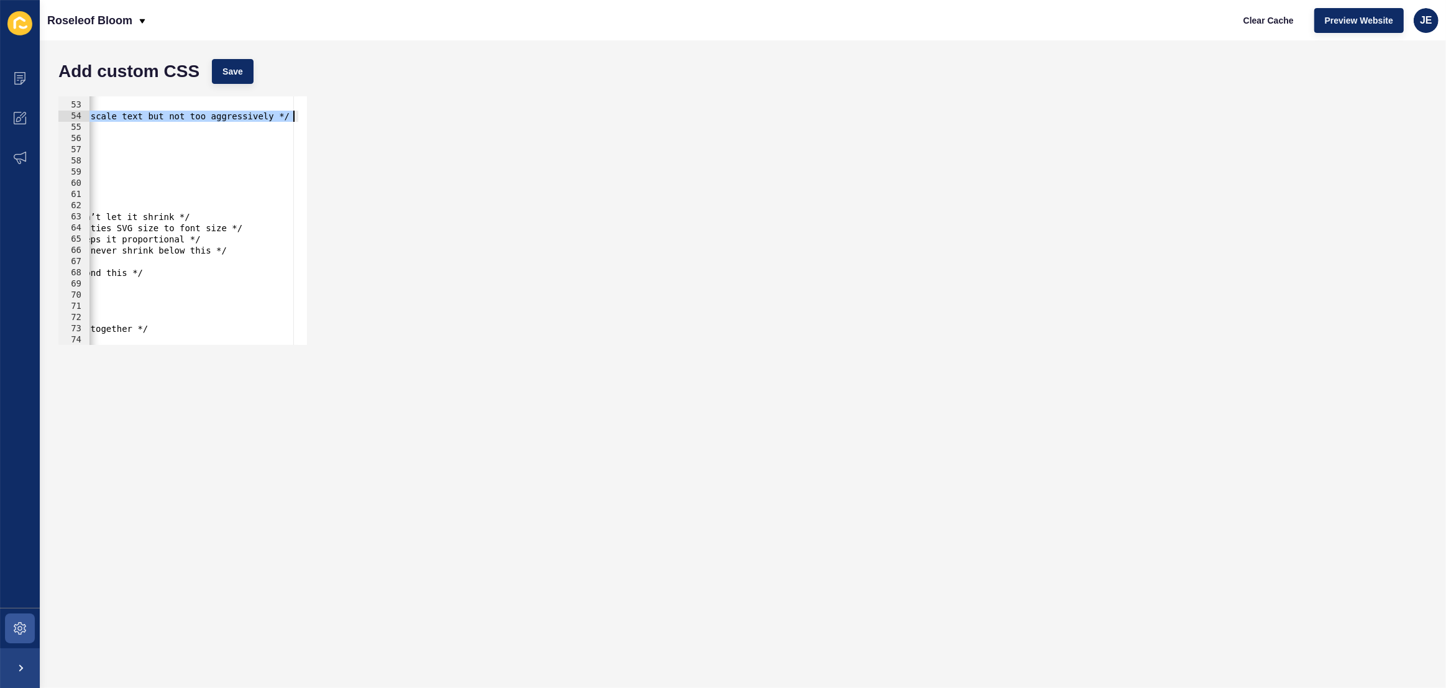
scroll to position [0, 132]
drag, startPoint x: 273, startPoint y: 116, endPoint x: 398, endPoint y: 125, distance: 125.9
click at [398, 125] on div "gap: 0.4em; 52 53 54 55 56 57 58 59 60 61 62 63 64 65 66 67 68 69 70 71 72 73 7…" at bounding box center [742, 220] width 1381 height 261
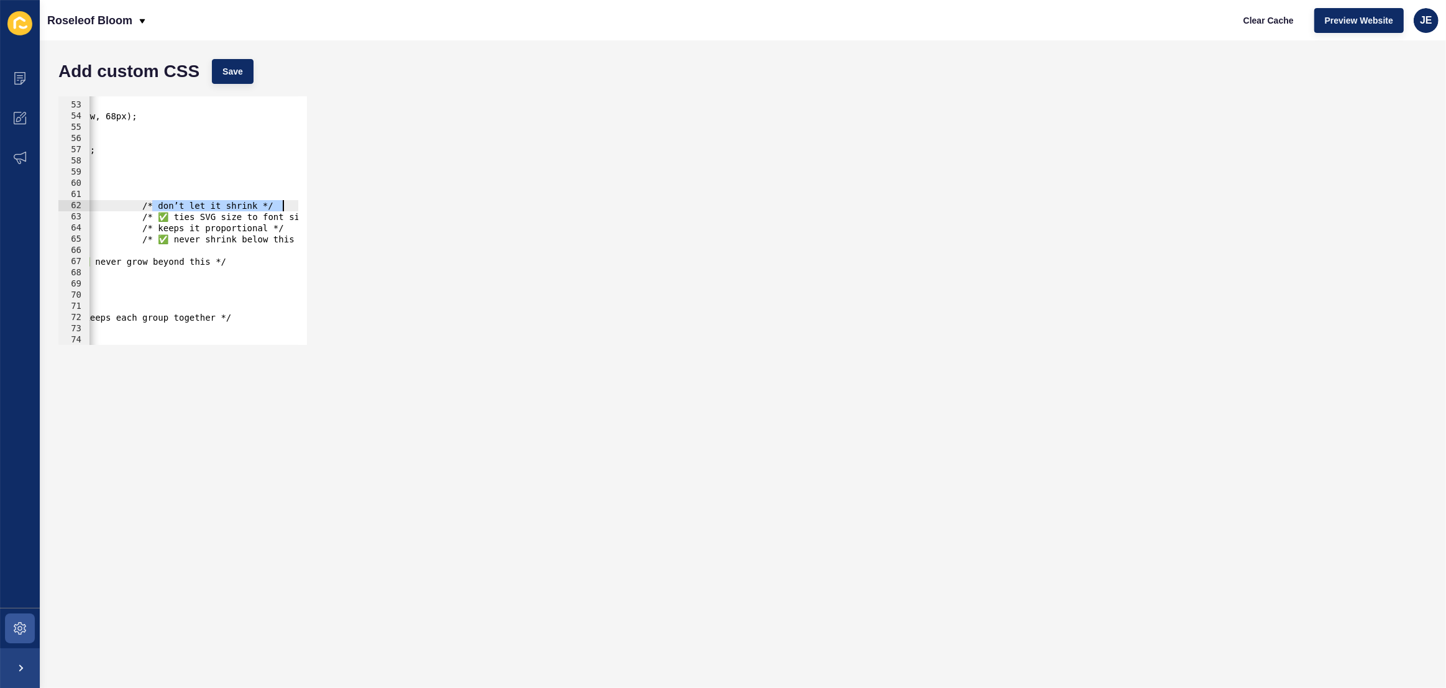
drag, startPoint x: 151, startPoint y: 206, endPoint x: 296, endPoint y: 206, distance: 144.8
click at [296, 206] on div "font-size: clamp(20px, 8vw, 68px); 52 53 54 55 56 57 58 59 60 61 62 63 64 65 66…" at bounding box center [182, 220] width 249 height 249
drag, startPoint x: 152, startPoint y: 219, endPoint x: 328, endPoint y: 216, distance: 175.9
click at [328, 216] on div "flex: 0 0 auto; 52 53 54 55 56 57 58 59 60 61 62 63 64 65 66 67 68 69 70 71 72 …" at bounding box center [742, 220] width 1381 height 261
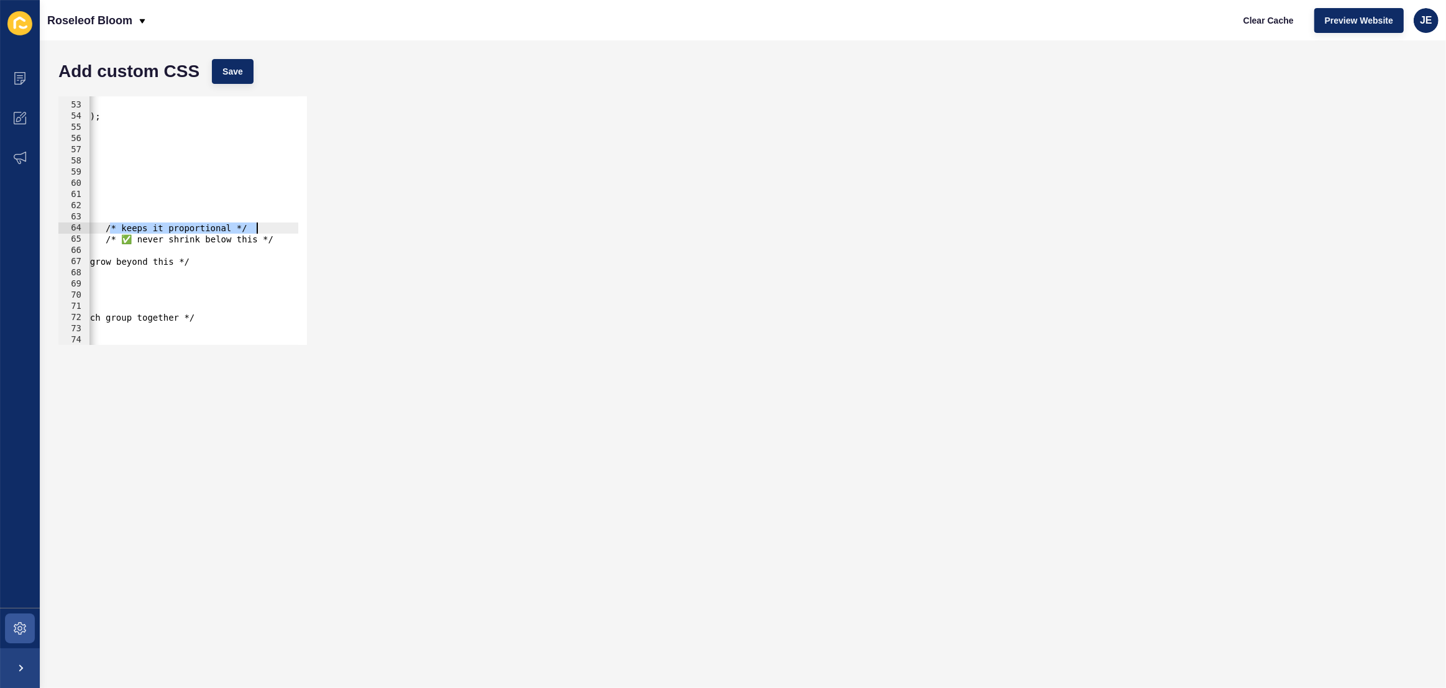
drag, startPoint x: 113, startPoint y: 226, endPoint x: 285, endPoint y: 236, distance: 171.8
click at [298, 231] on div "width: 1em; 52 53 54 55 56 57 58 59 60 61 62 63 64 65 66 67 68 69 70 71 72 73 7…" at bounding box center [182, 220] width 249 height 249
drag, startPoint x: 268, startPoint y: 237, endPoint x: 116, endPoint y: 236, distance: 151.6
click at [116, 236] on div "font-weight: 700; line-height: 1; font-size: clamp(20px, 8vw, 68px); width: 100…" at bounding box center [178, 219] width 516 height 262
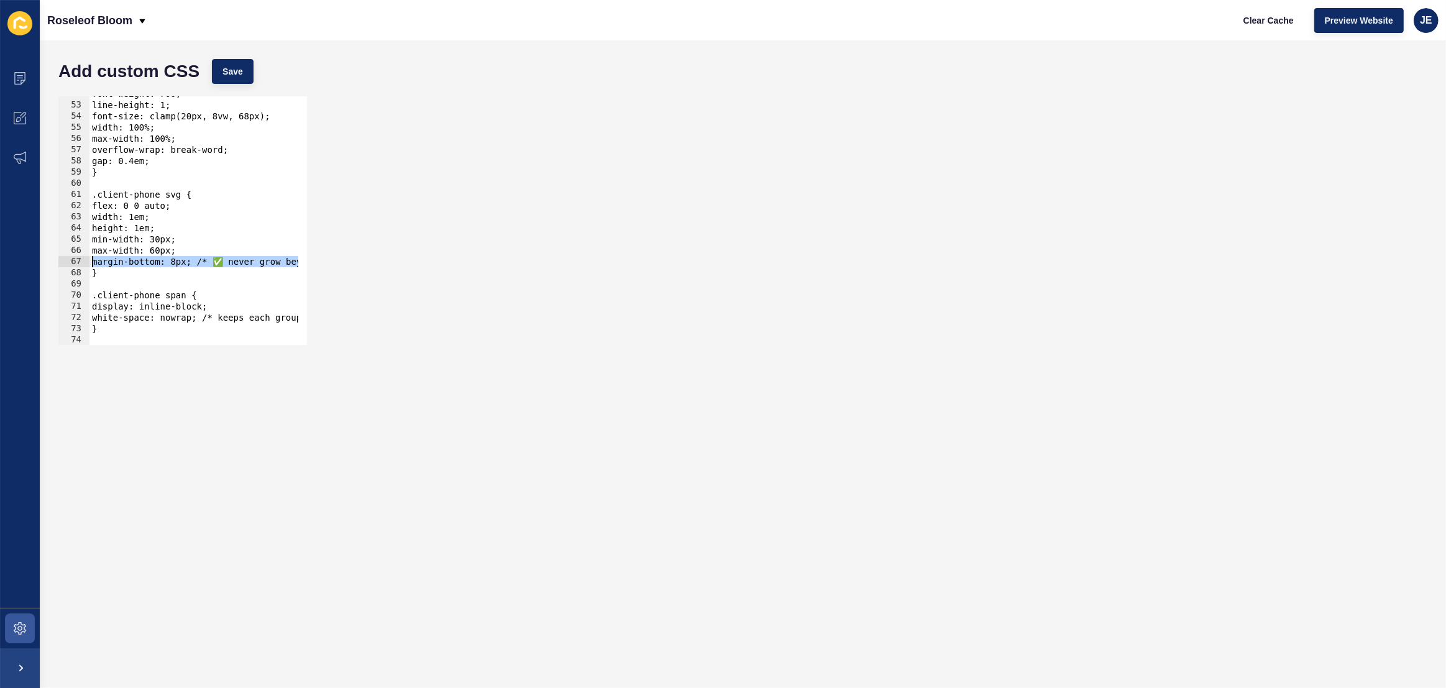
scroll to position [0, 0]
drag, startPoint x: 201, startPoint y: 263, endPoint x: 208, endPoint y: 265, distance: 6.5
click at [208, 265] on div "font-weight: 700; line-height: 1; font-size: clamp(20px, 8vw, 68px); width: 100…" at bounding box center [347, 219] width 516 height 262
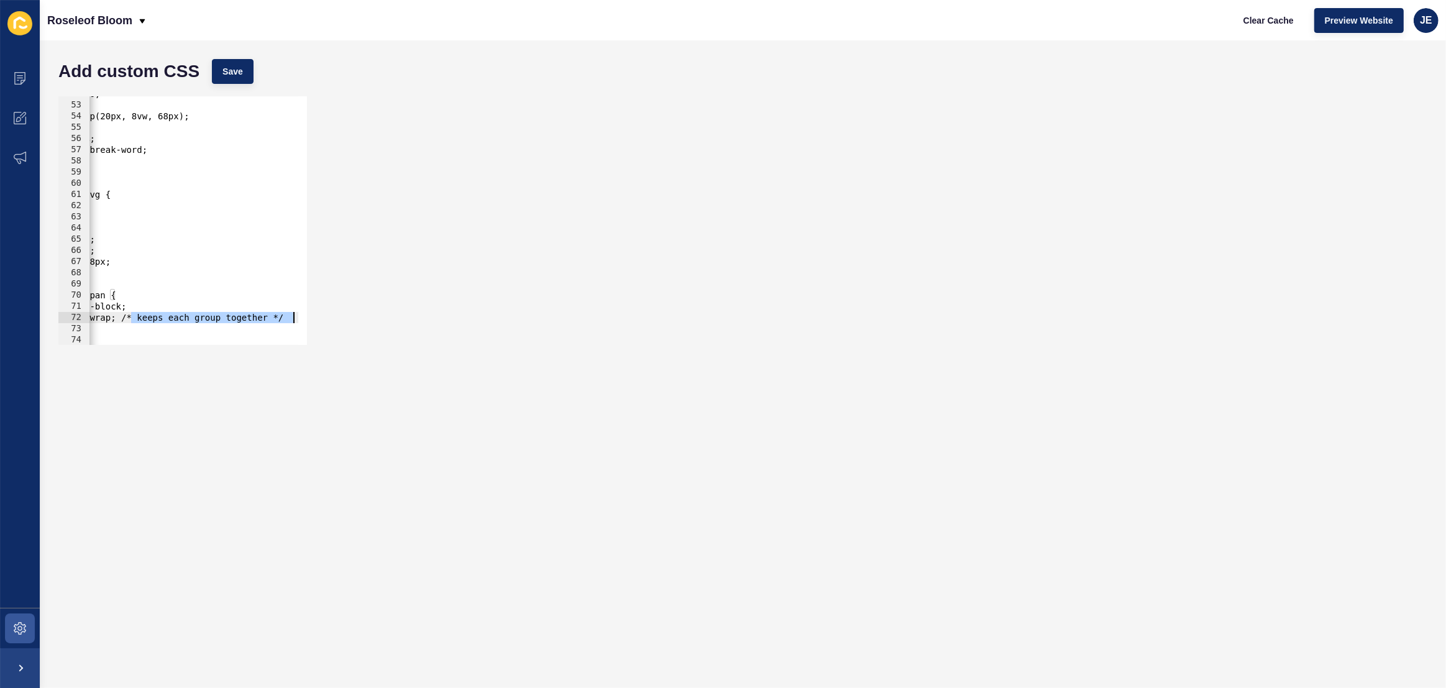
scroll to position [0, 81]
drag, startPoint x: 214, startPoint y: 318, endPoint x: 368, endPoint y: 316, distance: 154.1
click at [368, 316] on div "margin-bottom: 8px; 52 53 54 55 56 57 58 59 60 61 62 63 64 65 66 67 68 69 70 71…" at bounding box center [742, 220] width 1381 height 261
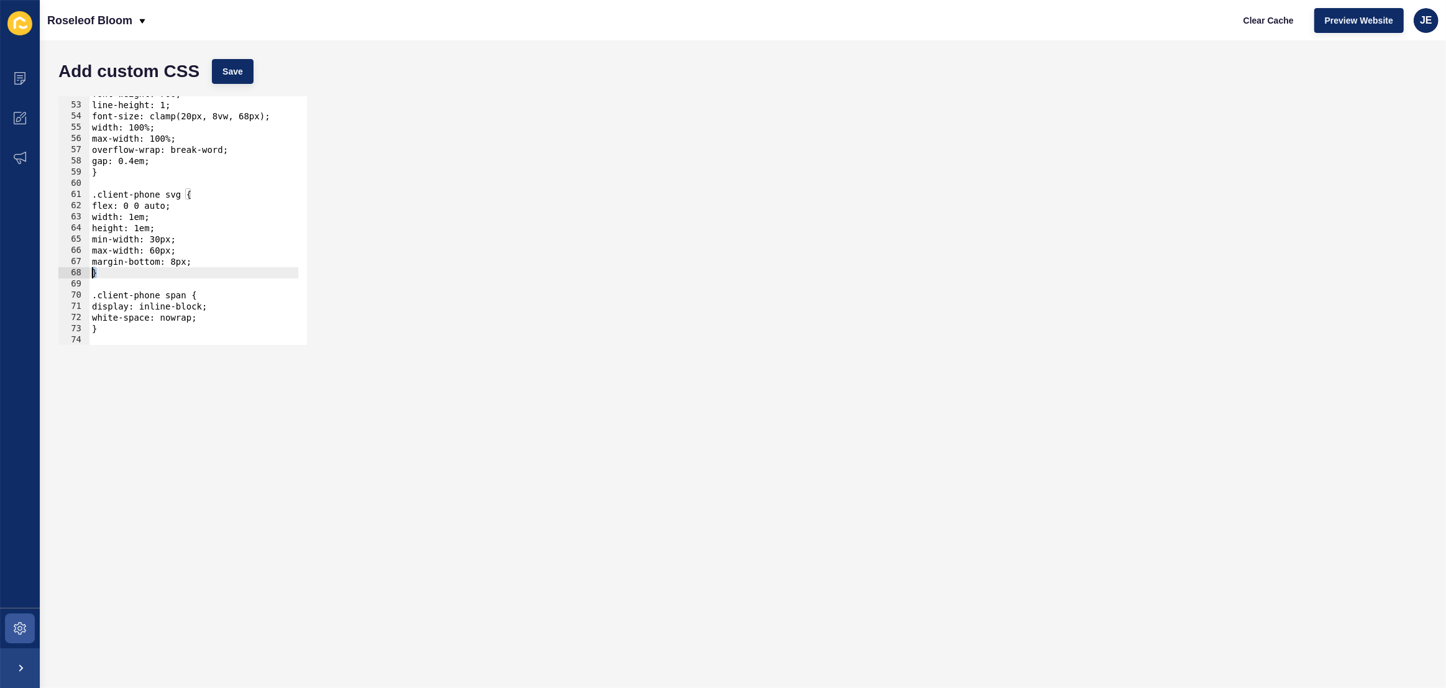
drag, startPoint x: 117, startPoint y: 275, endPoint x: 86, endPoint y: 274, distance: 30.5
click at [87, 274] on div "white-space: nowrap; 52 53 54 55 56 57 58 59 60 61 62 63 64 65 66 67 68 69 70 7…" at bounding box center [182, 220] width 249 height 249
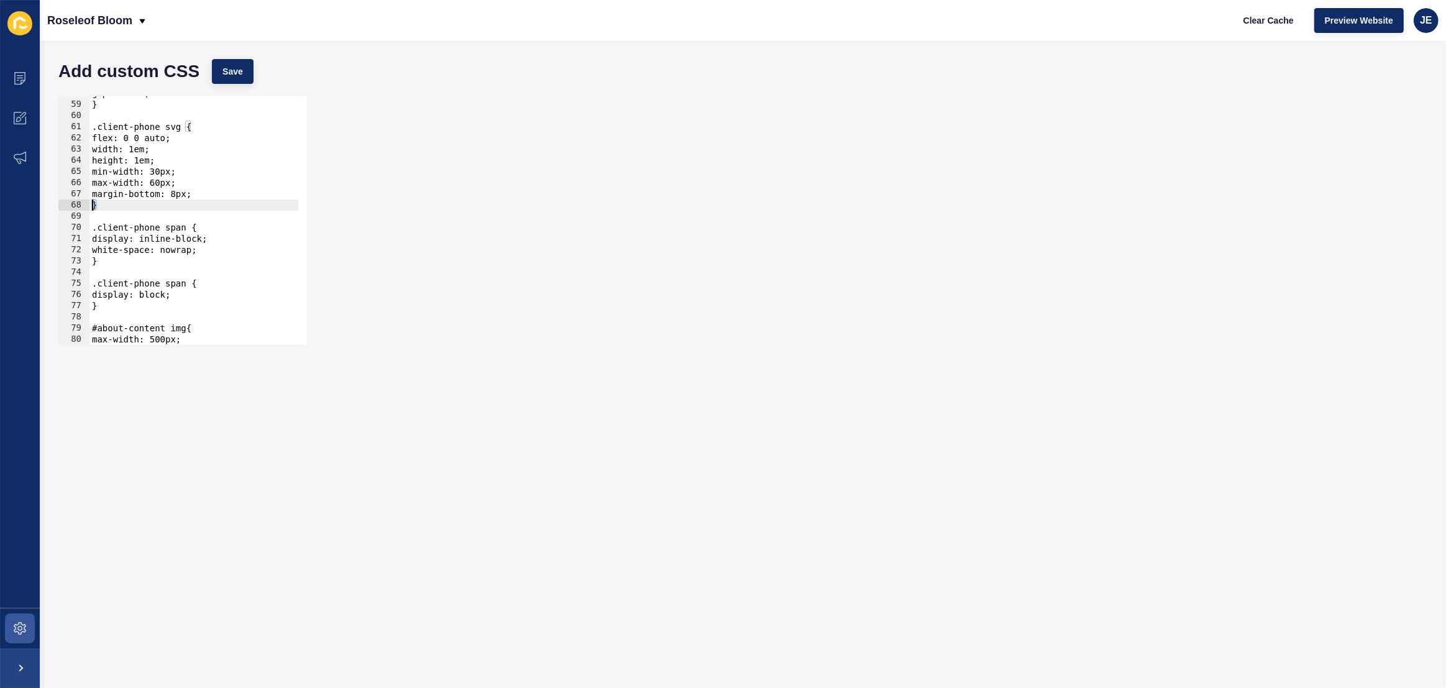
scroll to position [680, 0]
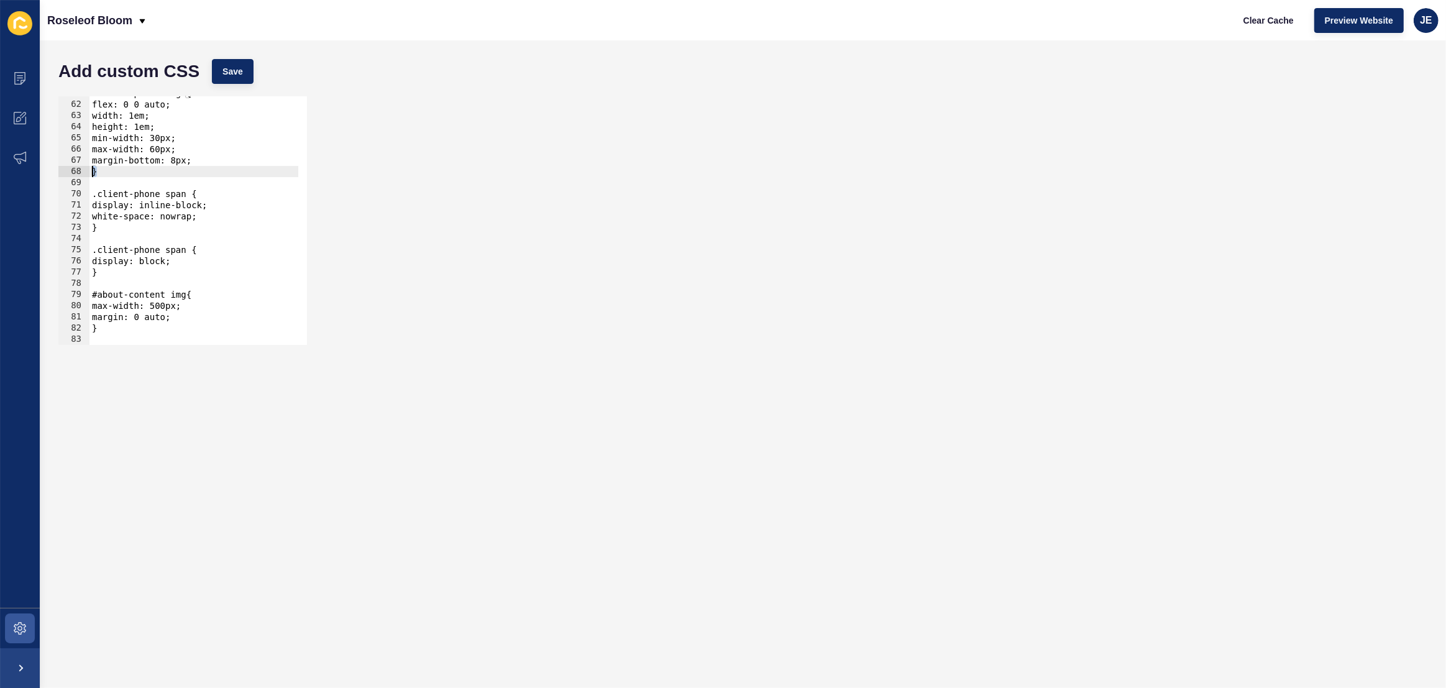
type textarea "}"
click at [229, 90] on div "} 61 62 63 64 65 66 67 68 69 70 71 72 73 74 75 76 77 78 [PHONE_NUMBER] 85 .clie…" at bounding box center [742, 220] width 1381 height 261
click at [232, 80] on button "Save" at bounding box center [233, 71] width 42 height 25
click at [1247, 22] on span "Clear Cache" at bounding box center [1269, 20] width 50 height 12
click at [1420, 24] on span "JE" at bounding box center [1426, 20] width 12 height 12
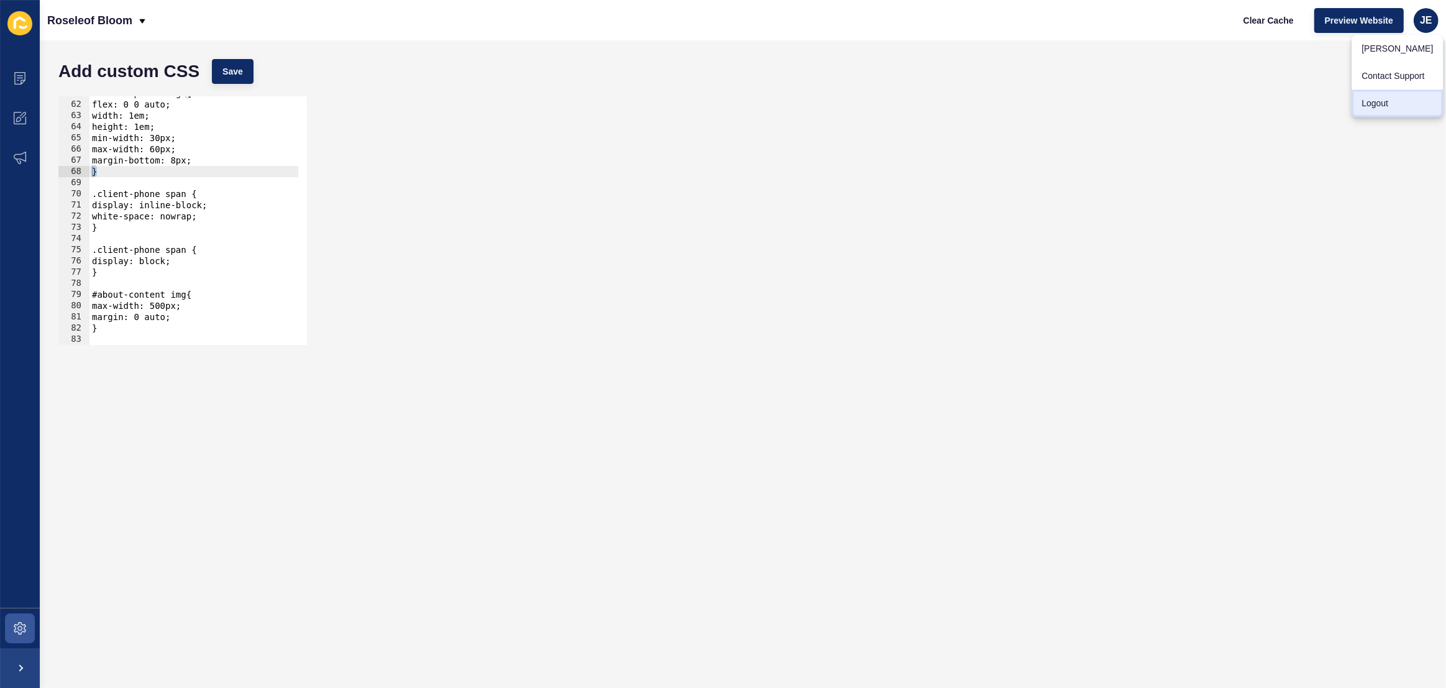
click at [1366, 95] on link "Logout" at bounding box center [1397, 102] width 91 height 27
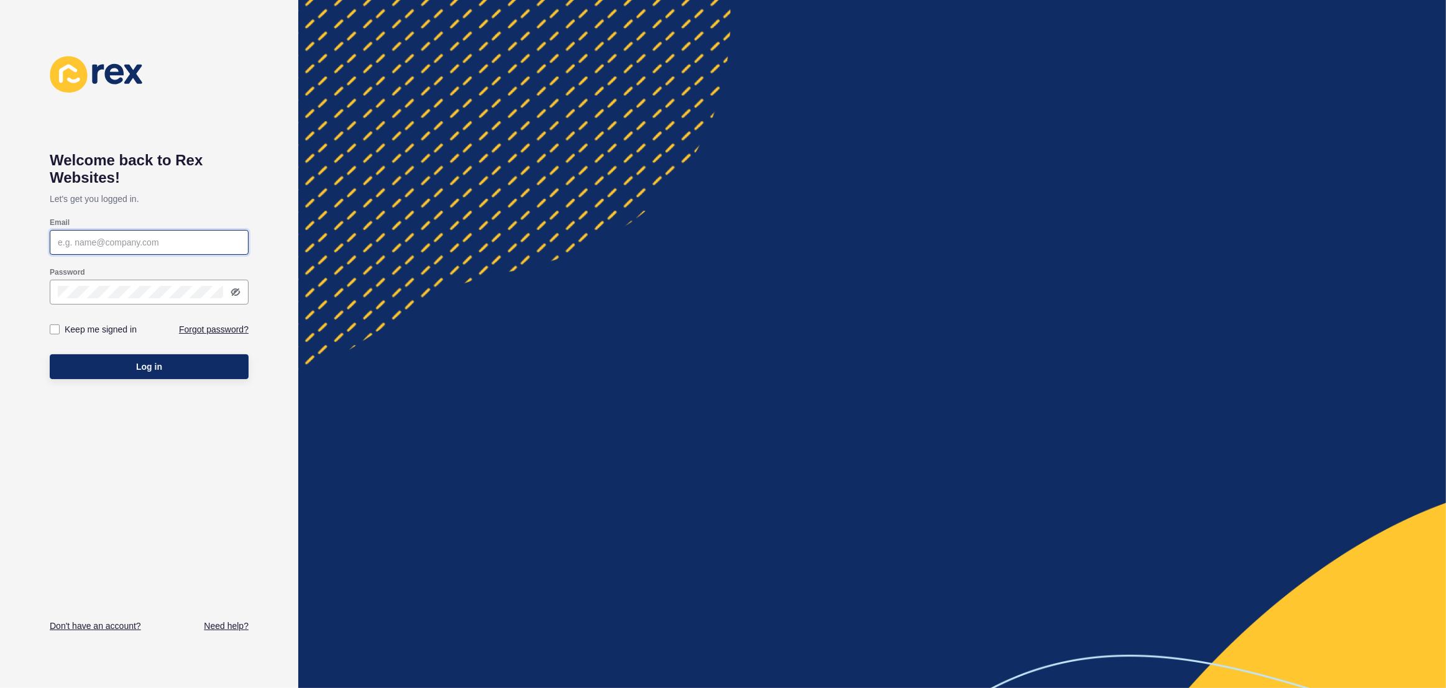
type input "[EMAIL_ADDRESS][PERSON_NAME][DOMAIN_NAME]"
click at [211, 367] on button "Log in" at bounding box center [149, 366] width 199 height 25
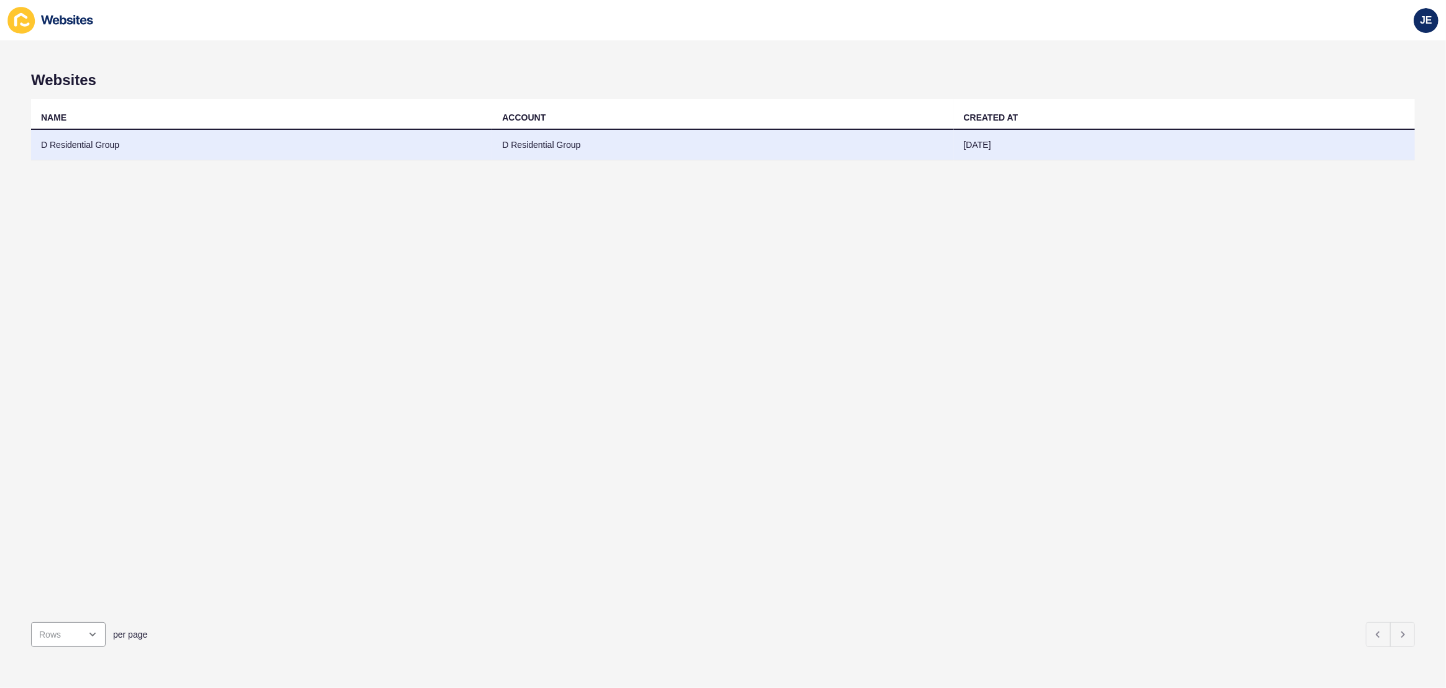
click at [315, 154] on td "D Residential Group" at bounding box center [261, 145] width 461 height 30
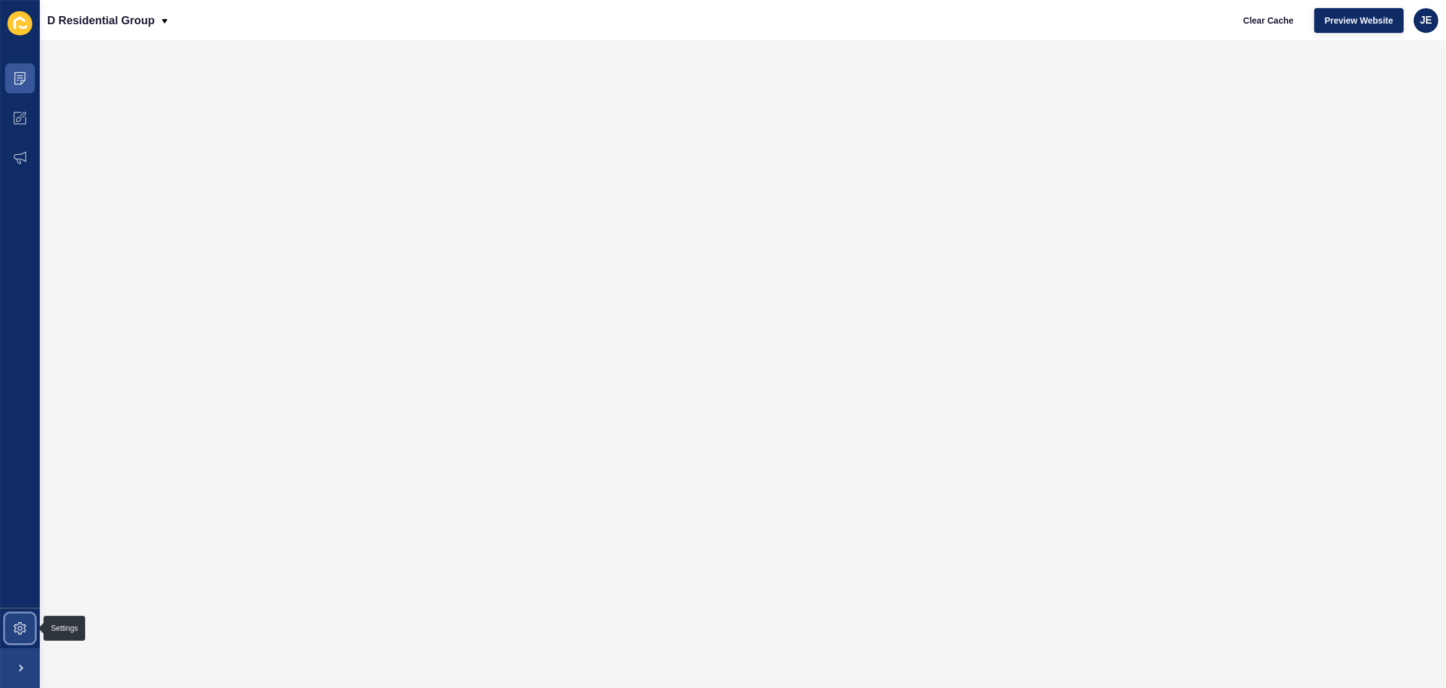
click at [9, 621] on span at bounding box center [20, 628] width 40 height 40
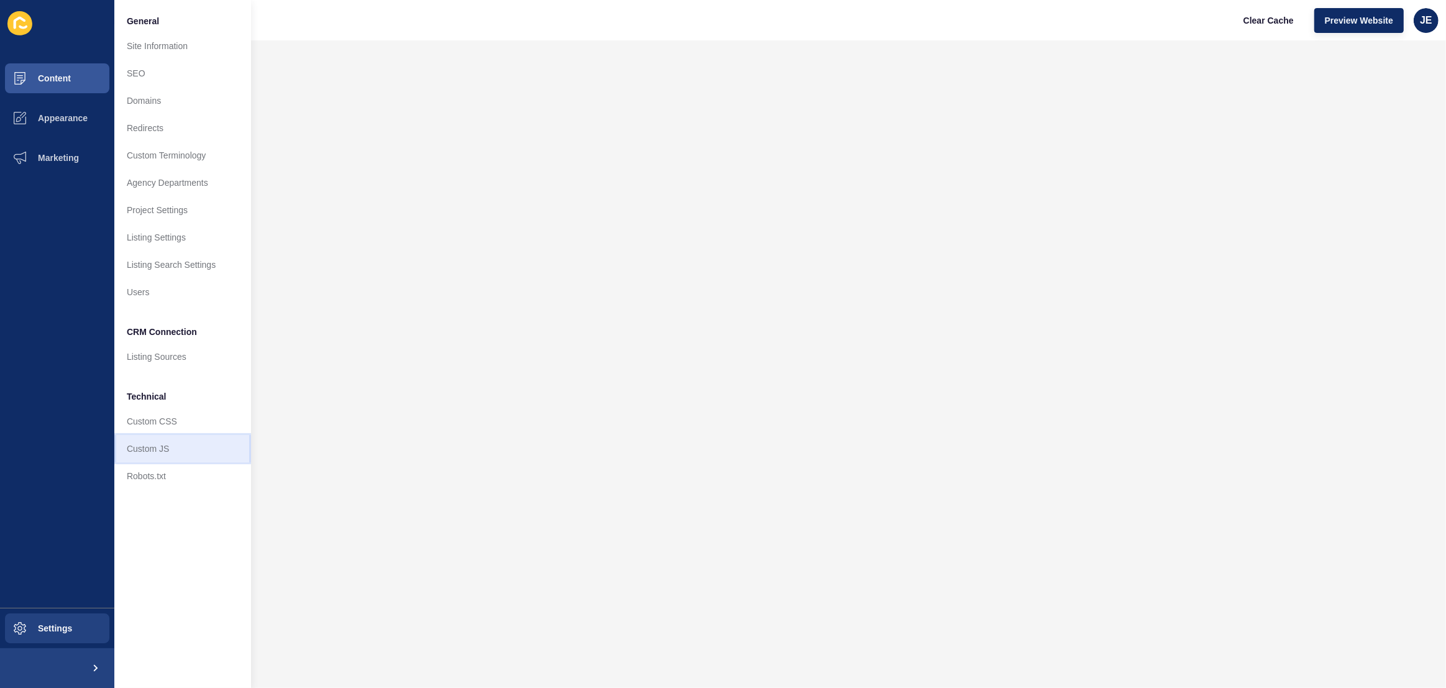
click at [175, 440] on link "Custom JS" at bounding box center [182, 448] width 137 height 27
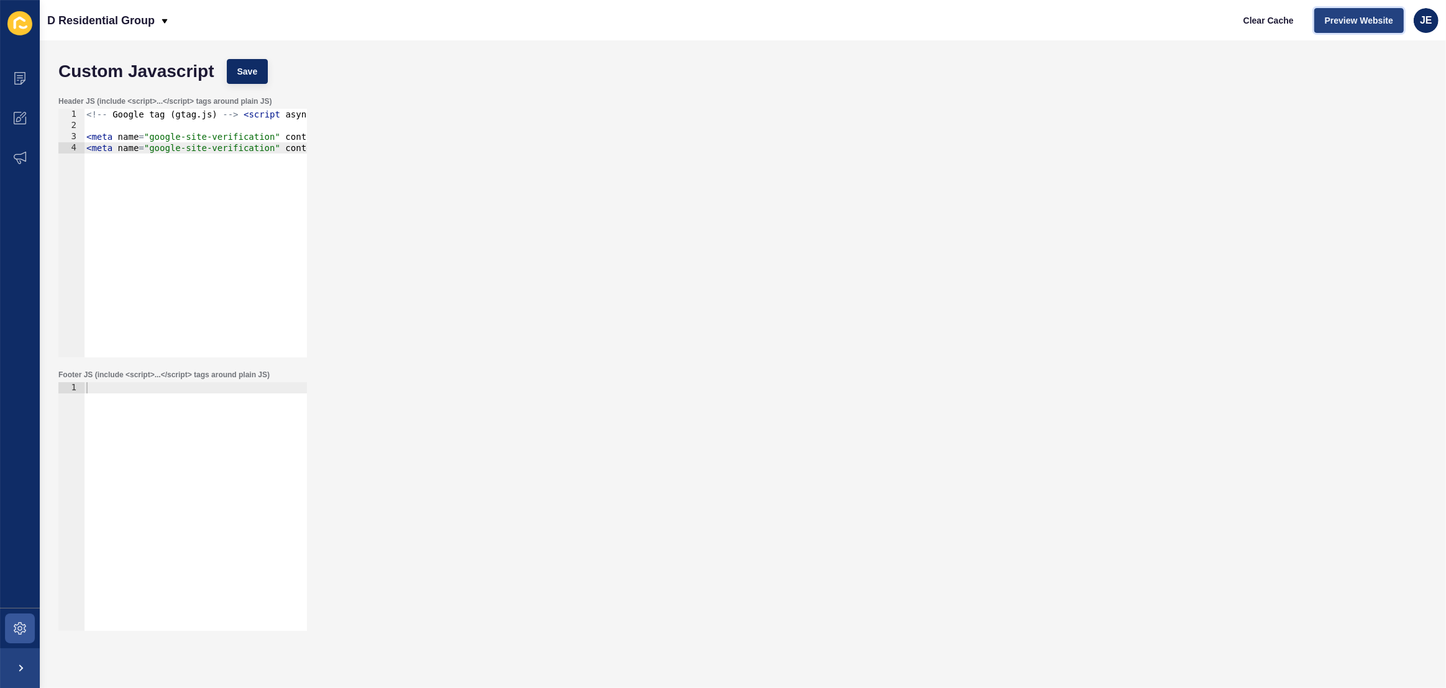
click at [1365, 22] on span "Preview Website" at bounding box center [1359, 20] width 68 height 12
click at [140, 471] on div at bounding box center [195, 517] width 223 height 271
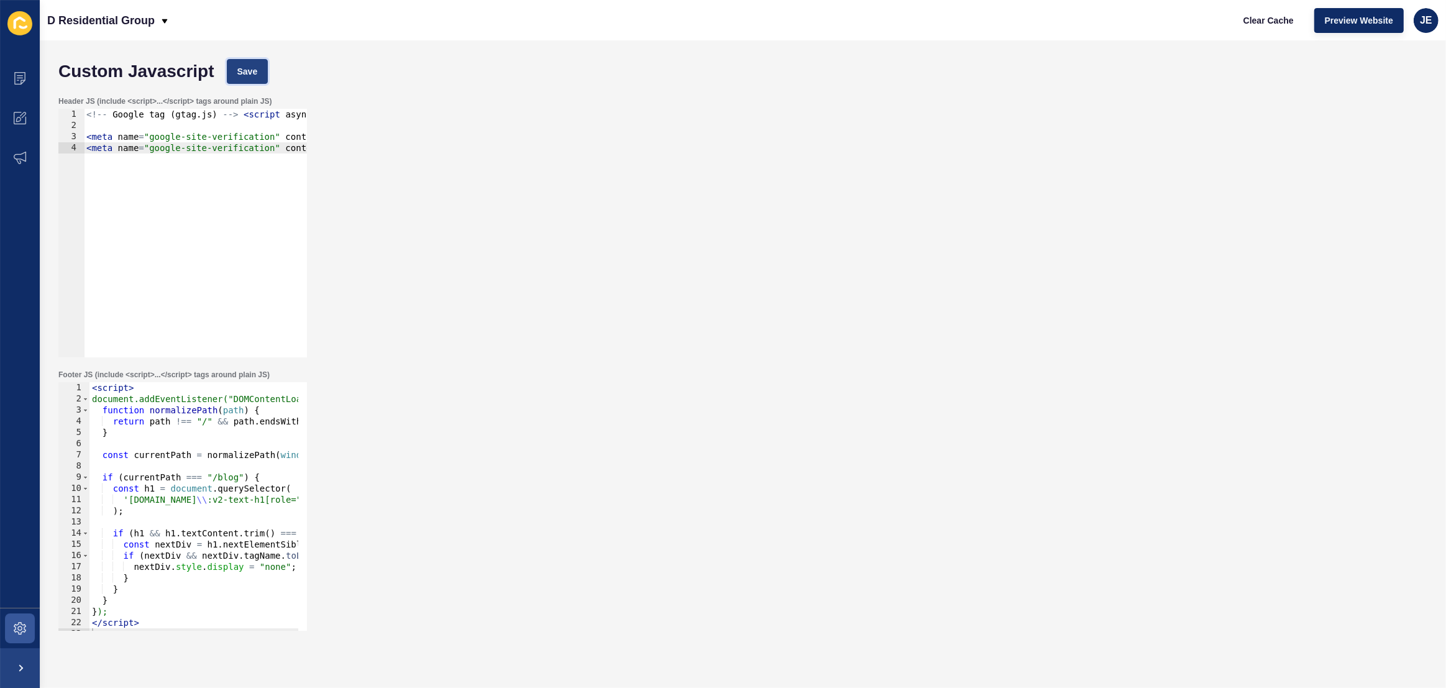
click at [245, 71] on span "Save" at bounding box center [247, 71] width 21 height 12
click at [1242, 18] on button "Clear Cache" at bounding box center [1268, 20] width 71 height 25
click at [254, 72] on span "Save" at bounding box center [247, 71] width 21 height 12
click at [1278, 13] on button "Clear Cache" at bounding box center [1268, 20] width 71 height 25
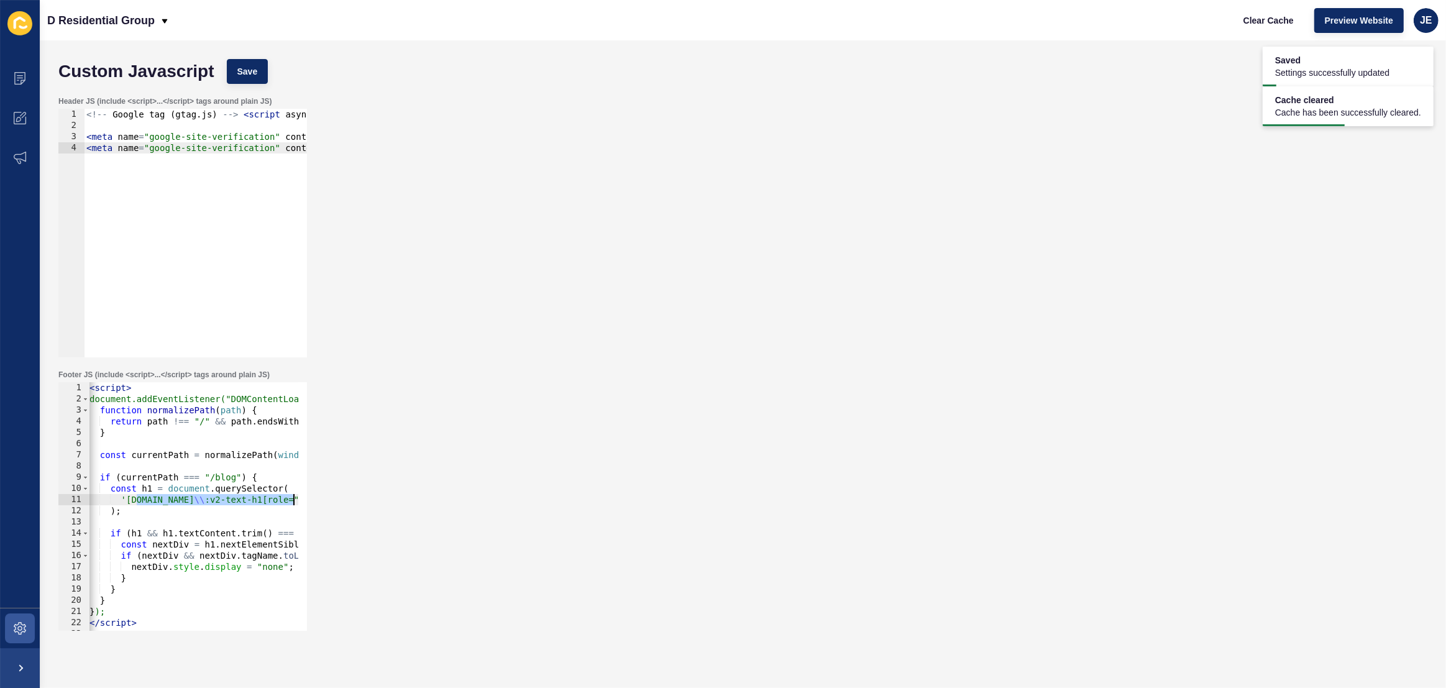
scroll to position [0, 208]
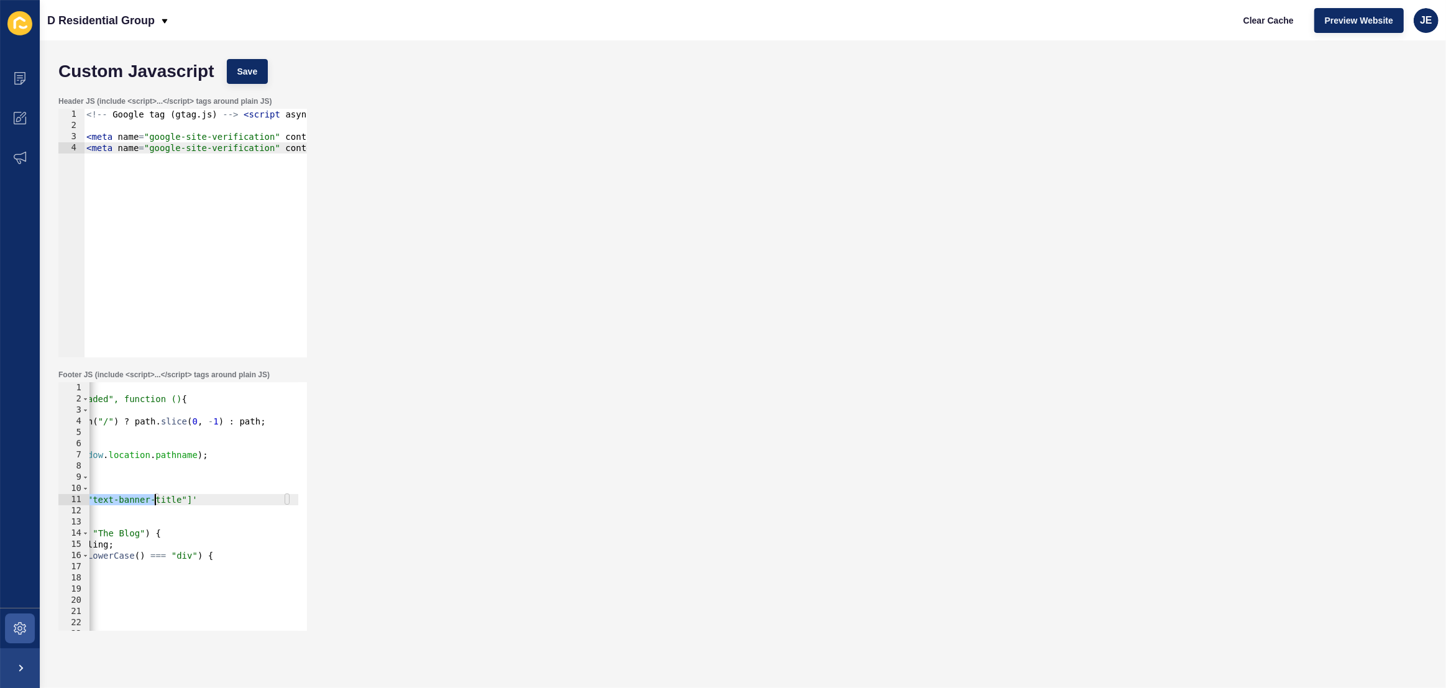
drag, startPoint x: 139, startPoint y: 502, endPoint x: 154, endPoint y: 500, distance: 15.0
click at [154, 500] on div "< script > document.addEventListener("DOMContentLoaded", function () { function…" at bounding box center [90, 513] width 418 height 262
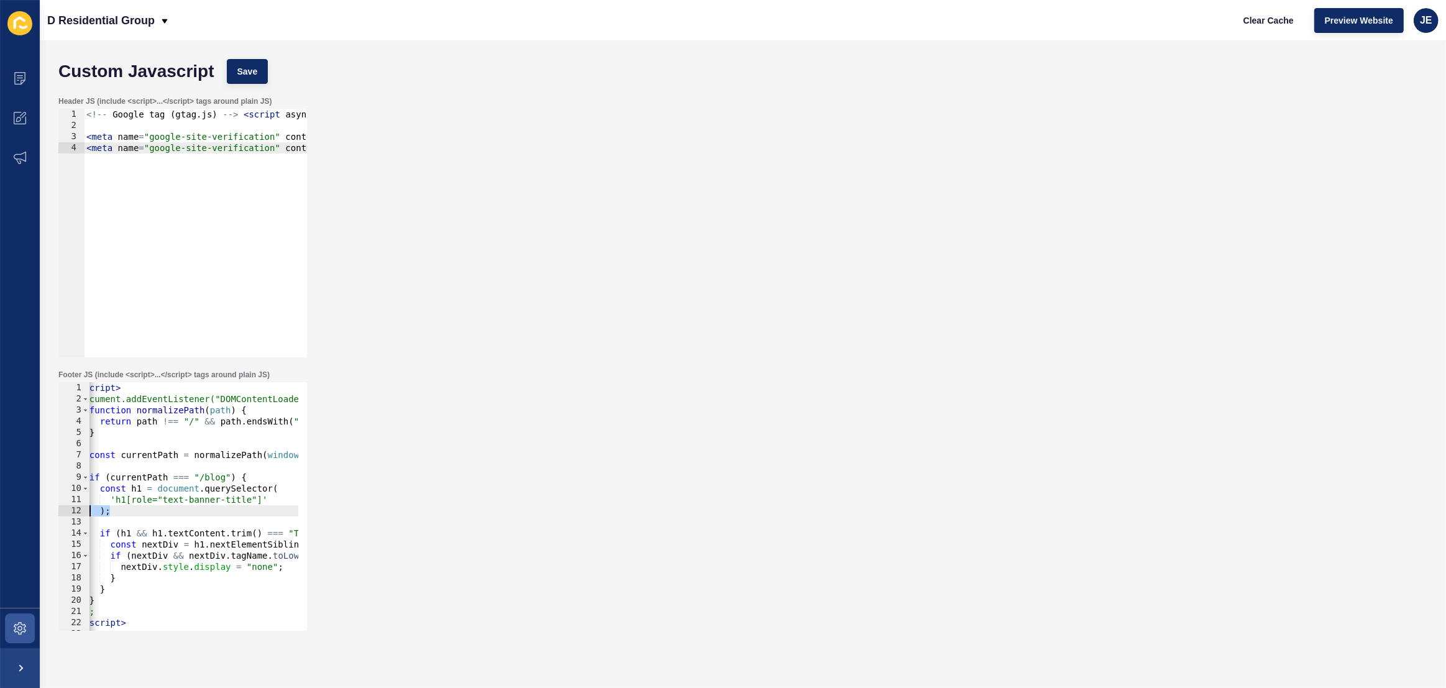
scroll to position [0, 0]
drag, startPoint x: 109, startPoint y: 509, endPoint x: 80, endPoint y: 508, distance: 29.2
click at [80, 508] on div "'h1[role="text-banner-title"]' 1 2 3 4 5 6 7 8 9 10 11 12 13 14 15 16 17 18 19 …" at bounding box center [182, 506] width 249 height 249
click at [138, 500] on div "< script > document.addEventListener("DOMContentLoaded", function () { function…" at bounding box center [282, 513] width 386 height 262
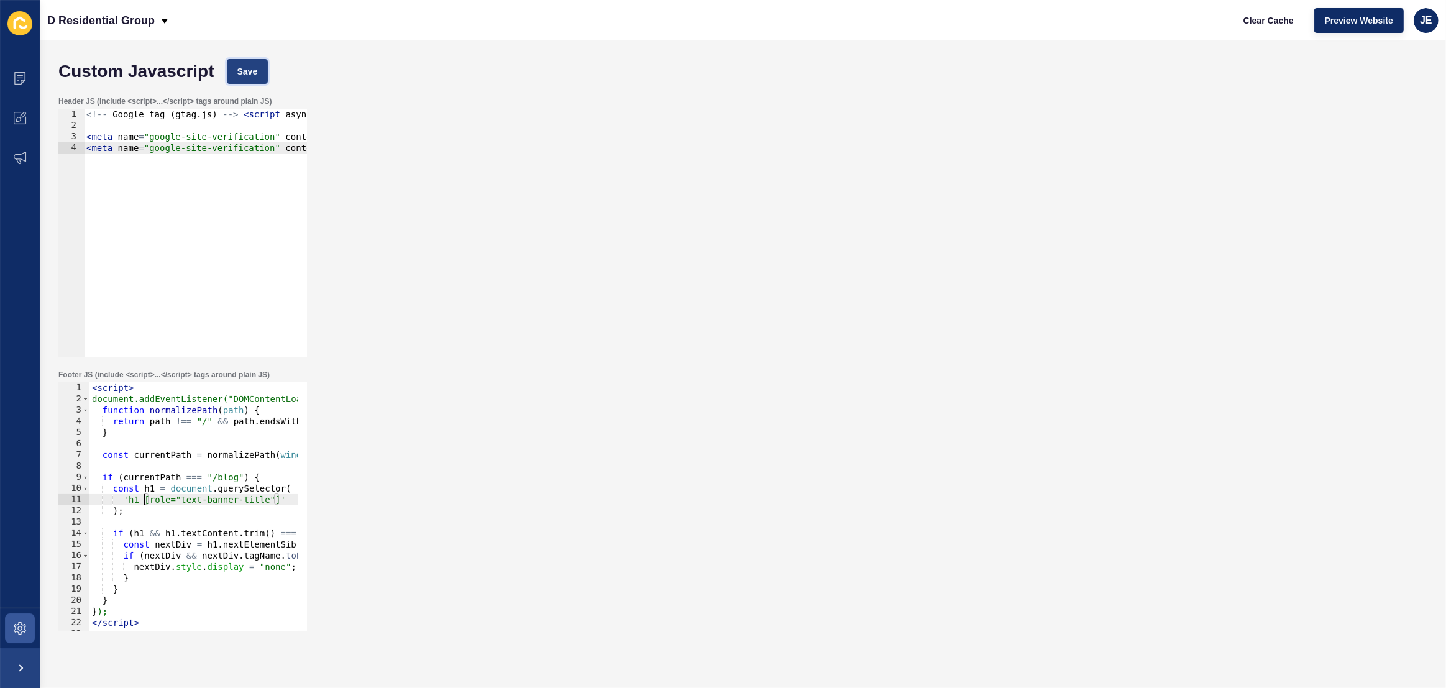
click at [255, 76] on span "Save" at bounding box center [247, 71] width 21 height 12
click at [1249, 11] on button "Clear Cache" at bounding box center [1268, 20] width 71 height 25
click at [143, 499] on div "< script > document.addEventListener("DOMContentLoaded", function () { function…" at bounding box center [282, 513] width 386 height 262
click at [242, 84] on div "Custom Javascript Save" at bounding box center [742, 71] width 1381 height 37
click at [250, 77] on span "Save" at bounding box center [247, 71] width 21 height 12
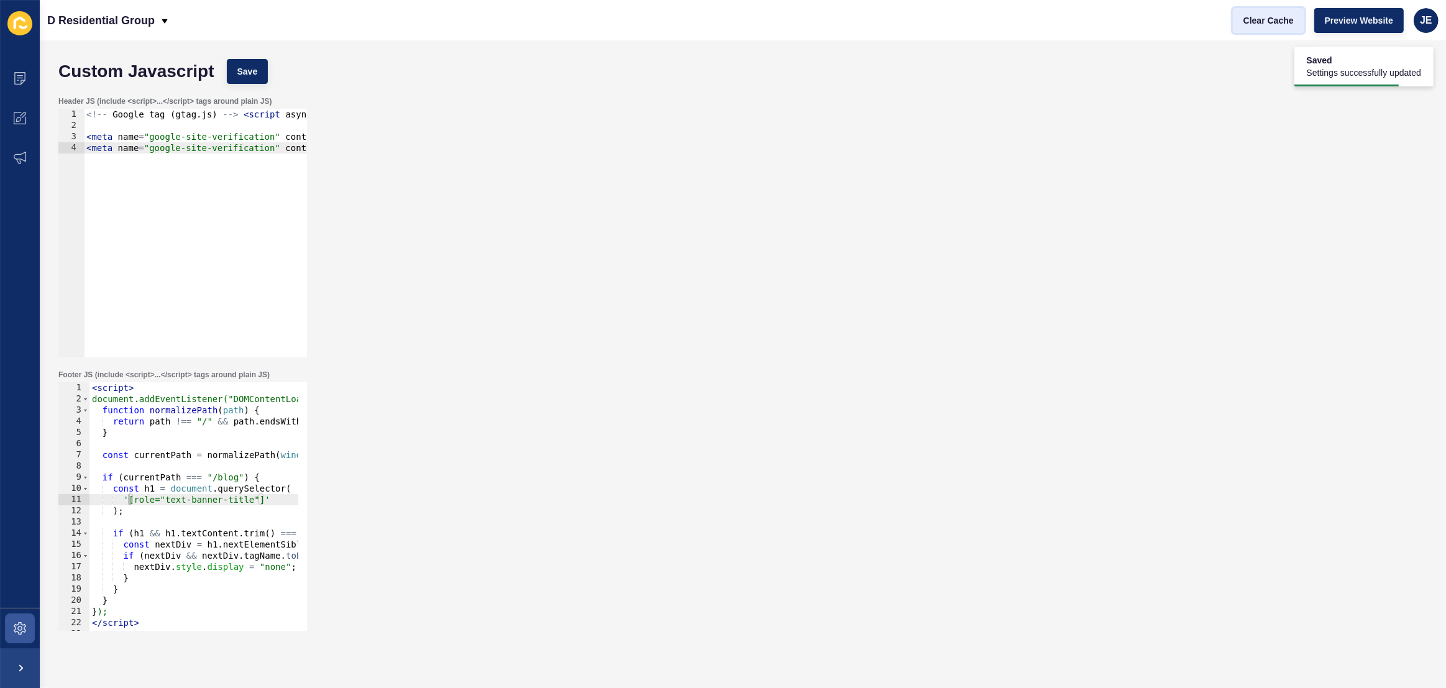
click at [1276, 15] on span "Clear Cache" at bounding box center [1269, 20] width 50 height 12
click at [163, 600] on div "< script > document.addEventListener("DOMContentLoaded", function () { function…" at bounding box center [282, 513] width 386 height 262
type textarea "</script>"
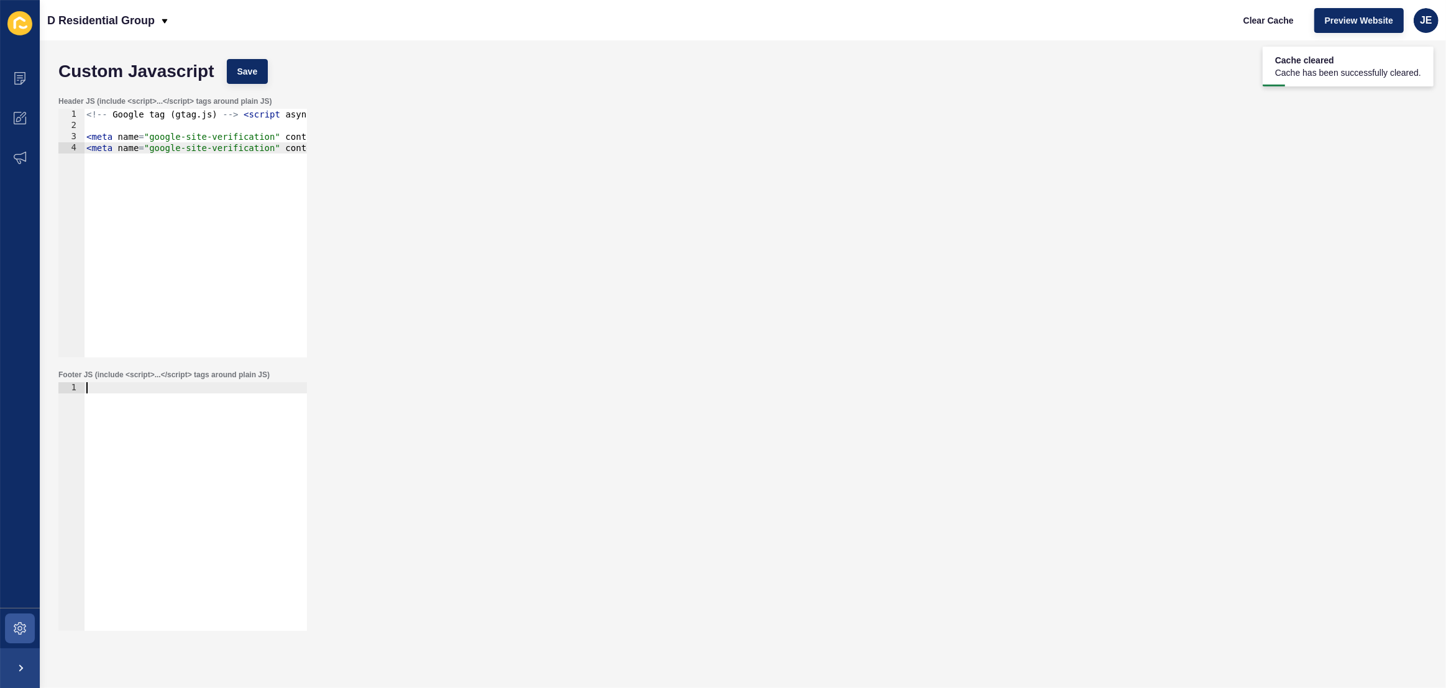
type textarea "<meta name="google-site-verification" content="9HYsZJWRzZcBckW51eEO9v2ZI1vPeCxf…"
click at [204, 181] on div "<!-- Google tag ( gtag . js ) --> < script async src = "https://www.googletagma…" at bounding box center [536, 240] width 1457 height 262
paste textarea
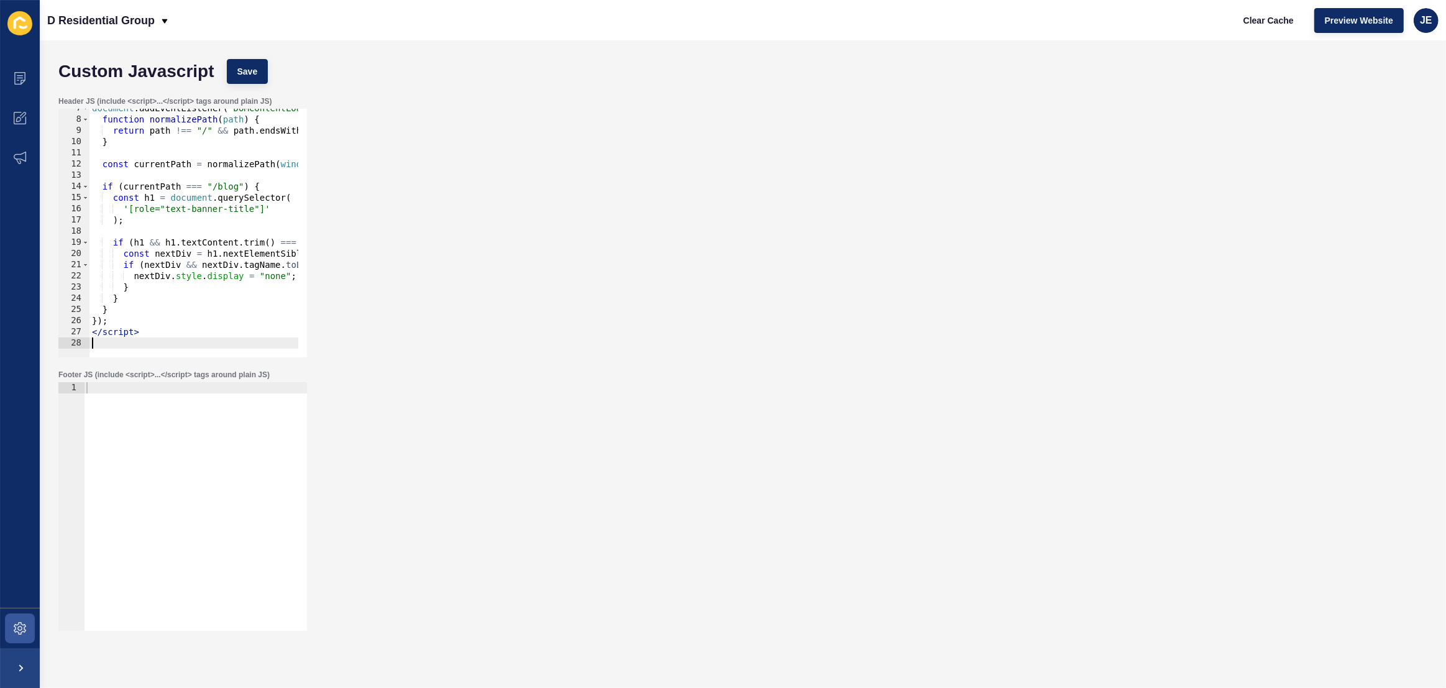
scroll to position [73, 0]
click at [227, 298] on div "document.addEventListener("DOMContentLoaded", function () { function normalizeP…" at bounding box center [817, 234] width 1457 height 262
click at [252, 76] on span "Save" at bounding box center [247, 71] width 21 height 12
click at [1259, 18] on span "Clear Cache" at bounding box center [1269, 20] width 50 height 12
click at [191, 218] on div "document.addEventListener("DOMContentLoaded", function () { function normalizeP…" at bounding box center [817, 234] width 1457 height 262
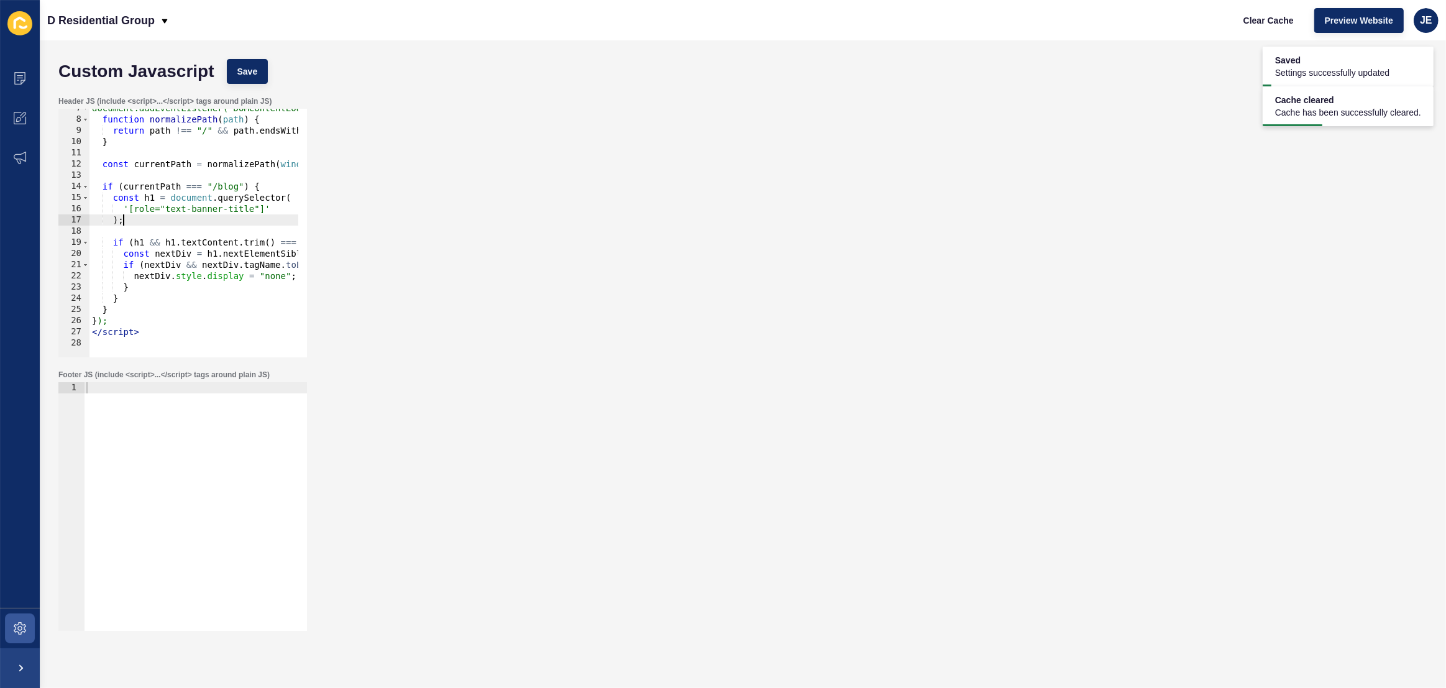
click at [126, 211] on div "document.addEventListener("DOMContentLoaded", function () { function normalizeP…" at bounding box center [817, 234] width 1457 height 262
click at [127, 211] on div "document.addEventListener("DOMContentLoaded", function () { function normalizeP…" at bounding box center [817, 234] width 1457 height 262
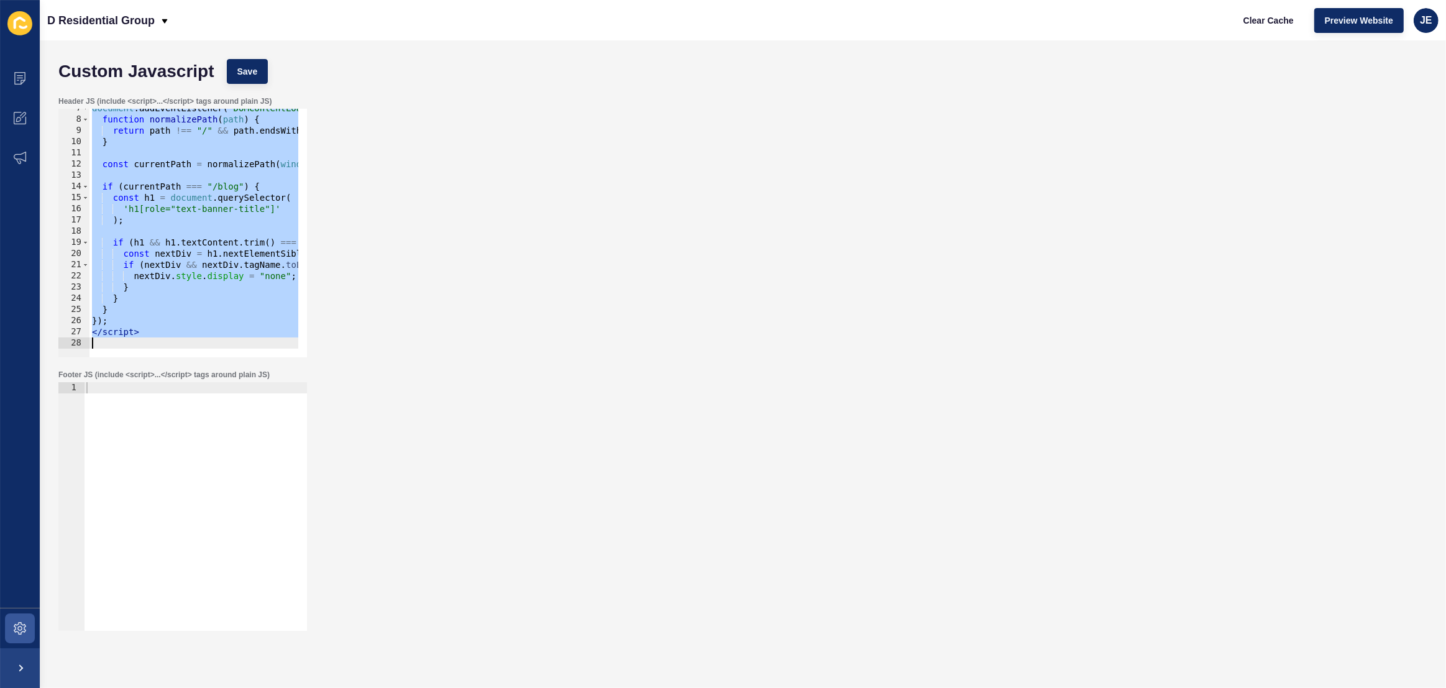
scroll to position [0, 2]
click at [151, 213] on div "document.addEventListener("DOMContentLoaded", function () { function normalizeP…" at bounding box center [817, 234] width 1457 height 262
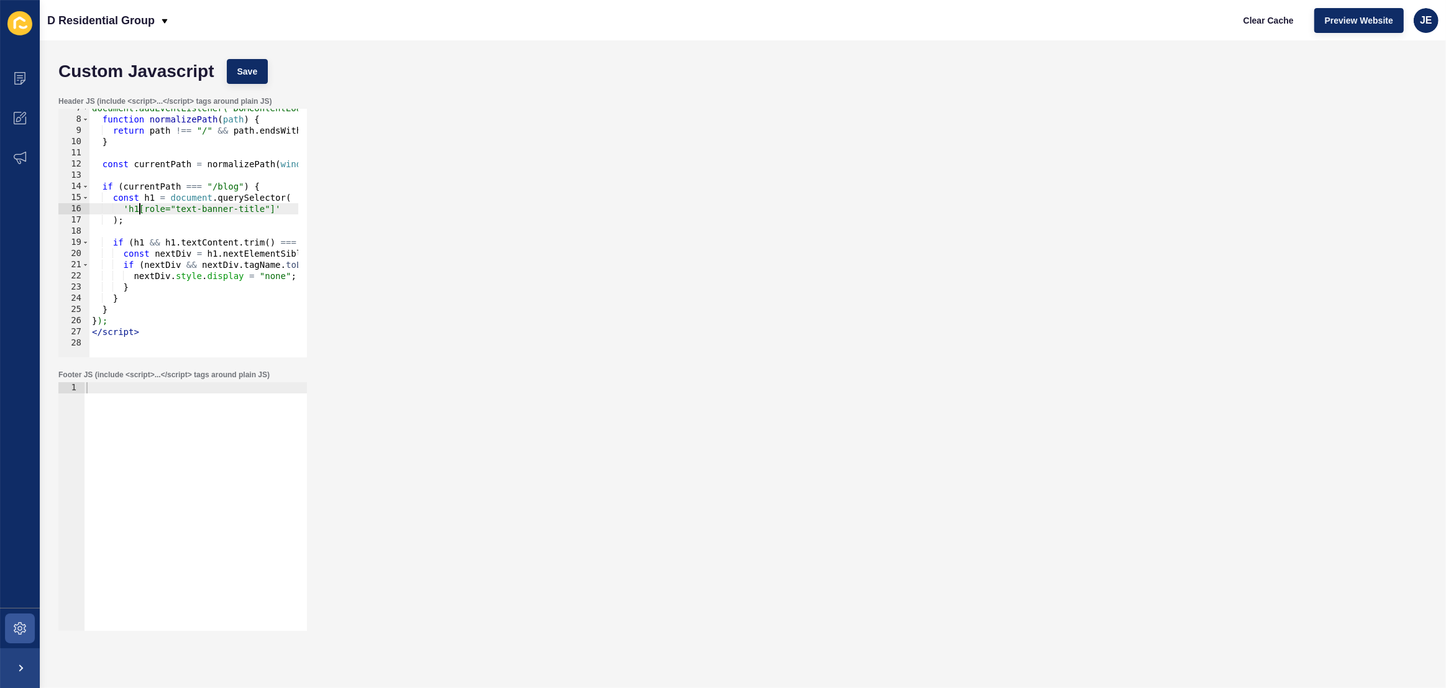
click at [139, 211] on div "document.addEventListener("DOMContentLoaded", function () { function normalizeP…" at bounding box center [817, 234] width 1457 height 262
click at [263, 71] on button "Save" at bounding box center [248, 71] width 42 height 25
click at [1256, 24] on span "Clear Cache" at bounding box center [1269, 20] width 50 height 12
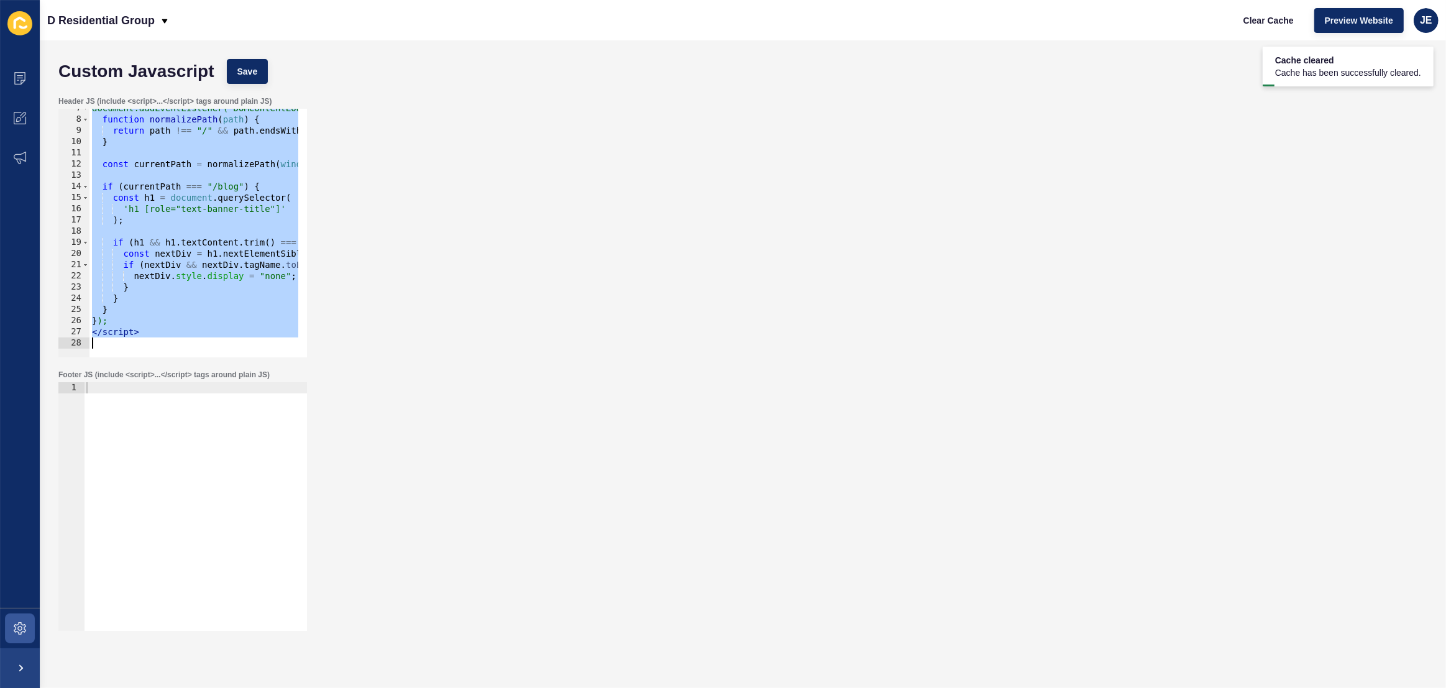
scroll to position [73, 0]
drag, startPoint x: 93, startPoint y: 165, endPoint x: 173, endPoint y: 371, distance: 221.0
click at [173, 371] on form "Custom Javascript Save Header JS (include <script>...</script> tags around plai…" at bounding box center [742, 339] width 1381 height 573
type textarea "</script>"
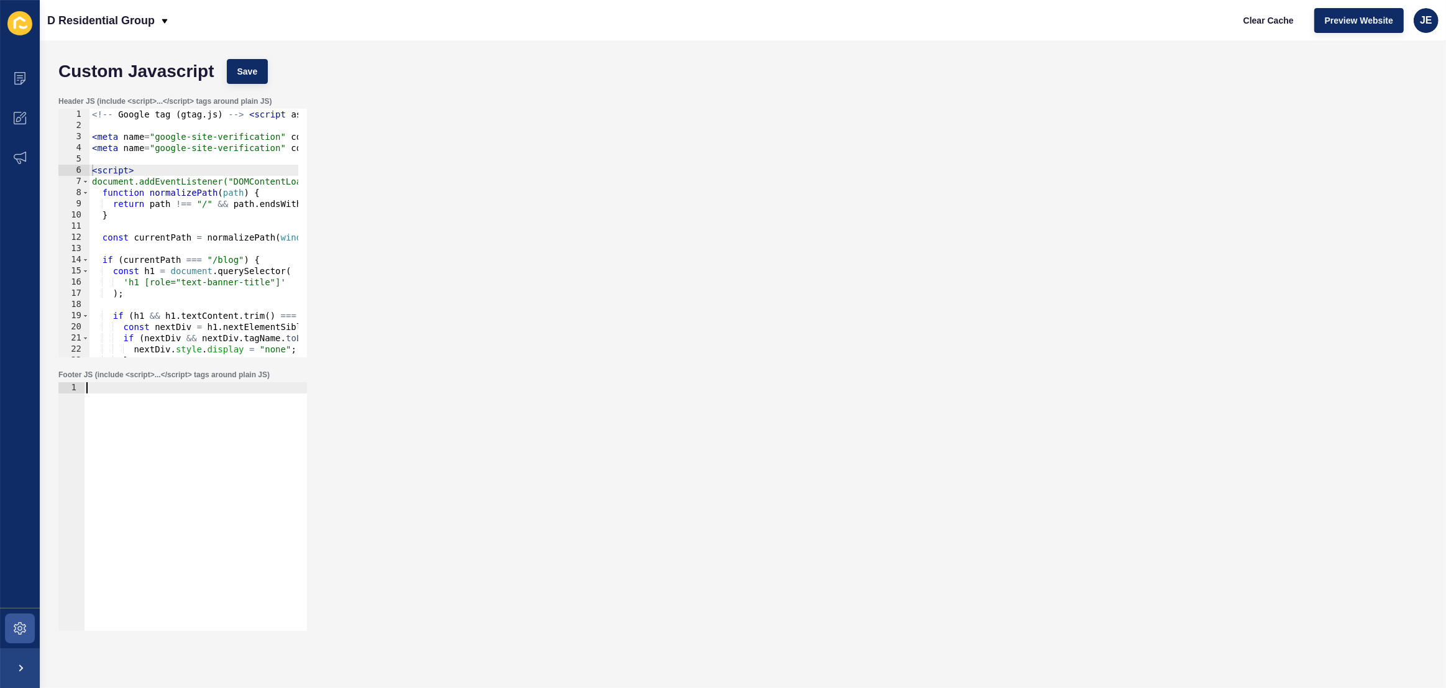
click at [155, 403] on div at bounding box center [195, 517] width 223 height 271
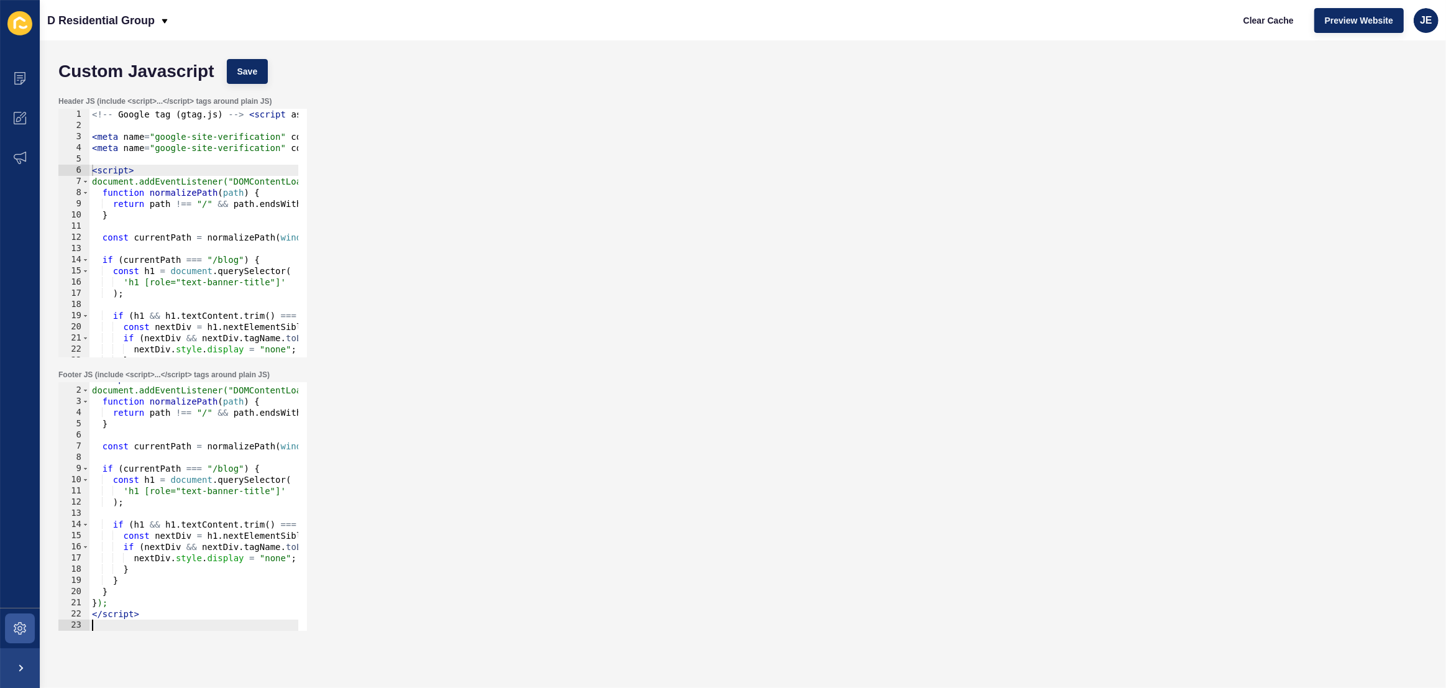
scroll to position [8, 0]
click at [262, 72] on button "Save" at bounding box center [248, 71] width 42 height 25
click at [80, 176] on div "7" at bounding box center [73, 181] width 31 height 11
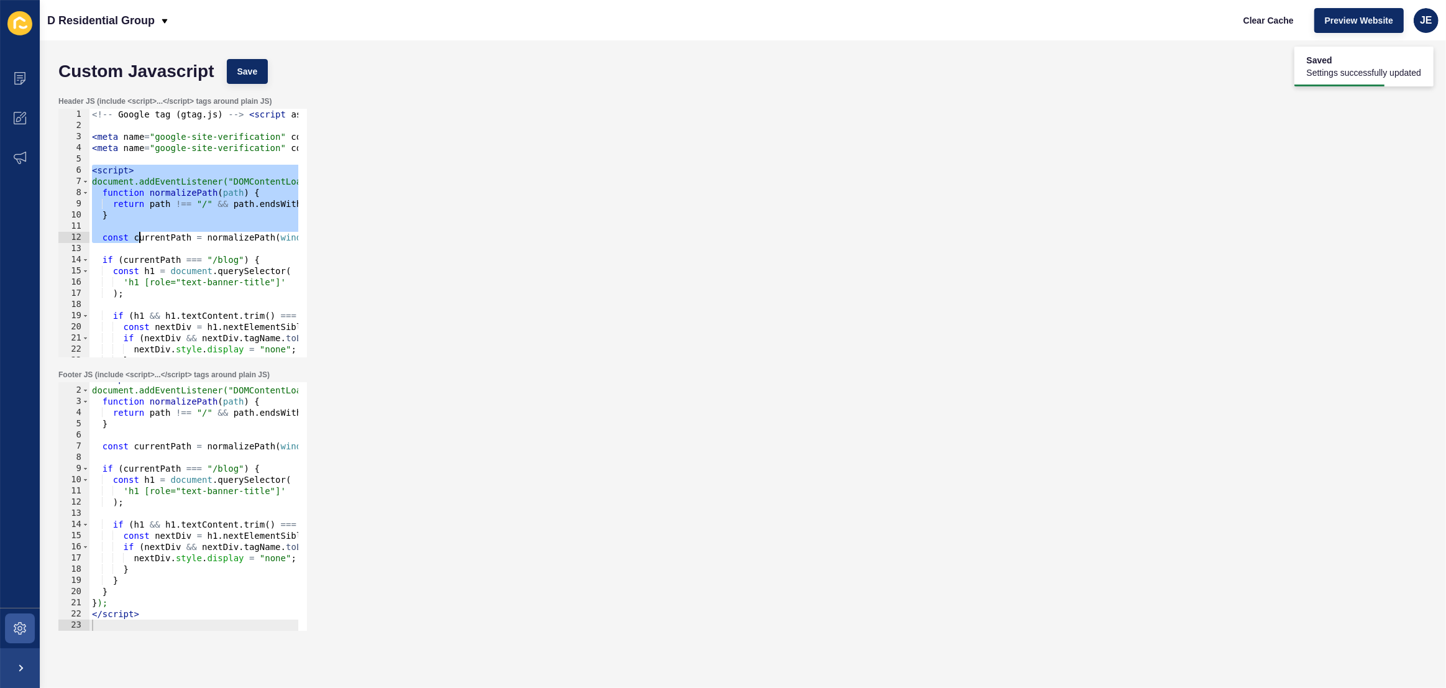
scroll to position [73, 0]
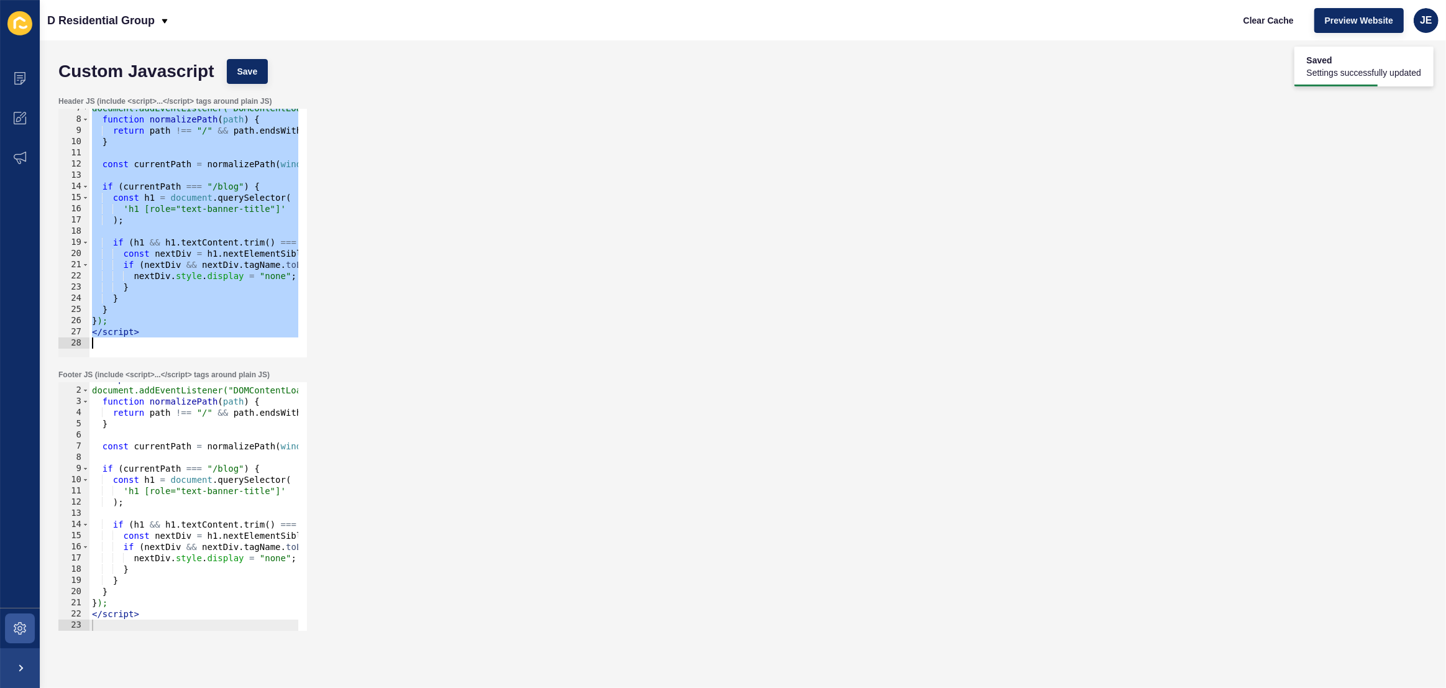
drag, startPoint x: 93, startPoint y: 170, endPoint x: 238, endPoint y: 408, distance: 278.9
click at [238, 408] on form "Custom Javascript Save Header JS (include <script>...</script> tags around plai…" at bounding box center [742, 339] width 1381 height 573
type textarea "</script>"
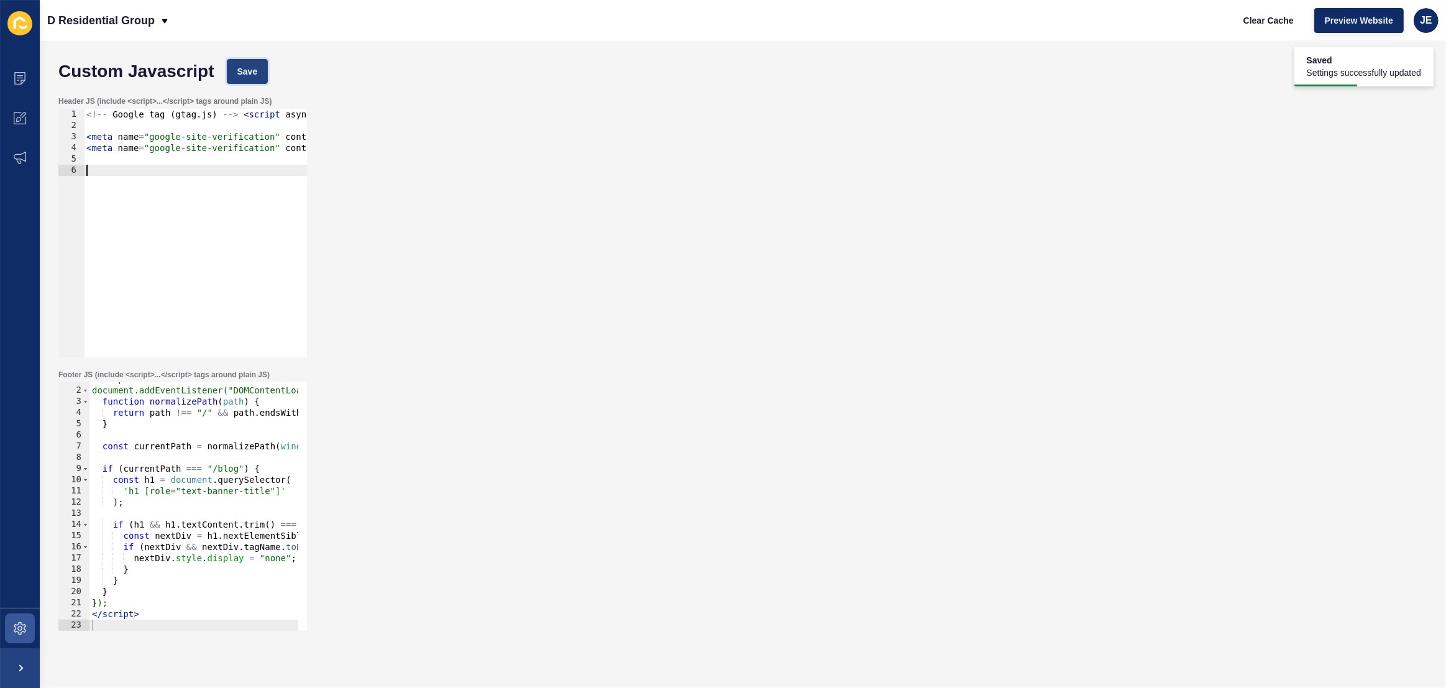
click at [236, 70] on button "Save" at bounding box center [248, 71] width 42 height 25
click at [1248, 20] on span "Clear Cache" at bounding box center [1269, 20] width 50 height 12
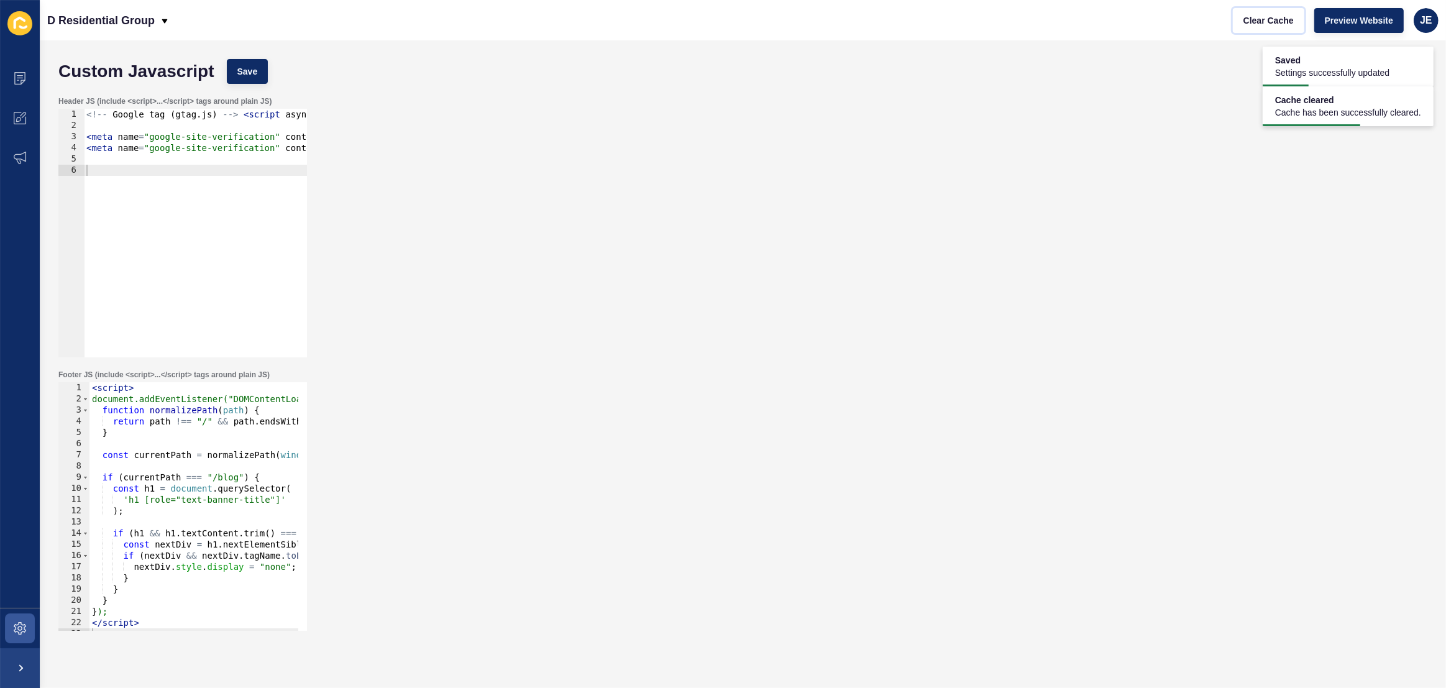
scroll to position [0, 0]
drag, startPoint x: 133, startPoint y: 510, endPoint x: 103, endPoint y: 493, distance: 34.5
click at [103, 493] on div "< script > document.addEventListener("DOMContentLoaded", function () { function…" at bounding box center [282, 513] width 386 height 262
paste textarea ");"
click at [244, 31] on div "D Residential Group Clear Cache Preview Website JE" at bounding box center [743, 20] width 1406 height 40
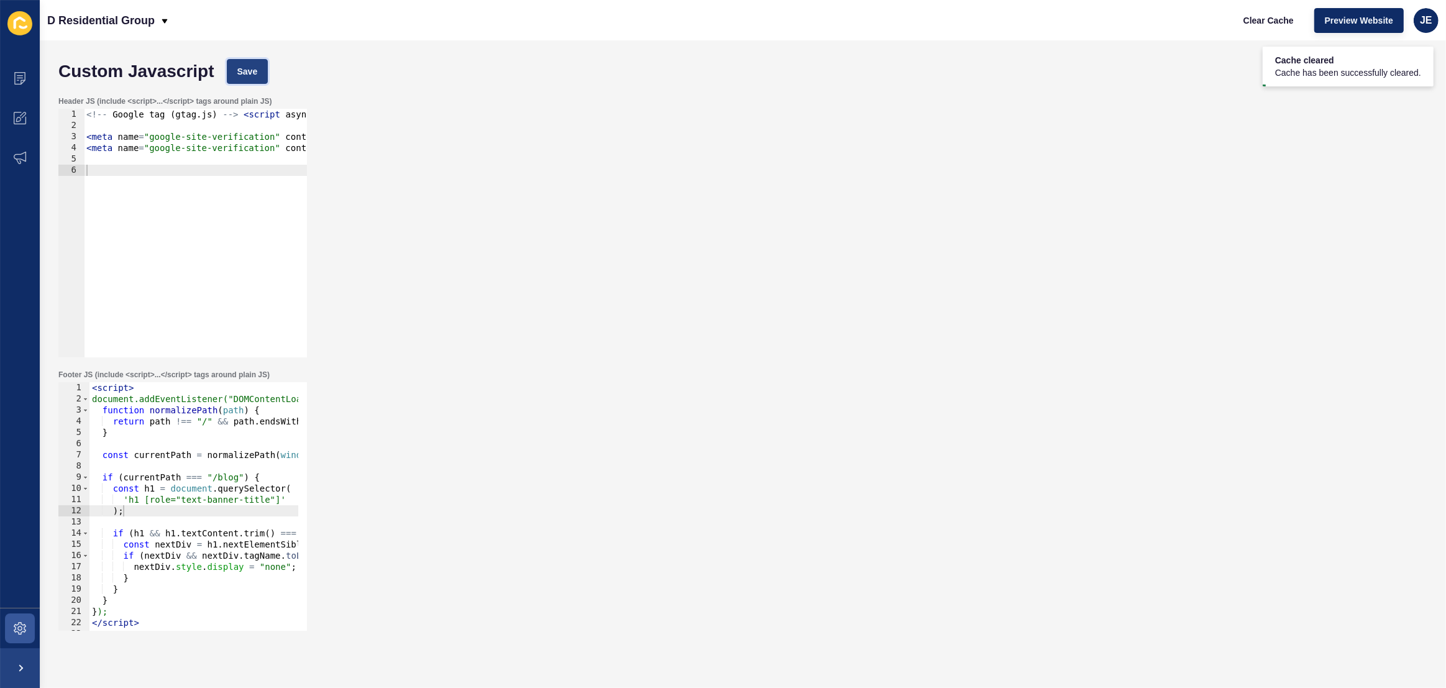
click at [241, 75] on span "Save" at bounding box center [247, 71] width 21 height 12
click at [1262, 20] on span "Clear Cache" at bounding box center [1269, 20] width 50 height 12
drag, startPoint x: 136, startPoint y: 510, endPoint x: 64, endPoint y: 489, distance: 74.9
click at [64, 489] on div "); 1 2 3 4 5 6 7 8 9 10 11 12 13 14 15 16 17 18 19 20 21 22 23 < script > docum…" at bounding box center [182, 506] width 249 height 249
type textarea "const h1 = document.querySelector( 'h1 [role="text-banner-title"]'"
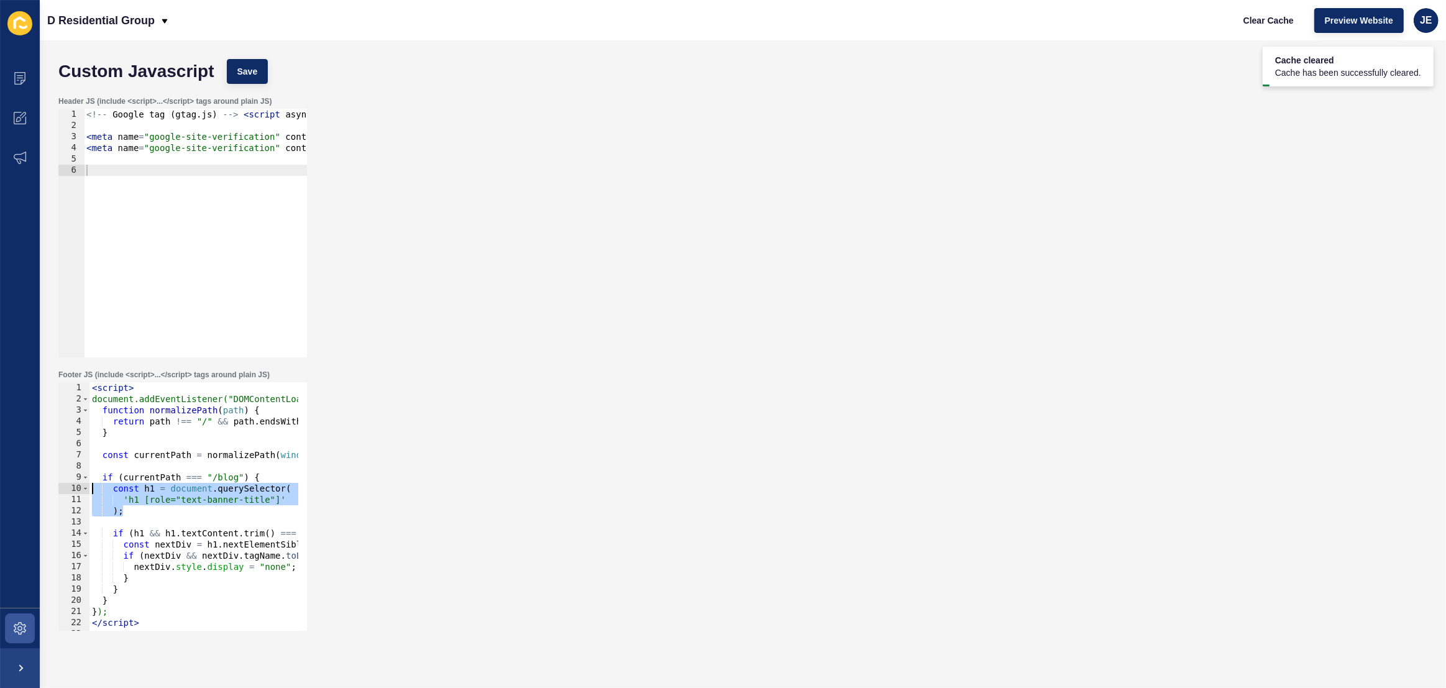
paste textarea
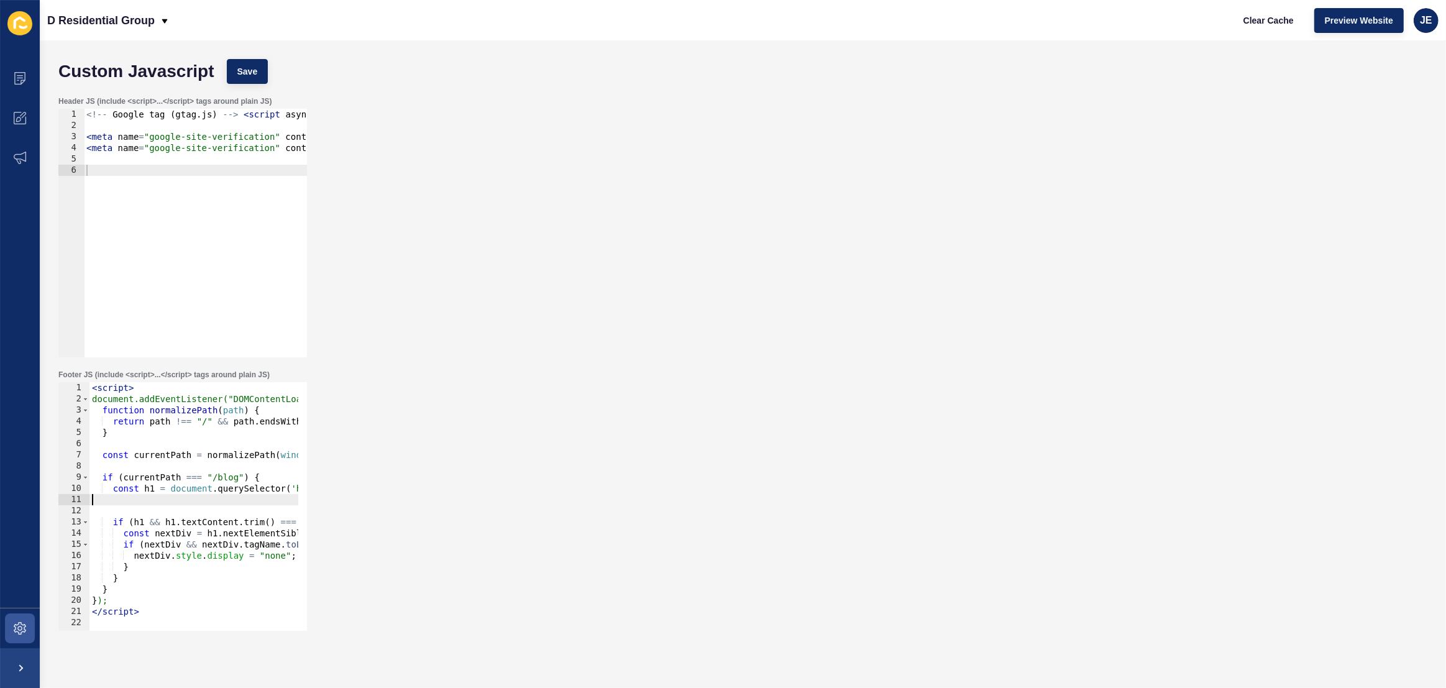
type textarea "const h1 = document.querySelector('h1[role="text-banner-title"]');"
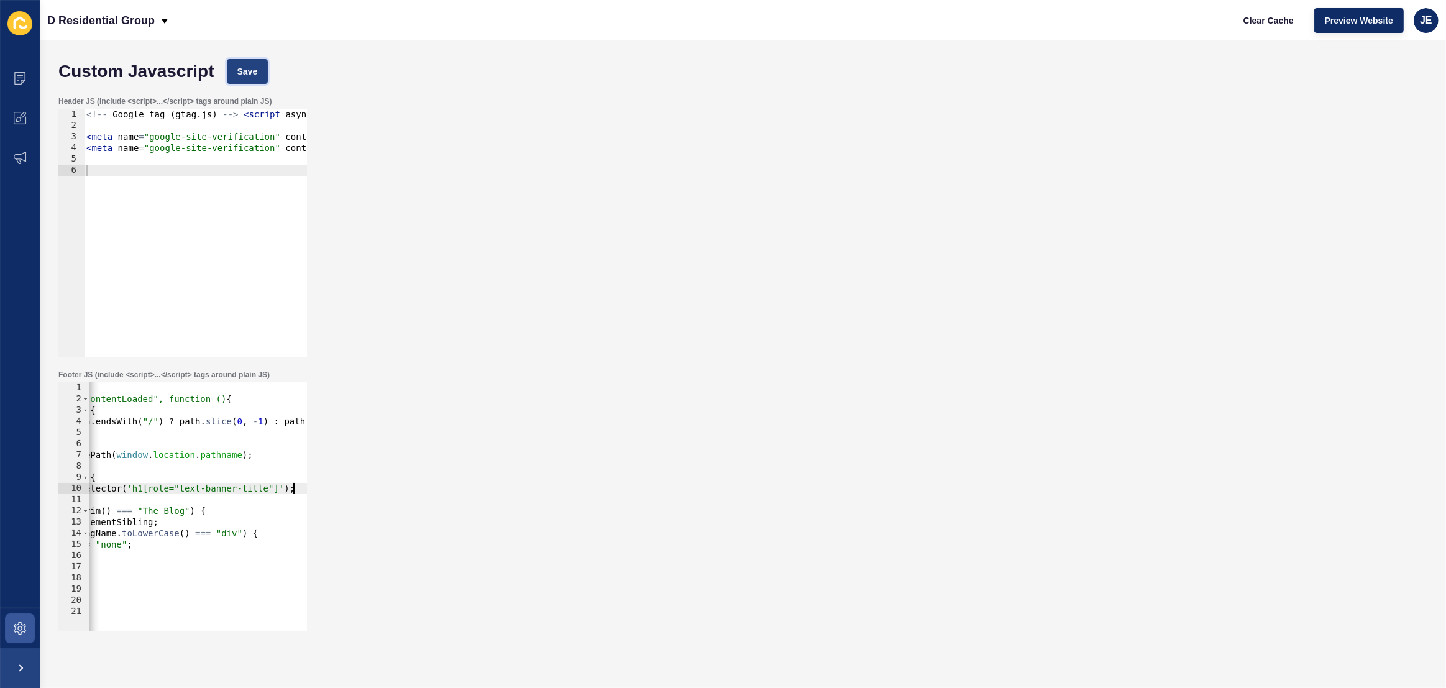
click at [241, 78] on button "Save" at bounding box center [248, 71] width 42 height 25
click at [1283, 14] on span "Clear Cache" at bounding box center [1269, 20] width 50 height 12
click at [1423, 22] on span "JE" at bounding box center [1426, 20] width 12 height 12
click at [1382, 100] on link "Logout" at bounding box center [1397, 102] width 91 height 27
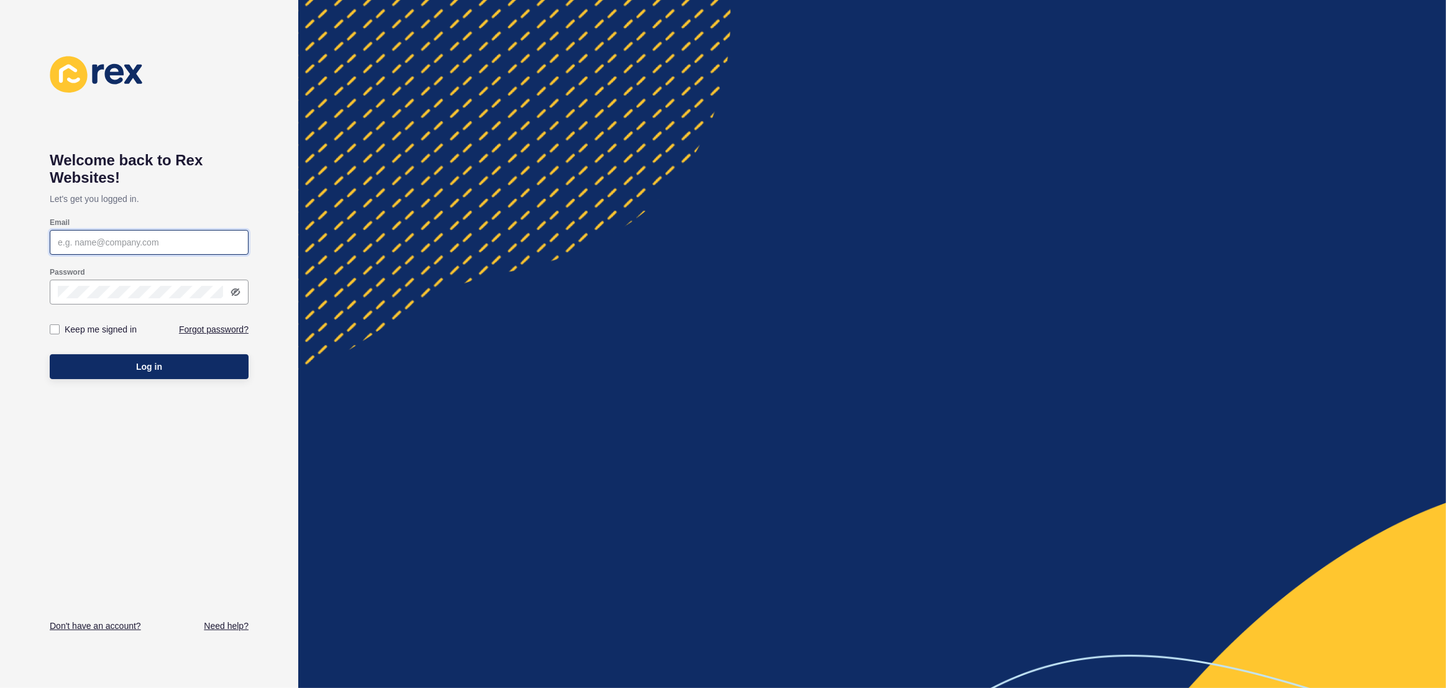
type input "justine.espinosa@rexsoftware.com.au"
type input "[EMAIL_ADDRESS][PERSON_NAME][DOMAIN_NAME]"
click at [131, 364] on button "Log in" at bounding box center [149, 366] width 199 height 25
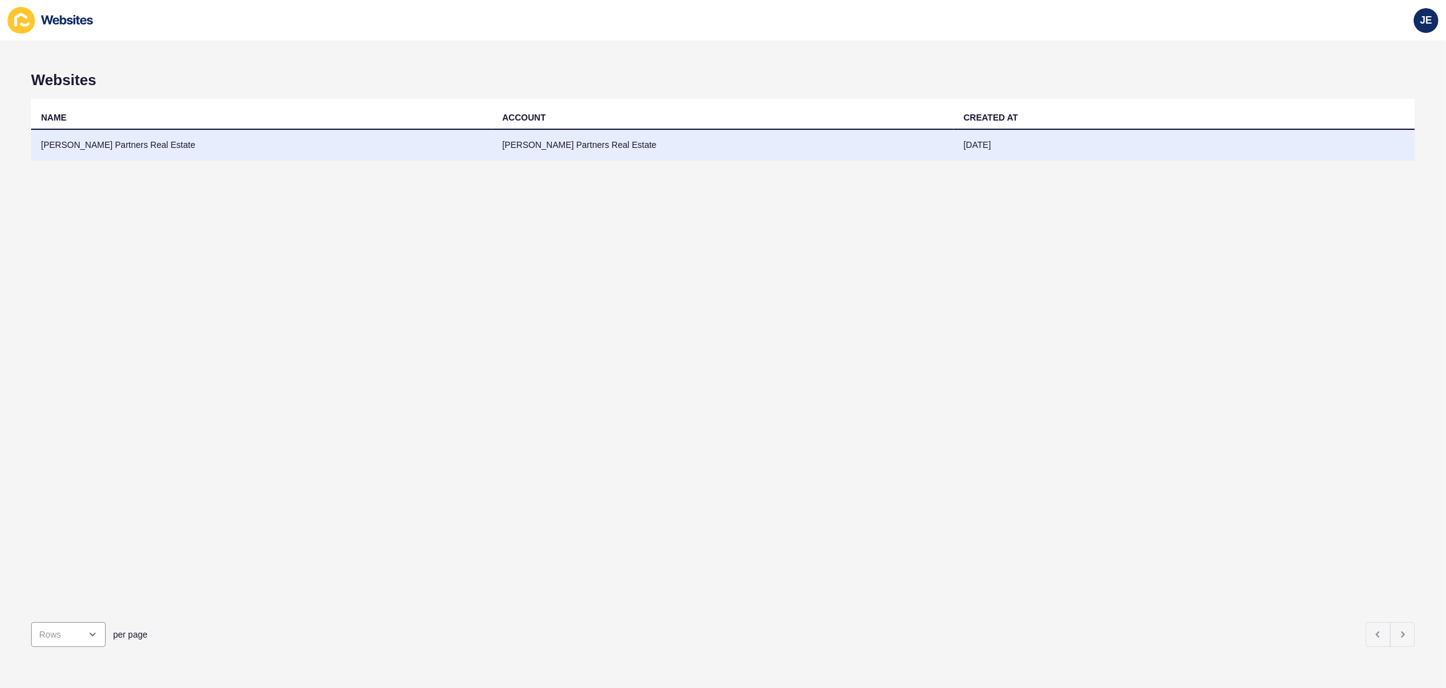
click at [1119, 144] on td "12 Oct 2023" at bounding box center [1184, 145] width 461 height 30
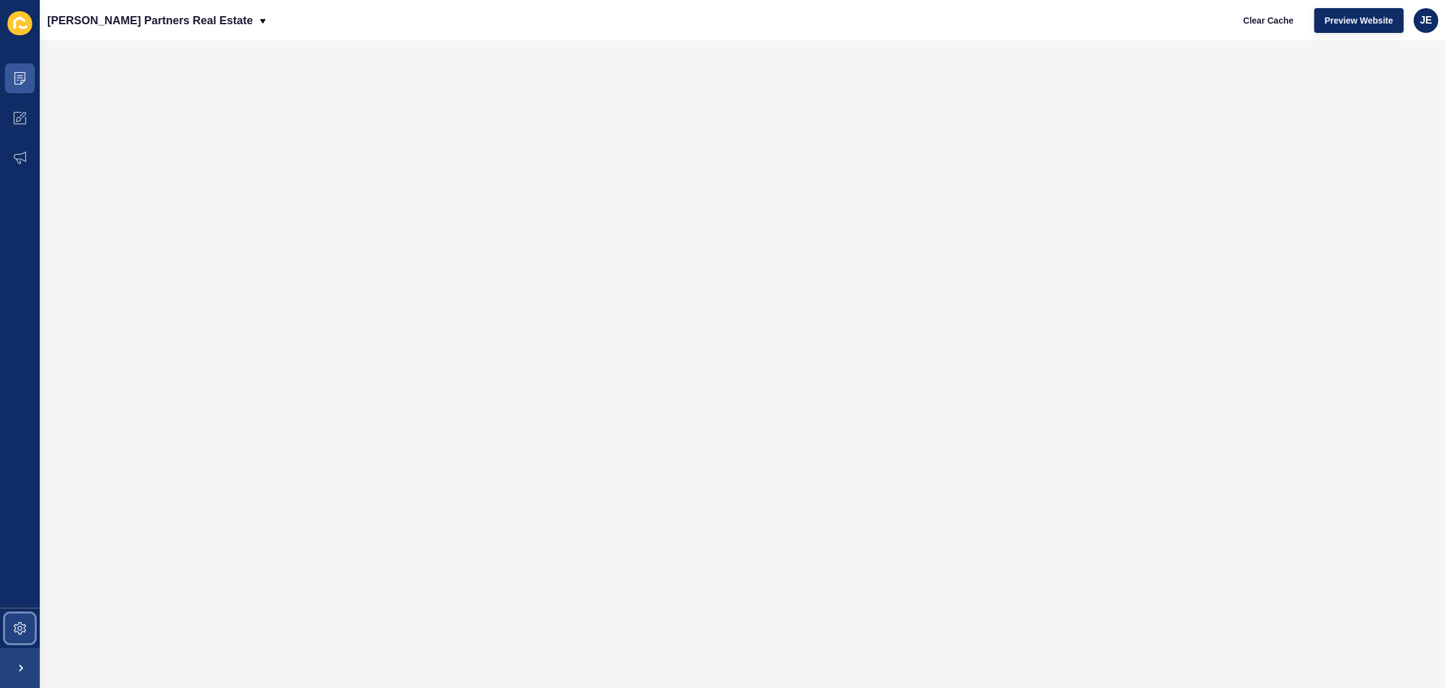
click at [9, 623] on span at bounding box center [20, 628] width 40 height 40
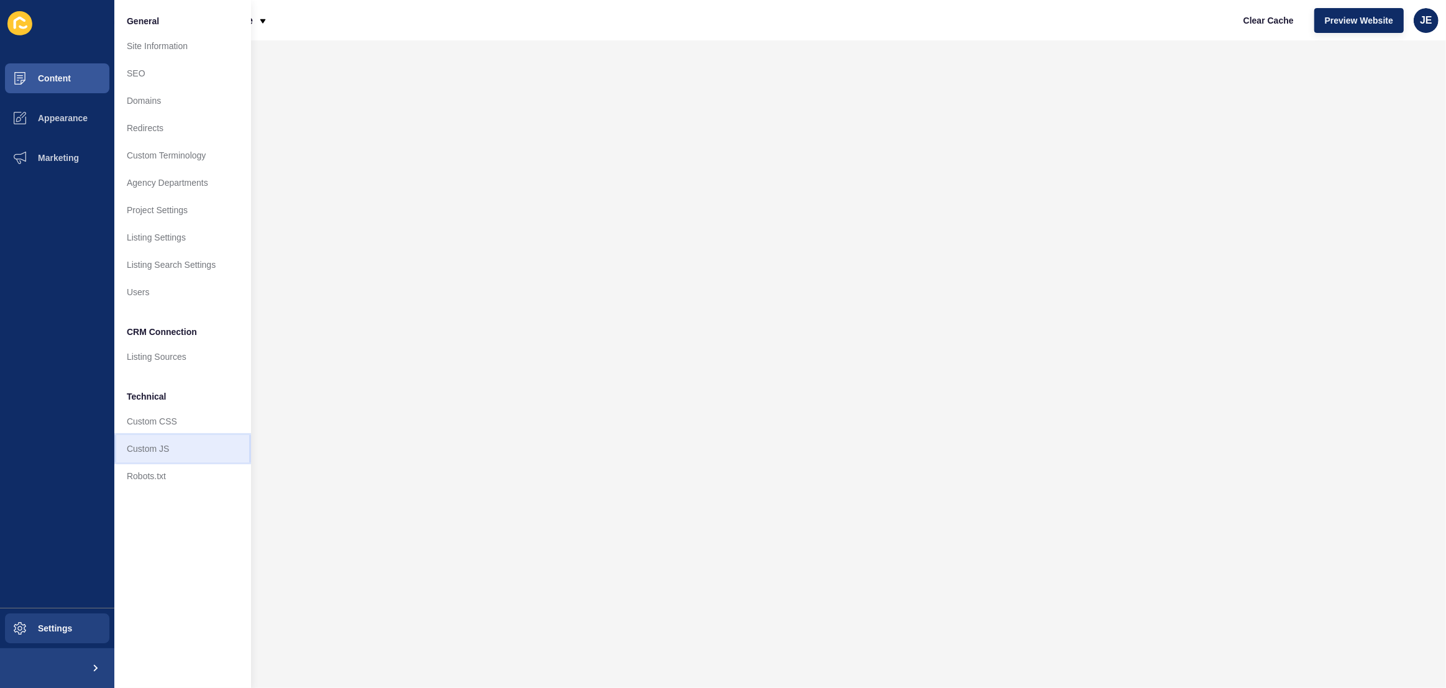
click at [165, 456] on link "Custom JS" at bounding box center [182, 448] width 137 height 27
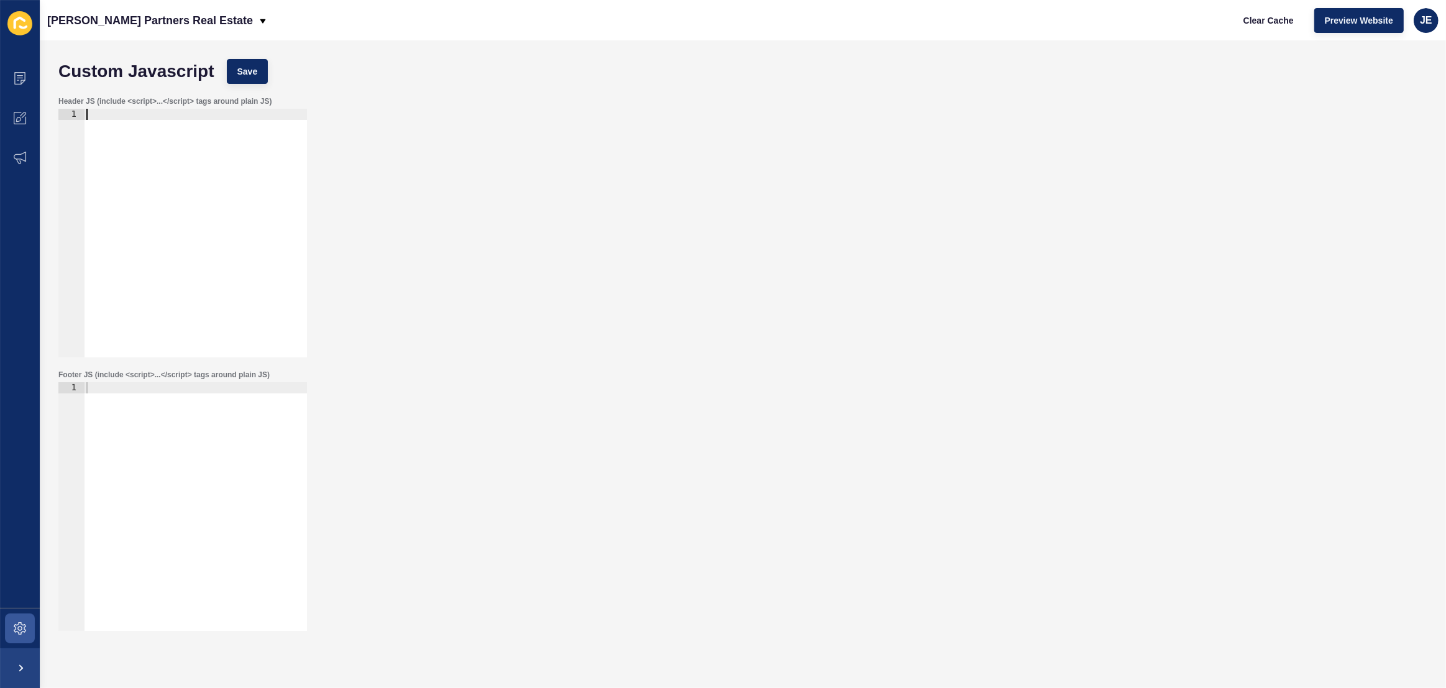
click at [193, 261] on div at bounding box center [195, 244] width 223 height 271
click at [161, 446] on div at bounding box center [195, 517] width 223 height 271
click at [21, 622] on icon at bounding box center [20, 628] width 12 height 12
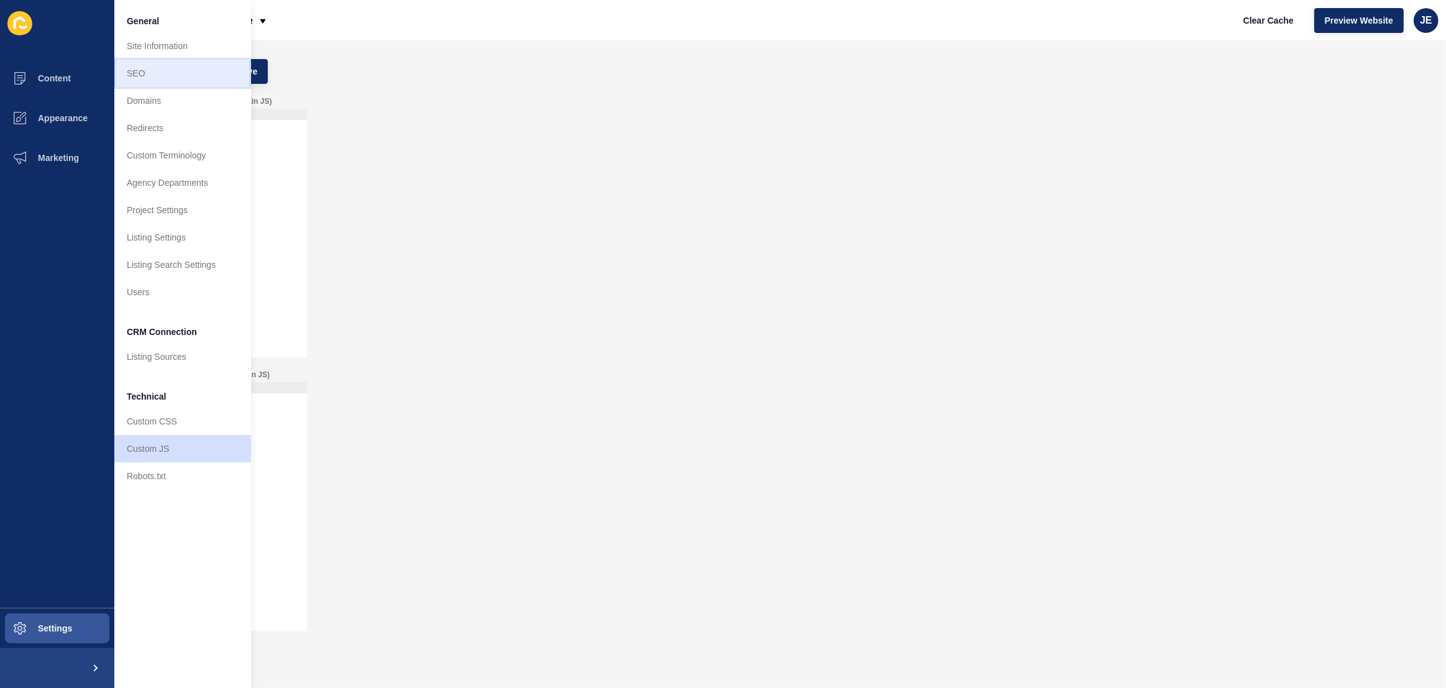
click at [157, 68] on link "SEO" at bounding box center [182, 73] width 137 height 27
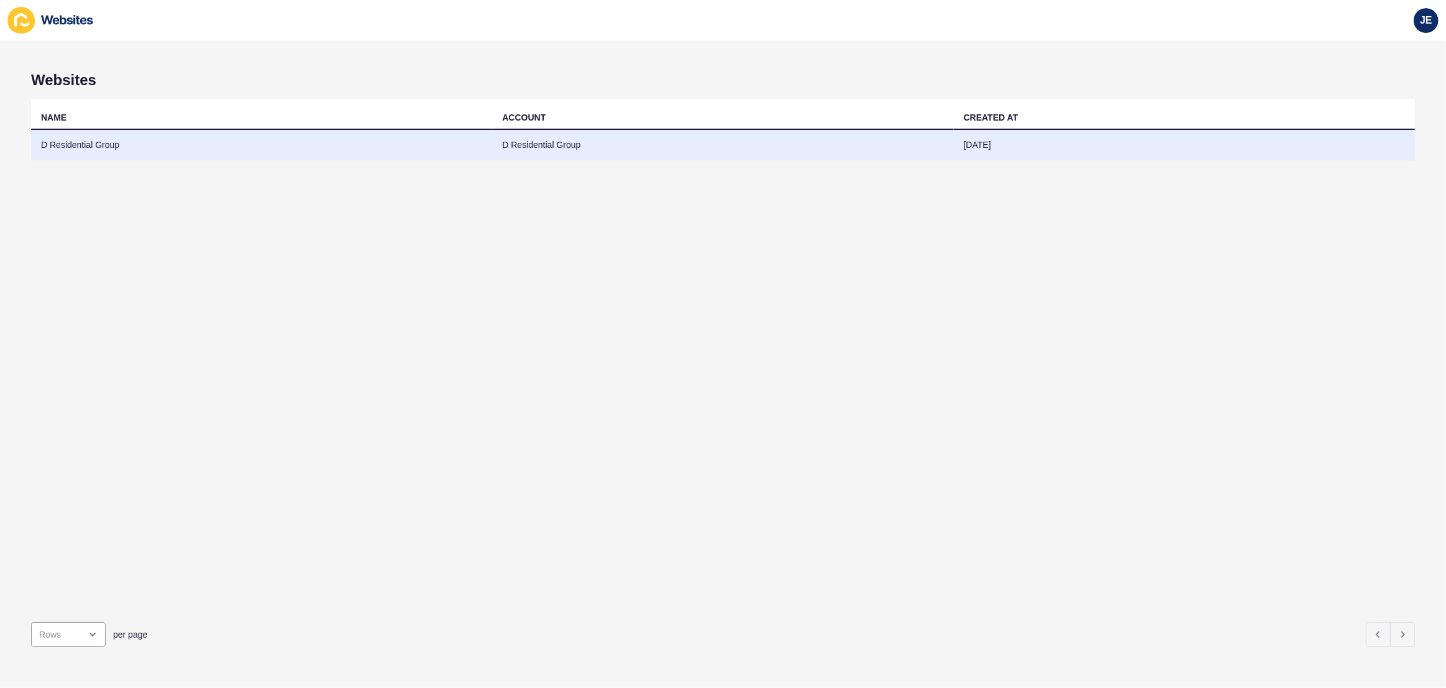
click at [484, 148] on td "D Residential Group" at bounding box center [261, 145] width 461 height 30
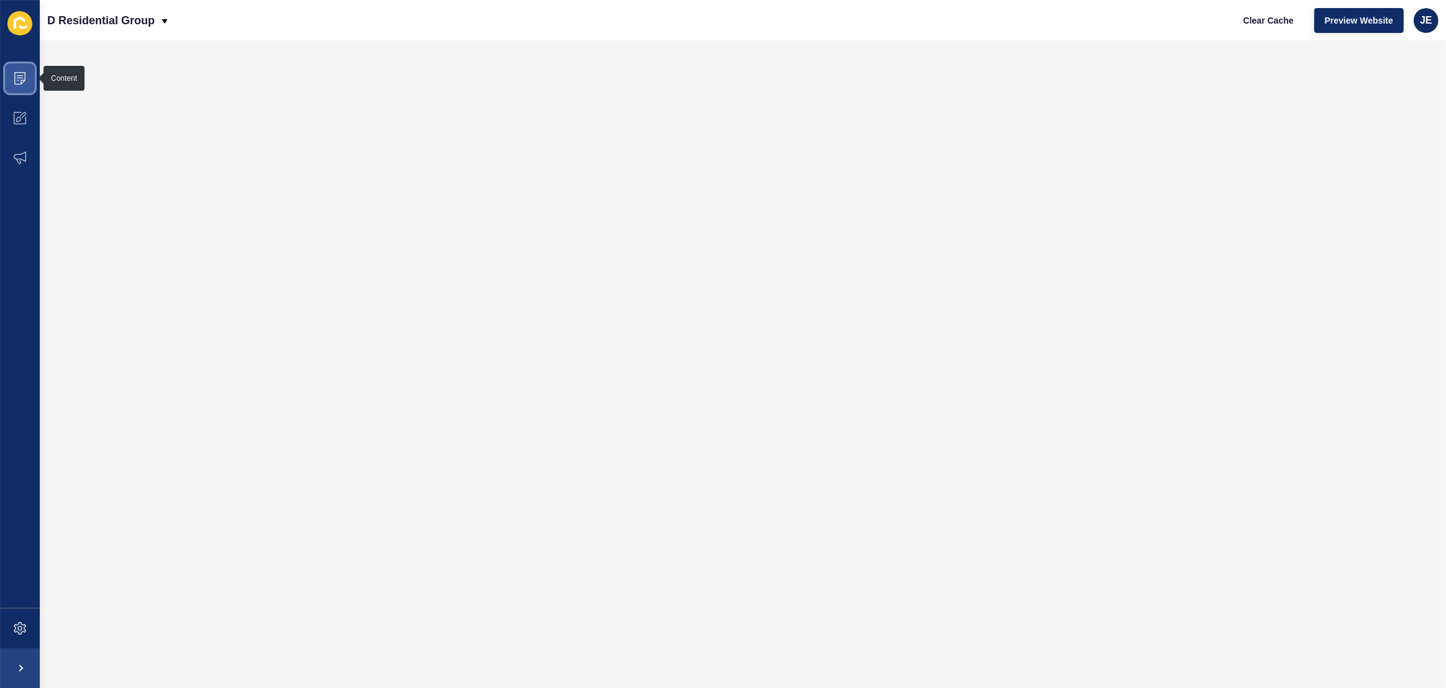
click at [11, 81] on span at bounding box center [20, 78] width 40 height 40
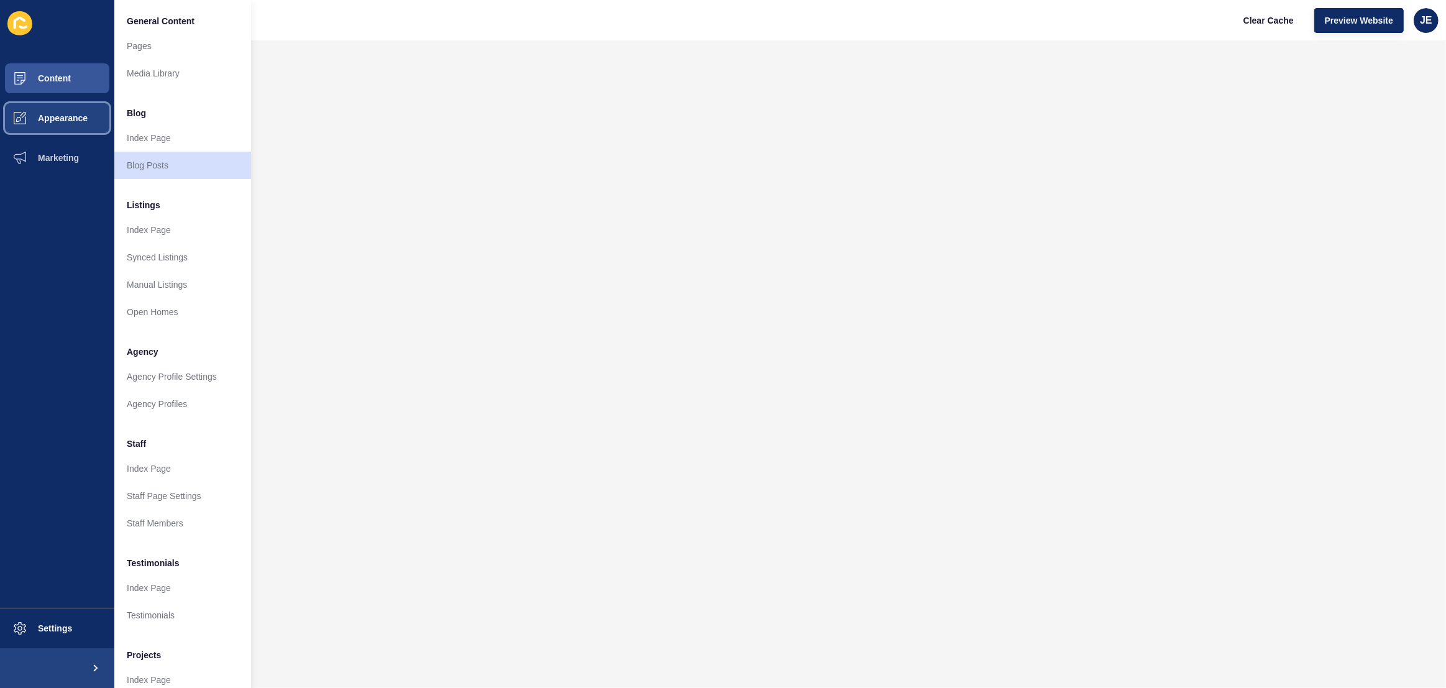
click at [72, 118] on span "Appearance" at bounding box center [42, 118] width 89 height 10
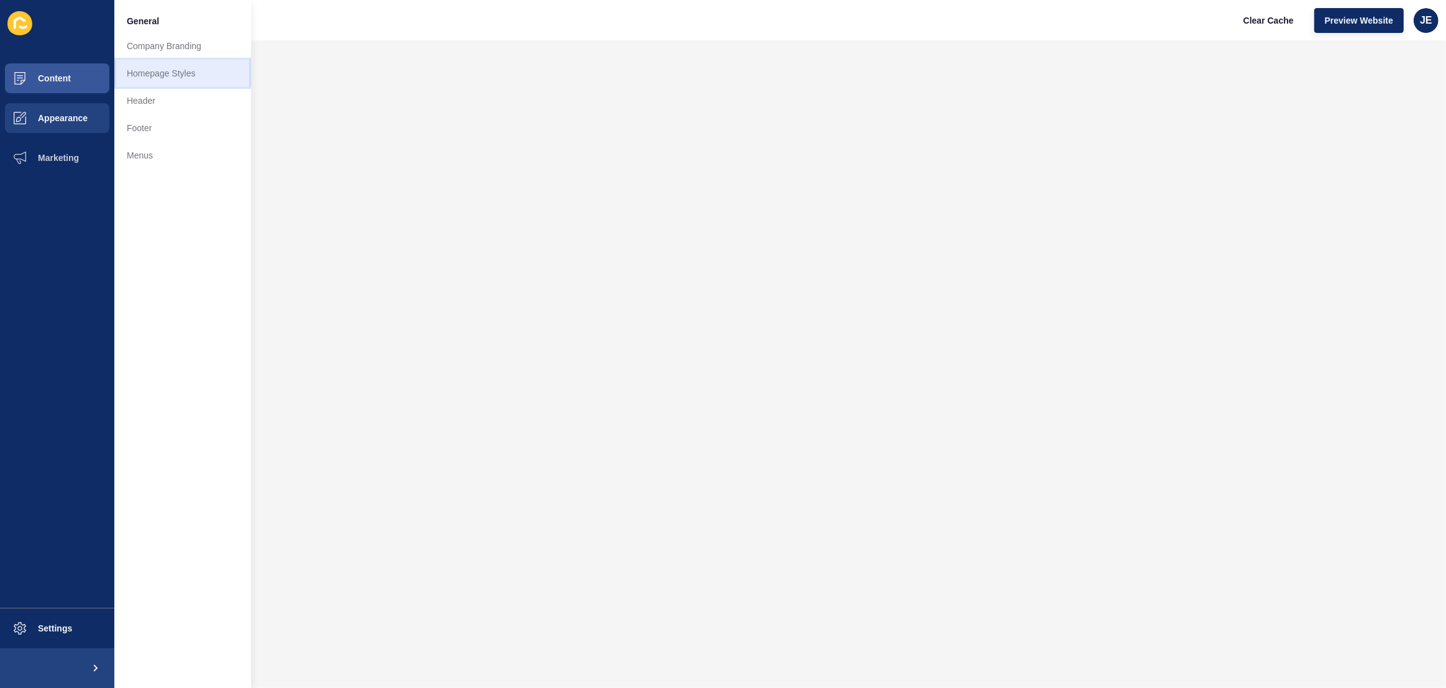
click at [165, 81] on link "Homepage Styles" at bounding box center [182, 73] width 137 height 27
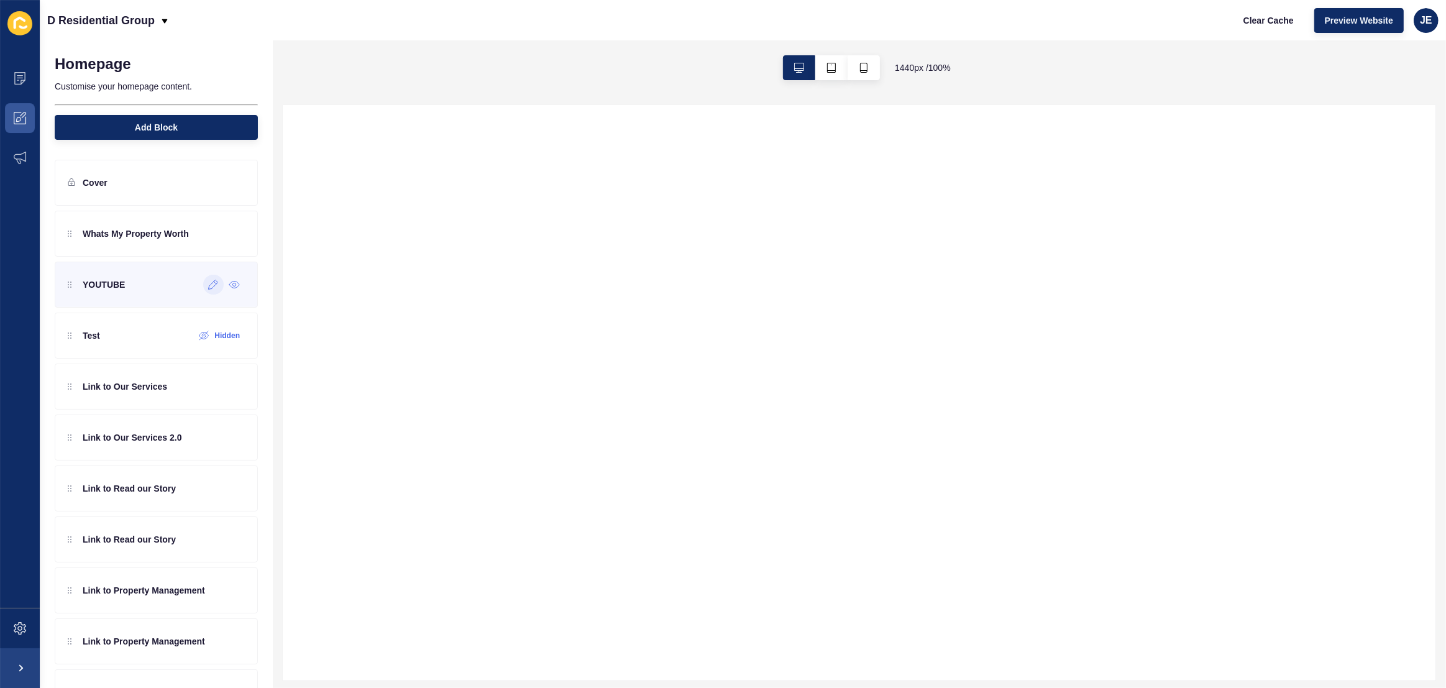
click at [211, 288] on div at bounding box center [213, 285] width 21 height 20
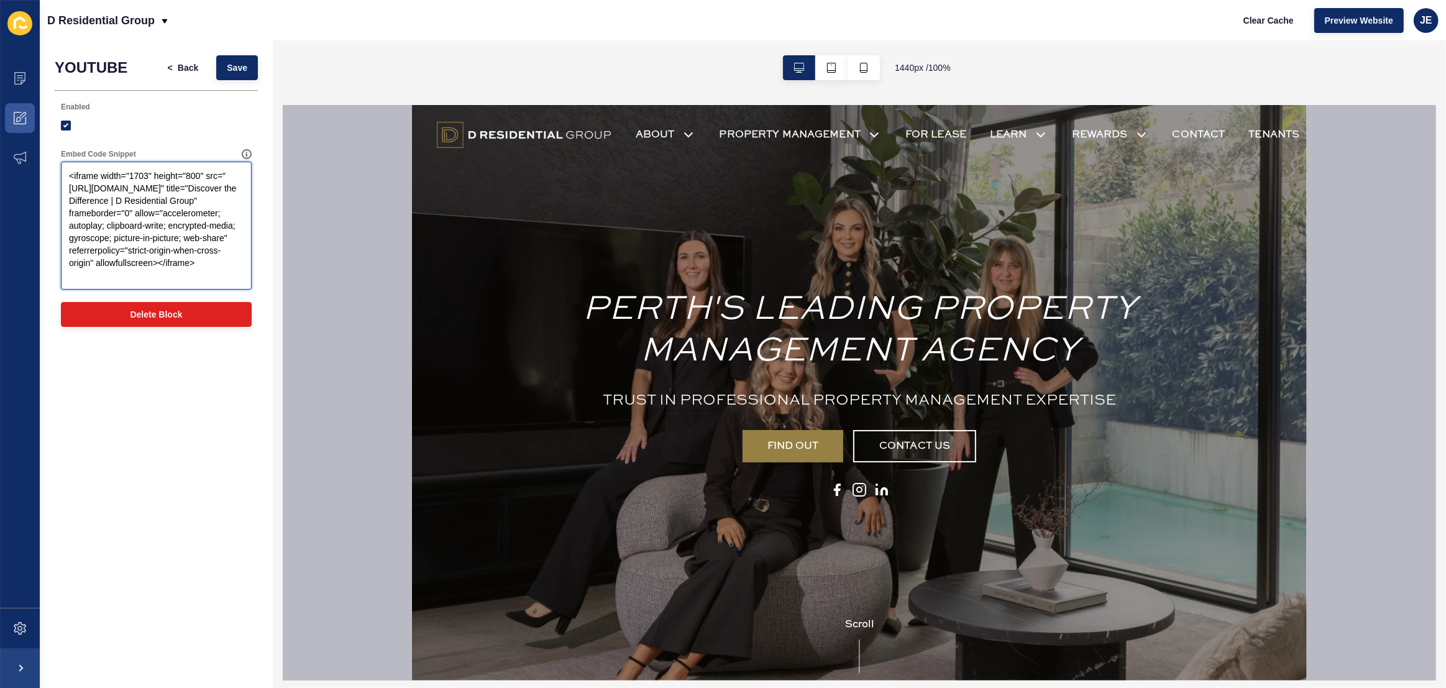
click at [206, 176] on textarea "<iframe width="1703" height="800" src="[URL][DOMAIN_NAME]" title="Discover the …" at bounding box center [156, 225] width 187 height 124
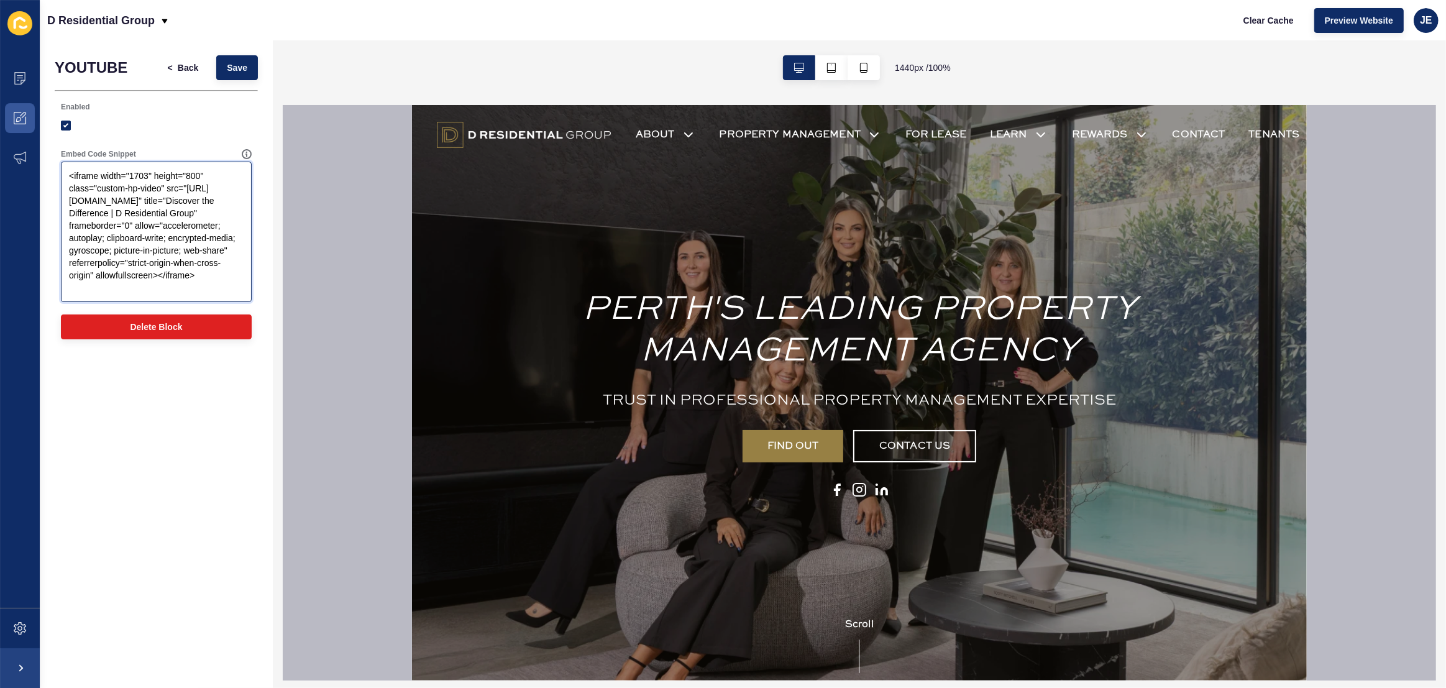
click at [117, 190] on textarea "<iframe width="1703" height="800" class="custom-hp-video" src="[URL][DOMAIN_NAM…" at bounding box center [156, 231] width 187 height 137
drag, startPoint x: 196, startPoint y: 190, endPoint x: 97, endPoint y: 190, distance: 98.8
click at [97, 190] on textarea "<iframe width="1703" height="800" class="homepage-youtube-video" src="[URL][DOM…" at bounding box center [156, 231] width 187 height 137
type textarea "<iframe width="1703" height="800" class="homepage-youtube-video" src="[URL][DOM…"
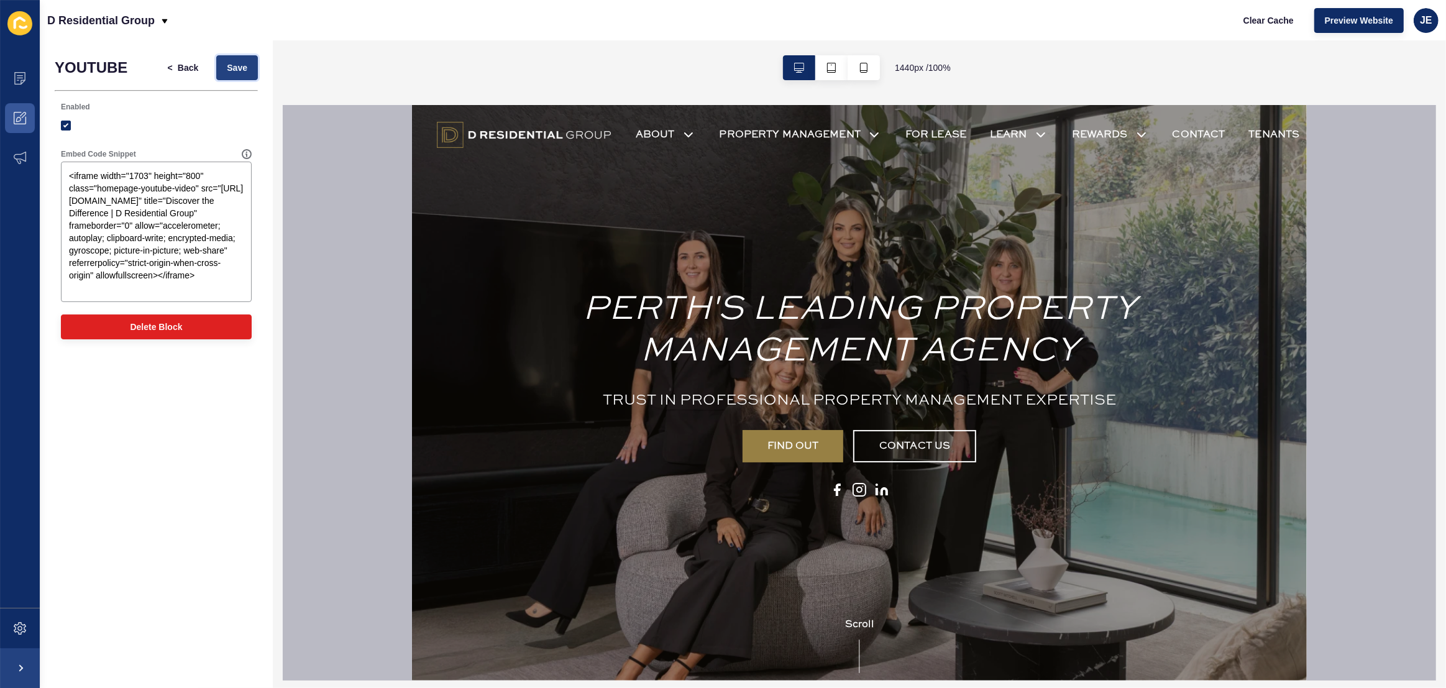
click at [233, 72] on span "Save" at bounding box center [237, 68] width 21 height 12
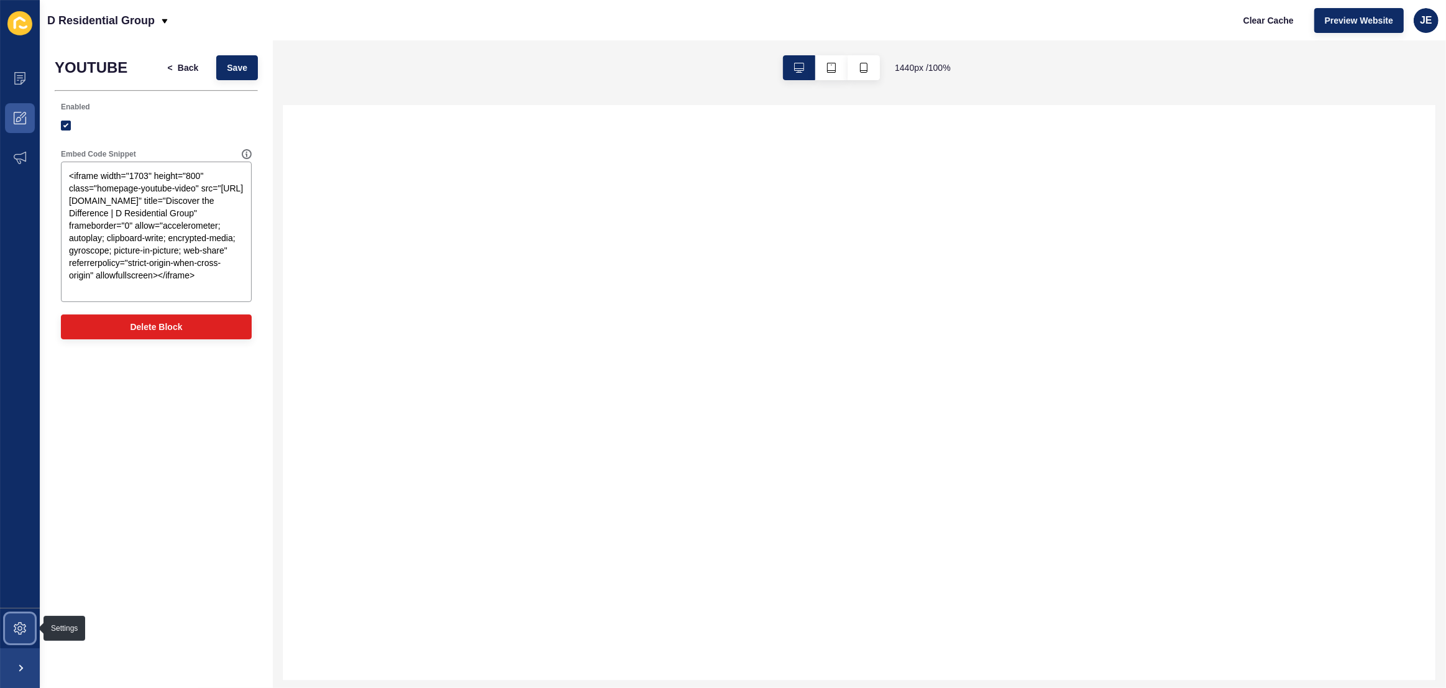
click at [24, 624] on icon at bounding box center [20, 628] width 12 height 12
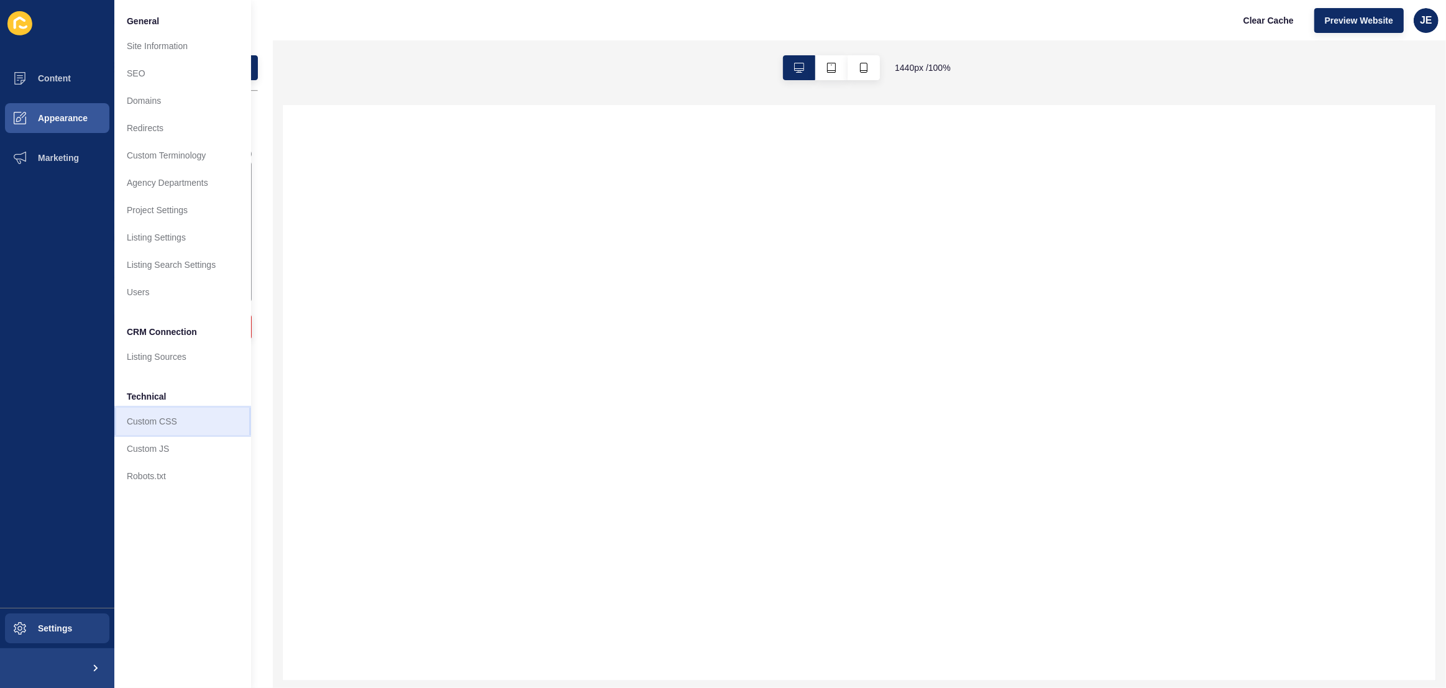
click at [161, 417] on link "Custom CSS" at bounding box center [182, 421] width 137 height 27
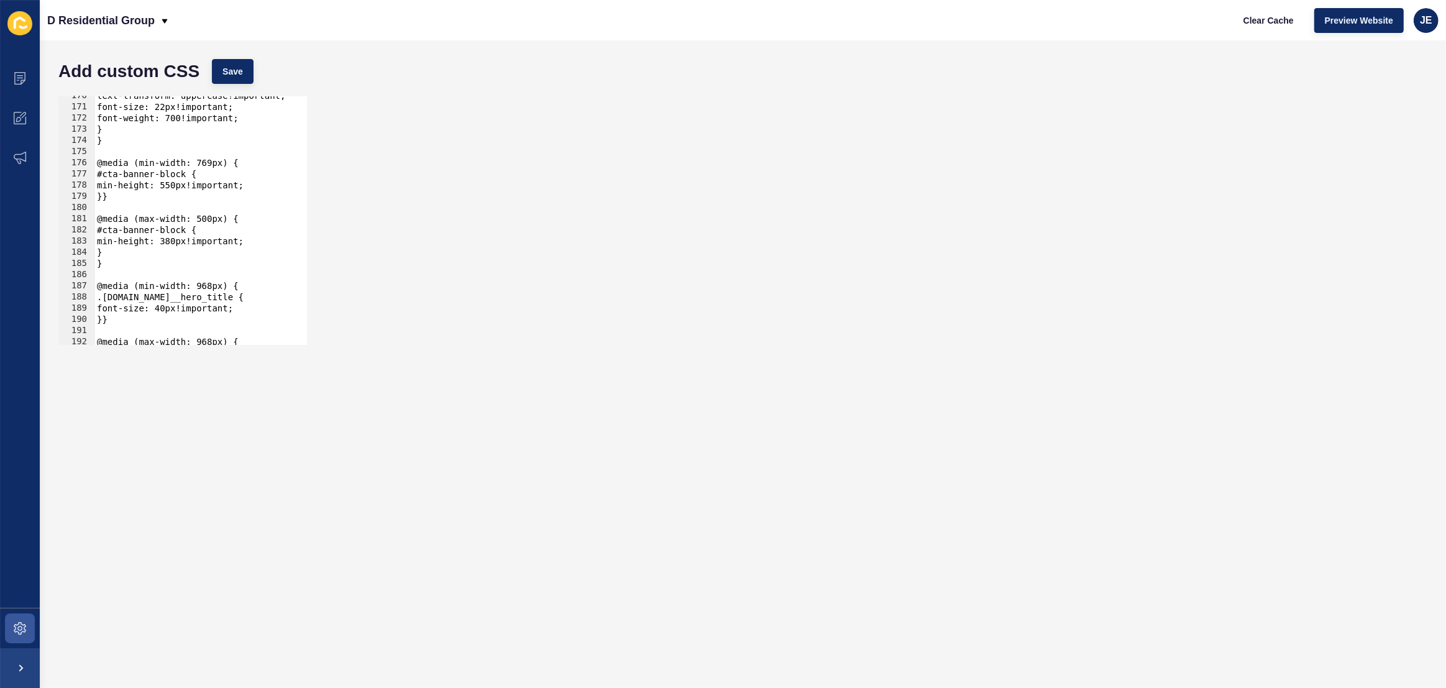
scroll to position [2601, 0]
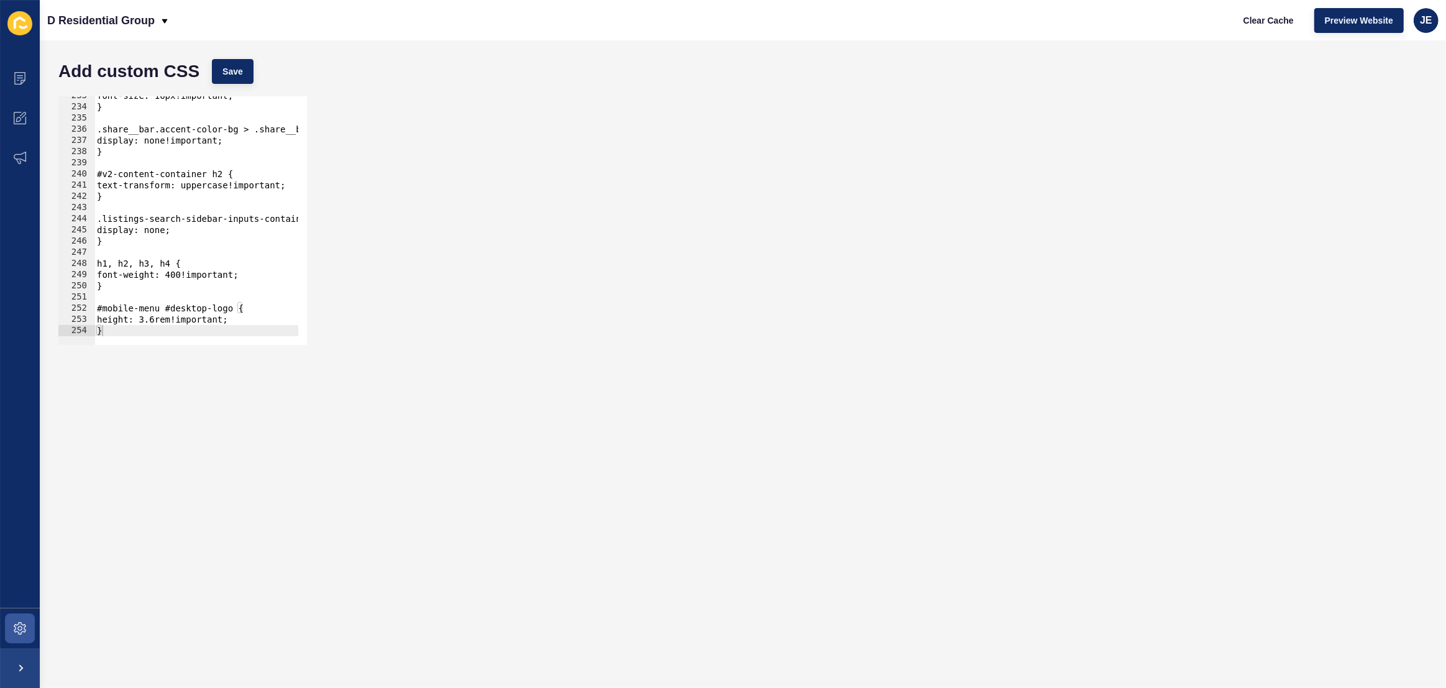
type textarea "}"
click at [213, 329] on div "font-size: 16px!important; } .share__bar.accent-color-bg > .share__bar__centre_…" at bounding box center [924, 221] width 1661 height 262
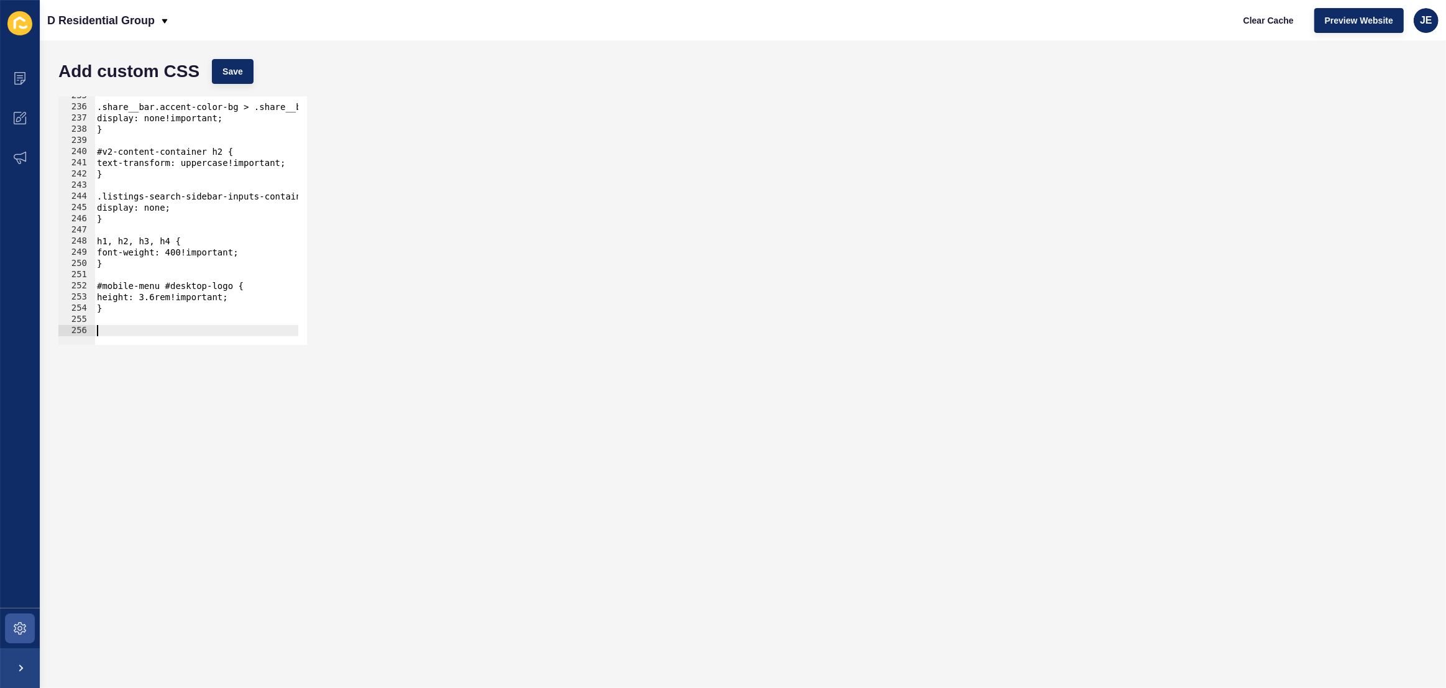
scroll to position [2623, 0]
paste textarea "homepage-youtube-video"
type textarea "}"
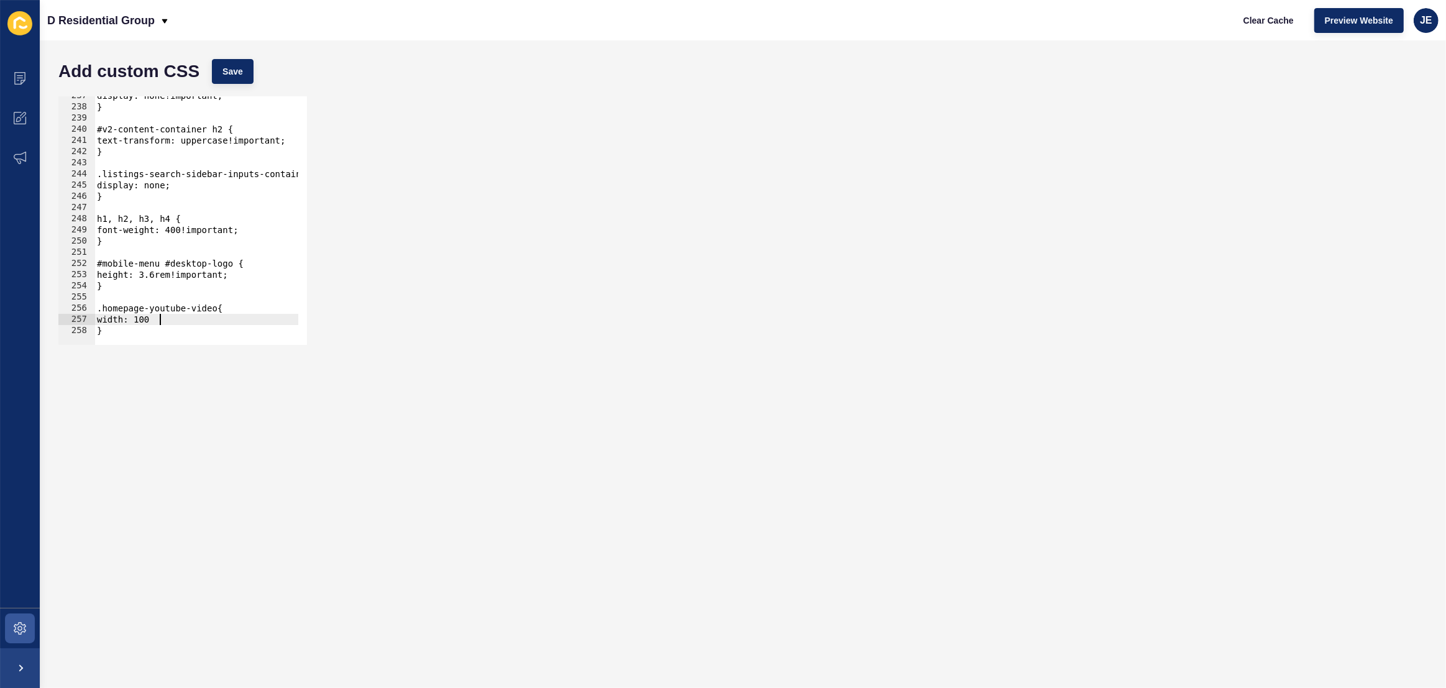
scroll to position [0, 4]
type textarea "width: 100%;"
click at [235, 79] on button "Save" at bounding box center [233, 71] width 42 height 25
click at [1258, 22] on span "Clear Cache" at bounding box center [1269, 20] width 50 height 12
